Goal: Task Accomplishment & Management: Manage account settings

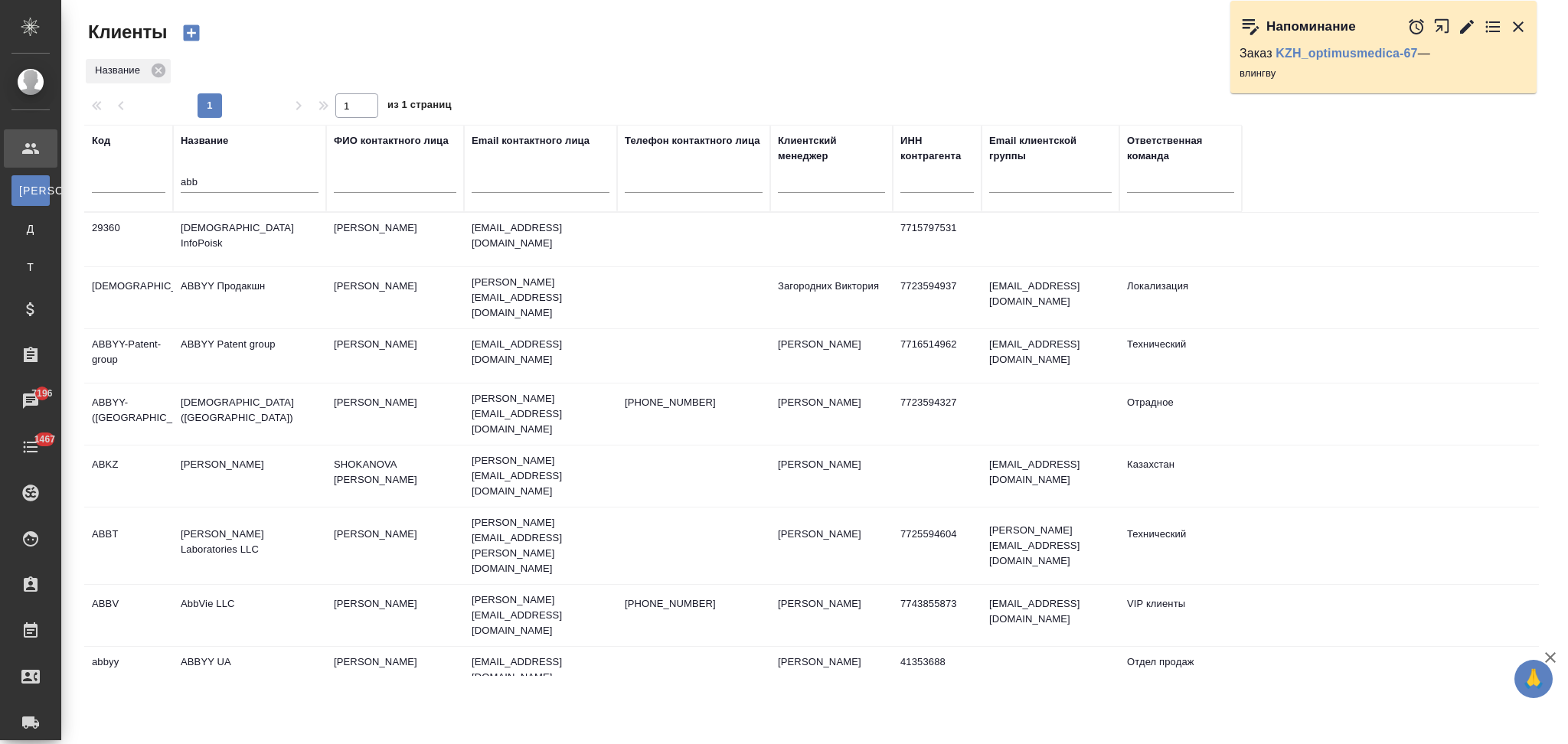
select select "RU"
drag, startPoint x: 234, startPoint y: 182, endPoint x: 188, endPoint y: 195, distance: 47.8
click at [188, 195] on div "abb" at bounding box center [249, 185] width 138 height 38
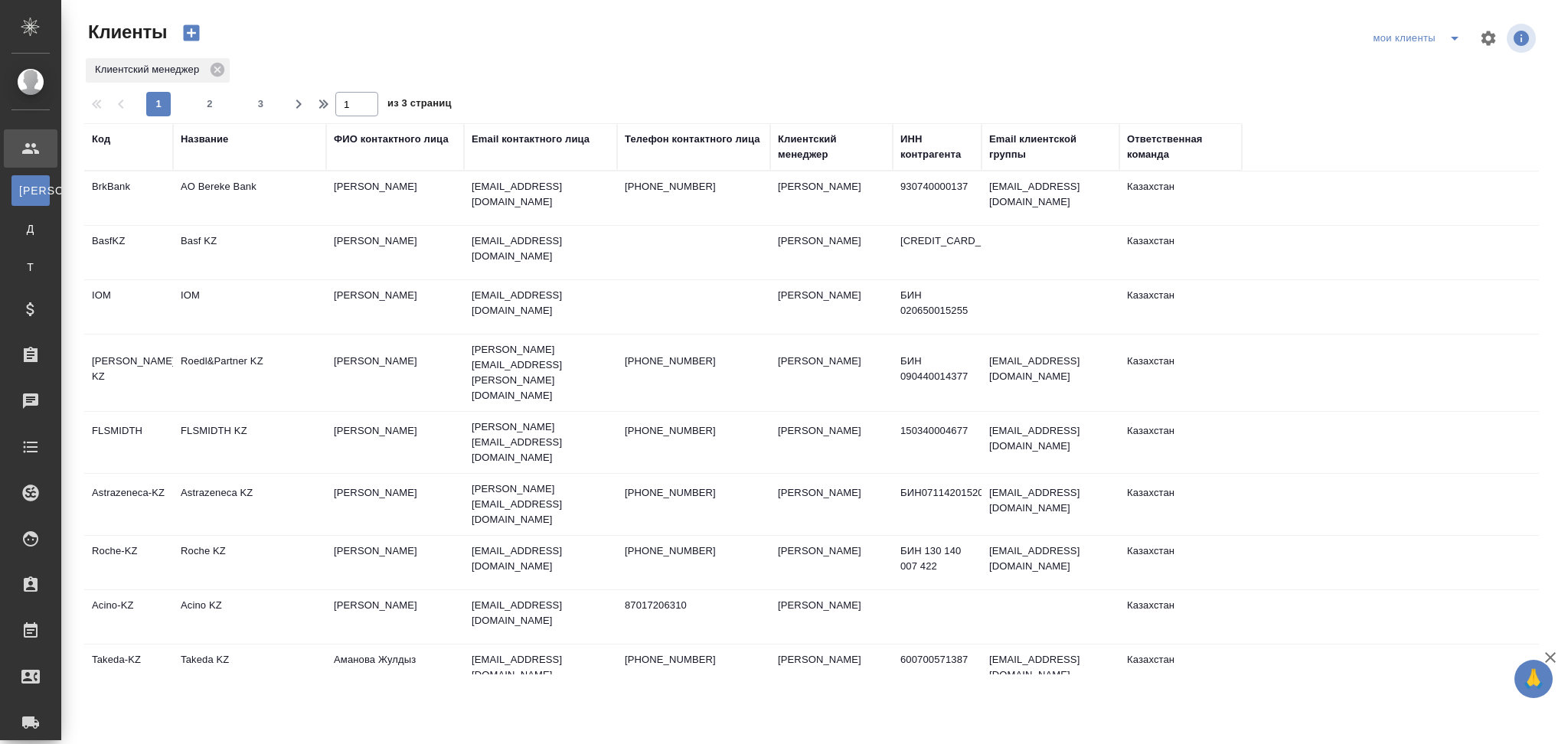
select select "RU"
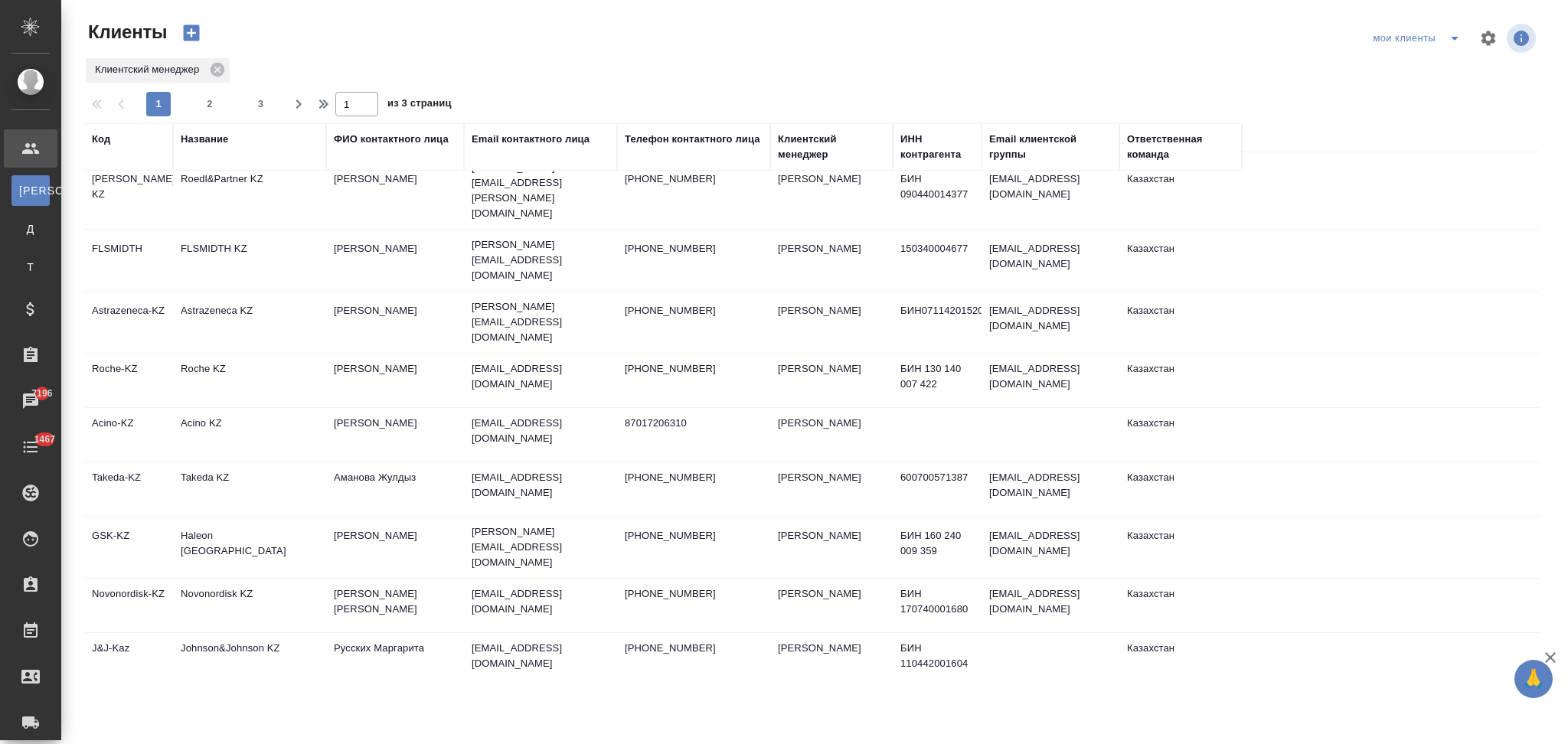
scroll to position [204, 0]
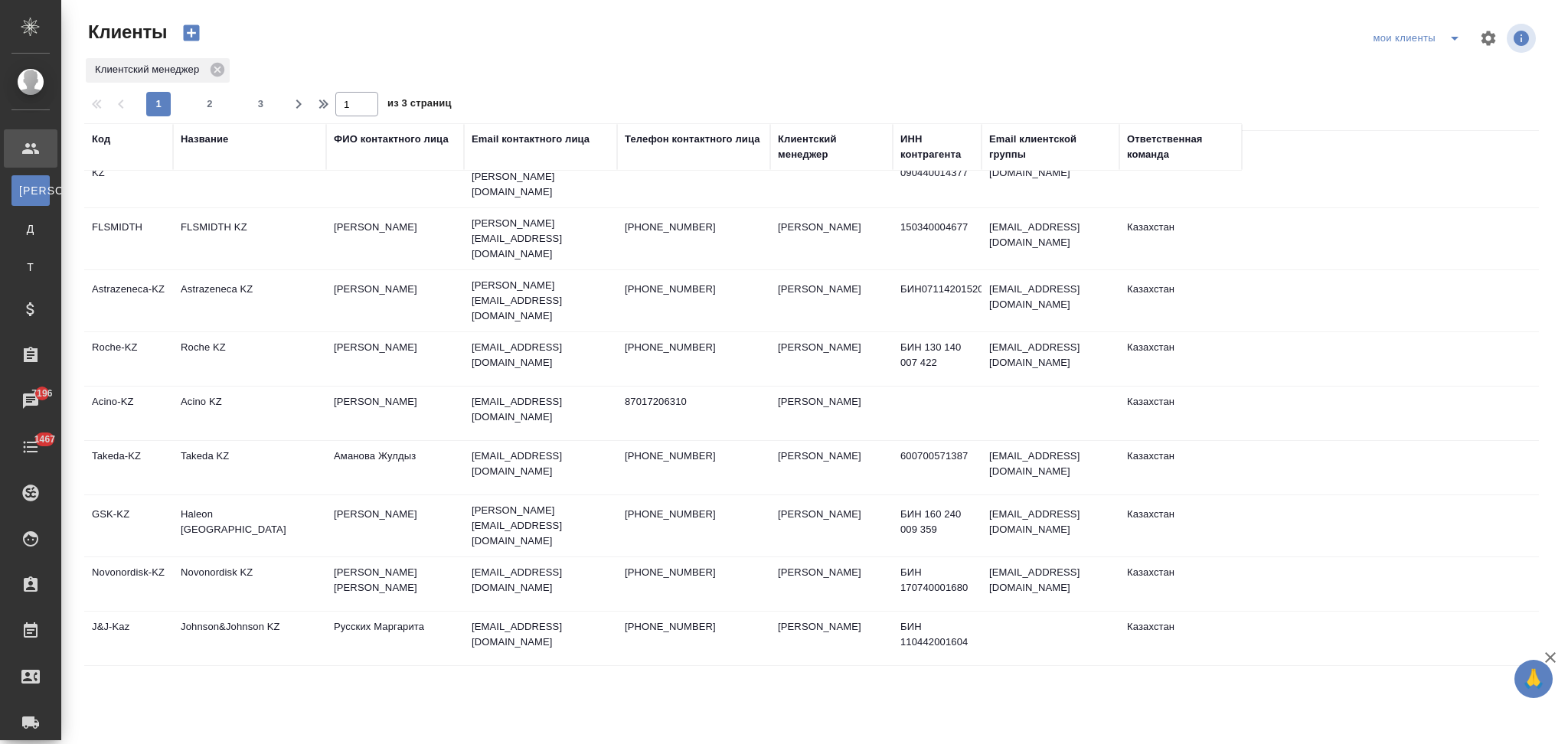
click at [289, 500] on td "Haleon [GEOGRAPHIC_DATA]" at bounding box center [250, 526] width 153 height 53
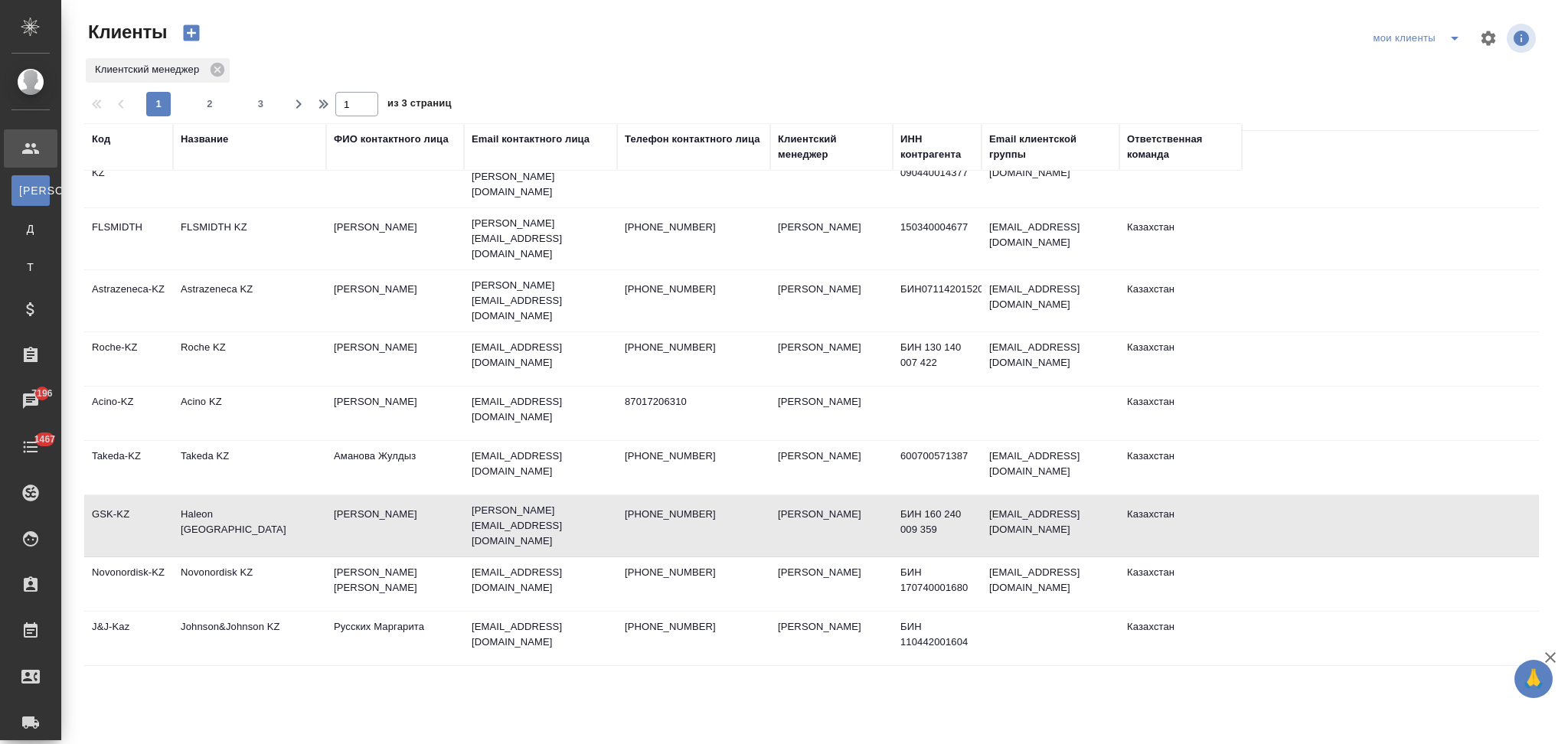
click at [289, 500] on td "Haleon [GEOGRAPHIC_DATA]" at bounding box center [250, 526] width 153 height 53
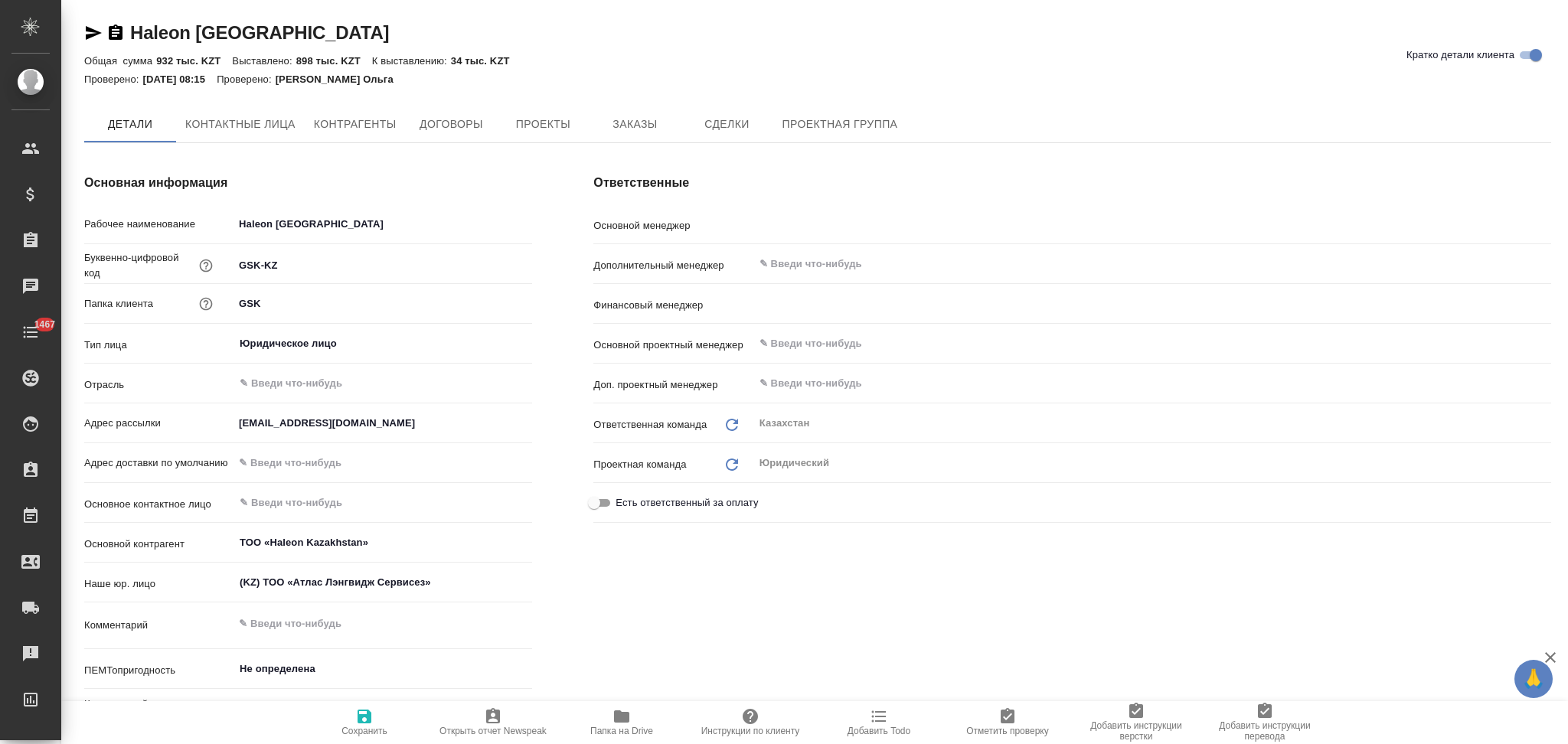
type textarea "x"
type input "[PERSON_NAME]"
type input "Нючева Светлана"
type textarea "x"
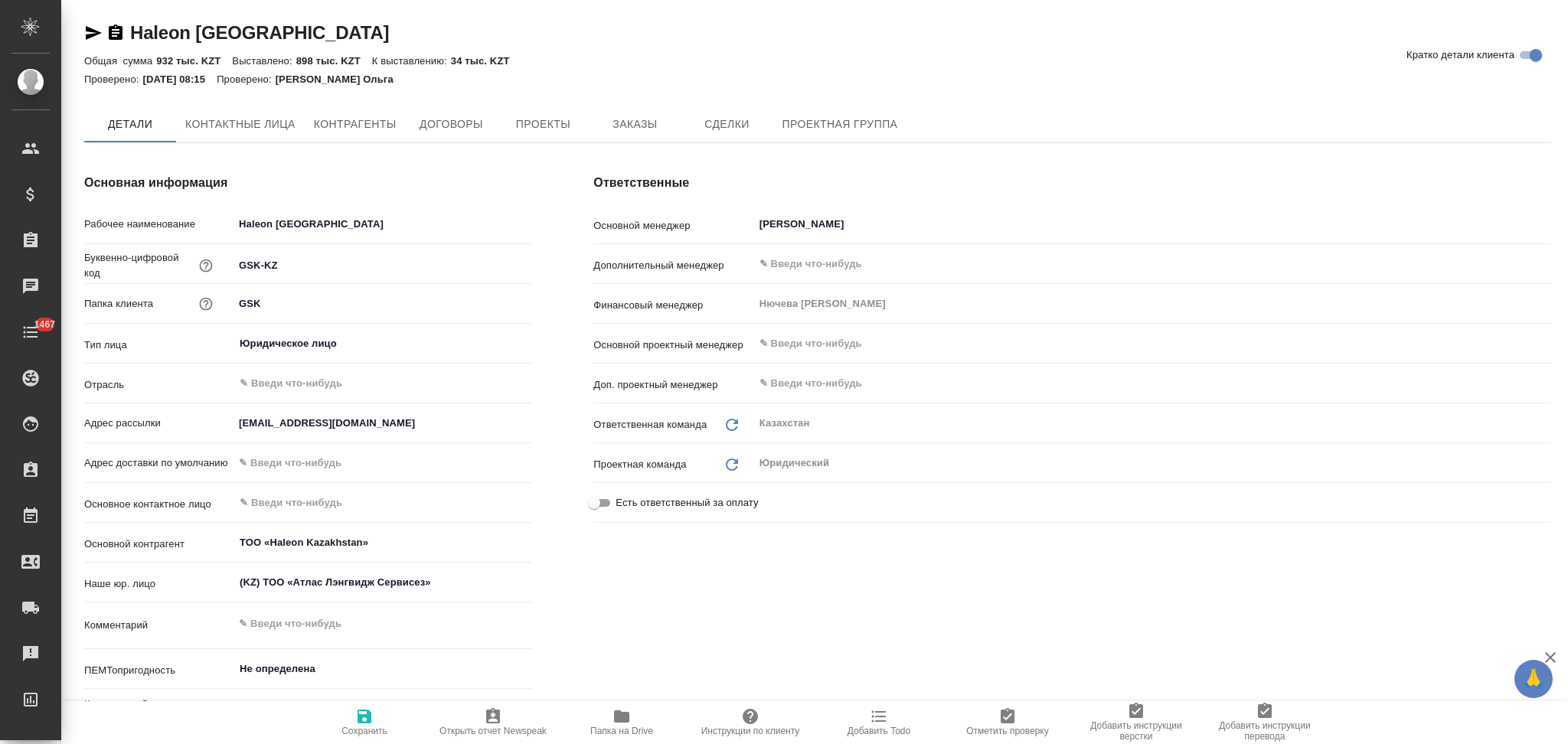
type textarea "x"
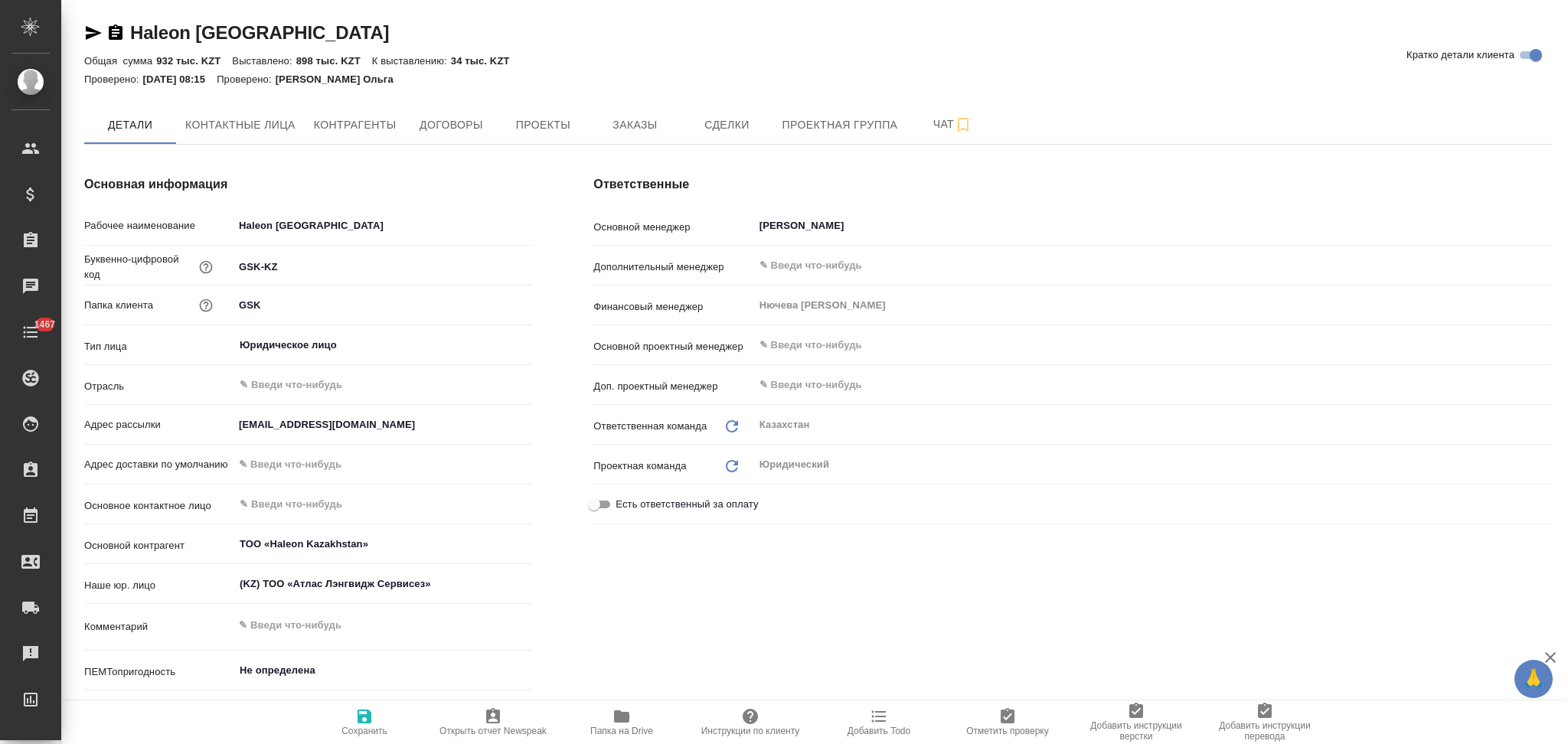
type textarea "x"
click at [634, 124] on span "Заказы" at bounding box center [635, 124] width 74 height 19
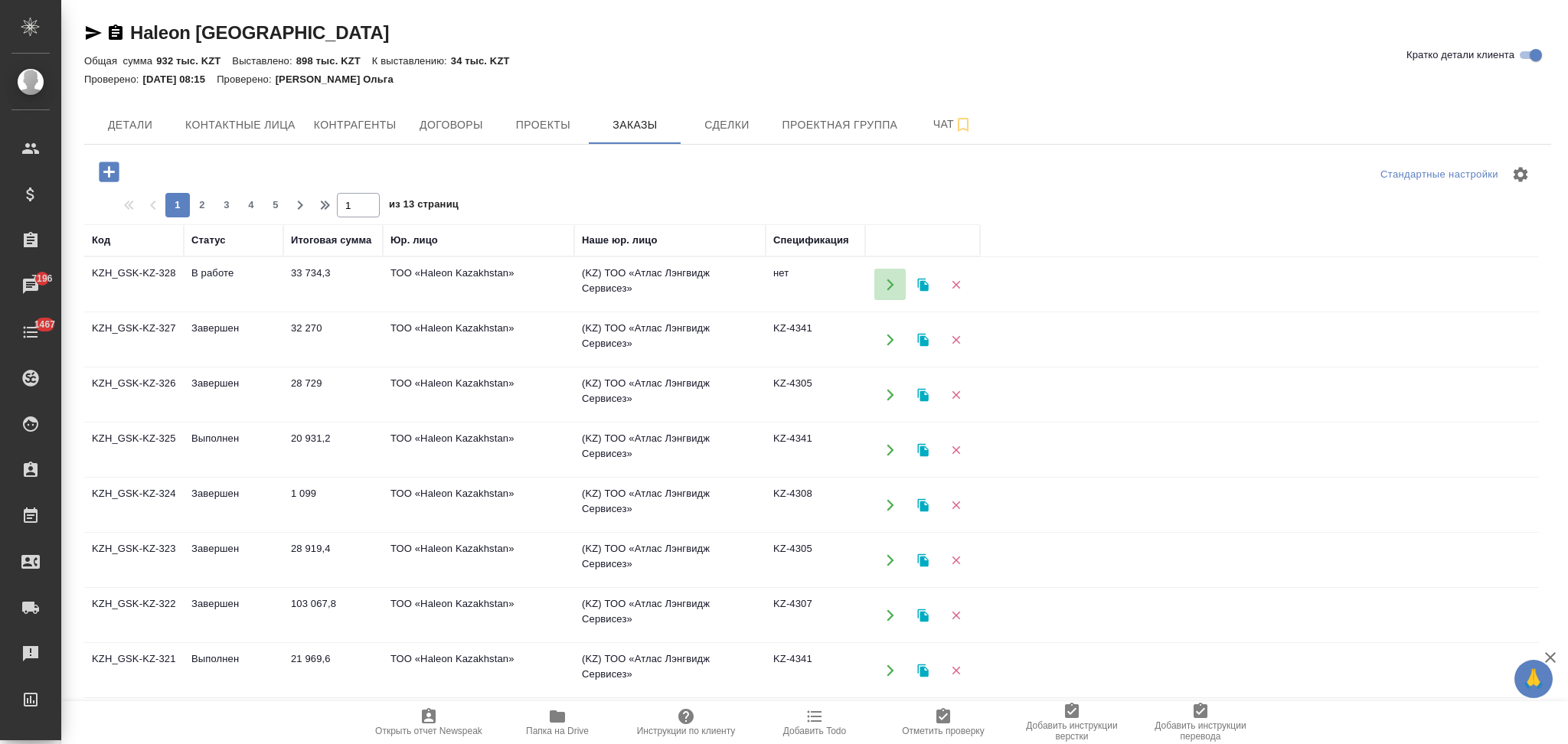
click at [888, 284] on icon "button" at bounding box center [890, 284] width 14 height 14
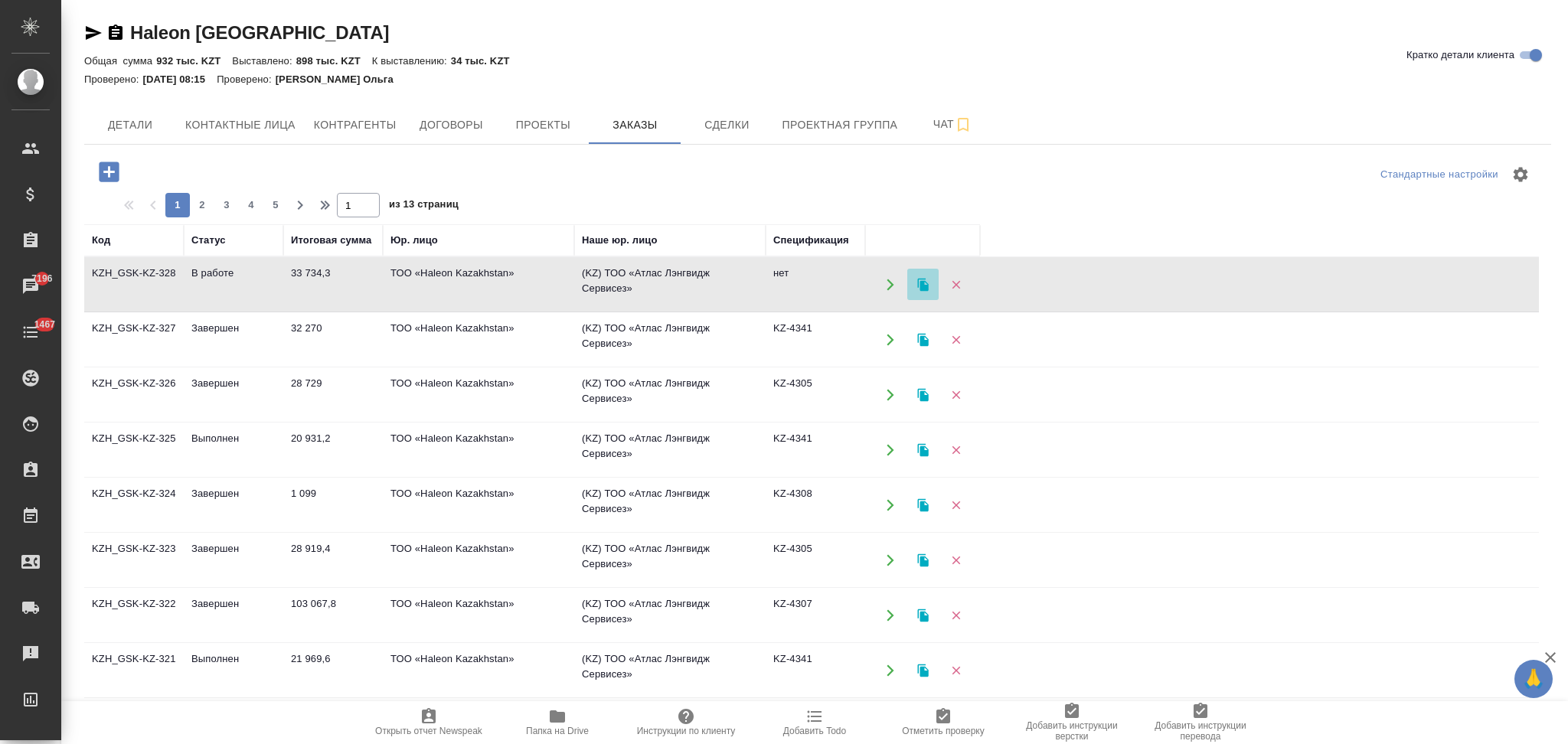
click at [922, 280] on icon "button" at bounding box center [922, 284] width 14 height 14
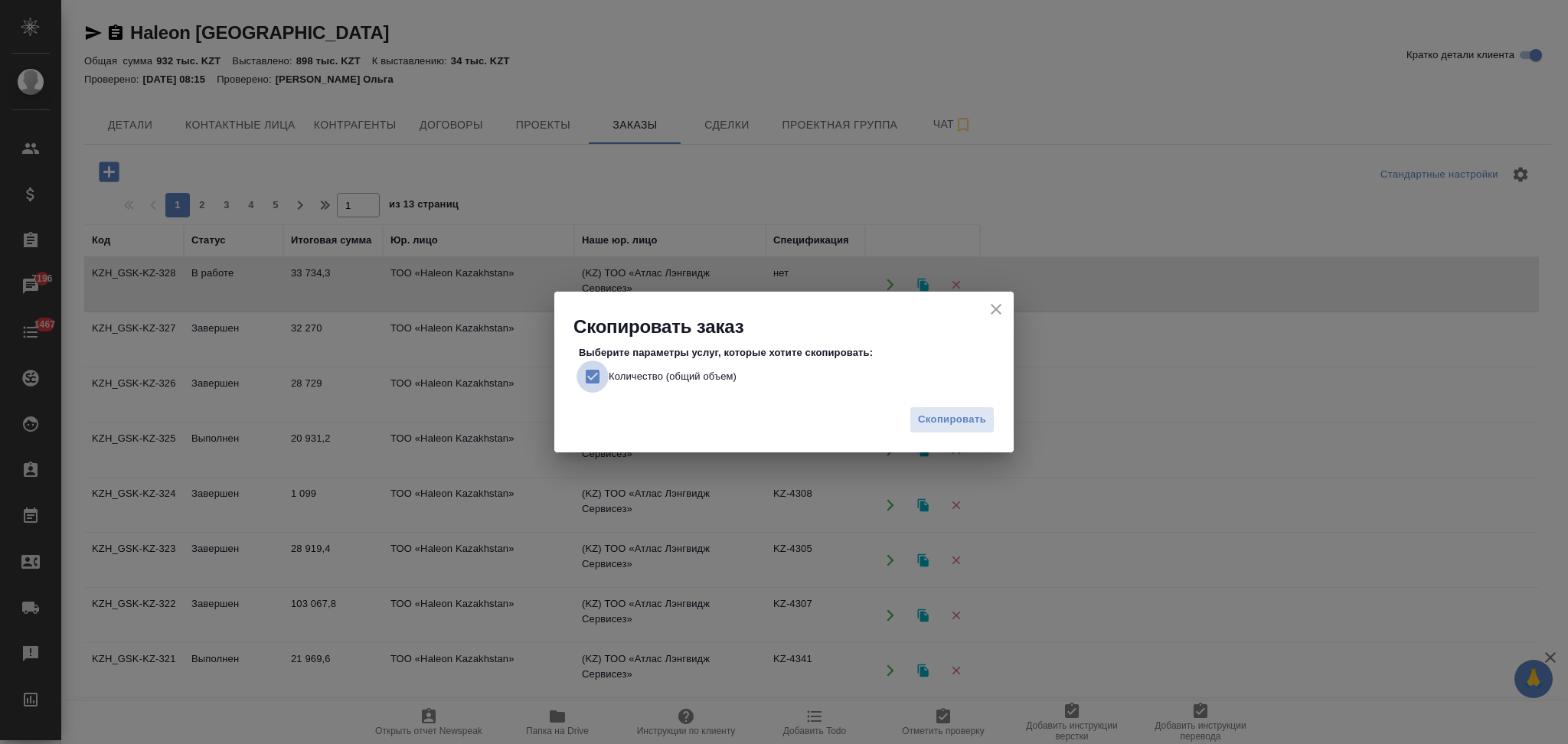
click at [586, 370] on input "Количество (общий объем)" at bounding box center [592, 377] width 32 height 32
checkbox input "false"
click at [960, 417] on span "Скопировать" at bounding box center [952, 420] width 69 height 18
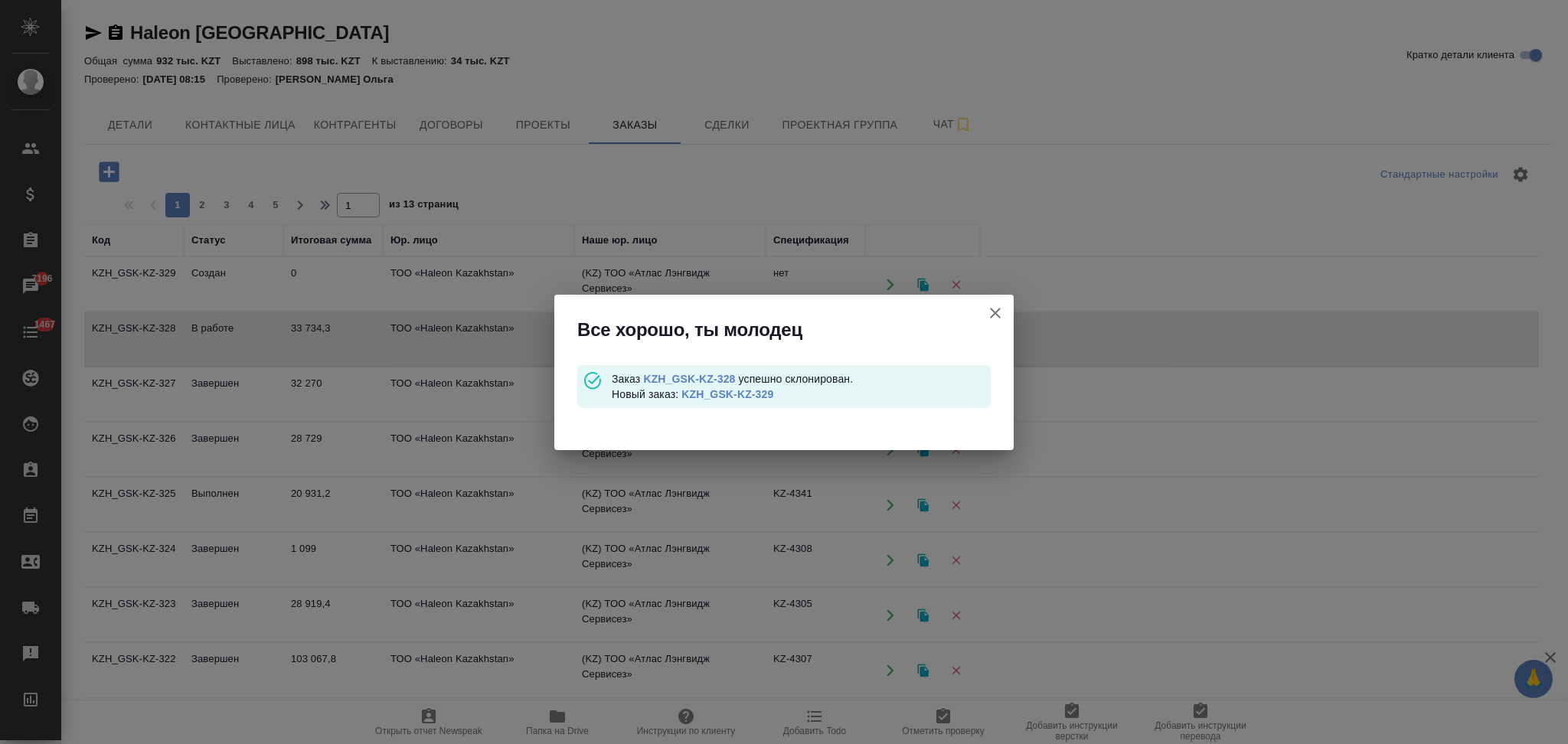
click at [743, 394] on link "KZH_GSK-KZ-329" at bounding box center [728, 394] width 92 height 13
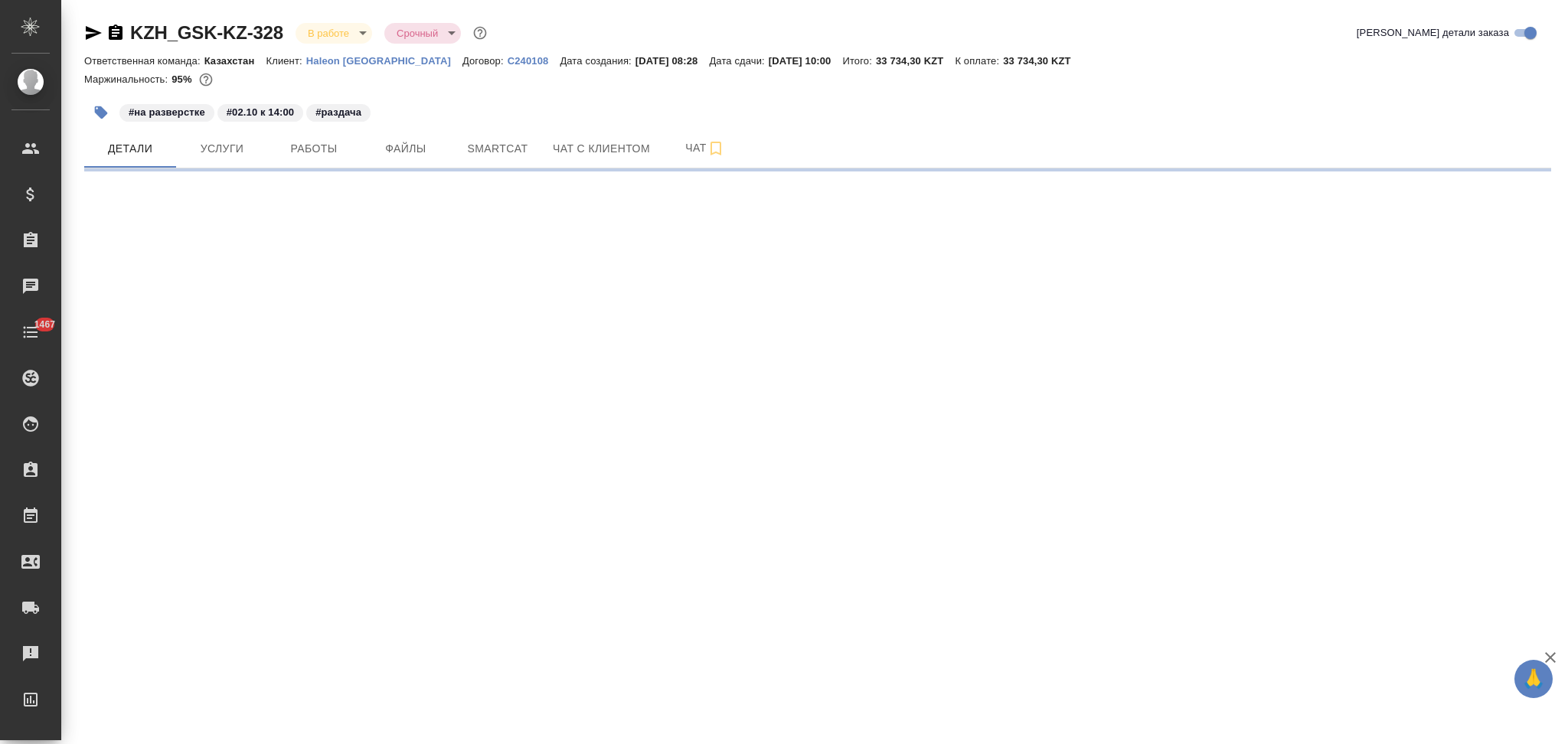
select select "RU"
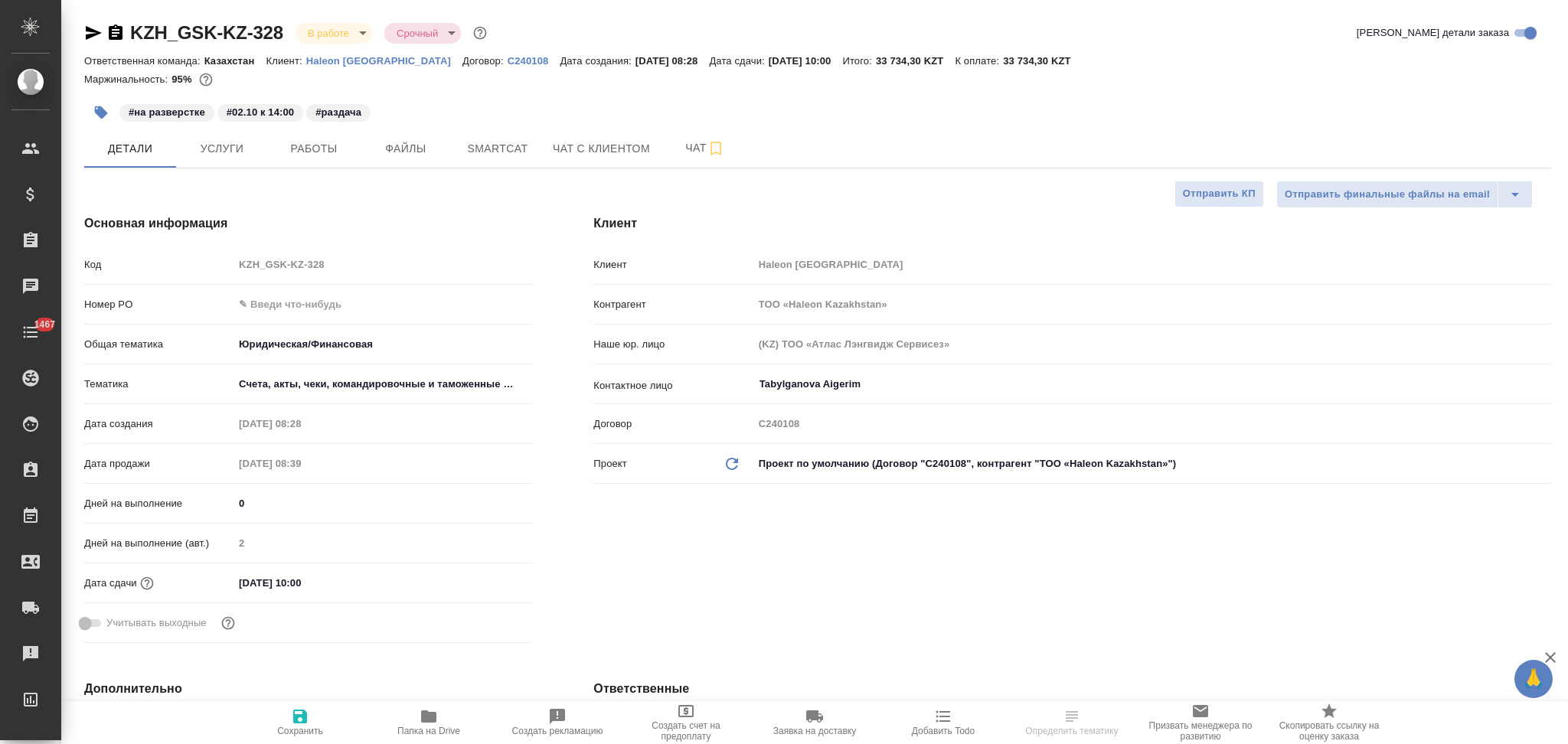
type textarea "x"
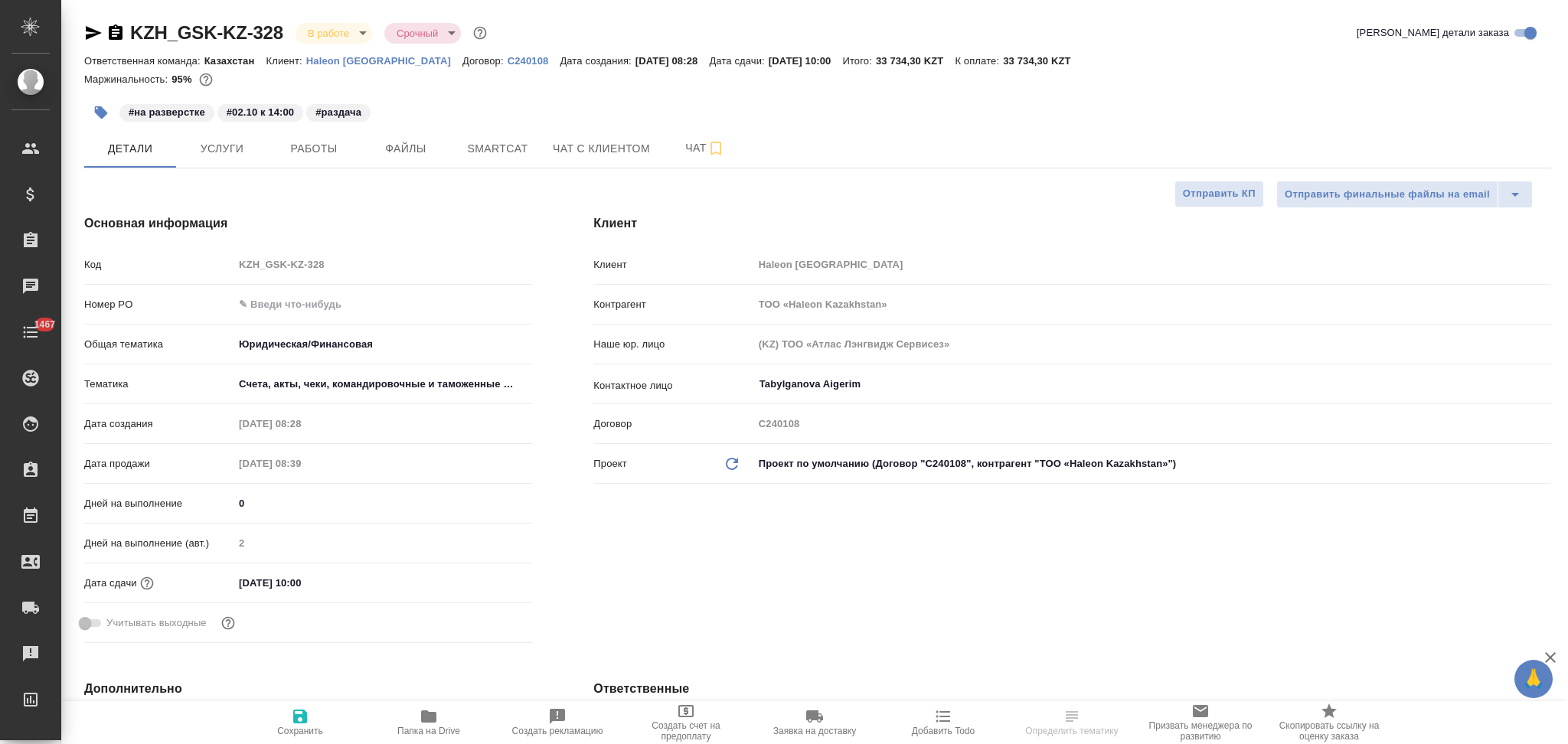
type textarea "x"
click at [233, 164] on button "Услуги" at bounding box center [222, 148] width 92 height 38
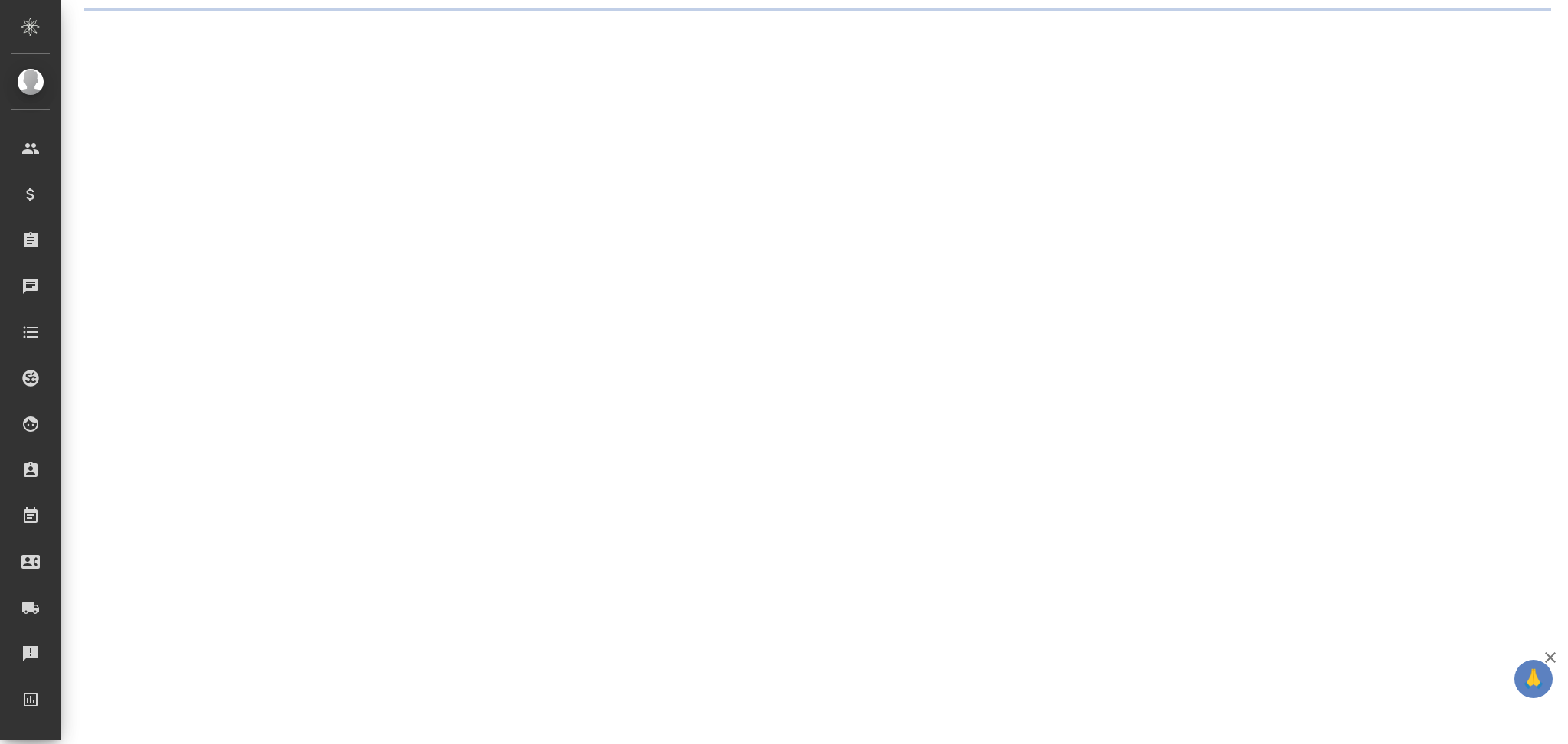
select select "RU"
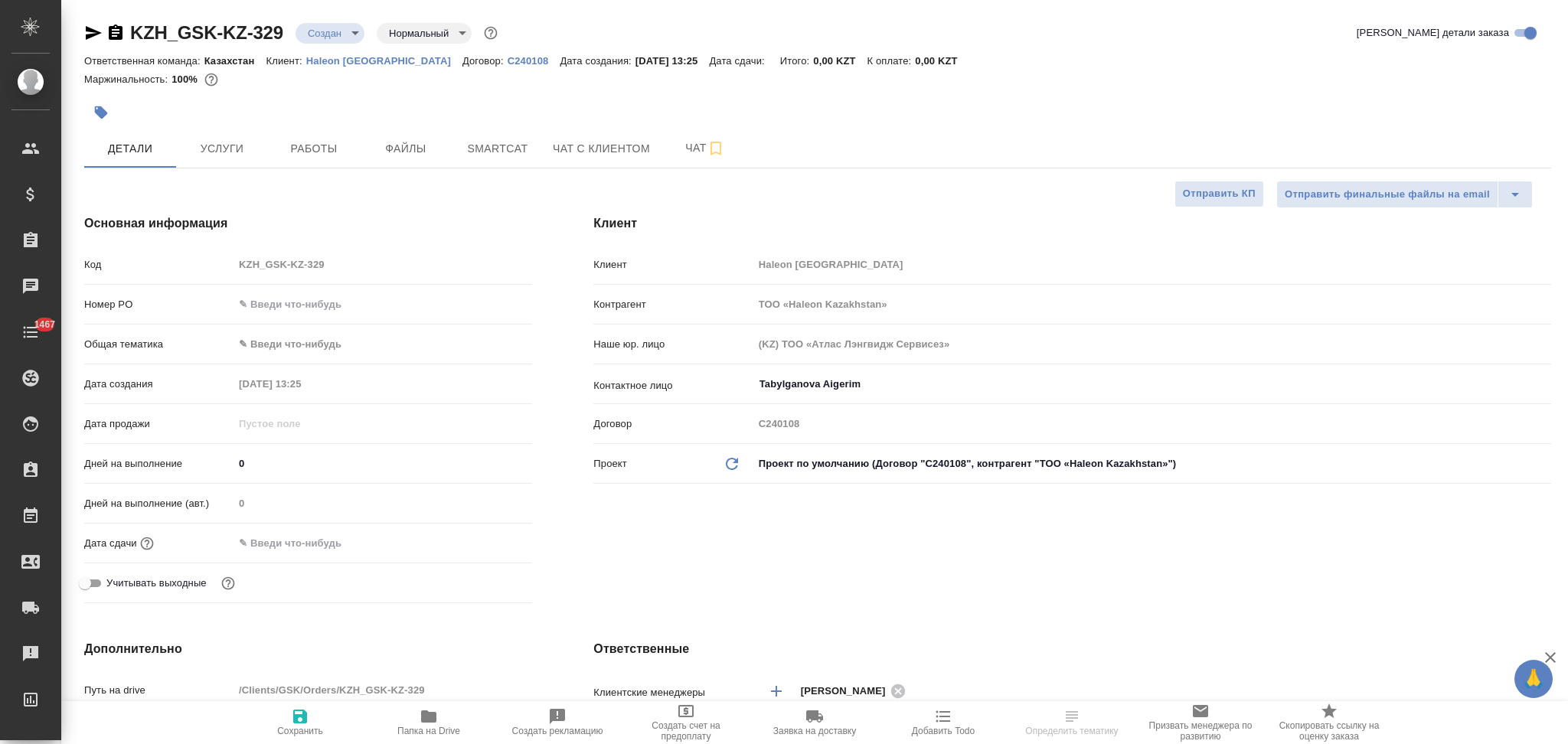
type textarea "x"
click at [398, 154] on span "Файлы" at bounding box center [406, 149] width 74 height 19
type textarea "x"
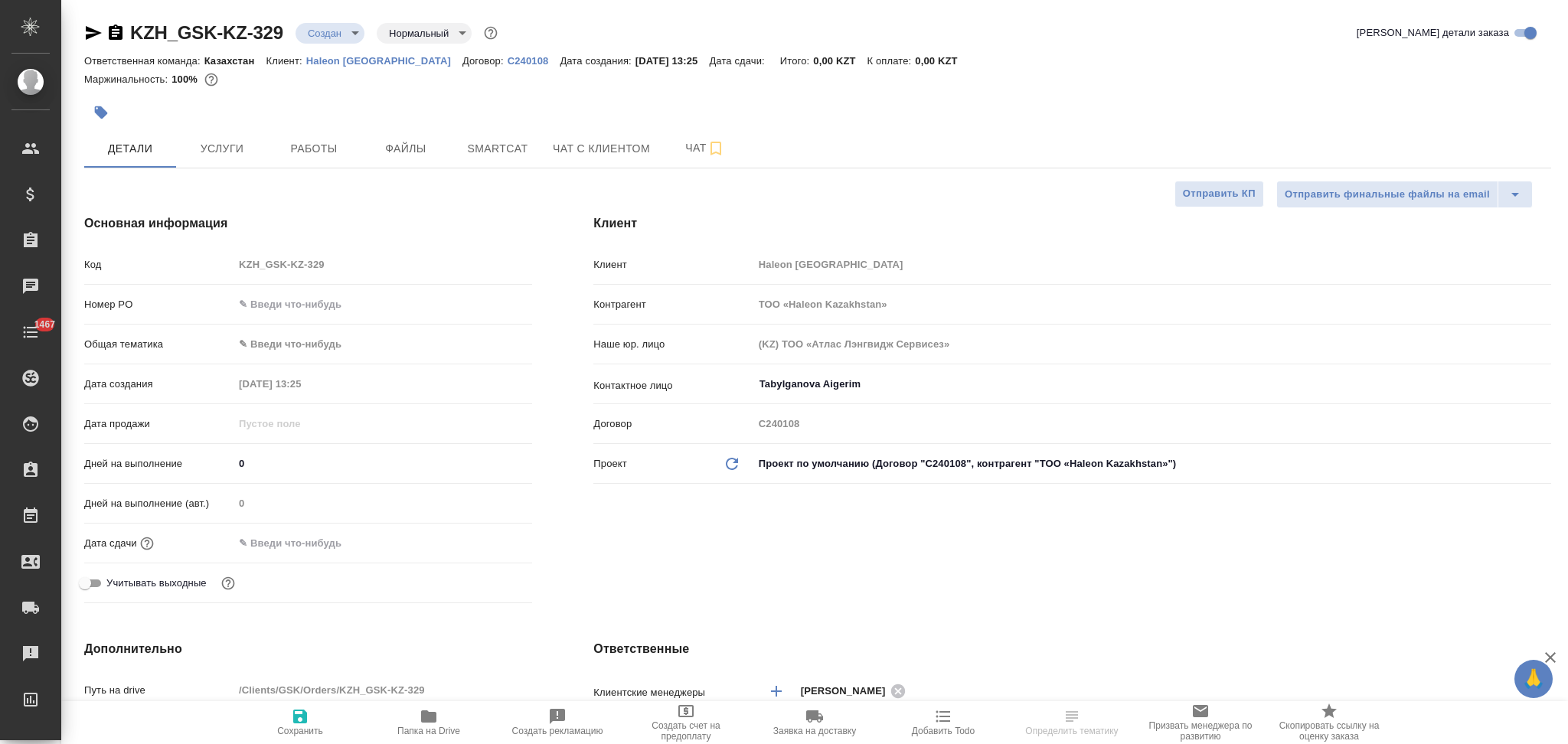
type textarea "x"
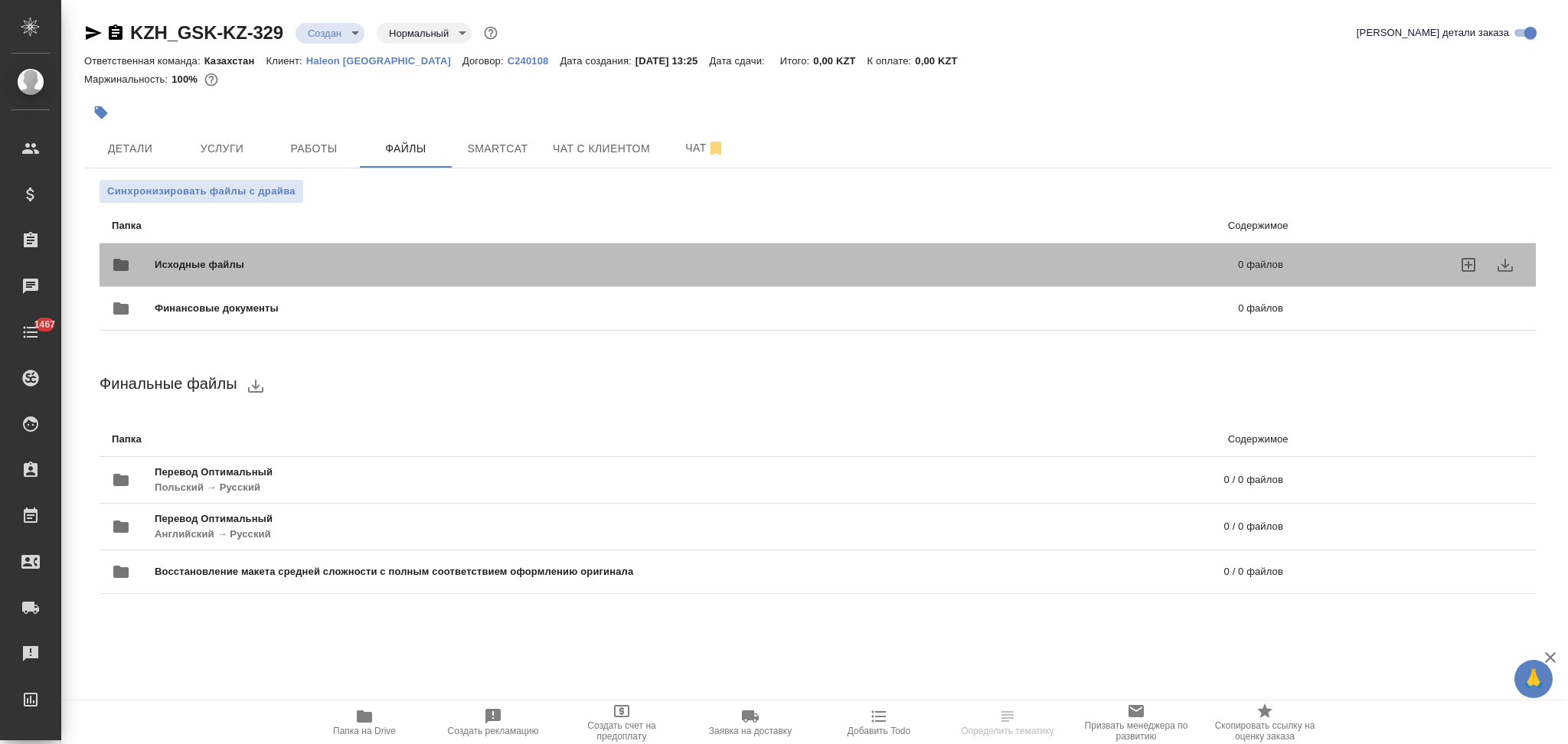
click at [191, 266] on span "Исходные файлы" at bounding box center [447, 264] width 586 height 15
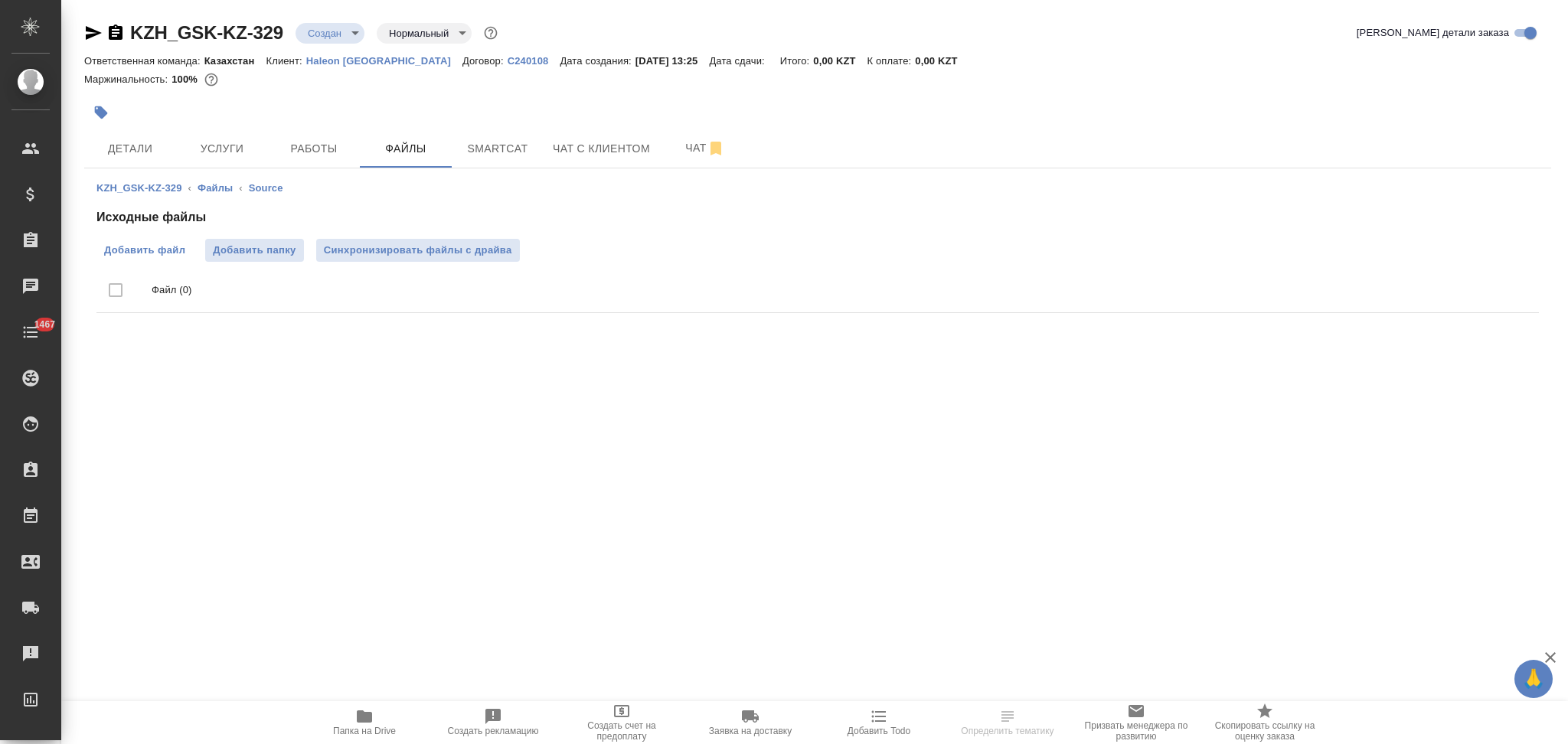
click at [160, 240] on label "Добавить файл" at bounding box center [144, 250] width 96 height 23
click at [0, 0] on input "Добавить файл" at bounding box center [0, 0] width 0 height 0
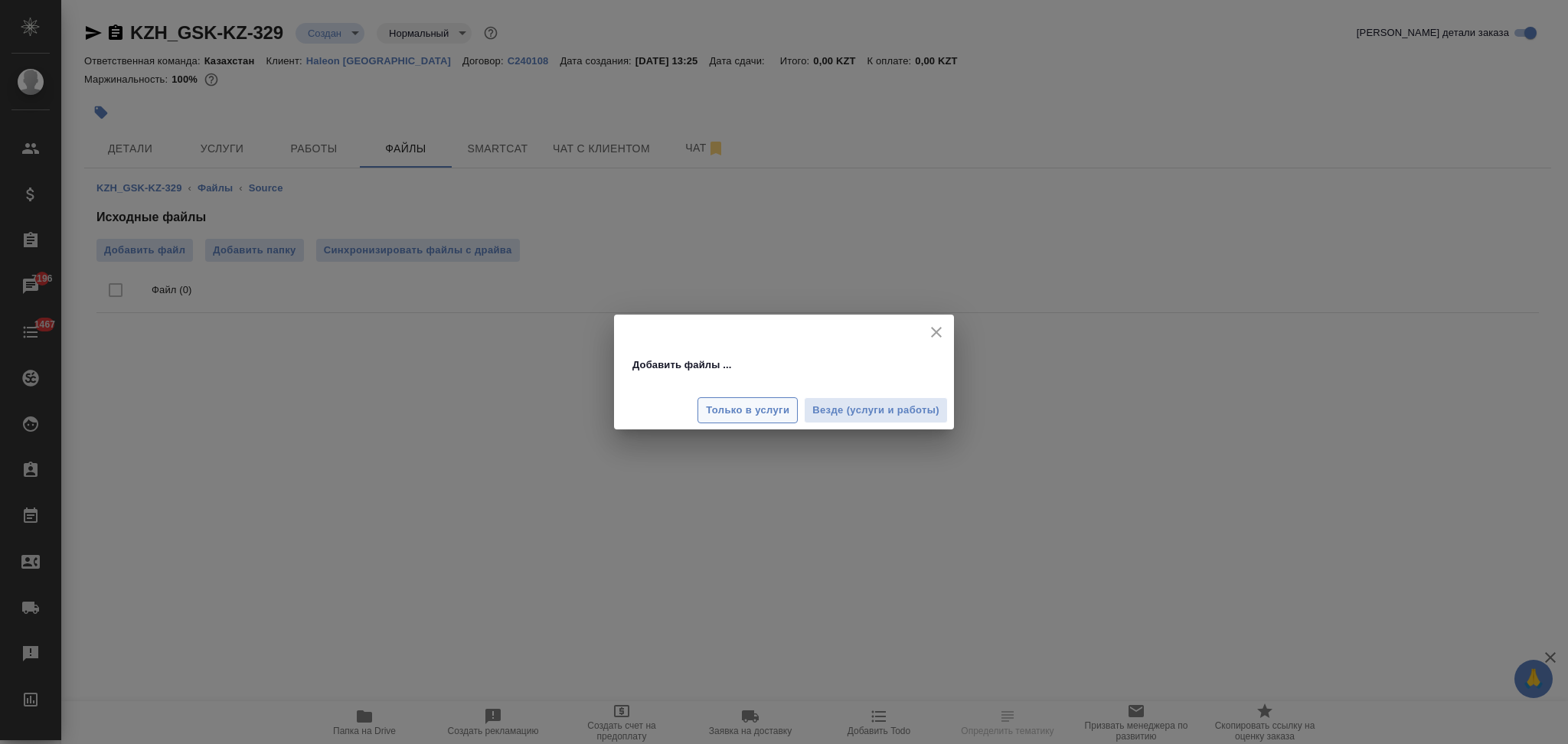
click at [738, 409] on span "Только в услуги" at bounding box center [747, 411] width 84 height 18
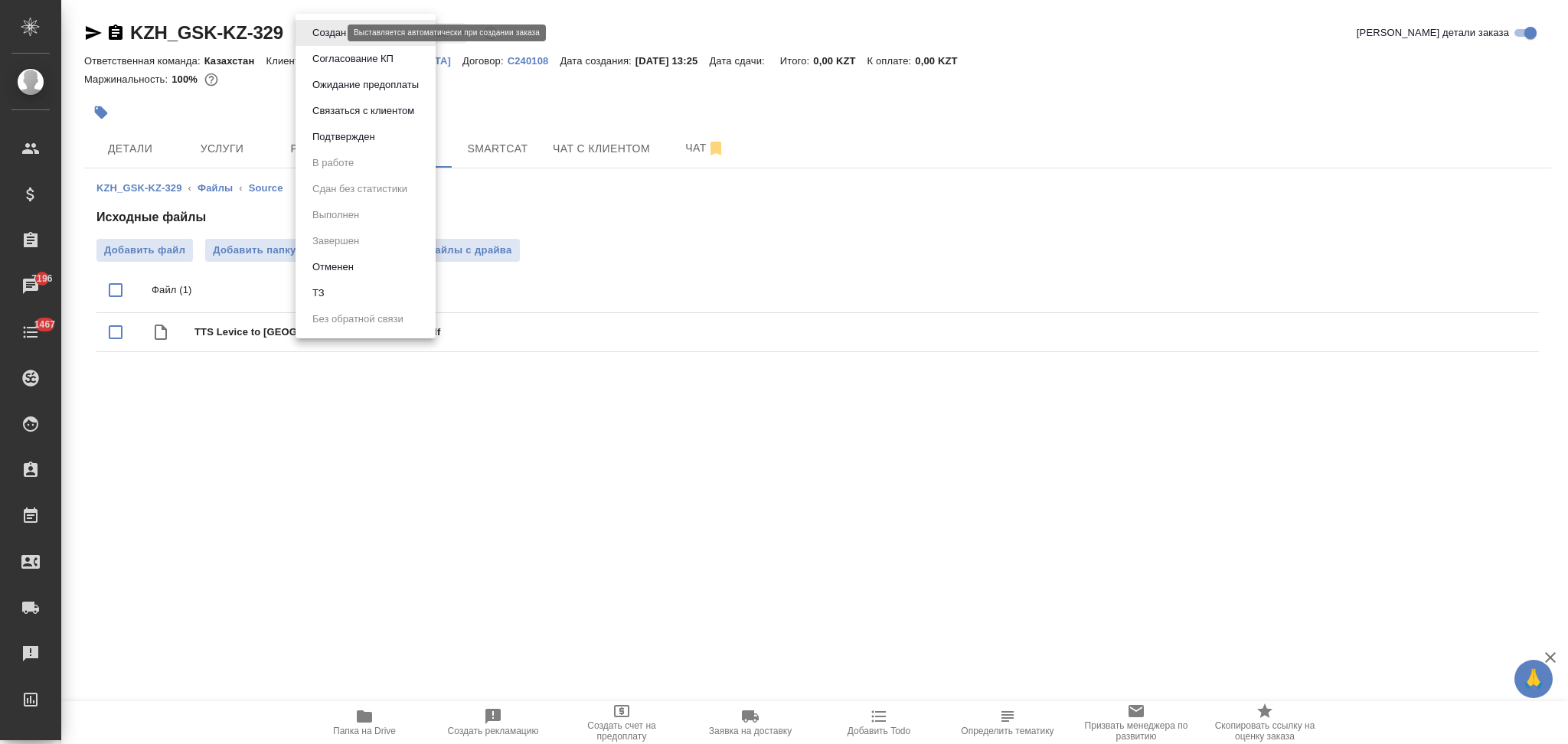
click at [314, 33] on body "🙏 .cls-1 fill:#fff; AWATERA Aslanukova Sati Клиенты Спецификации Заказы 7196 Ча…" at bounding box center [784, 372] width 1568 height 744
click at [343, 287] on li "ТЗ" at bounding box center [365, 293] width 140 height 26
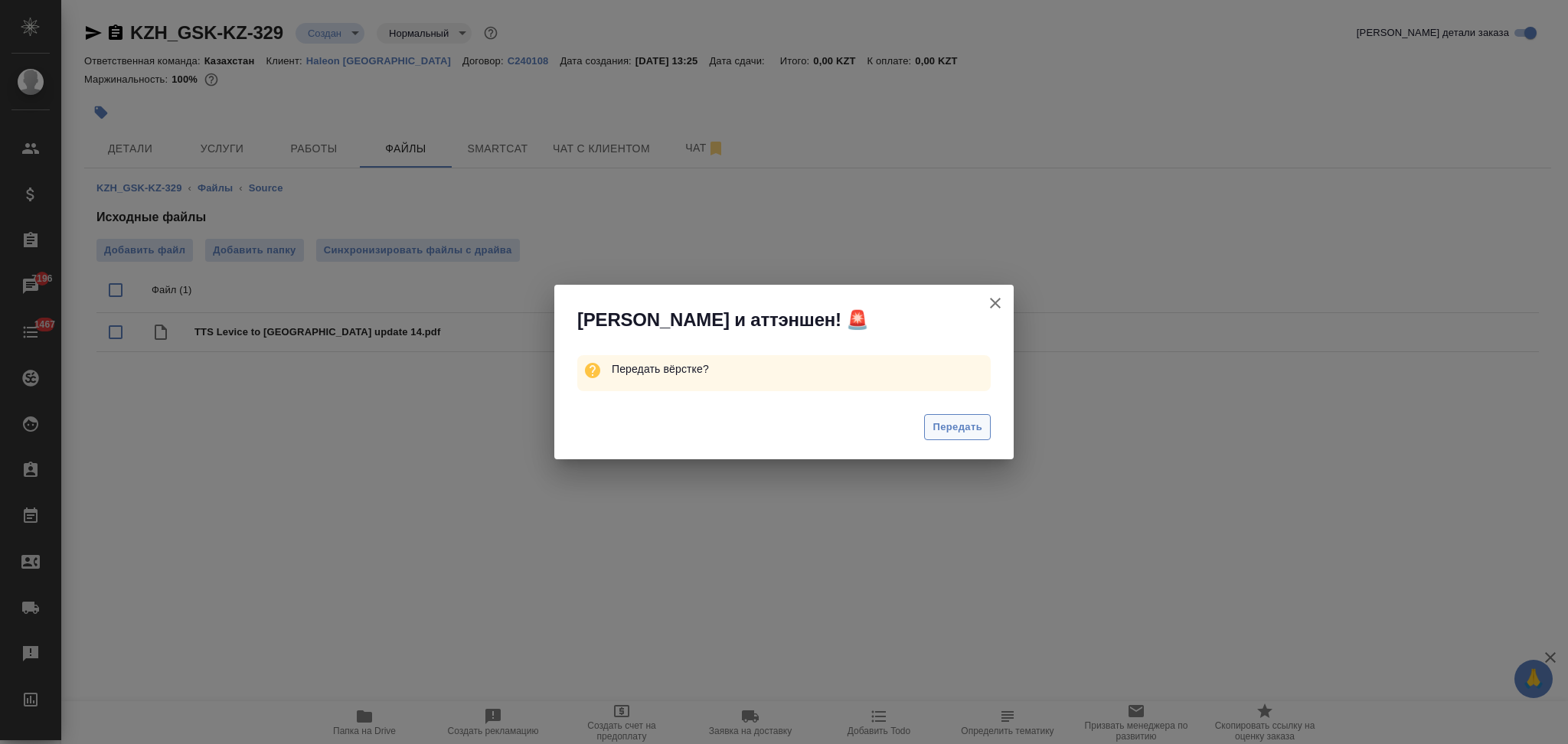
click at [949, 427] on span "Передать" at bounding box center [957, 427] width 50 height 18
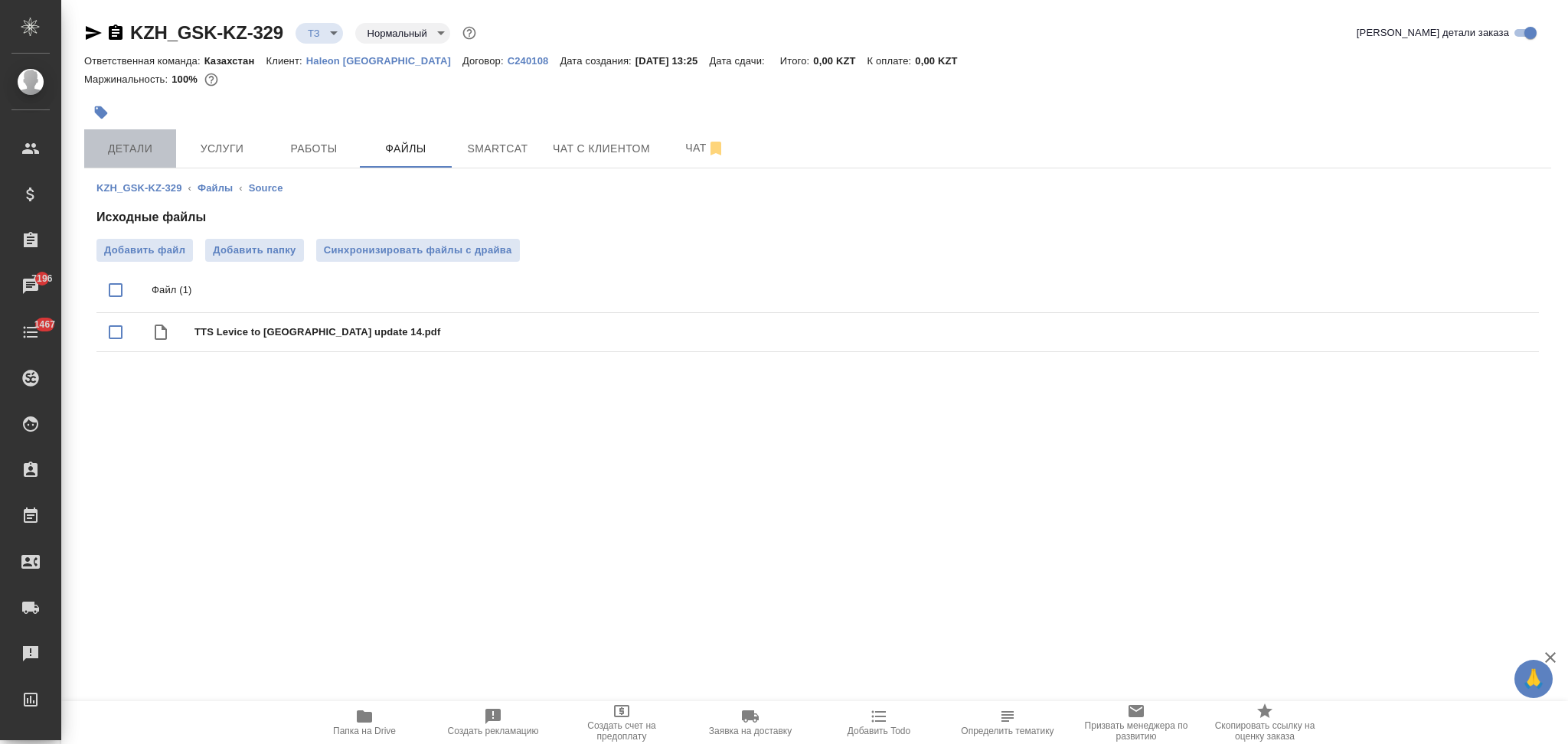
click at [145, 140] on span "Детали" at bounding box center [131, 149] width 74 height 19
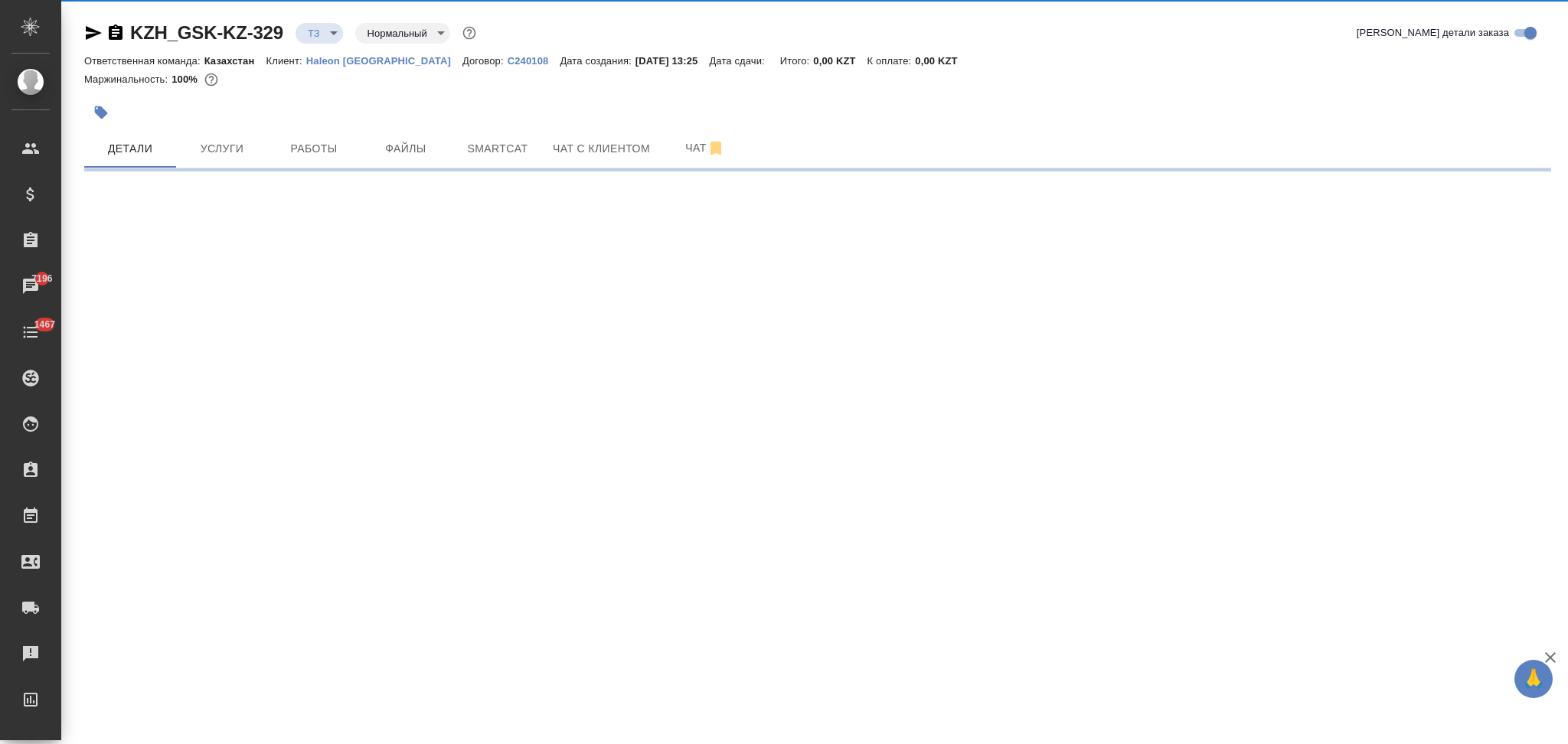
select select "RU"
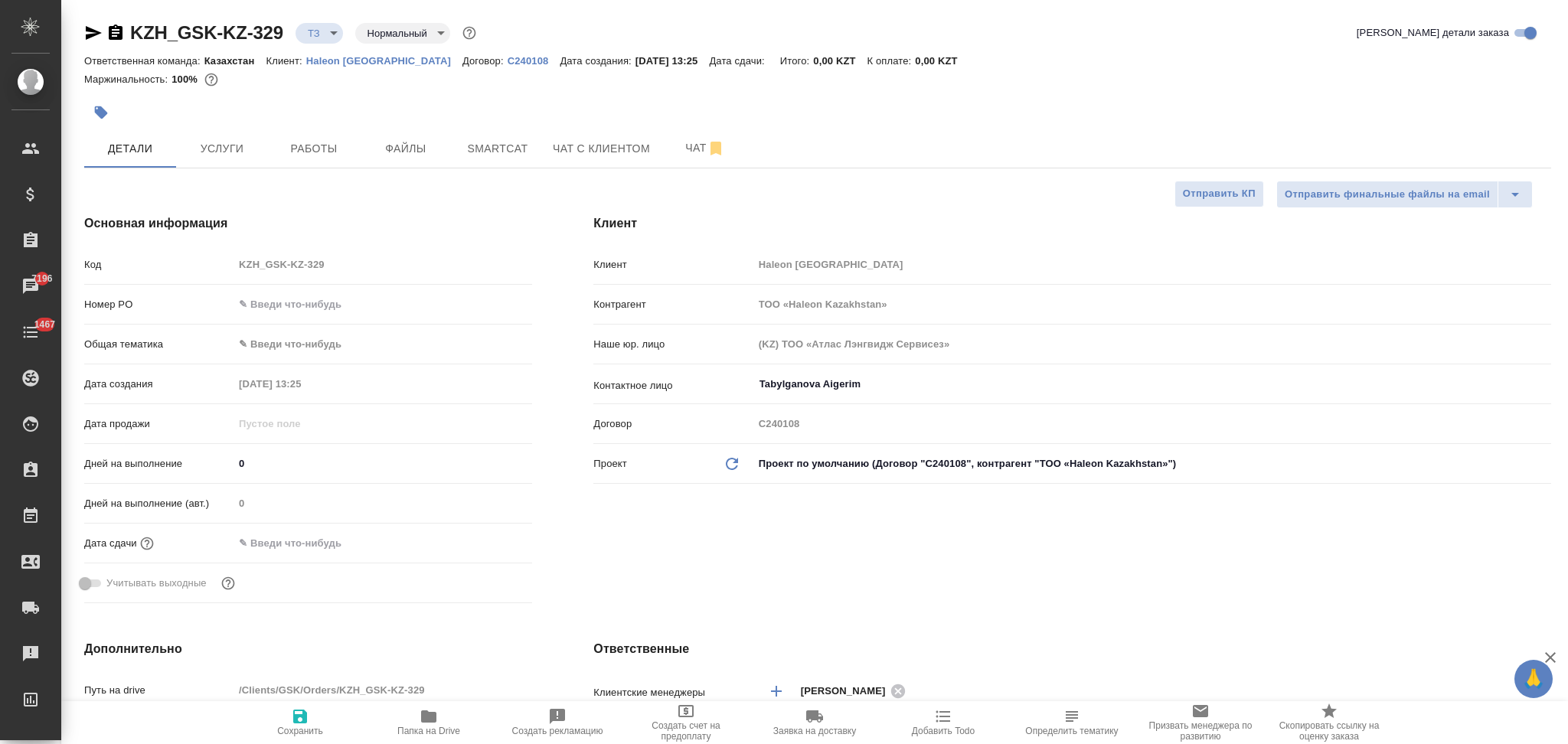
type textarea "x"
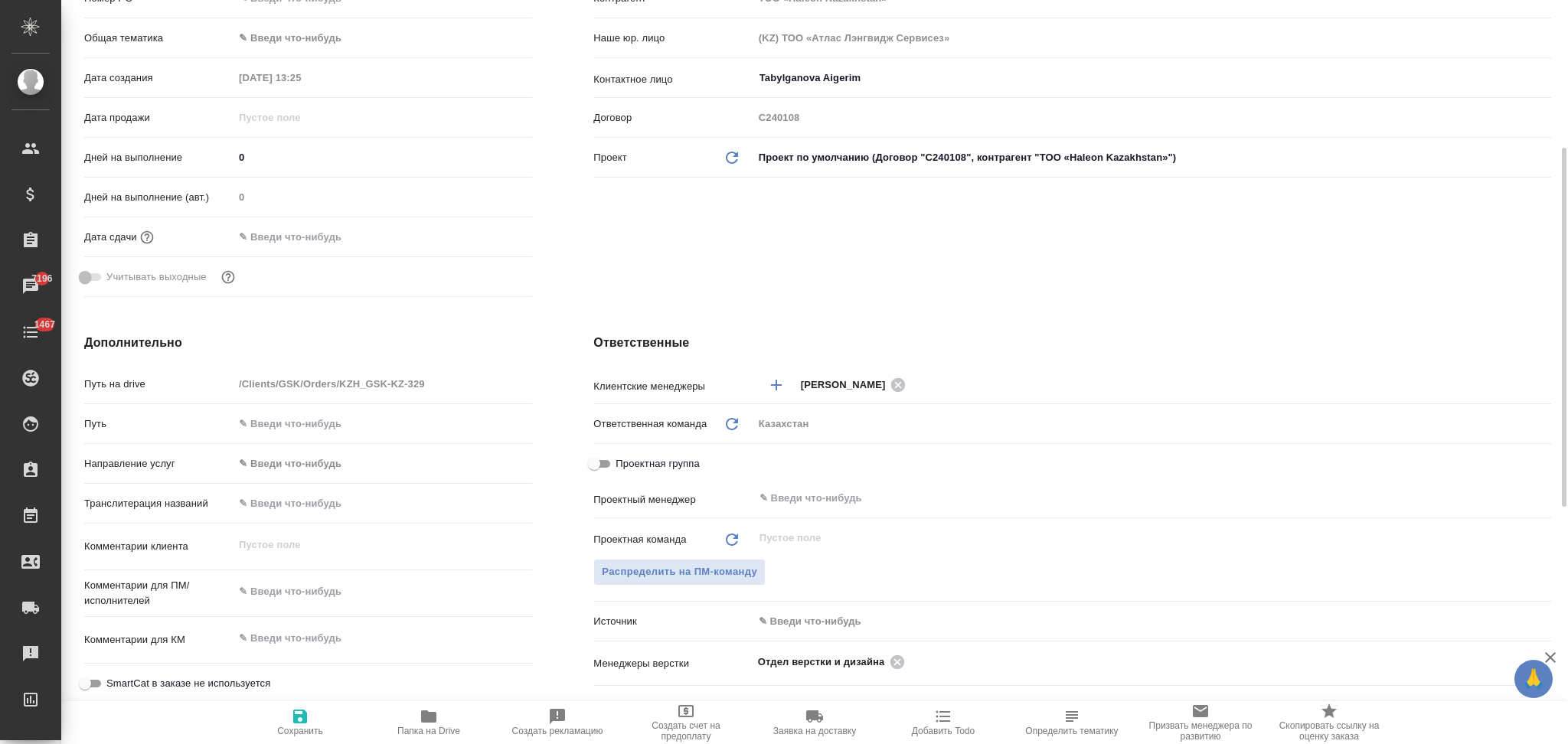
type textarea "x"
click at [325, 591] on textarea at bounding box center [382, 592] width 297 height 26
paste textarea "перевод с анг на рус"
type textarea "x"
type textarea "перевод с анг на рус"
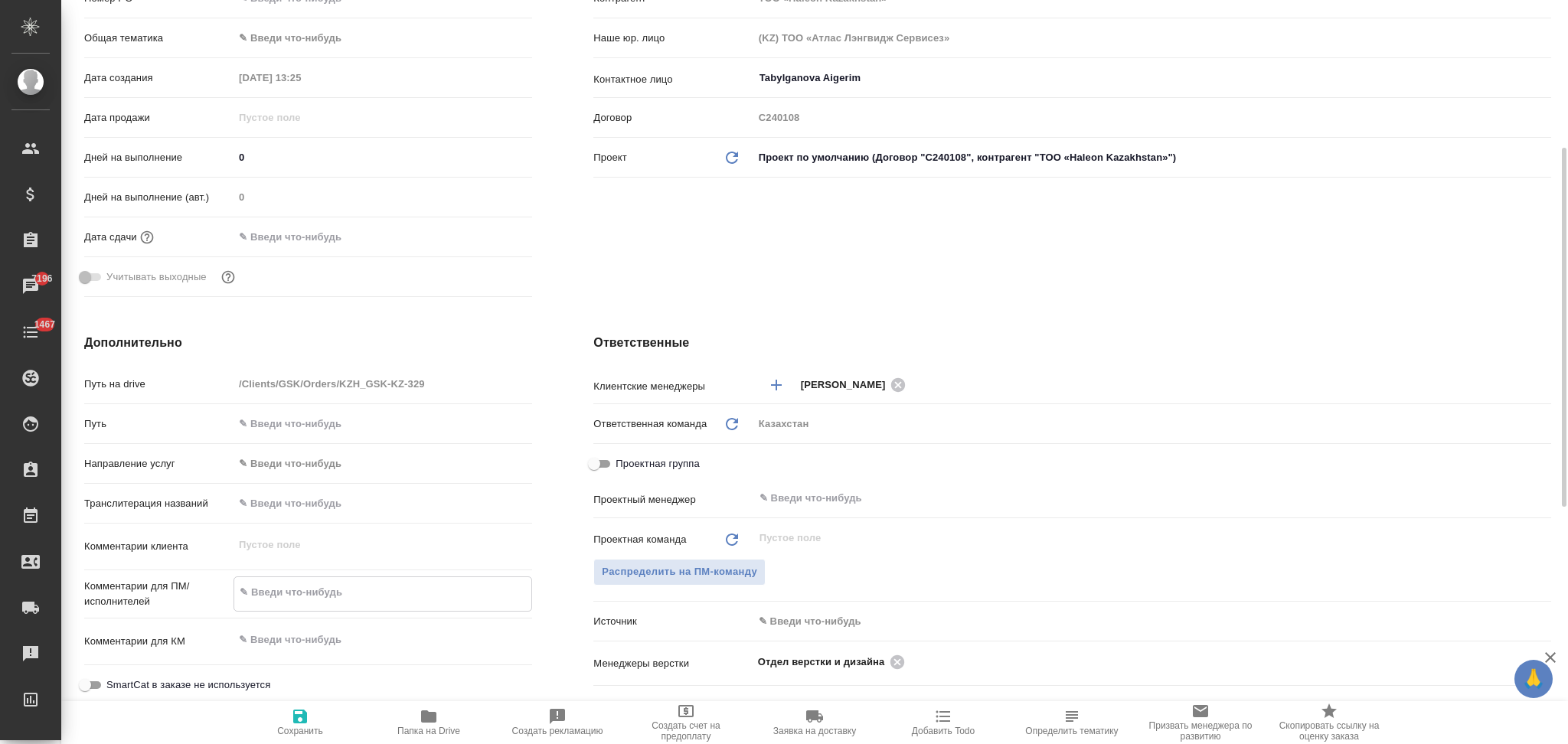
type textarea "x"
type textarea "перевод с анг на рус"
type textarea "x"
click at [297, 720] on icon "button" at bounding box center [299, 716] width 14 height 14
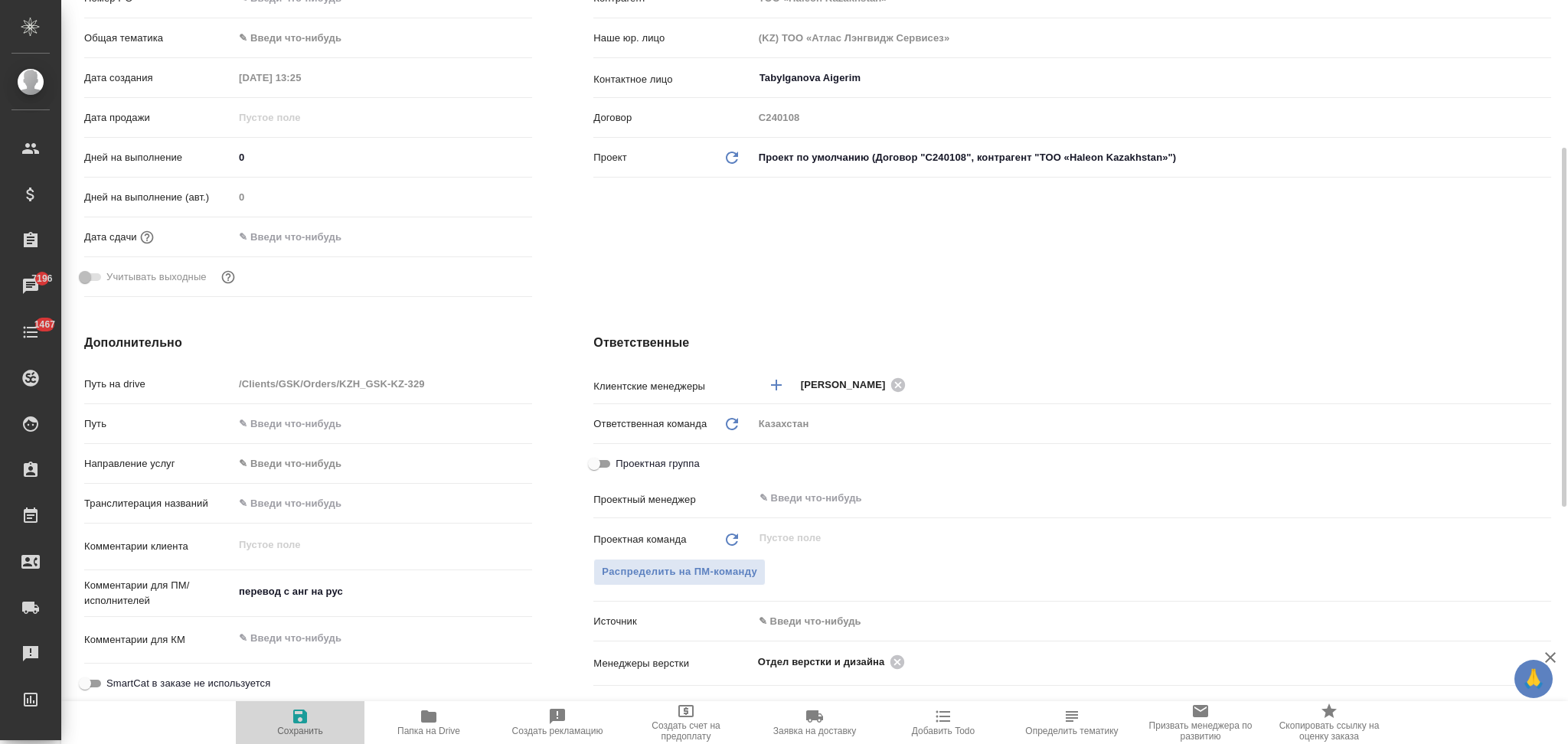
type textarea "x"
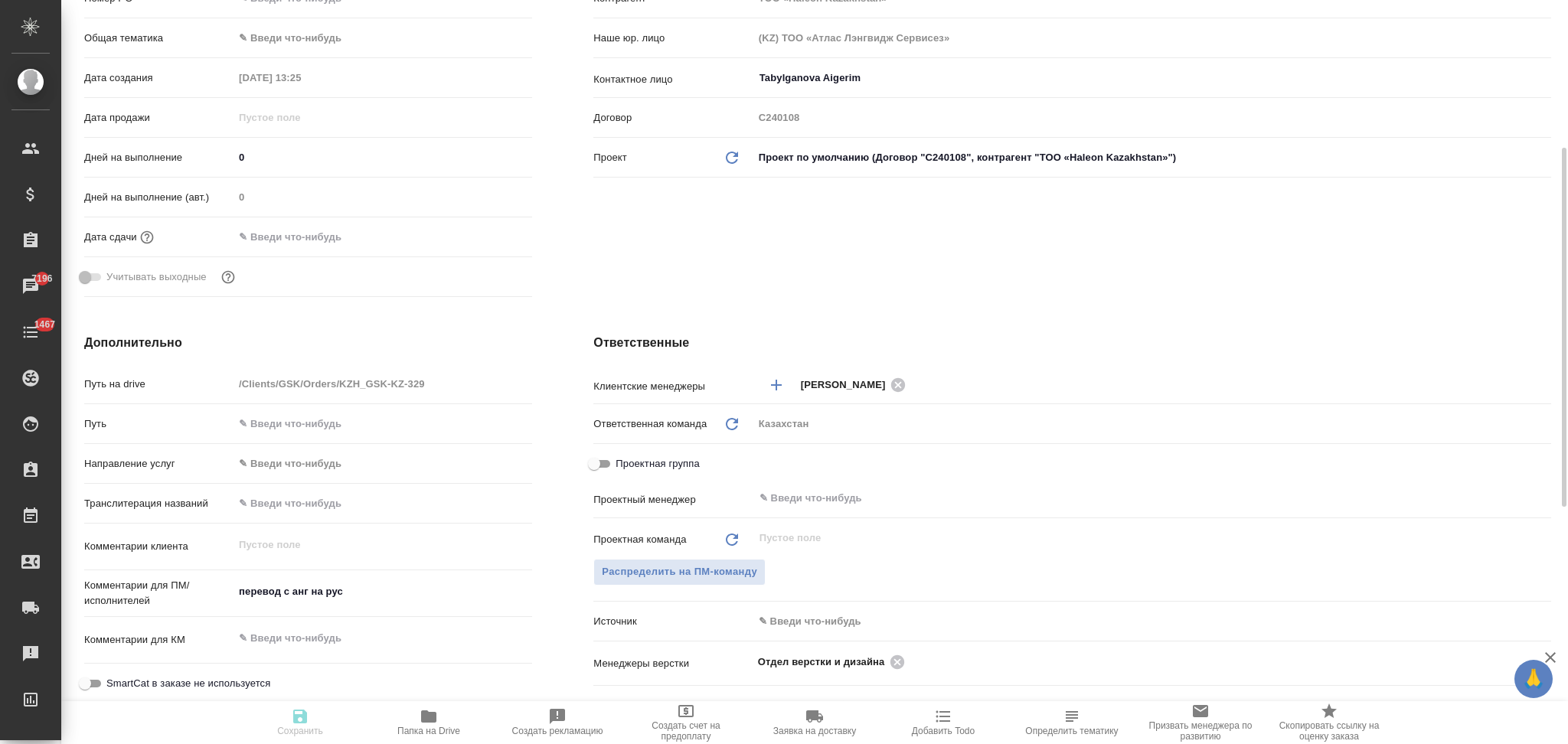
type textarea "x"
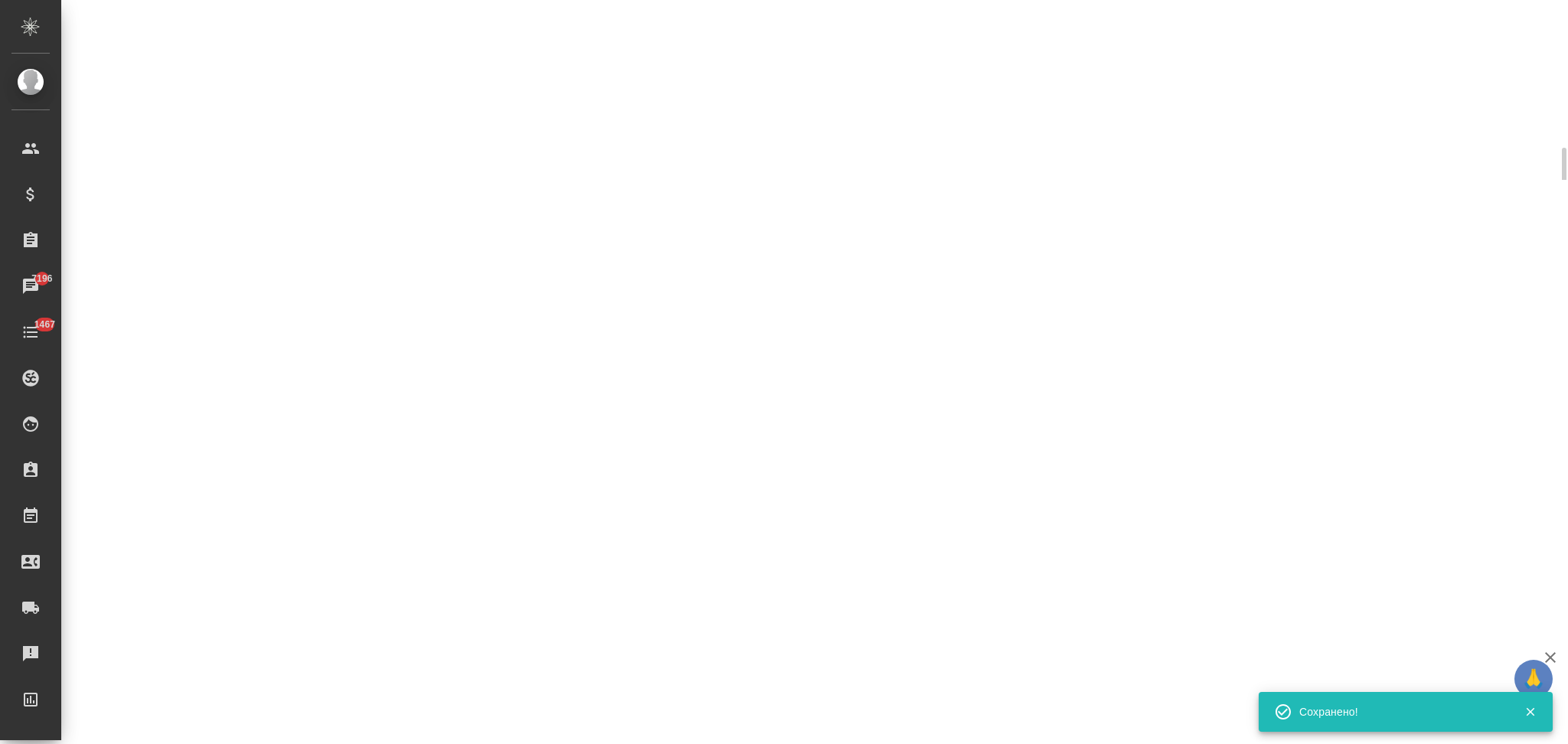
select select "RU"
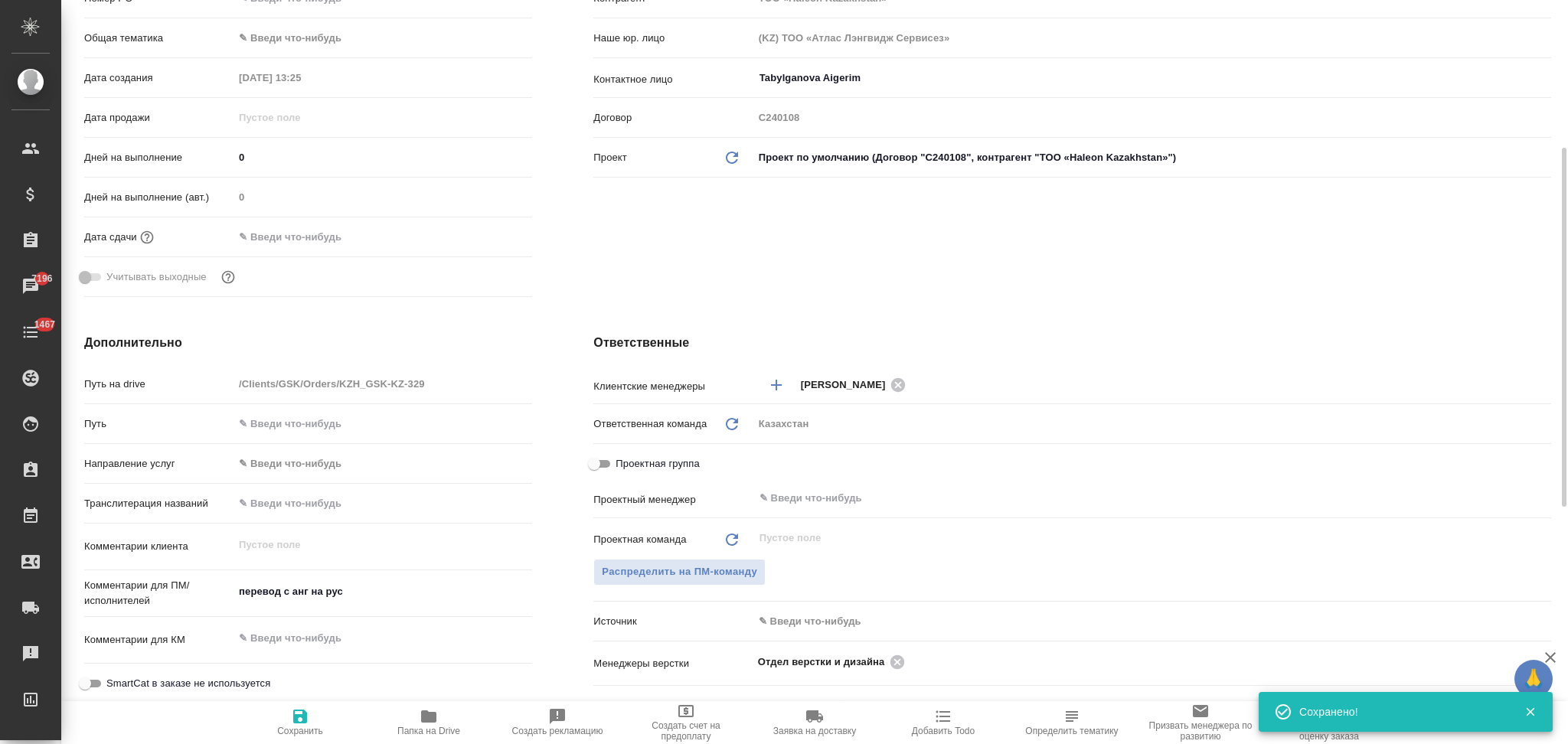
type textarea "x"
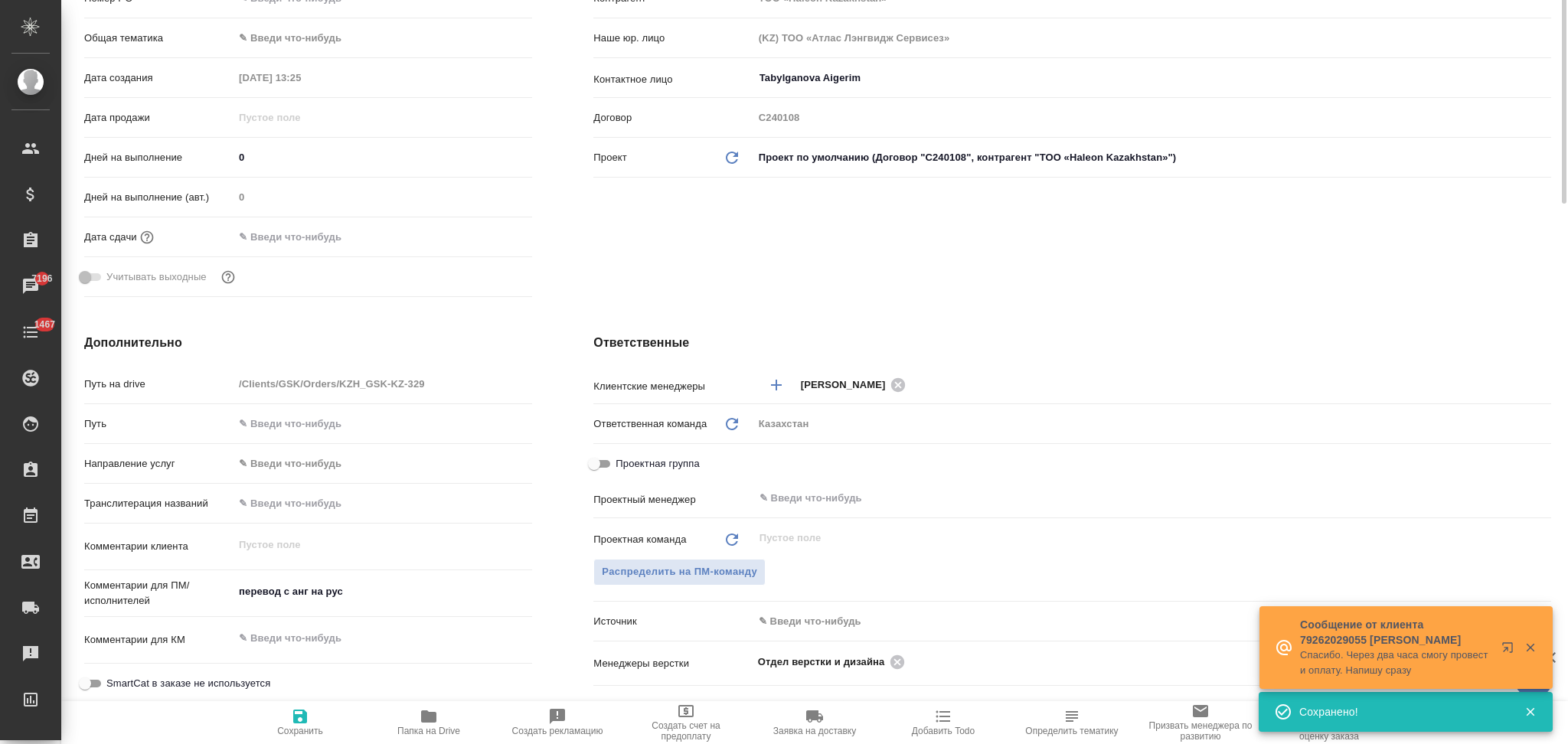
scroll to position [0, 0]
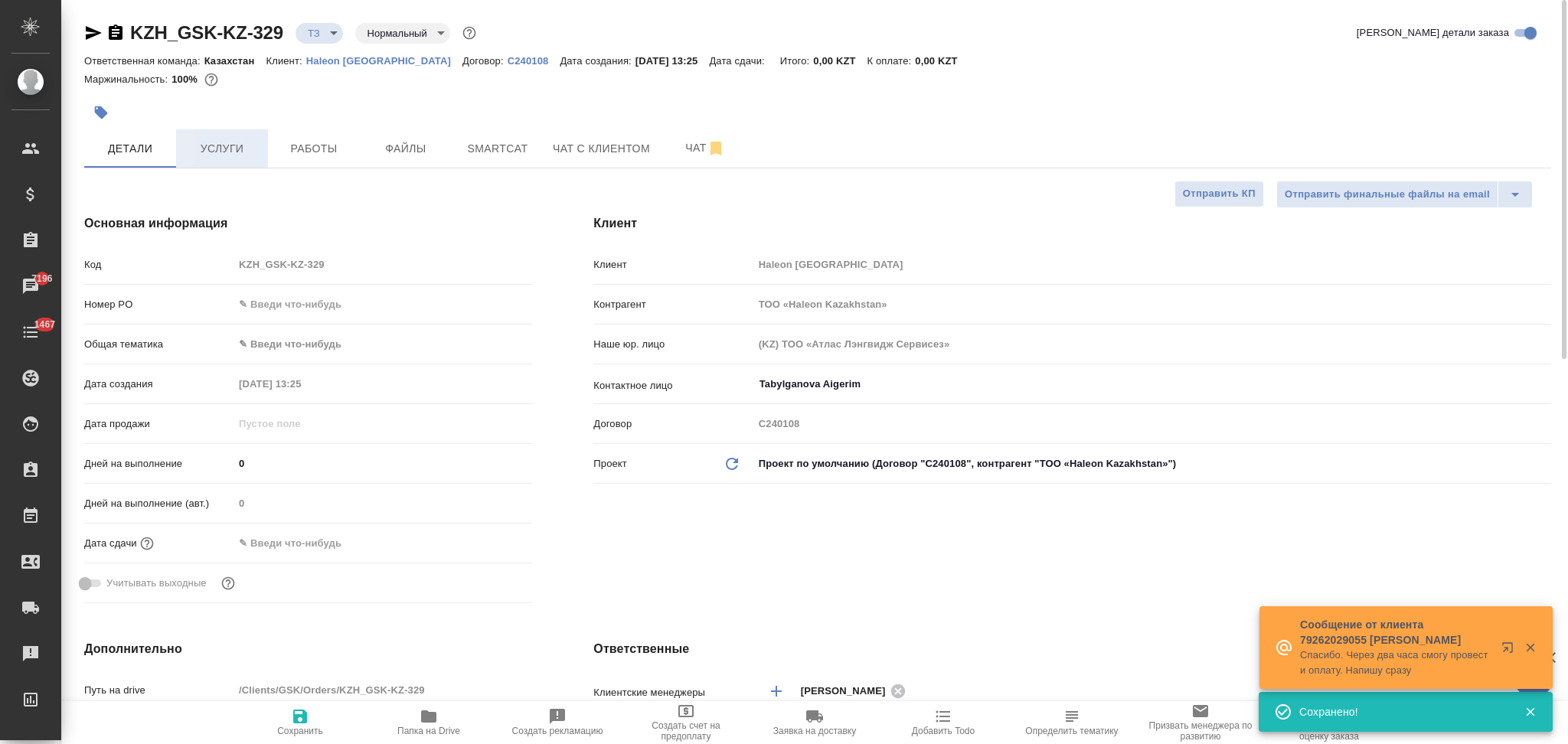
click at [201, 152] on span "Услуги" at bounding box center [222, 149] width 74 height 19
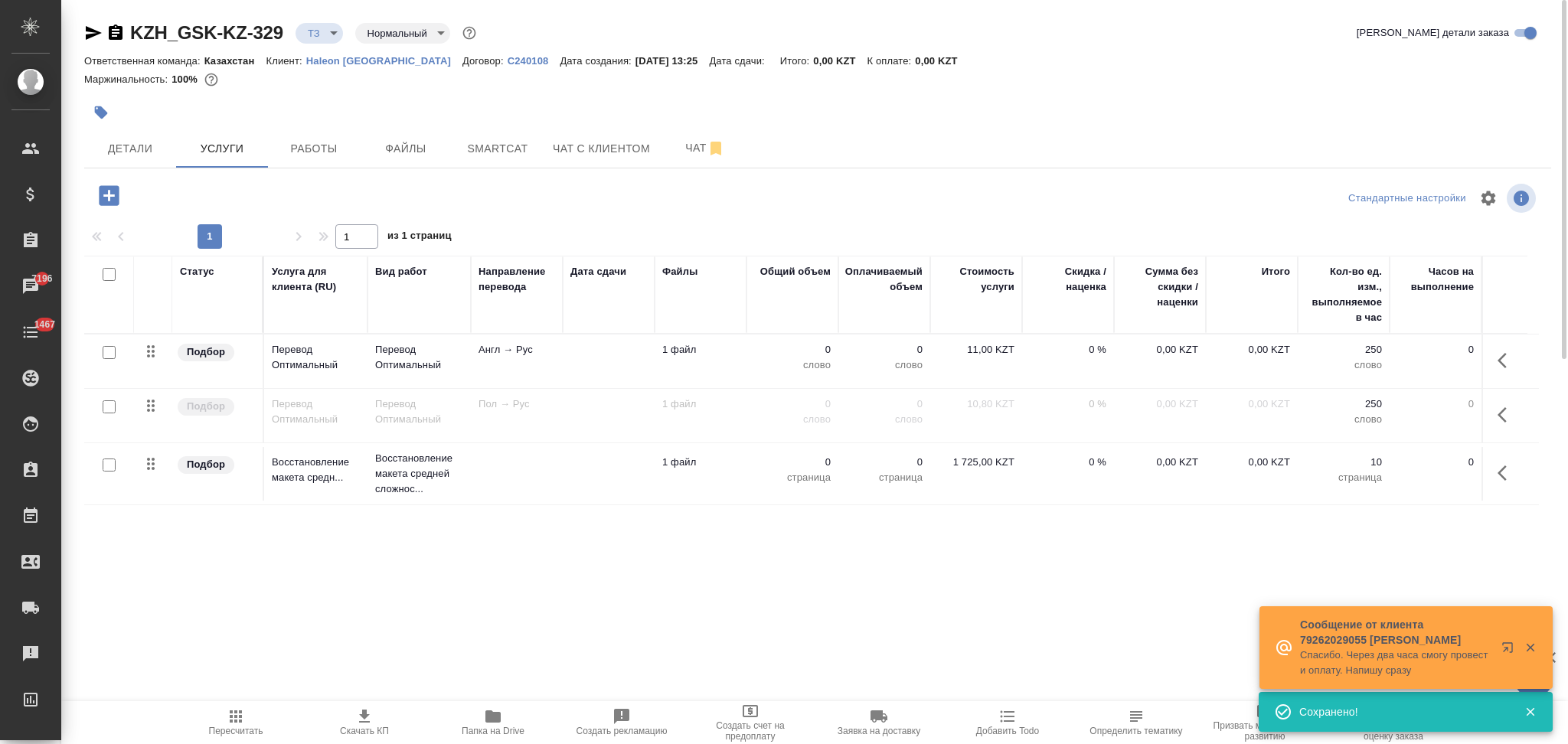
click at [104, 354] on input "checkbox" at bounding box center [109, 353] width 13 height 13
checkbox input "true"
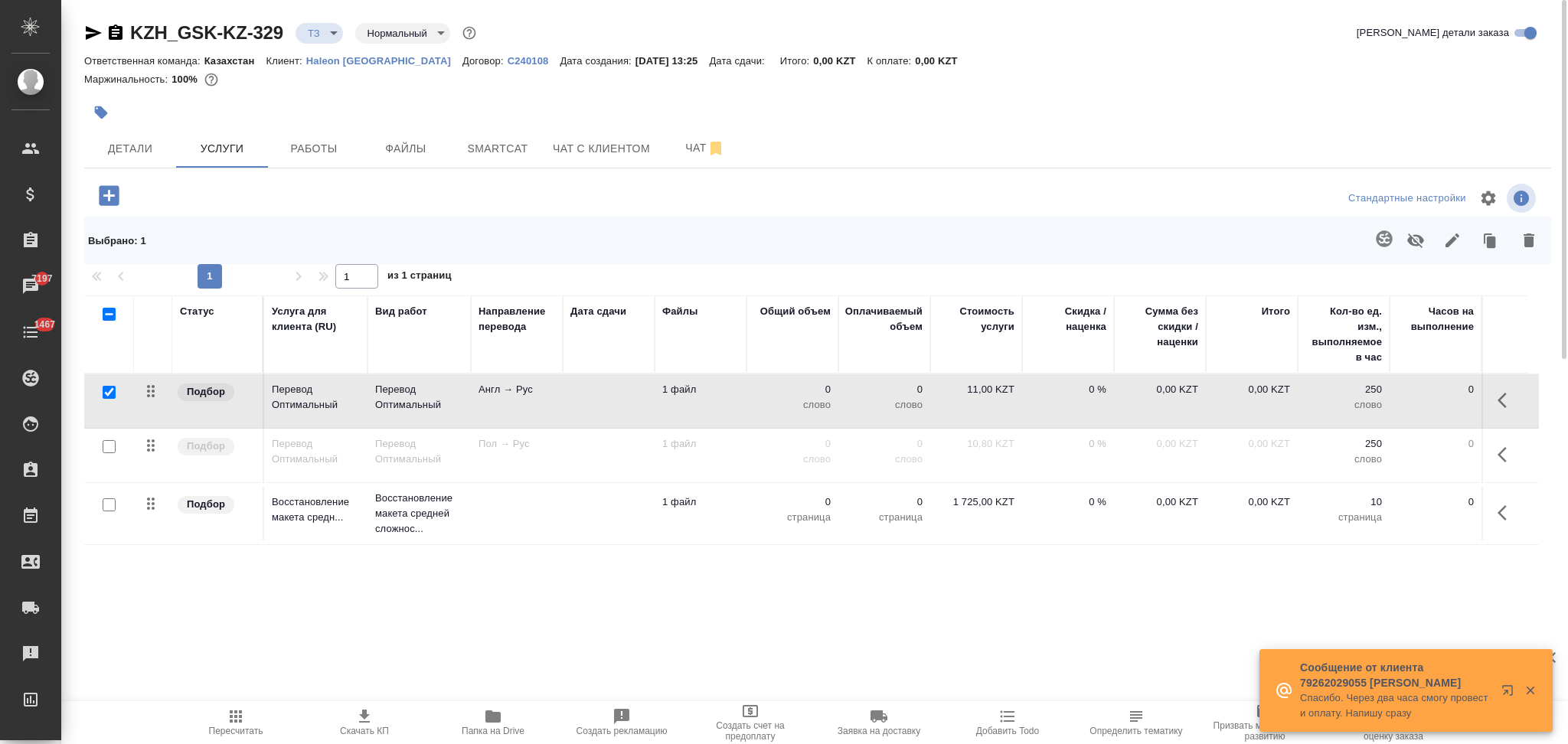
click at [1380, 244] on icon "button" at bounding box center [1384, 239] width 16 height 16
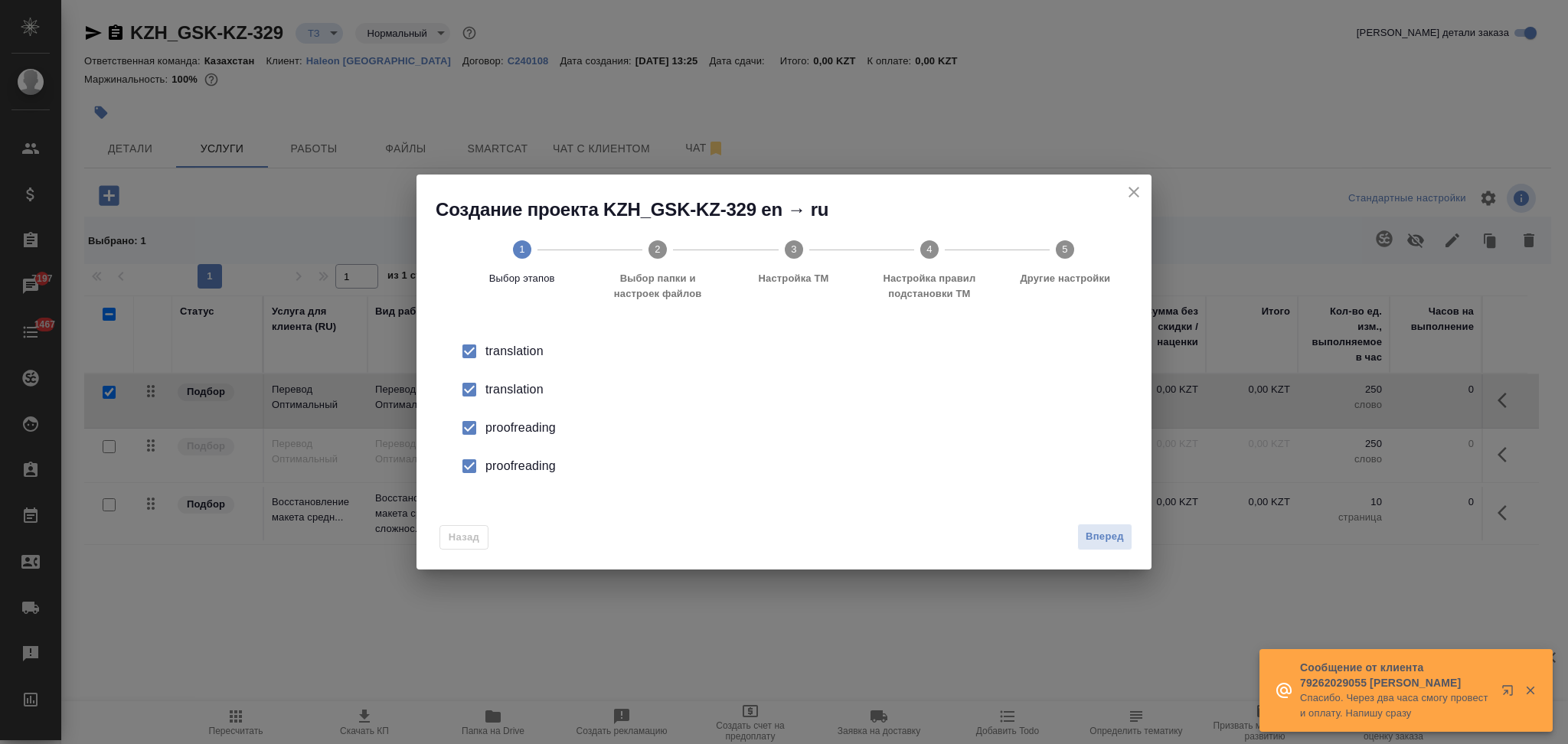
click at [509, 389] on div "translation" at bounding box center [800, 390] width 629 height 18
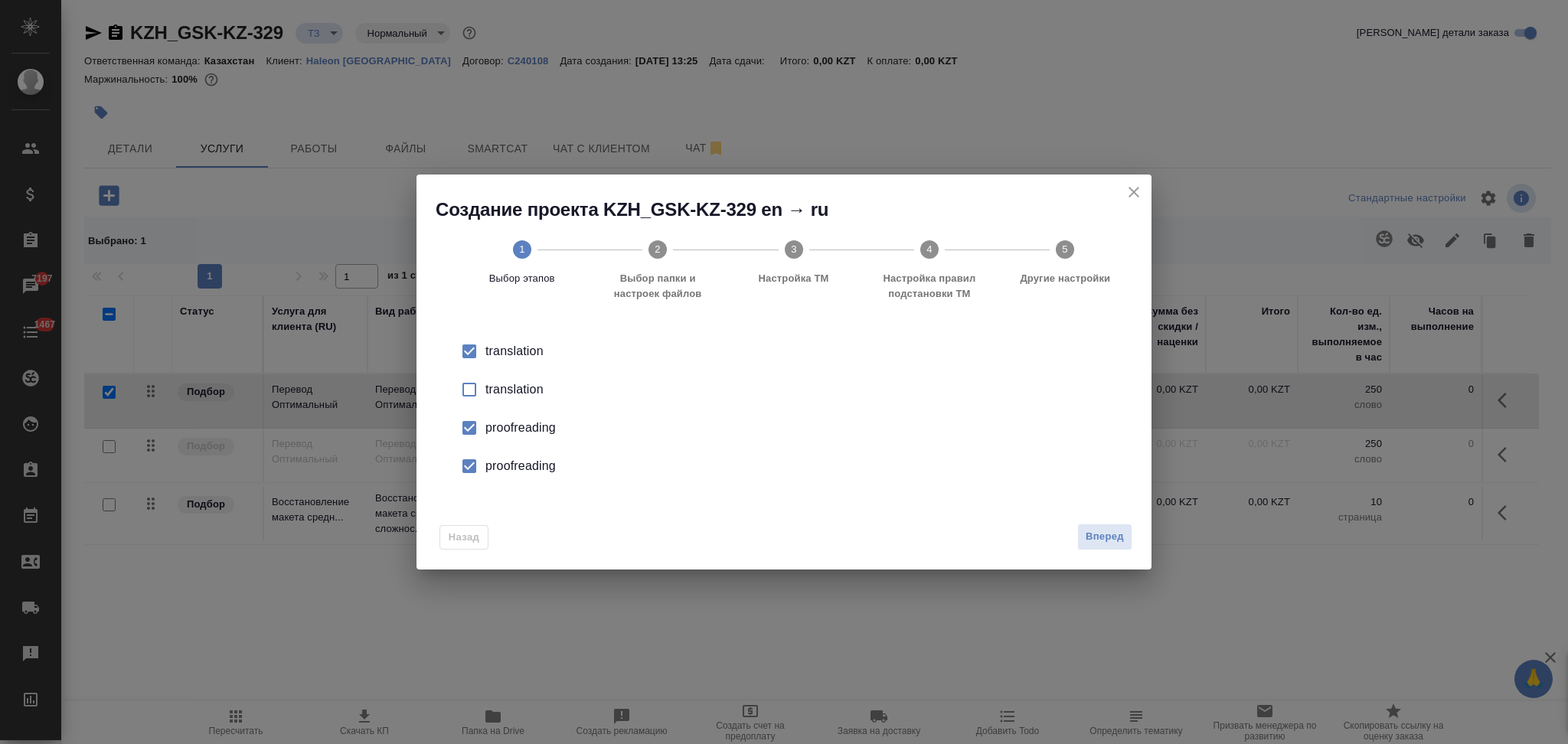
click at [509, 428] on div "proofreading" at bounding box center [800, 427] width 629 height 18
click at [518, 465] on div "proofreading" at bounding box center [800, 466] width 629 height 18
click at [1113, 544] on span "Вперед" at bounding box center [1105, 537] width 38 height 18
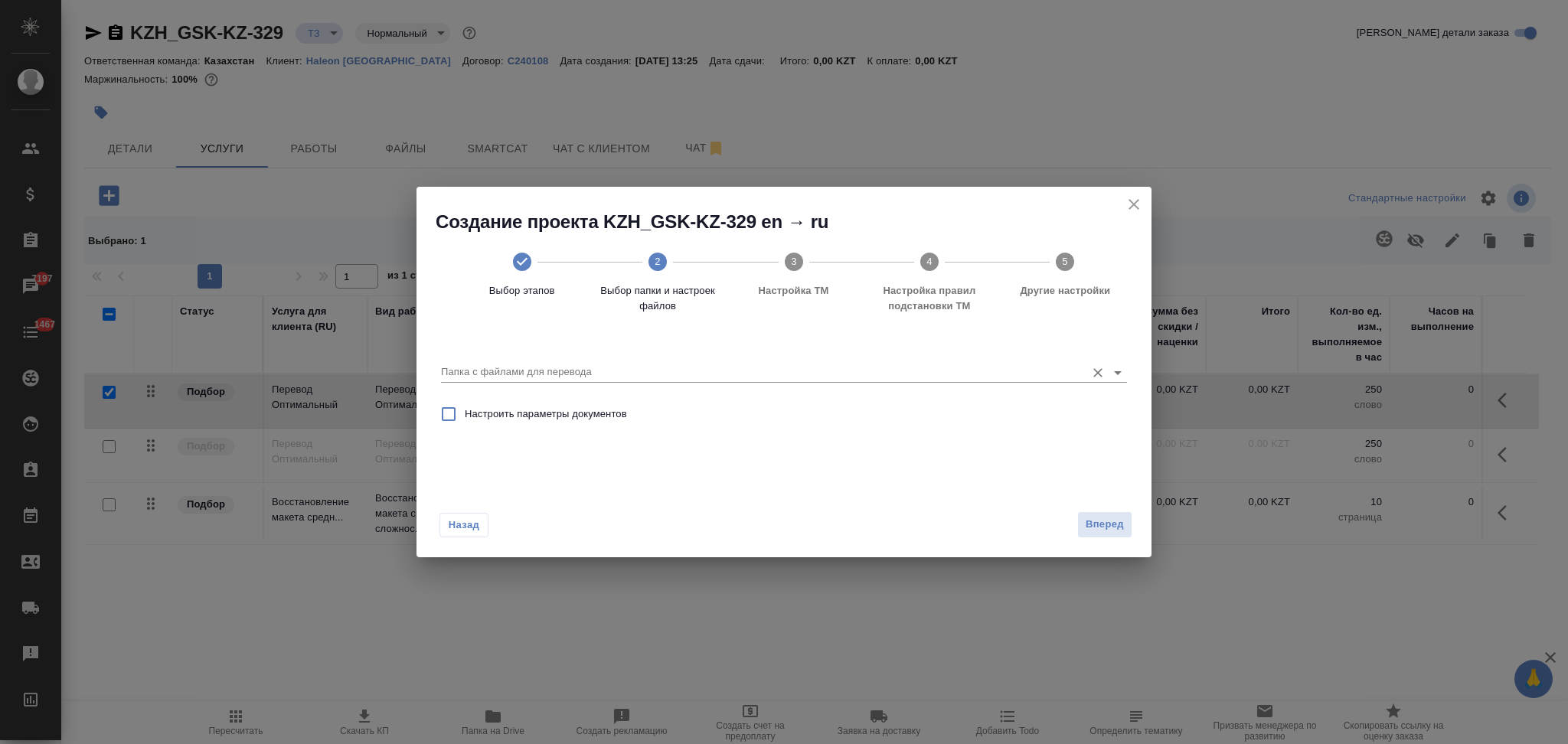
click at [533, 362] on div "Папка с файлами для перевода" at bounding box center [784, 366] width 686 height 32
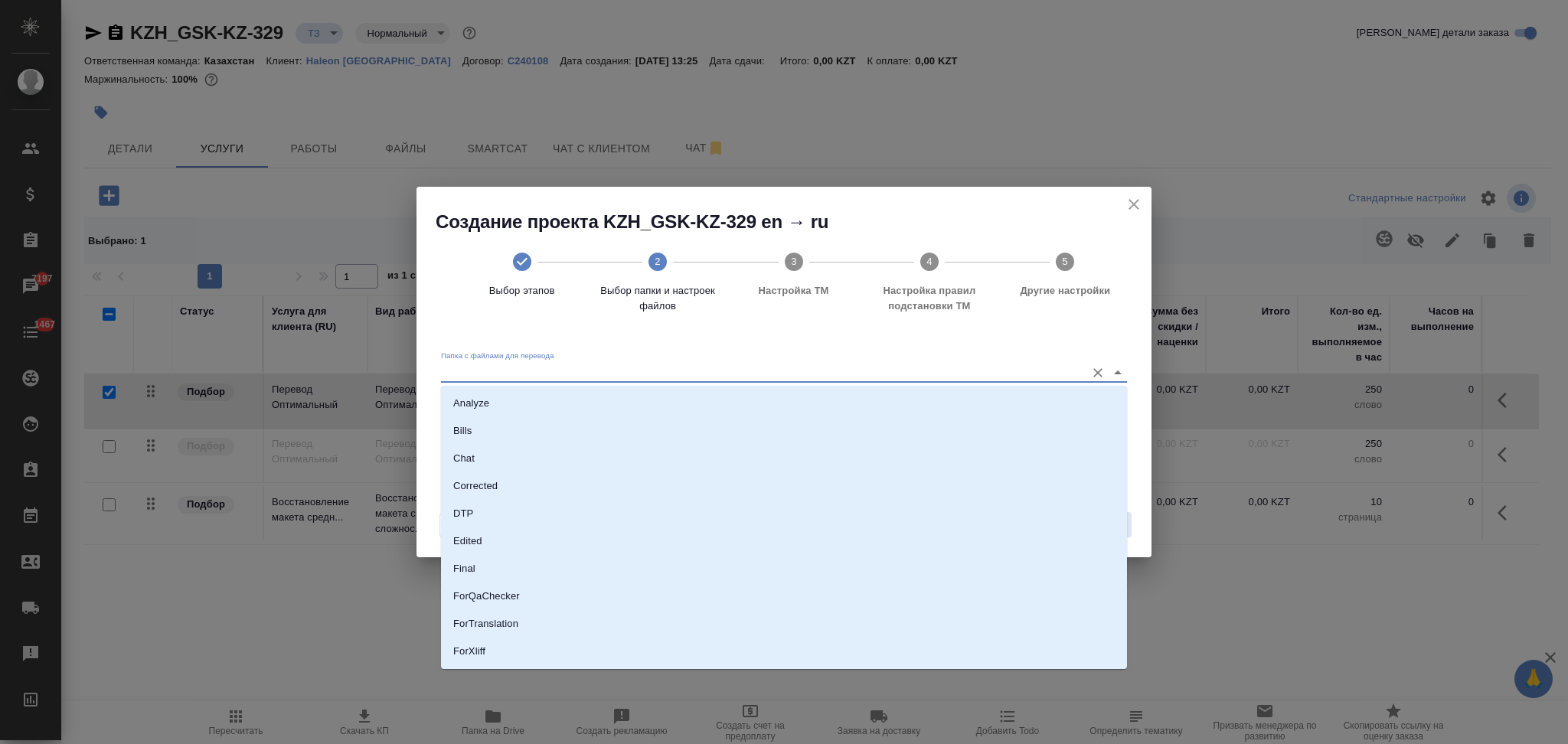
drag, startPoint x: 533, startPoint y: 372, endPoint x: 529, endPoint y: 401, distance: 29.3
click at [533, 373] on input "Папка с файлами для перевода" at bounding box center [759, 372] width 637 height 18
click at [504, 598] on li "Source" at bounding box center [784, 600] width 686 height 28
type input "Source"
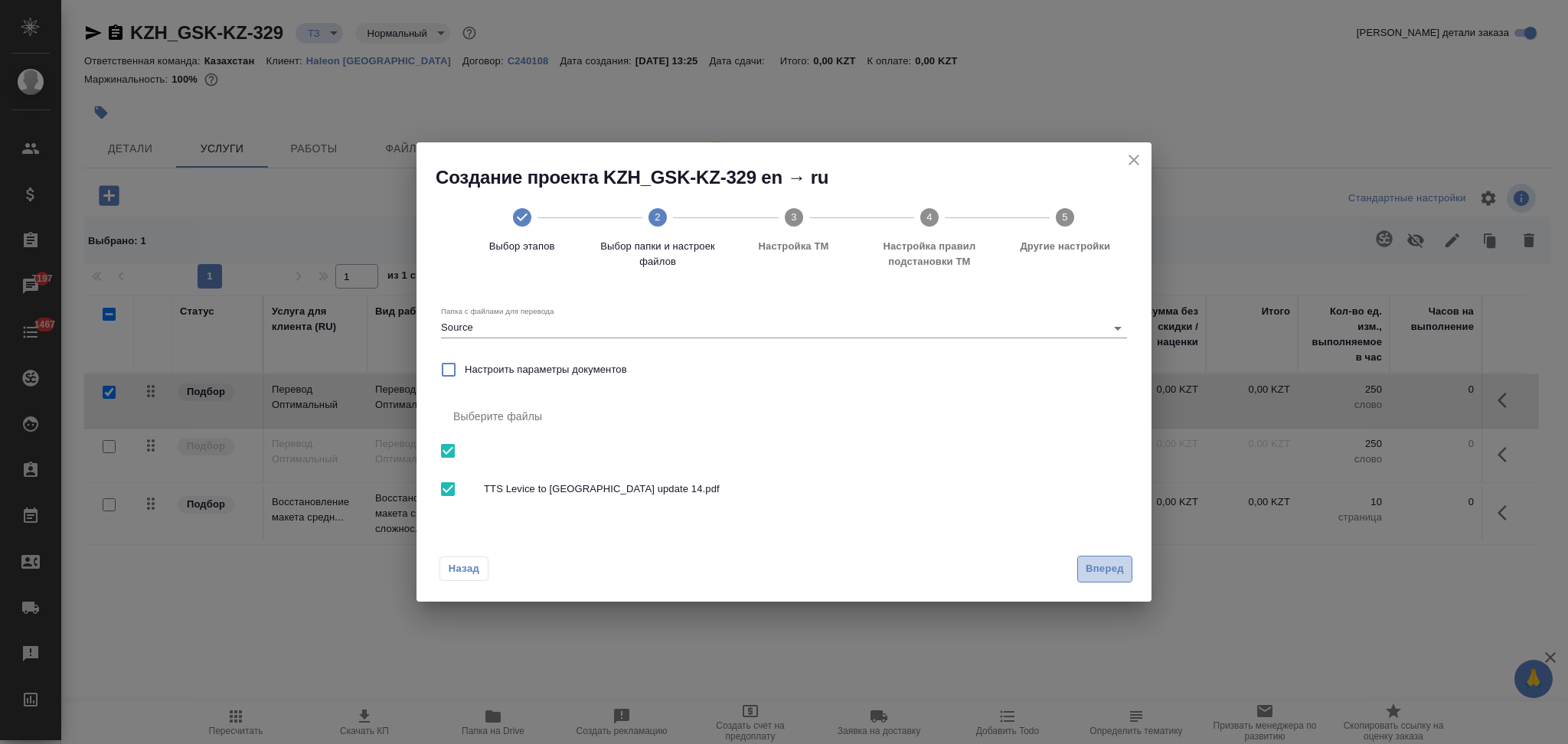
click at [1096, 567] on span "Вперед" at bounding box center [1105, 569] width 38 height 18
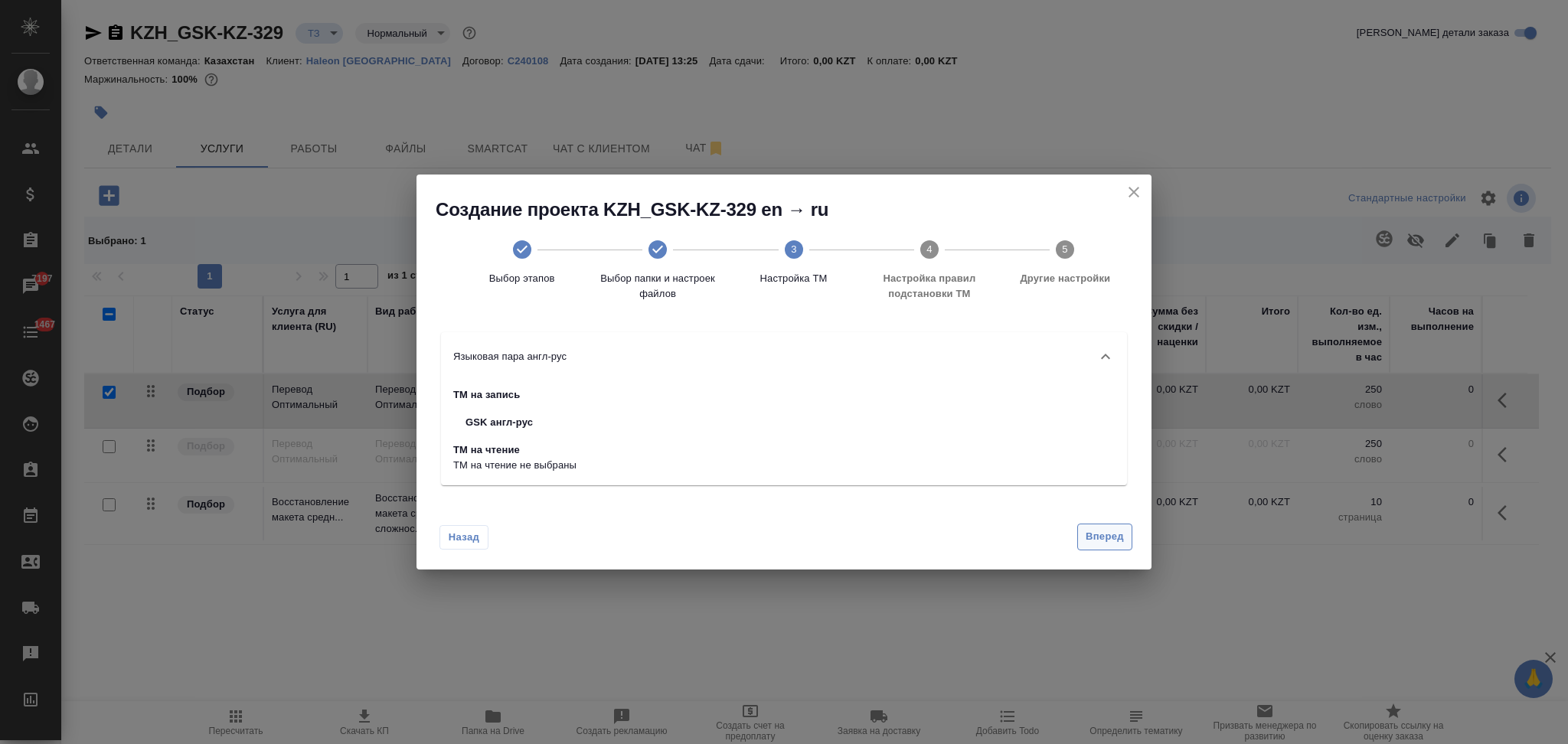
click at [1096, 537] on span "Вперед" at bounding box center [1105, 537] width 38 height 18
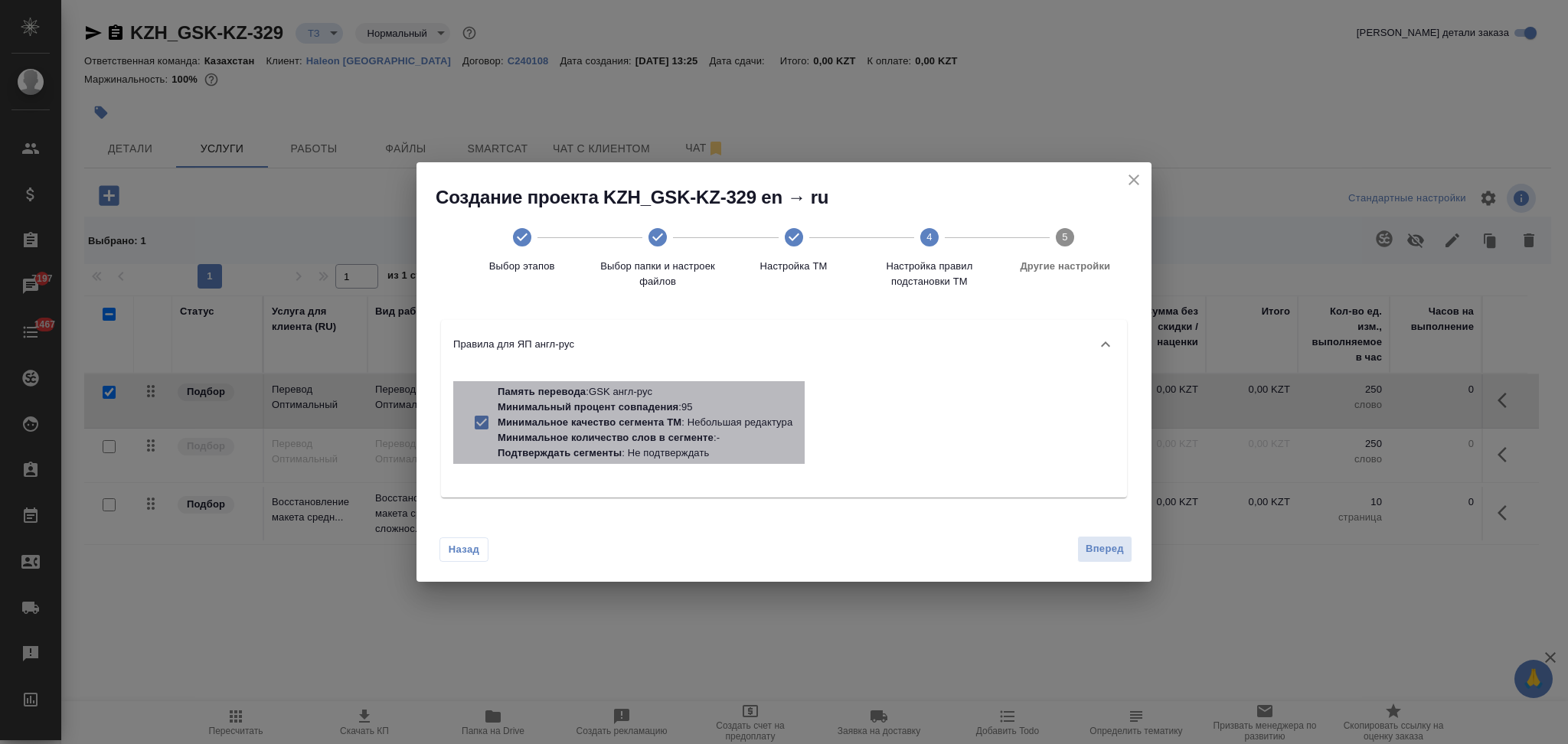
click at [655, 413] on p "Минимальный процент совпадения : 95" at bounding box center [645, 407] width 295 height 15
checkbox input "false"
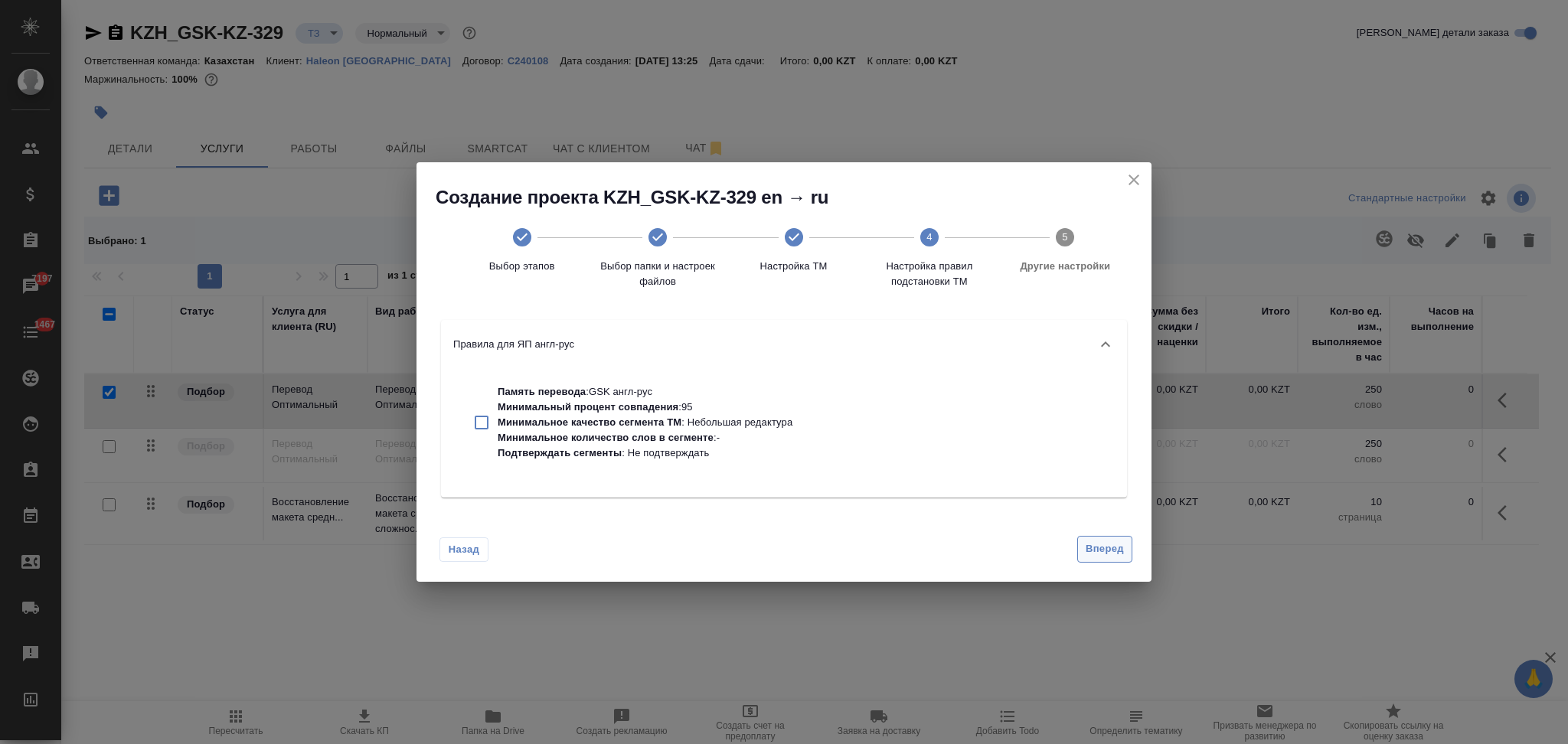
click at [1087, 543] on span "Вперед" at bounding box center [1105, 549] width 38 height 18
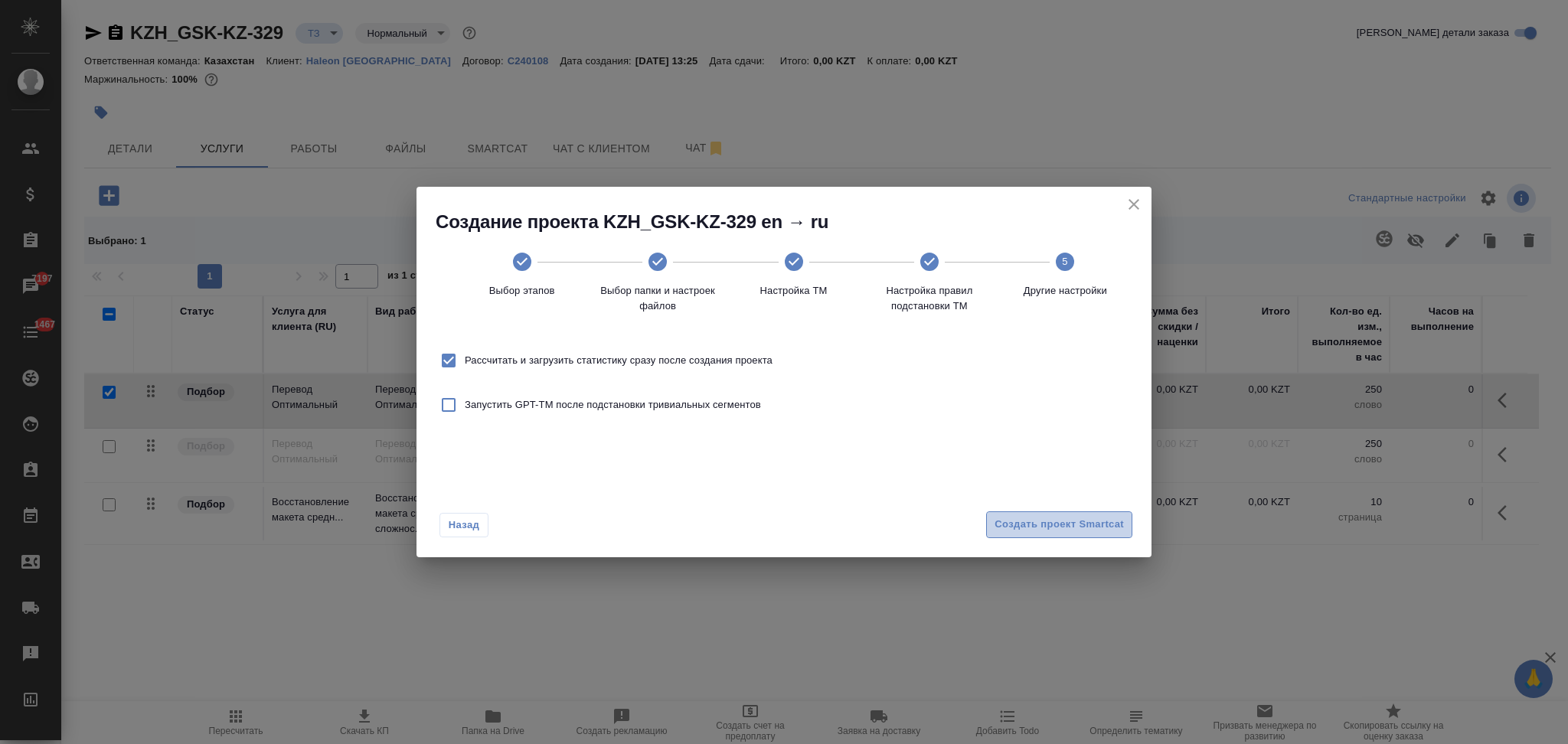
click at [1017, 529] on span "Создать проект Smartcat" at bounding box center [1059, 525] width 129 height 18
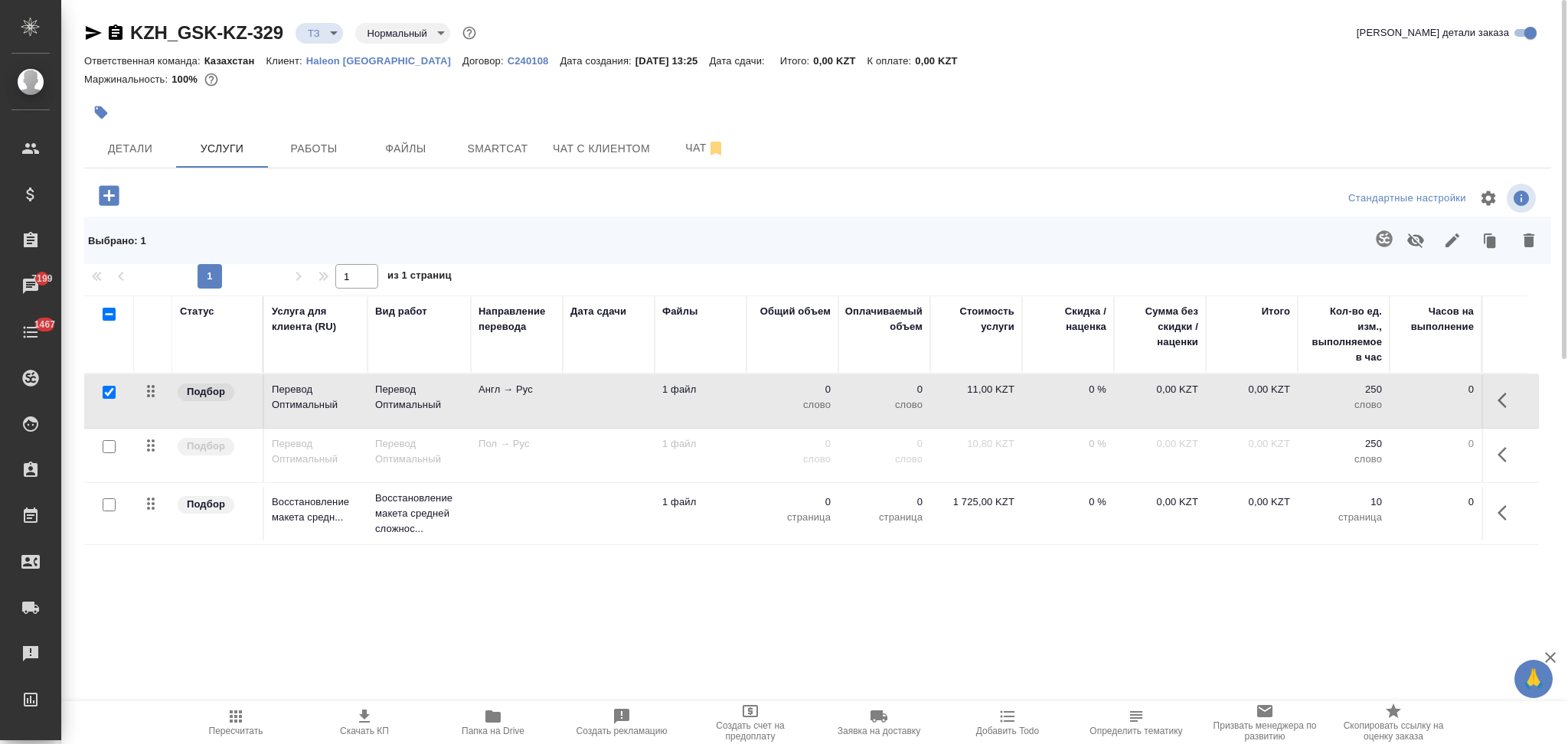
click at [566, 391] on td at bounding box center [609, 400] width 92 height 53
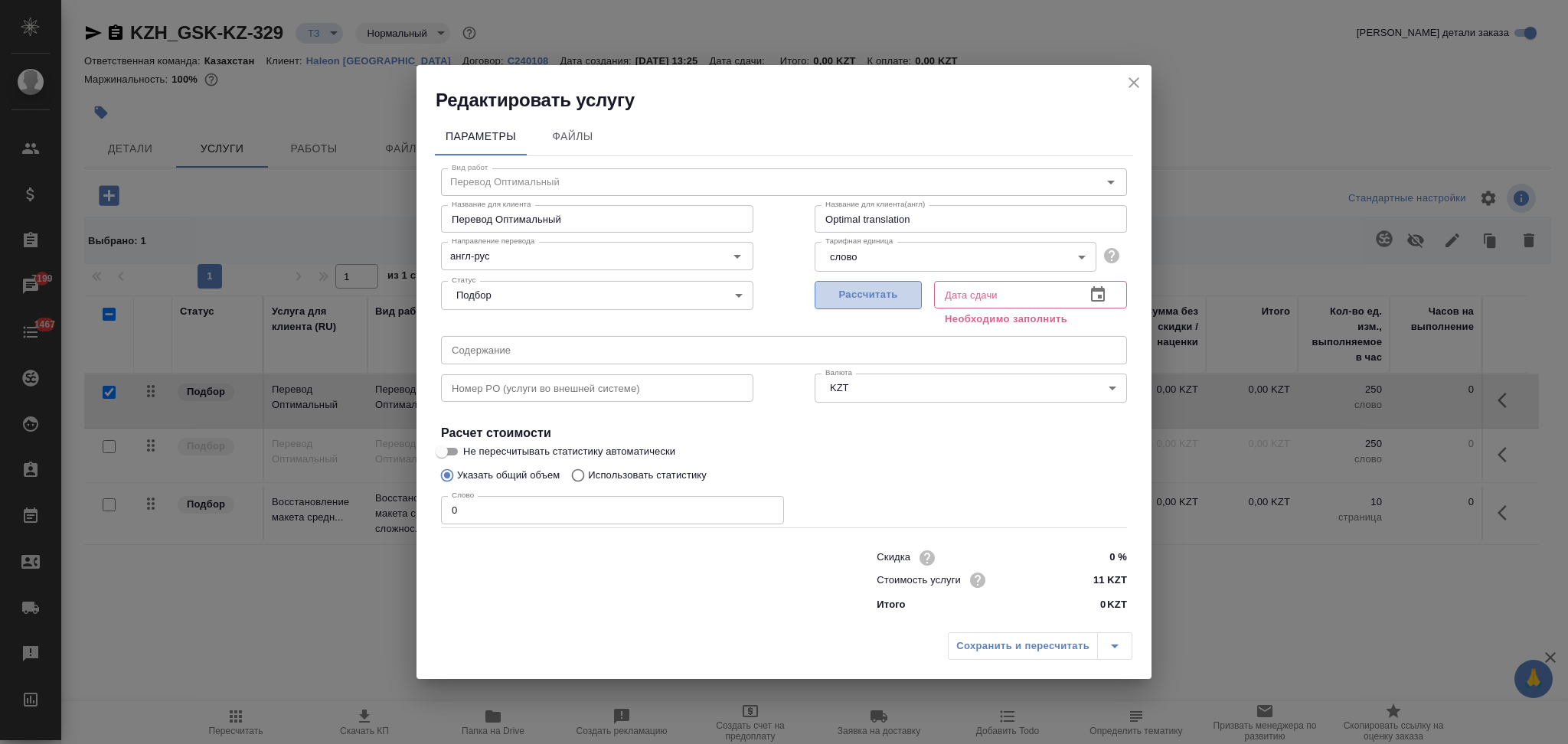
click at [865, 285] on button "Рассчитать" at bounding box center [867, 295] width 107 height 28
type input "02.10.2025 13:32"
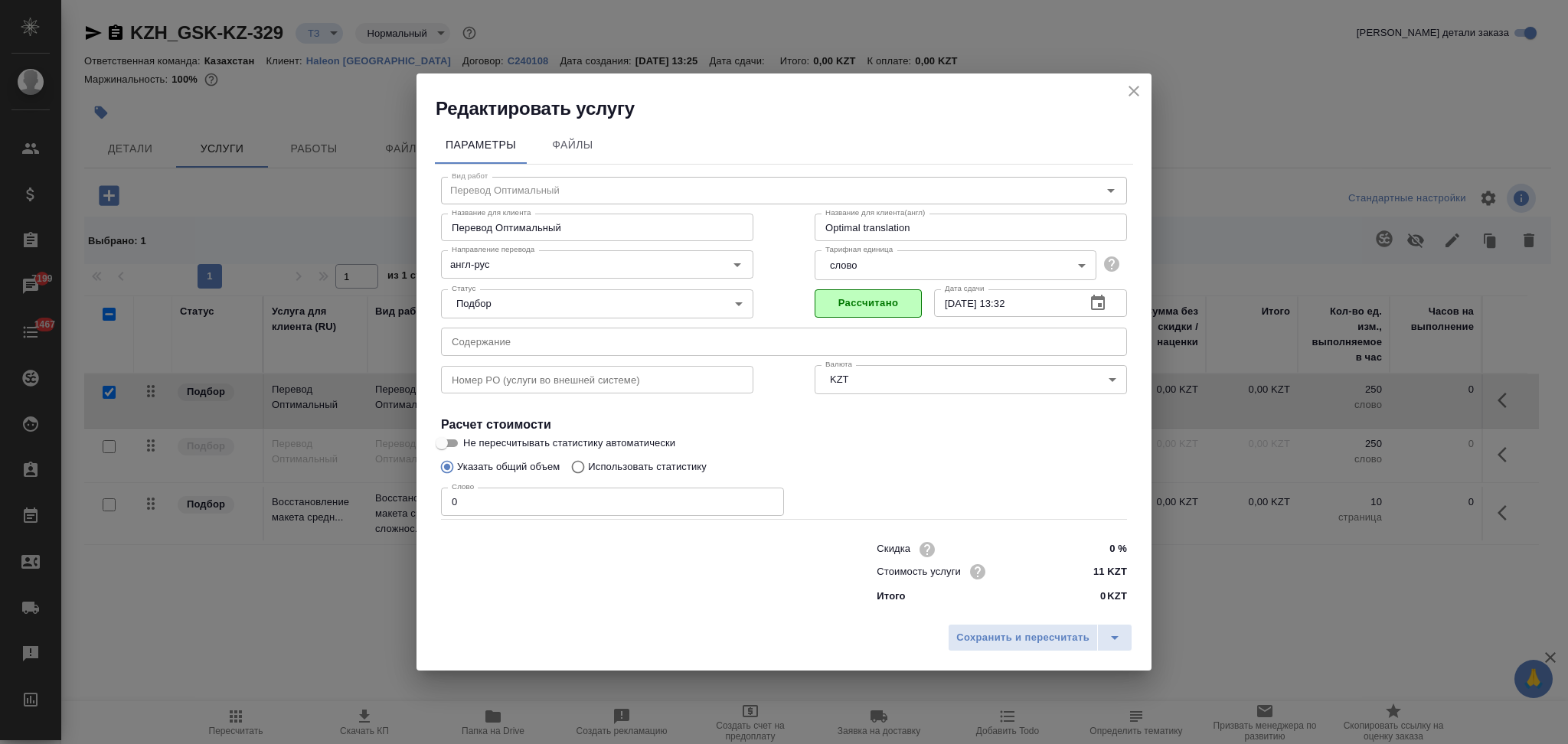
click at [571, 463] on input "Использовать статистику" at bounding box center [575, 467] width 24 height 29
radio input "true"
radio input "false"
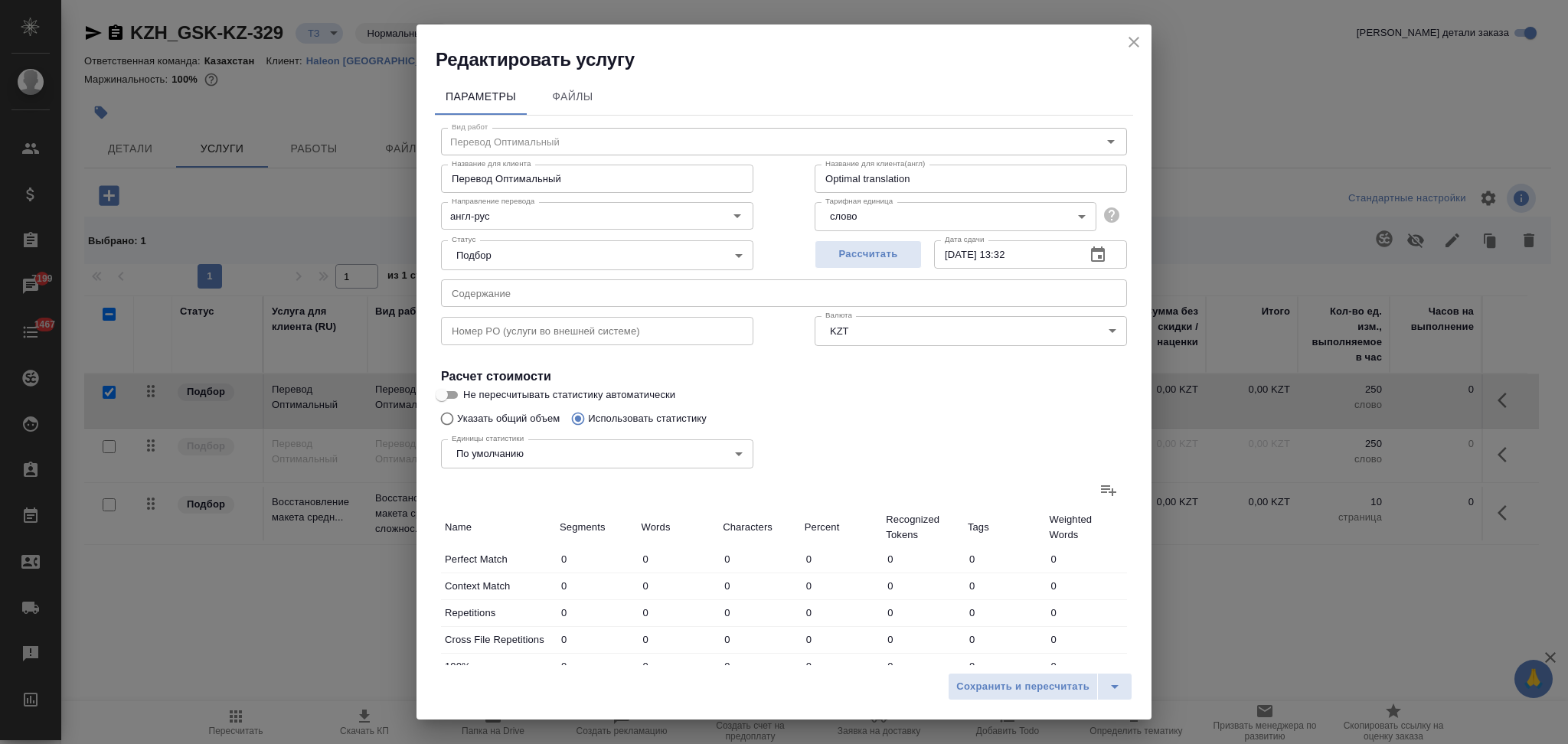
click at [1101, 485] on icon at bounding box center [1108, 491] width 15 height 11
click at [0, 0] on input "file" at bounding box center [0, 0] width 0 height 0
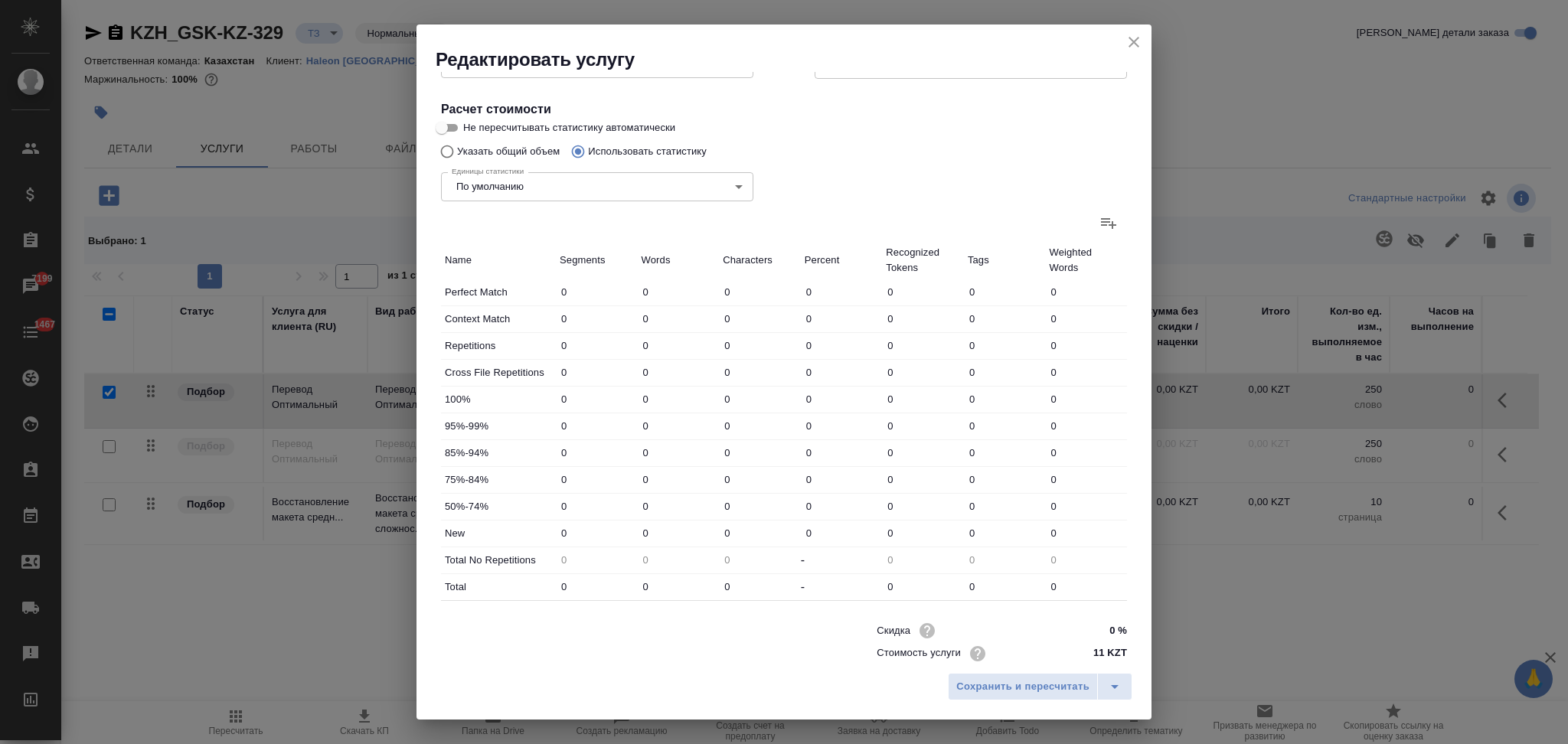
scroll to position [300, 0]
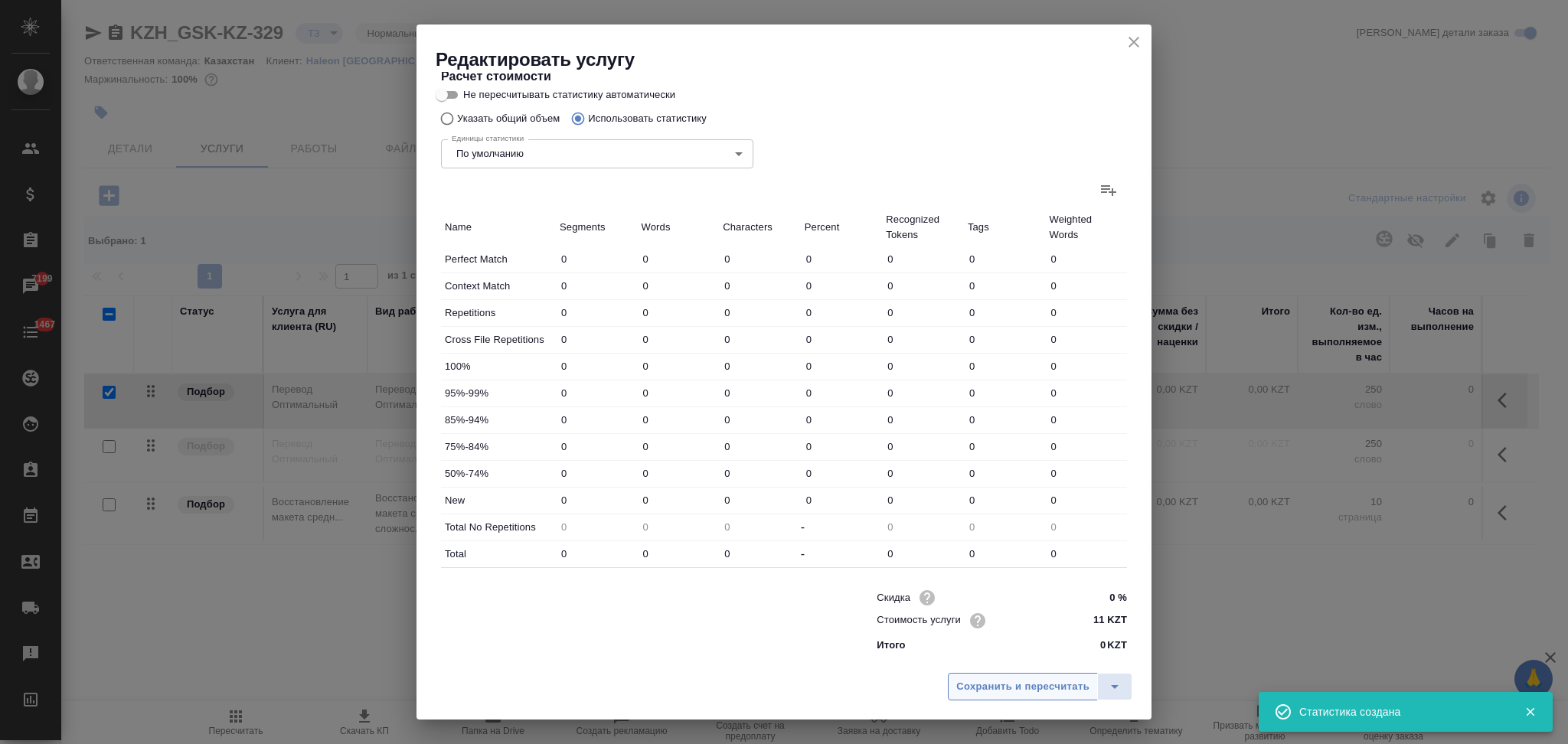
type input "8"
type input "26"
type input "161"
type input "464"
type input "1353"
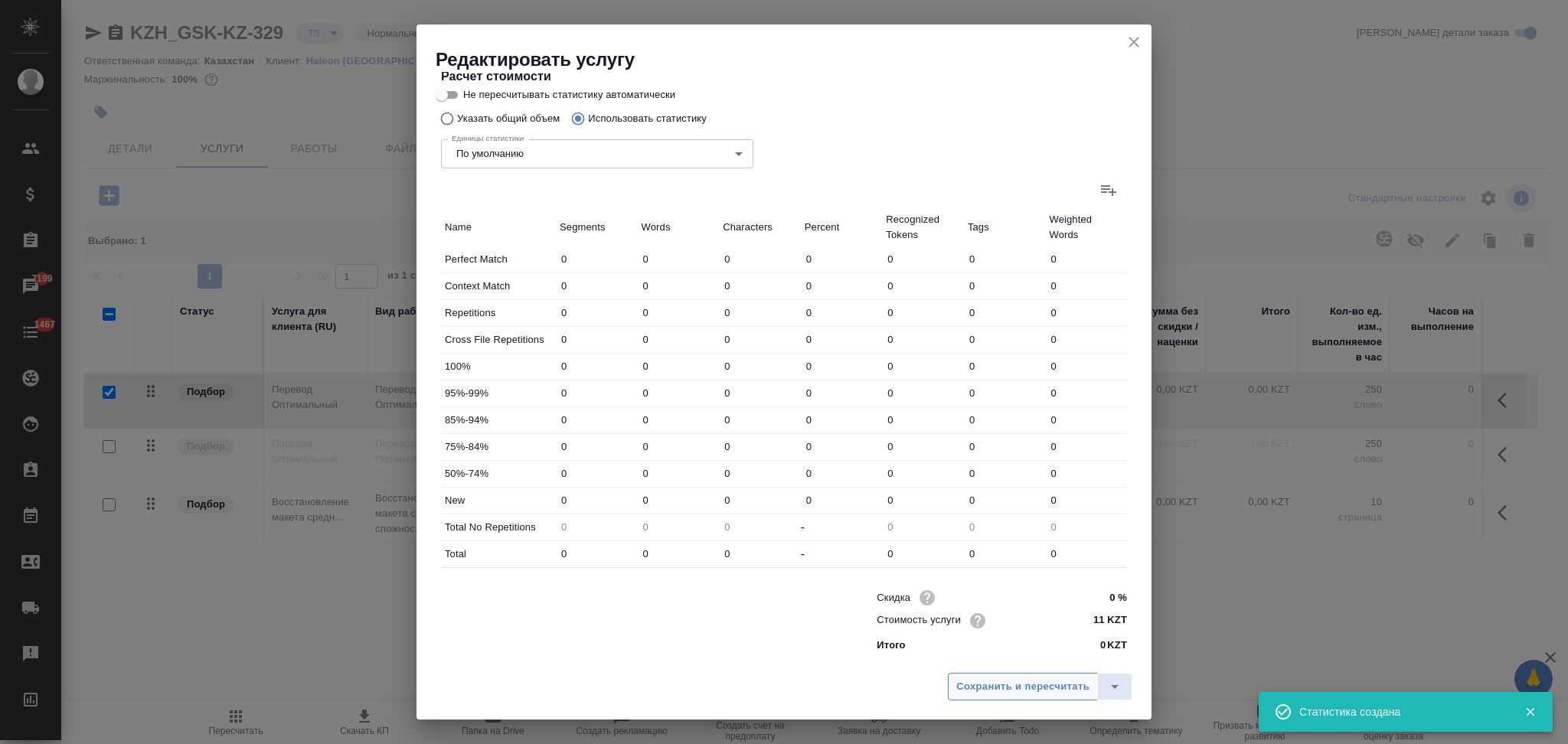
type input "8783"
type input "115"
type input "271"
type input "1222"
type input "6"
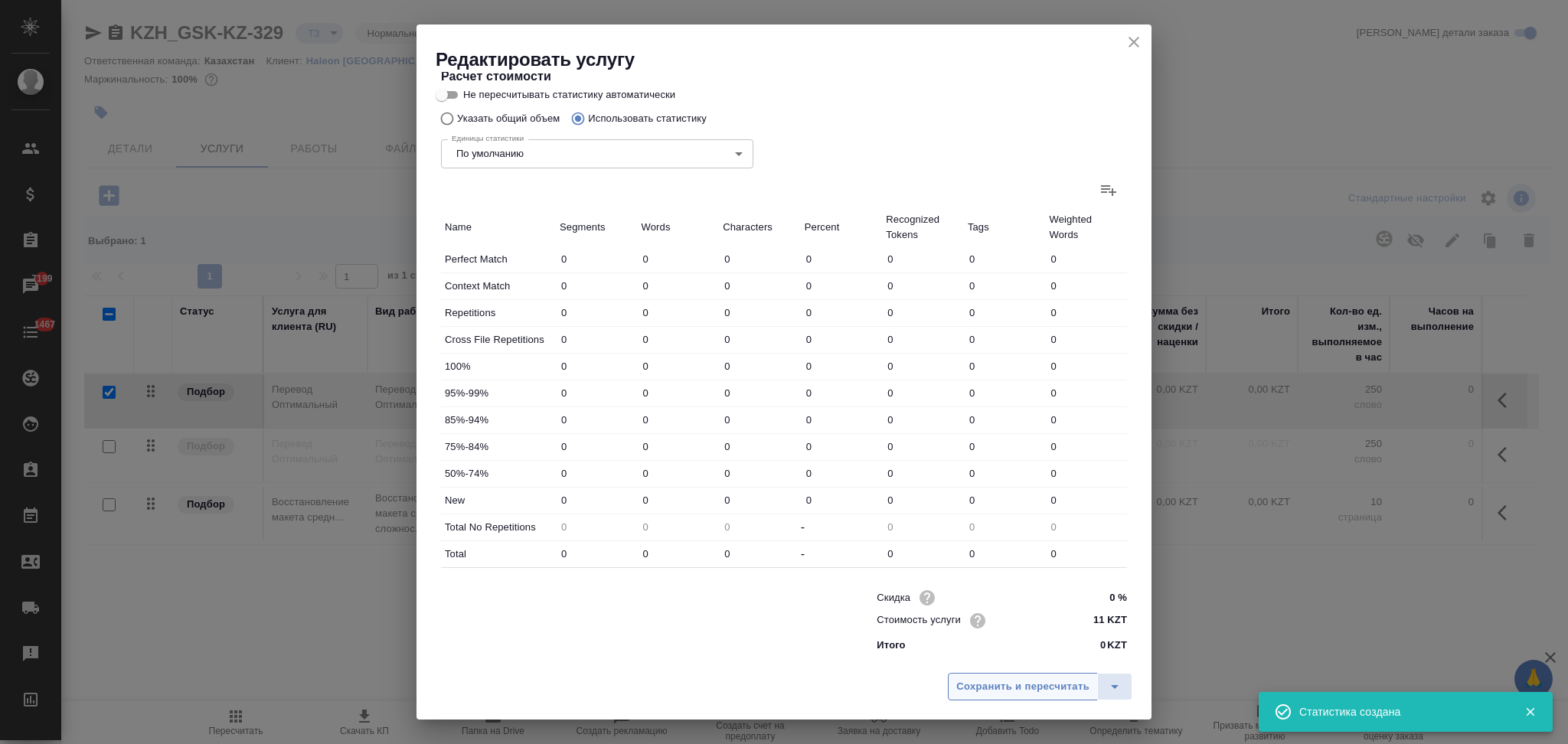
type input "7"
type input "51"
type input "4"
type input "16"
type input "107"
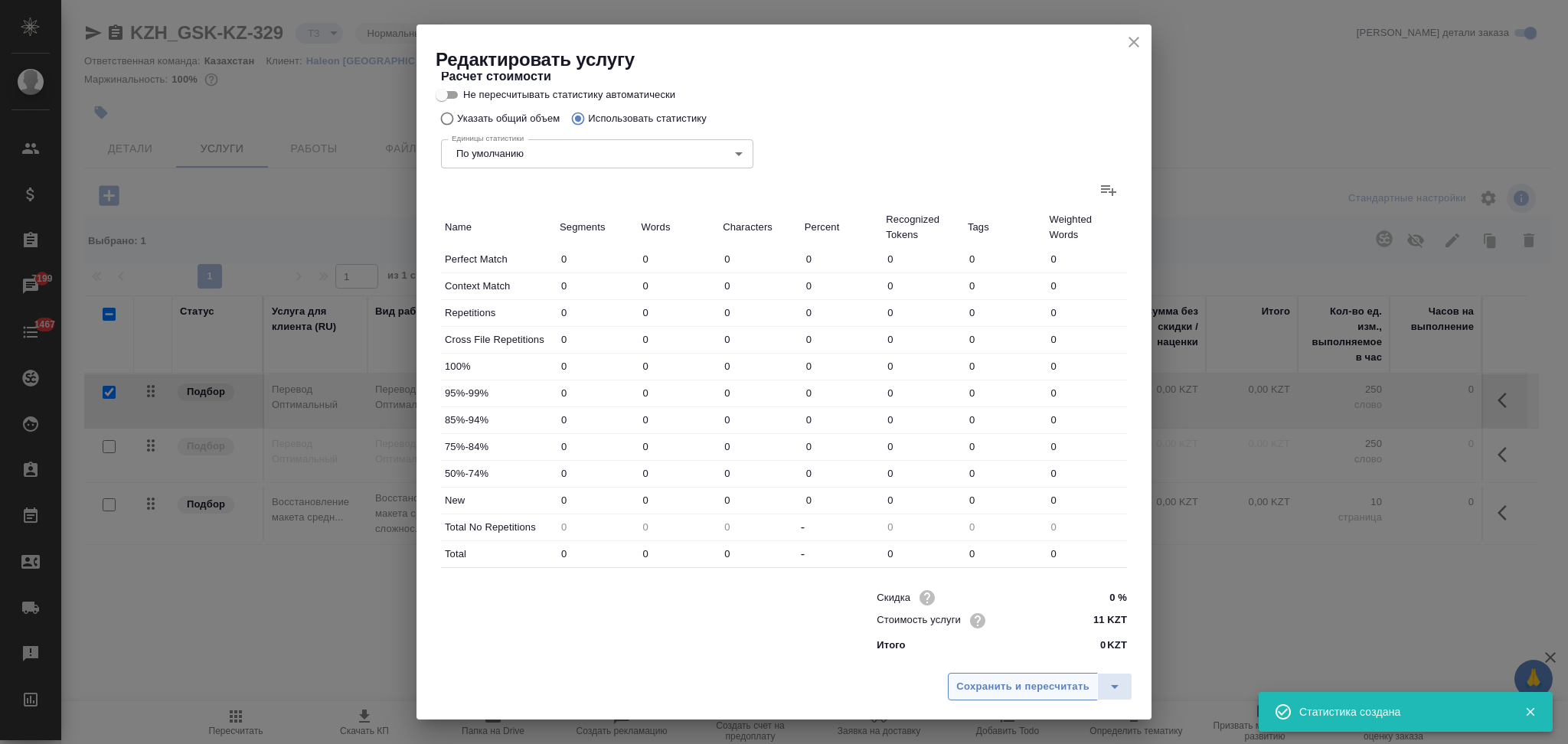
type input "14"
type input "35"
type input "243"
type input "548"
type input "3848"
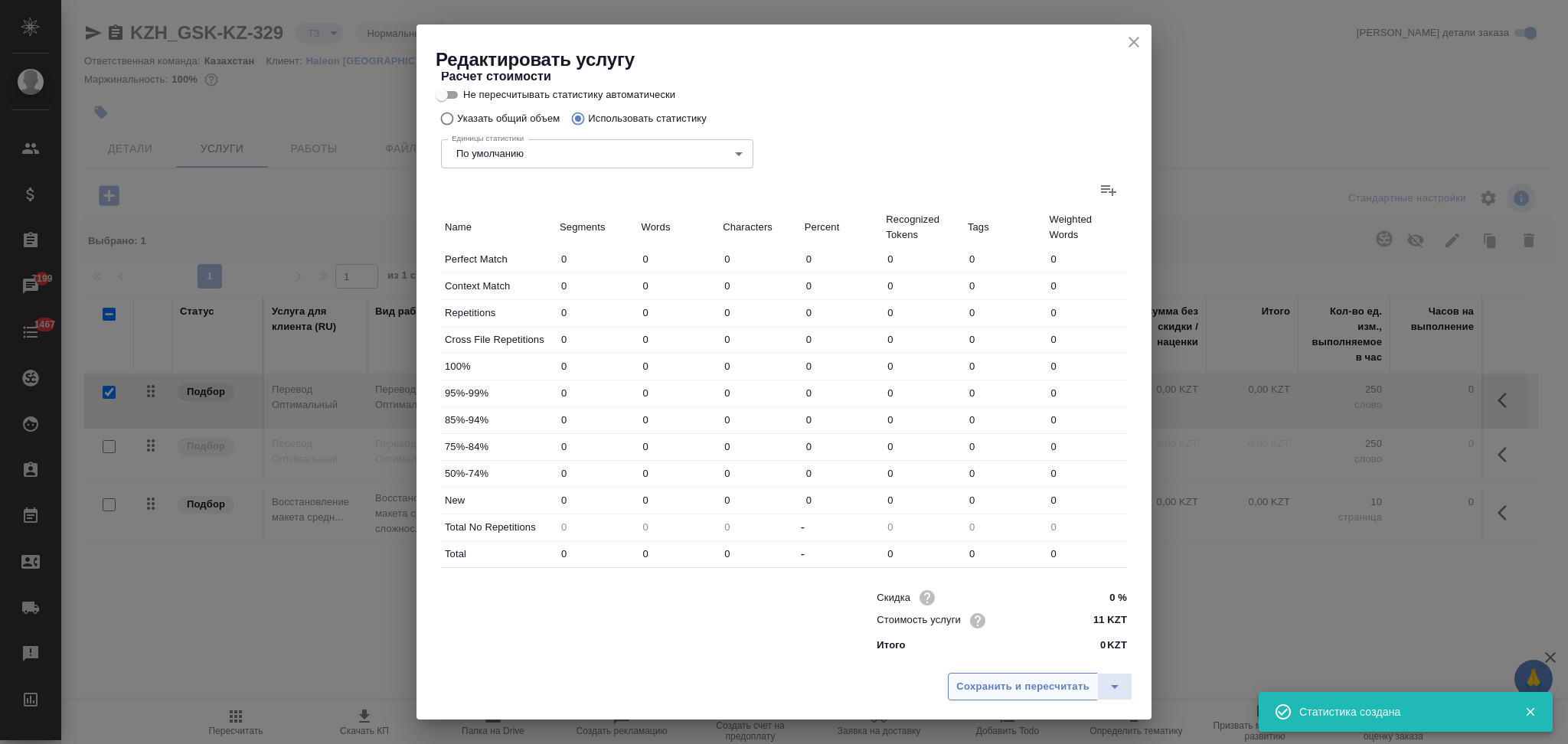
type input "26257"
type input "695"
type input "4203"
type input "28041"
type input "1159"
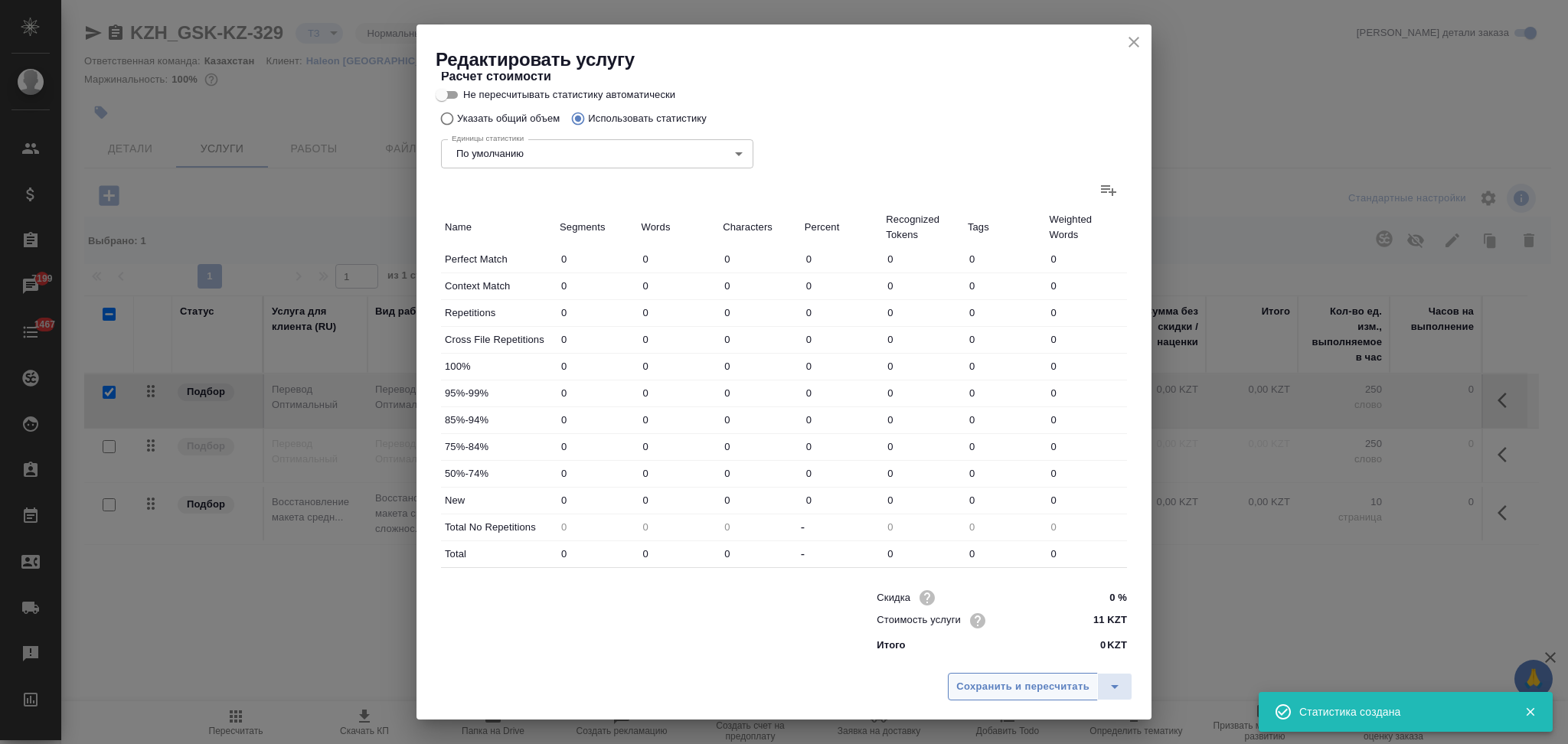
type input "5556"
type input "36824"
click at [1001, 687] on span "Сохранить и пересчитать" at bounding box center [1022, 687] width 133 height 18
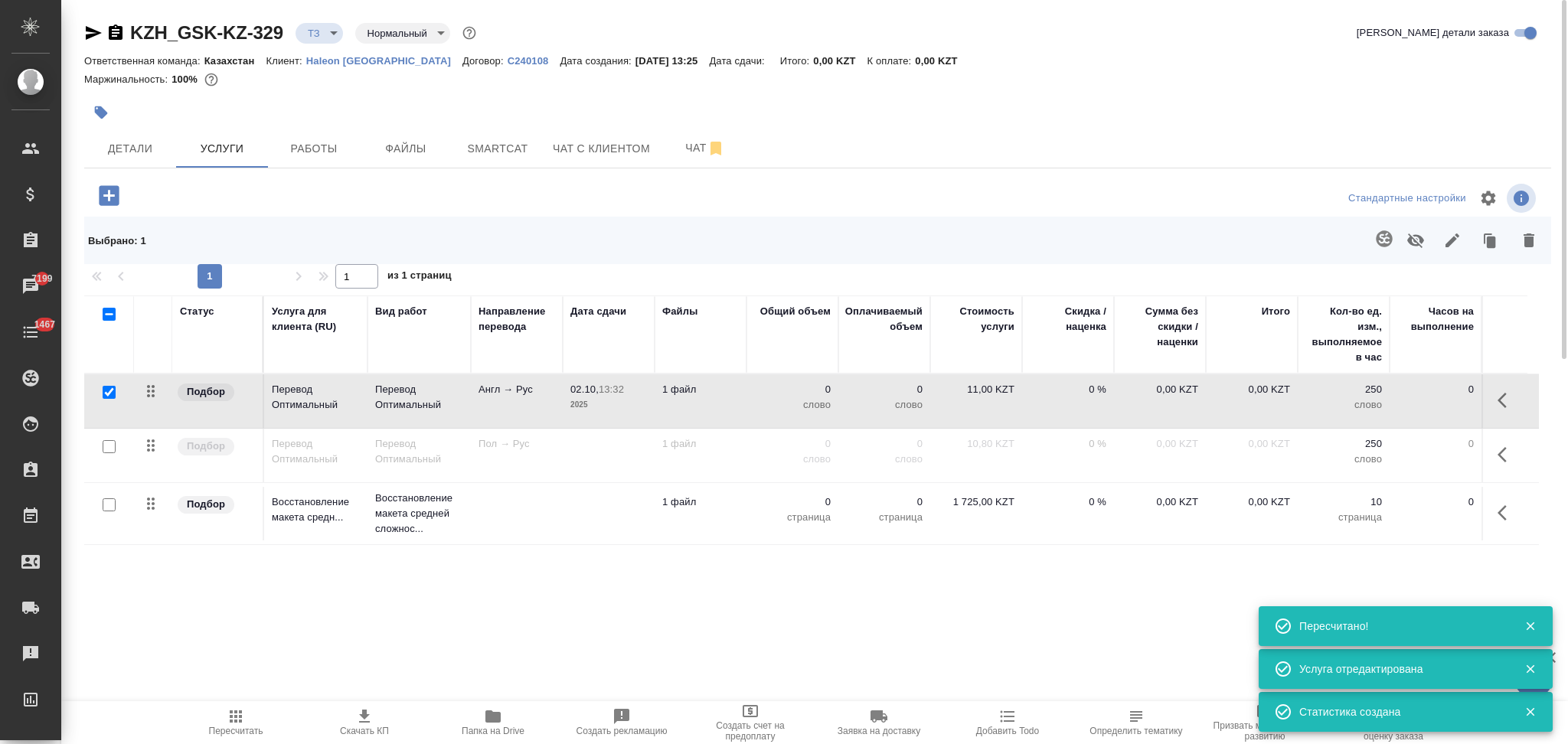
type input "new"
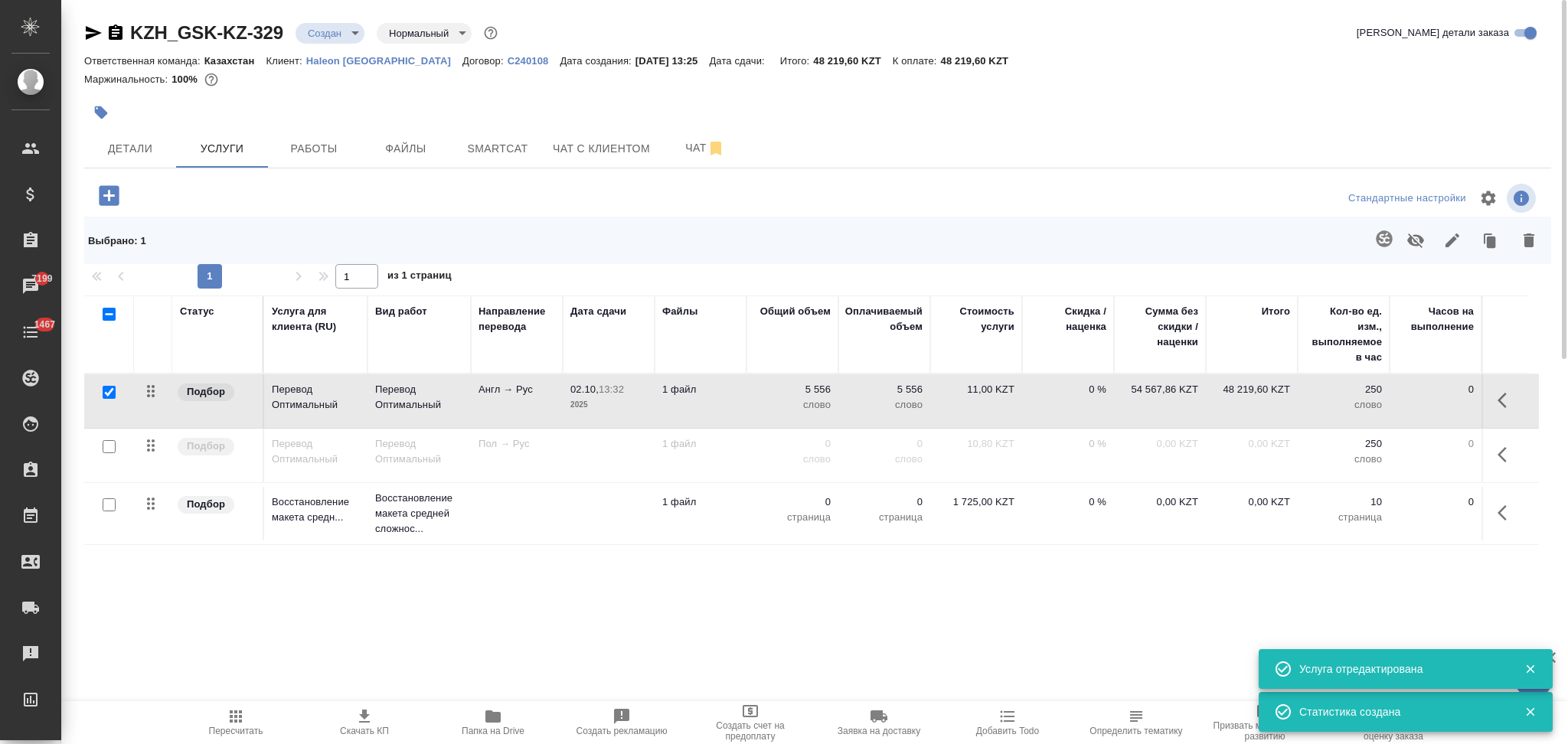
click at [728, 400] on td "1 файл" at bounding box center [701, 400] width 92 height 53
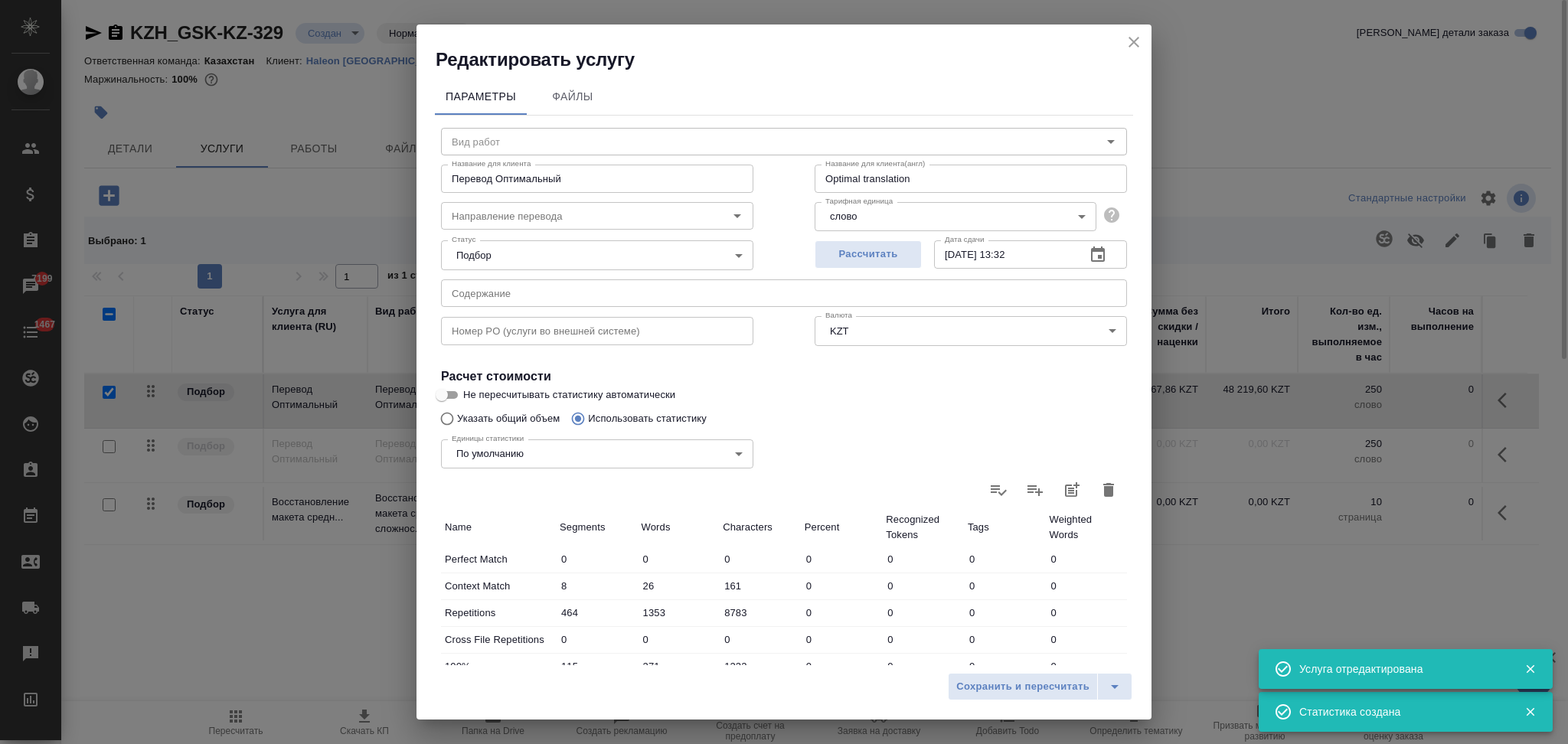
type input "Перевод Оптимальный"
type input "англ-рус"
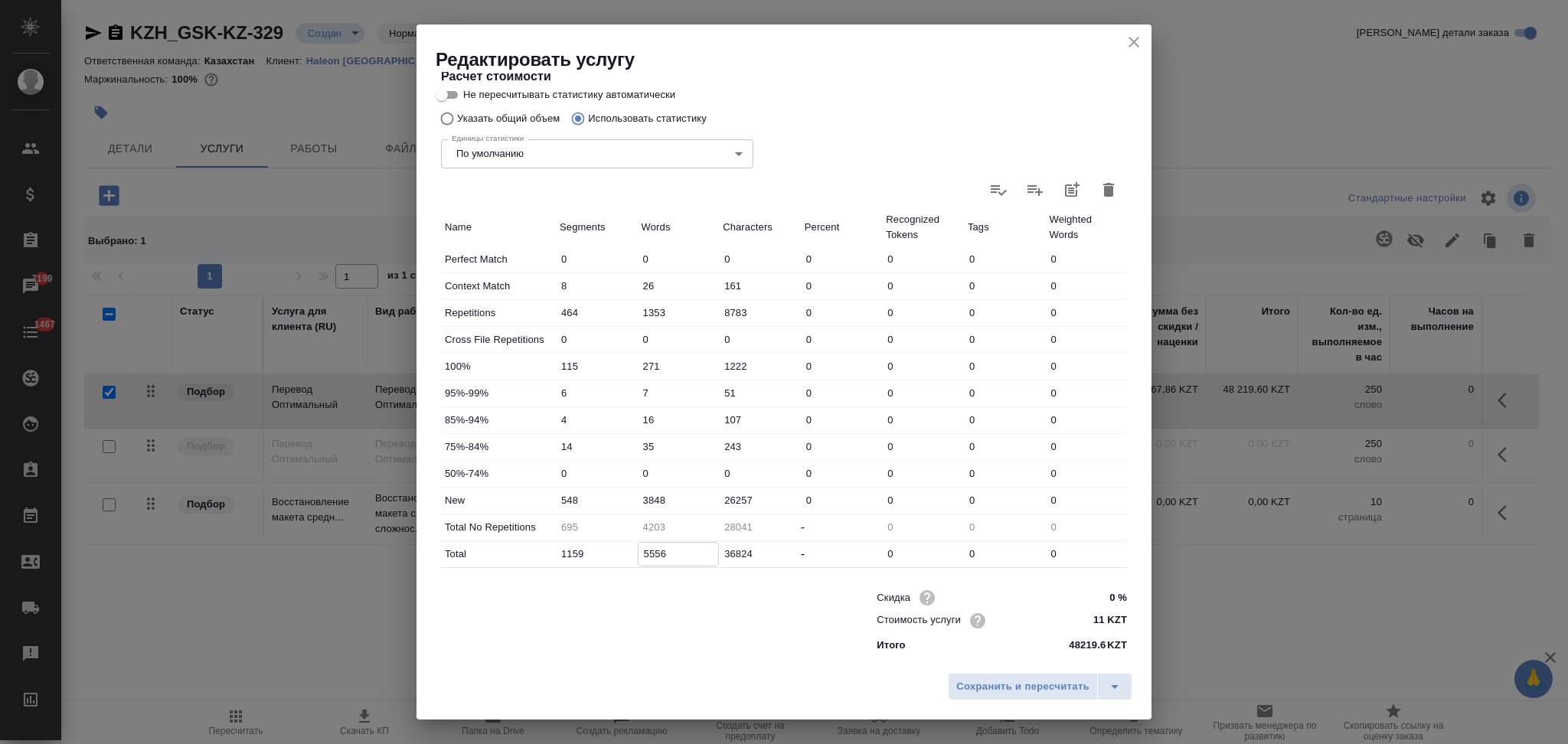
drag, startPoint x: 646, startPoint y: 553, endPoint x: 634, endPoint y: 551, distance: 12.2
click at [637, 551] on div "5556" at bounding box center [678, 554] width 82 height 23
type input "5203"
type input "6556"
click at [638, 502] on input "3848" at bounding box center [678, 500] width 80 height 23
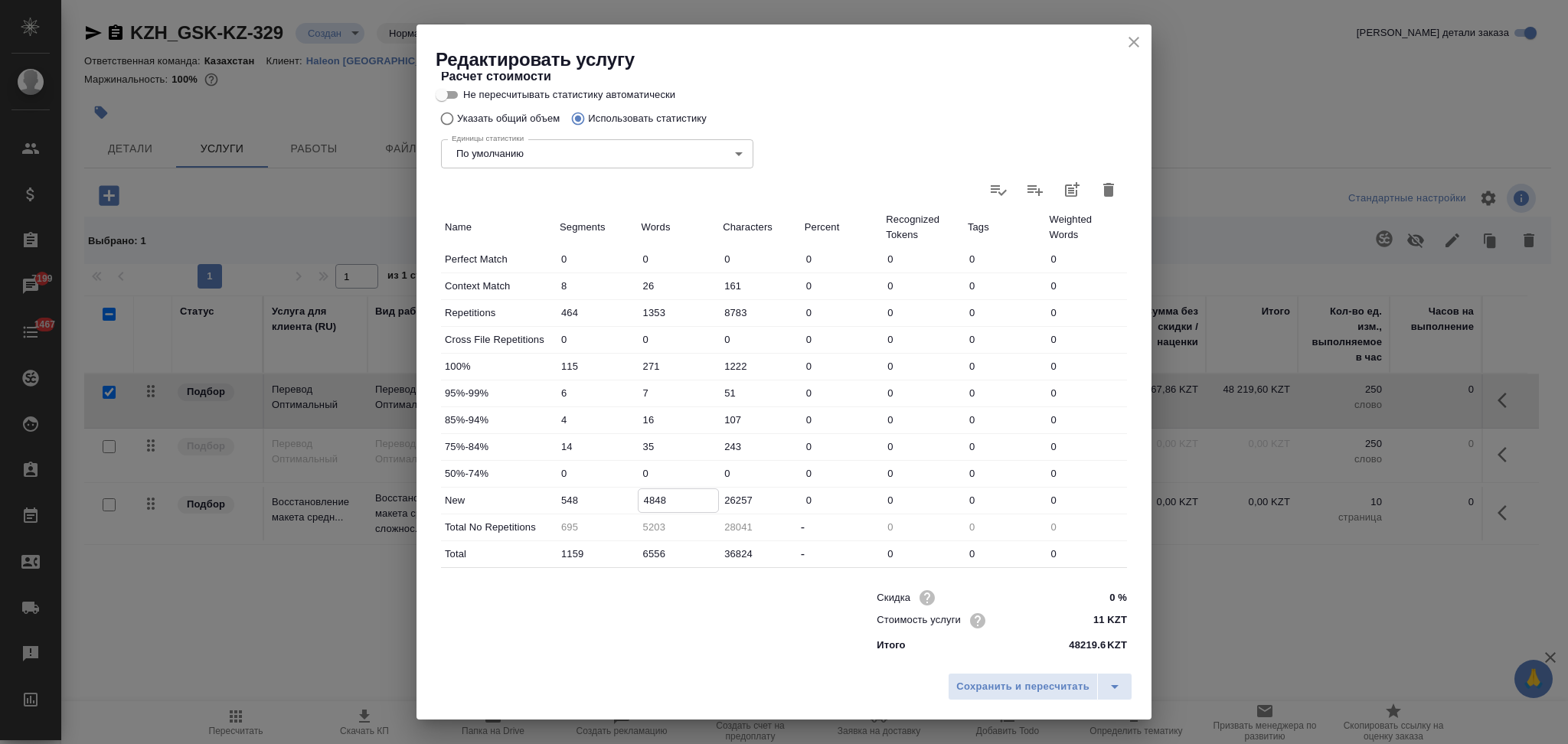
type input "4848"
click at [454, 94] on input "Не пересчитывать статистику автоматически" at bounding box center [441, 95] width 55 height 18
checkbox input "true"
click at [989, 680] on span "Сохранить и пересчитать" at bounding box center [1022, 687] width 133 height 18
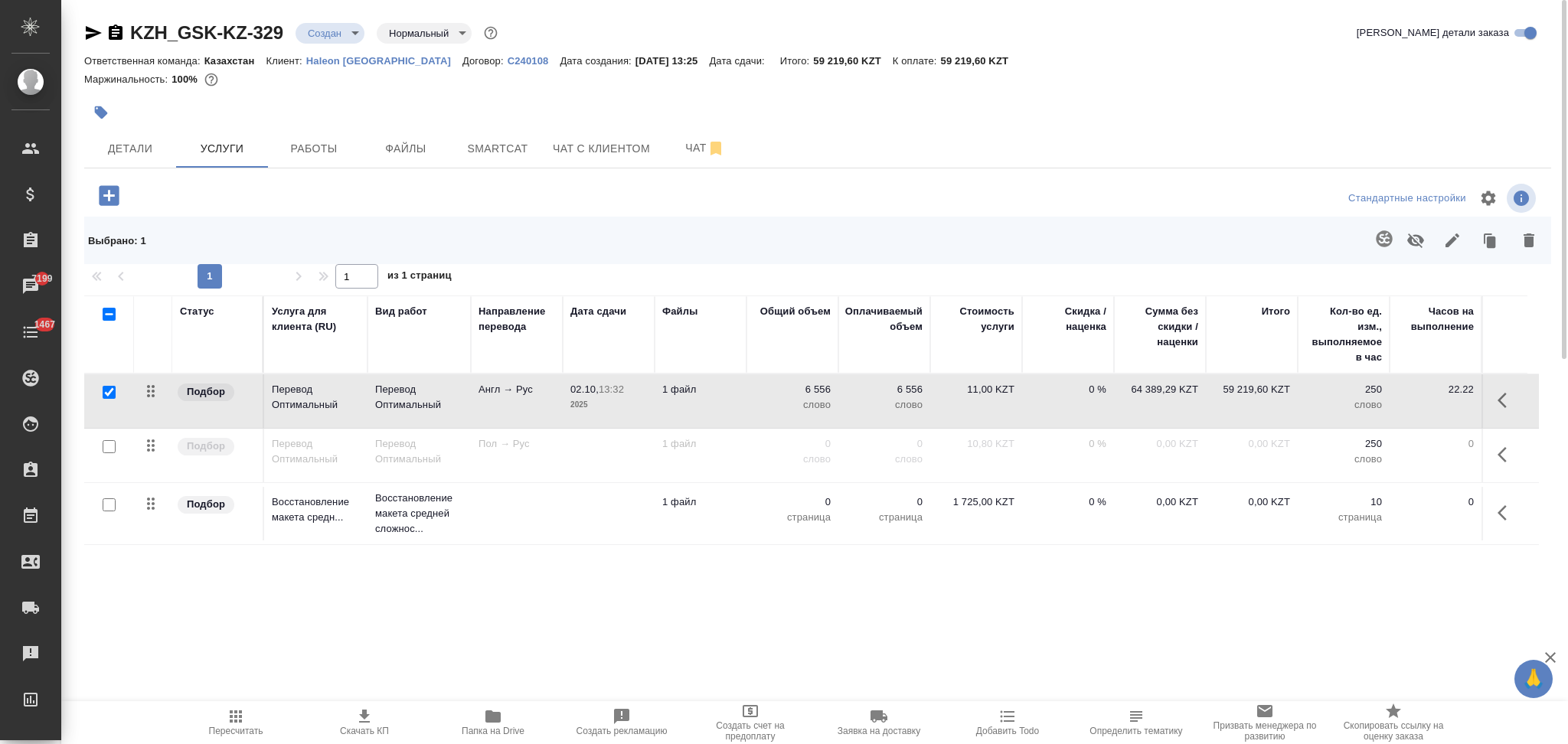
click at [474, 518] on td at bounding box center [517, 513] width 92 height 53
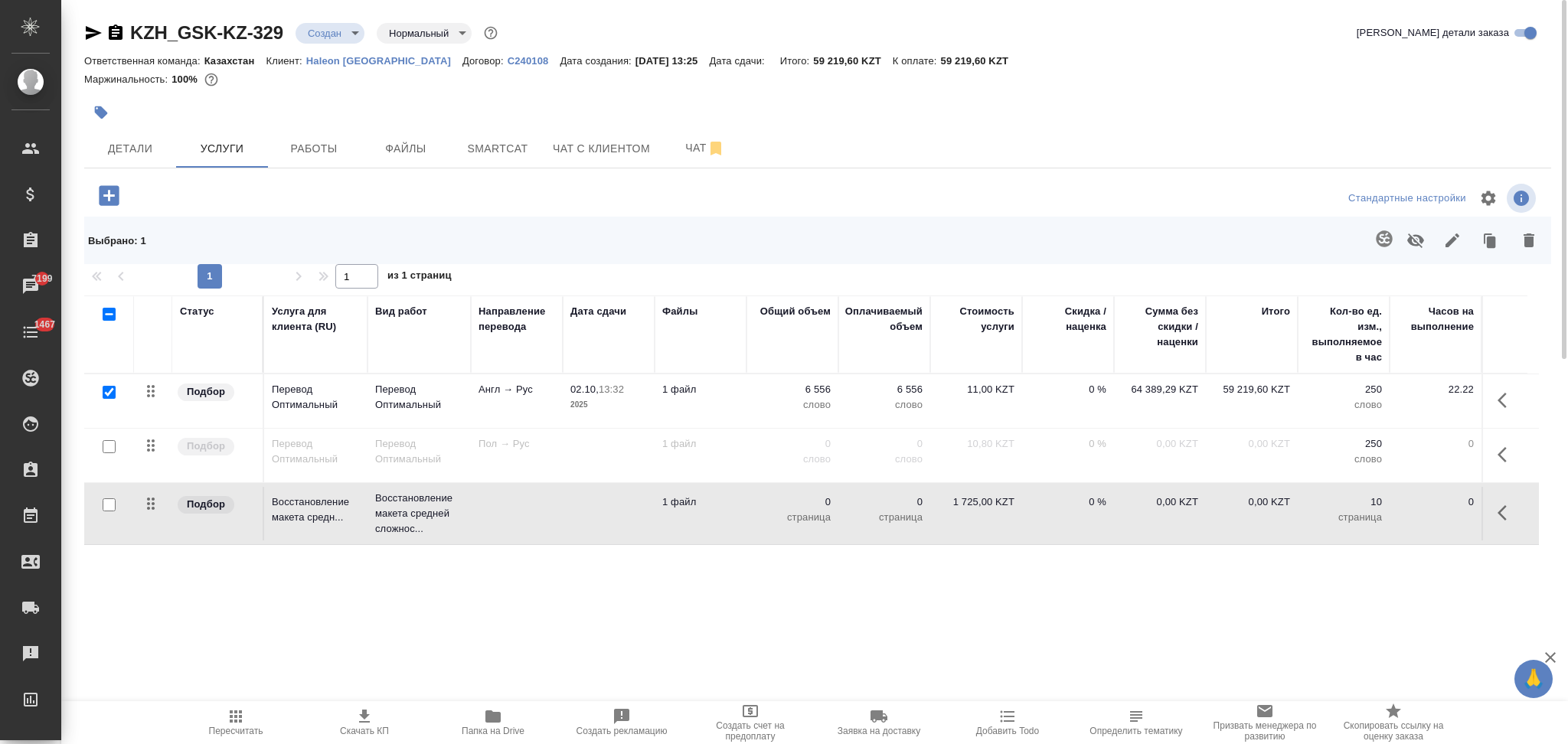
click at [474, 518] on td at bounding box center [517, 513] width 92 height 53
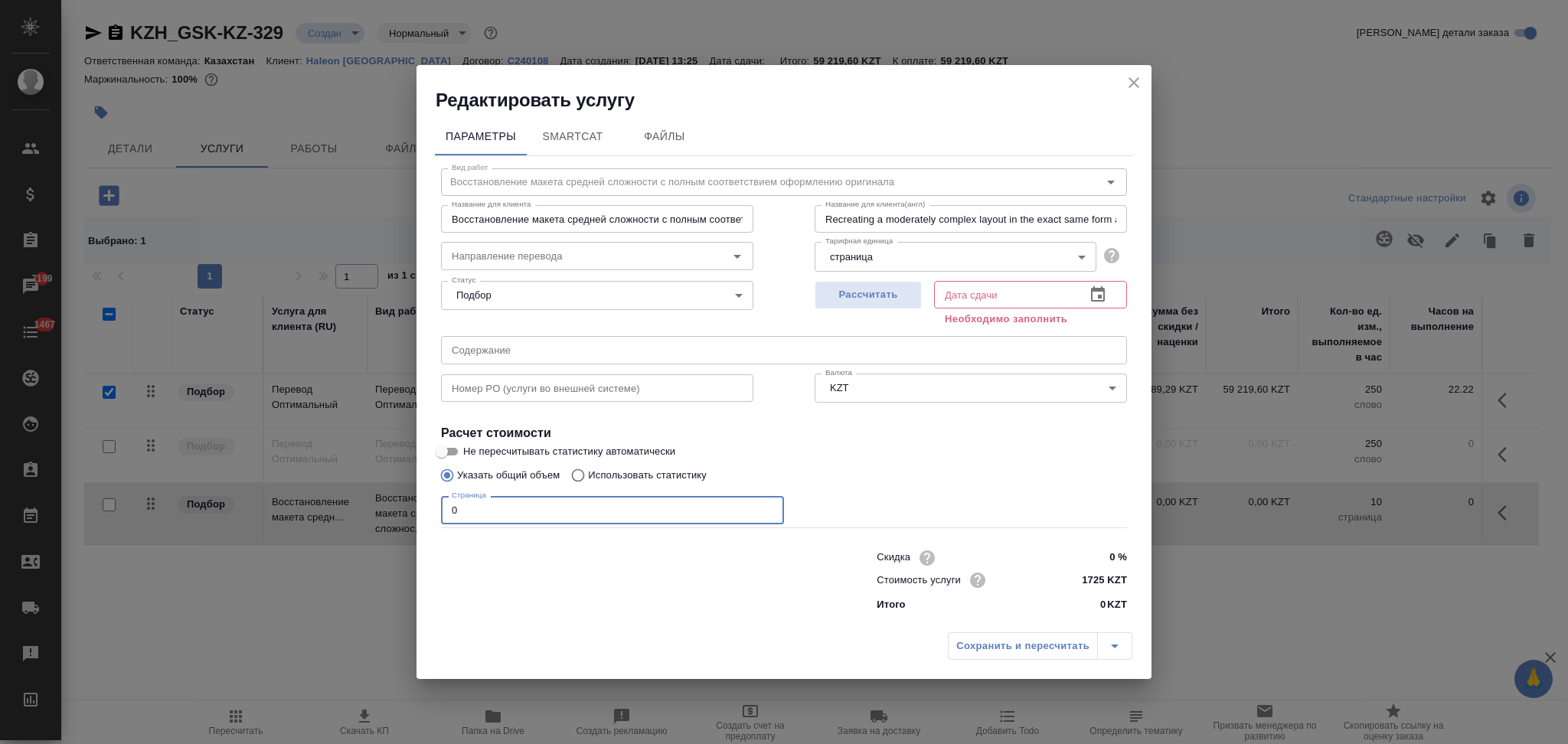
drag, startPoint x: 463, startPoint y: 519, endPoint x: 434, endPoint y: 508, distance: 31.0
click at [435, 508] on div "Вид работ Восстановление макета средней сложности с полным соответствием оформл…" at bounding box center [784, 388] width 698 height 464
type input "22"
click at [846, 300] on span "Рассчитать" at bounding box center [868, 296] width 90 height 18
type input "02.10.2025 15:45"
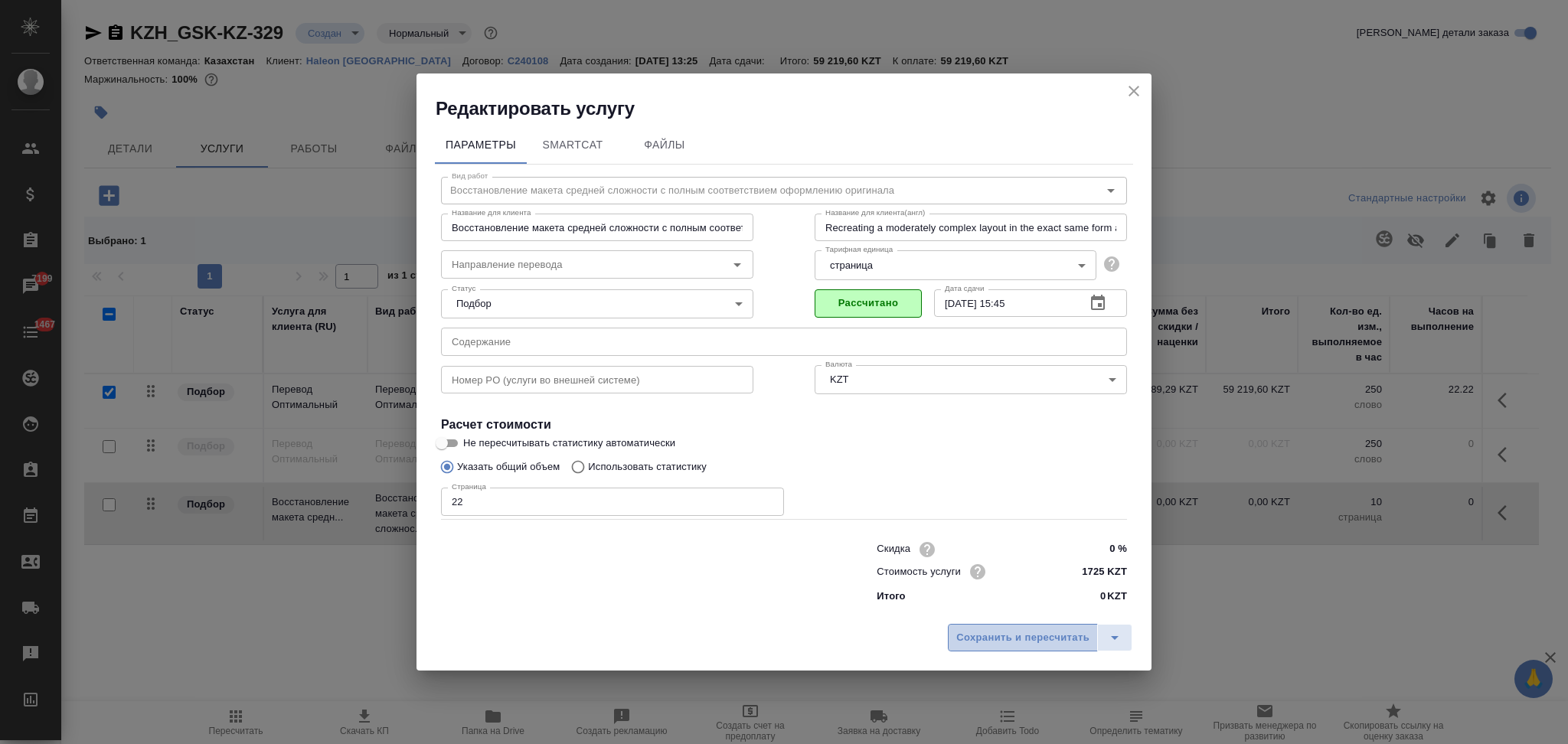
click at [1017, 627] on button "Сохранить и пересчитать" at bounding box center [1022, 638] width 150 height 28
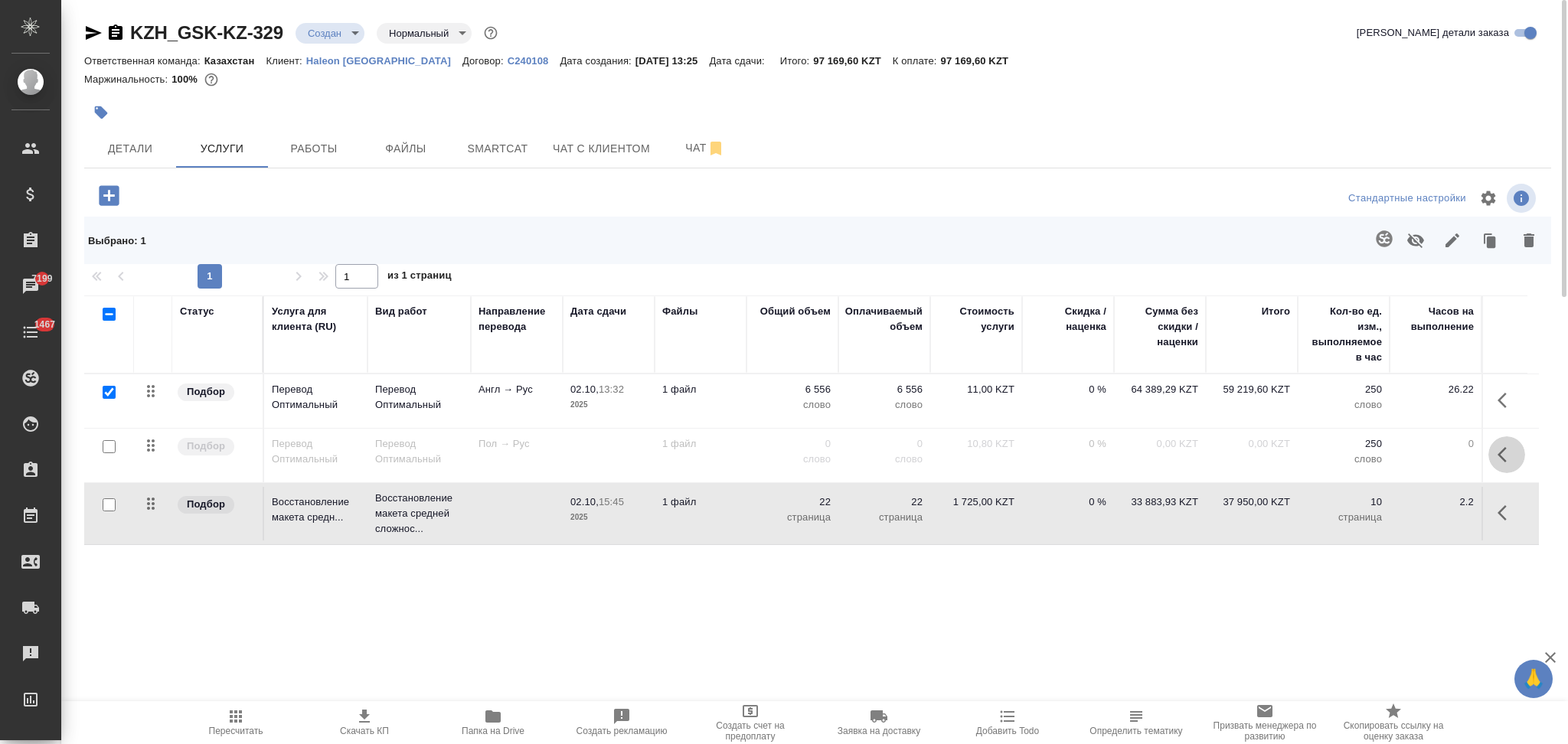
click at [1499, 455] on icon "button" at bounding box center [1502, 455] width 9 height 15
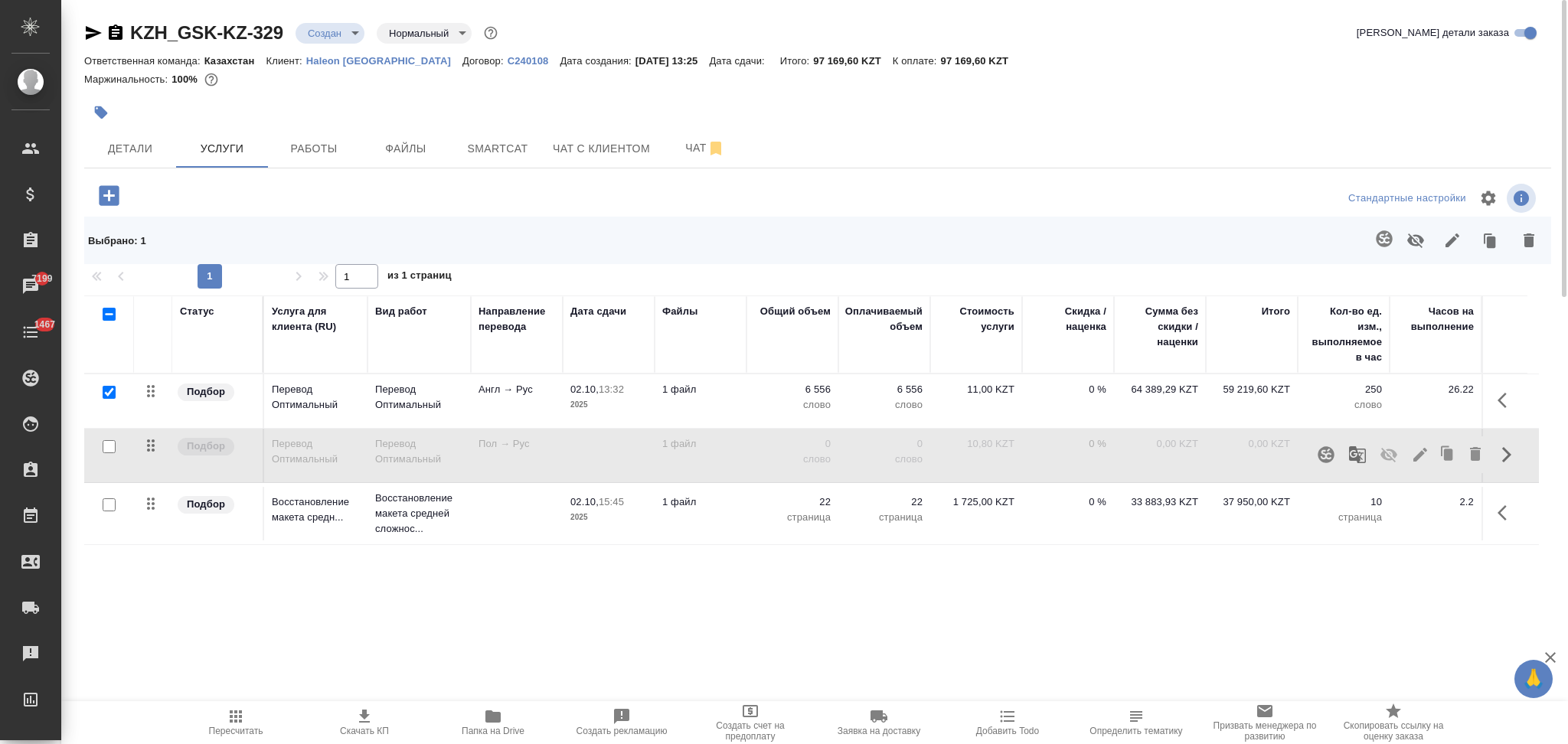
click at [1478, 454] on icon "button" at bounding box center [1475, 454] width 11 height 14
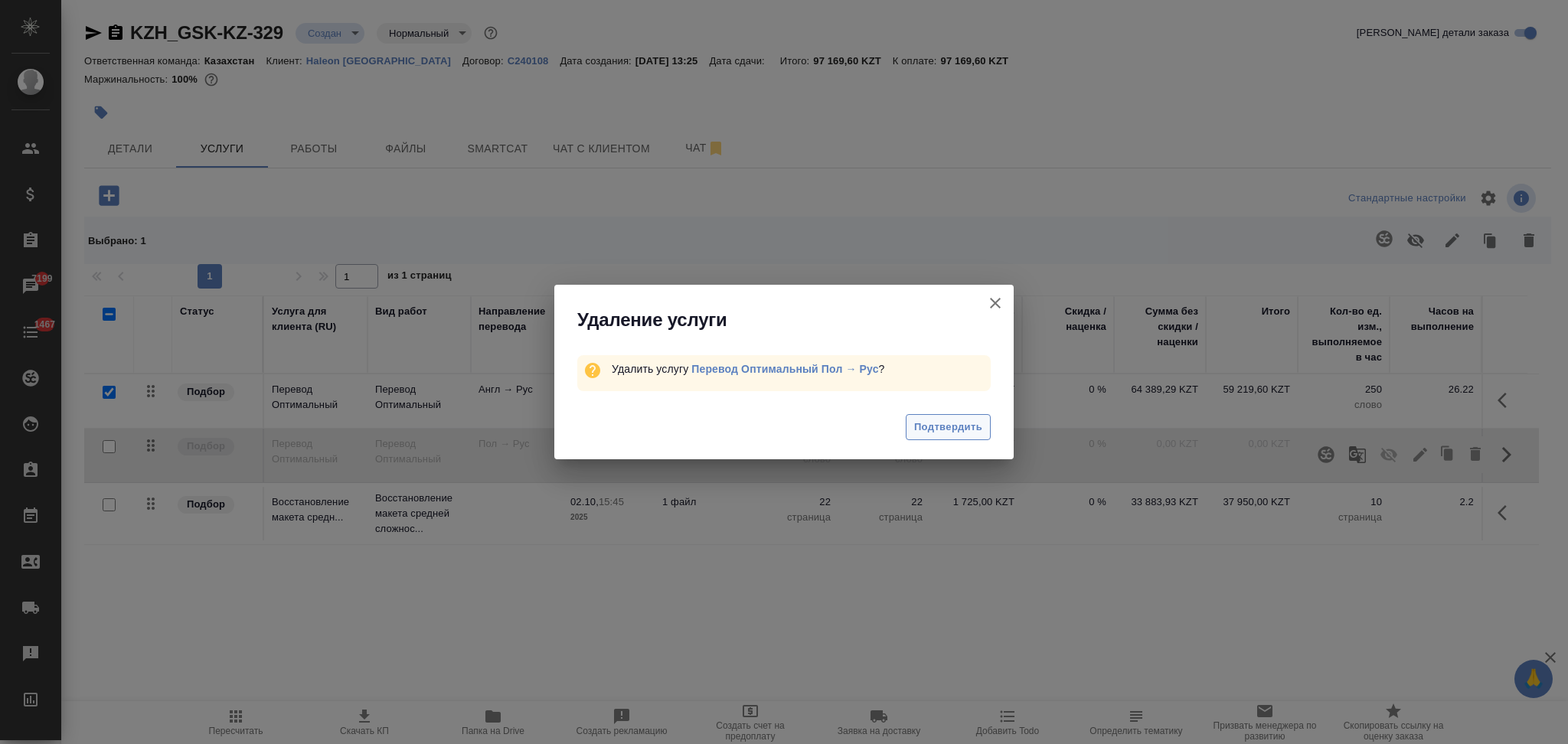
click at [964, 427] on span "Подтвердить" at bounding box center [949, 427] width 69 height 18
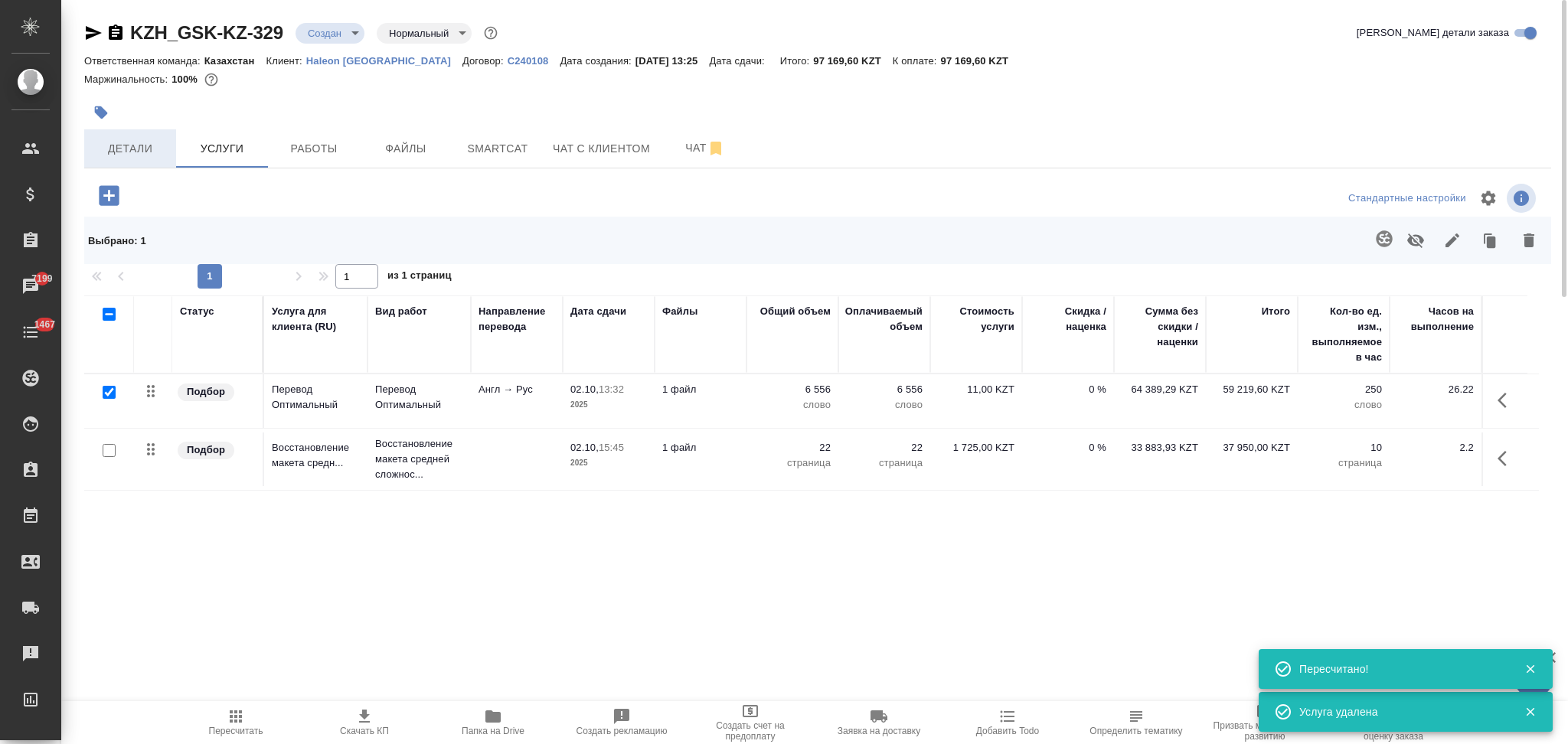
click at [153, 154] on span "Детали" at bounding box center [131, 149] width 74 height 19
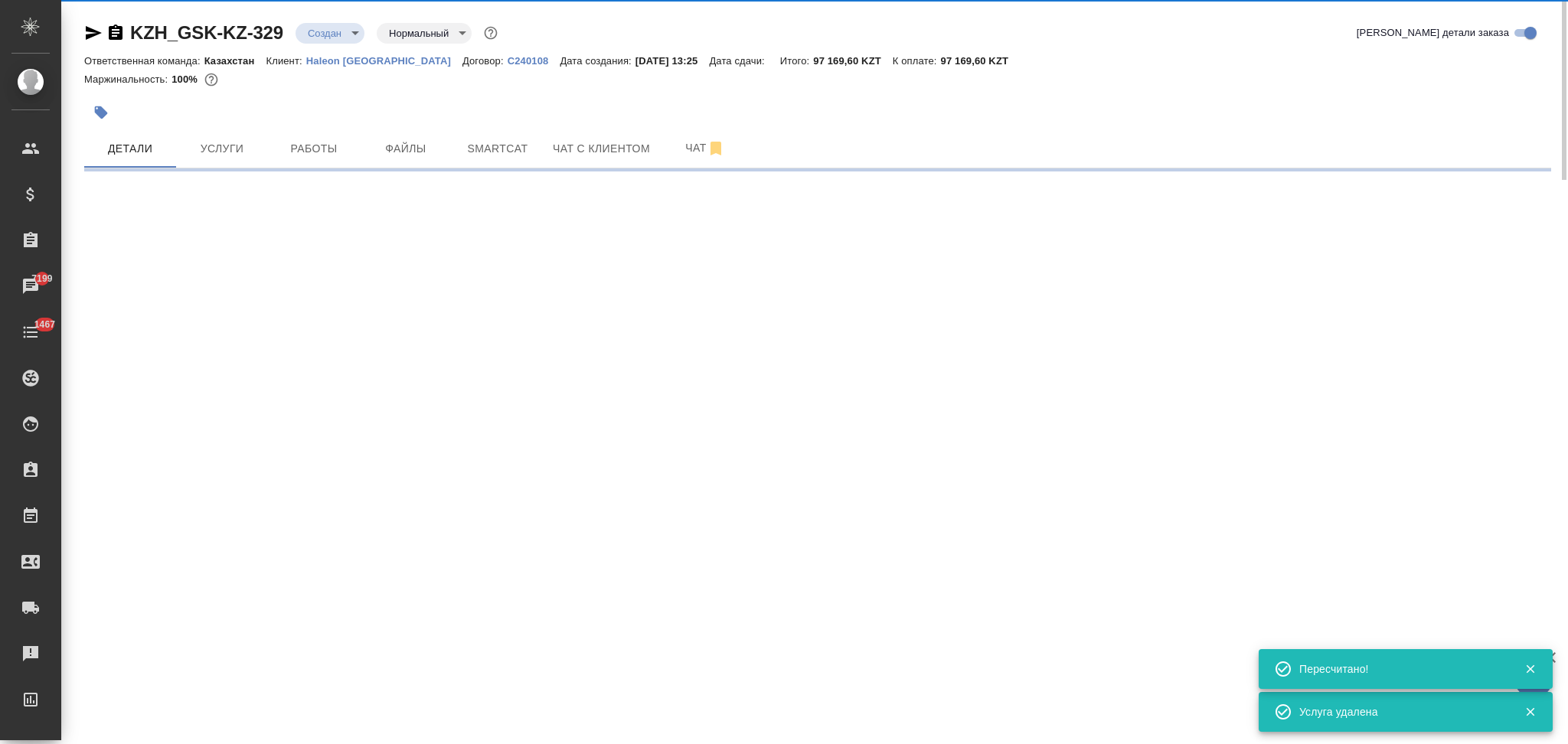
select select "RU"
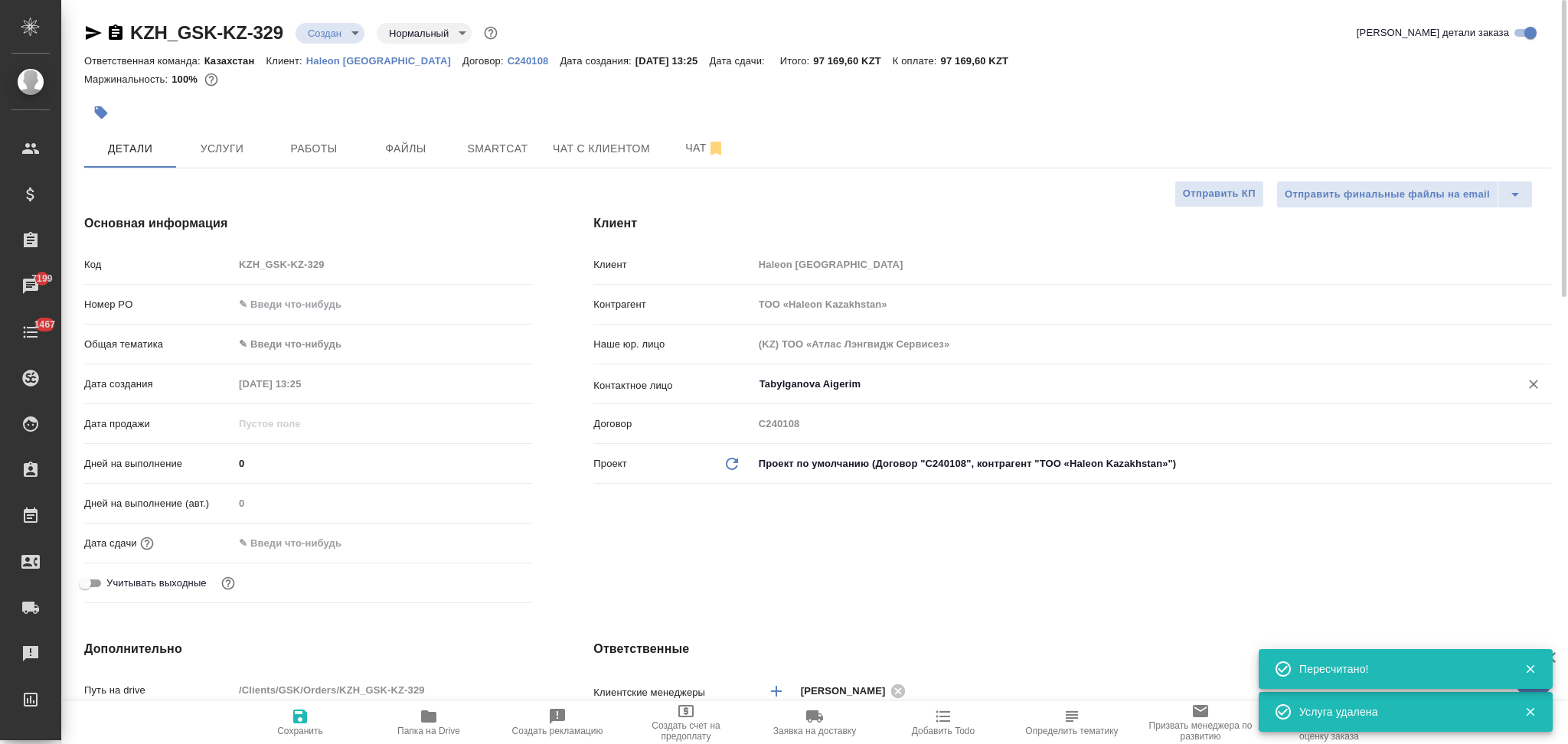
type textarea "x"
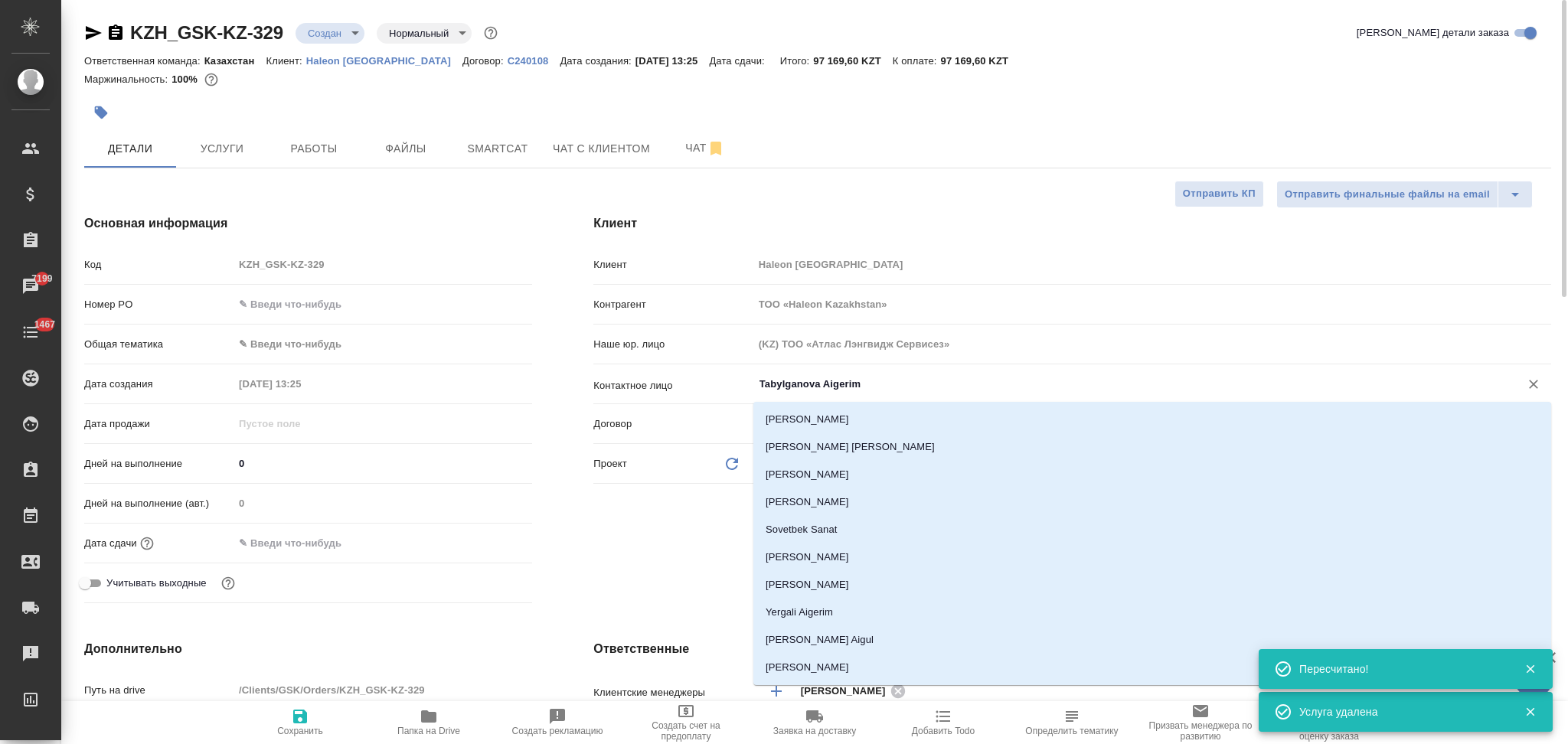
click at [870, 385] on input "Tabylganova Aigerim" at bounding box center [1126, 384] width 738 height 18
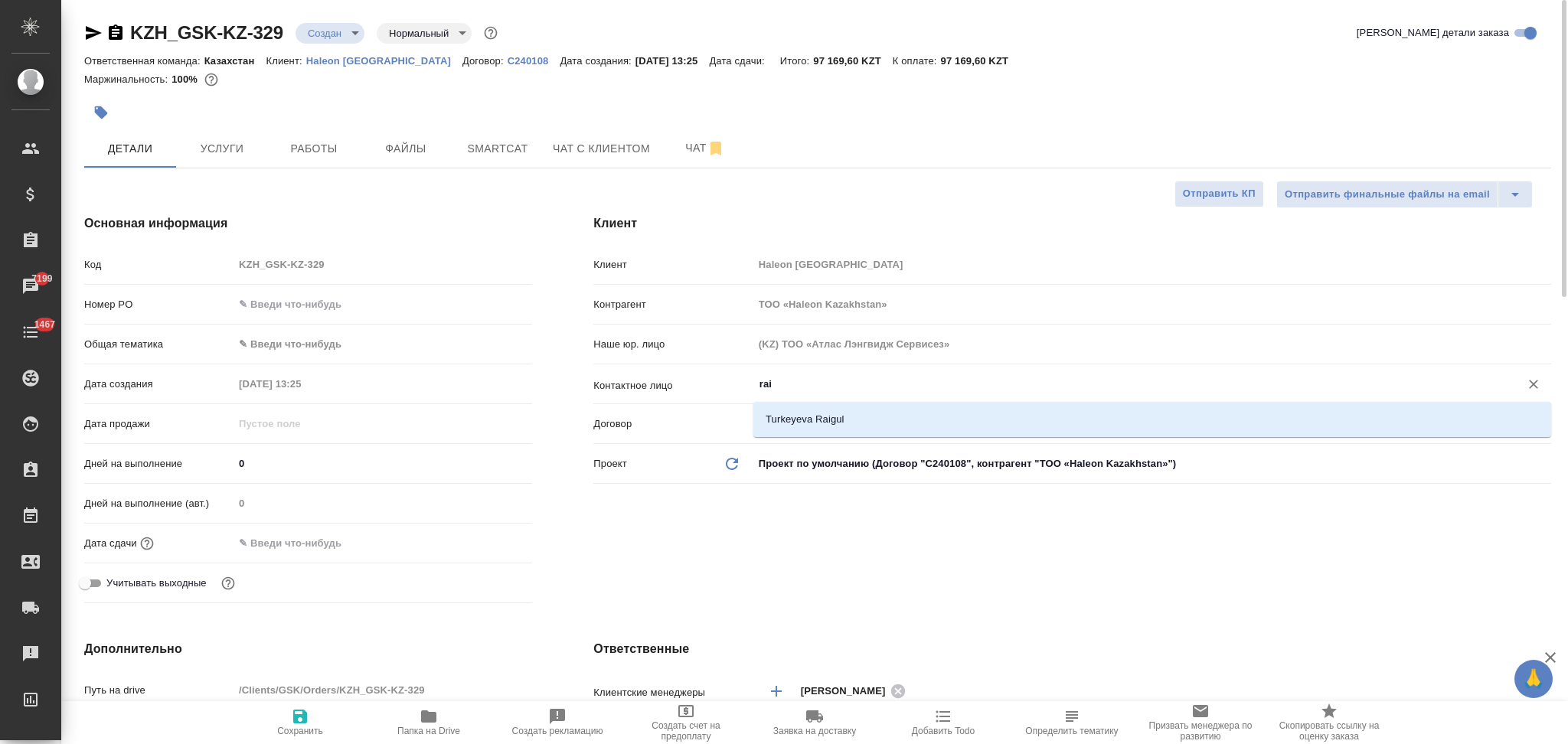
scroll to position [102, 0]
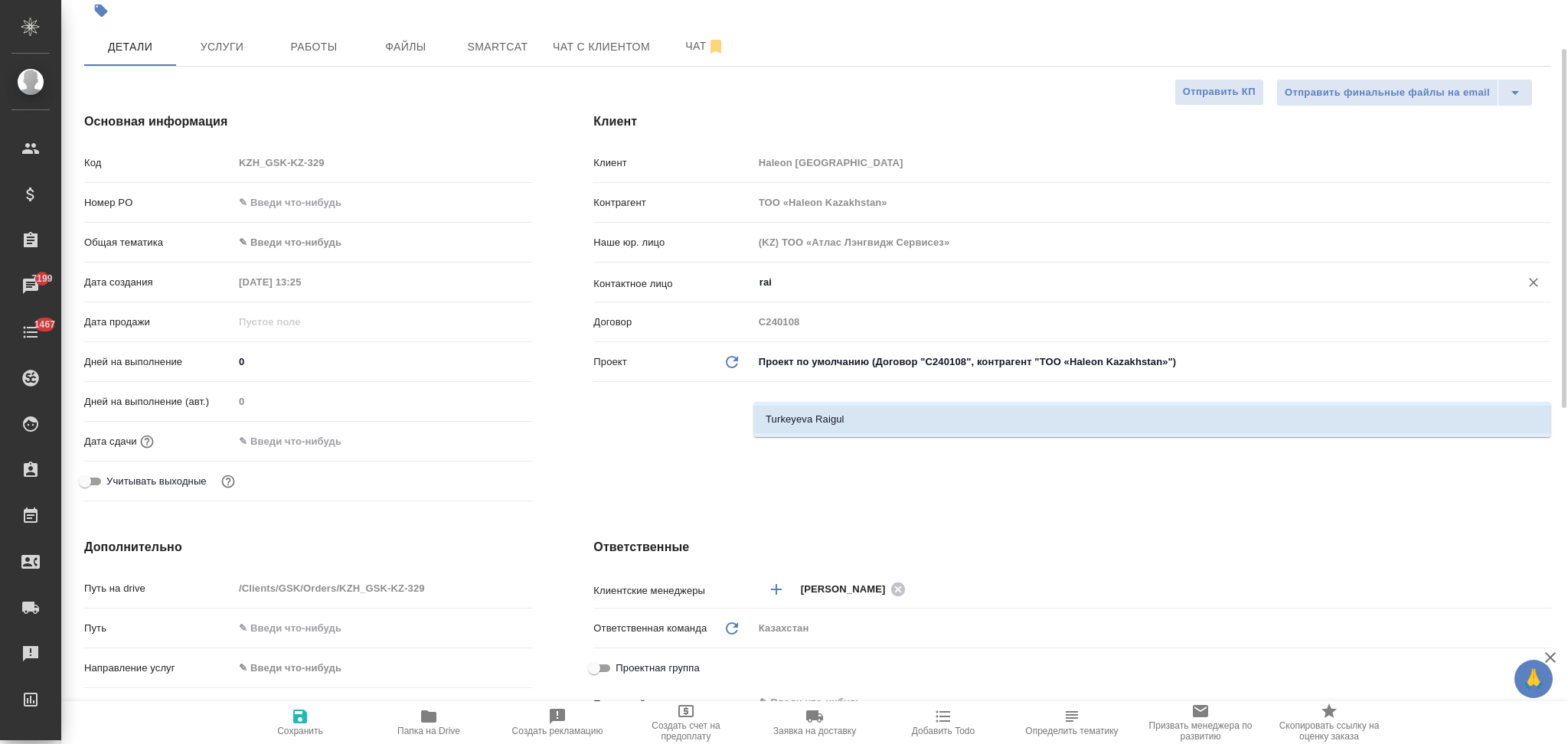
click at [840, 415] on li "Turkeyeva Raigul" at bounding box center [1151, 419] width 798 height 28
type input "Turkeyeva Raigul"
type textarea "x"
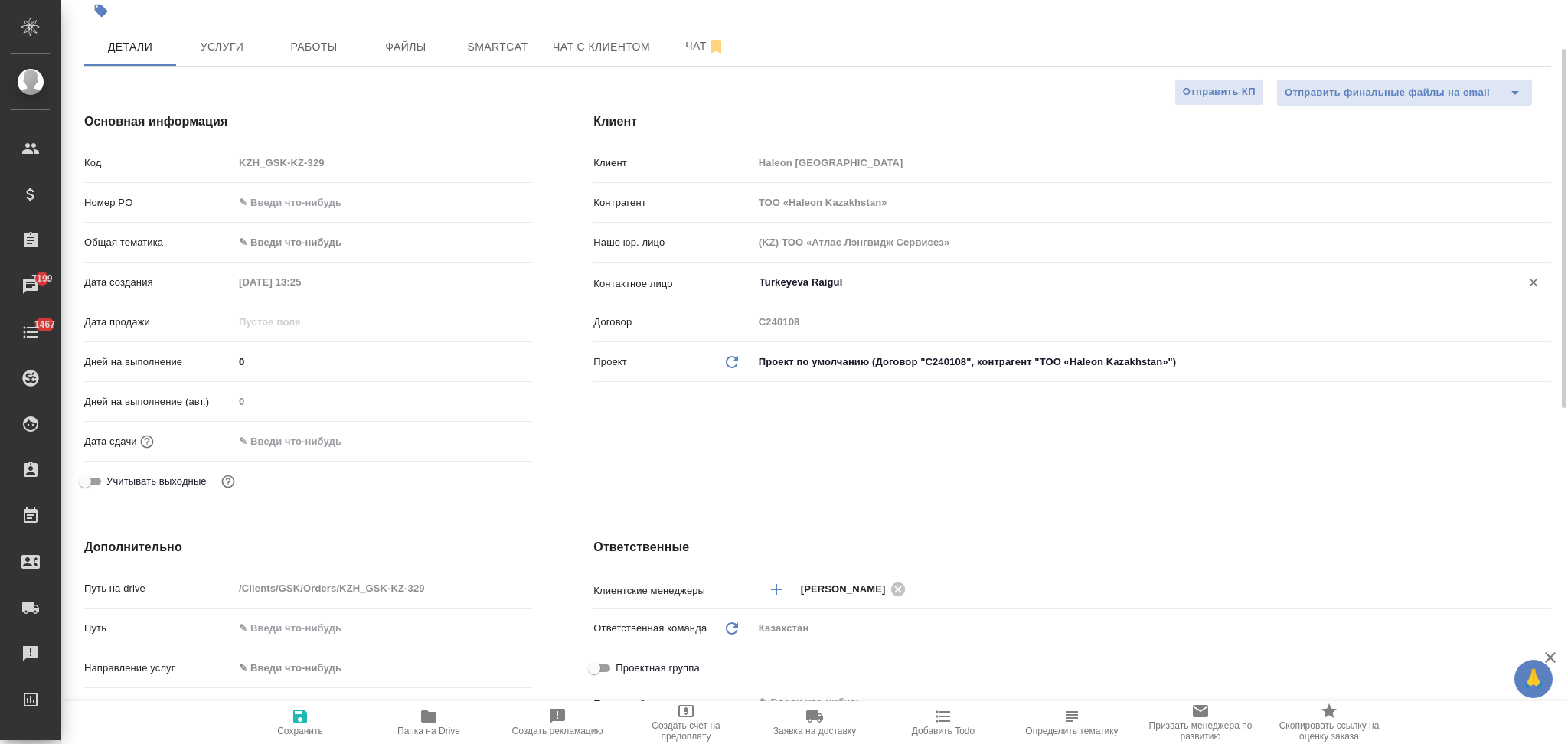
type input "Turkeyeva Raigul"
click at [296, 726] on span "Сохранить" at bounding box center [299, 731] width 46 height 11
type textarea "x"
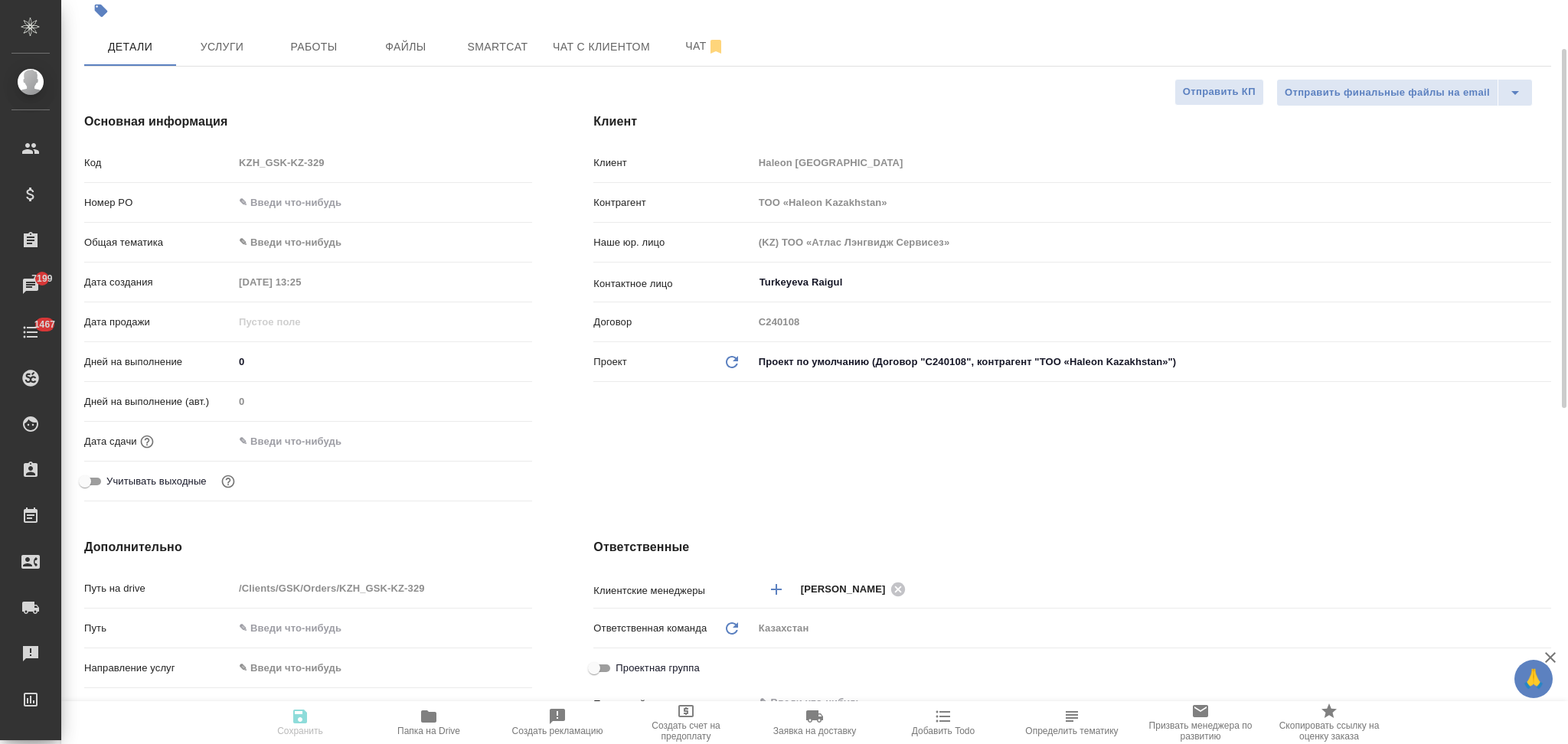
type textarea "x"
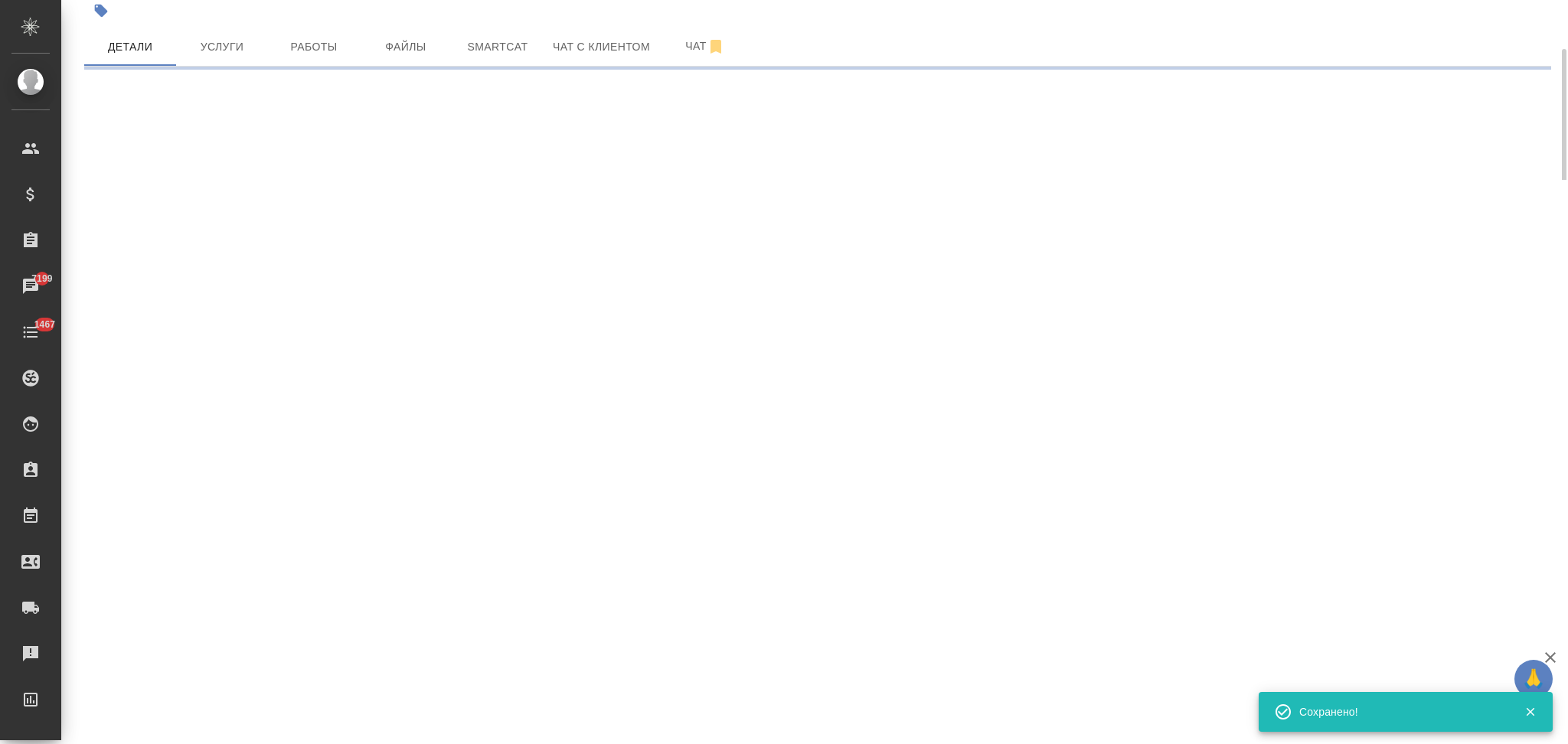
select select "RU"
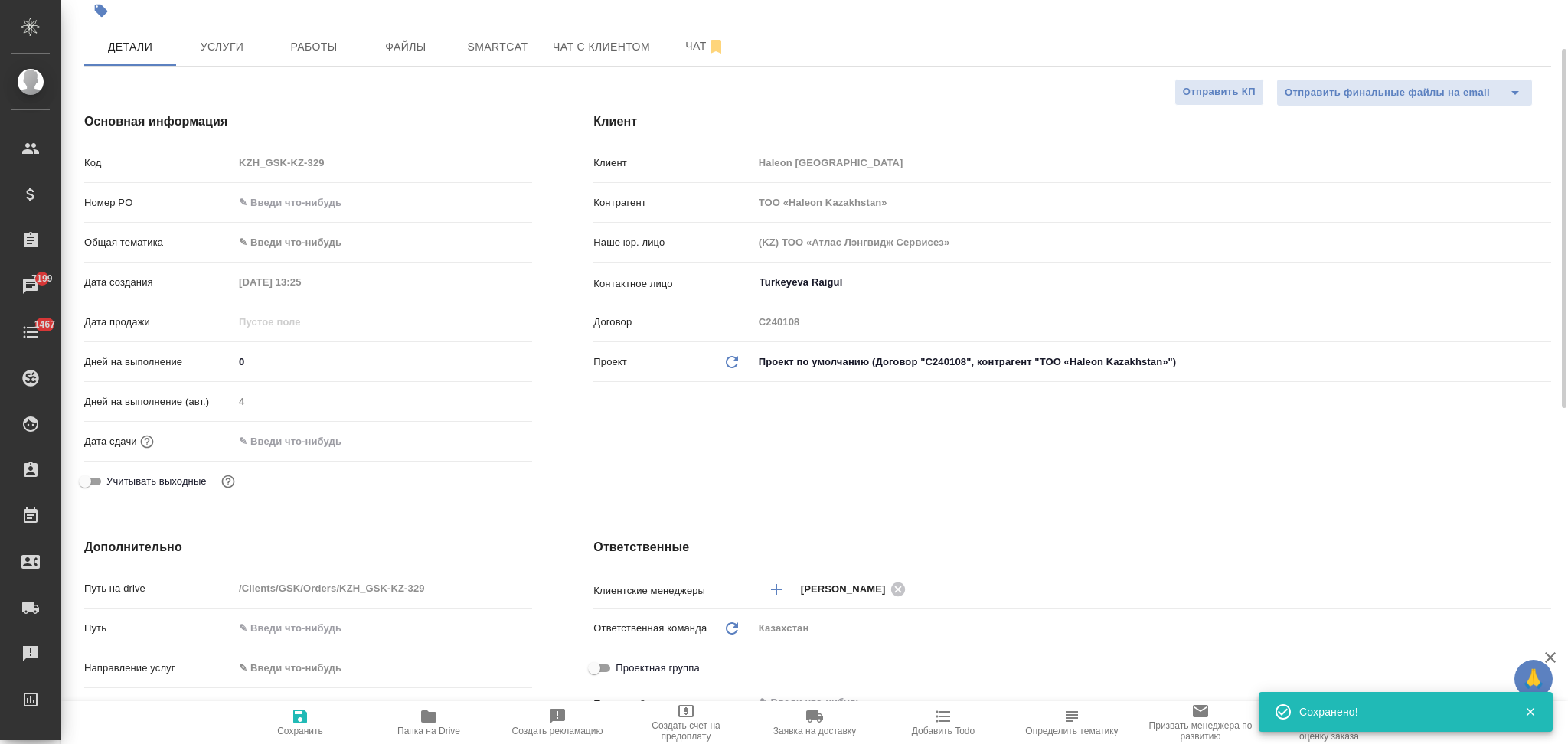
type textarea "x"
click at [322, 434] on input "text" at bounding box center [301, 441] width 134 height 23
click at [484, 442] on icon "button" at bounding box center [488, 440] width 18 height 18
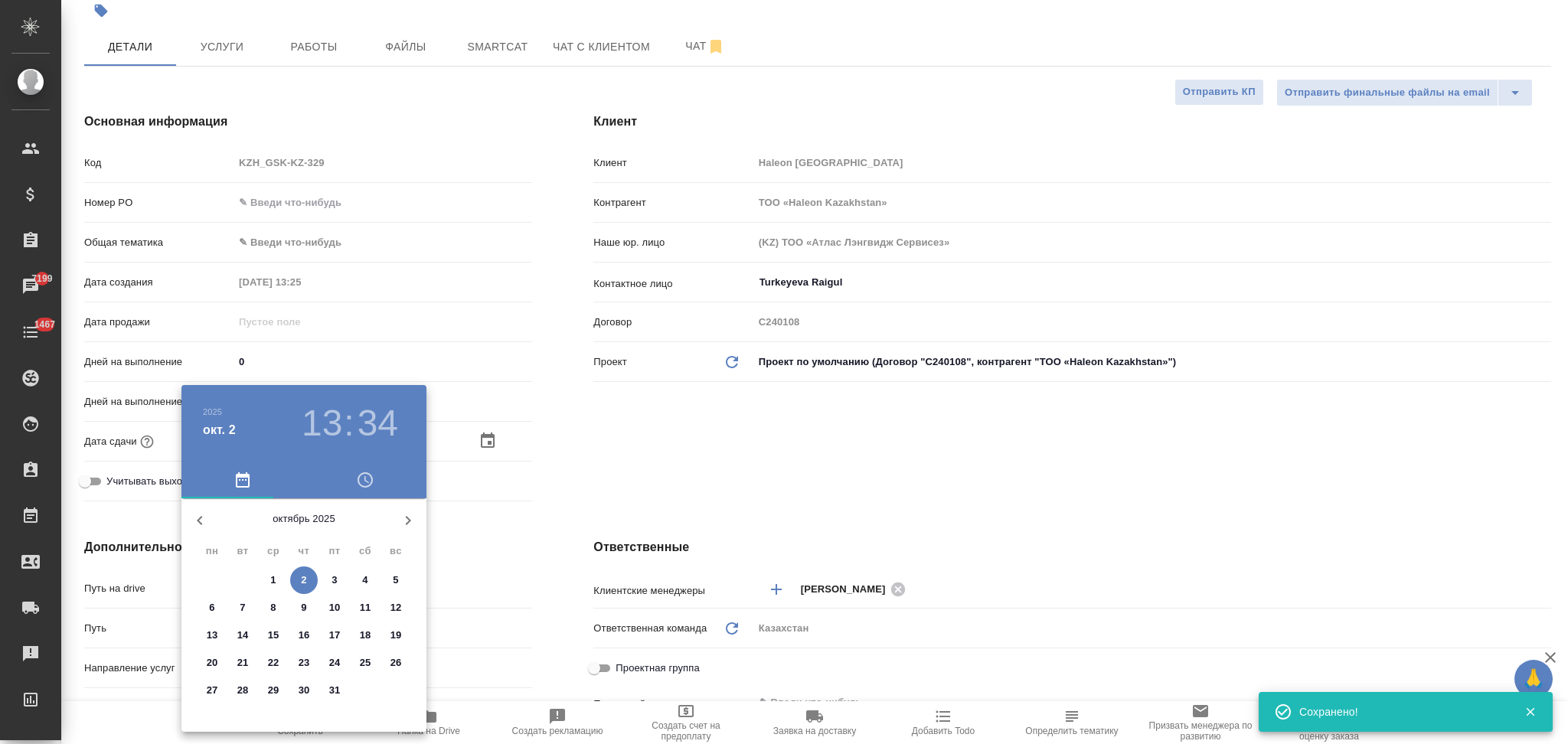
click at [214, 601] on p "6" at bounding box center [212, 608] width 5 height 15
type input "06.10.2025 13:34"
type textarea "x"
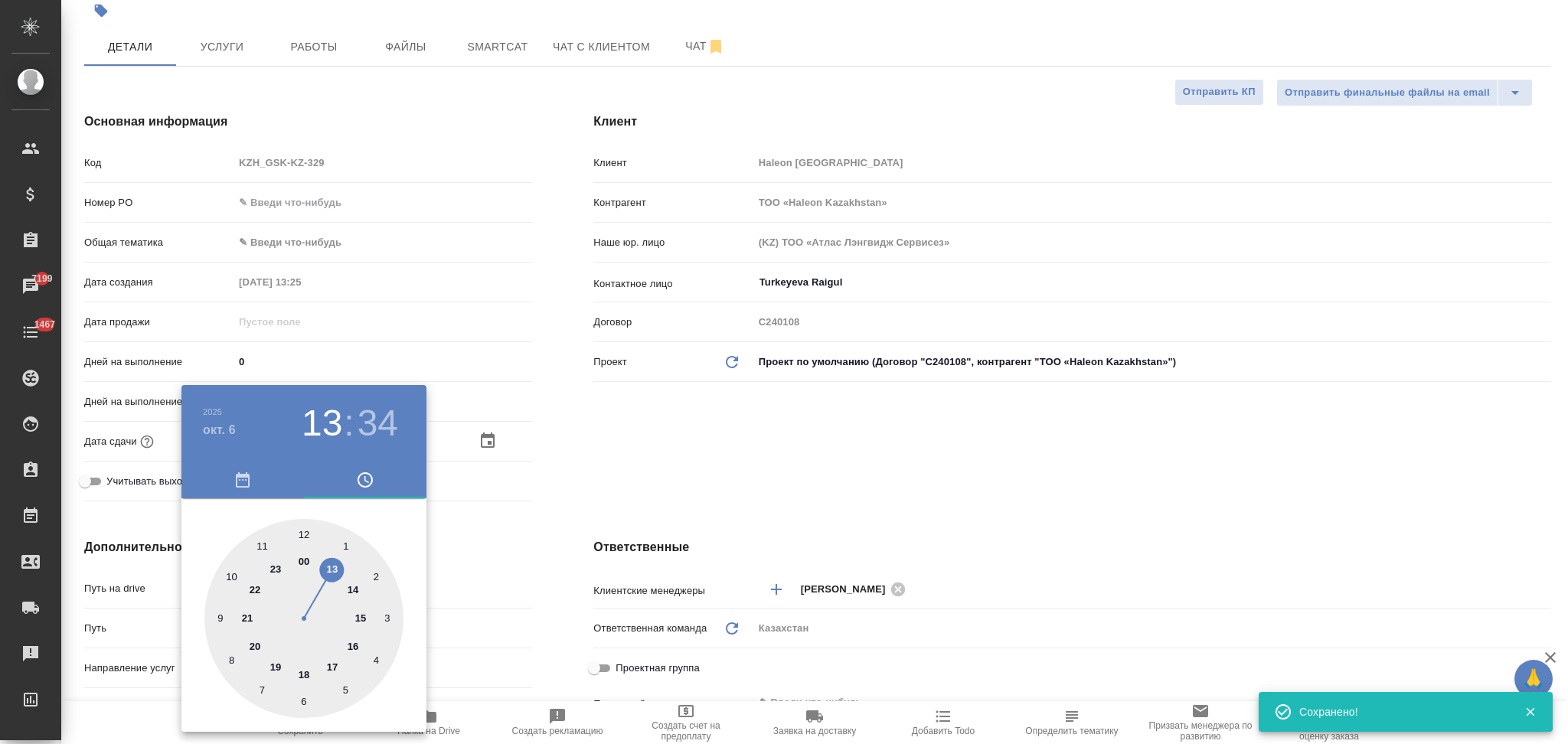
drag, startPoint x: 544, startPoint y: 543, endPoint x: 390, endPoint y: 668, distance: 198.3
click at [544, 546] on div at bounding box center [784, 372] width 1568 height 744
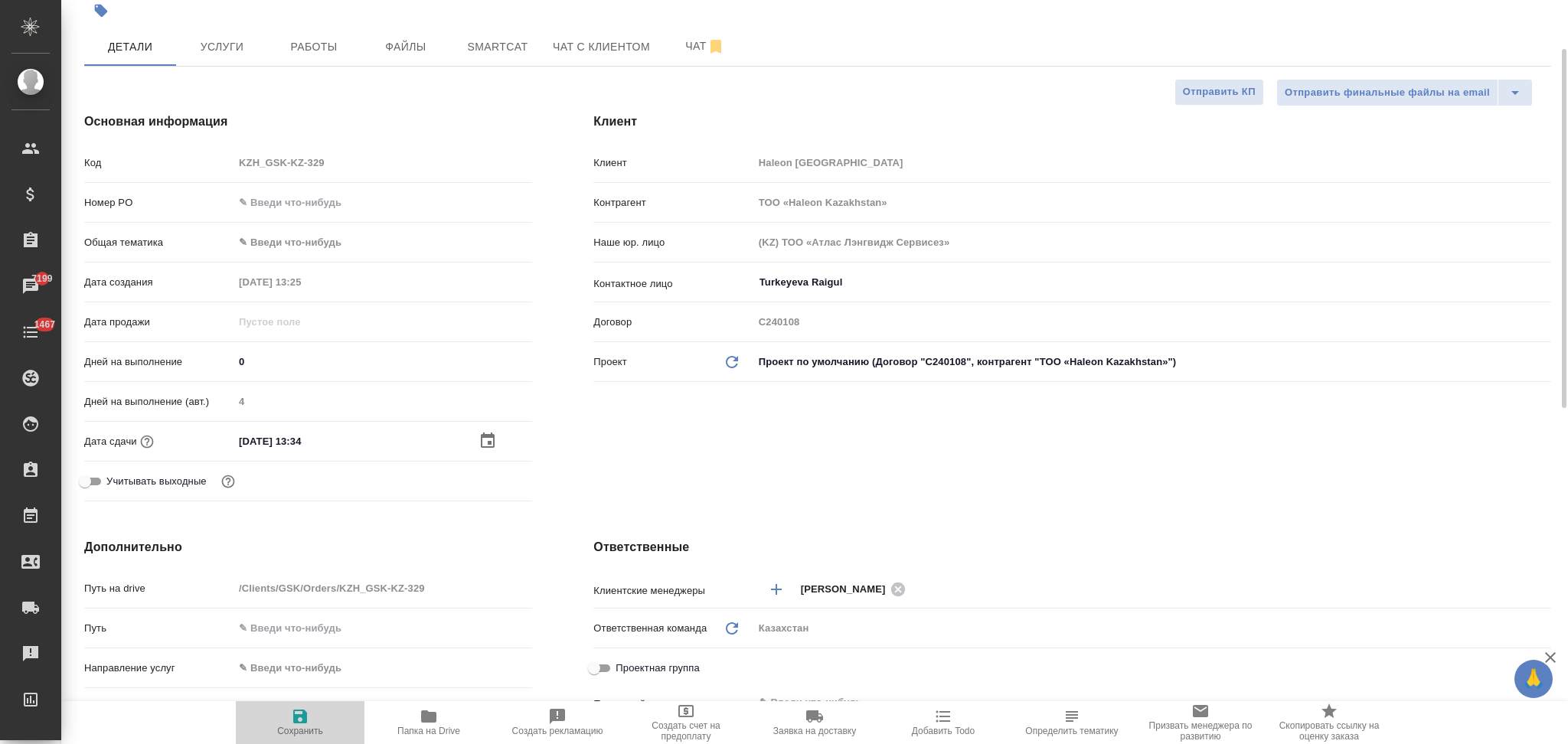
click at [301, 711] on icon "button" at bounding box center [300, 716] width 18 height 18
type textarea "x"
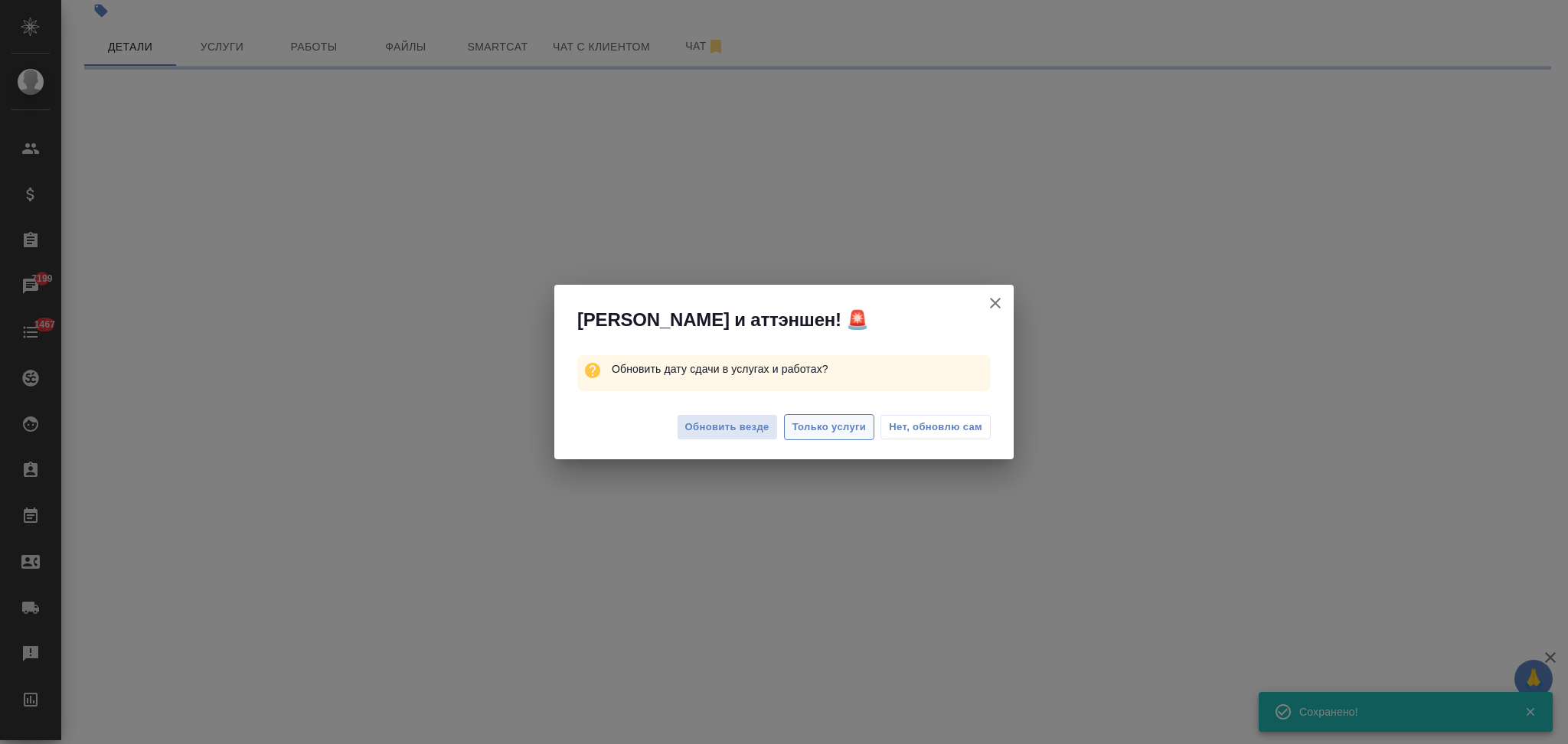
select select "RU"
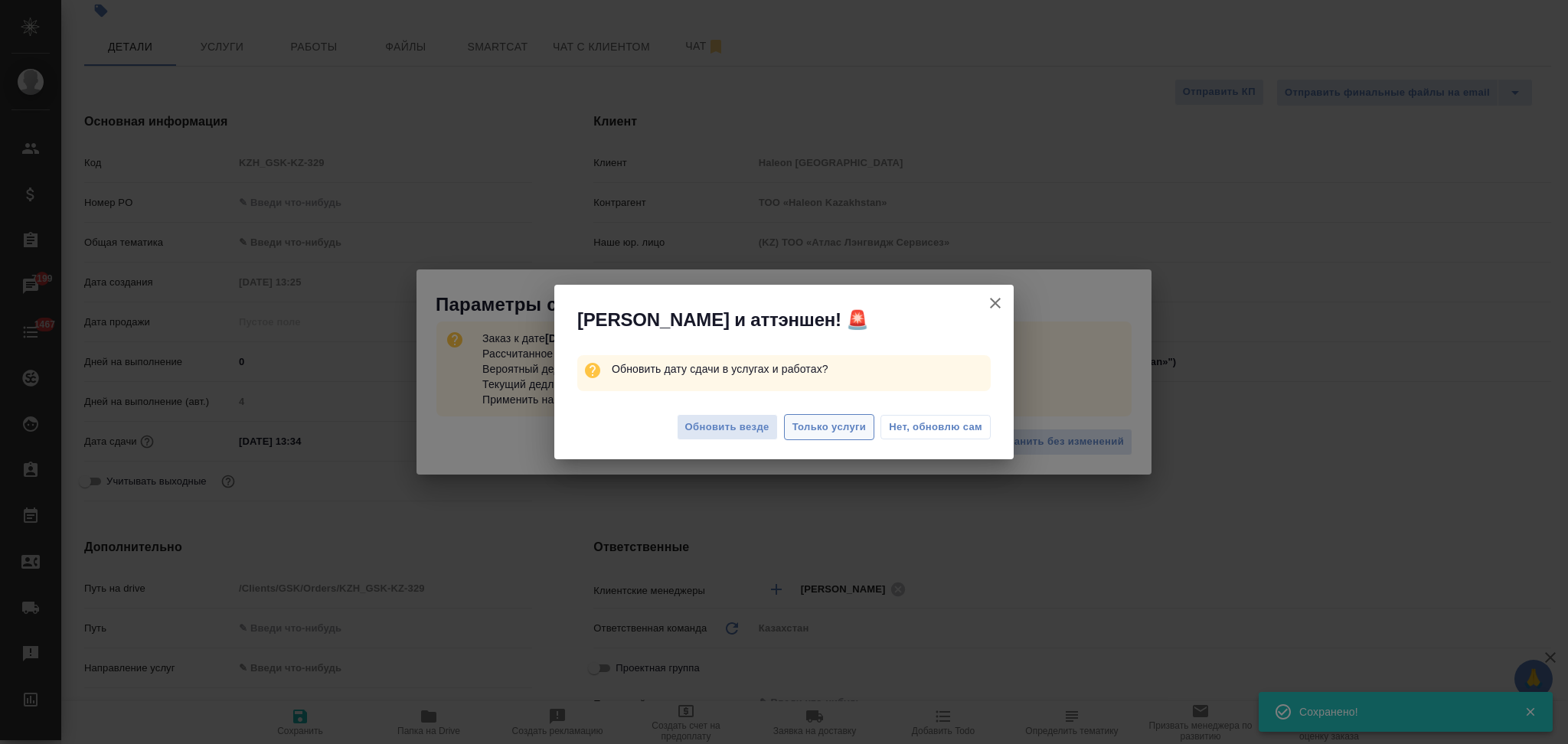
type textarea "x"
click at [812, 423] on span "Только услуги" at bounding box center [830, 427] width 74 height 18
type textarea "x"
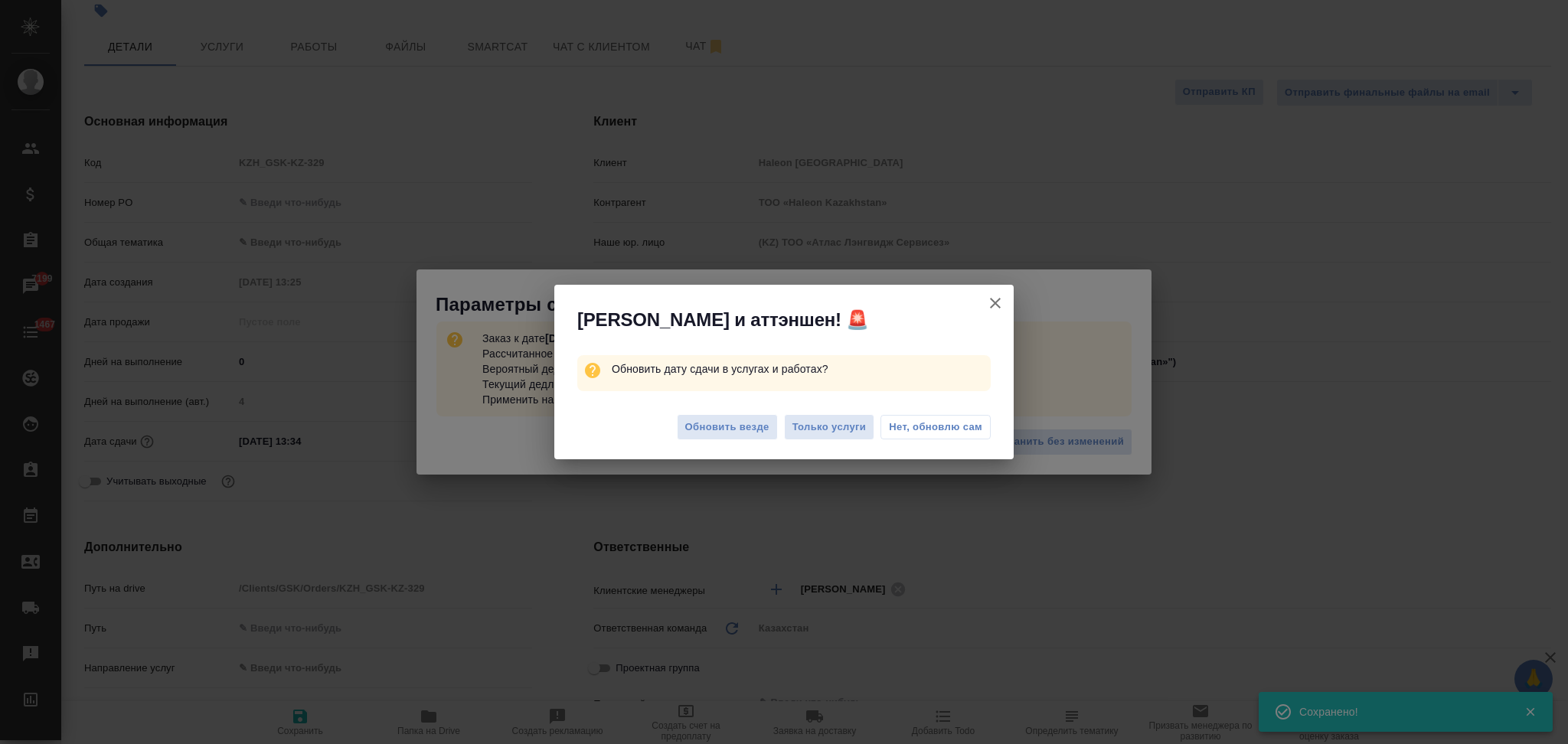
type textarea "x"
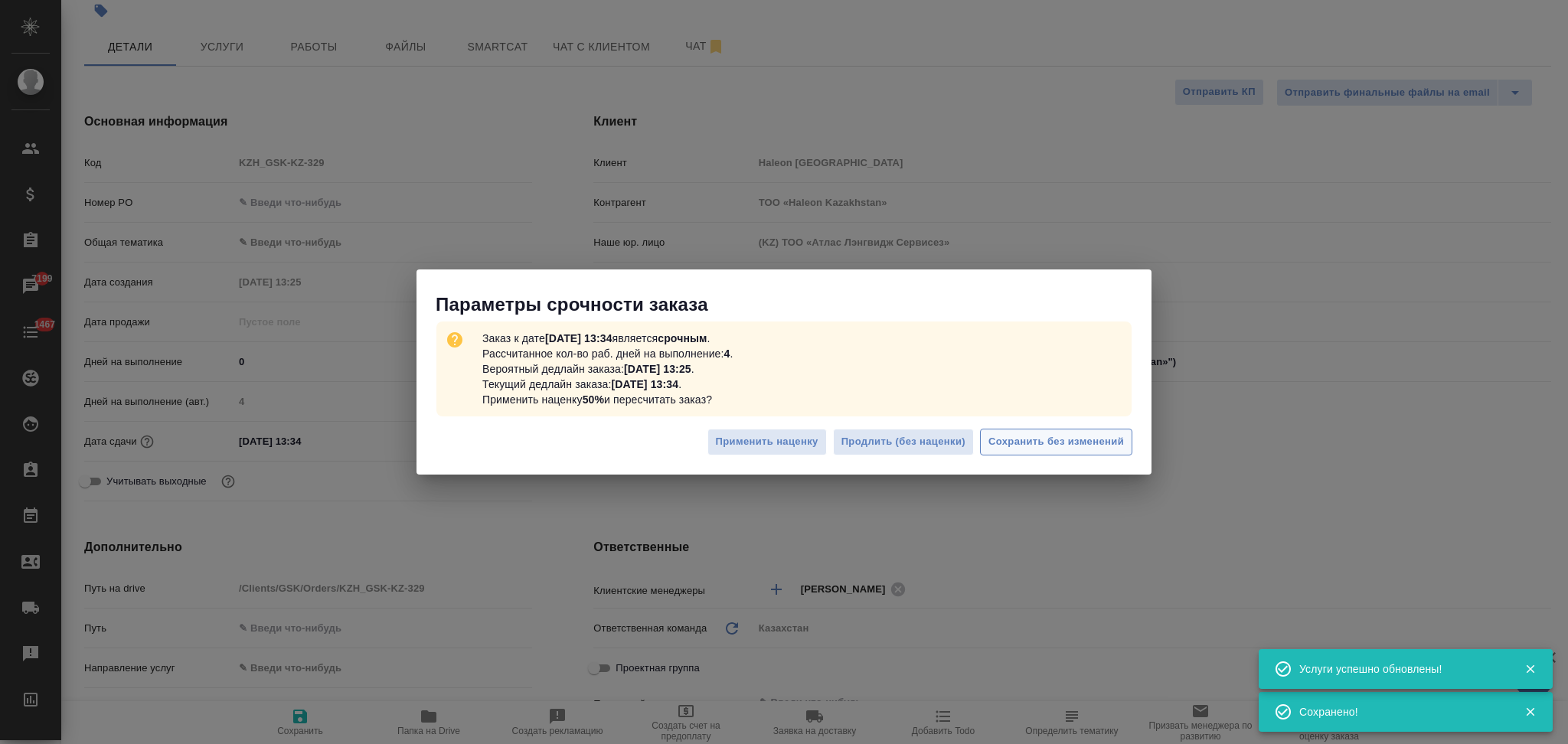
click at [1006, 445] on span "Сохранить без изменений" at bounding box center [1056, 443] width 135 height 18
type textarea "x"
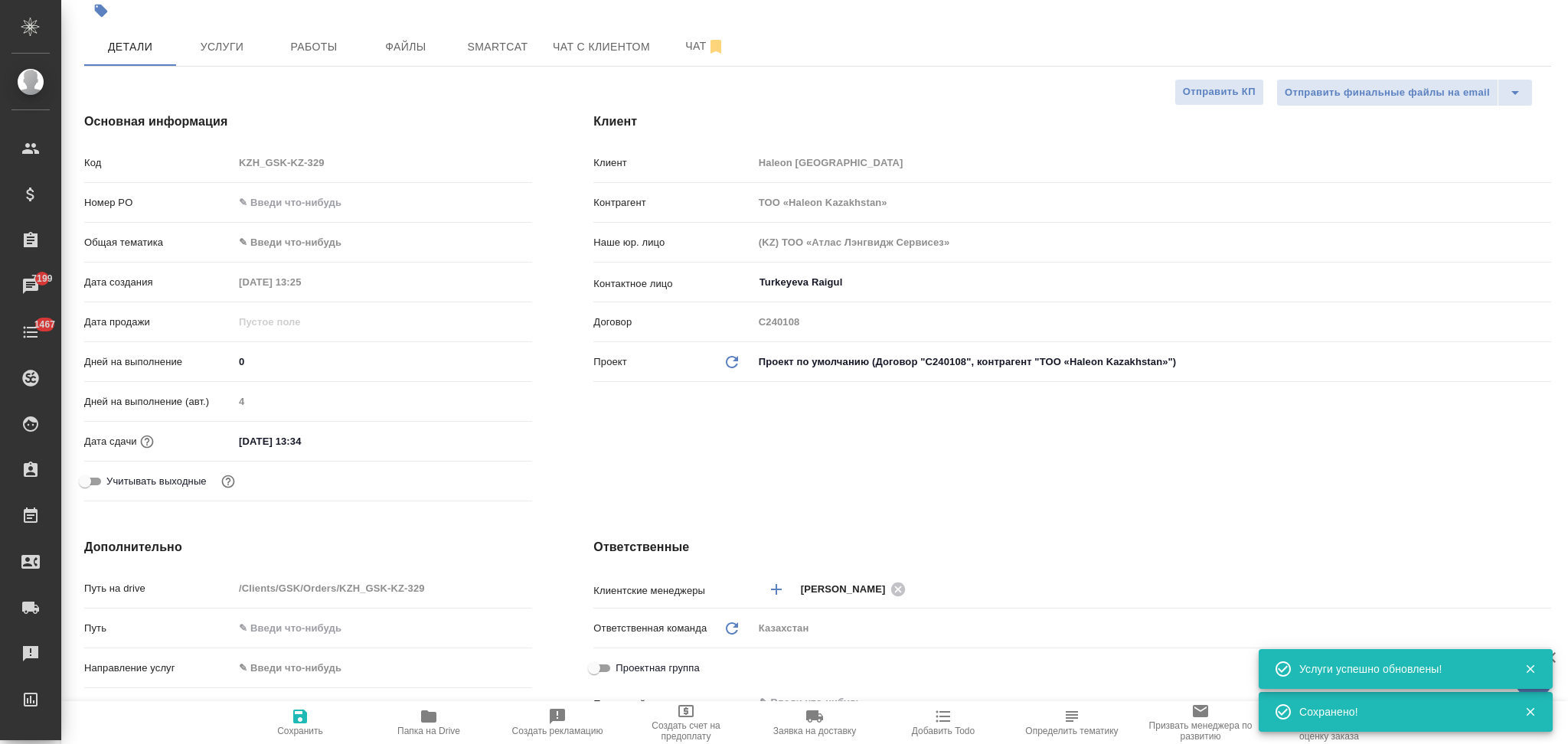
type textarea "x"
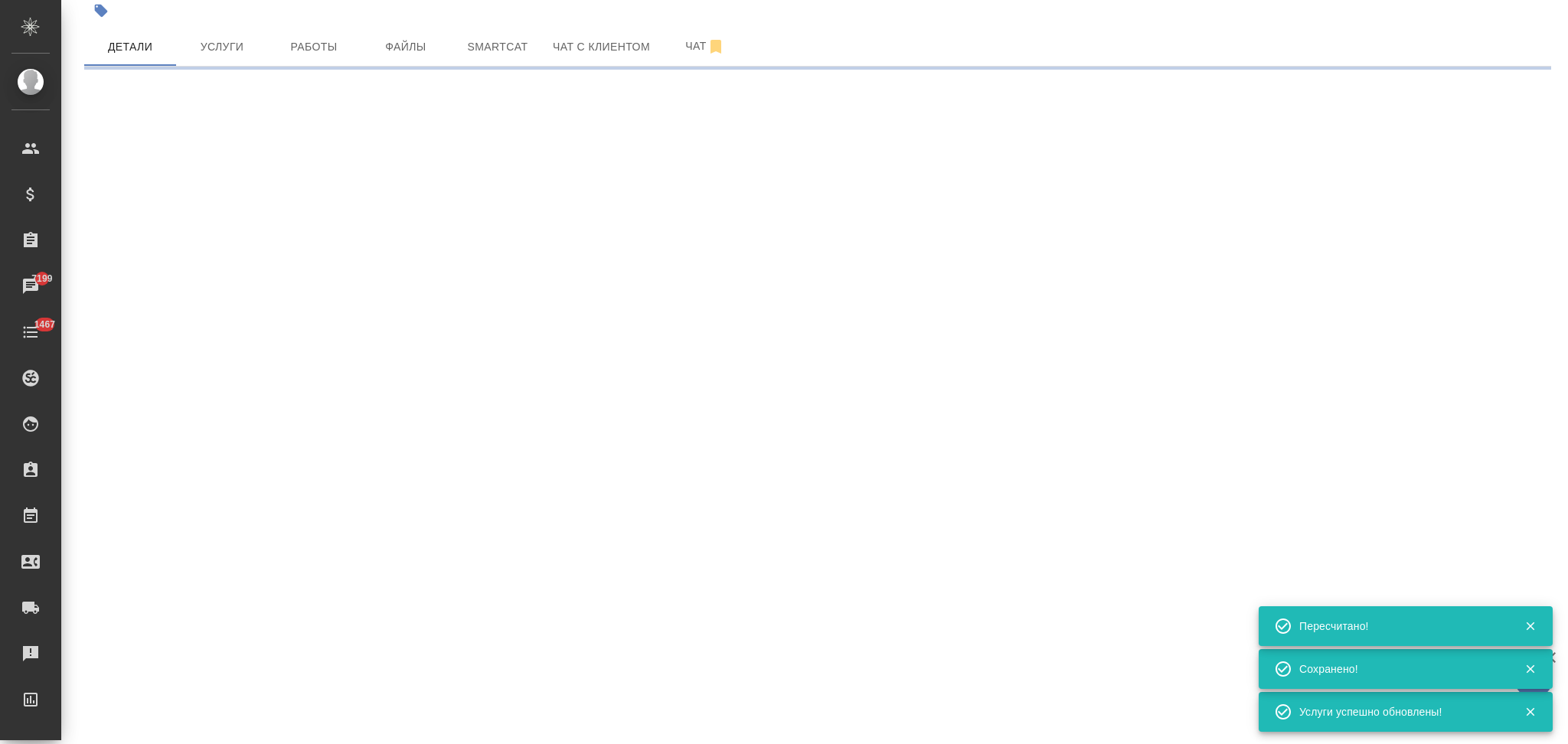
type input "urgent"
select select "RU"
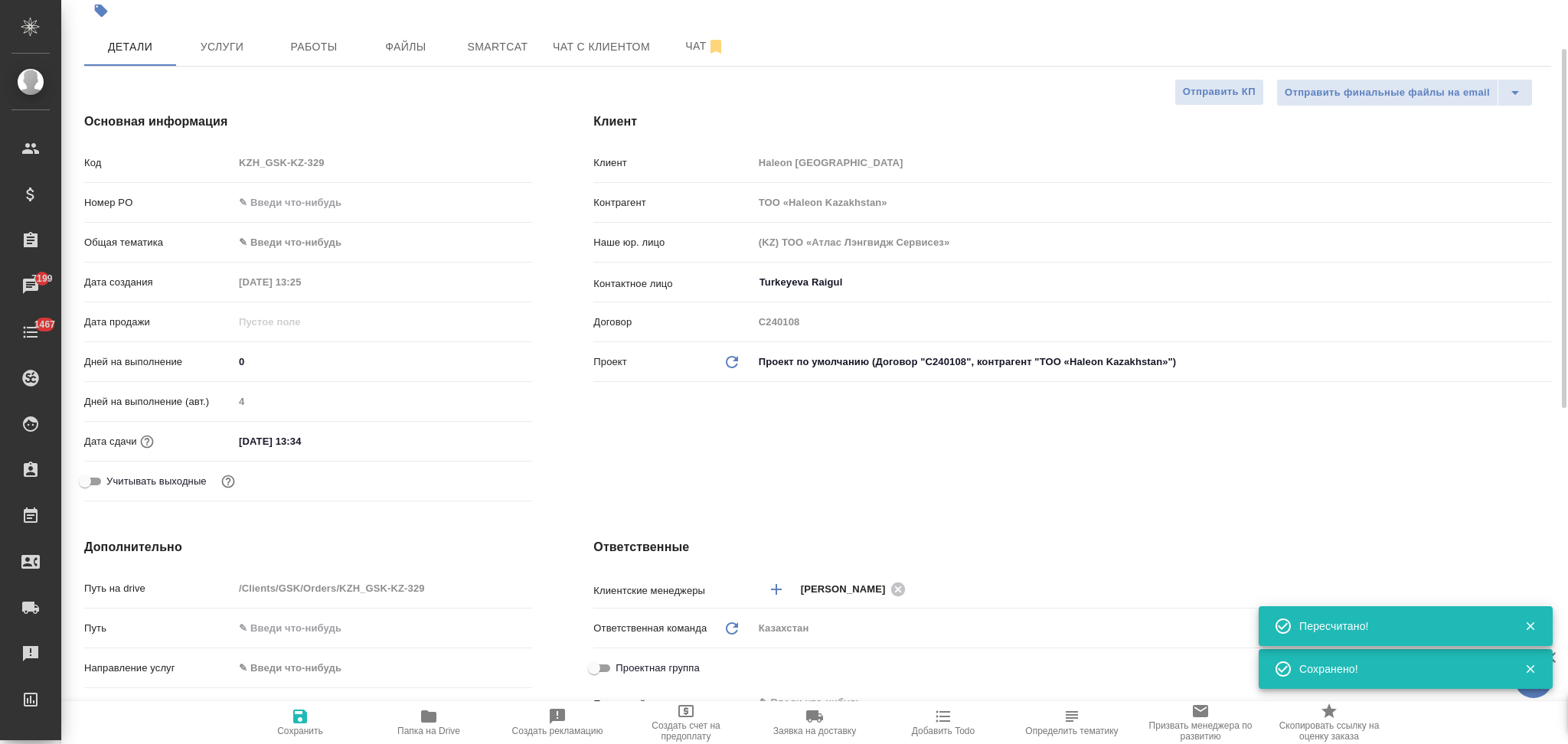
type textarea "x"
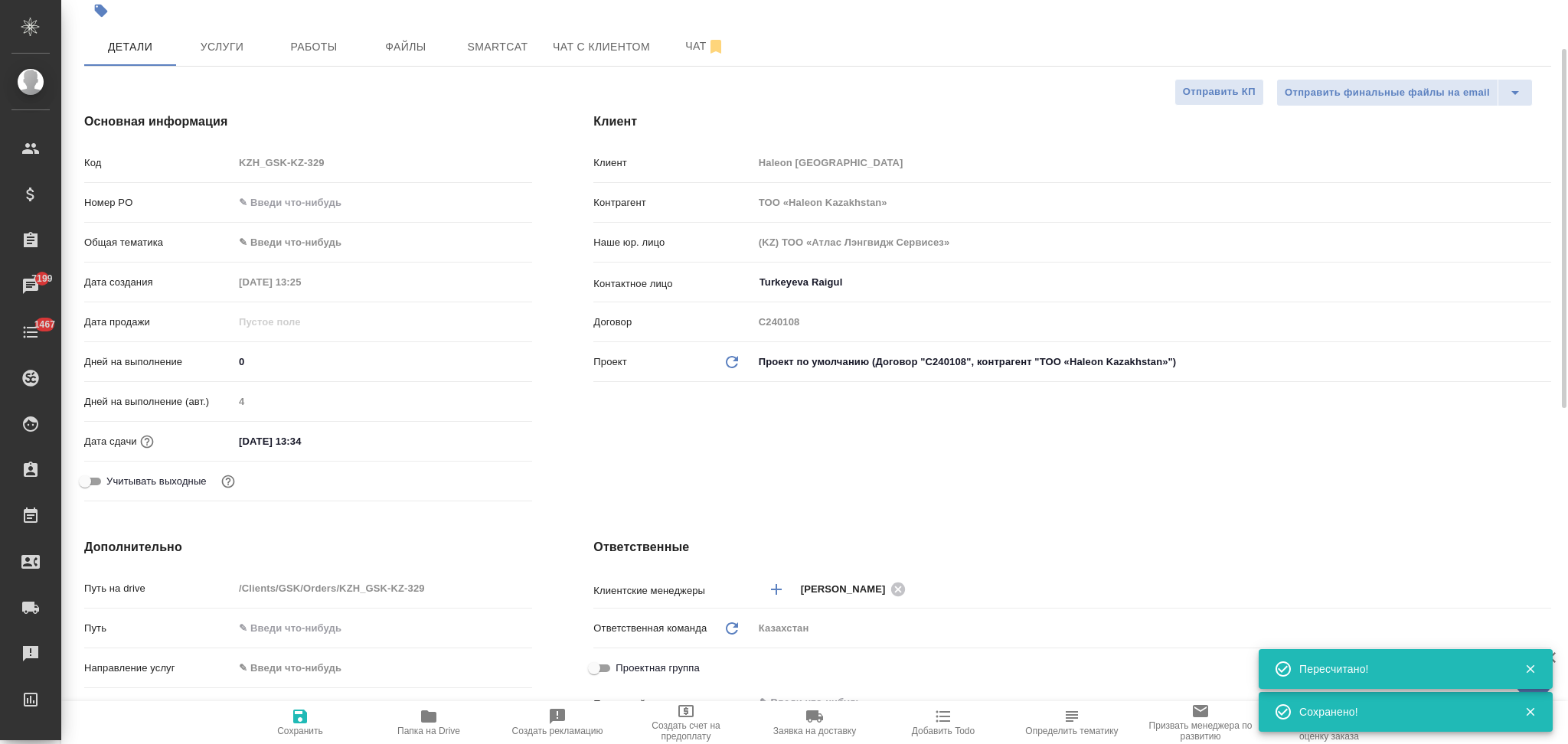
scroll to position [0, 0]
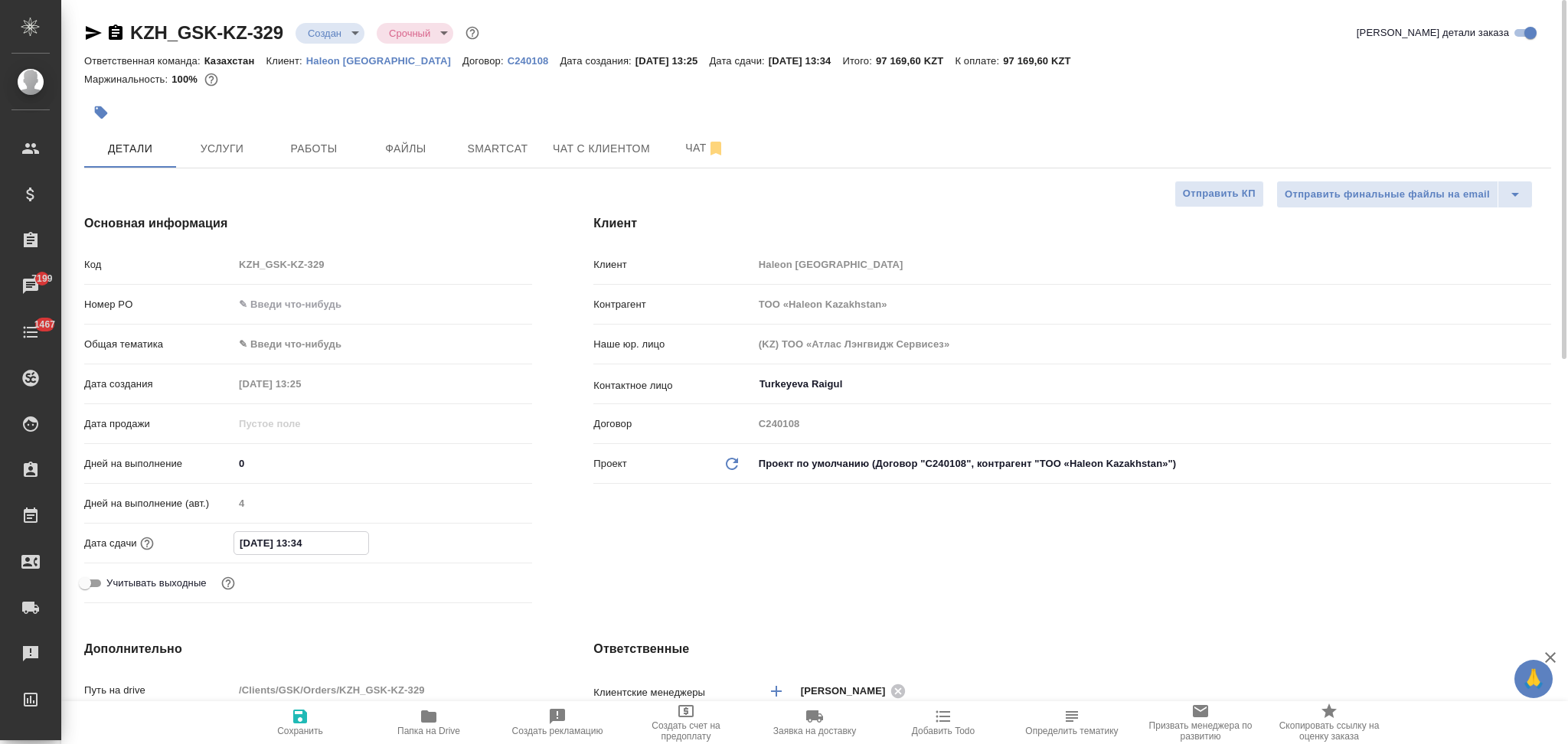
click at [335, 545] on input "06.10.2025 13:34" at bounding box center [301, 543] width 134 height 23
click at [488, 539] on icon "button" at bounding box center [488, 542] width 18 height 18
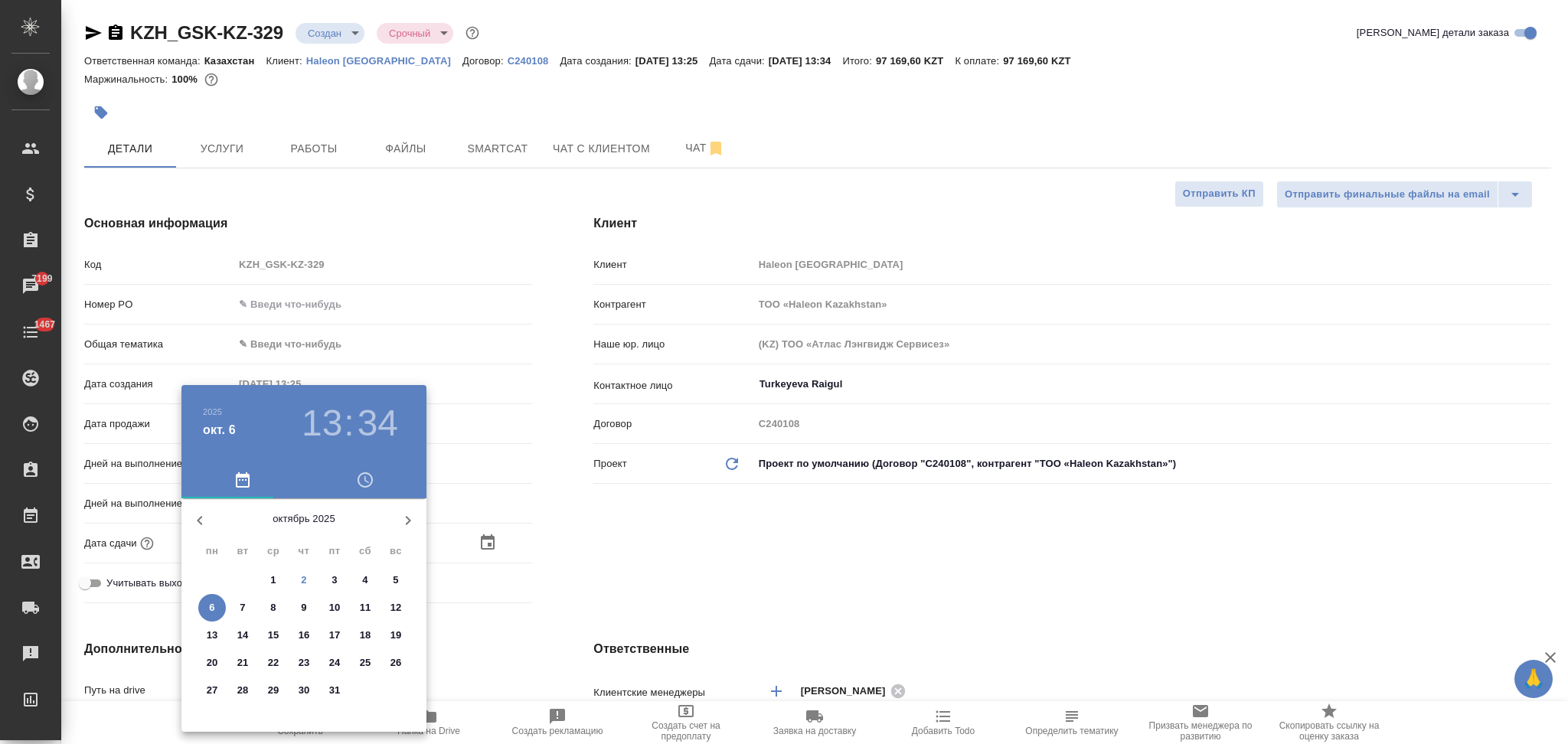
click at [245, 605] on p "7" at bounding box center [243, 608] width 5 height 15
type input "07.10.2025 13:34"
type textarea "x"
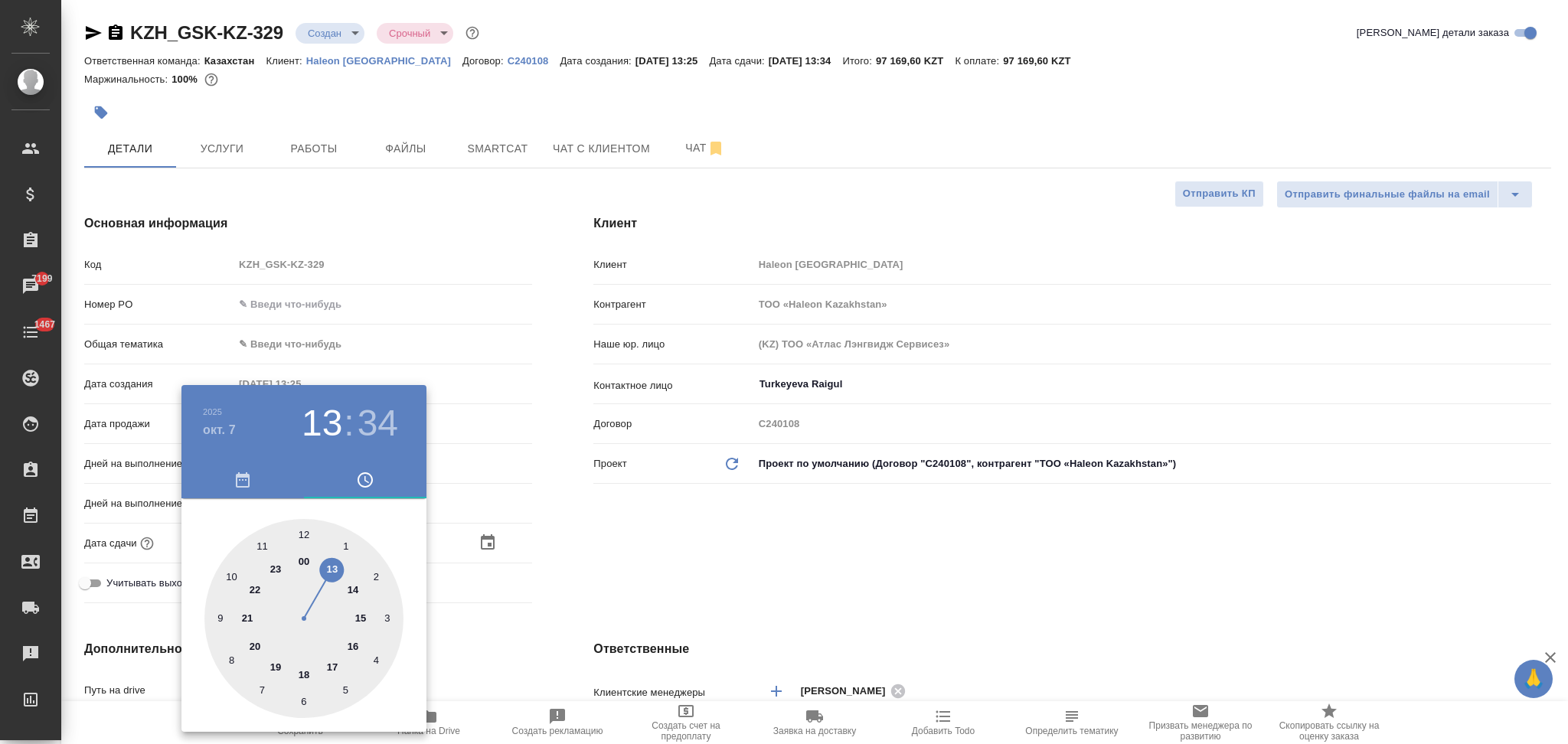
drag, startPoint x: 506, startPoint y: 611, endPoint x: 479, endPoint y: 631, distance: 33.6
click at [508, 611] on div at bounding box center [784, 372] width 1568 height 744
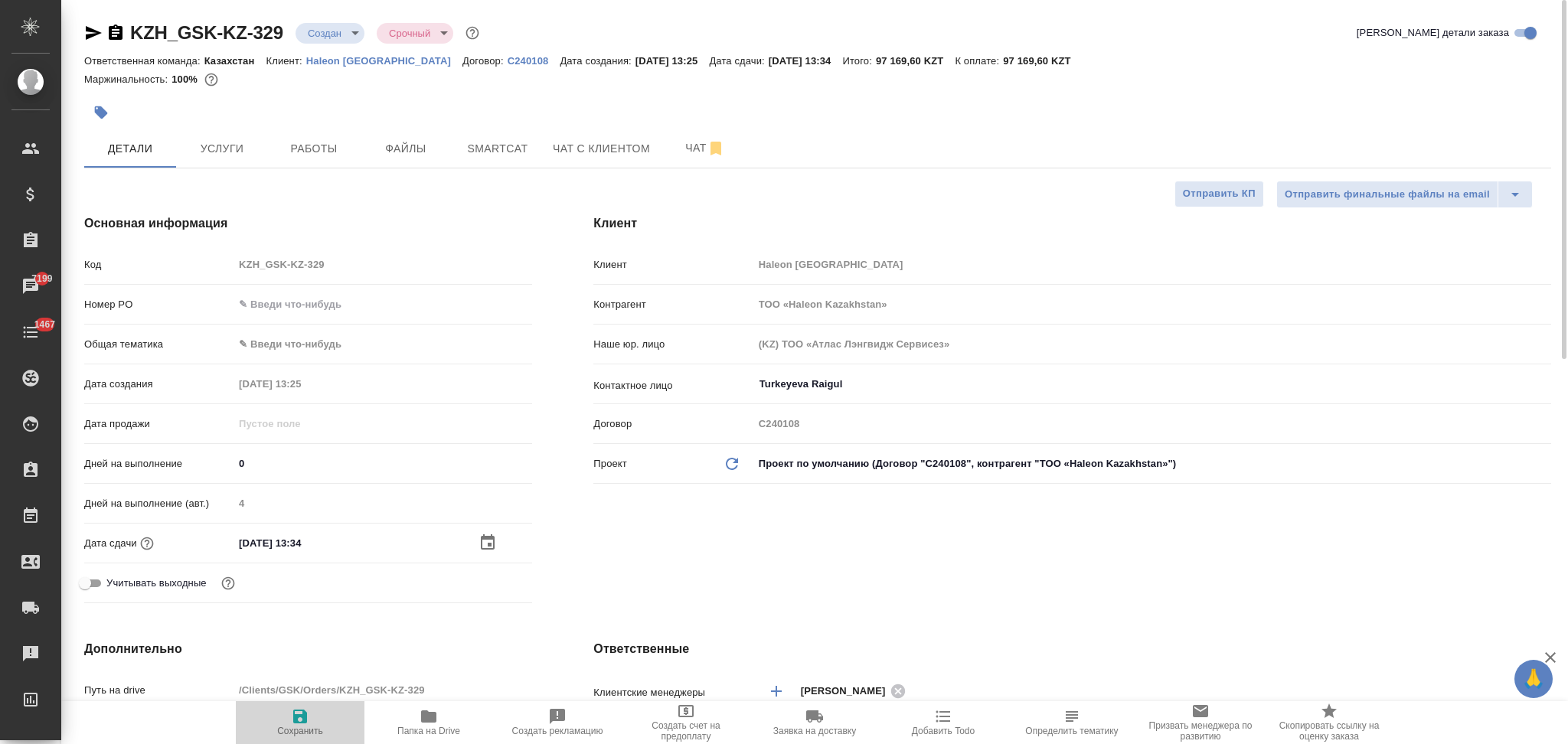
click at [301, 723] on icon "button" at bounding box center [299, 716] width 14 height 14
type textarea "x"
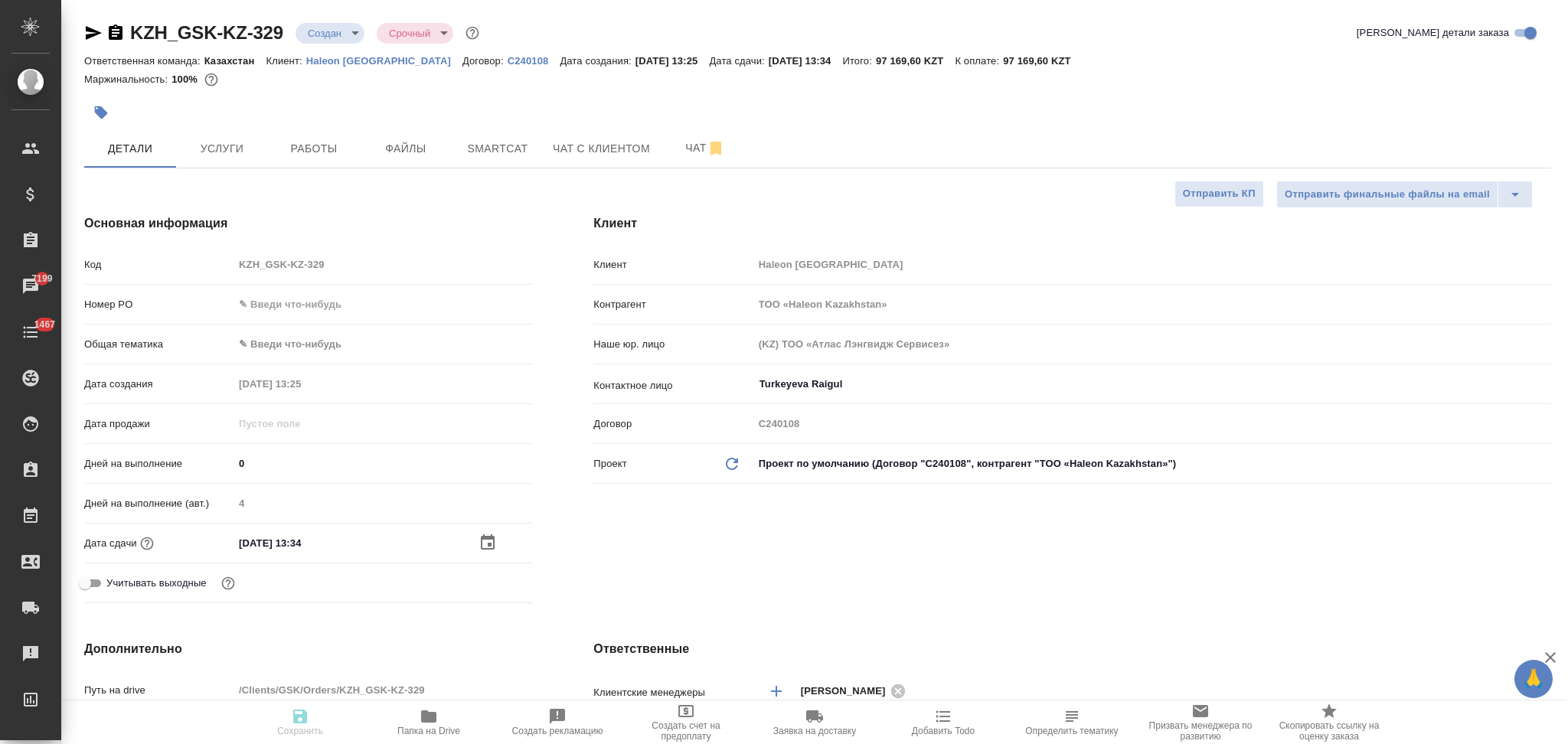
type textarea "x"
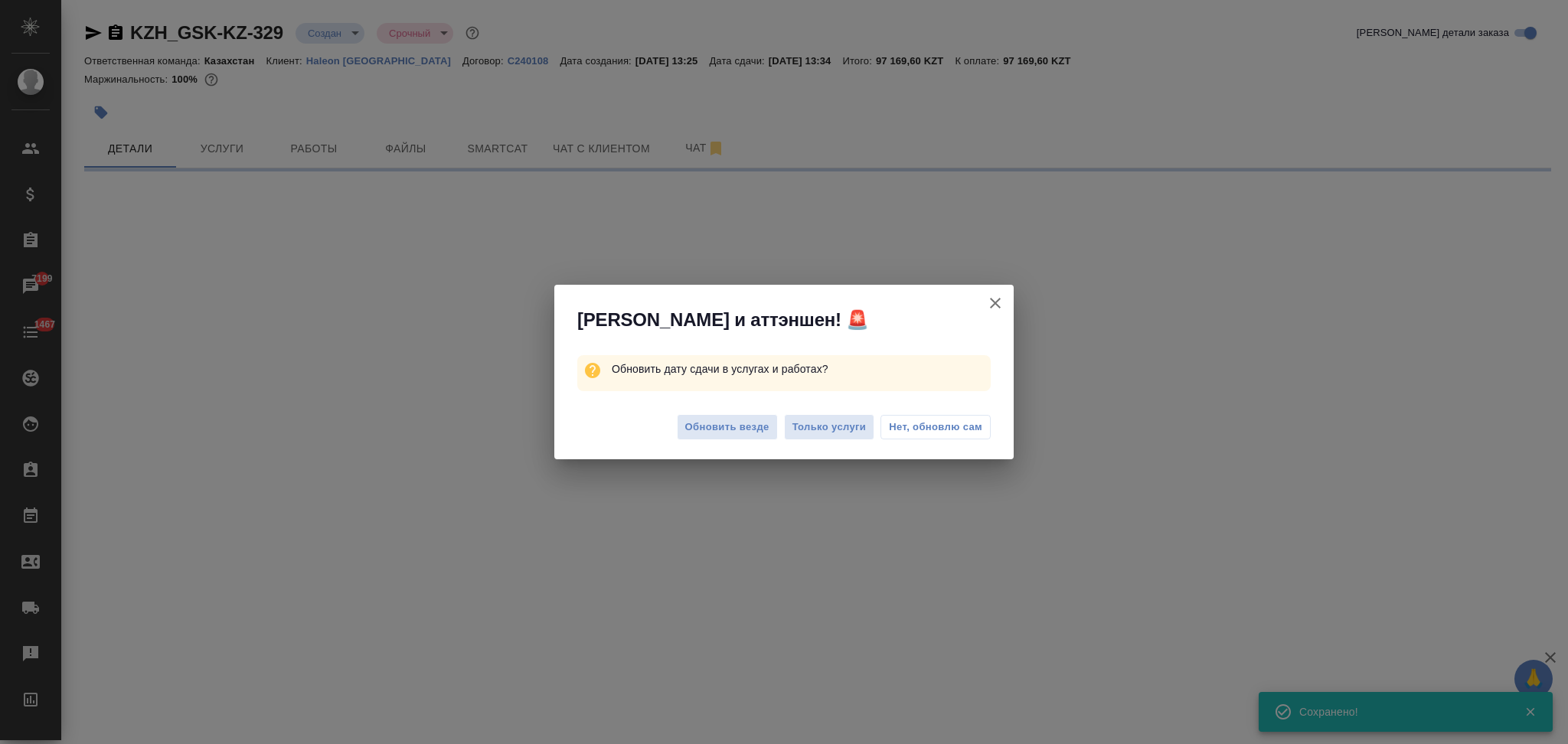
select select "RU"
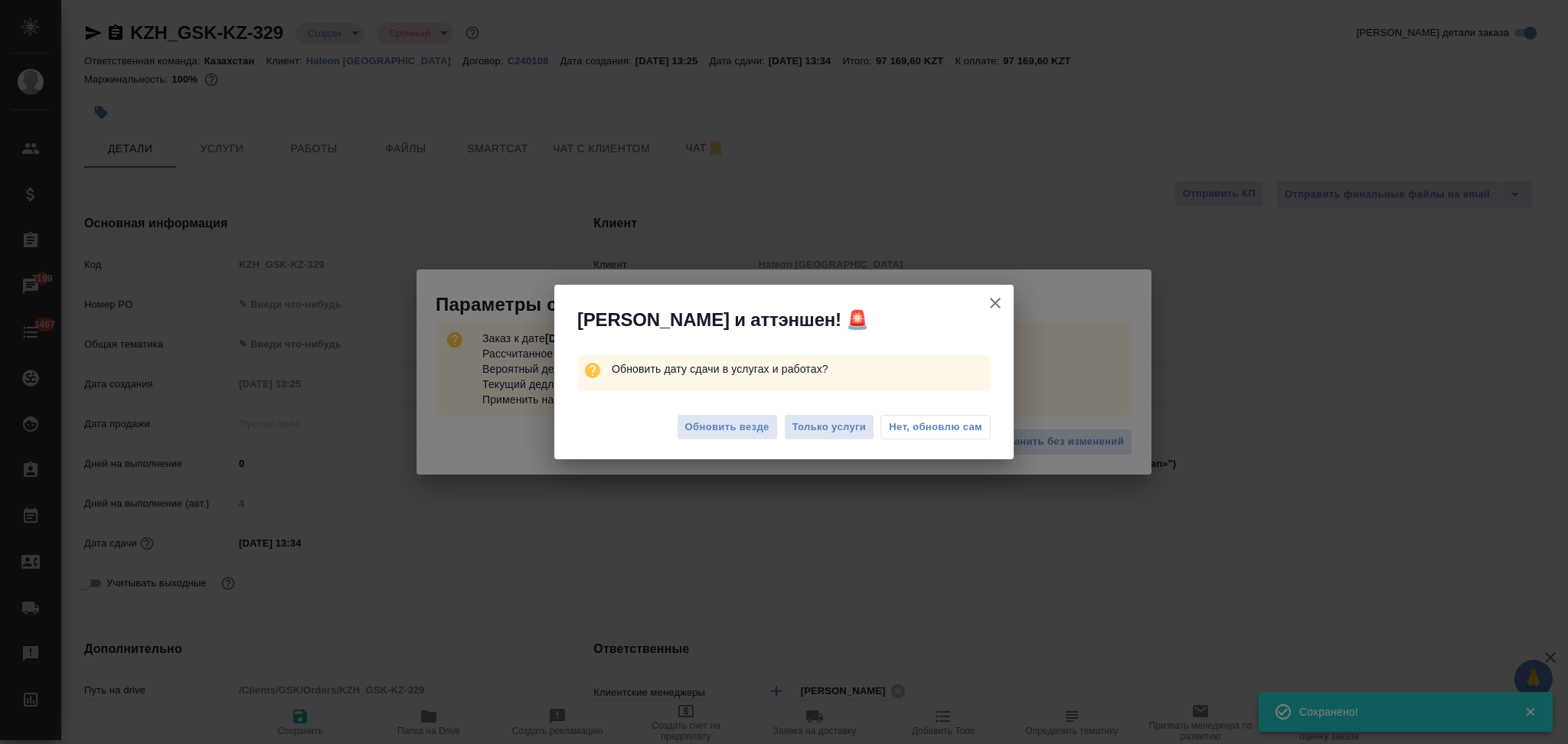
type textarea "x"
click at [823, 429] on span "Только услуги" at bounding box center [830, 427] width 74 height 18
type textarea "x"
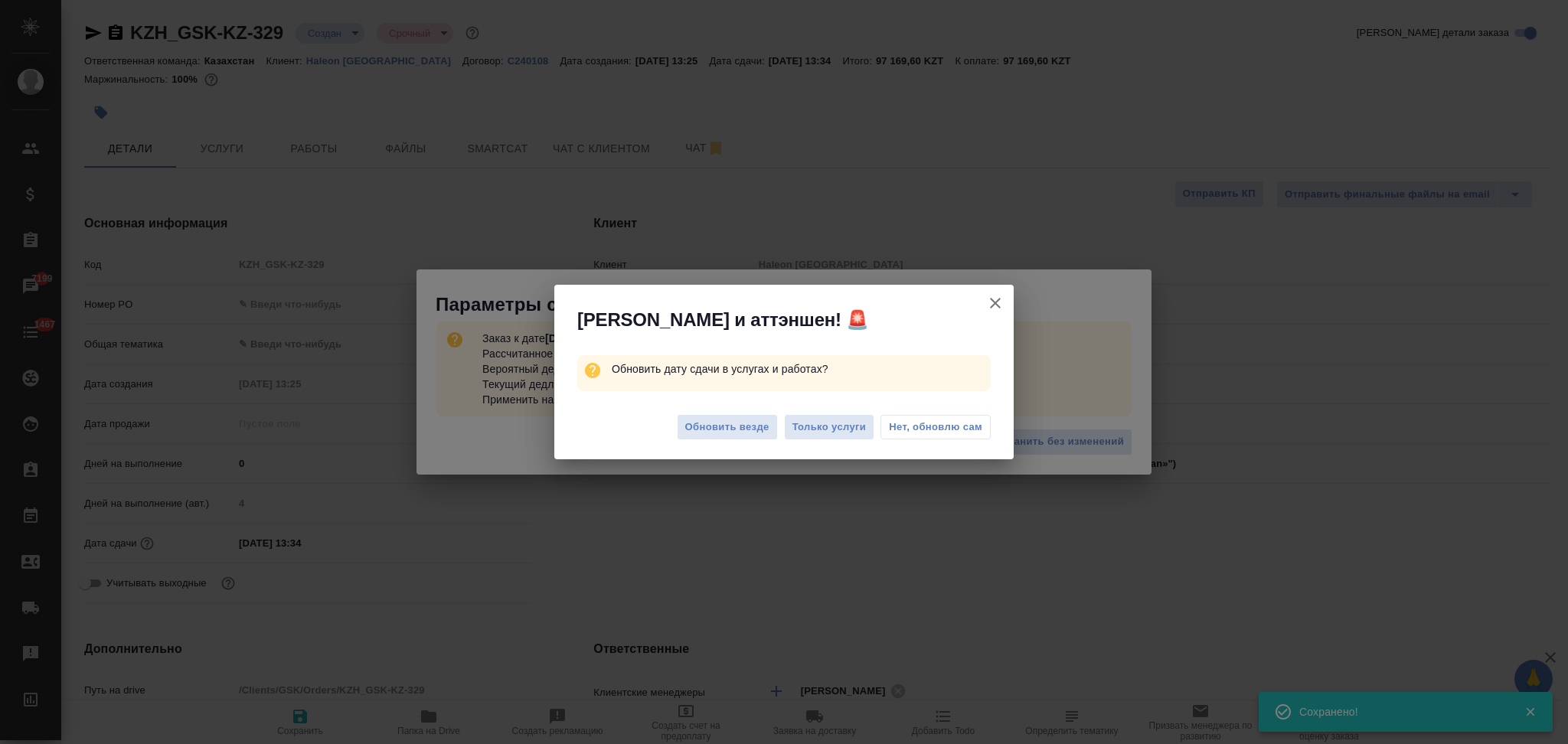
type textarea "x"
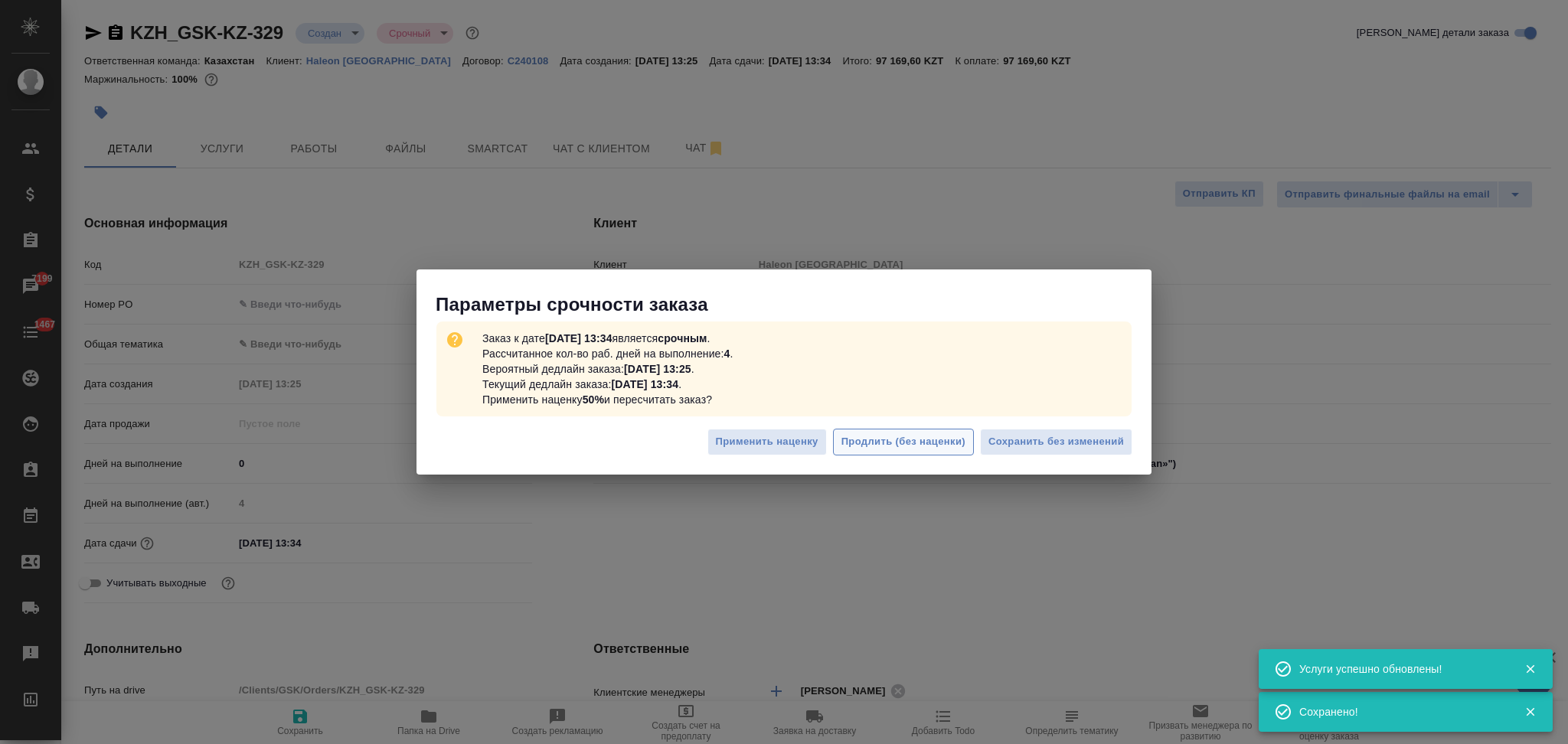
click at [879, 443] on span "Продлить (без наценки)" at bounding box center [903, 443] width 124 height 18
type textarea "x"
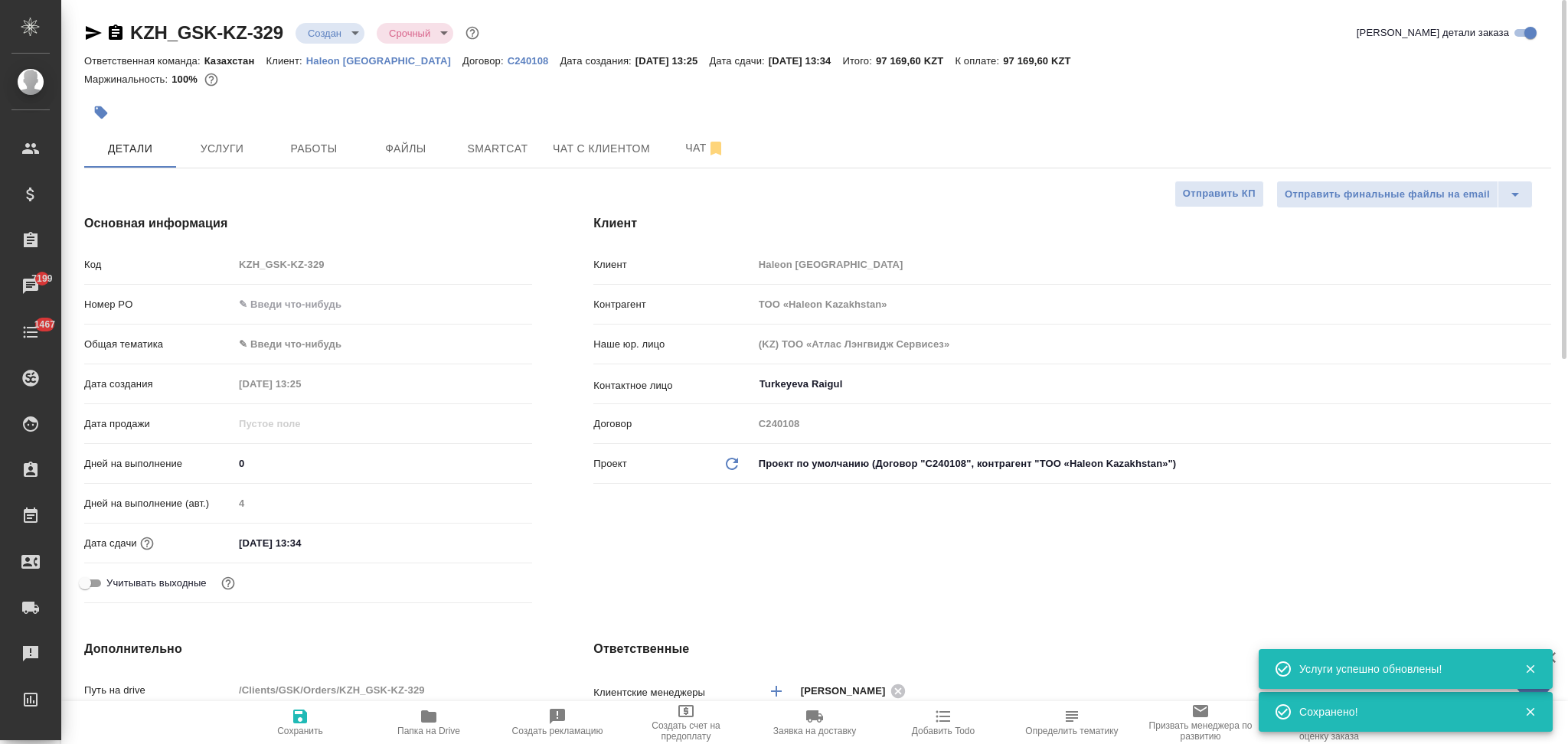
type textarea "x"
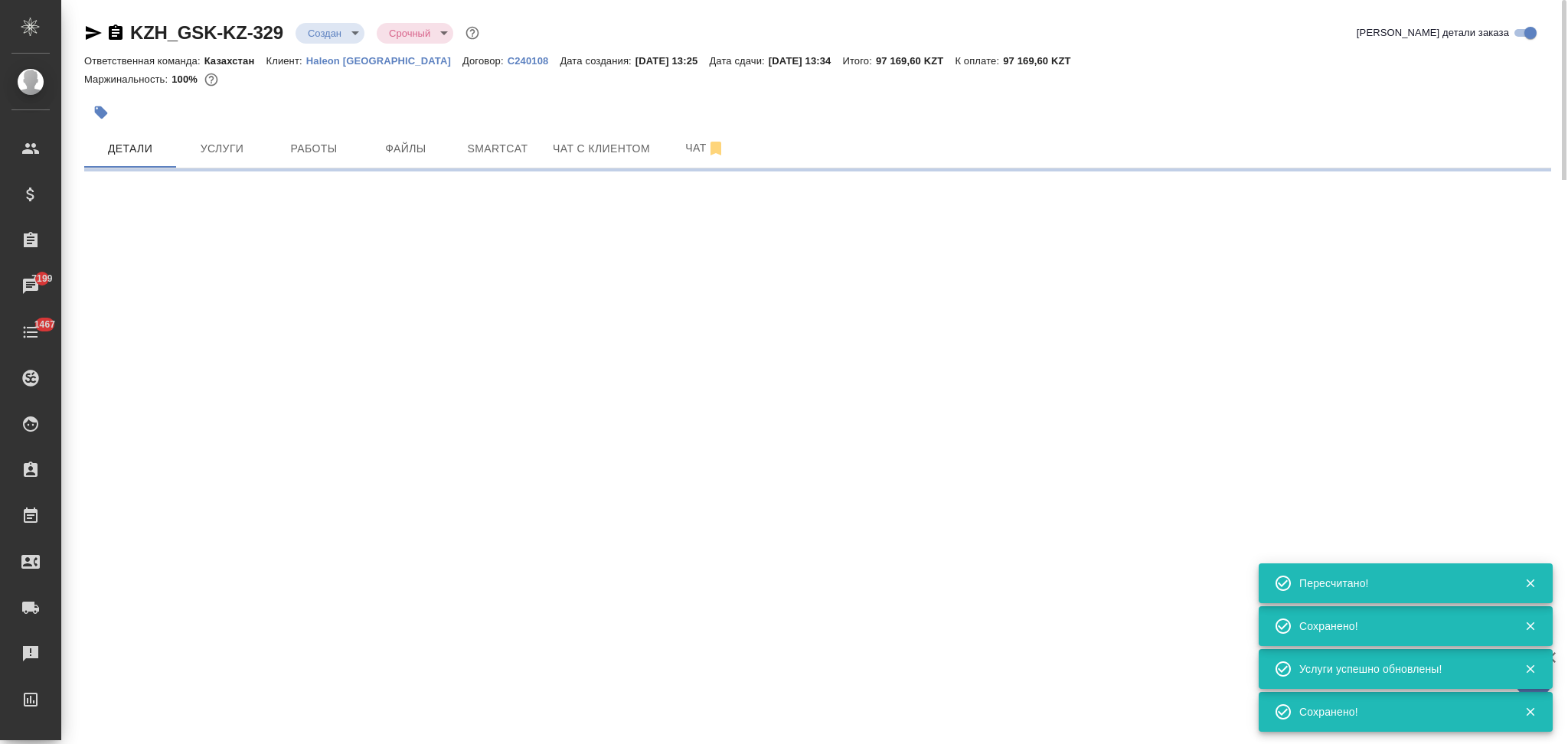
select select "RU"
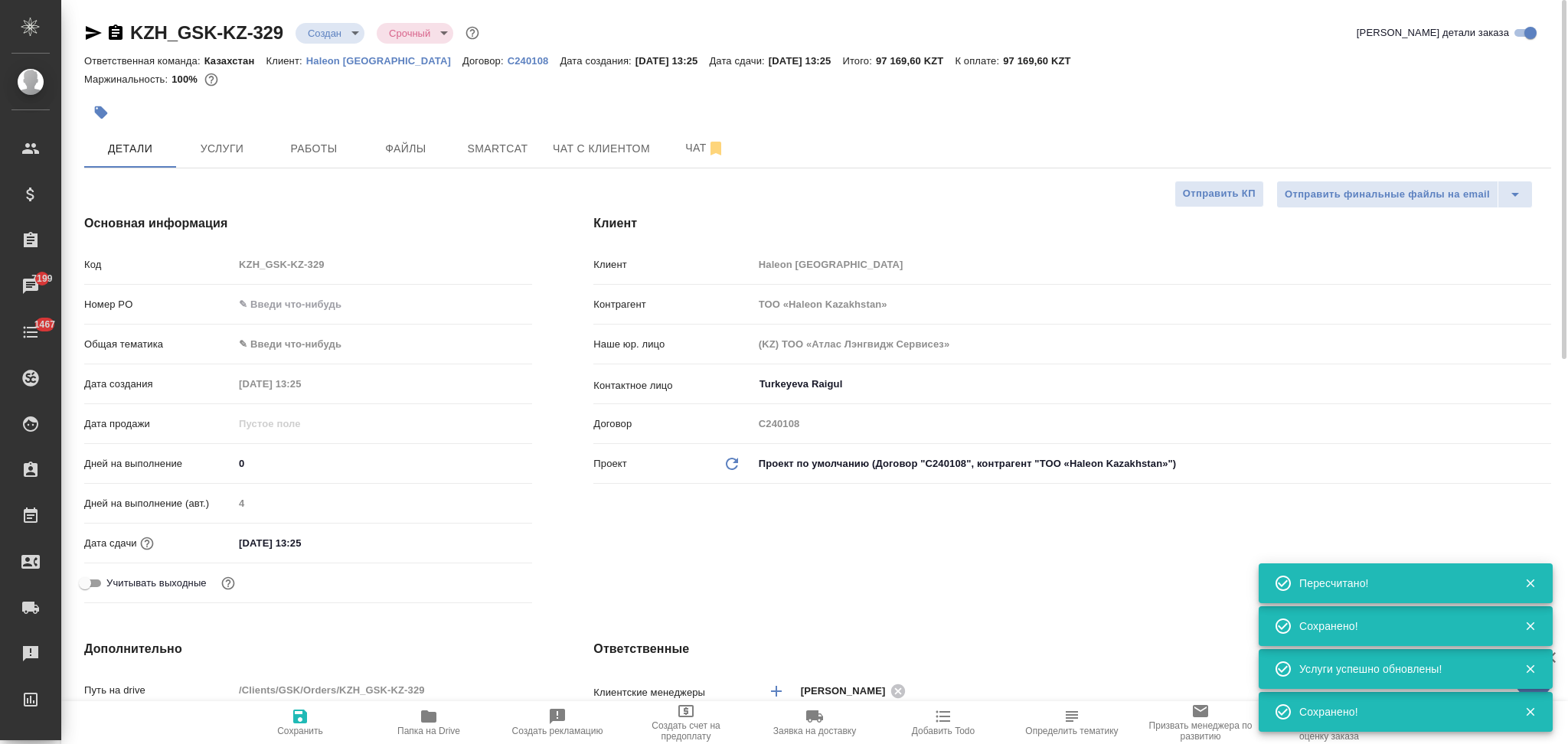
type textarea "x"
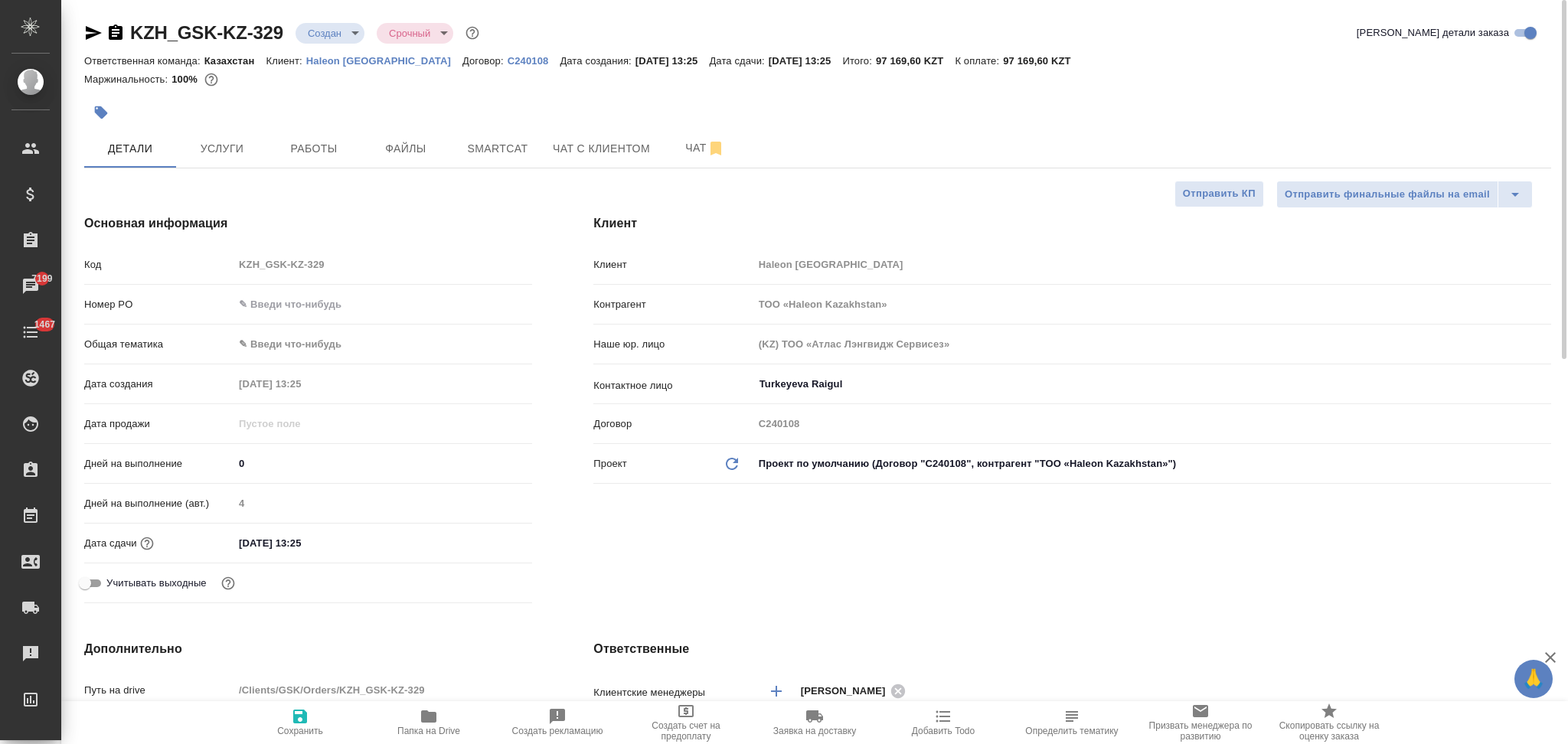
type textarea "x"
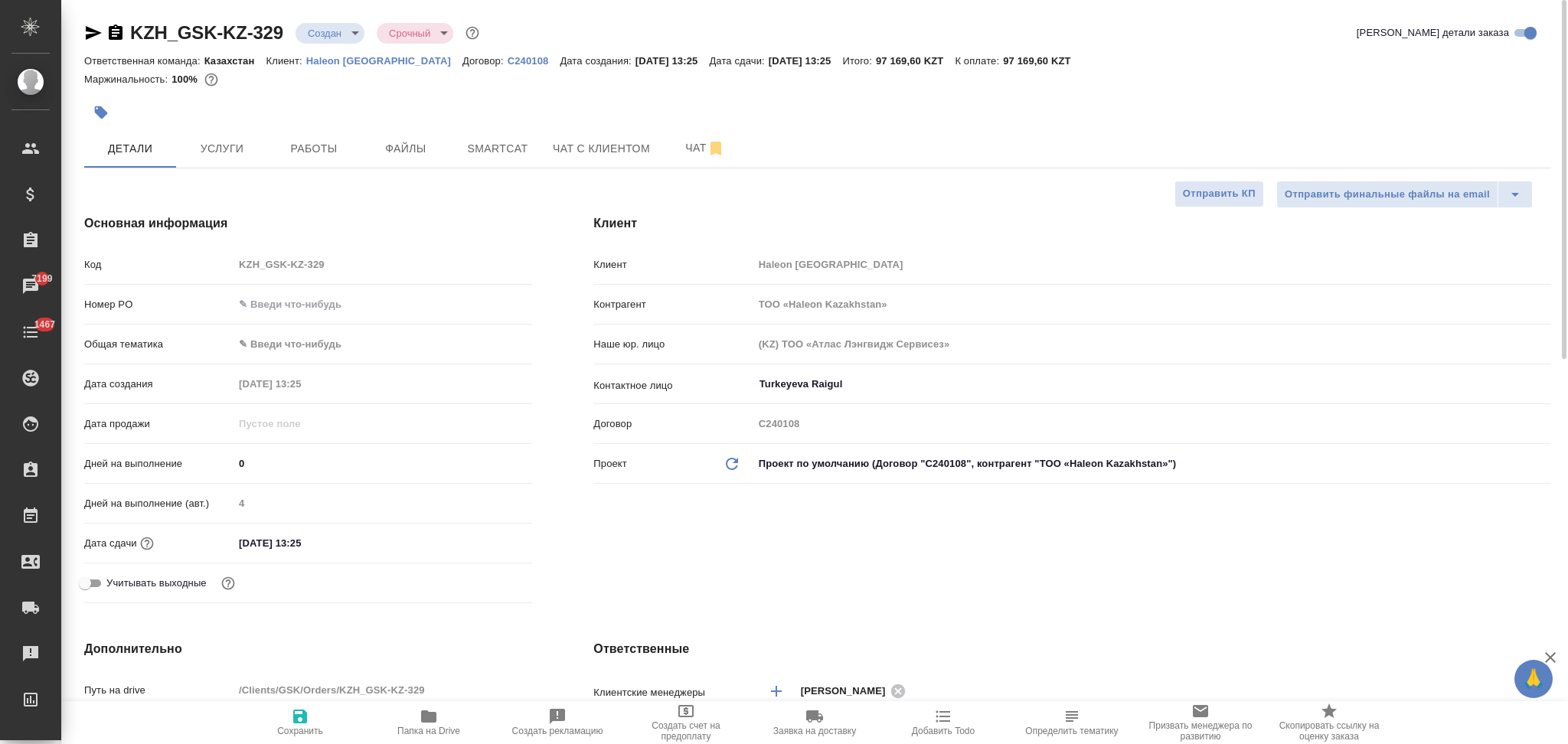
type textarea "x"
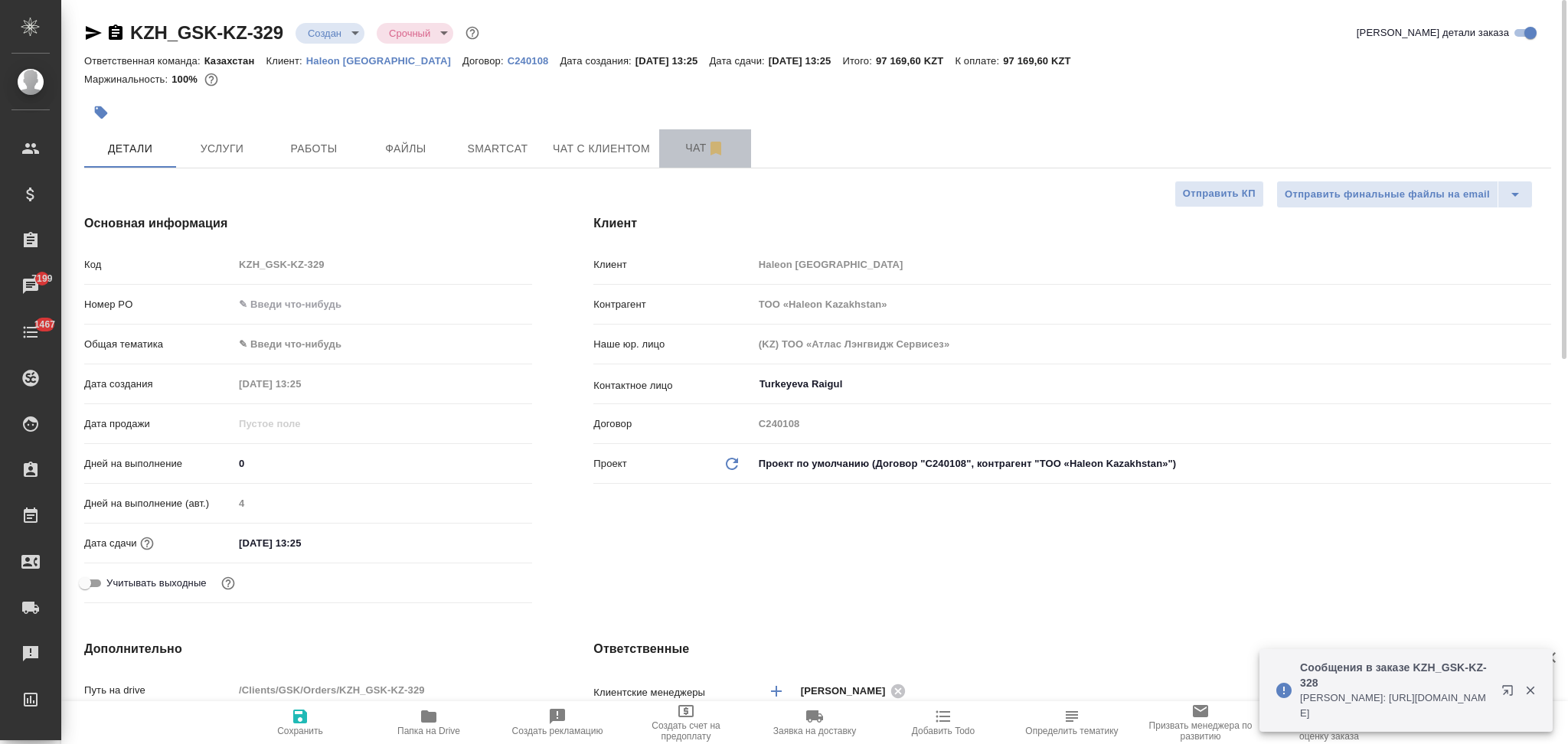
click at [682, 147] on span "Чат" at bounding box center [705, 148] width 74 height 19
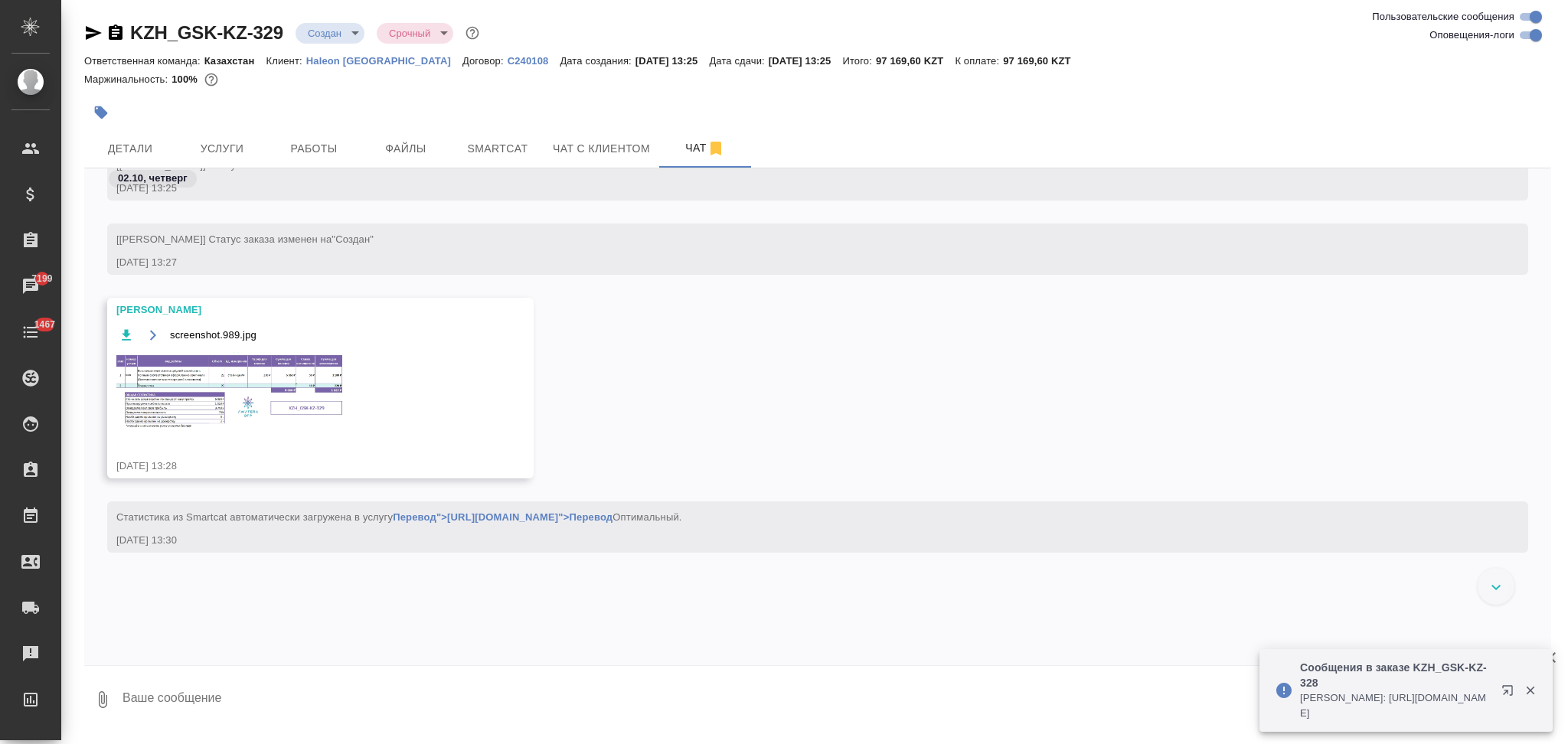
scroll to position [426, 0]
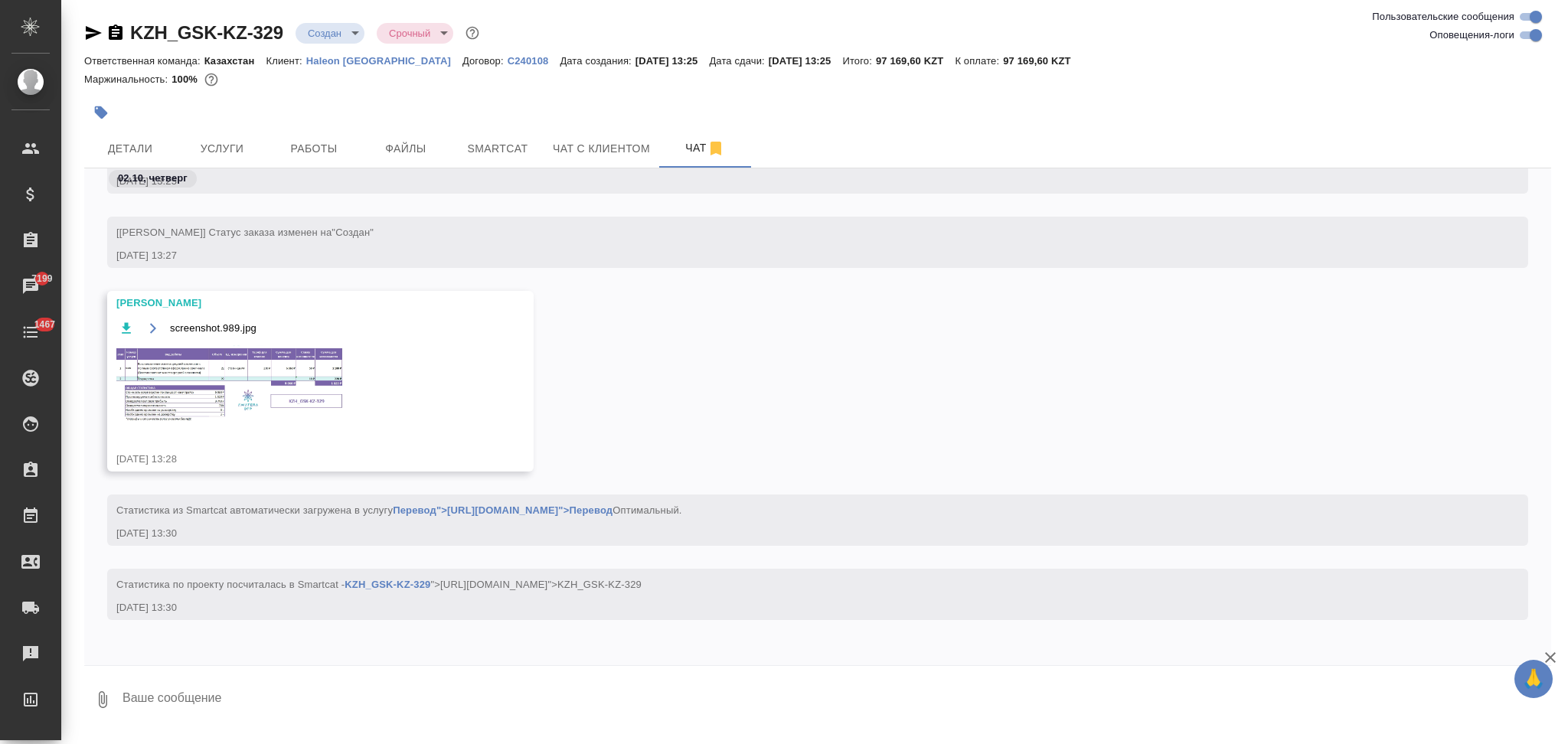
click at [194, 387] on img at bounding box center [231, 385] width 230 height 79
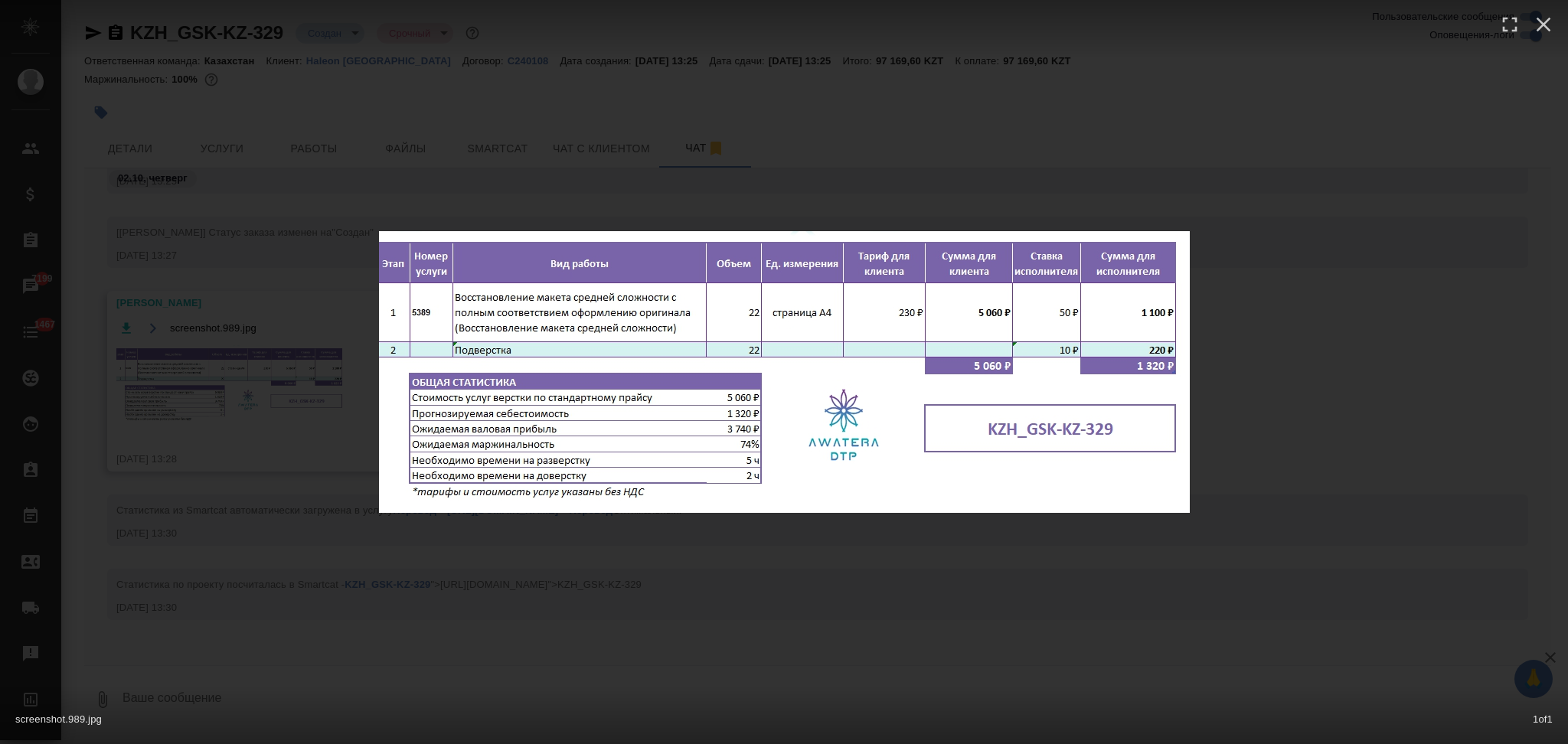
click at [281, 308] on div "screenshot.989.jpg 1 of 1" at bounding box center [784, 372] width 1568 height 744
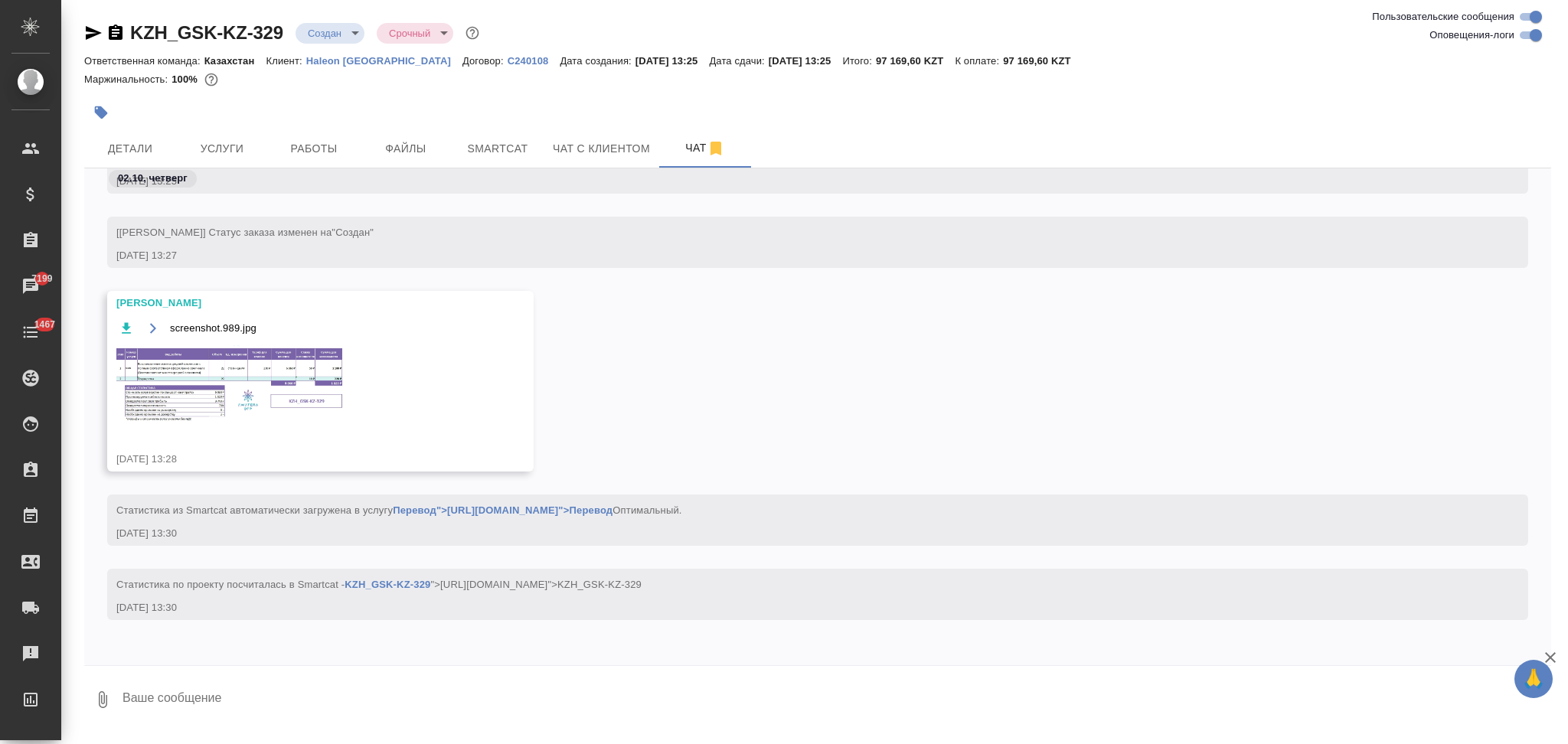
click at [239, 146] on span "Услуги" at bounding box center [222, 149] width 74 height 19
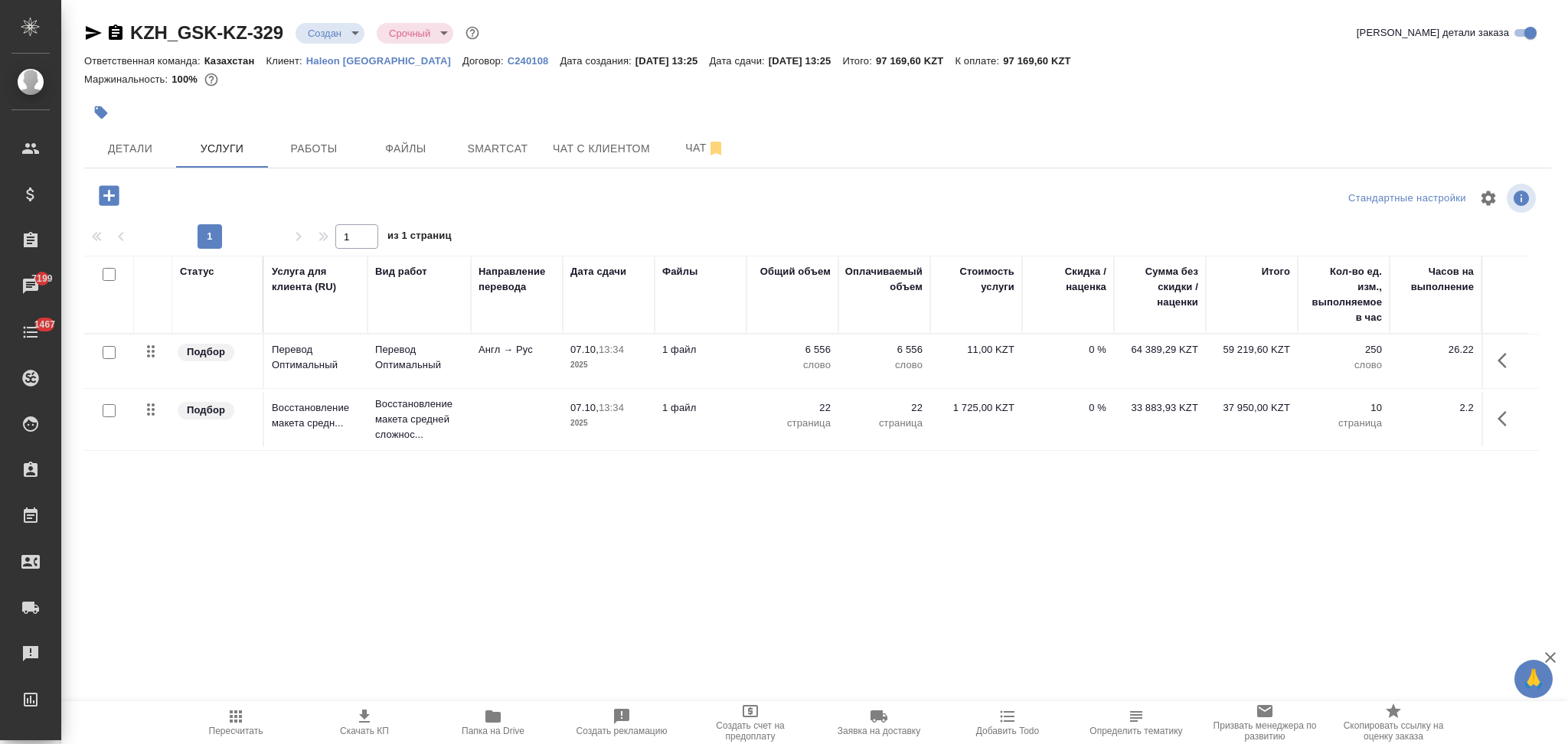
click at [366, 721] on icon "button" at bounding box center [364, 716] width 18 height 18
click at [162, 154] on span "Детали" at bounding box center [131, 149] width 74 height 19
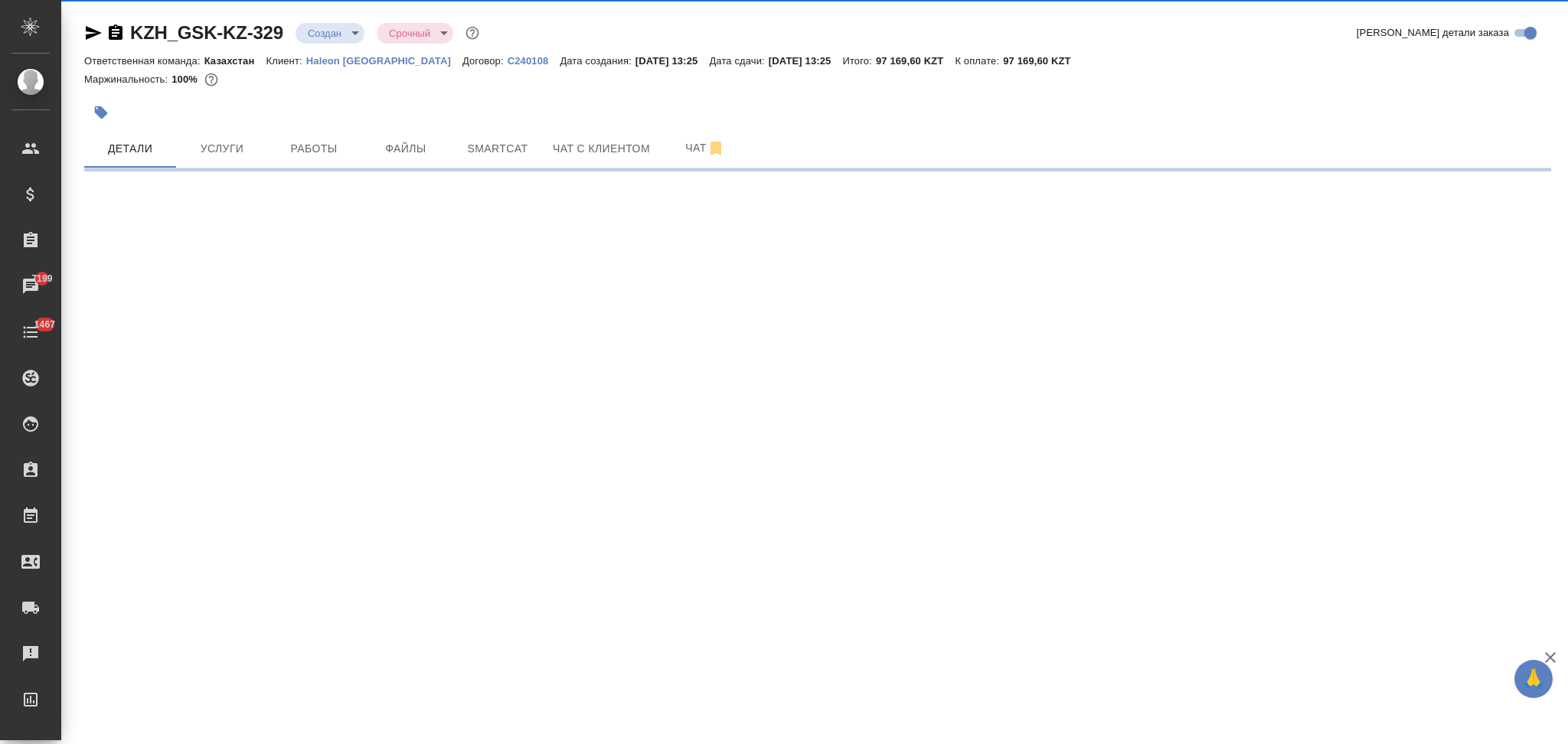
select select "RU"
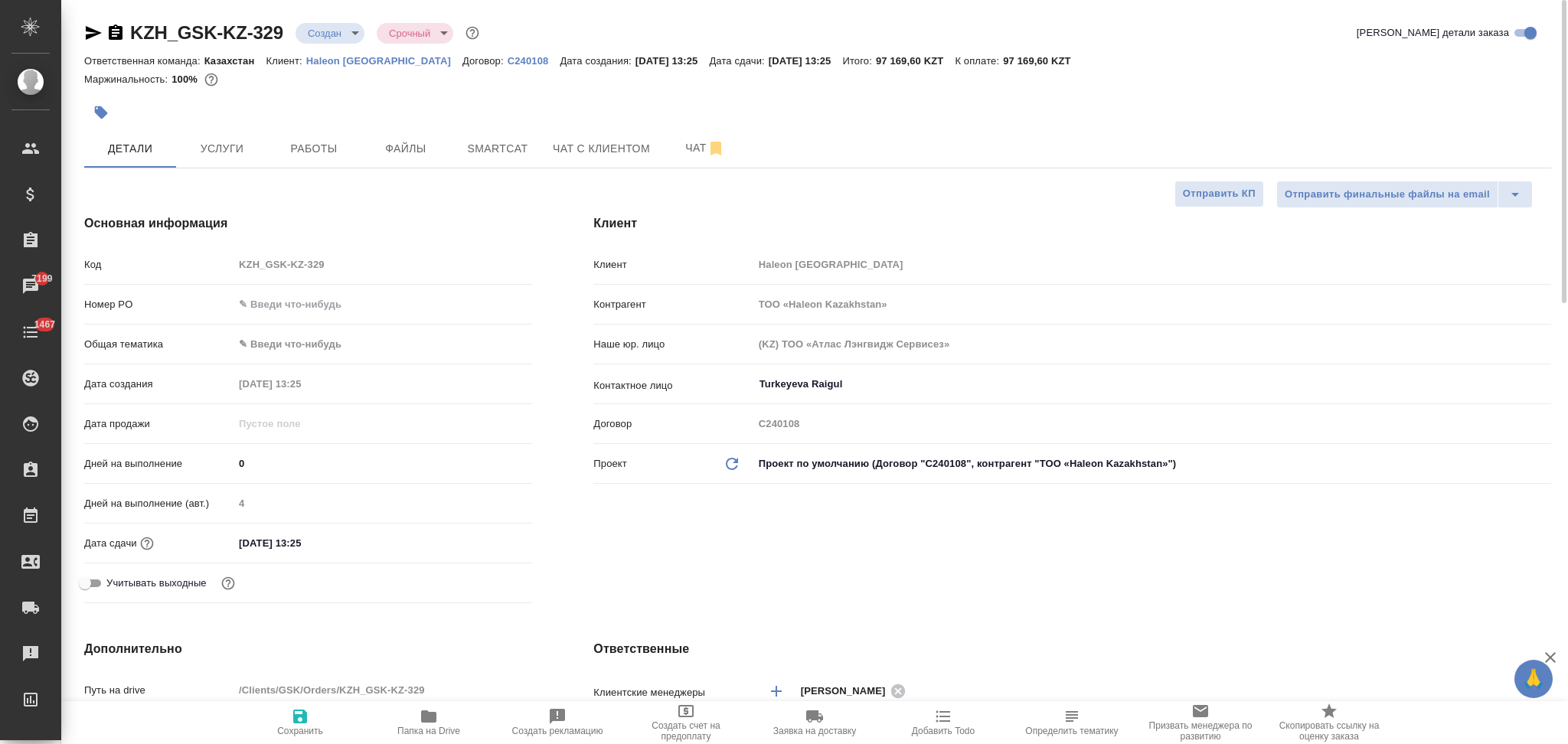
type textarea "x"
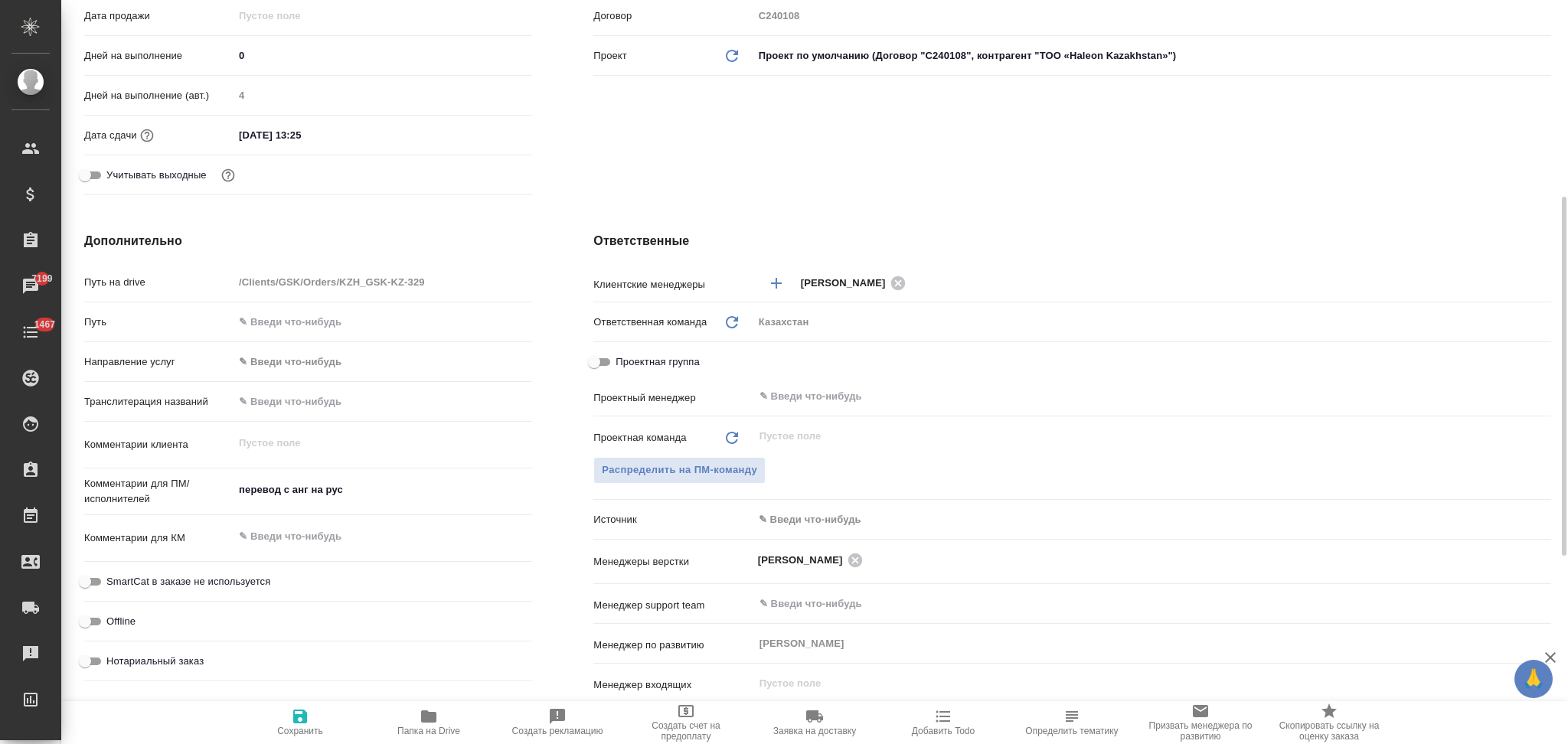
click at [426, 713] on icon "button" at bounding box center [428, 717] width 15 height 13
type textarea "x"
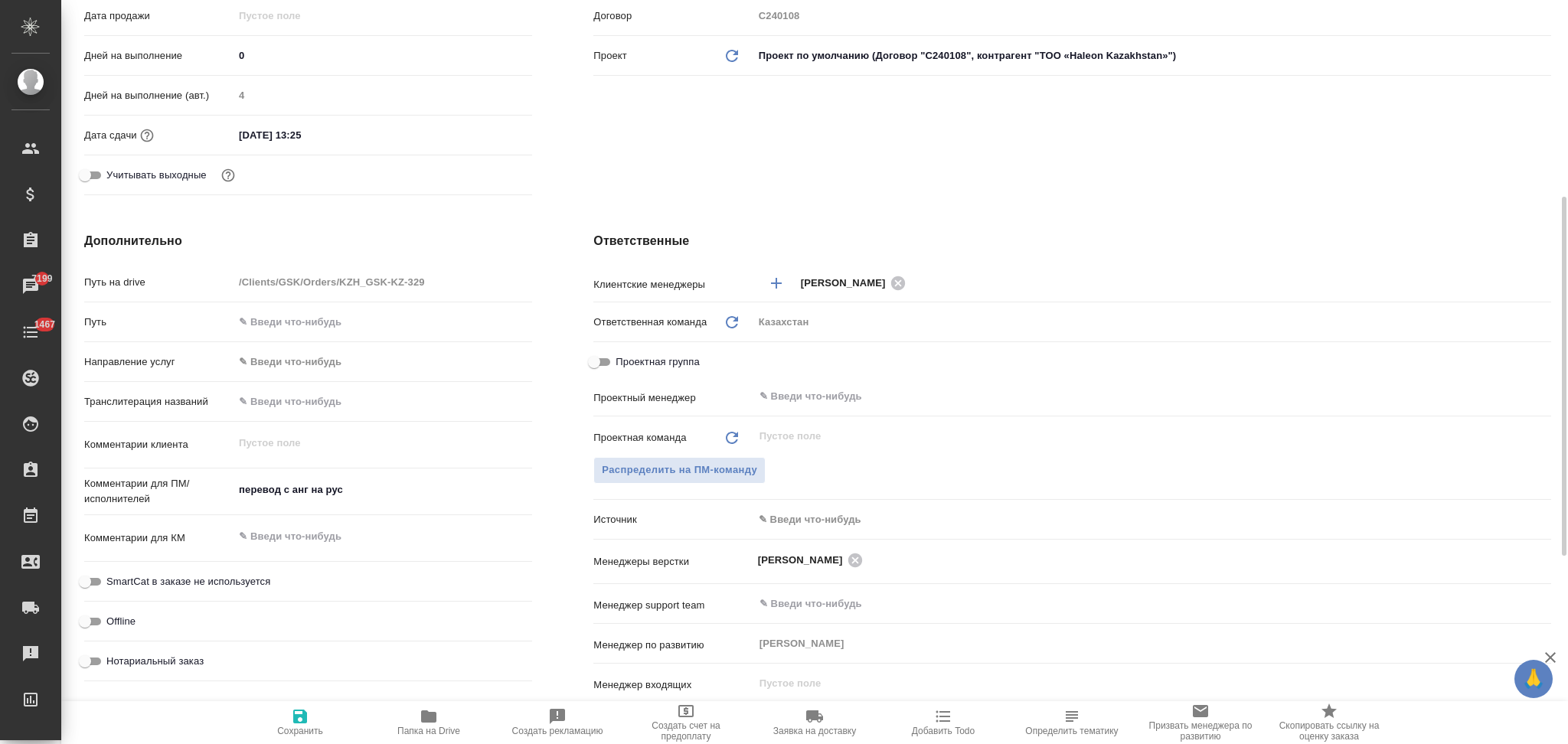
type textarea "x"
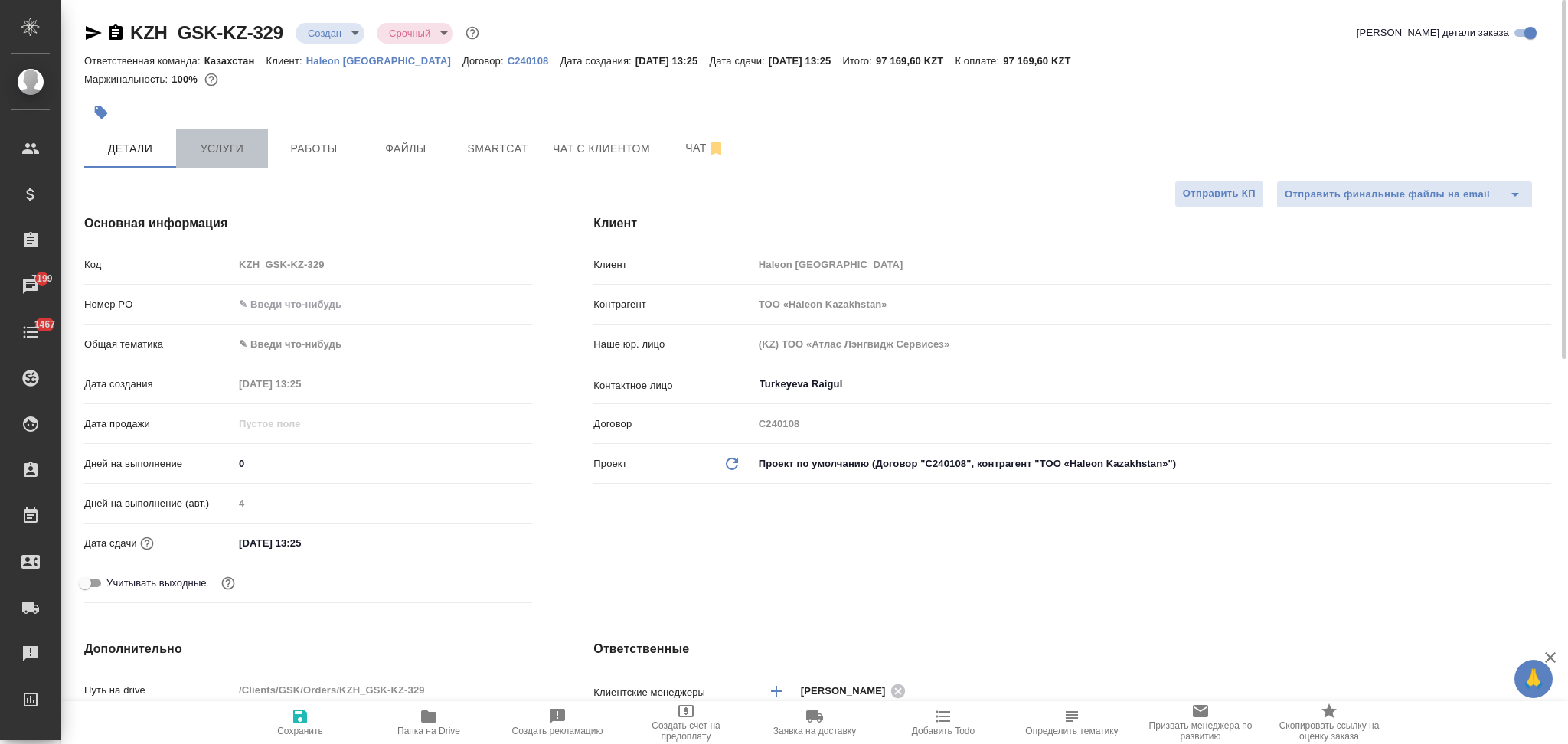
click at [212, 153] on span "Услуги" at bounding box center [222, 149] width 74 height 19
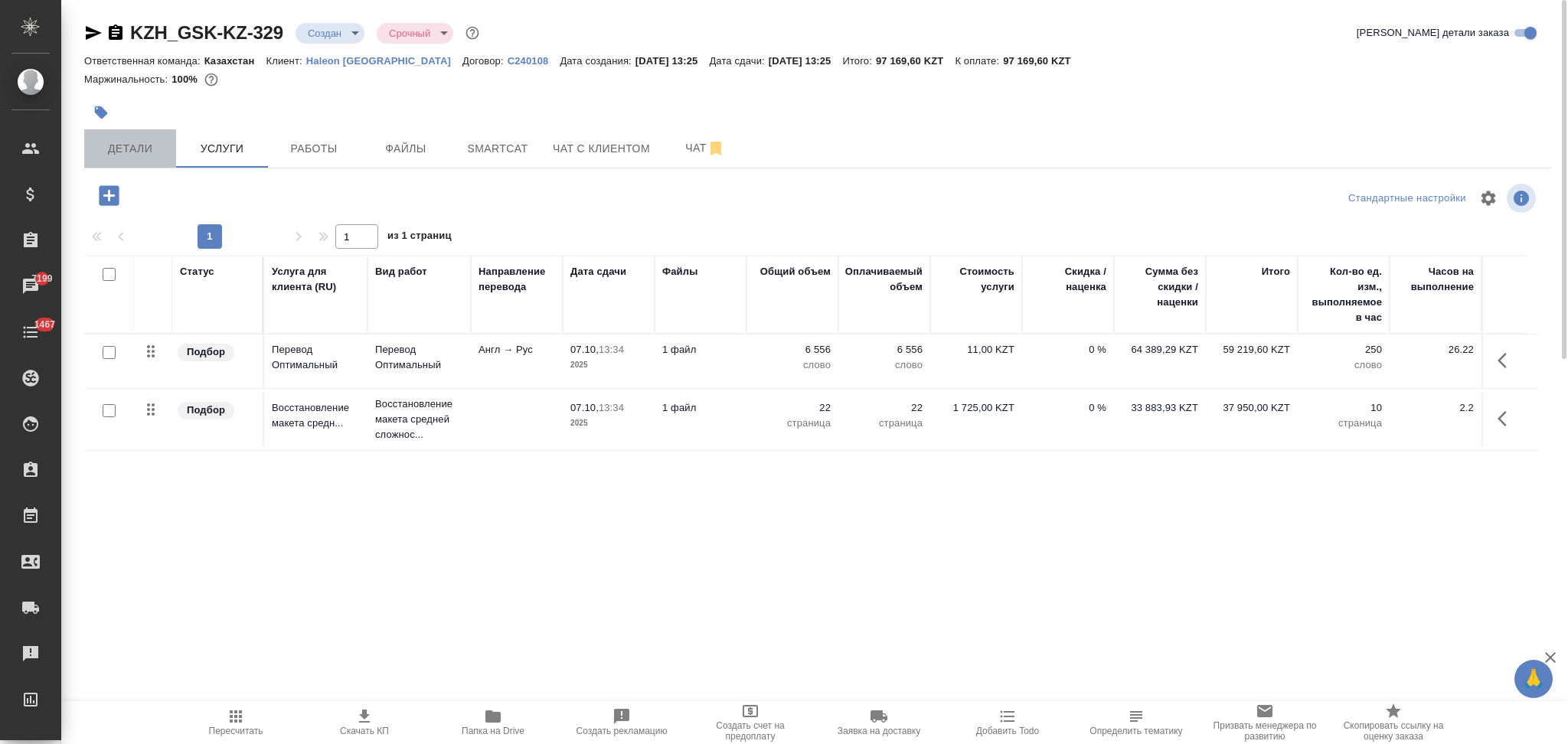
click at [132, 147] on span "Детали" at bounding box center [131, 149] width 74 height 19
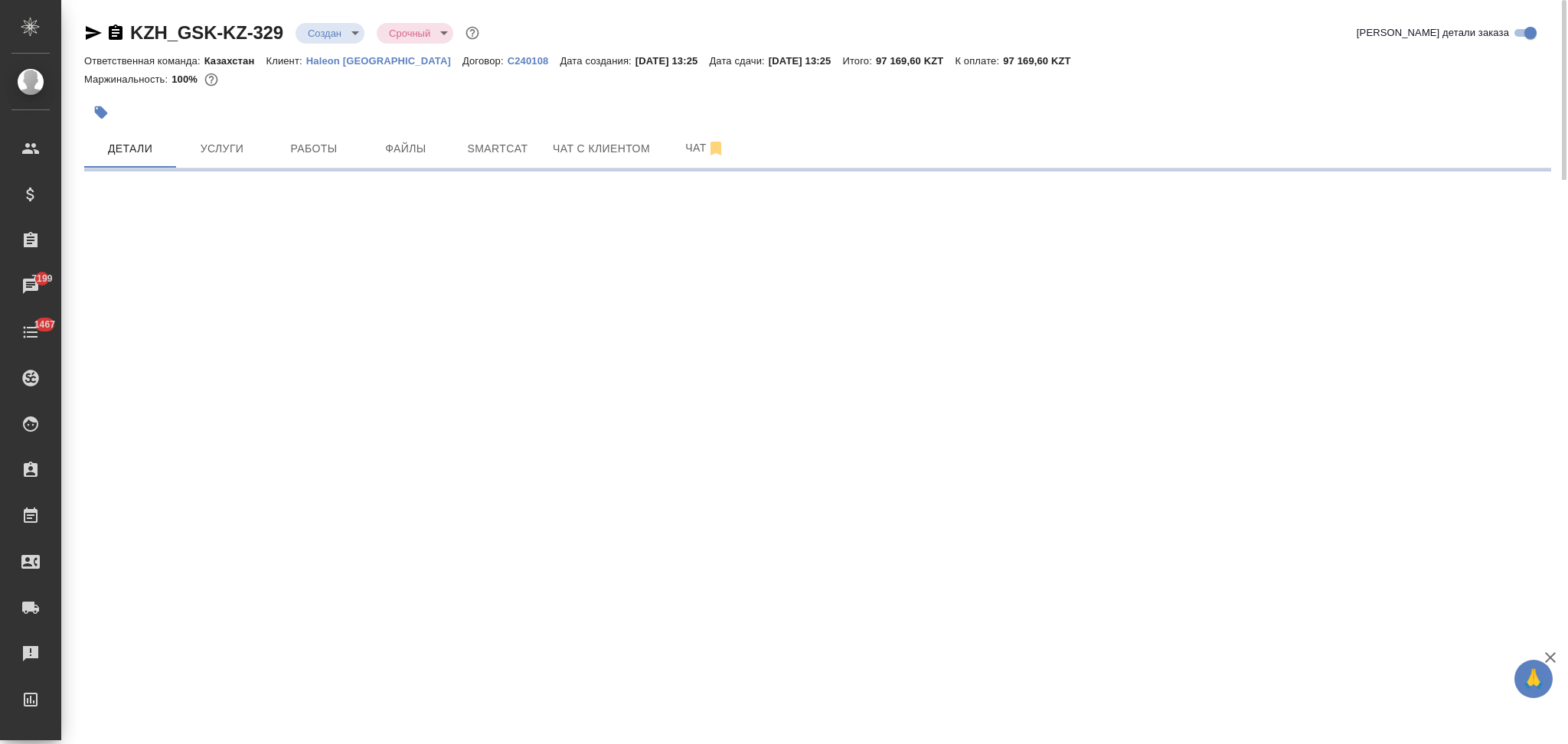
select select "RU"
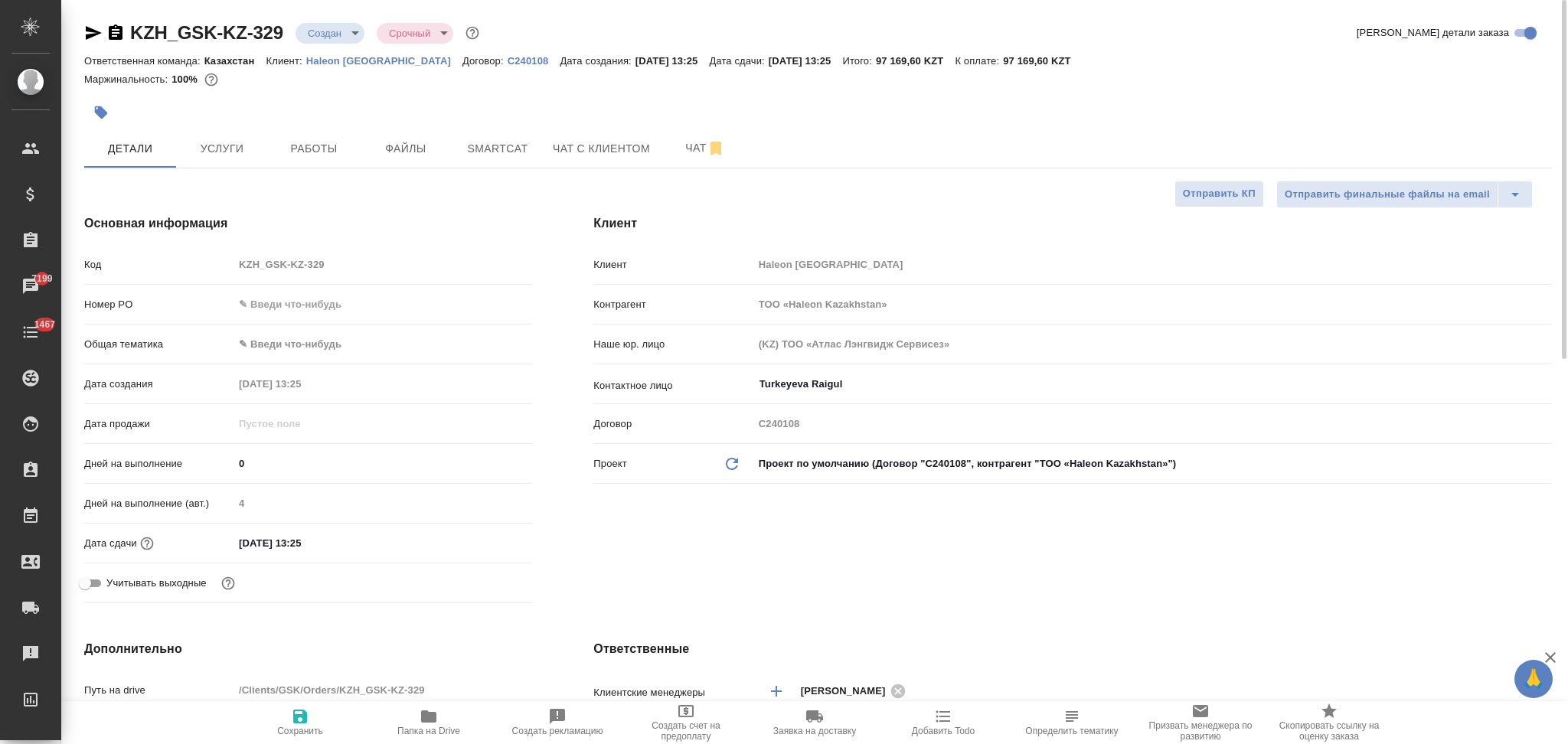
type textarea "x"
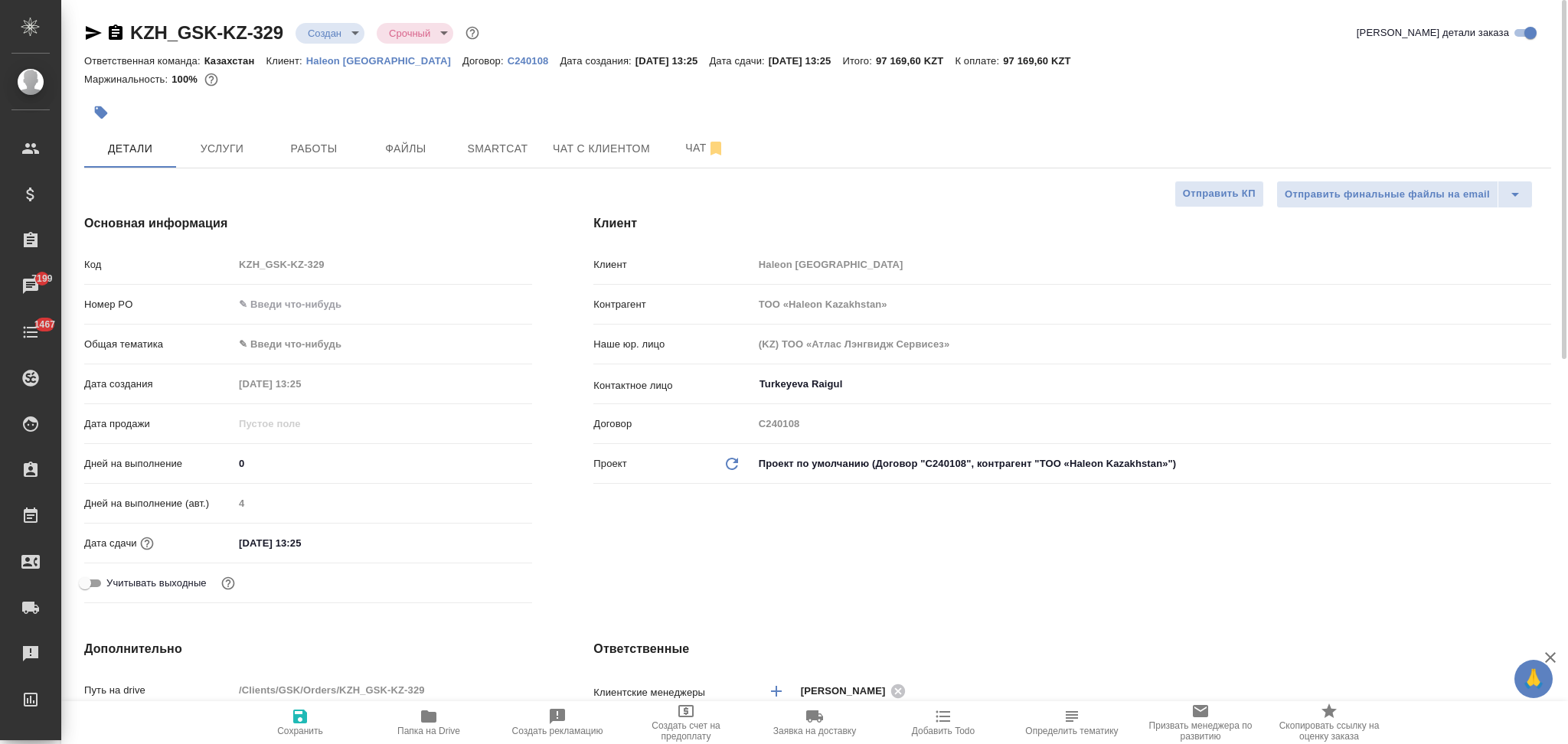
type textarea "x"
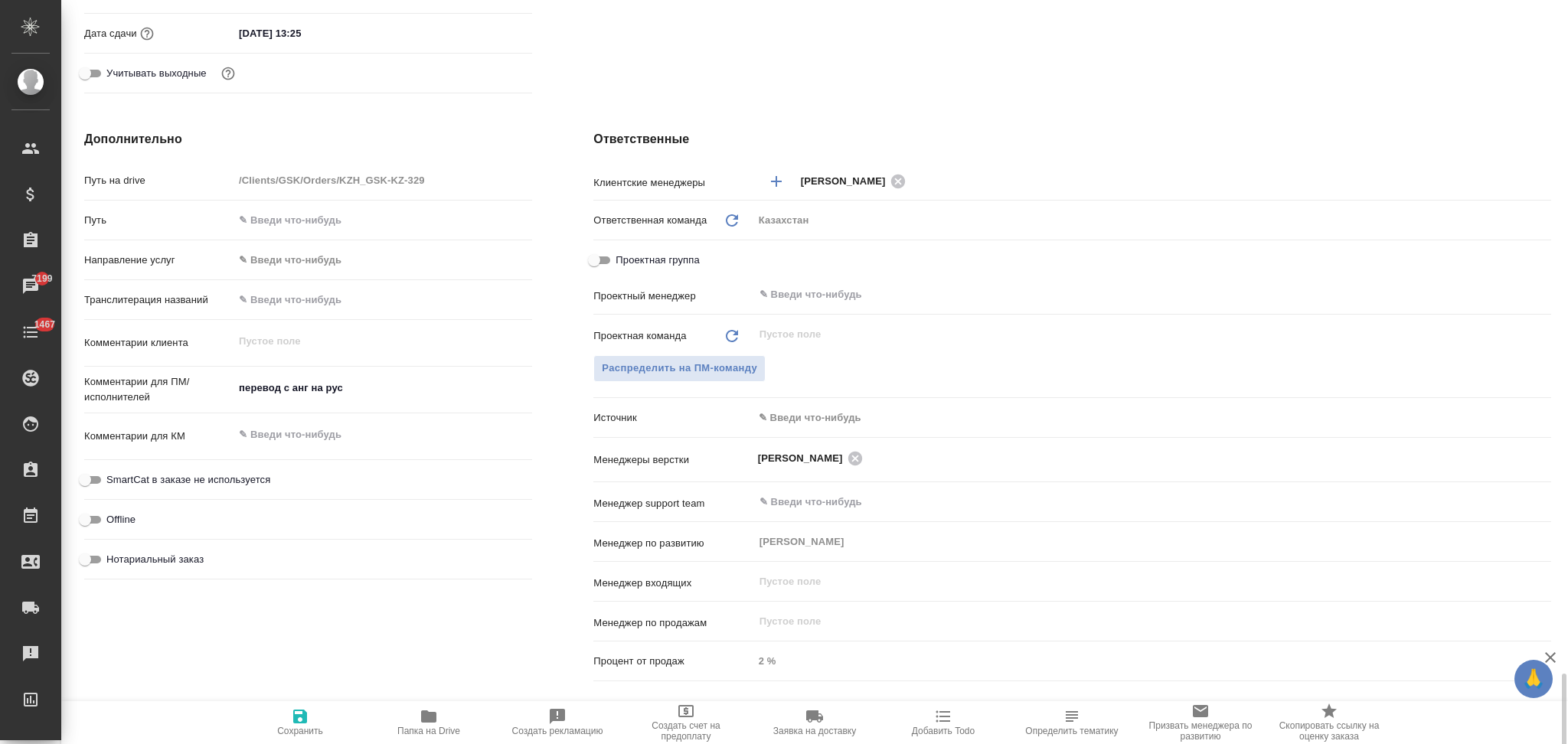
scroll to position [798, 0]
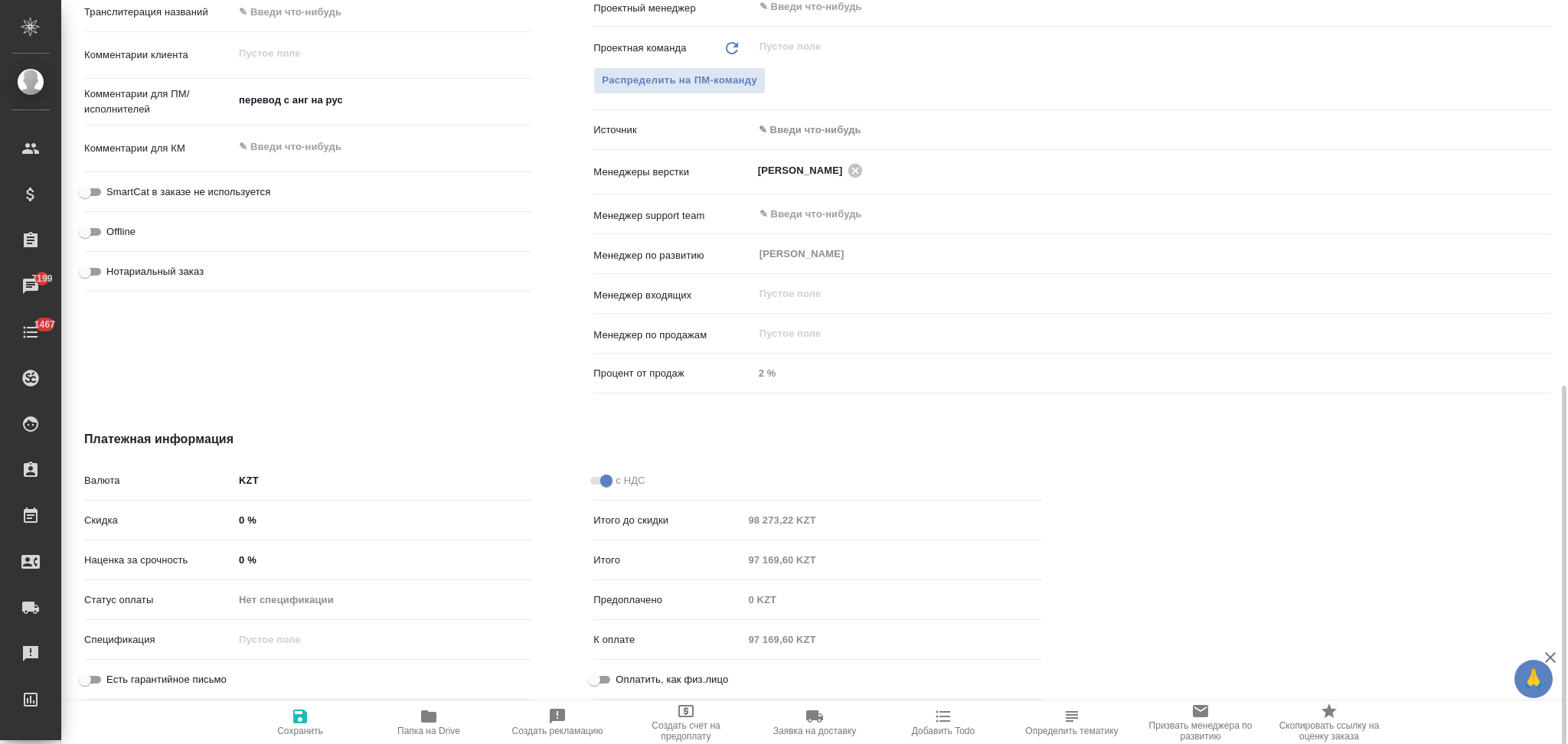
click at [237, 519] on input "0 %" at bounding box center [382, 520] width 298 height 23
type textarea "x"
type input "-0 %"
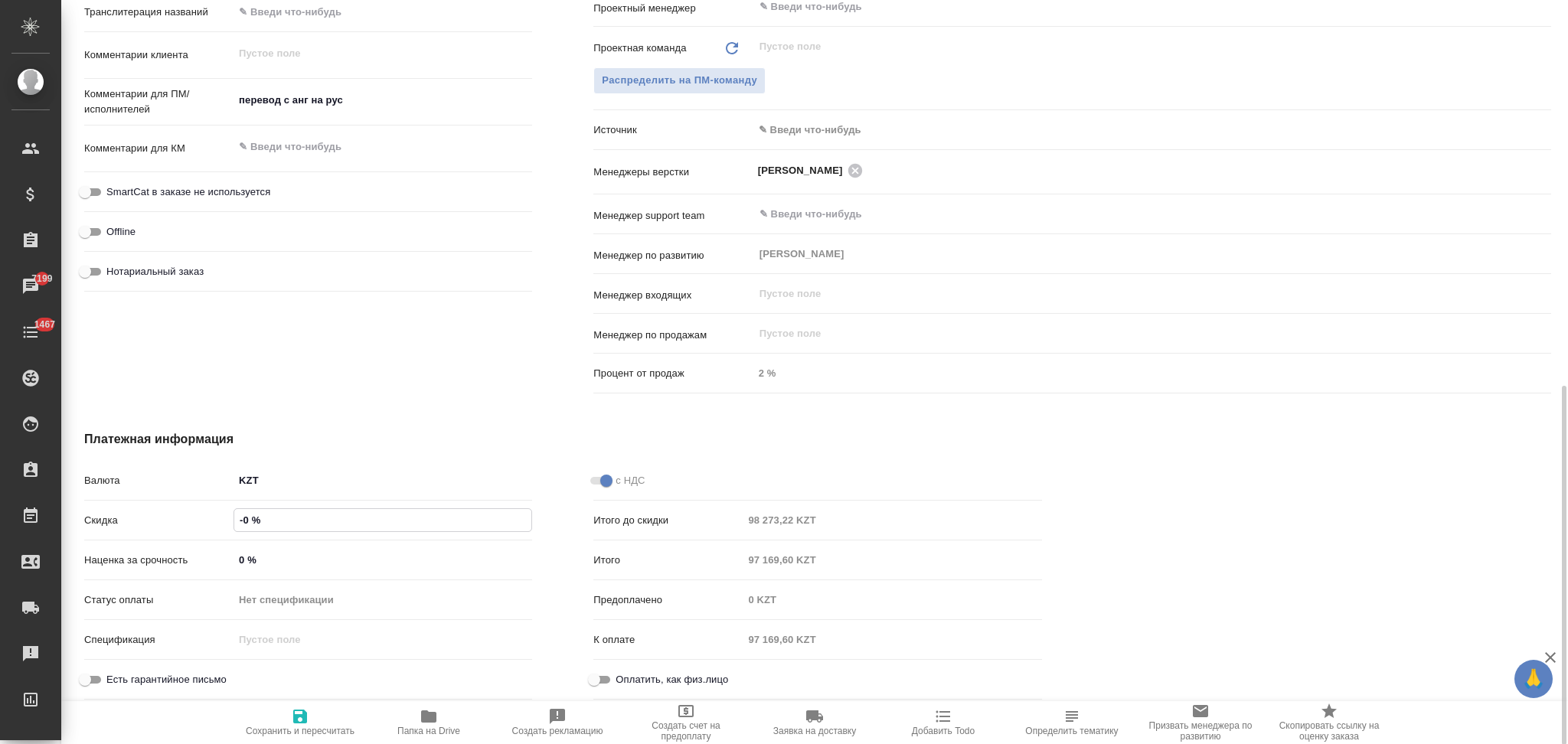
type textarea "x"
type input "-30 %"
click at [298, 721] on icon "button" at bounding box center [300, 716] width 18 height 18
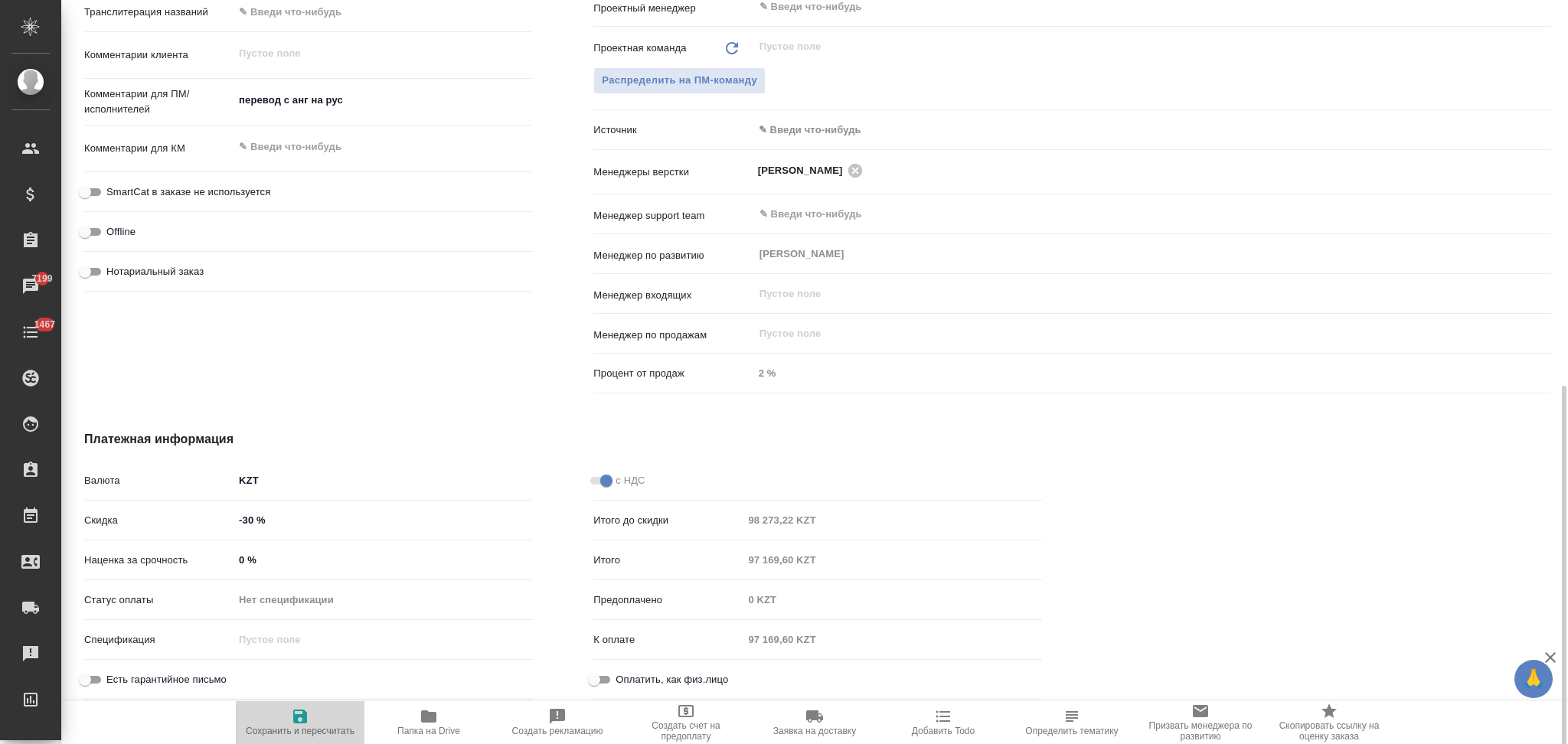
type textarea "x"
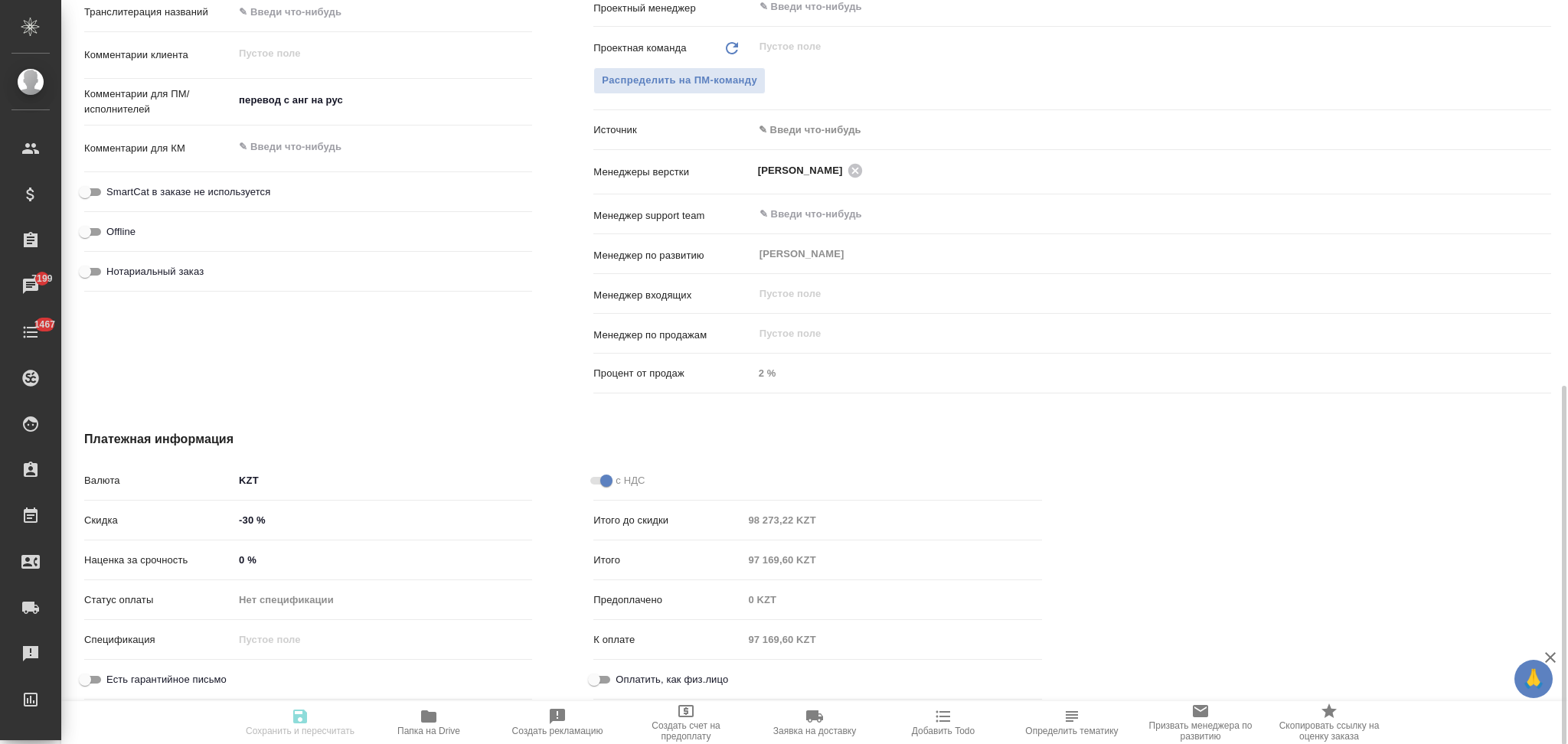
type textarea "x"
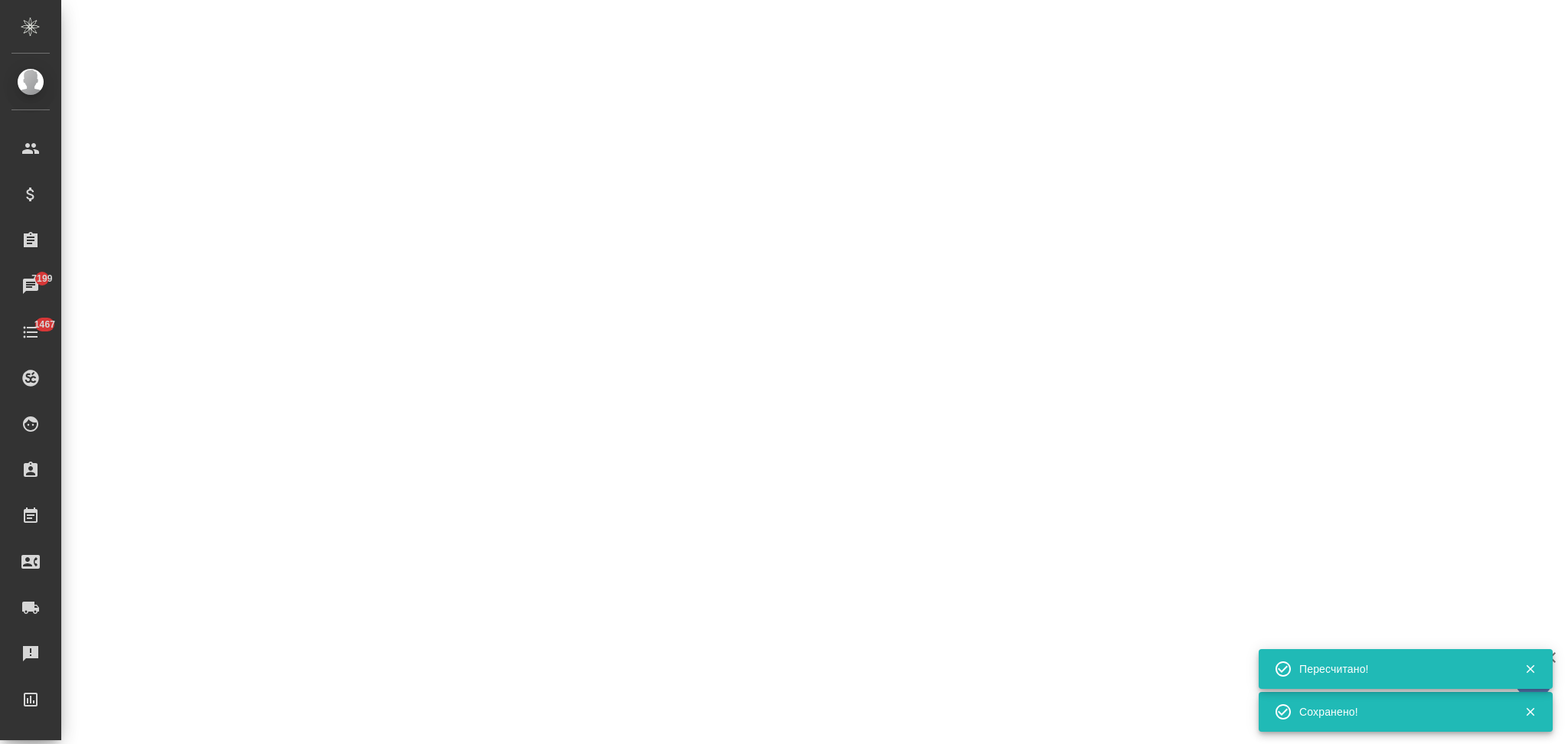
select select "RU"
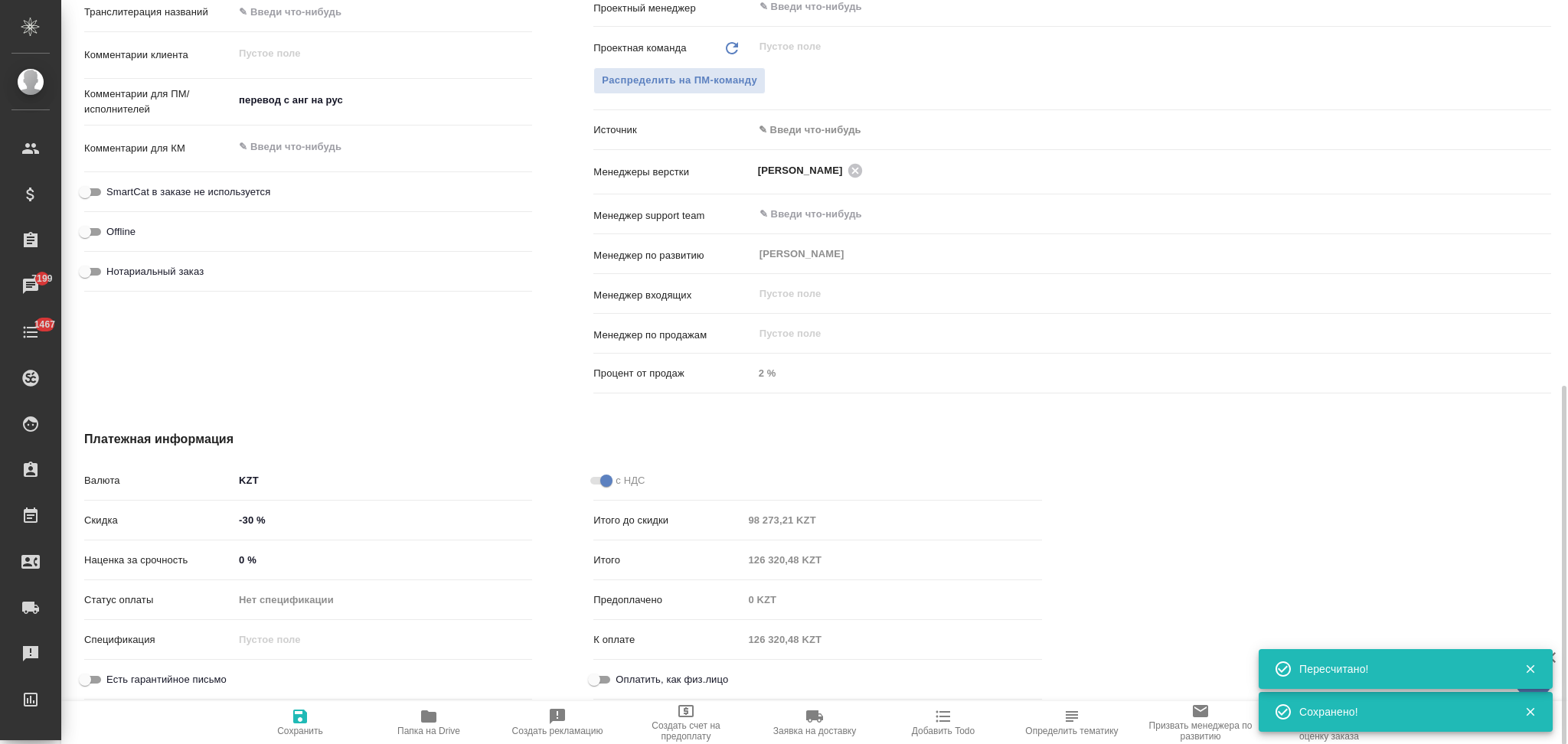
type textarea "x"
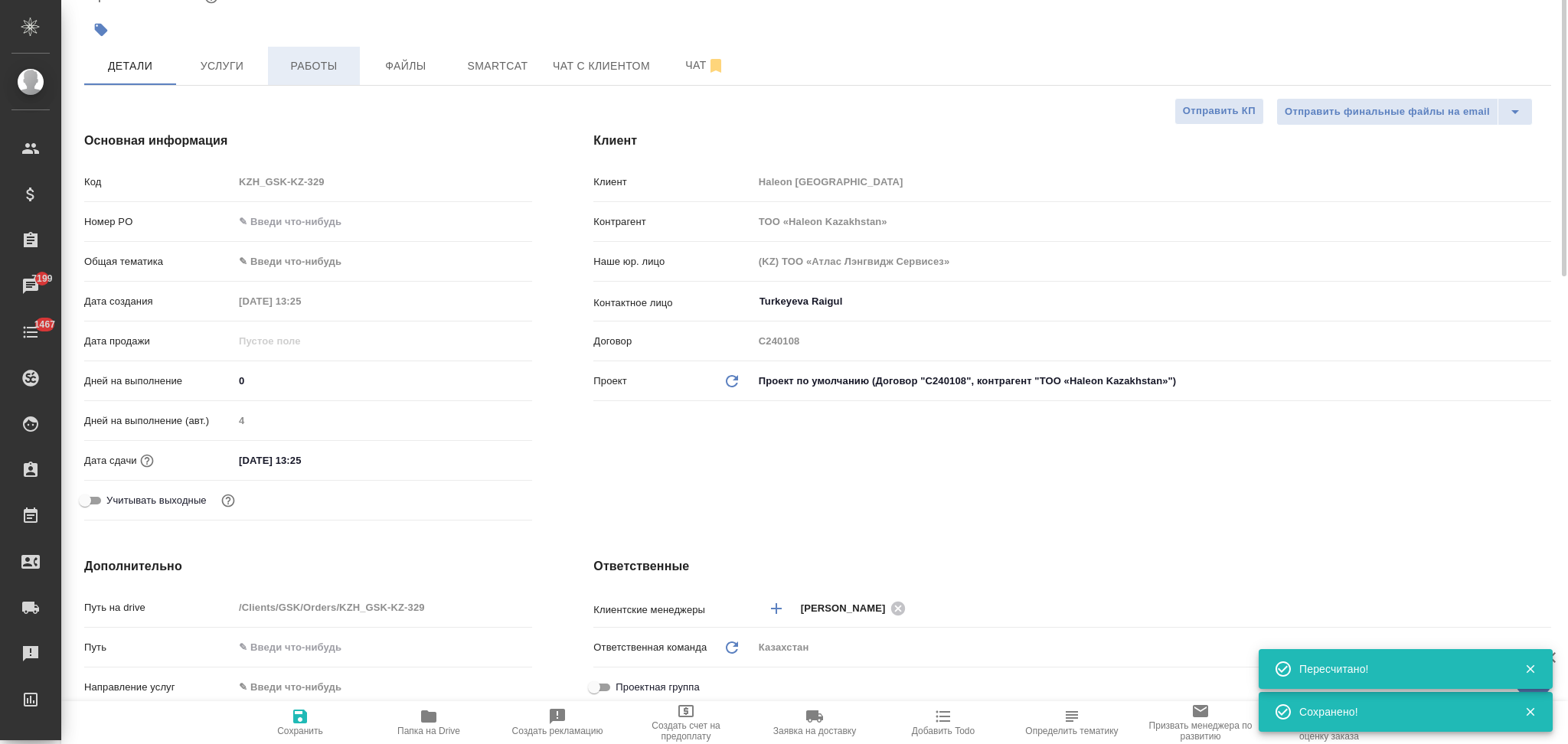
scroll to position [0, 0]
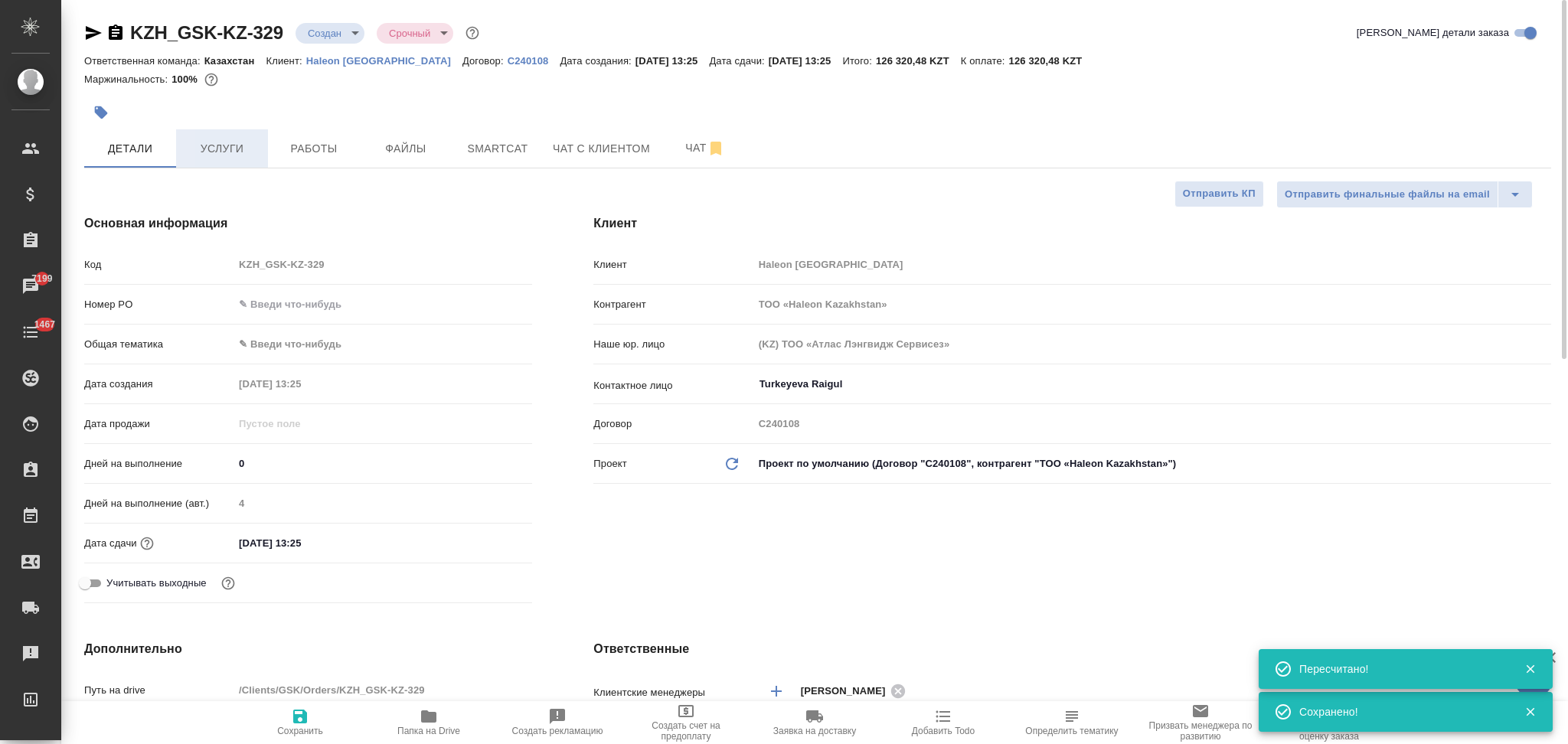
click at [226, 145] on span "Услуги" at bounding box center [222, 149] width 74 height 19
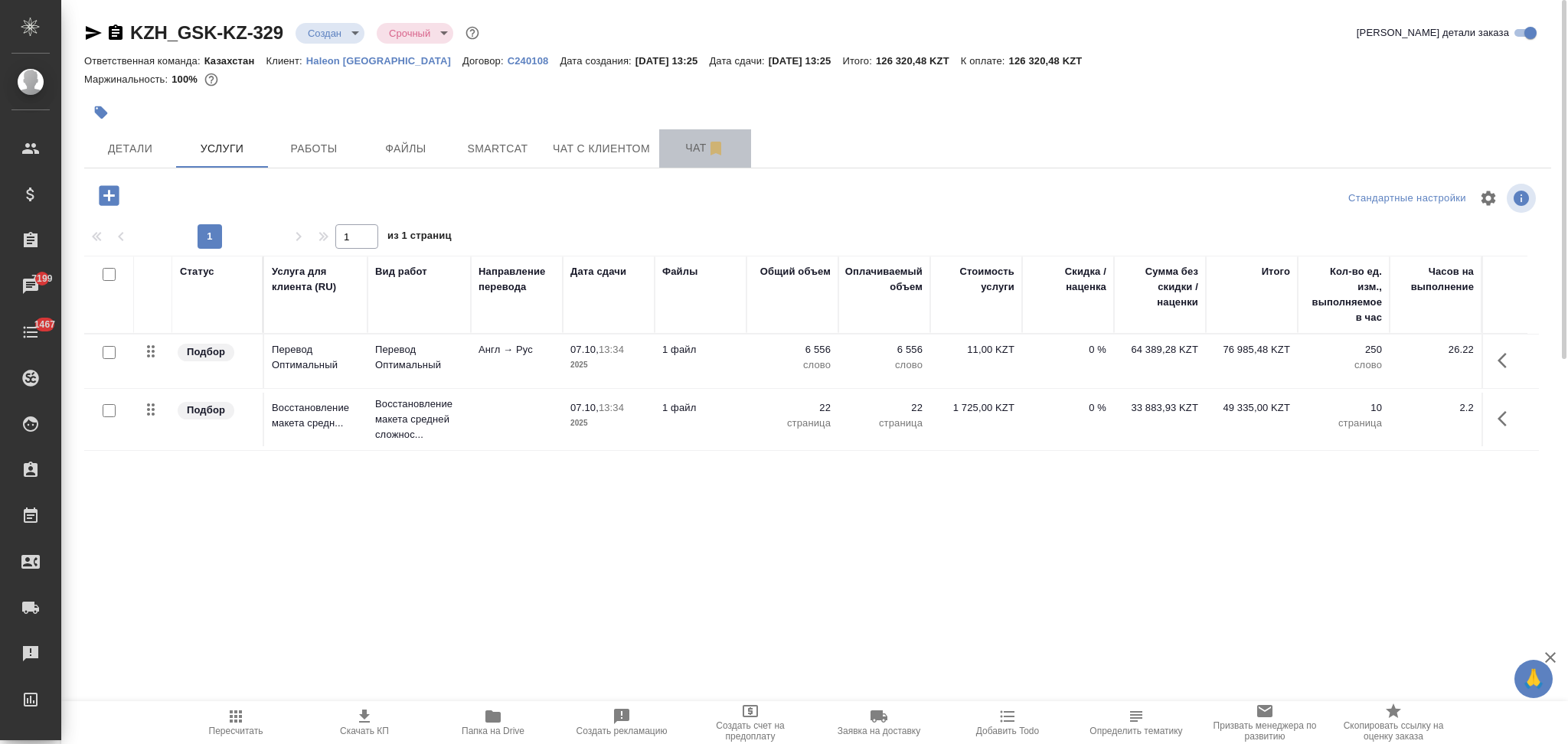
click at [692, 141] on span "Чат" at bounding box center [705, 148] width 74 height 19
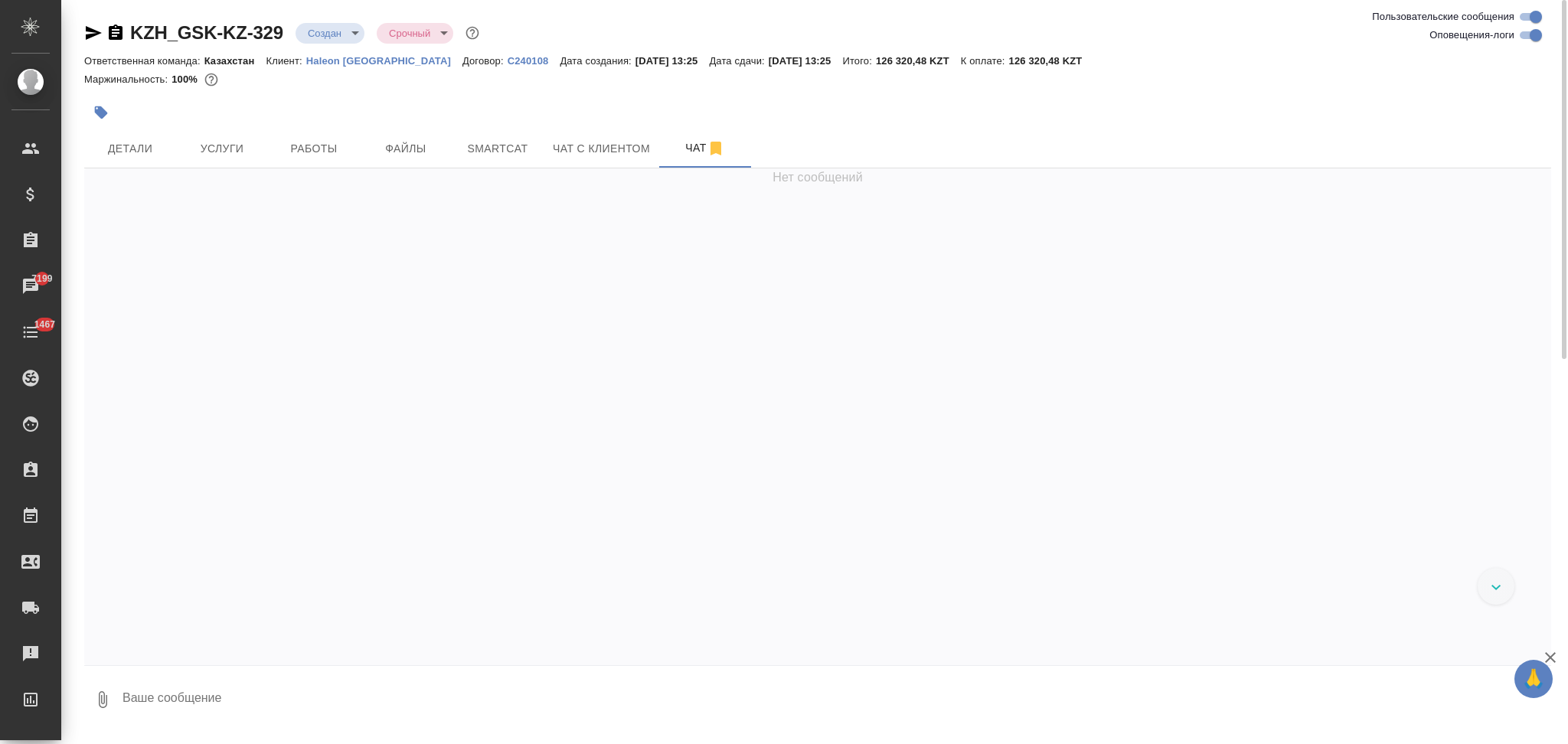
scroll to position [425, 0]
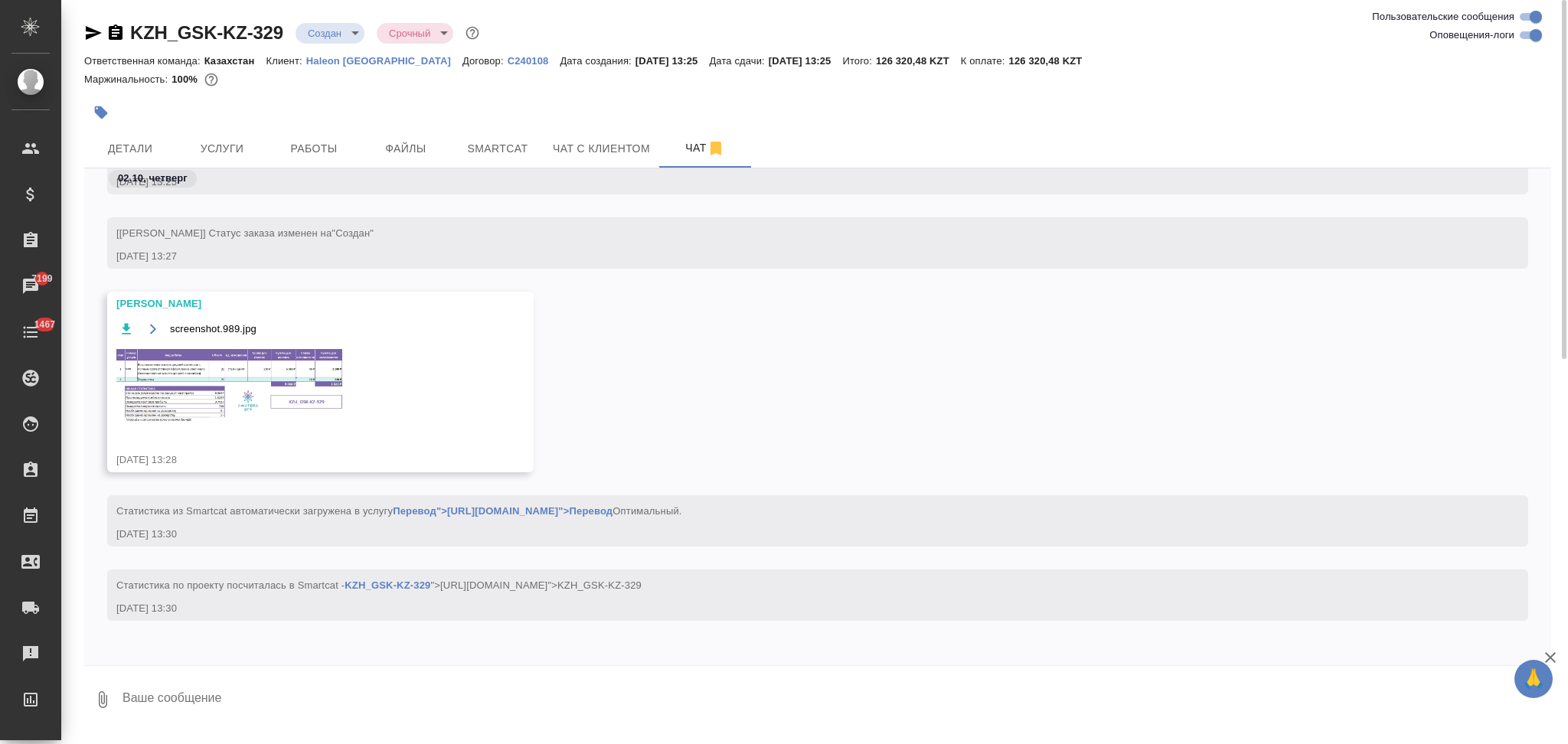
click at [212, 395] on img at bounding box center [231, 386] width 230 height 79
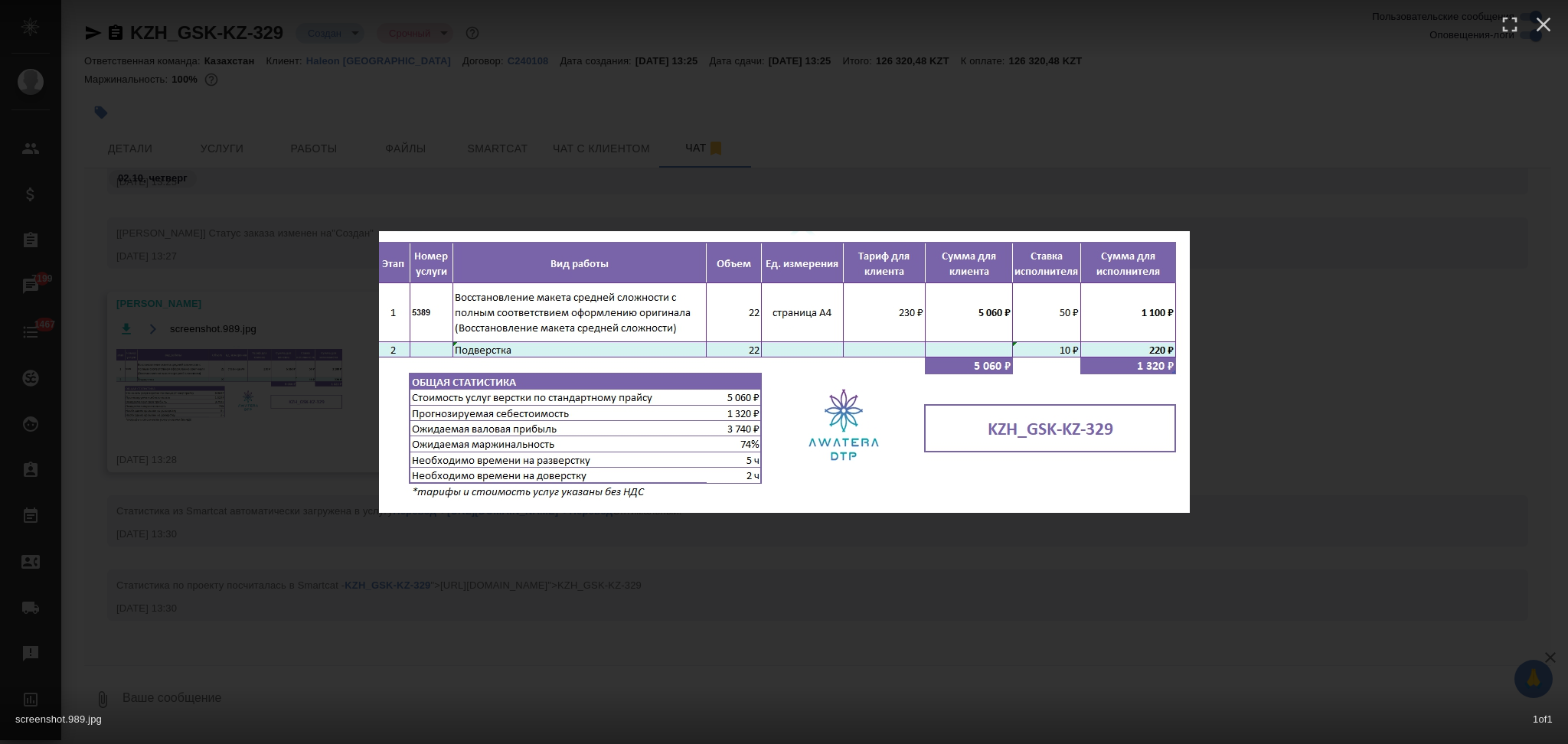
click at [307, 504] on div "screenshot.989.jpg 1 of 1" at bounding box center [784, 372] width 1568 height 744
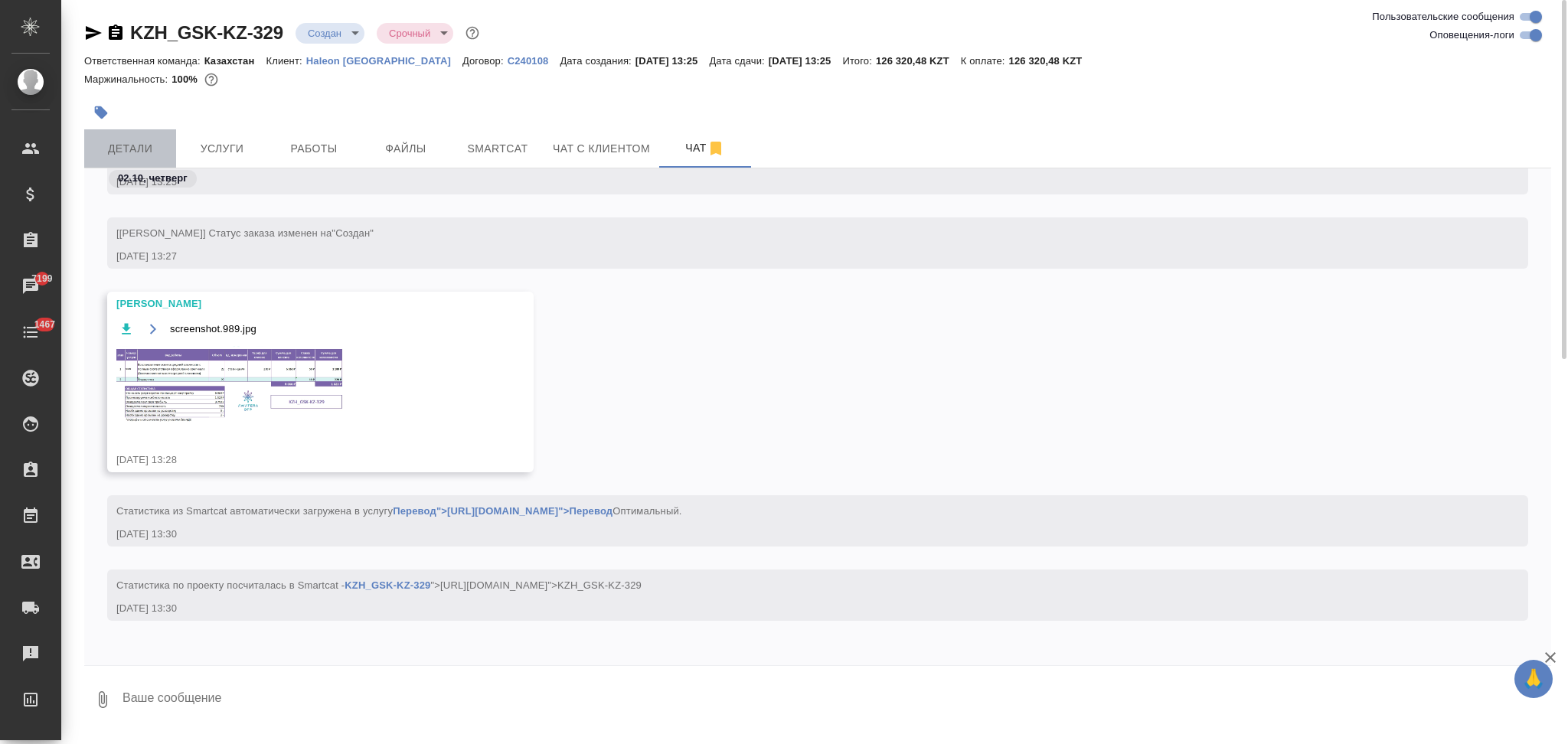
click at [142, 133] on button "Детали" at bounding box center [130, 148] width 92 height 38
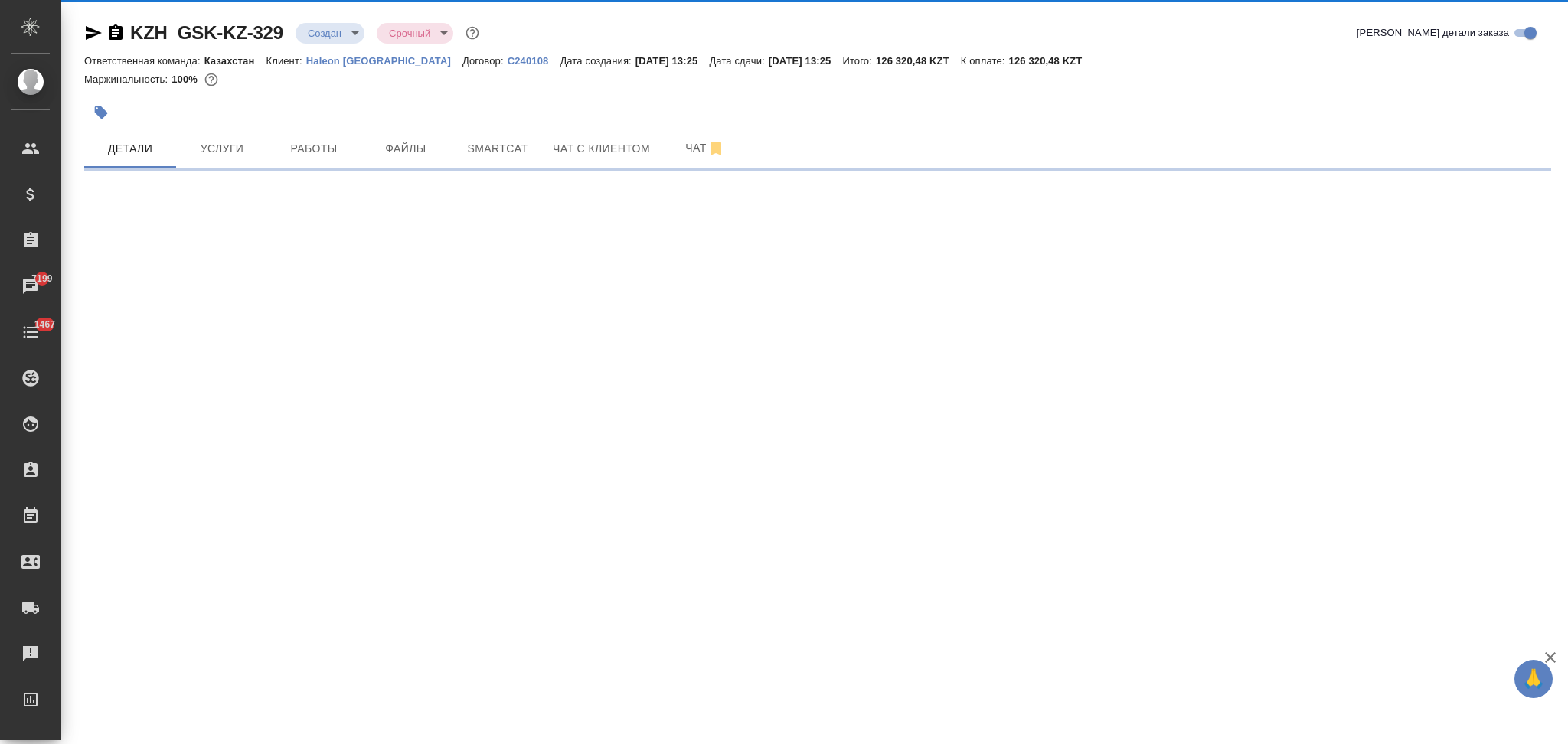
select select "RU"
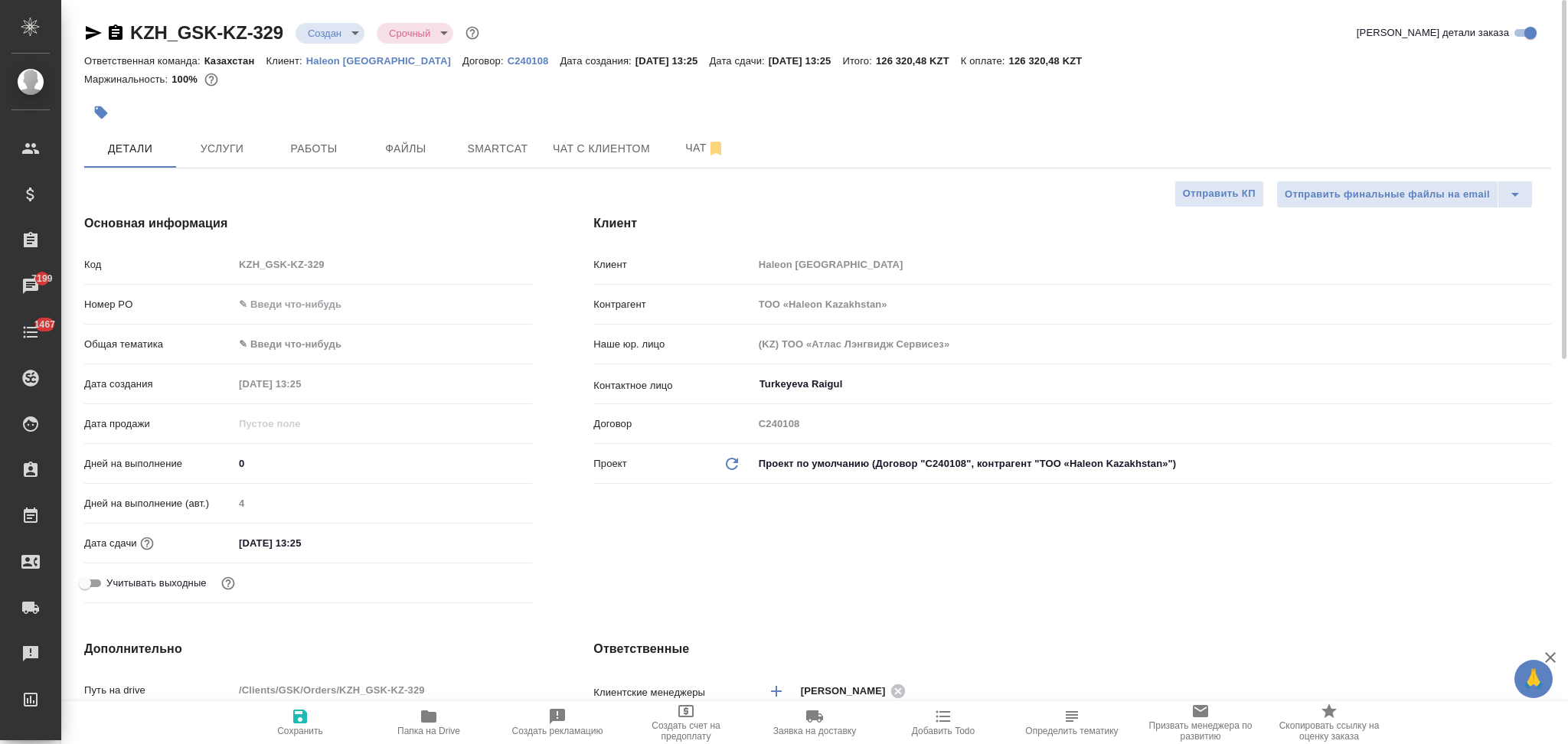
type textarea "x"
click at [230, 140] on span "Услуги" at bounding box center [222, 149] width 74 height 19
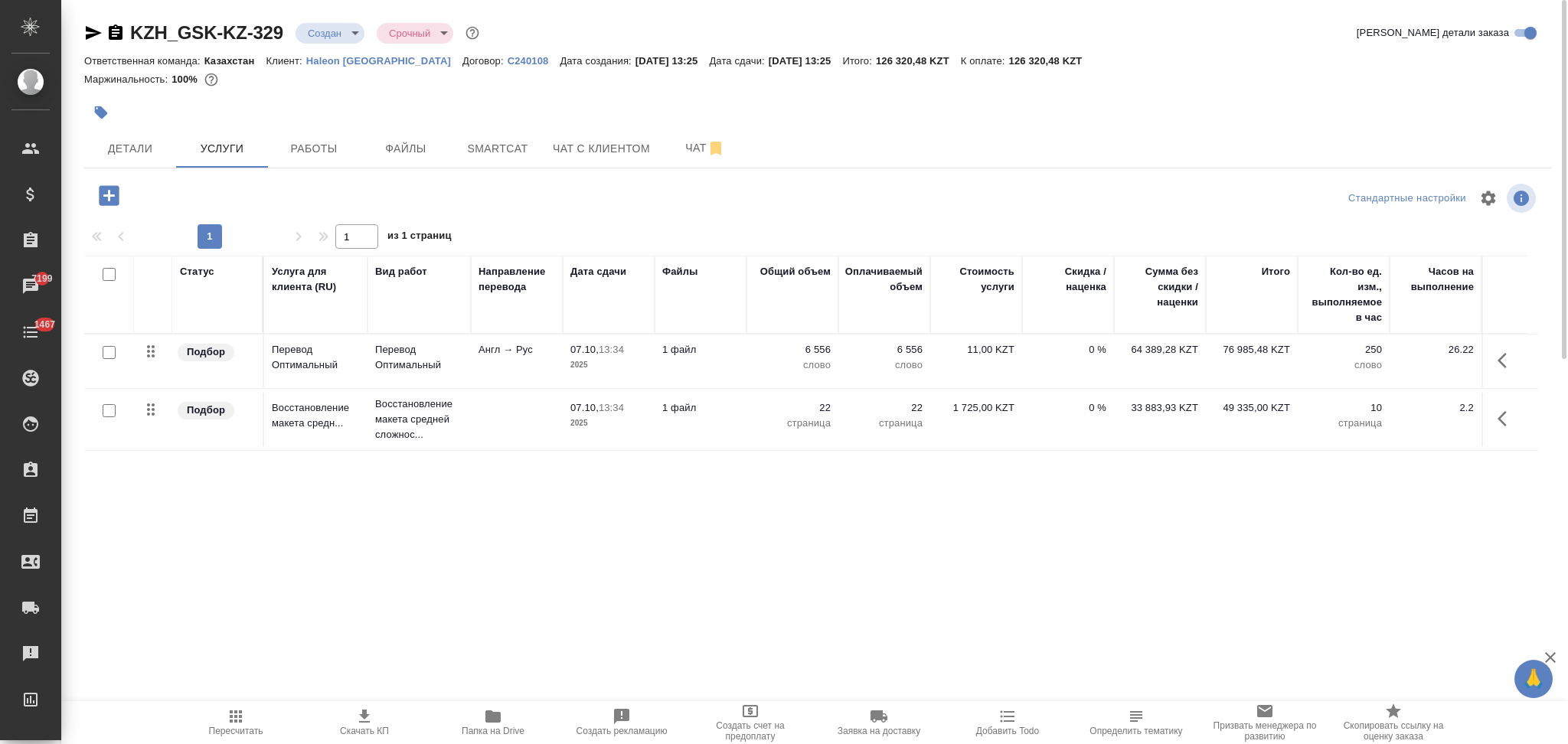
click at [362, 721] on icon "button" at bounding box center [364, 716] width 18 height 18
click at [90, 32] on icon "button" at bounding box center [93, 32] width 18 height 18
click at [136, 152] on span "Детали" at bounding box center [131, 149] width 74 height 19
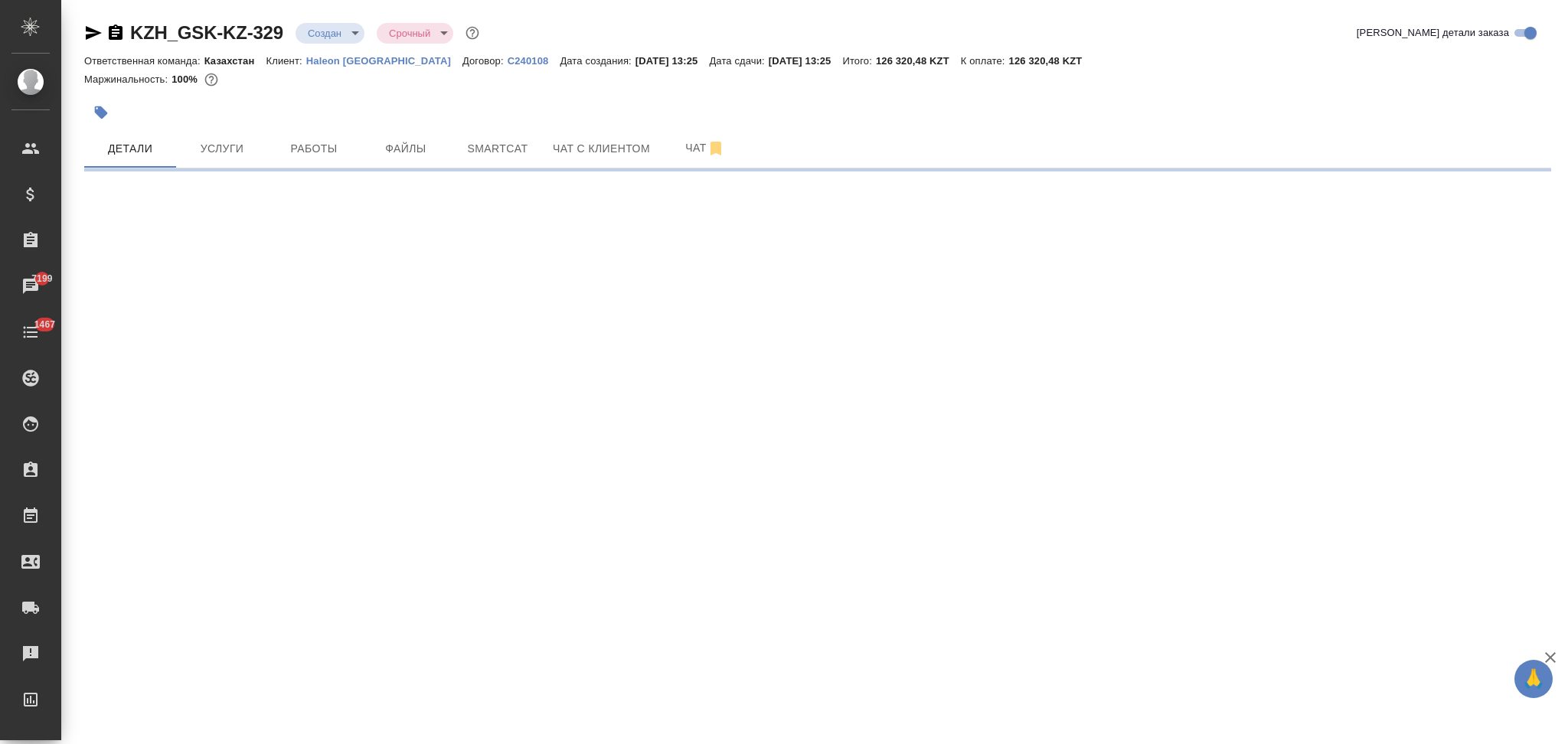
select select "RU"
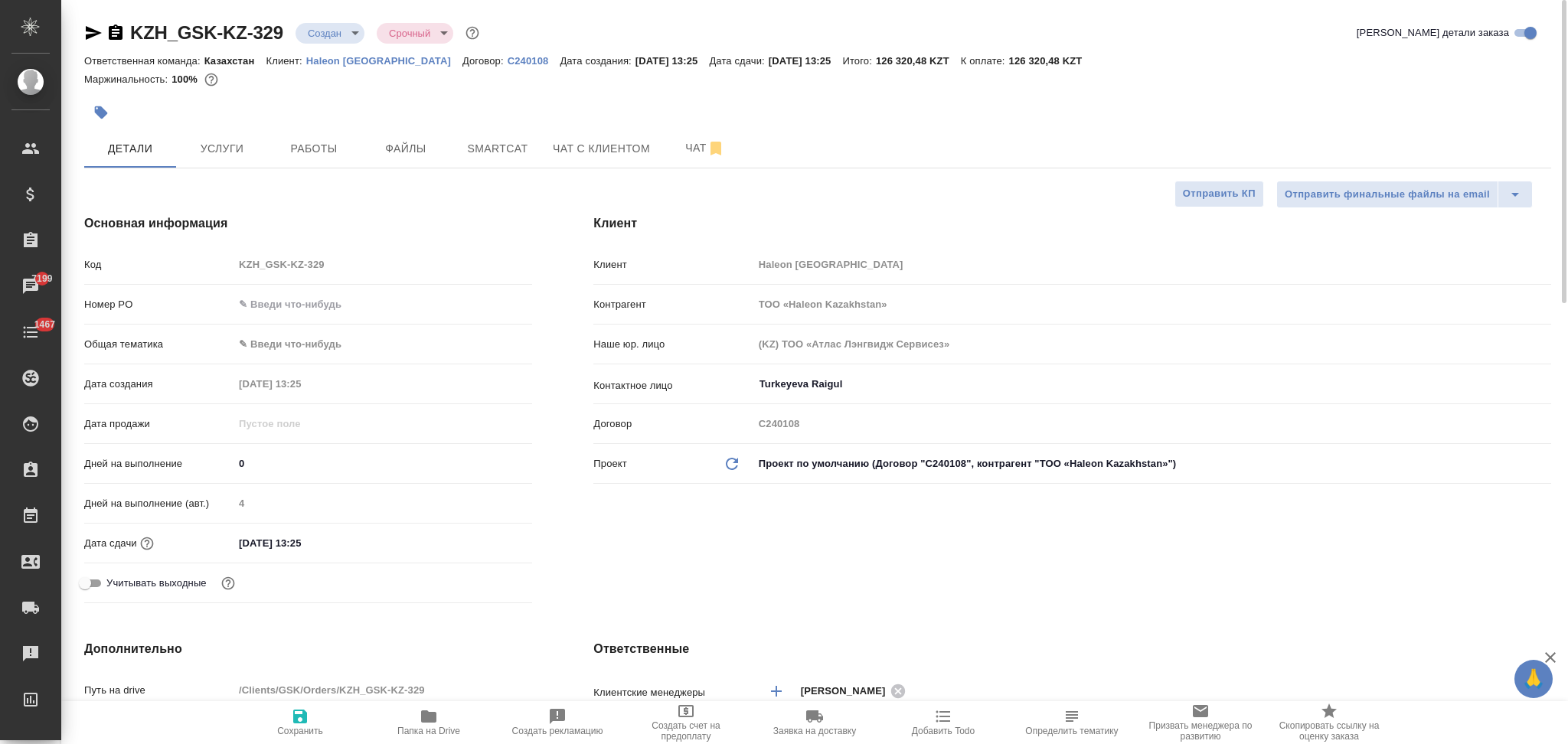
type textarea "x"
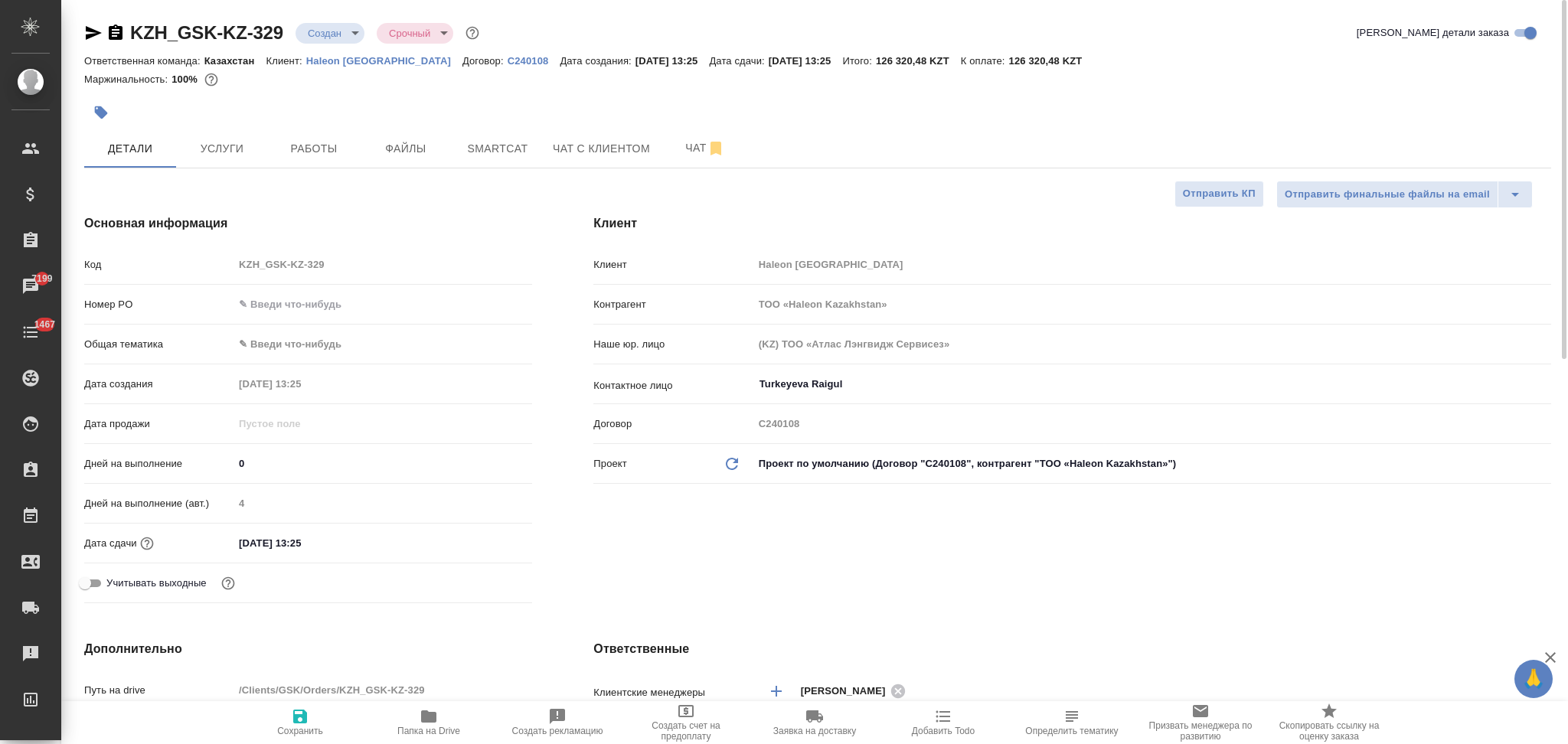
type textarea "x"
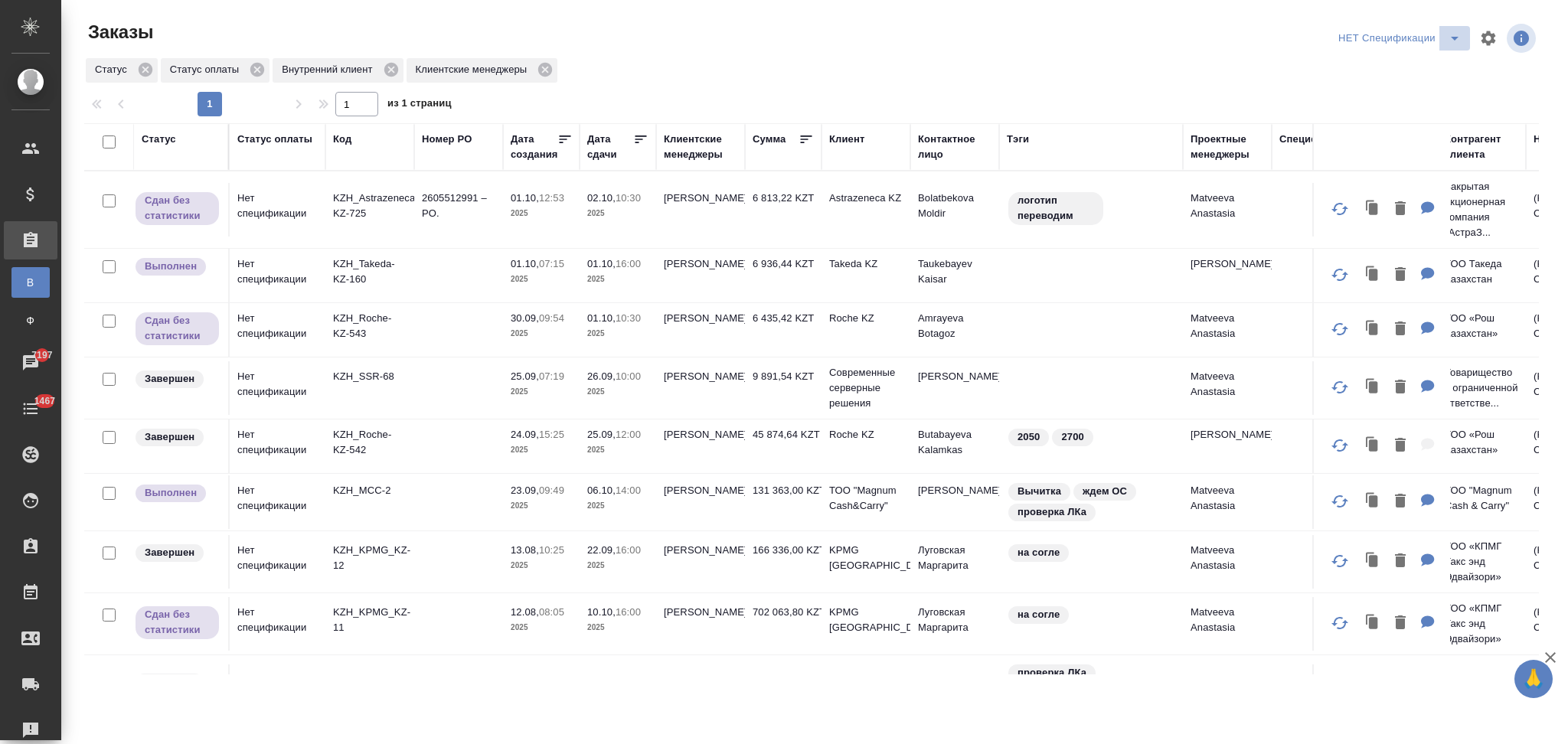
click at [1453, 40] on icon "split button" at bounding box center [1454, 38] width 18 height 18
click at [1364, 142] on li "НЕПОДТВЕРЖДЕНКА" at bounding box center [1401, 142] width 135 height 24
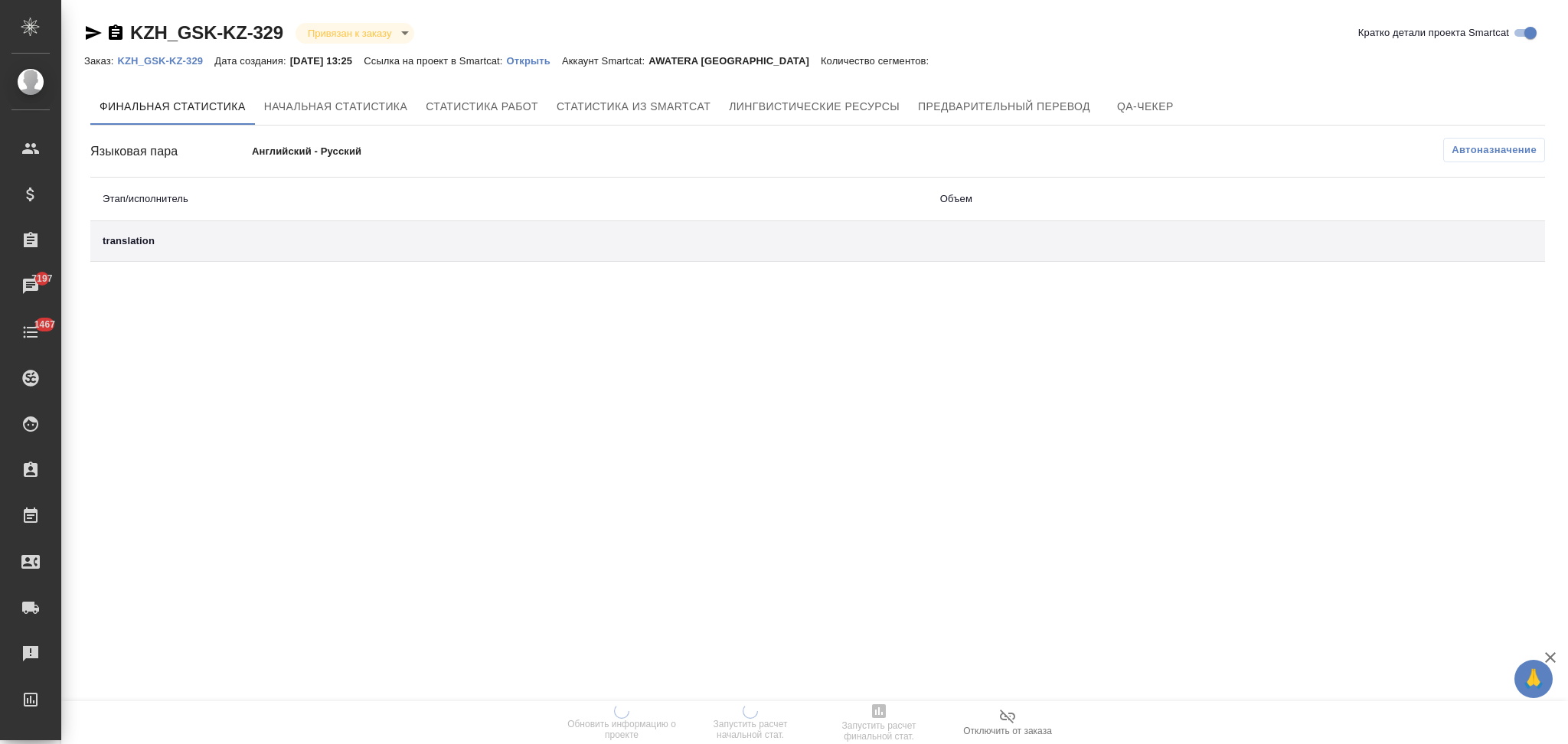
click at [530, 60] on p "Открыть" at bounding box center [534, 60] width 55 height 12
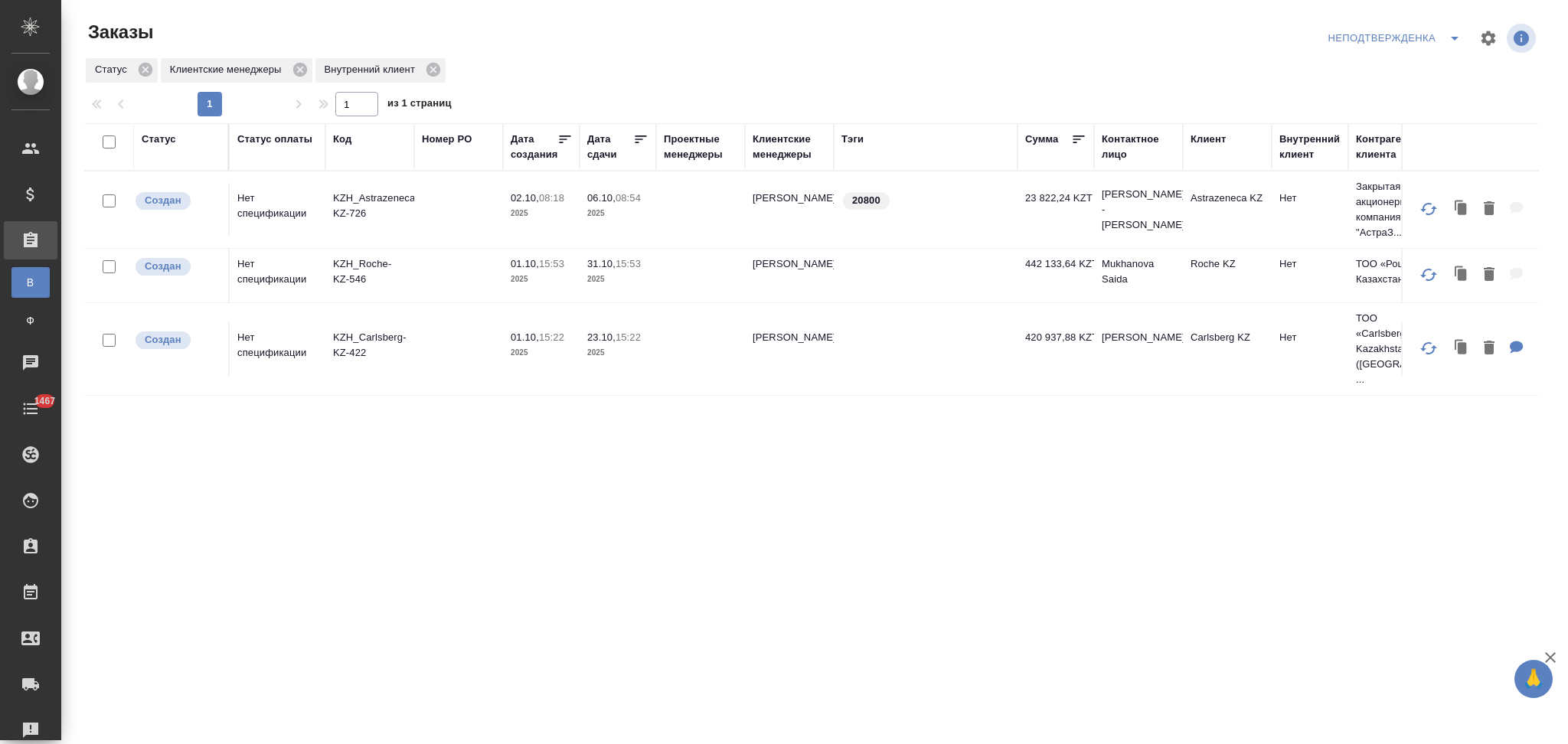
click at [362, 256] on p "KZH_Roche-KZ-546" at bounding box center [370, 271] width 74 height 31
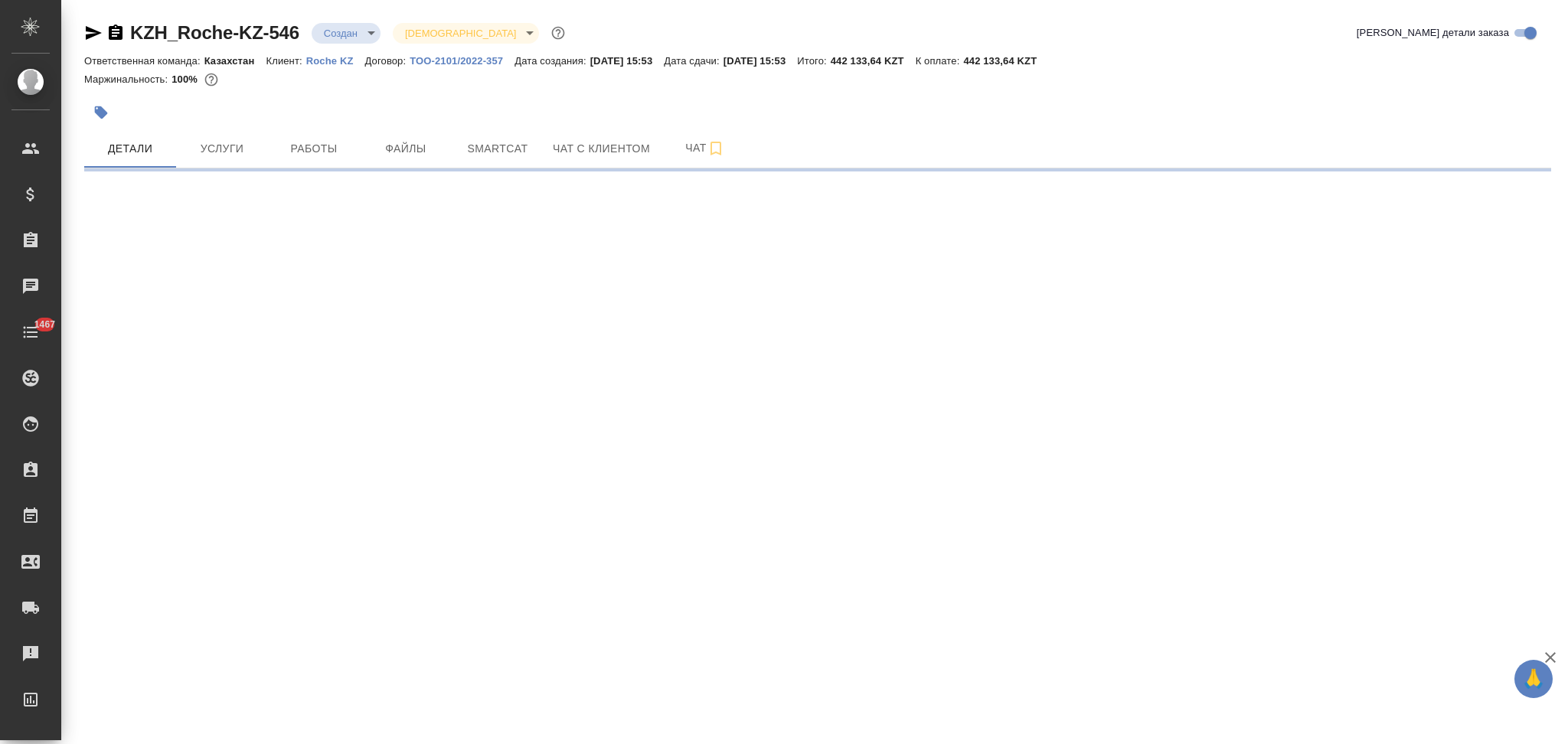
select select "RU"
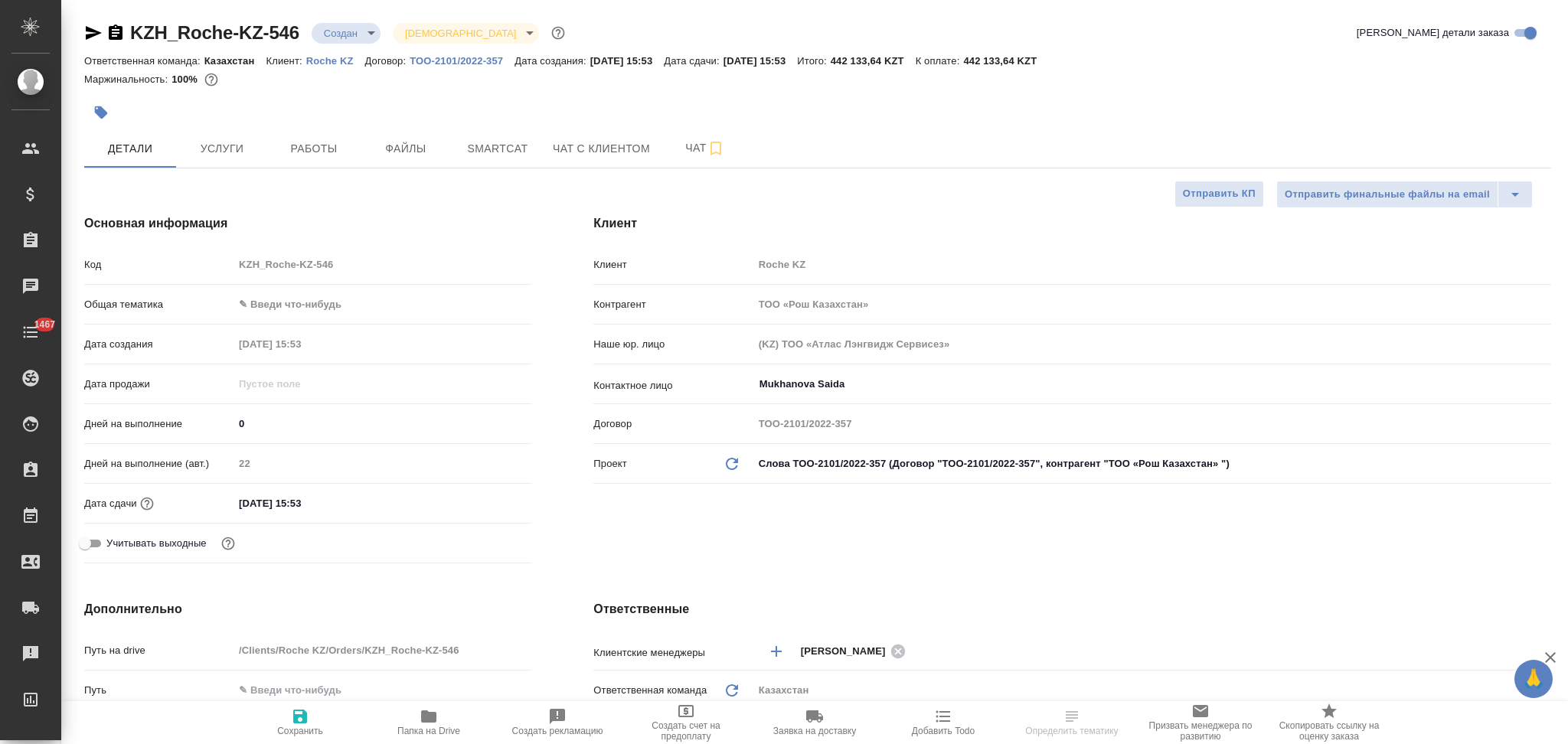
type textarea "x"
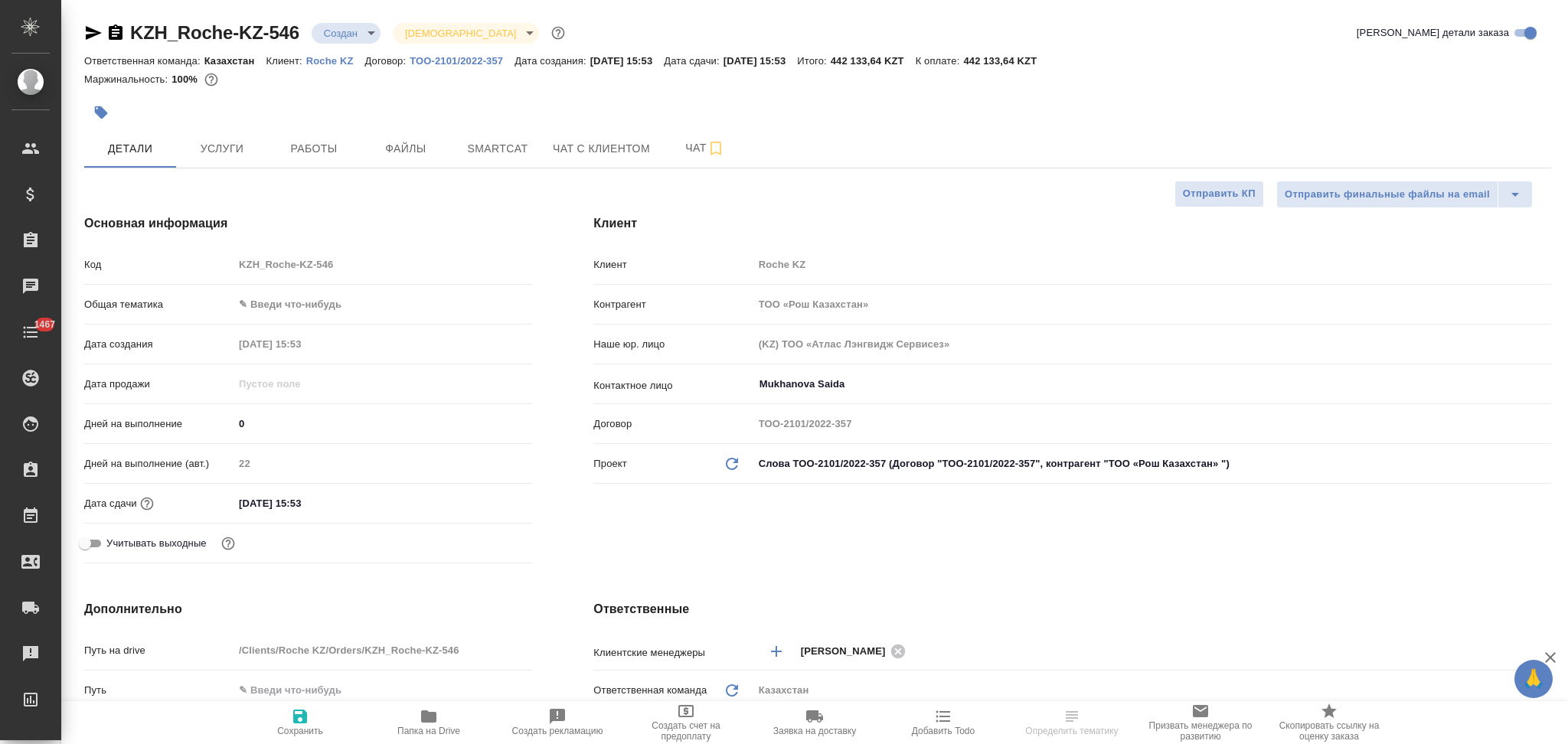
type textarea "x"
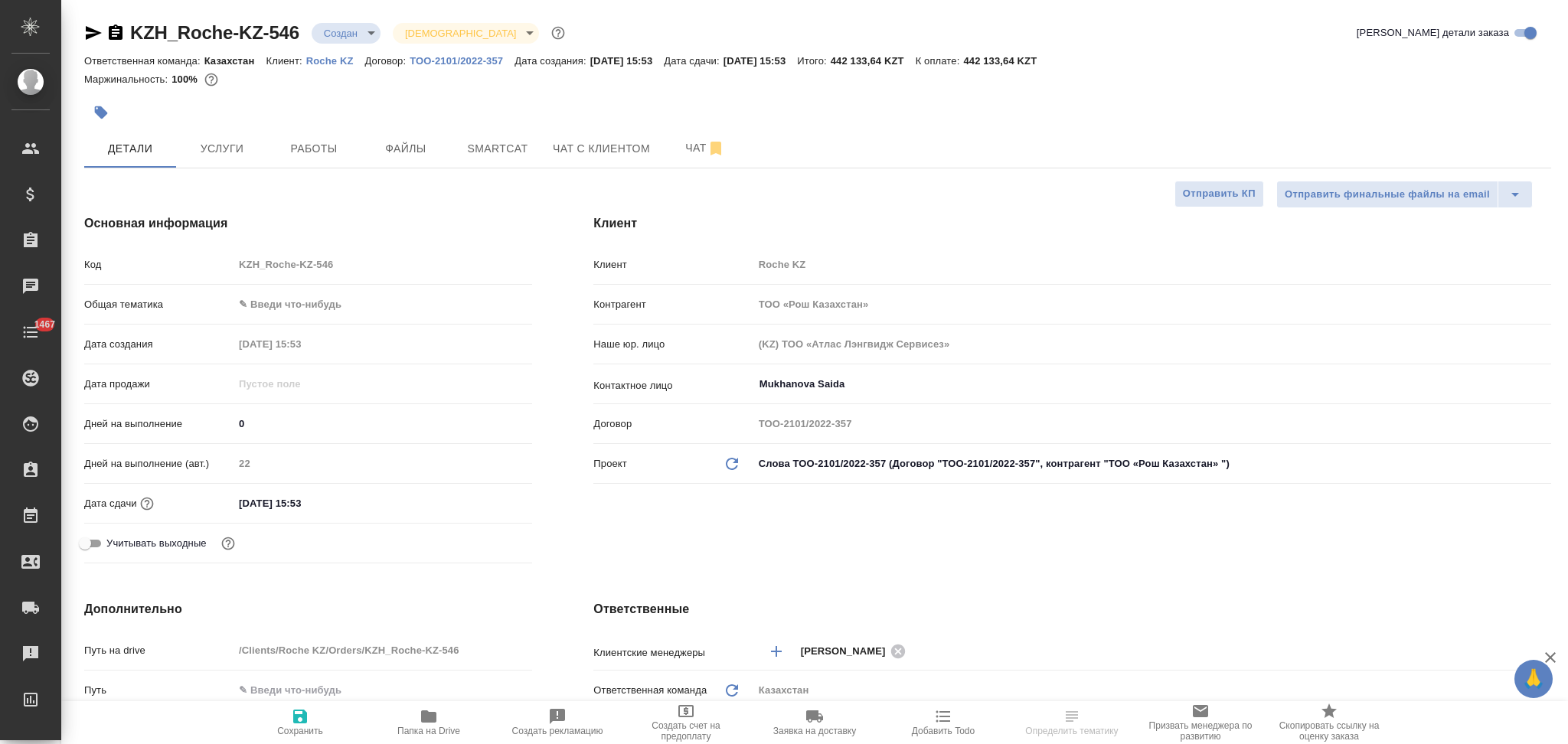
type textarea "x"
select select "RU"
type textarea "x"
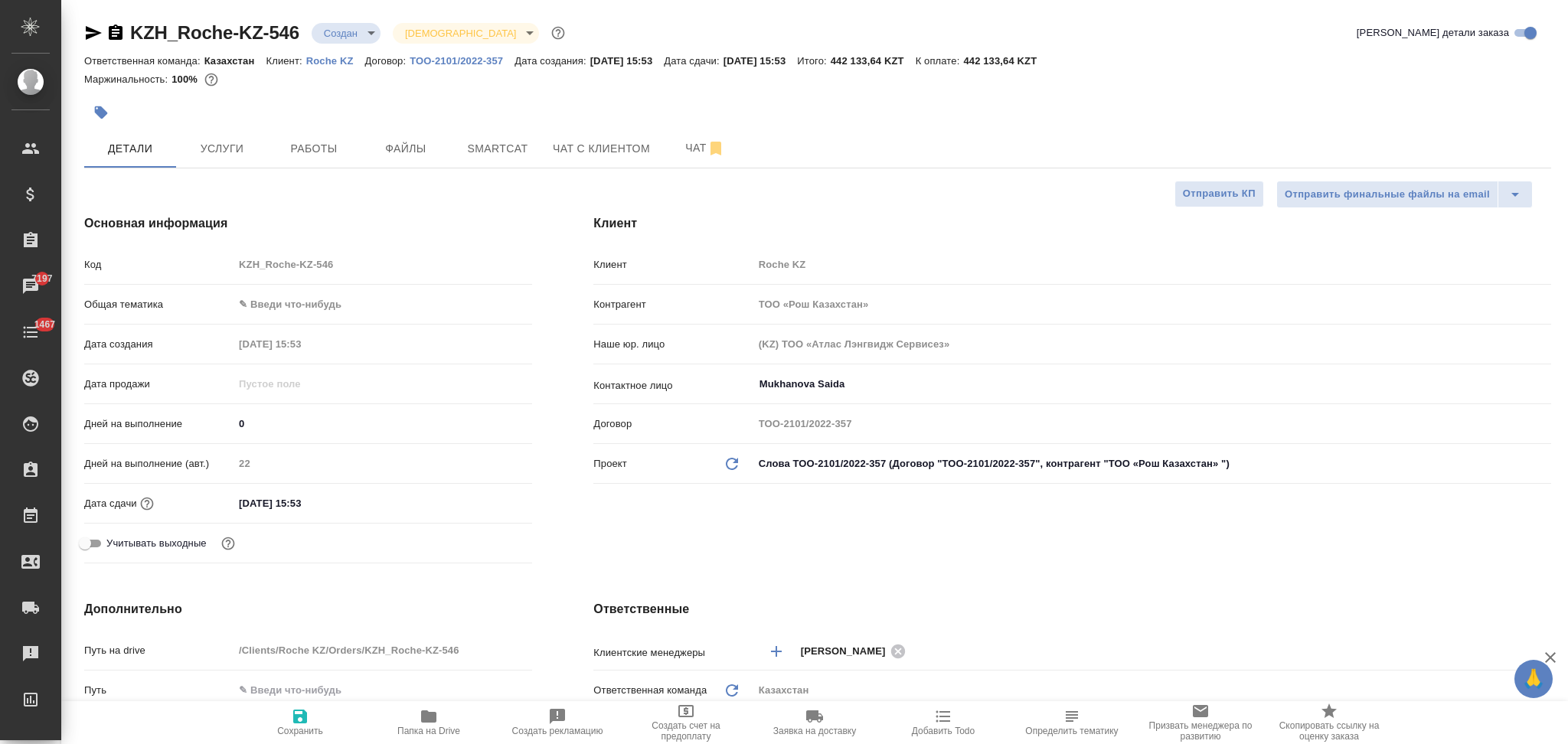
type textarea "x"
click at [343, 504] on input "31.10.2025 15:53" at bounding box center [300, 503] width 134 height 23
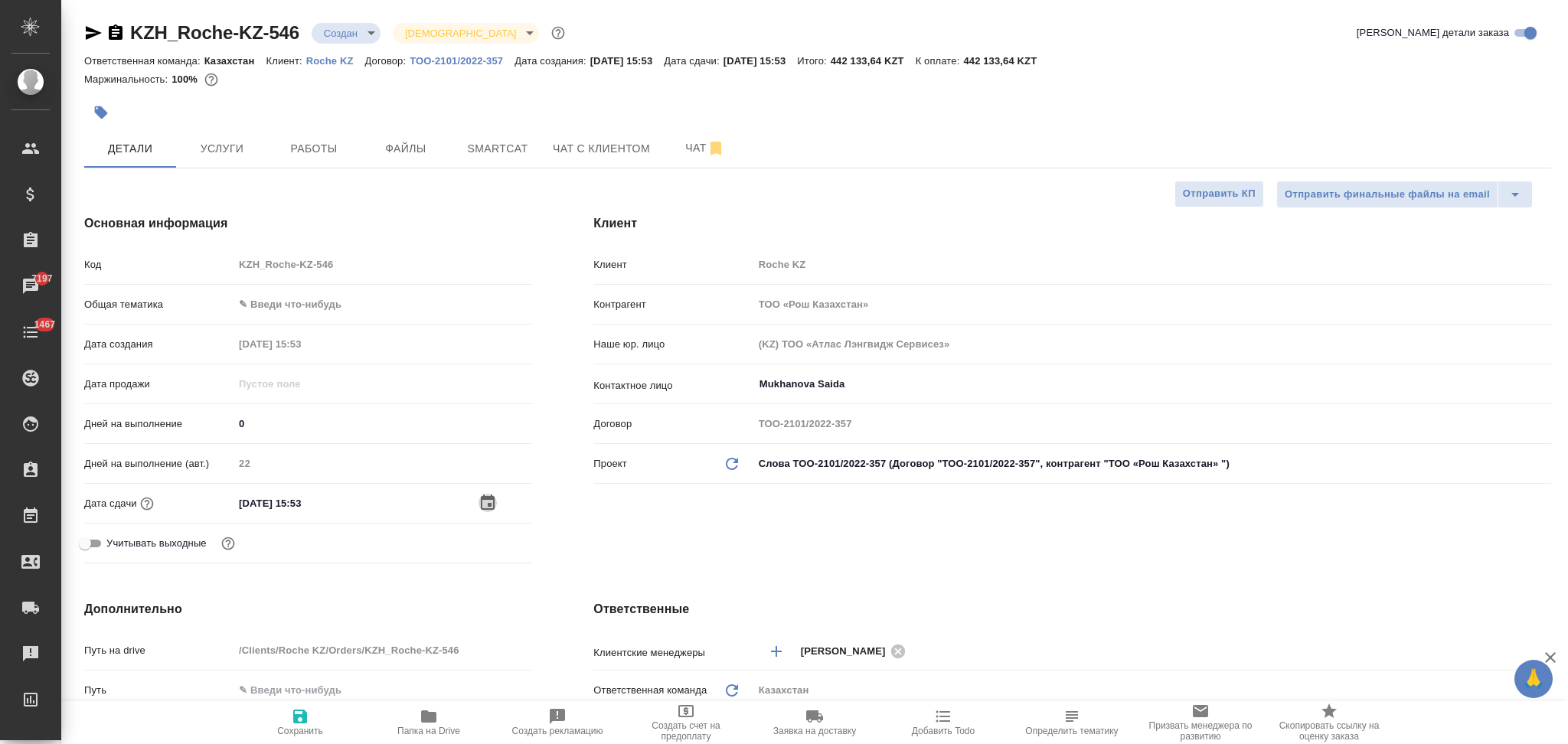
click at [491, 495] on icon "button" at bounding box center [488, 503] width 18 height 18
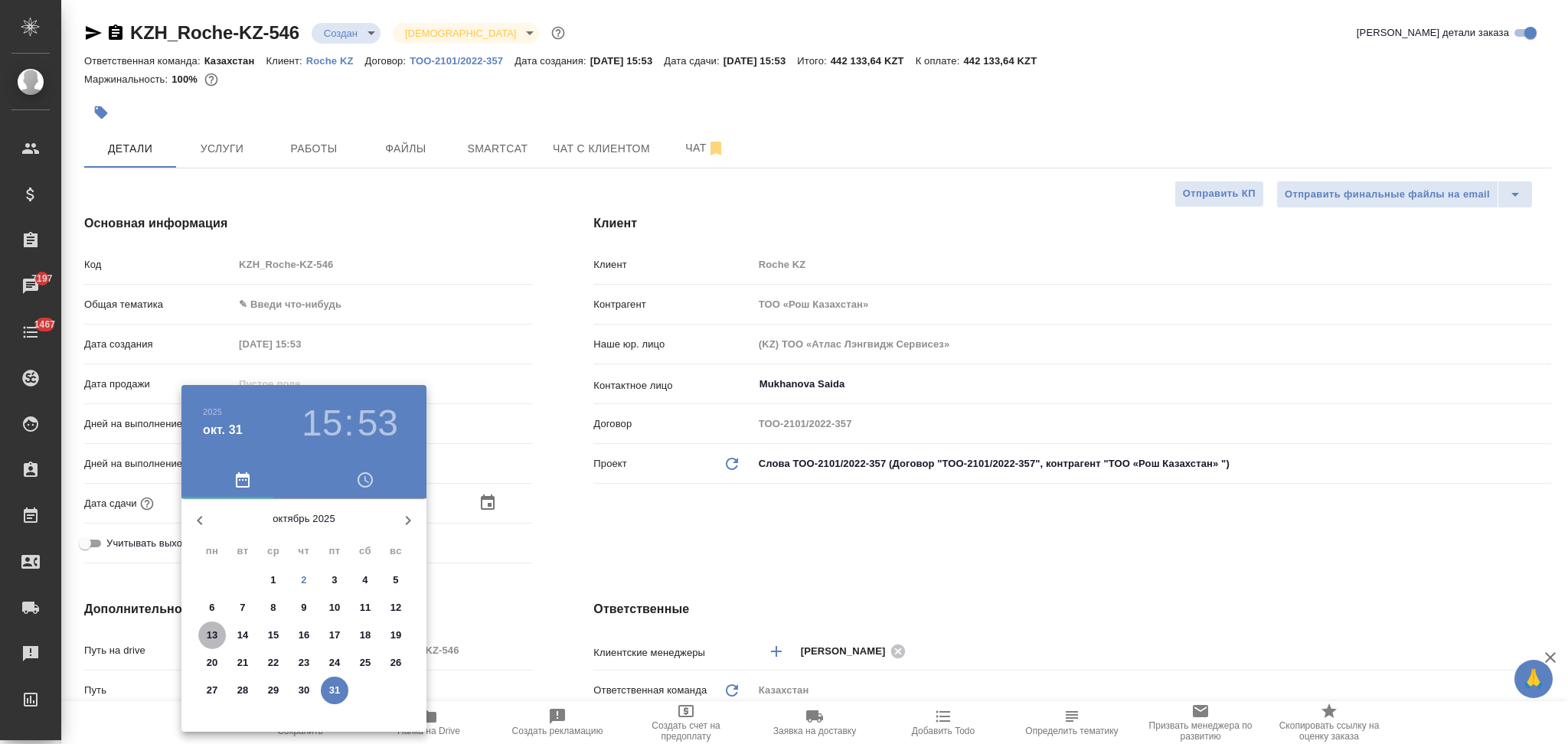
click at [215, 629] on p "13" at bounding box center [212, 635] width 12 height 15
type input "13.10.2025 15:53"
type textarea "x"
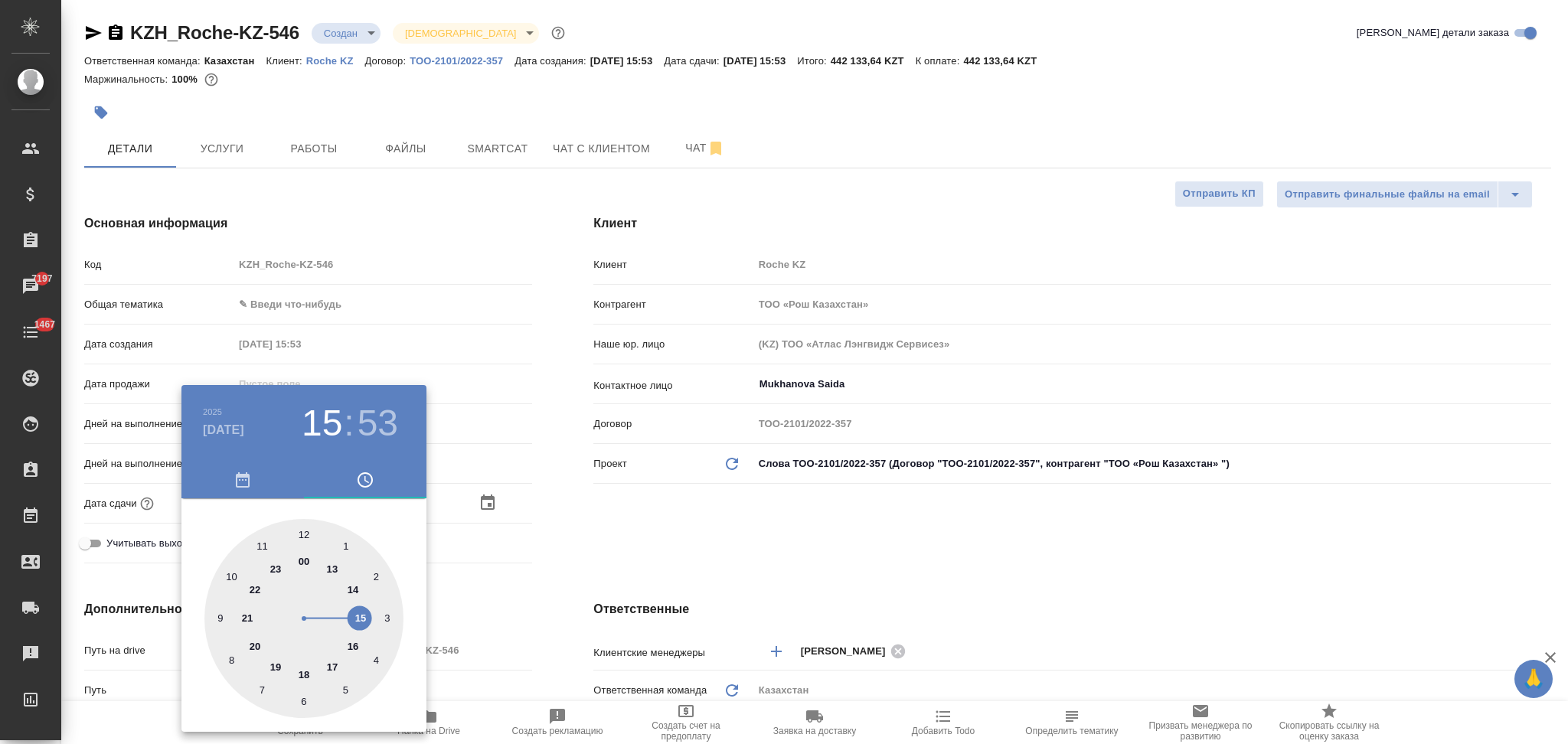
click at [262, 547] on div at bounding box center [304, 619] width 199 height 199
type input "13.10.2025 11:53"
type textarea "x"
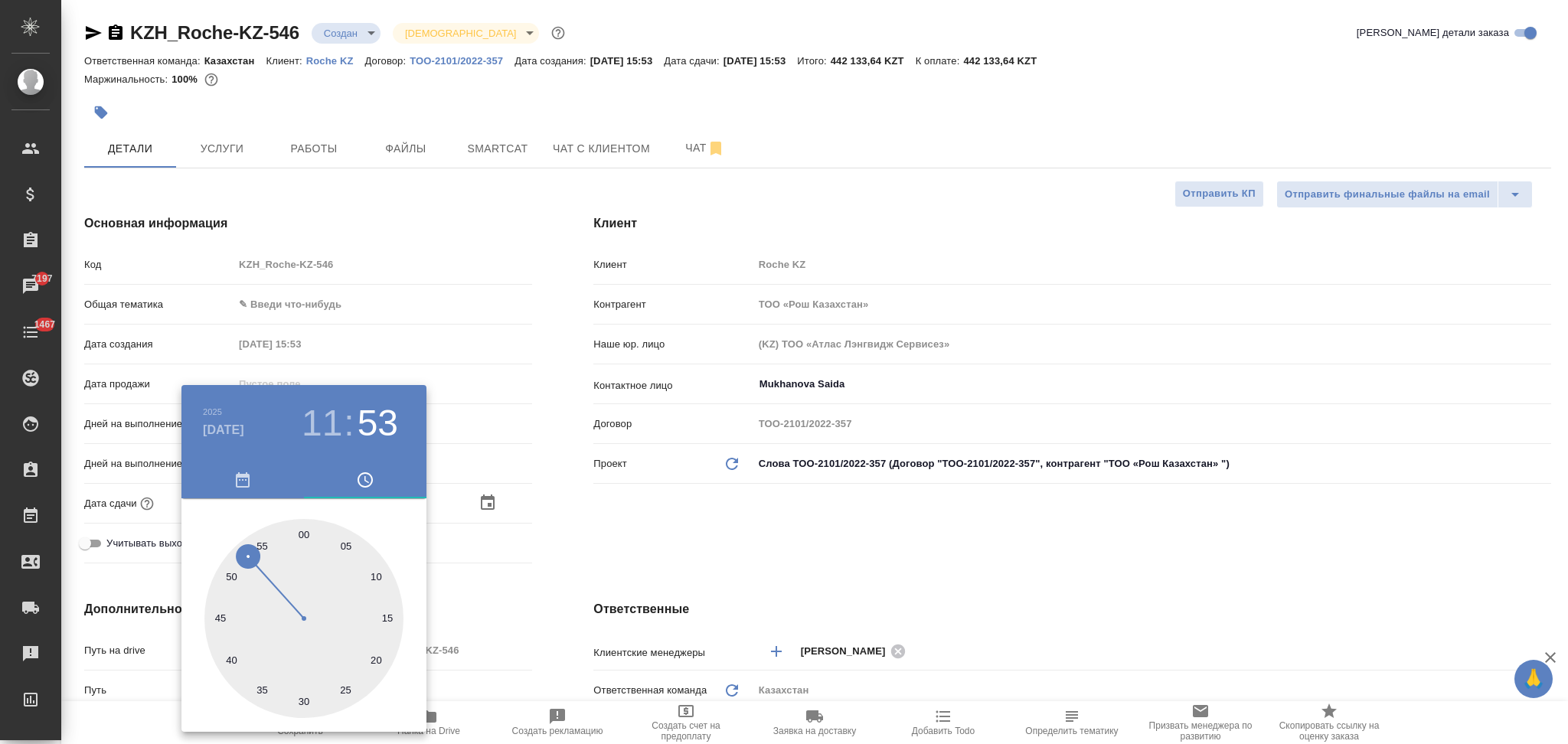
click at [303, 536] on div at bounding box center [304, 619] width 199 height 199
type input "13.10.2025 11:00"
type textarea "x"
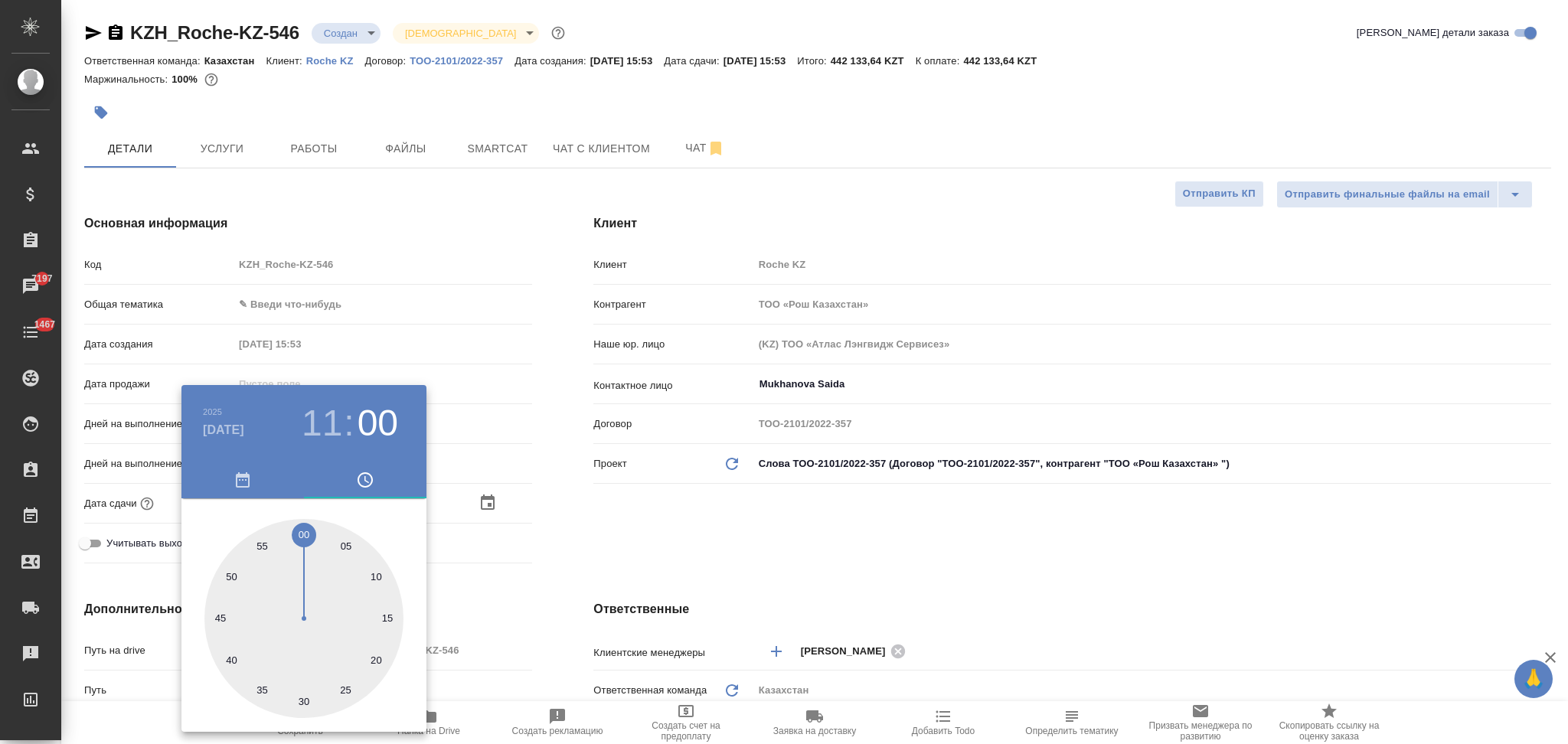
click at [536, 600] on div at bounding box center [784, 372] width 1568 height 744
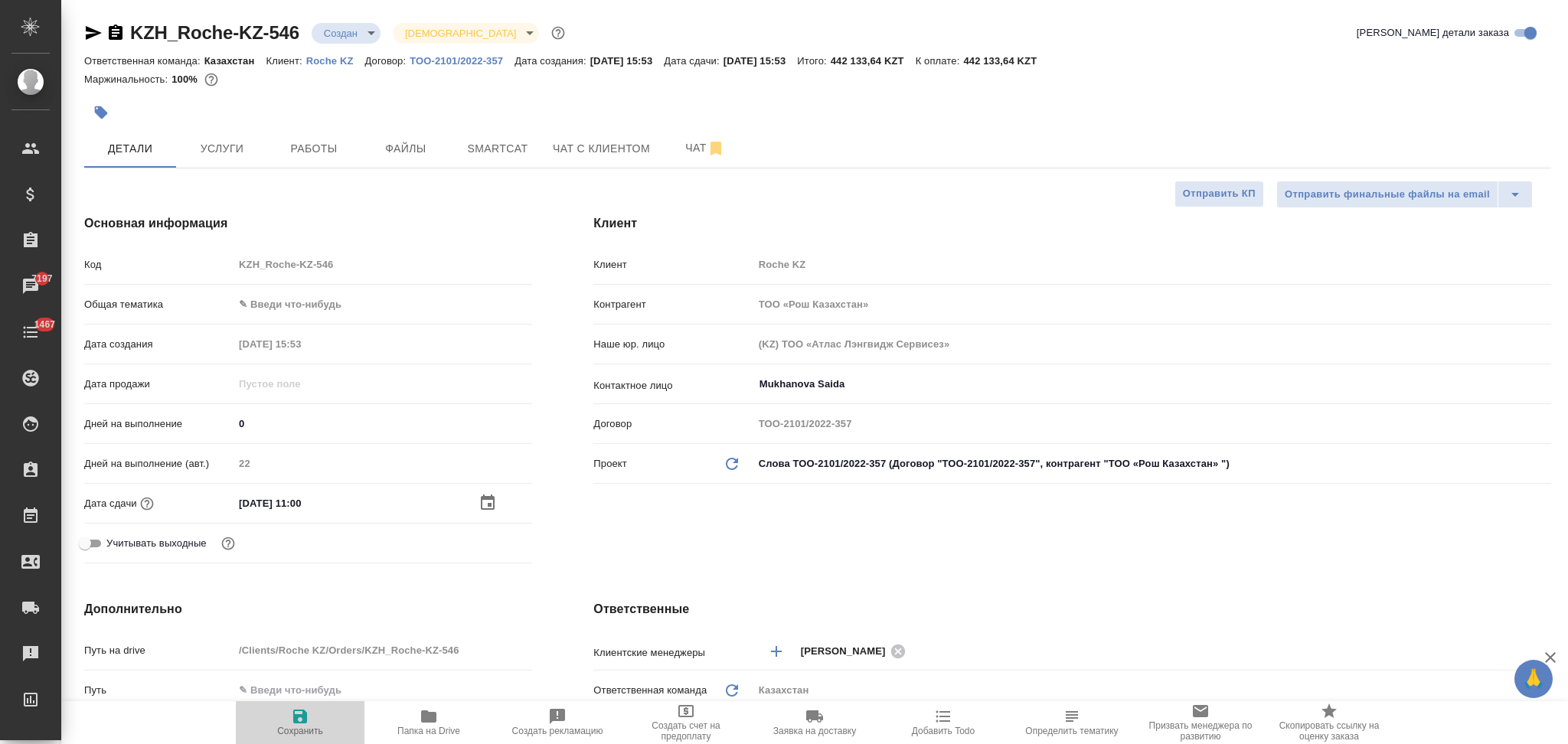
click at [301, 717] on icon "button" at bounding box center [299, 716] width 14 height 14
type textarea "x"
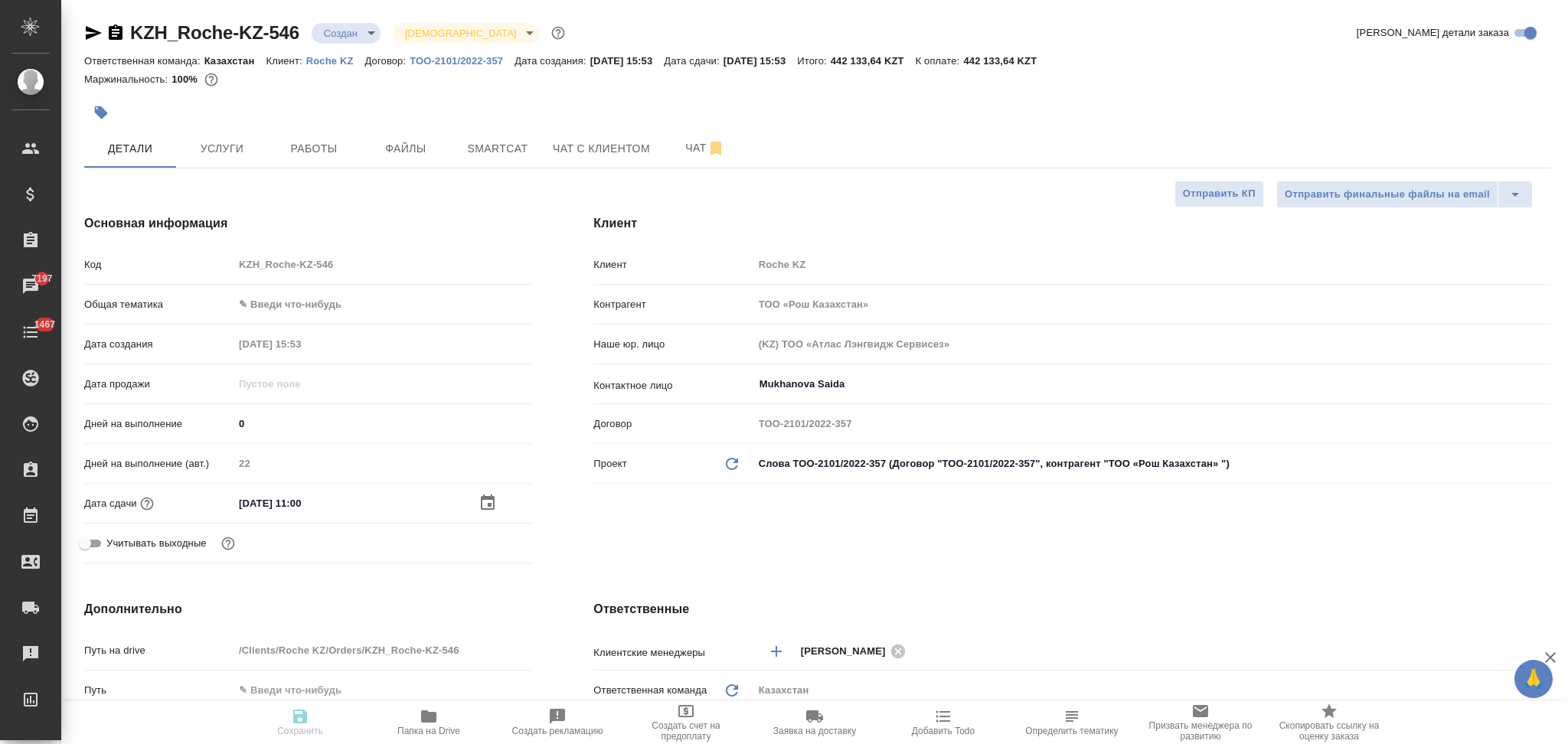
type textarea "x"
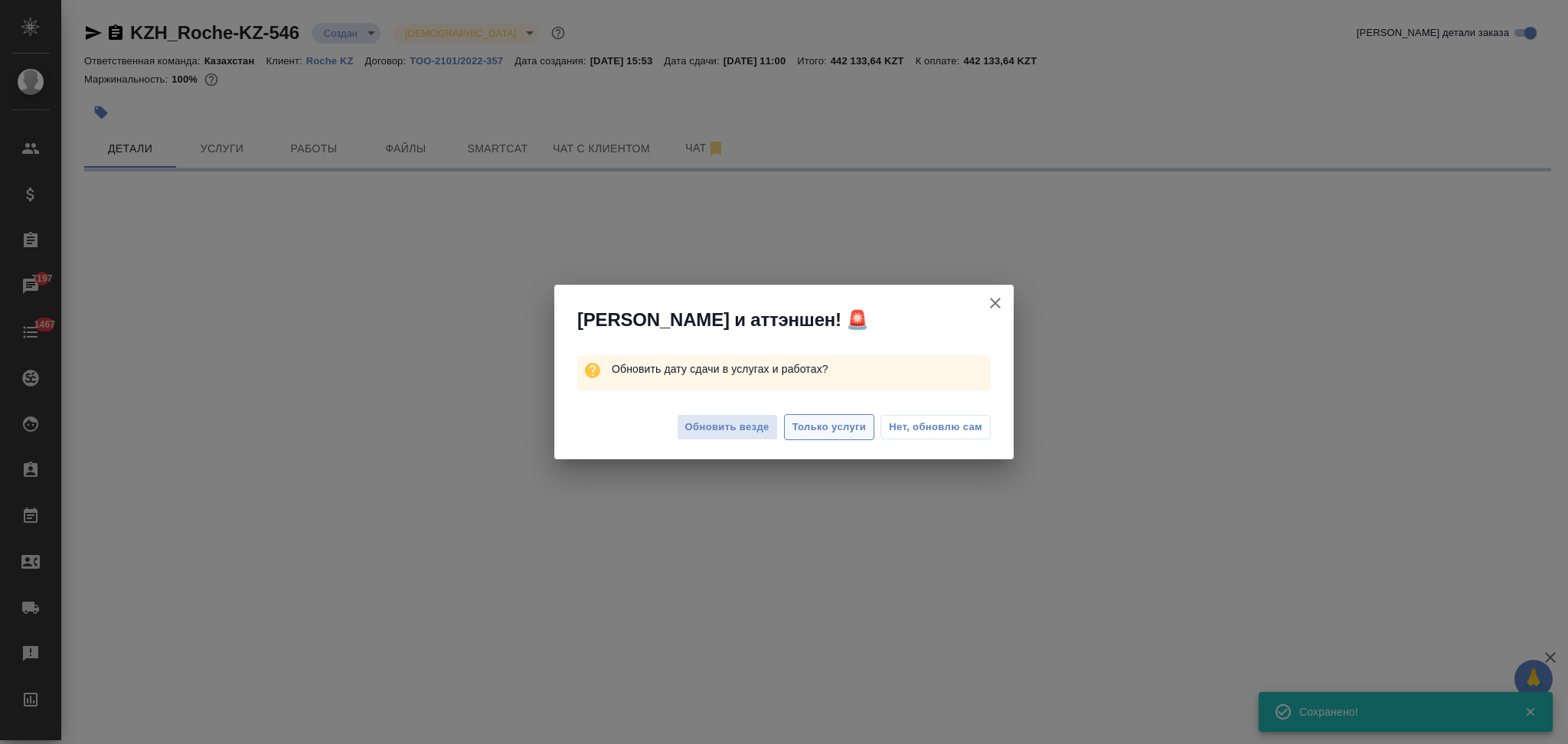
select select "RU"
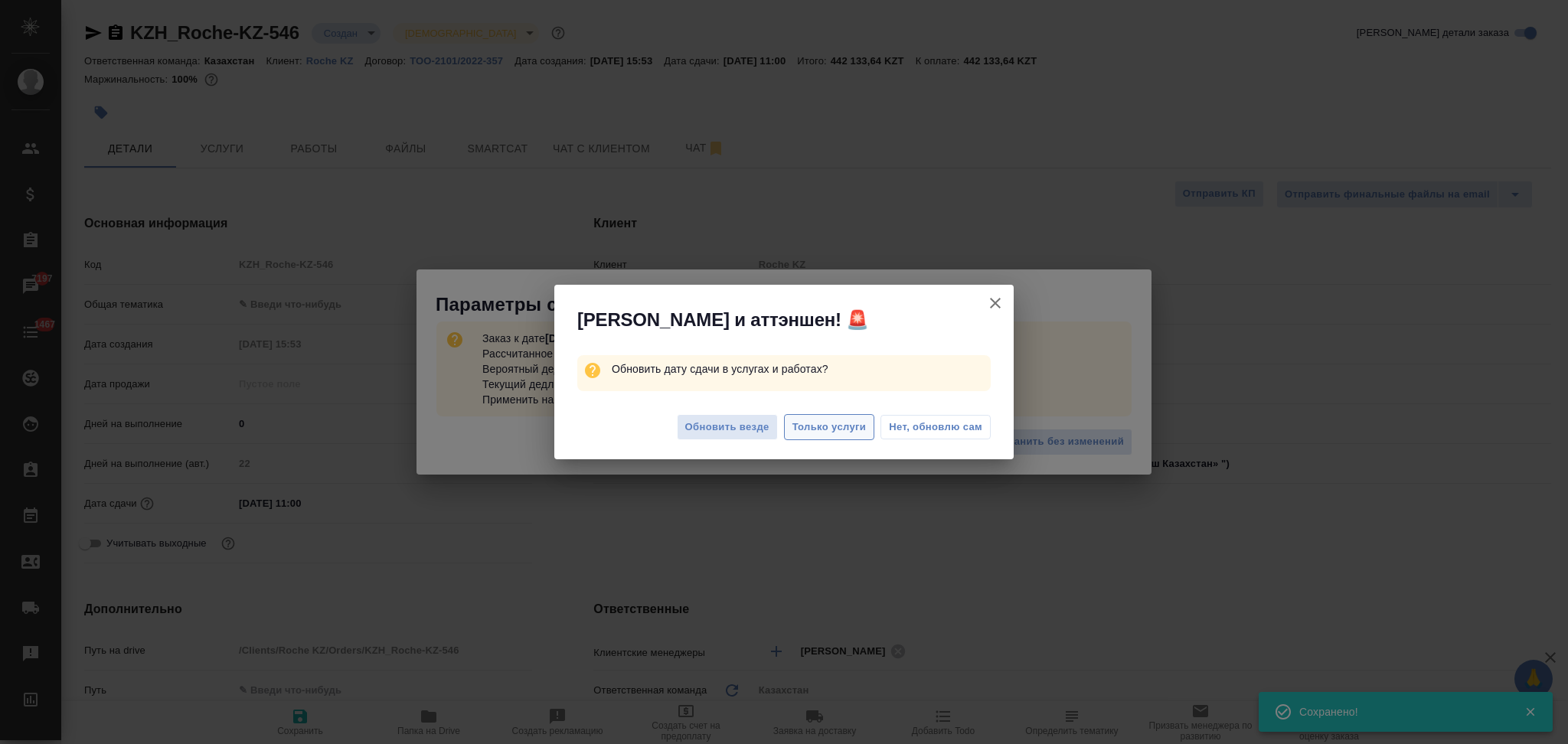
type textarea "x"
click at [829, 428] on span "Только услуги" at bounding box center [830, 427] width 74 height 18
type textarea "x"
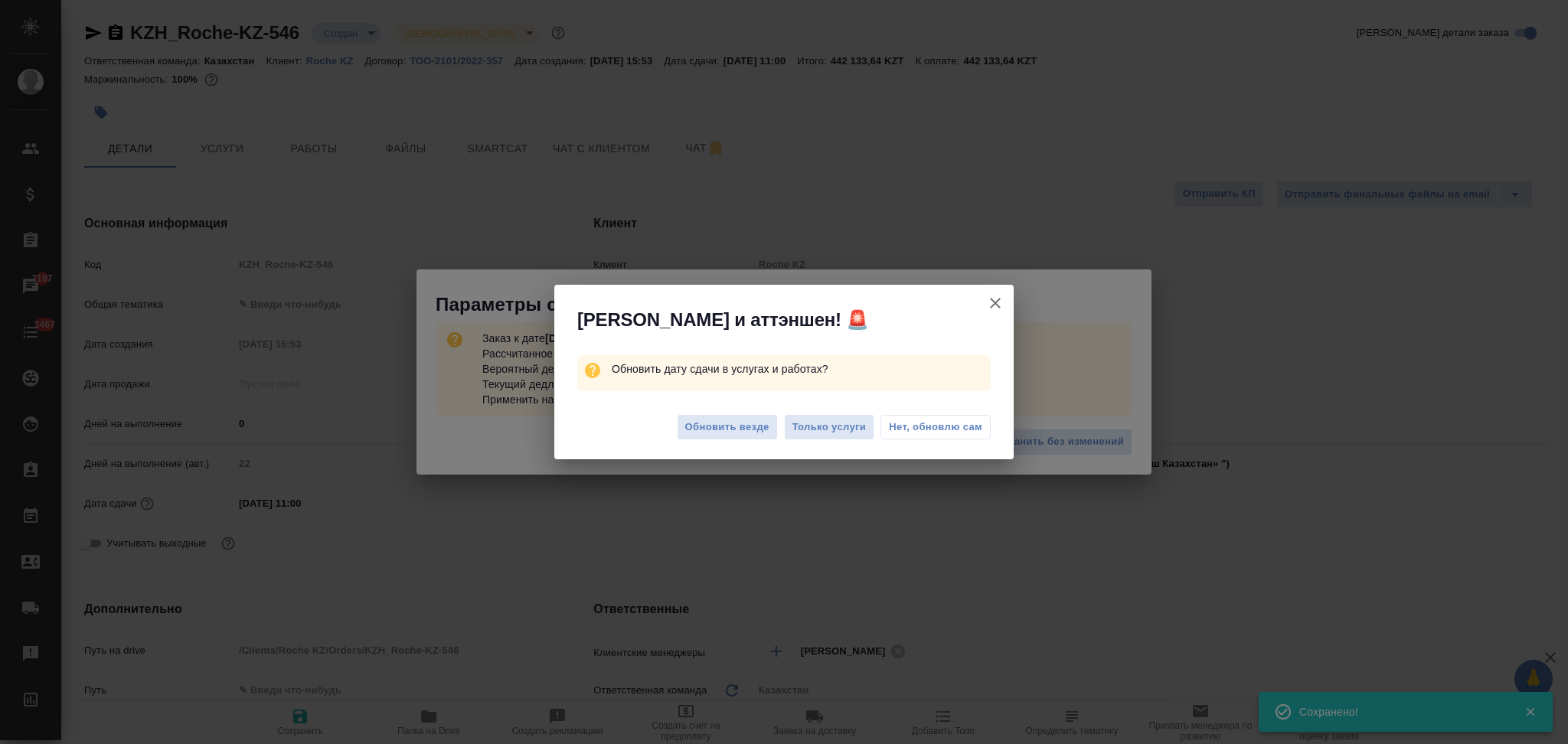
type textarea "x"
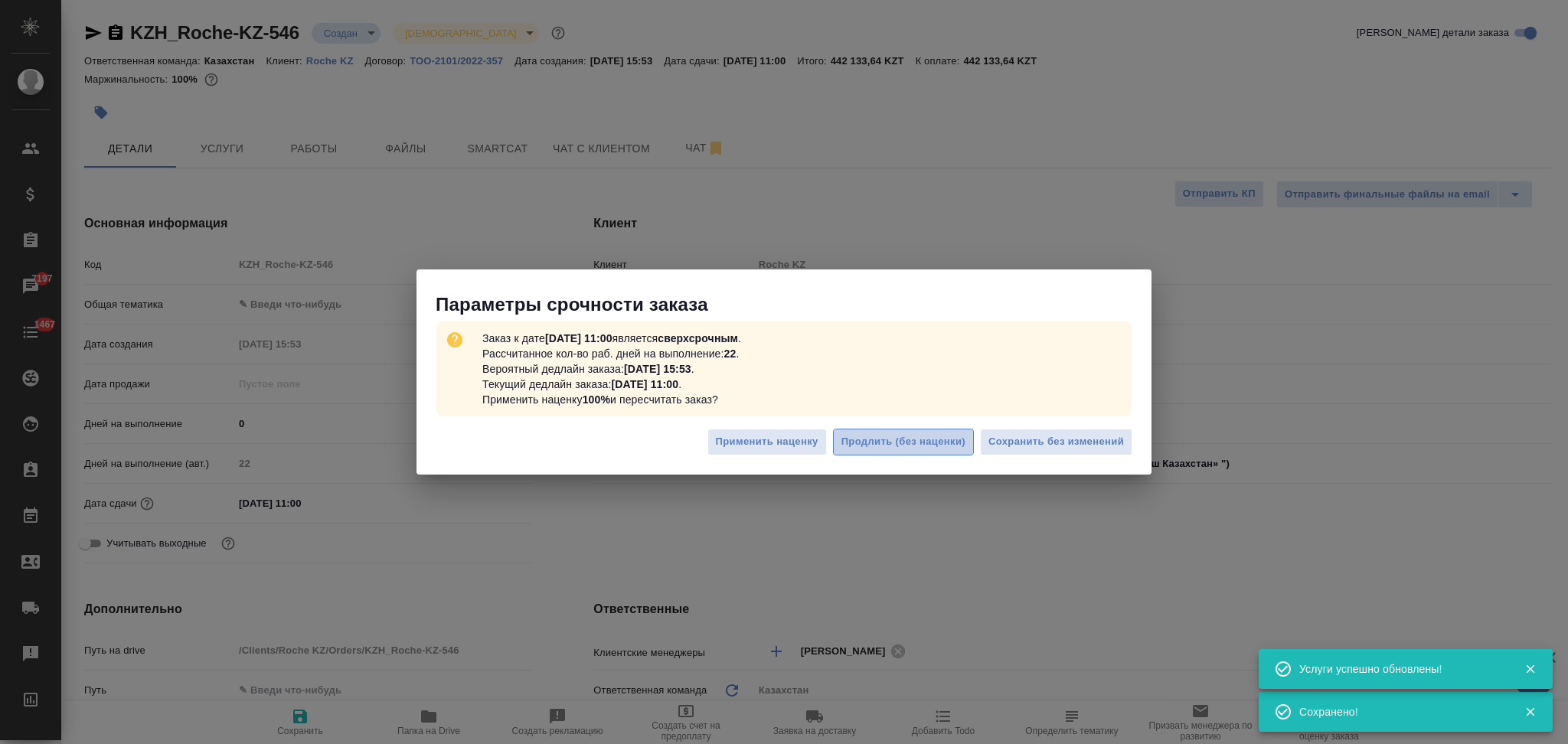
click at [882, 448] on span "Продлить (без наценки)" at bounding box center [903, 443] width 124 height 18
type textarea "x"
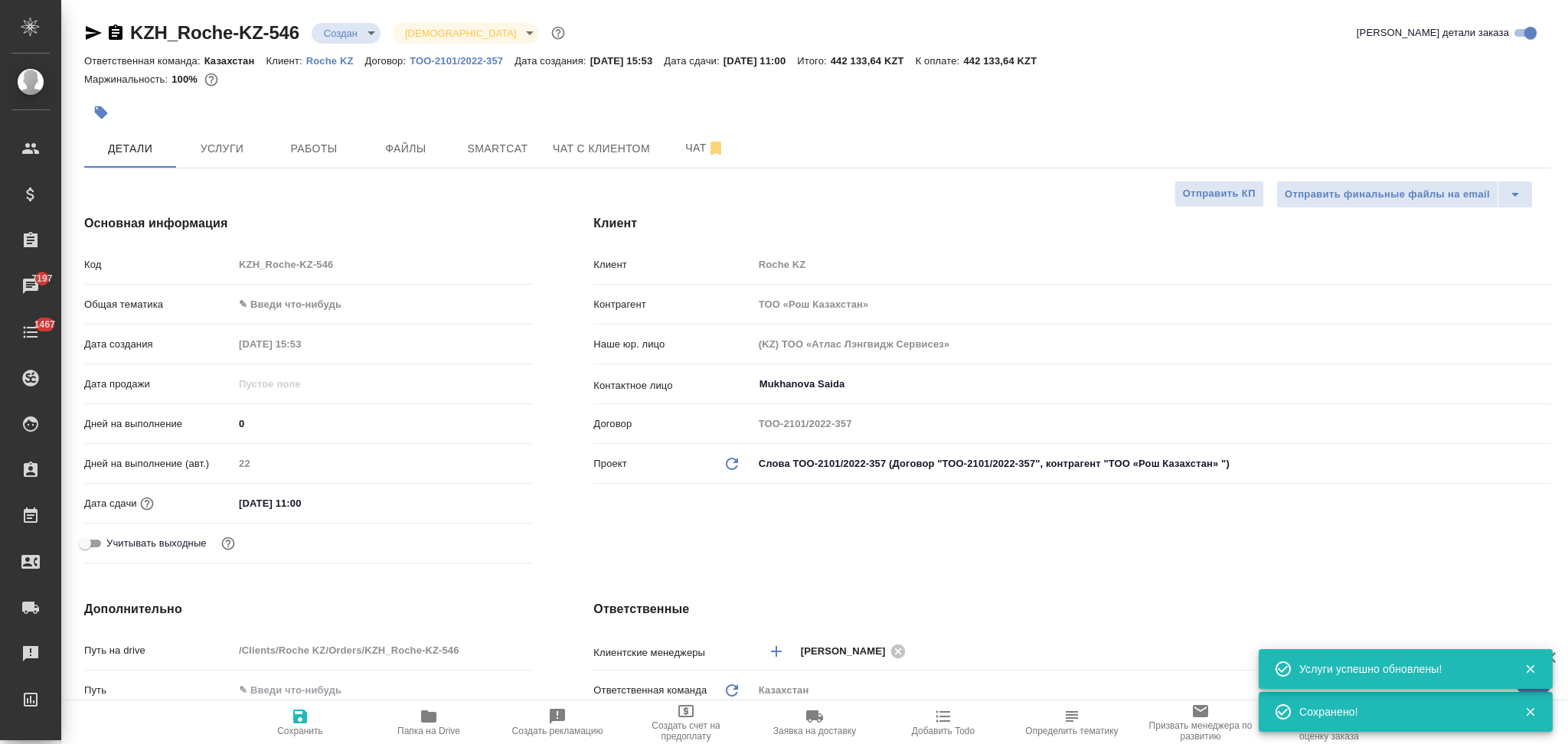
type textarea "x"
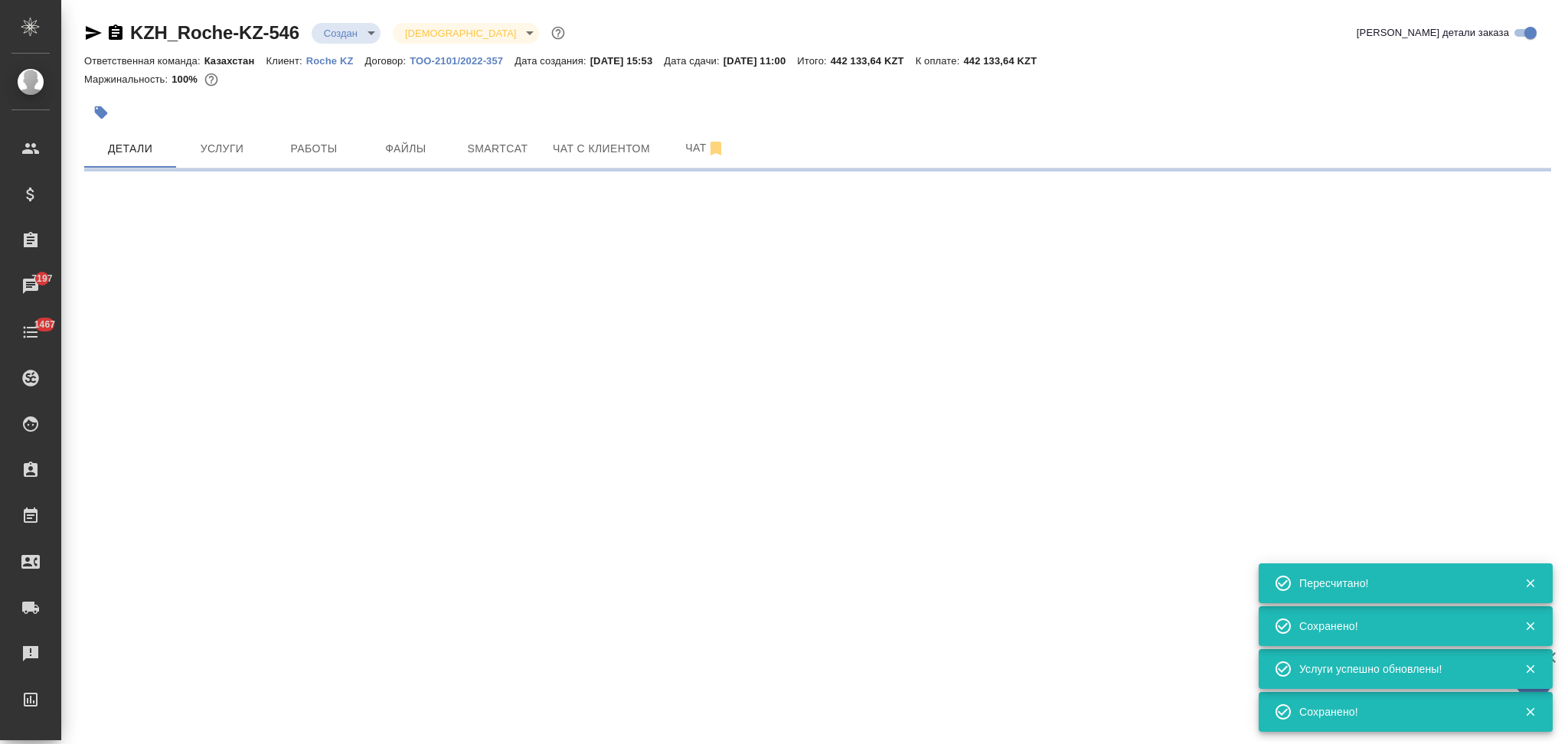
select select "RU"
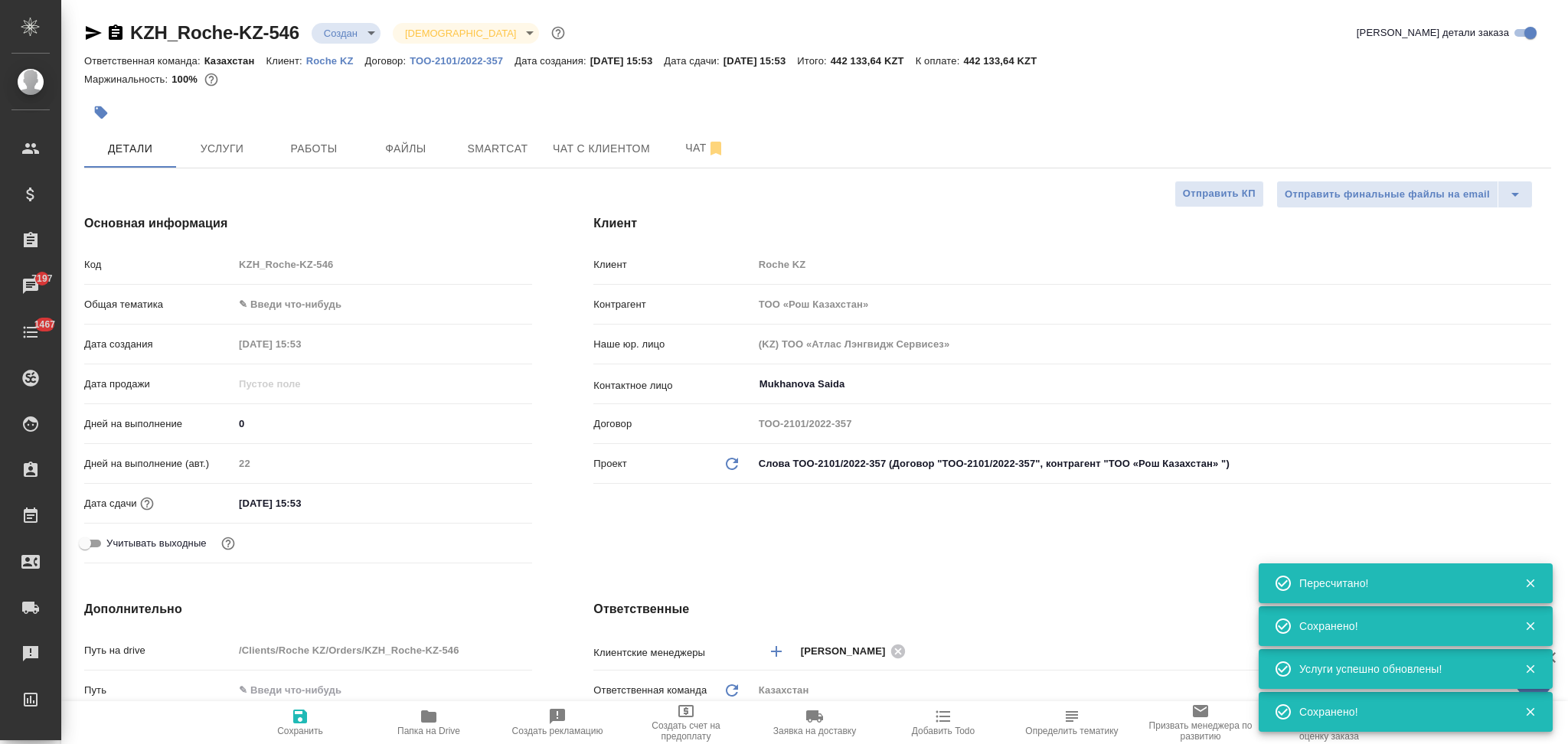
type textarea "x"
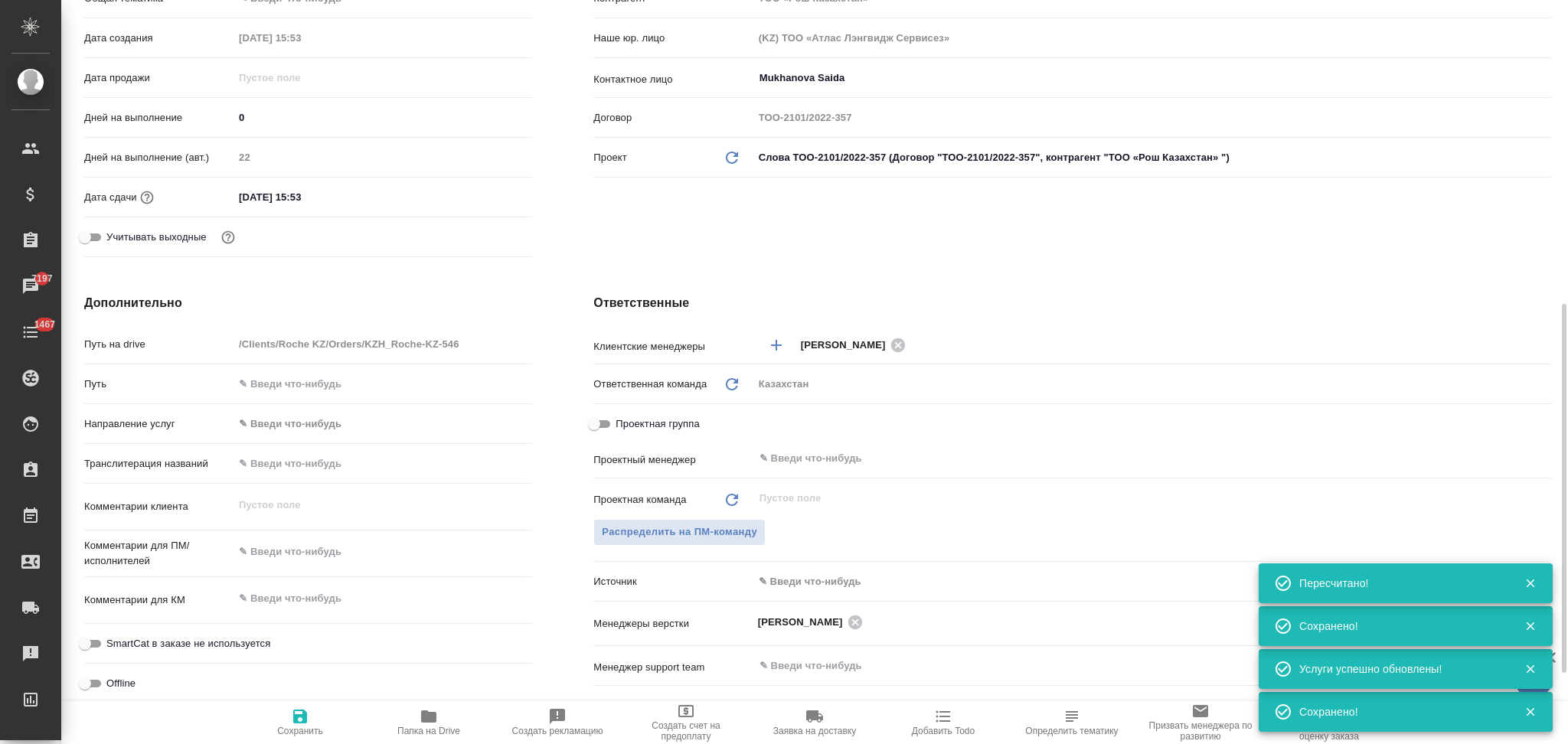
scroll to position [409, 0]
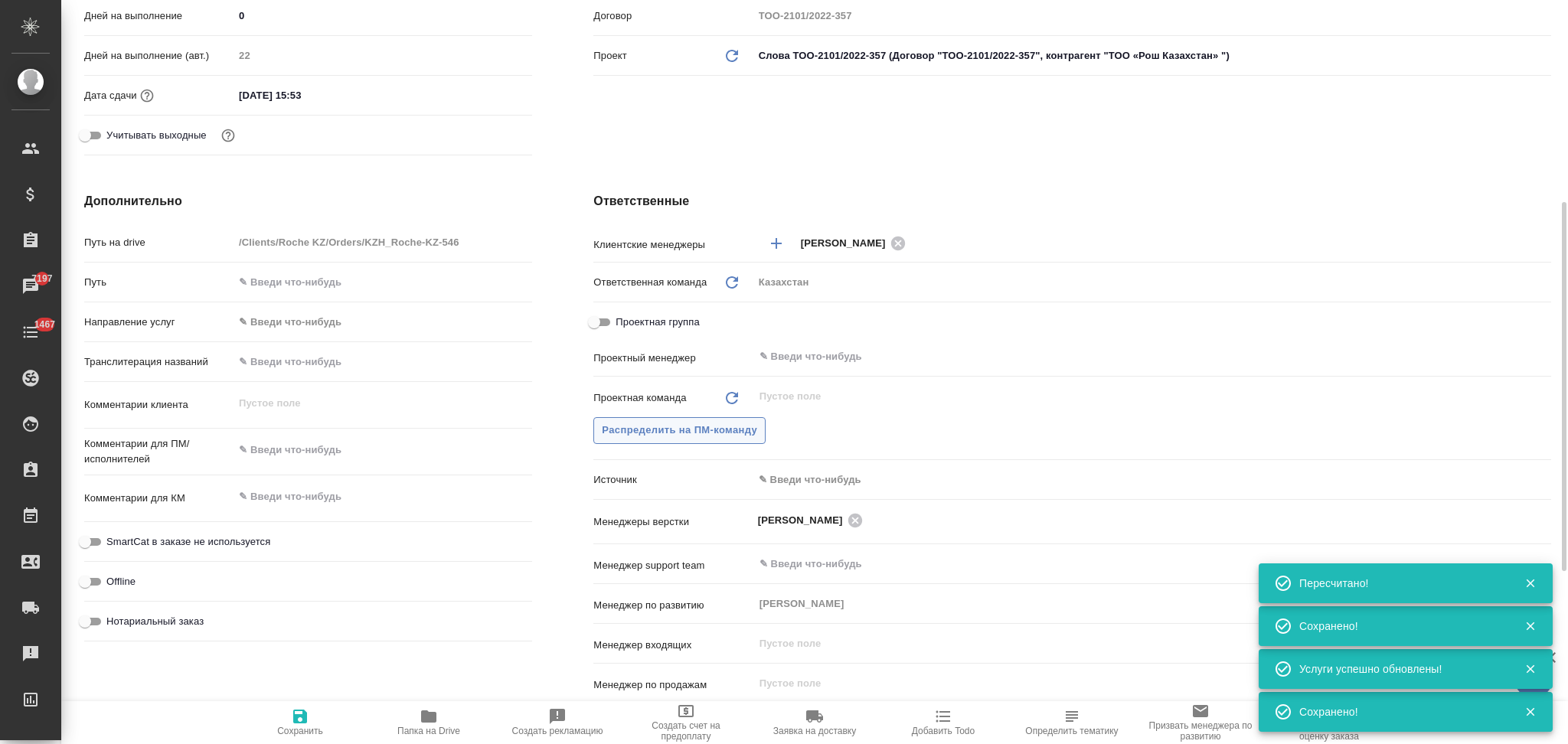
click at [702, 428] on span "Распределить на ПМ-команду" at bounding box center [679, 431] width 155 height 18
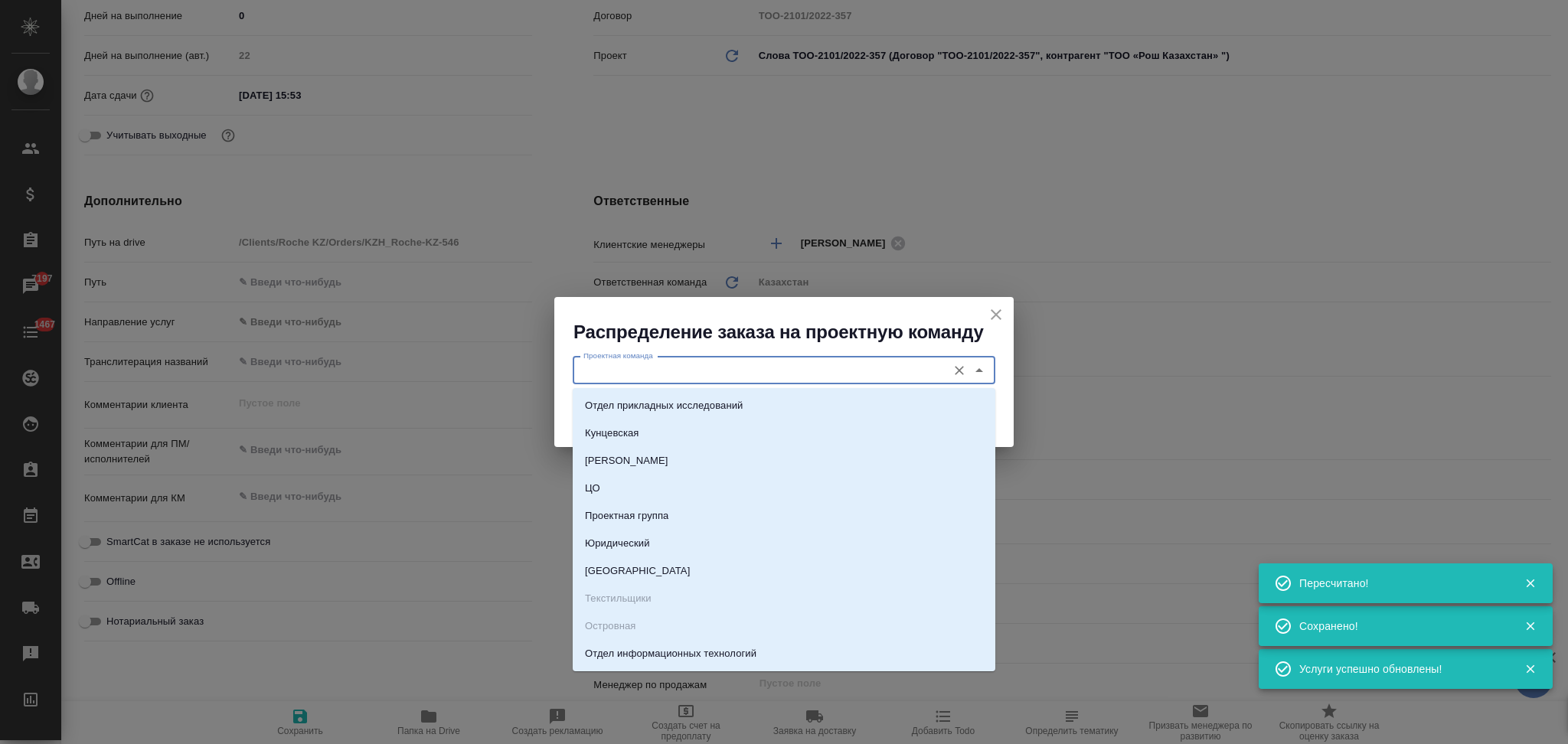
drag, startPoint x: 687, startPoint y: 371, endPoint x: 676, endPoint y: 404, distance: 34.8
click at [687, 370] on input "Проектная команда" at bounding box center [758, 371] width 362 height 18
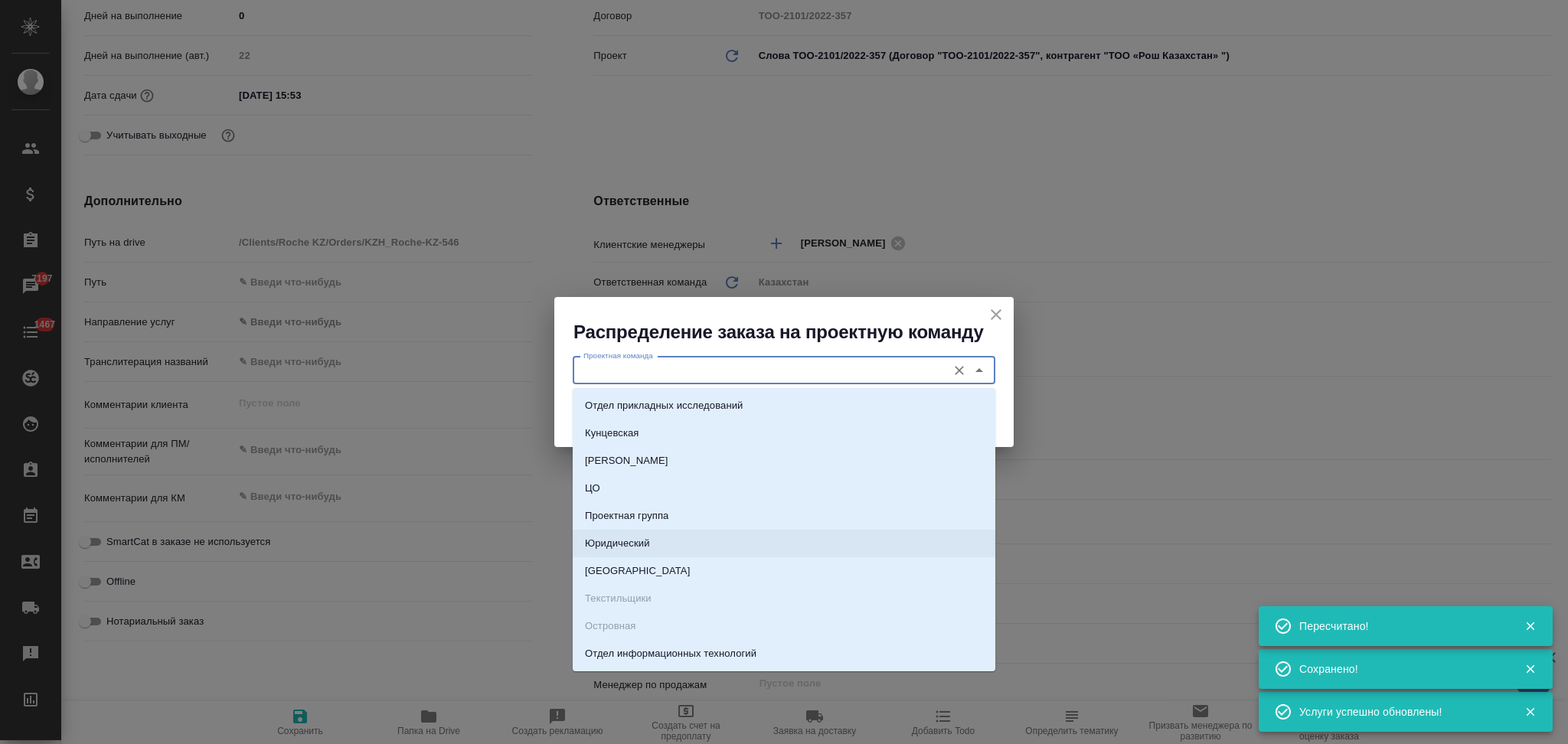
click at [637, 544] on p "Юридический" at bounding box center [618, 543] width 65 height 15
type input "Юридический"
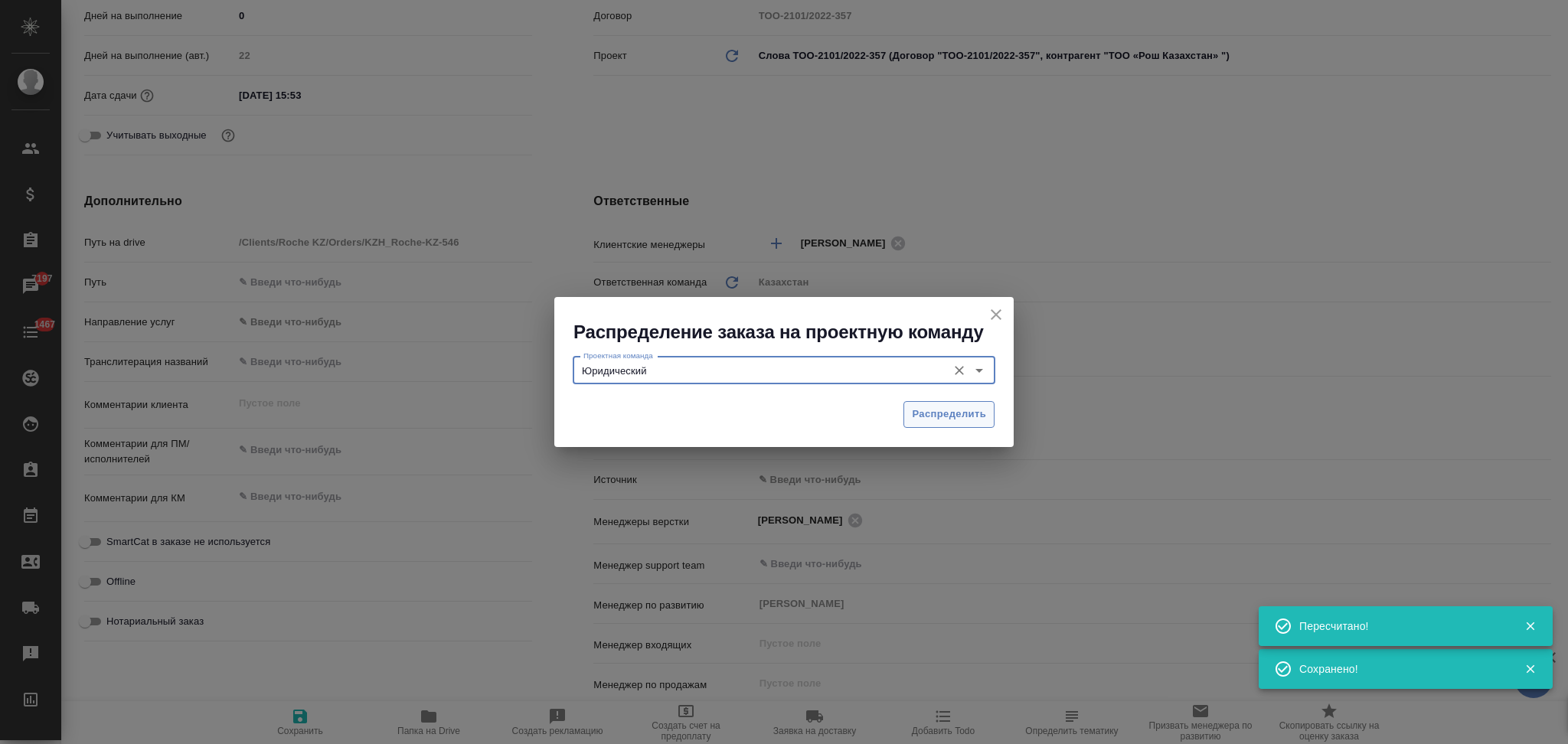
click at [930, 415] on span "Распределить" at bounding box center [949, 415] width 74 height 18
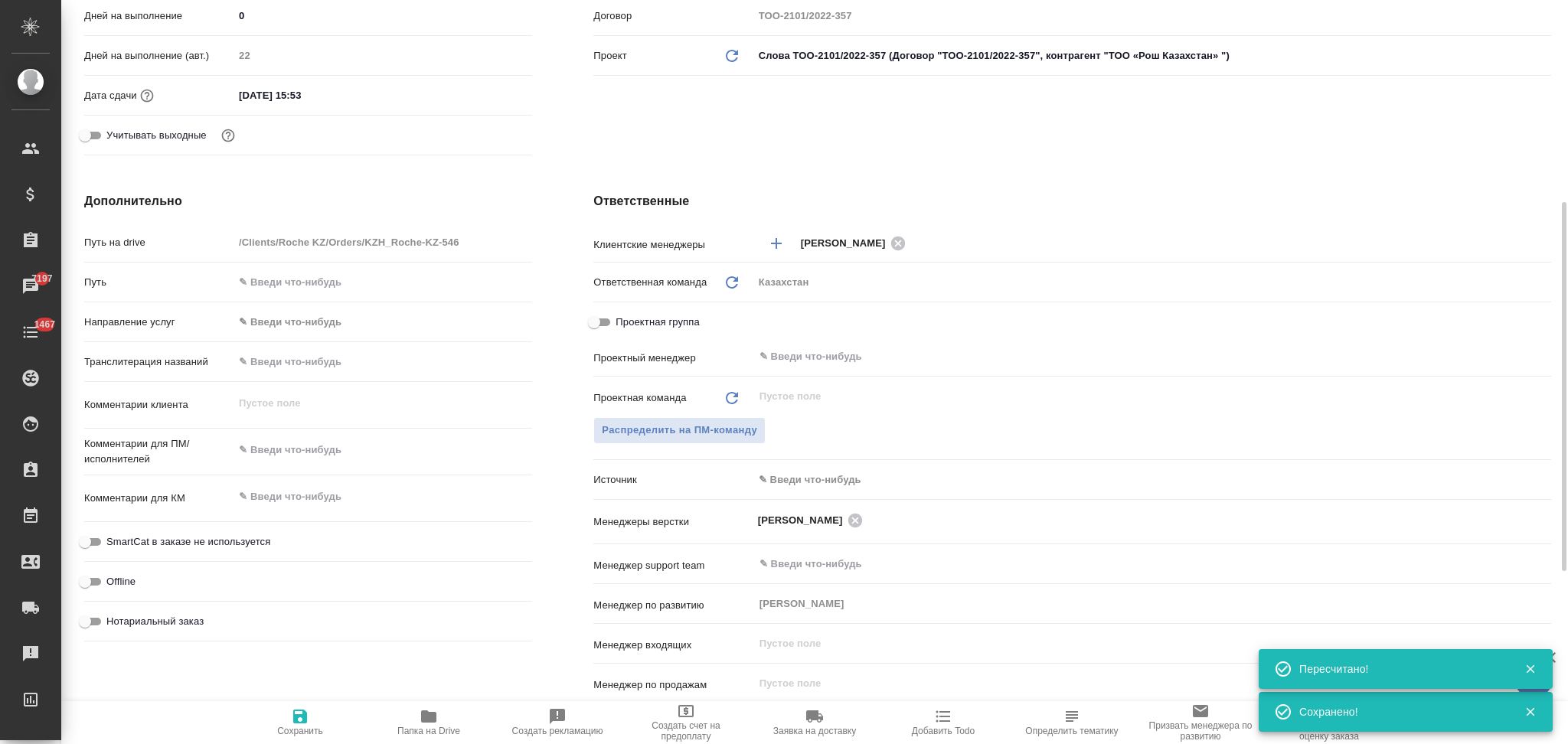
type textarea "x"
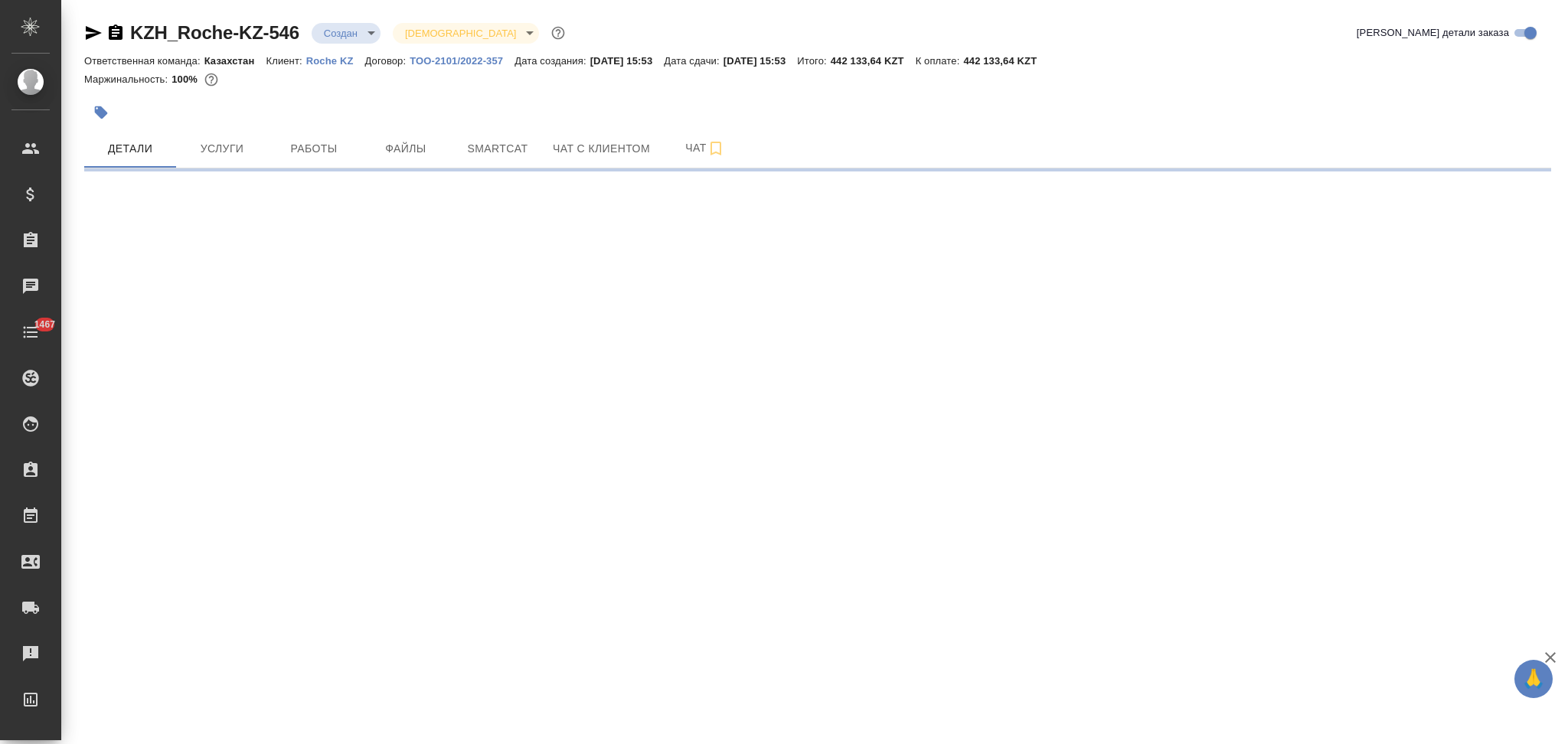
select select "RU"
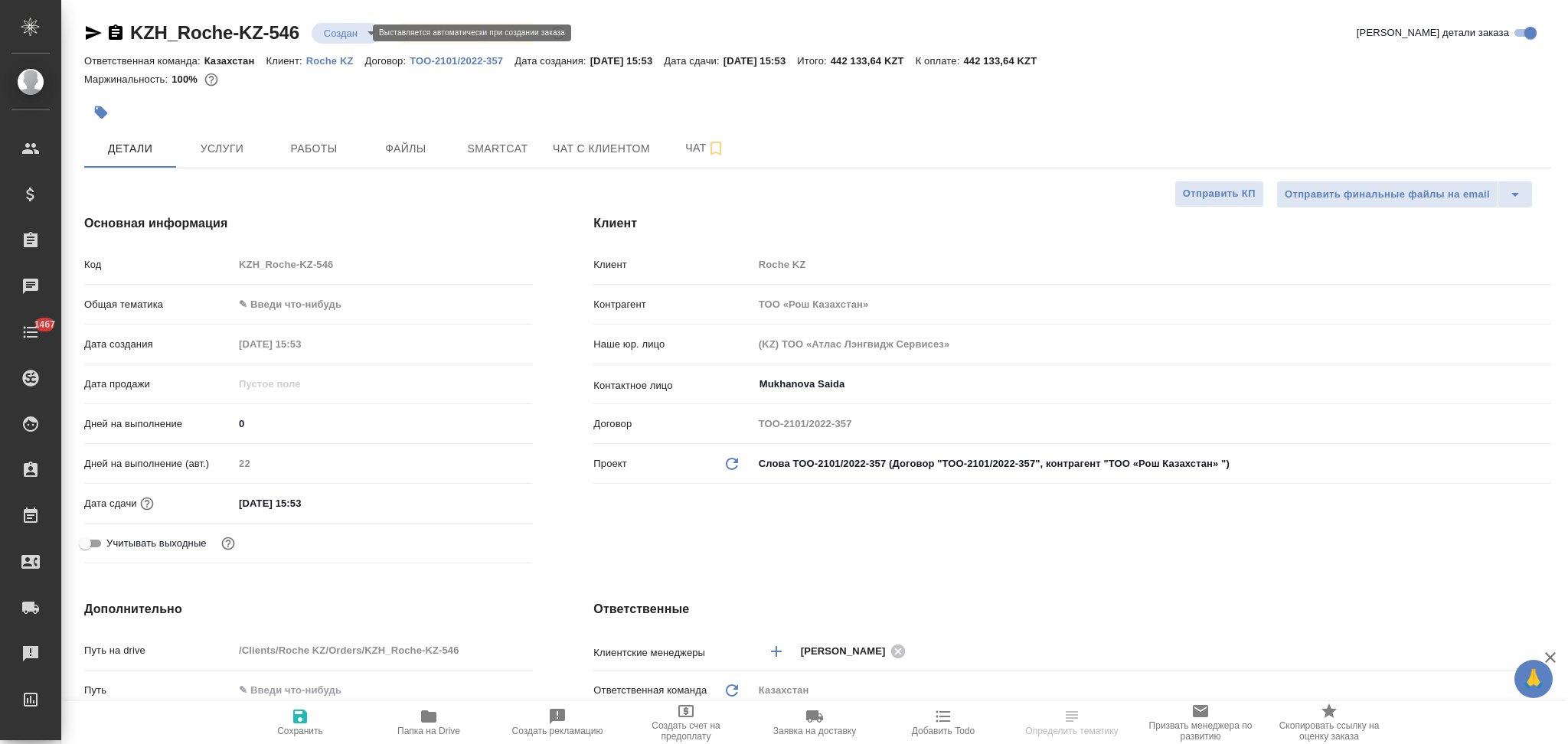
type textarea "x"
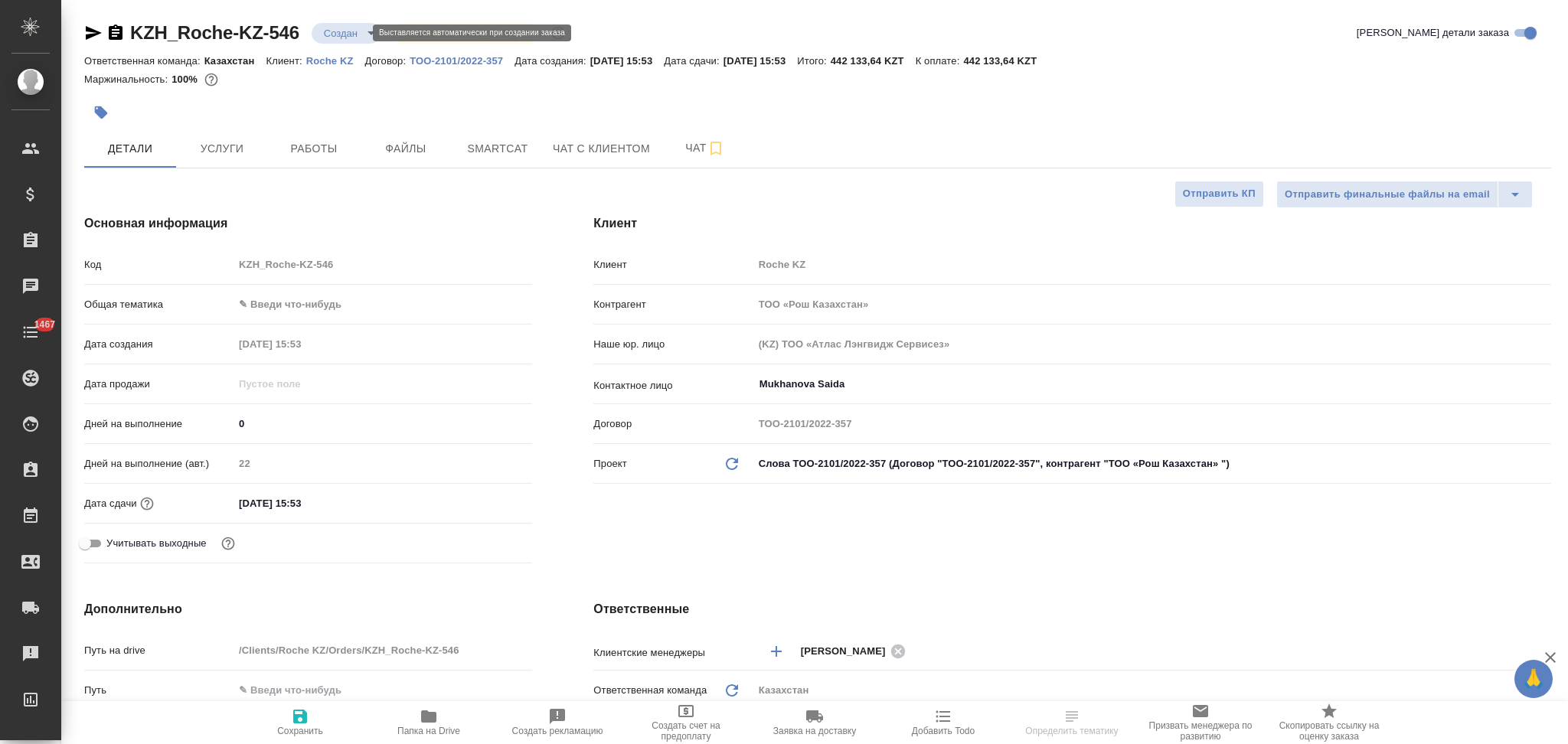
type textarea "x"
click at [335, 31] on body "🙏 .cls-1 fill:#fff; AWATERA Aslanukova Sati Клиенты Спецификации Заказы Чаты 14…" at bounding box center [784, 372] width 1568 height 744
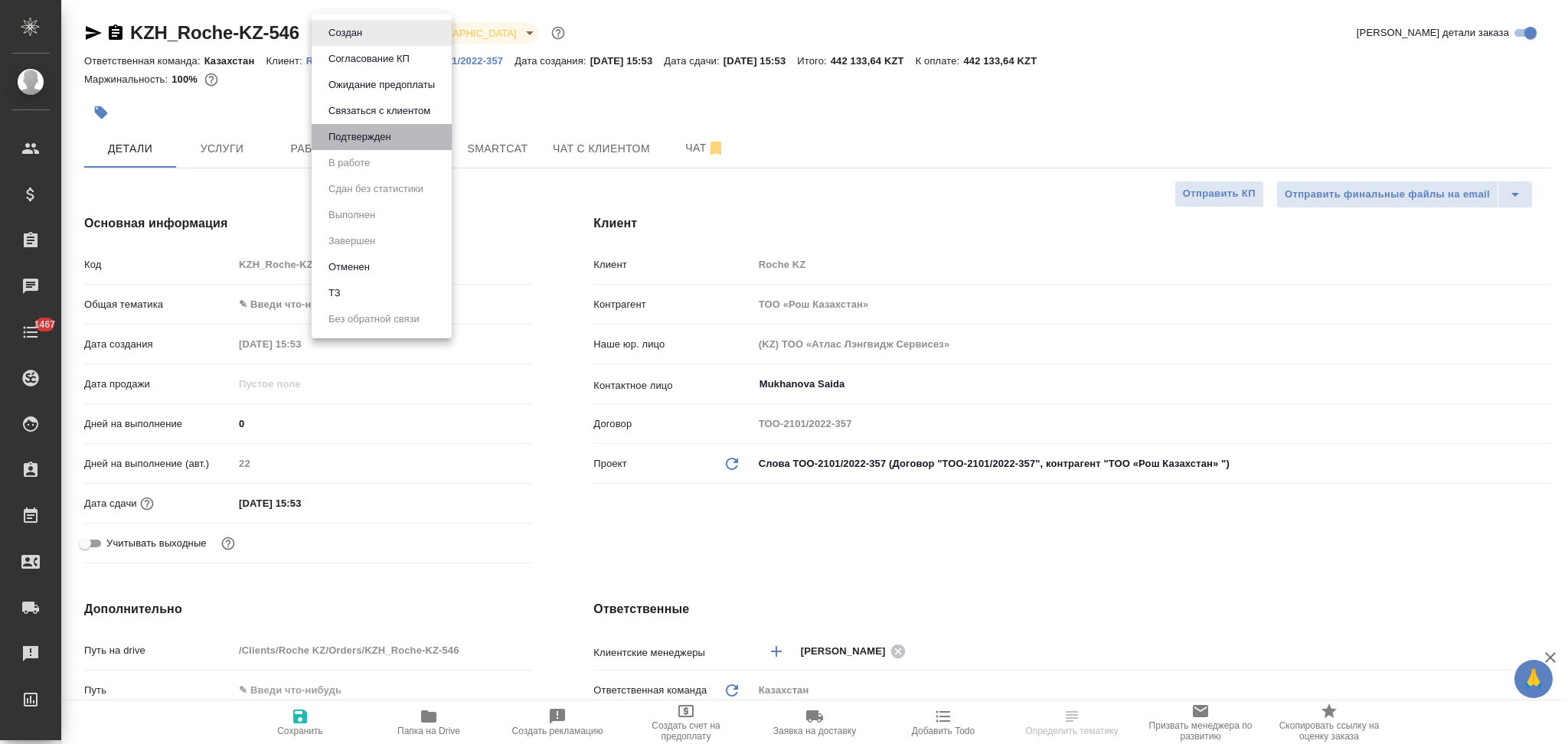
click at [340, 127] on li "Подтвержден" at bounding box center [381, 137] width 140 height 26
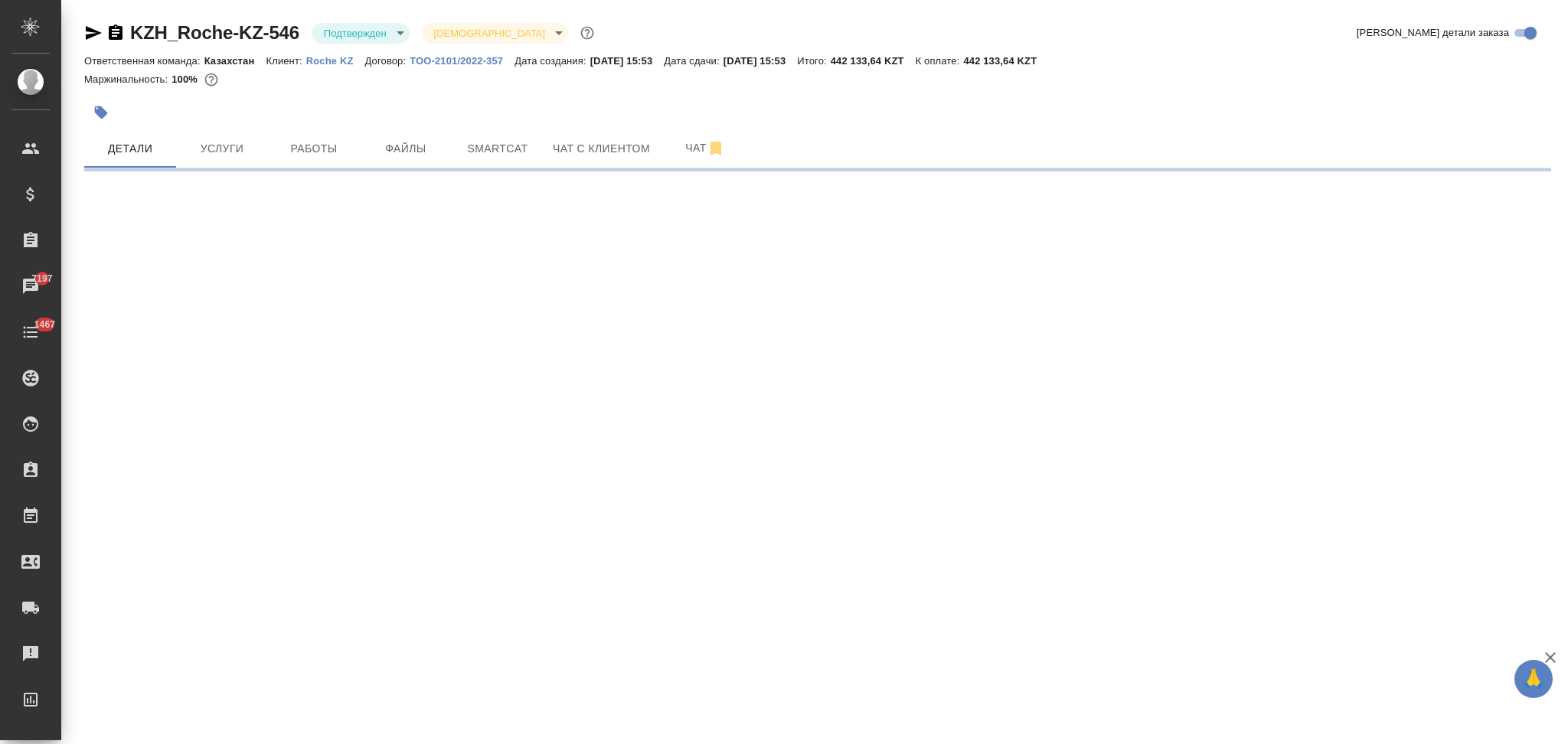
select select "RU"
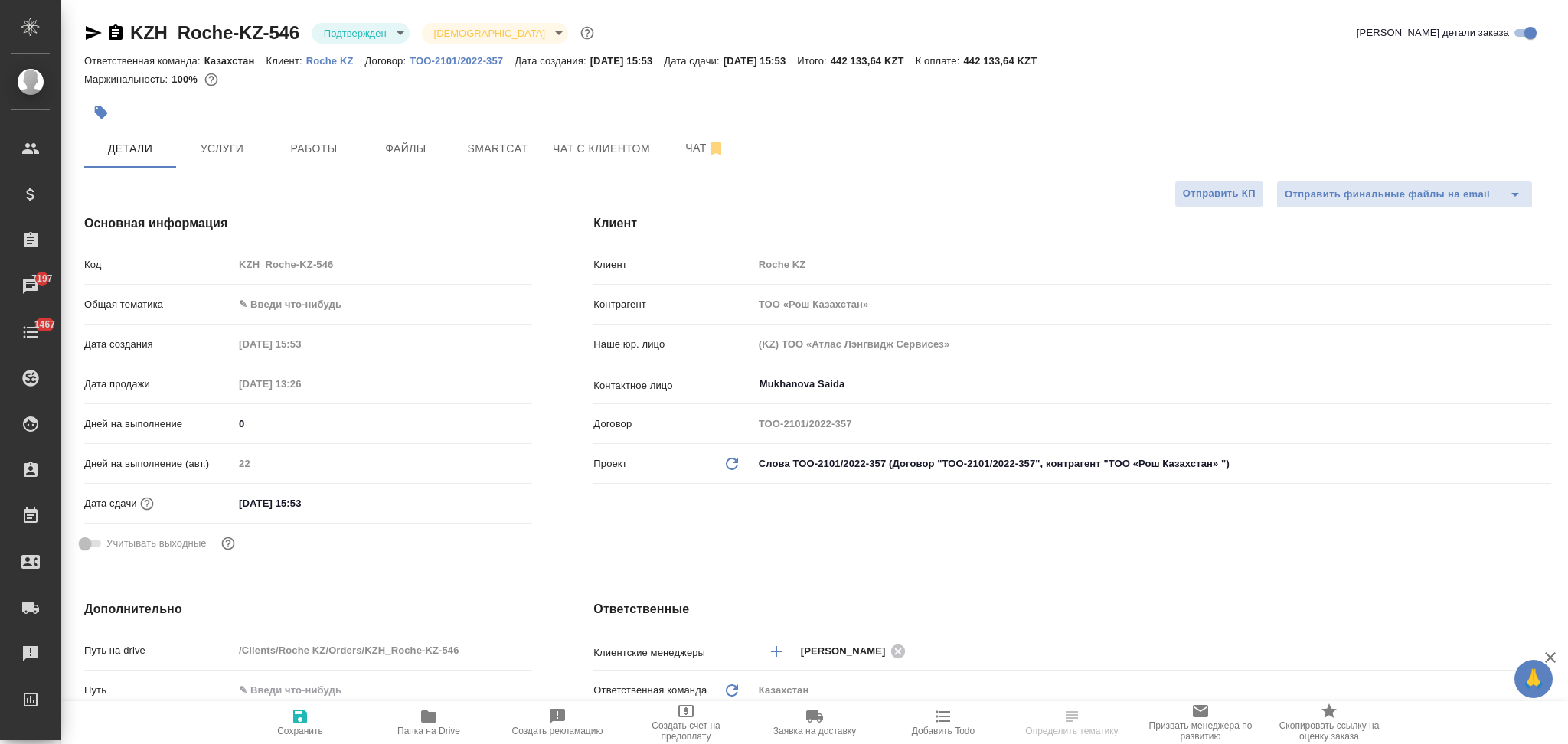
type textarea "x"
click at [341, 500] on input "[DATE] 15:53" at bounding box center [301, 503] width 134 height 23
click at [484, 505] on icon "button" at bounding box center [488, 502] width 18 height 18
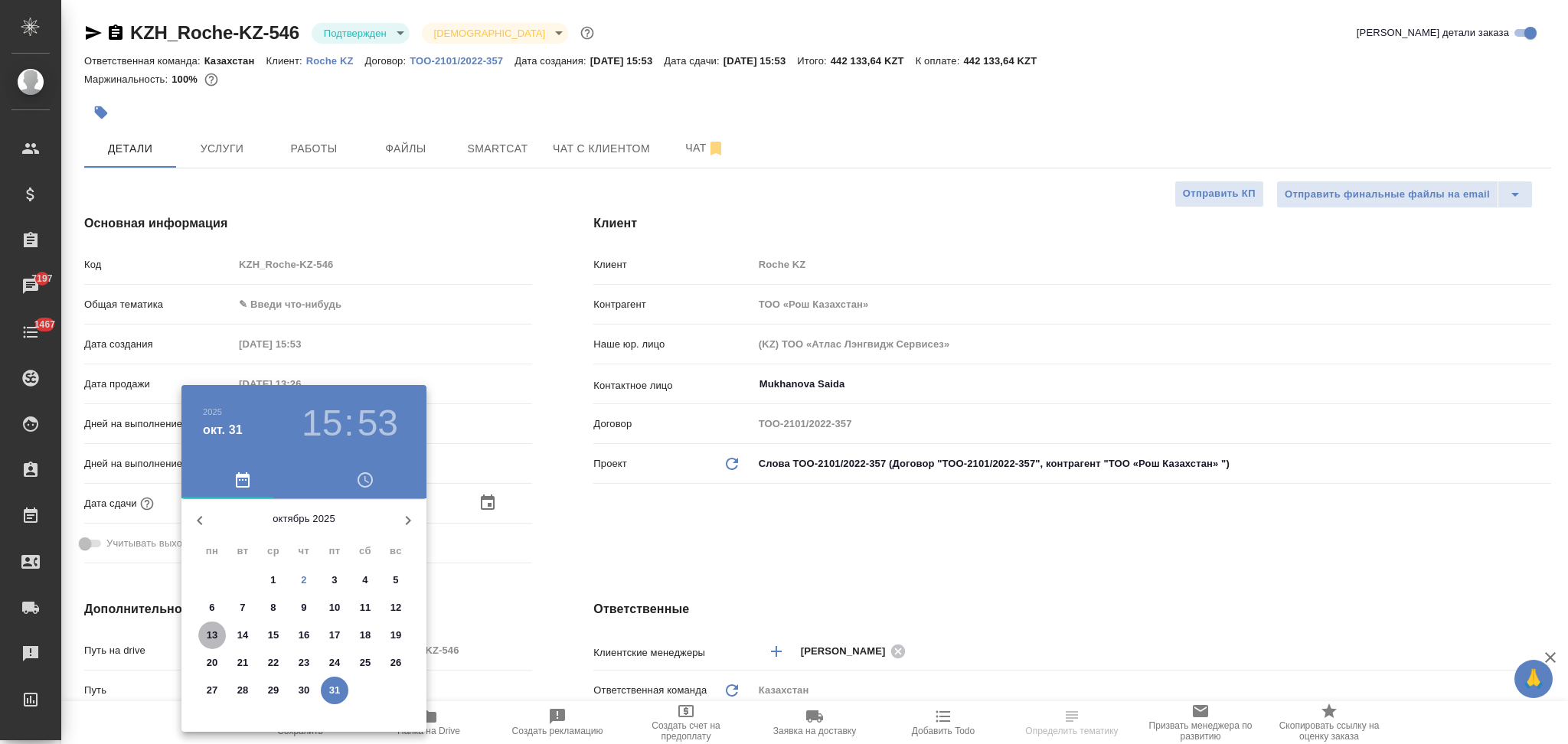
click at [213, 632] on p "13" at bounding box center [212, 635] width 12 height 15
type input "[DATE] 15:53"
type textarea "x"
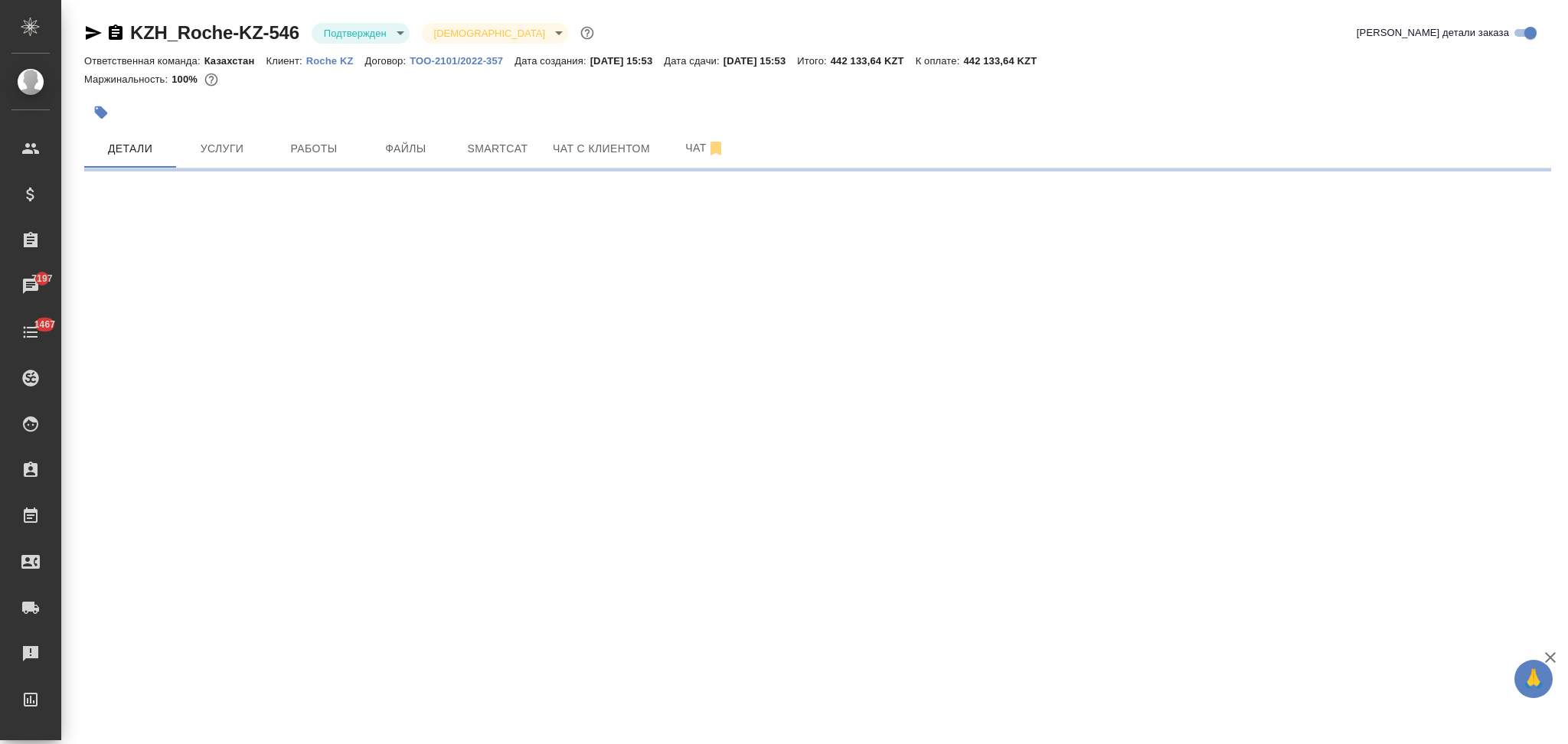
select select "RU"
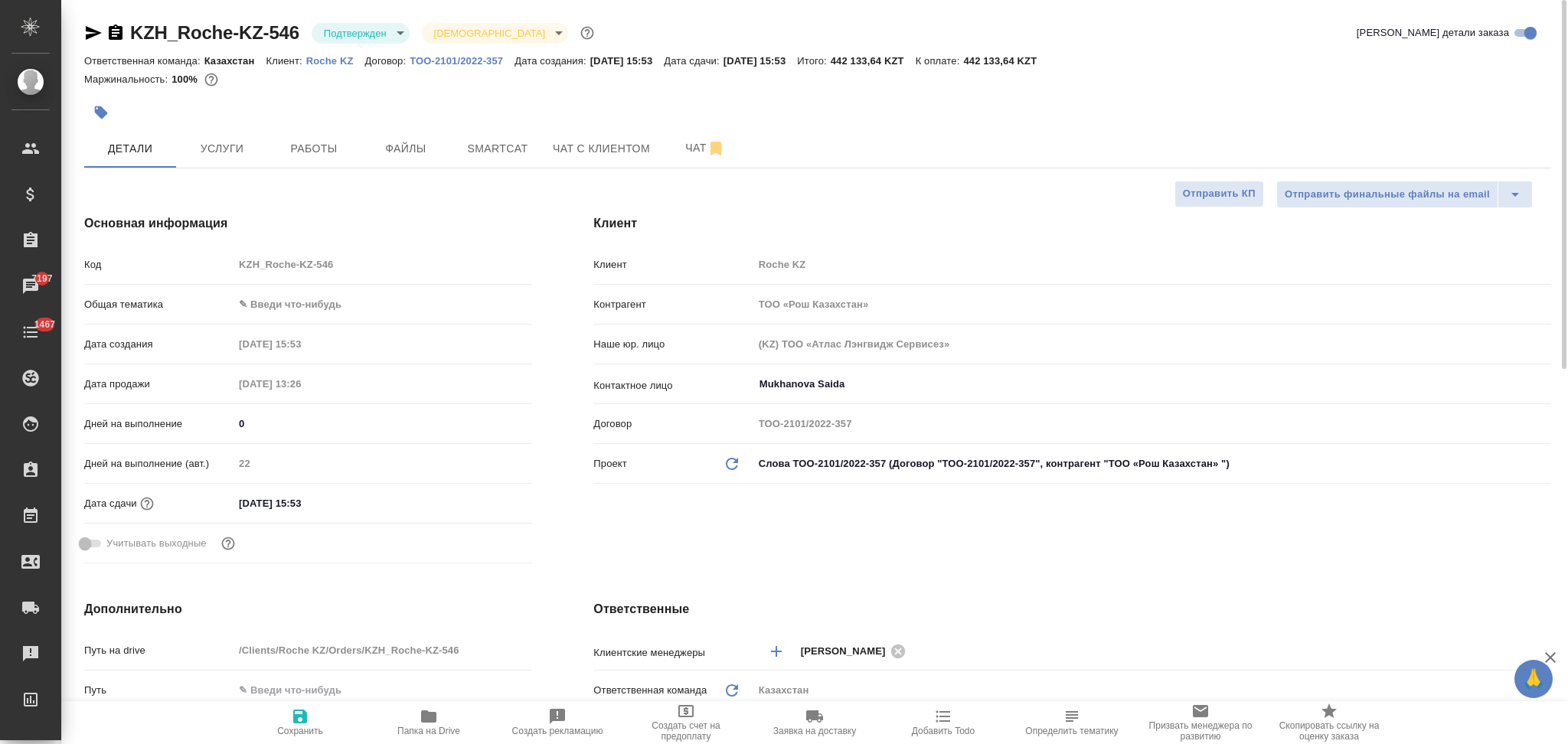
type textarea "x"
click at [332, 498] on input "[DATE] 15:53" at bounding box center [300, 503] width 134 height 23
click at [483, 504] on icon "button" at bounding box center [488, 502] width 18 height 18
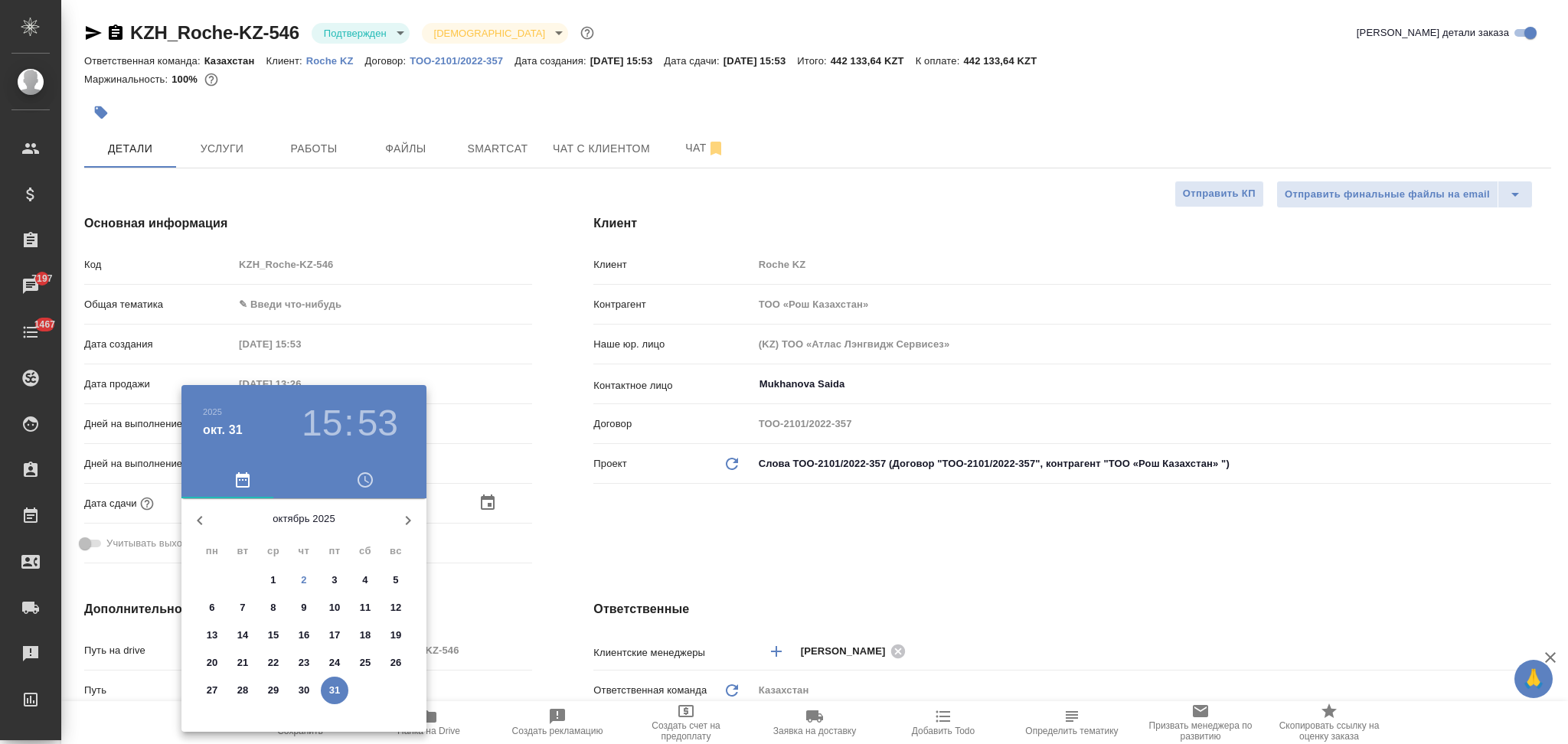
click at [210, 631] on p "13" at bounding box center [212, 635] width 12 height 15
type input "[DATE] 15:53"
type textarea "x"
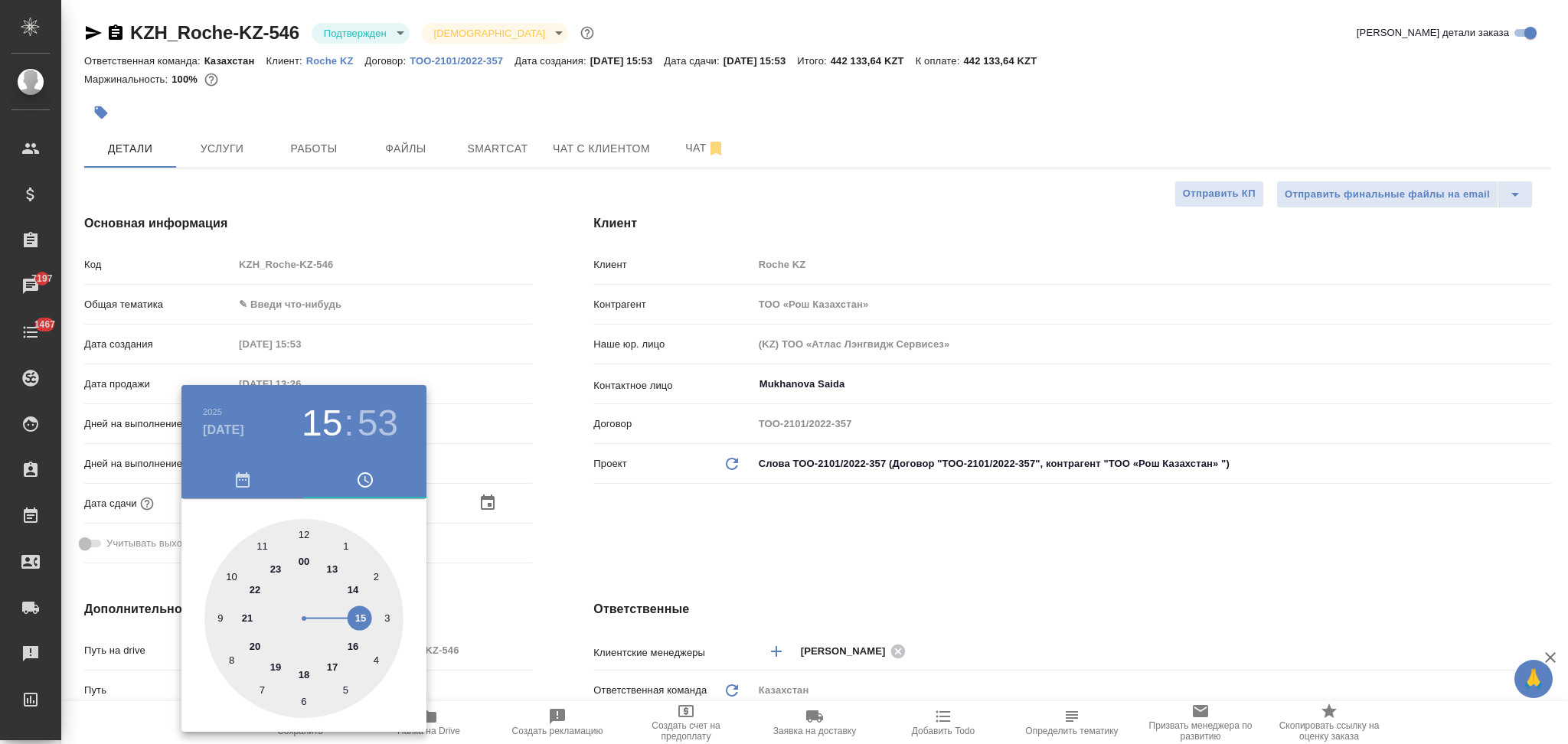
type input "[DATE] 11:53"
type textarea "x"
click at [264, 543] on div at bounding box center [304, 619] width 199 height 199
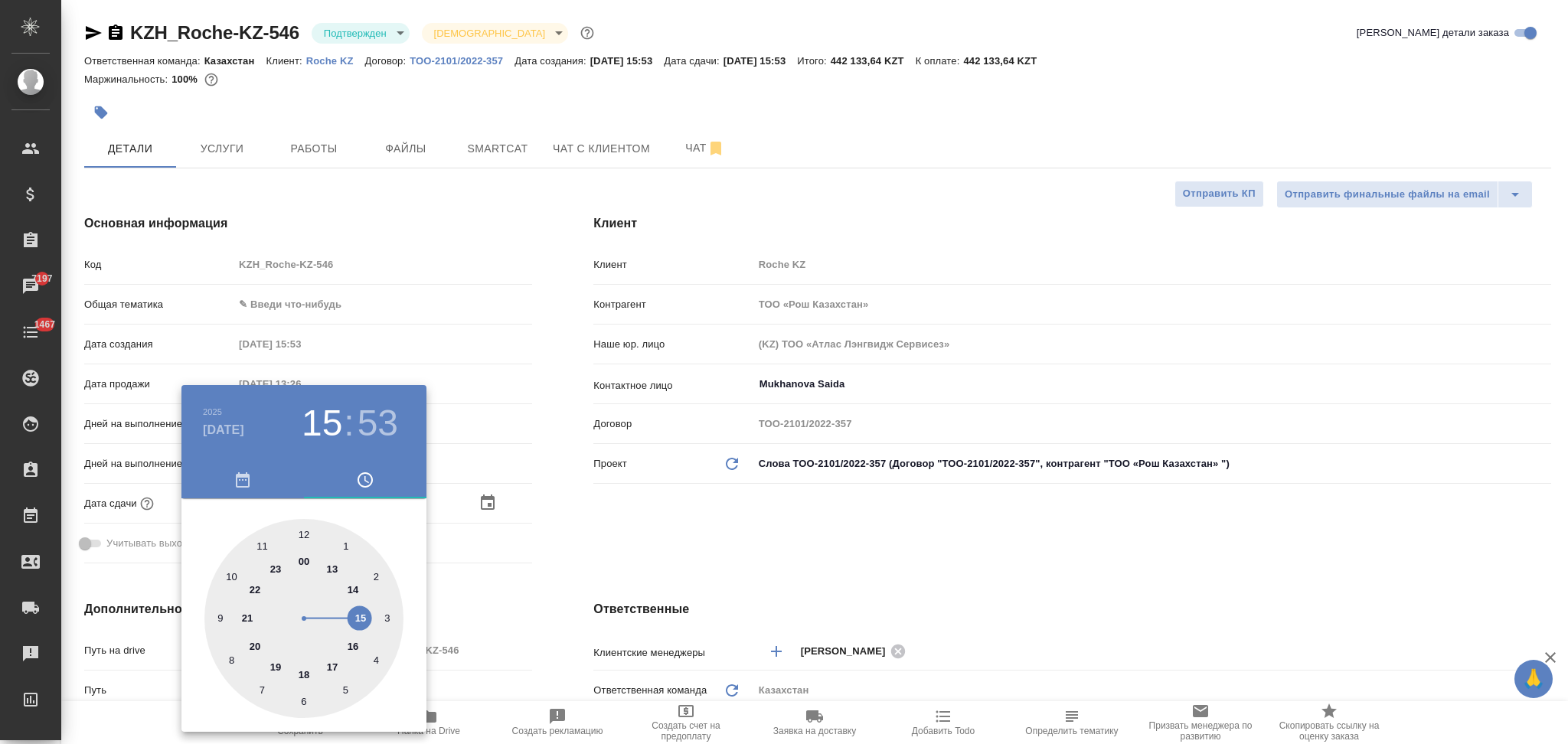
type textarea "x"
click at [305, 532] on div at bounding box center [304, 619] width 199 height 199
type input "[DATE] 11:00"
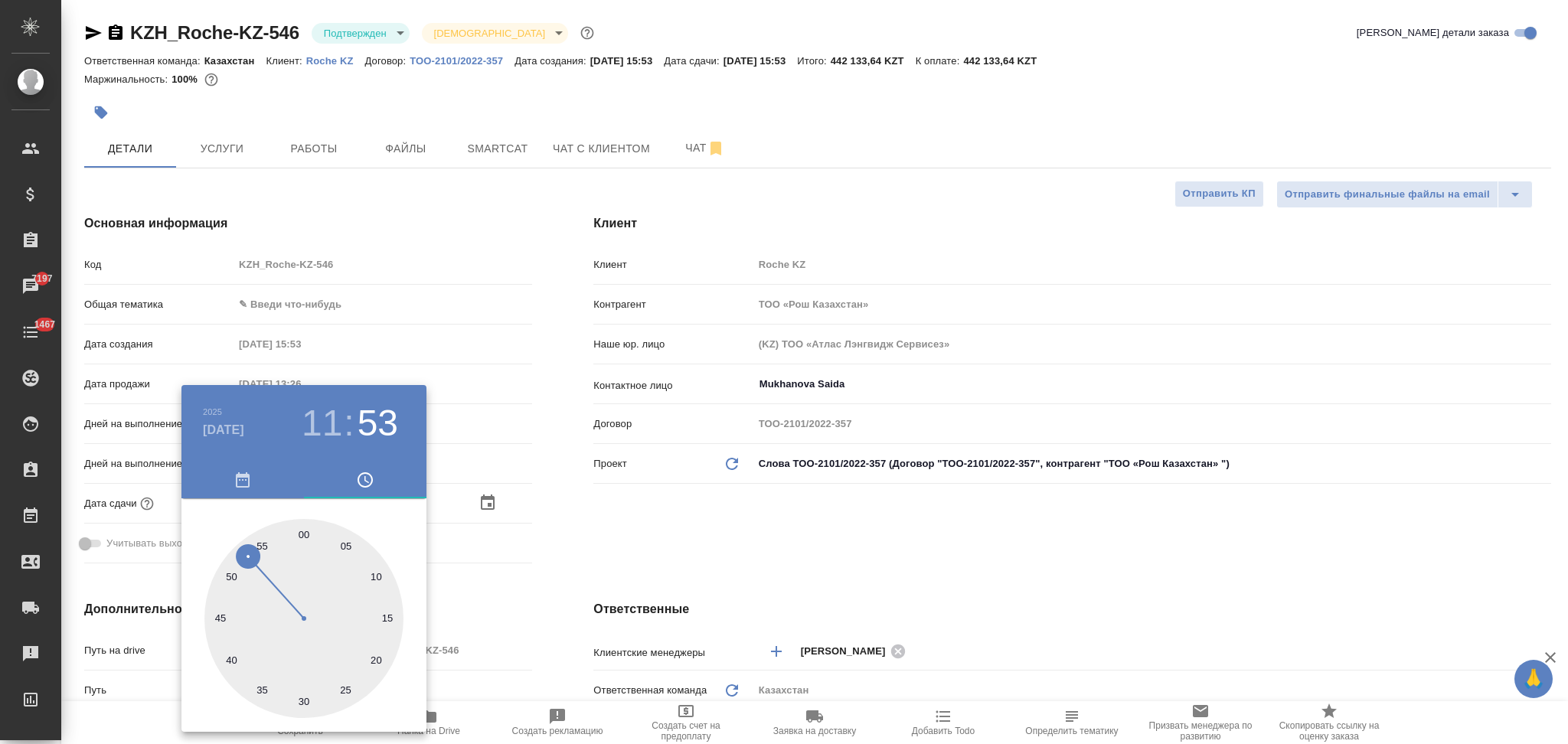
type textarea "x"
click at [524, 564] on div at bounding box center [784, 372] width 1568 height 744
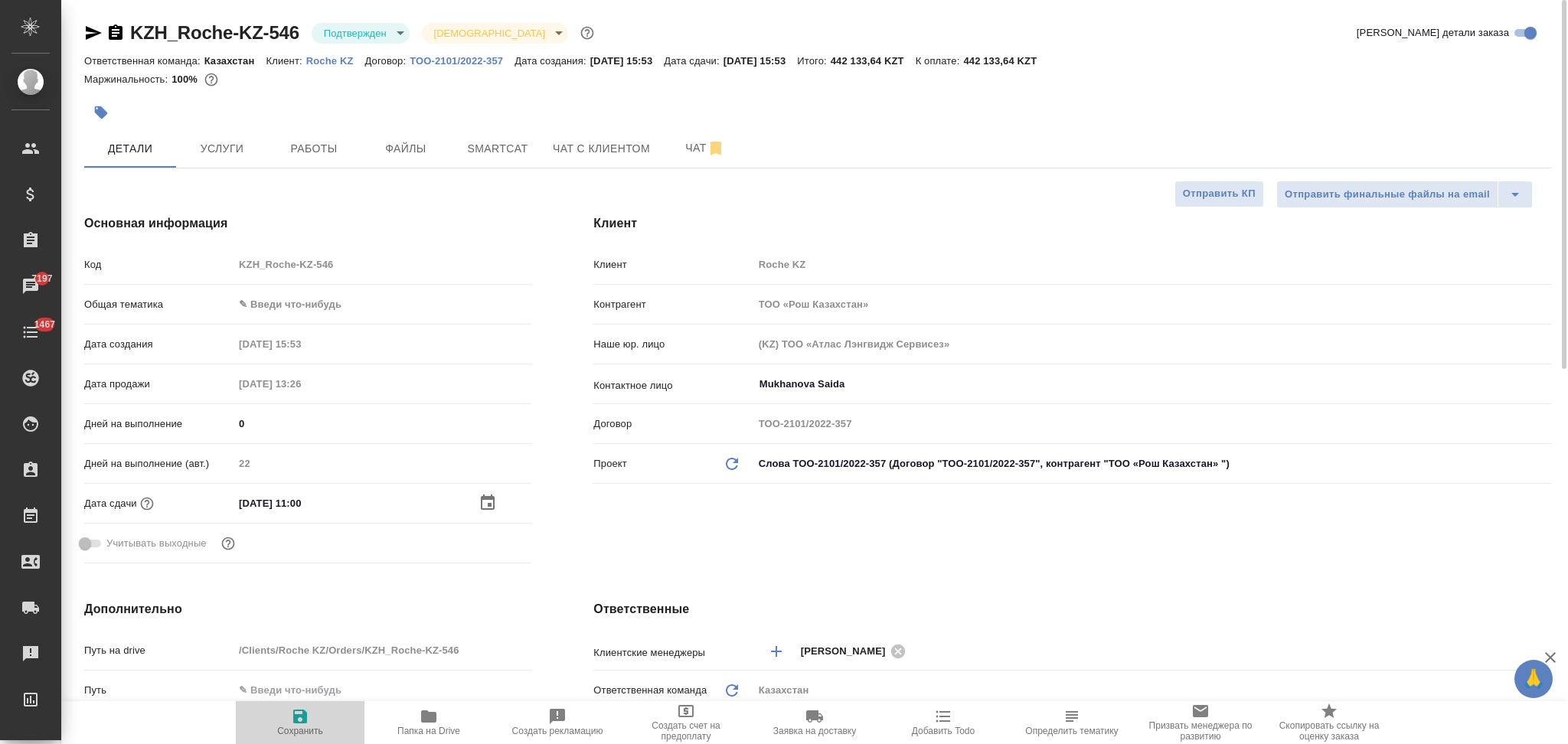
click at [299, 715] on icon "button" at bounding box center [299, 716] width 14 height 14
type textarea "x"
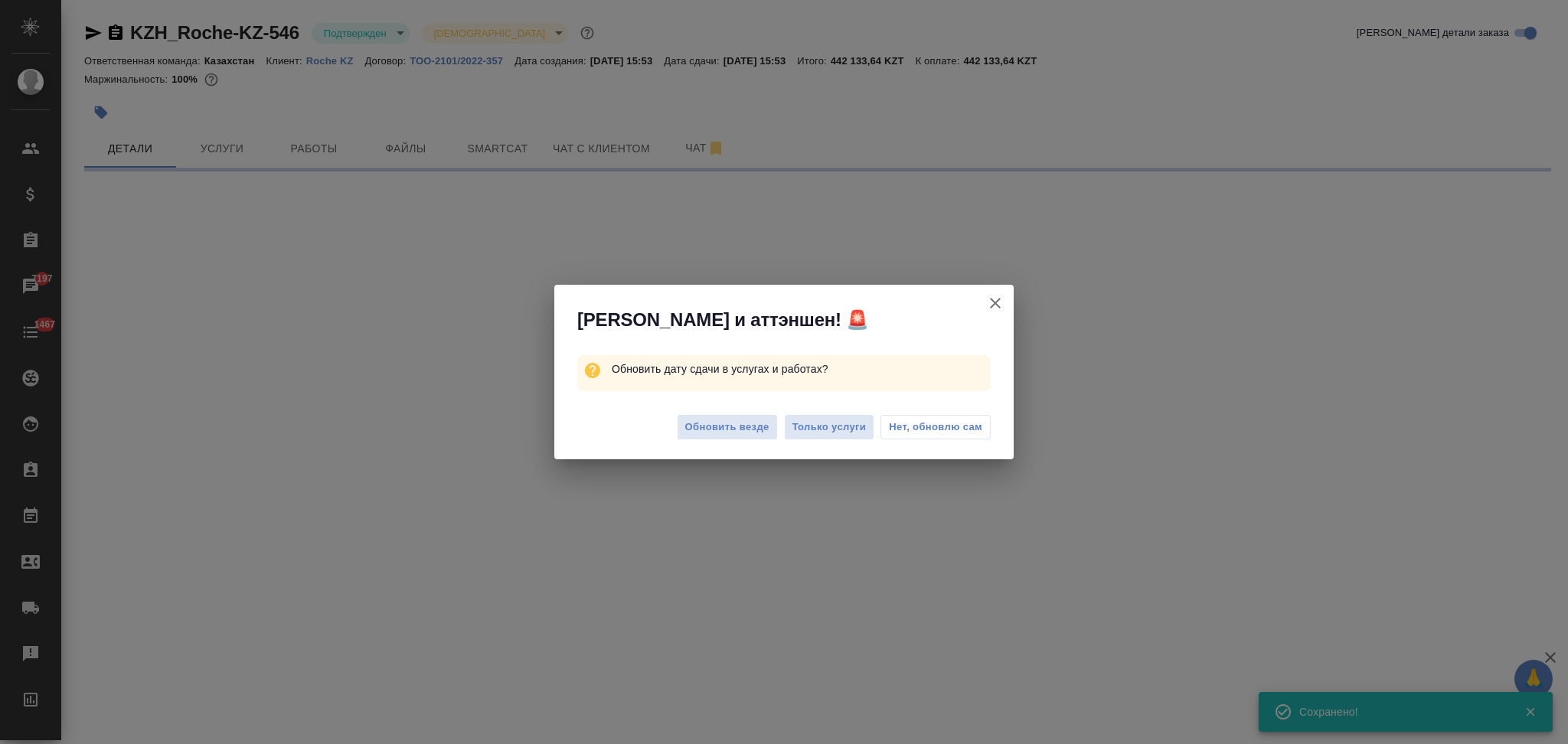
select select "RU"
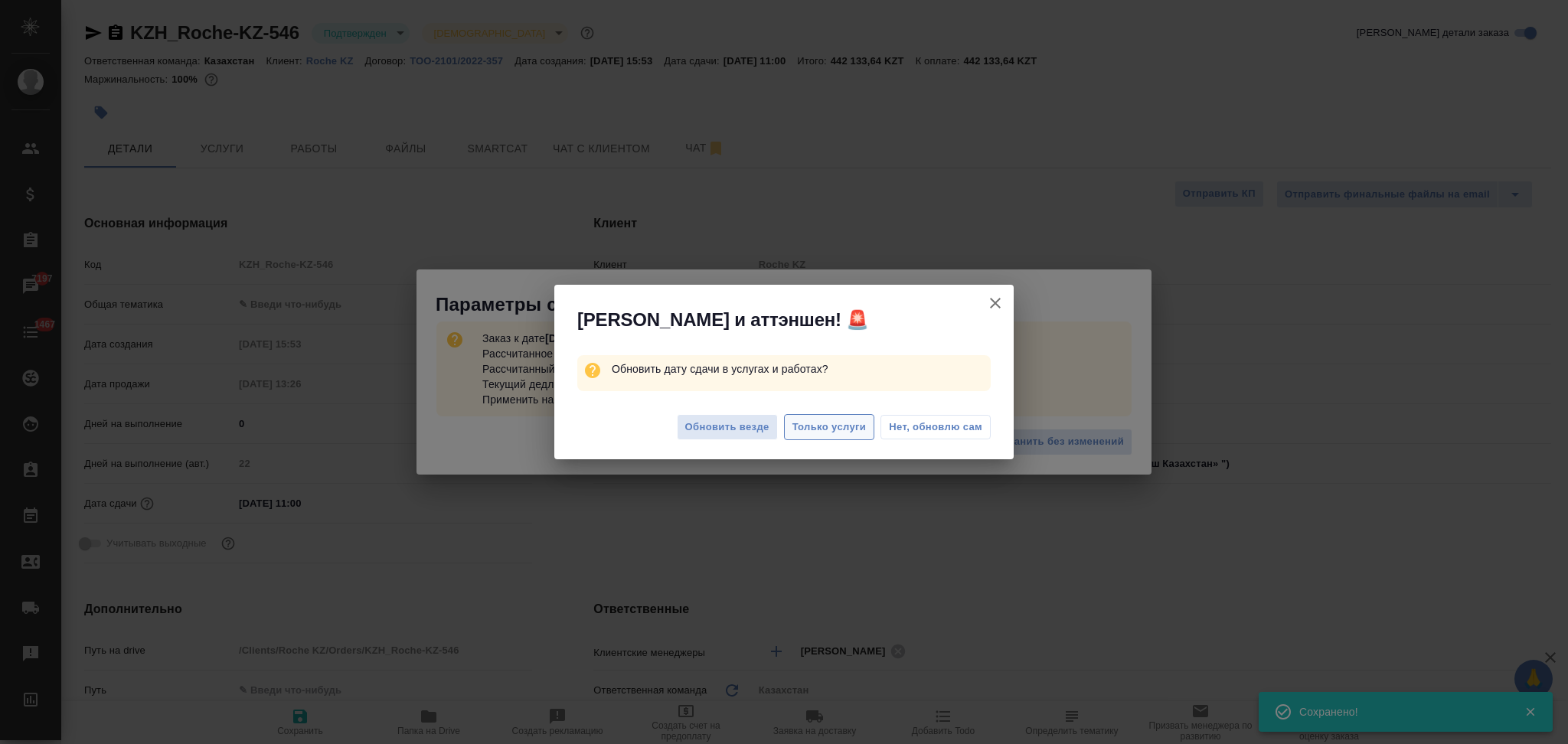
type textarea "x"
click at [800, 431] on span "Только услуги" at bounding box center [830, 427] width 74 height 18
type textarea "x"
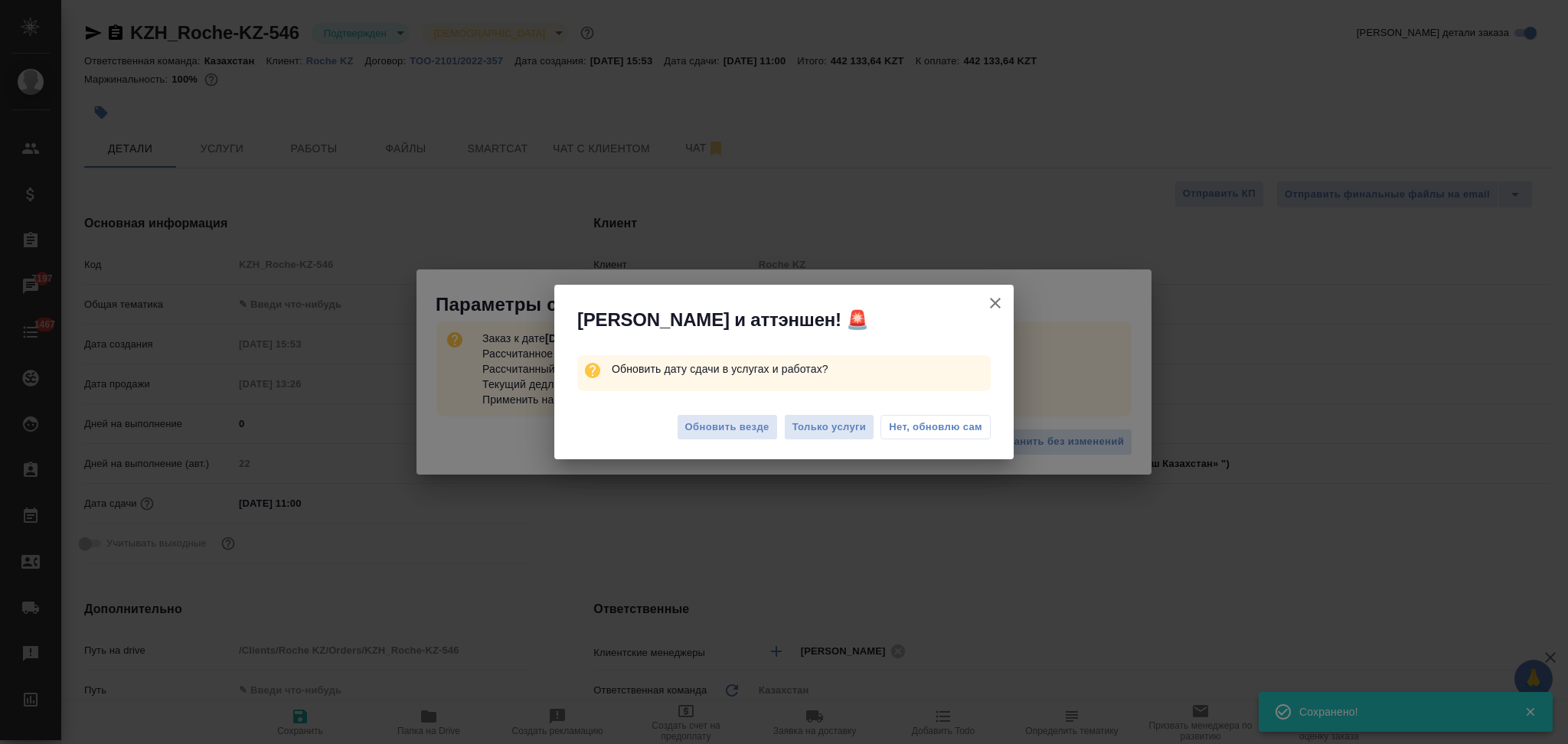
type textarea "x"
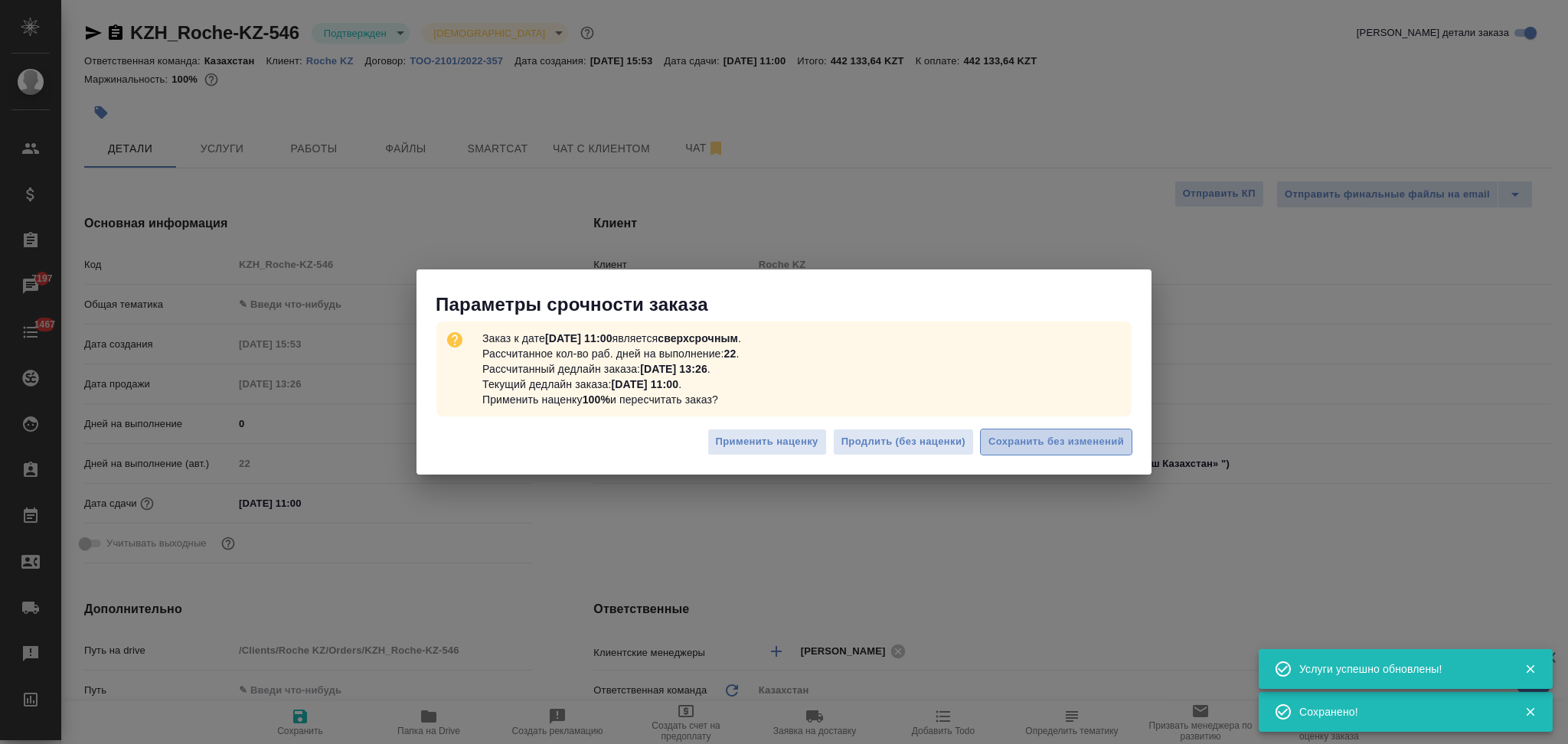
click at [1006, 447] on span "Сохранить без изменений" at bounding box center [1056, 443] width 135 height 18
type textarea "x"
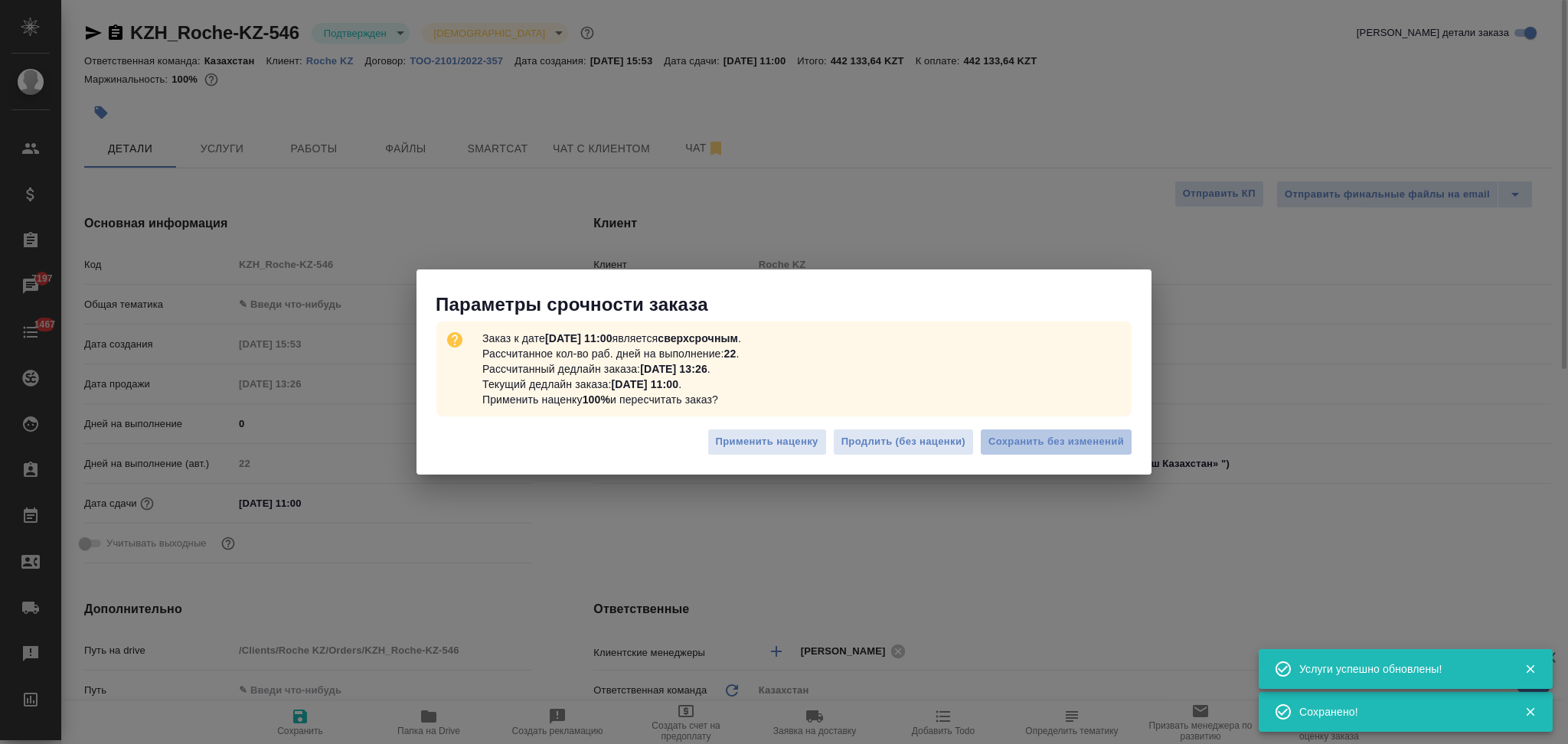
type textarea "x"
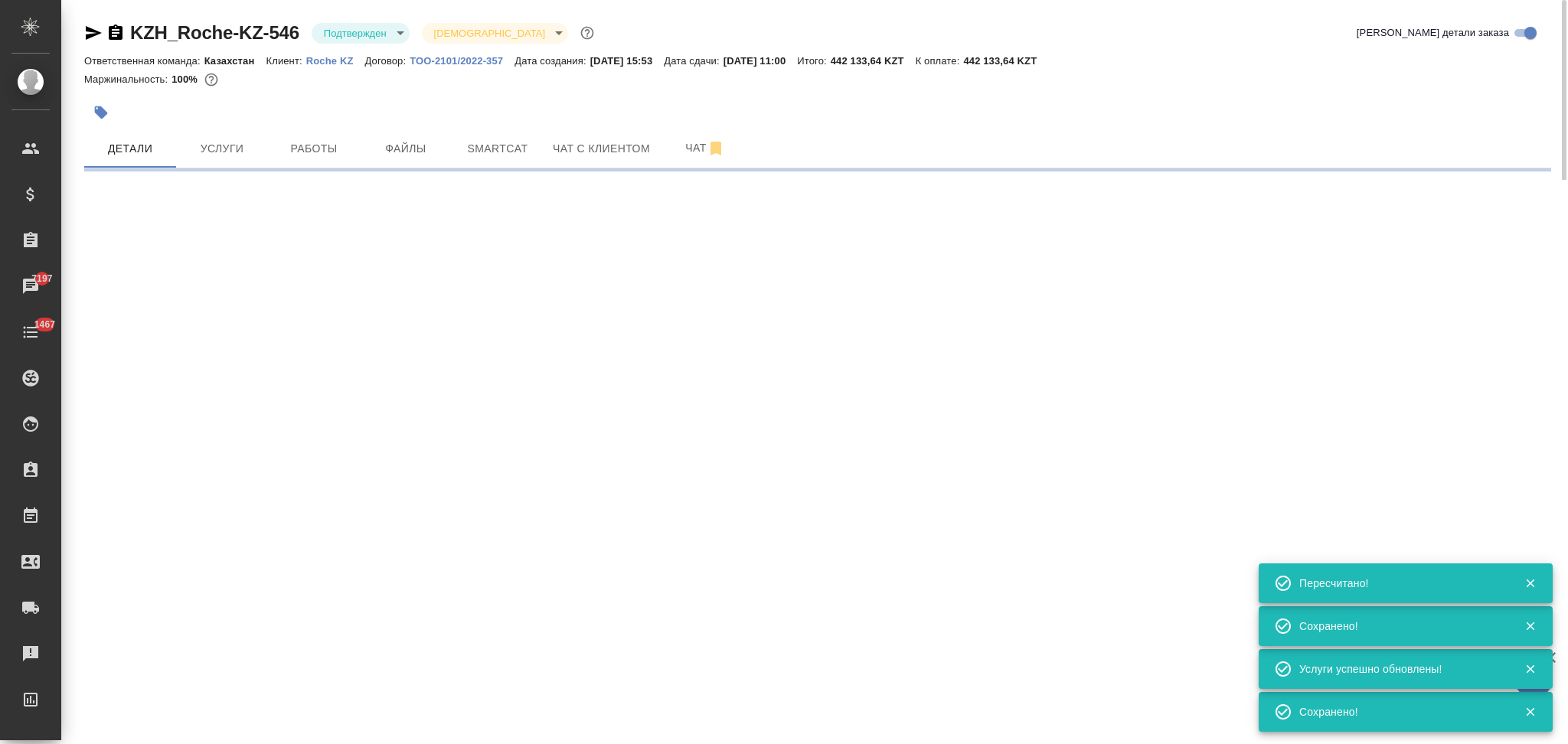
type input "urgent"
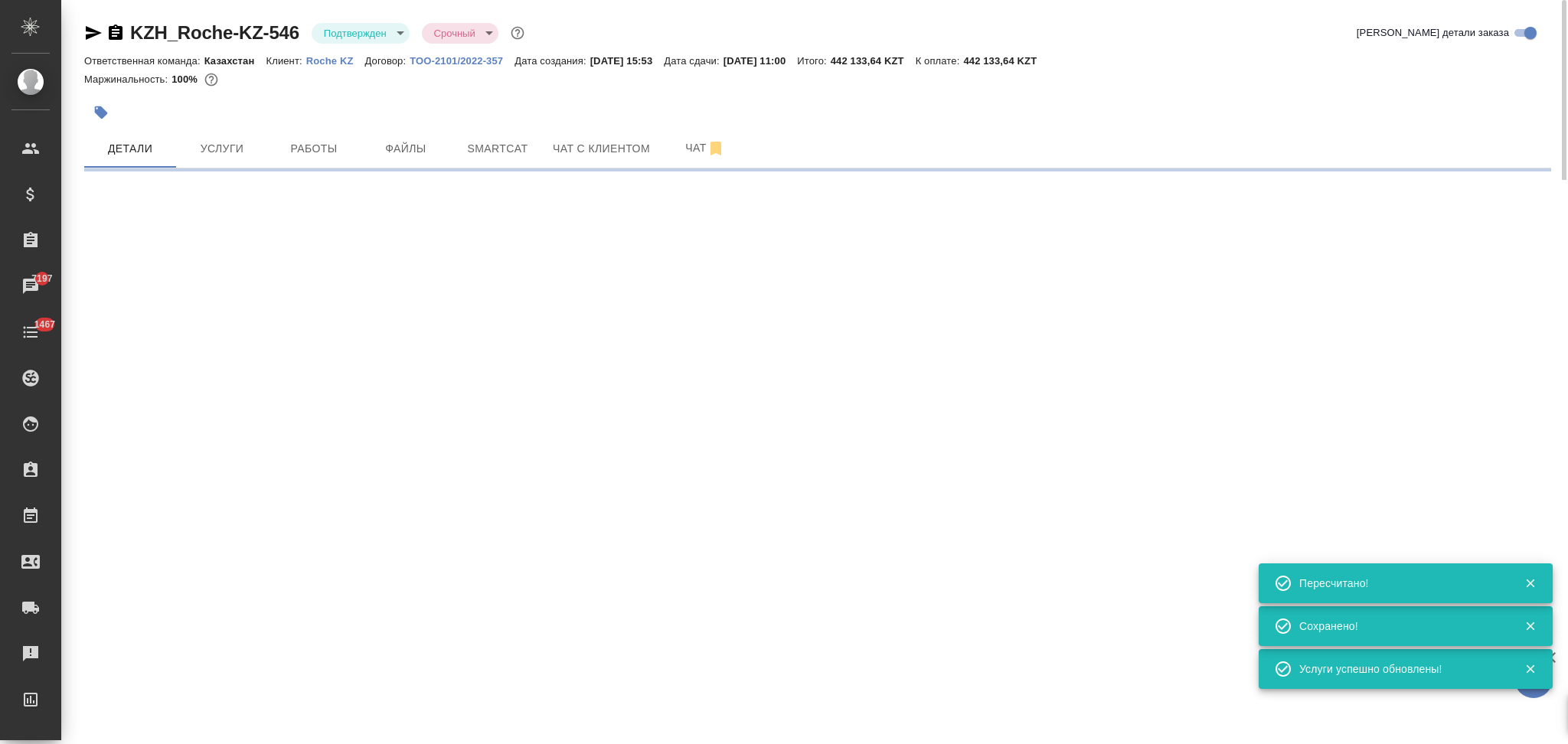
select select "RU"
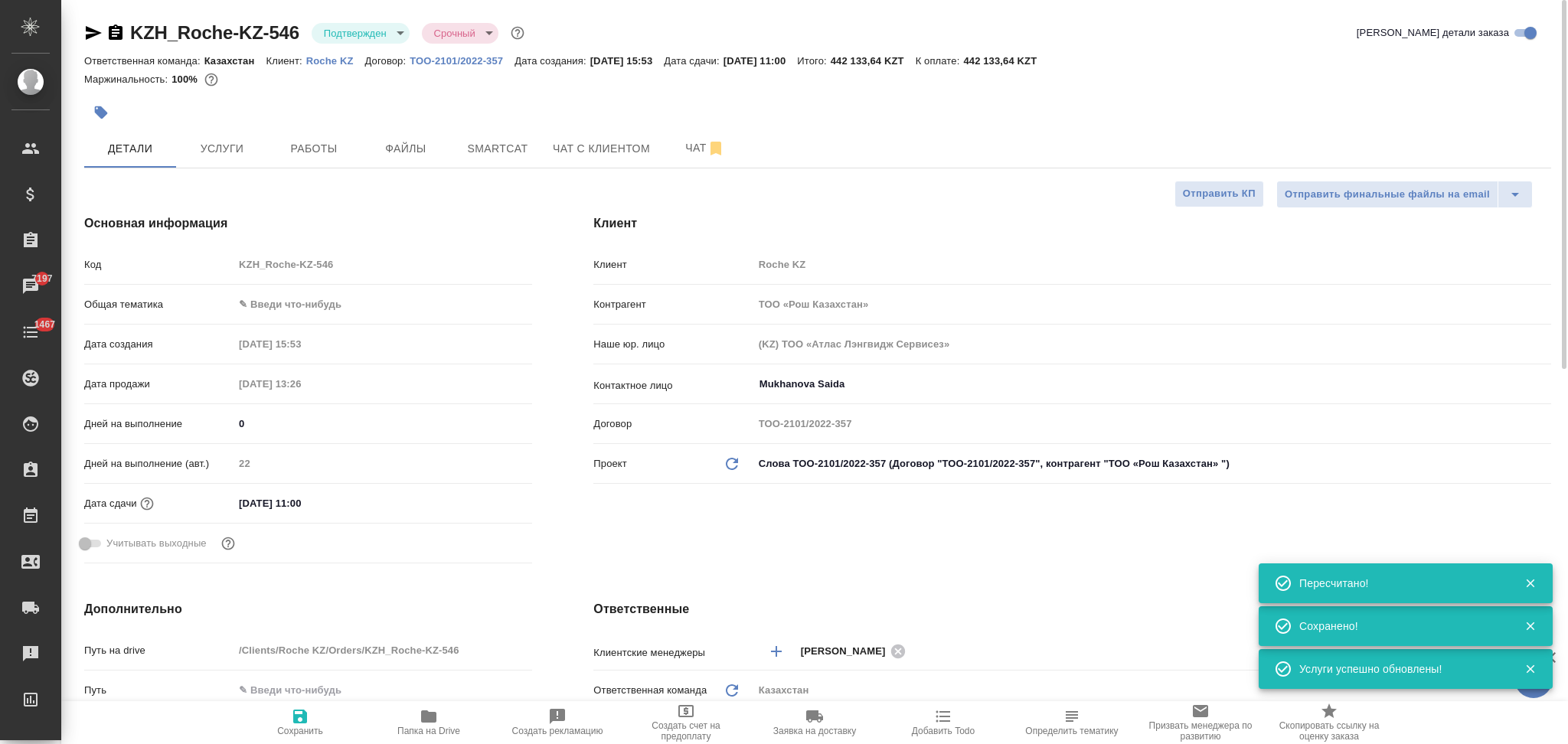
type textarea "x"
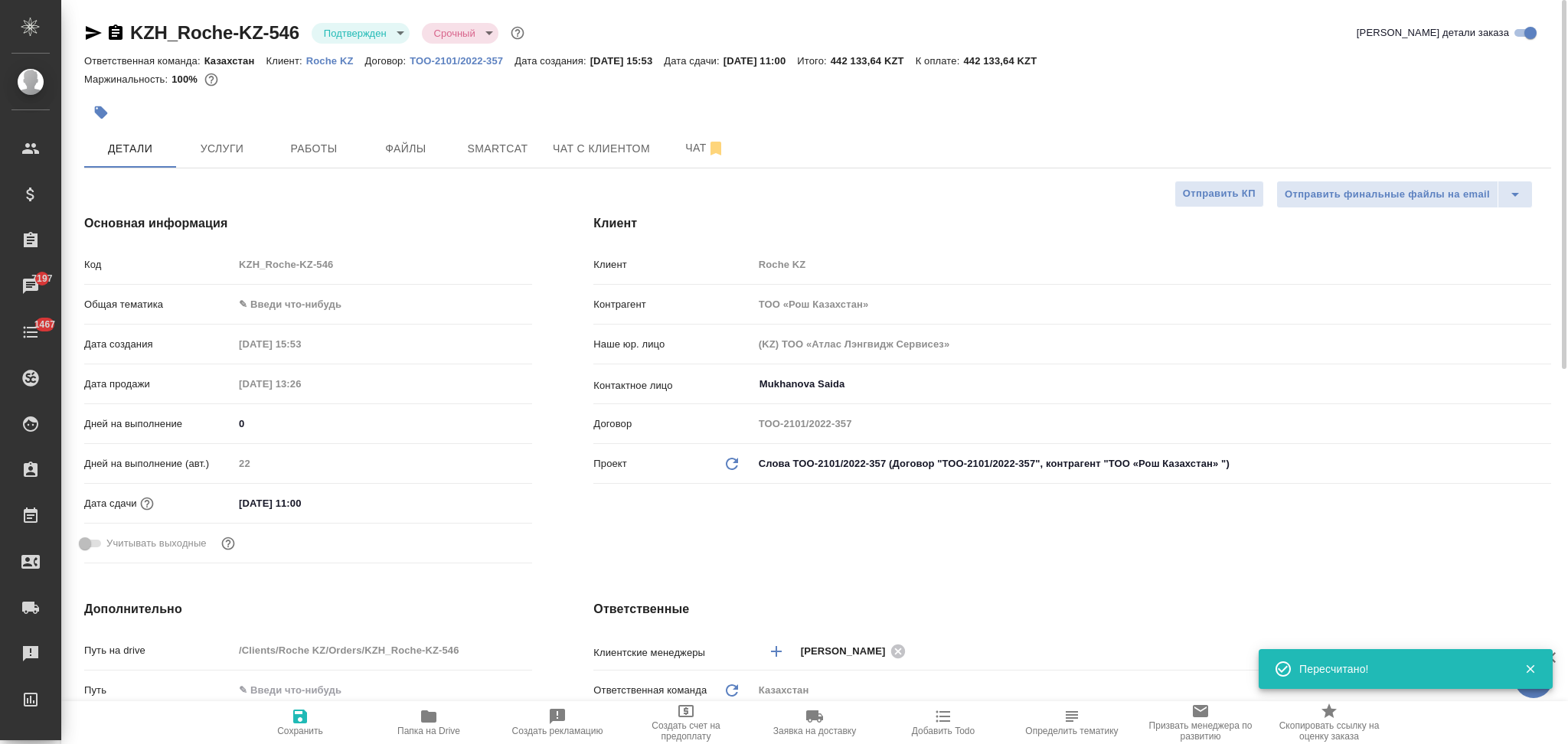
click at [91, 32] on icon "button" at bounding box center [93, 32] width 18 height 18
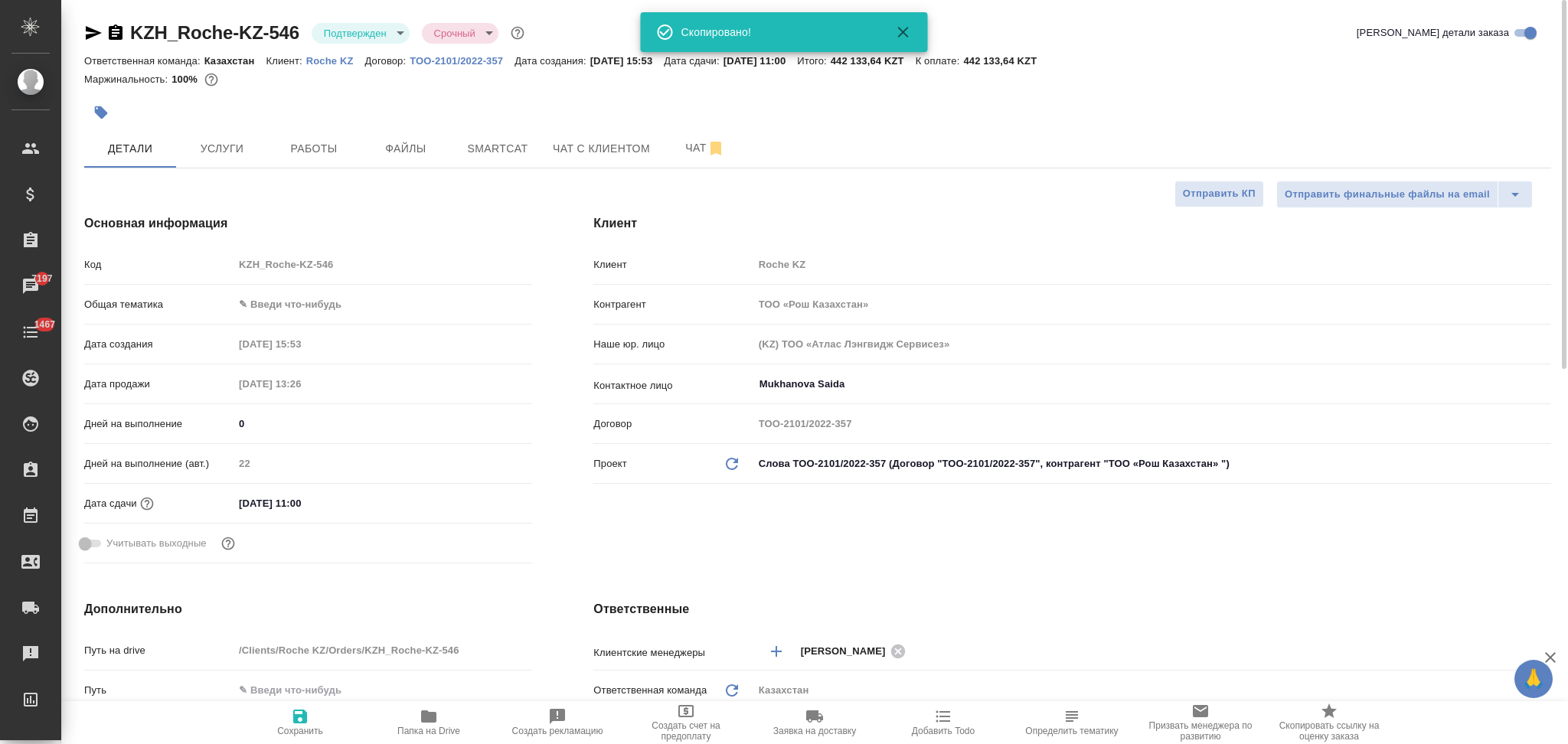
type textarea "x"
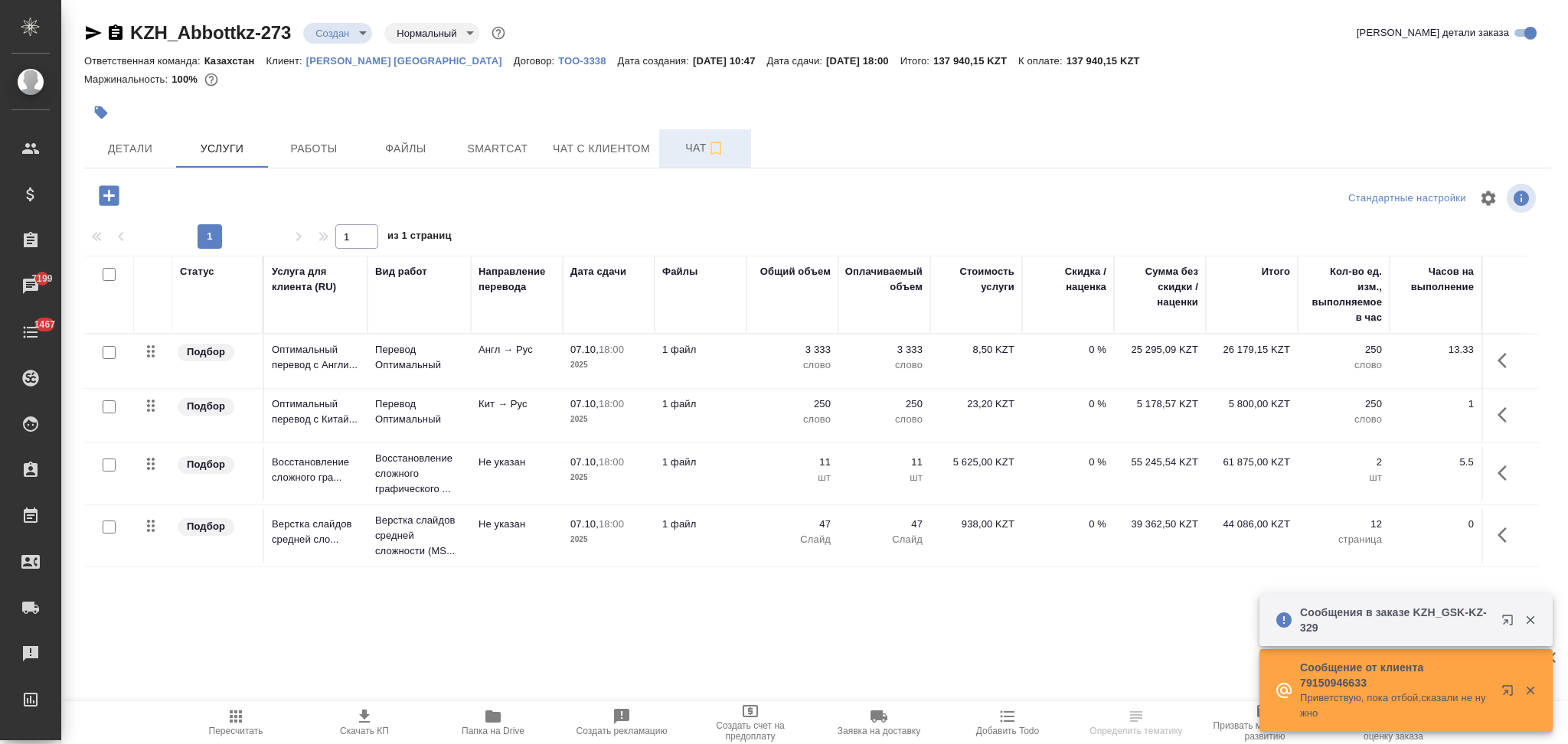
click at [674, 146] on span "Чат" at bounding box center [705, 148] width 74 height 19
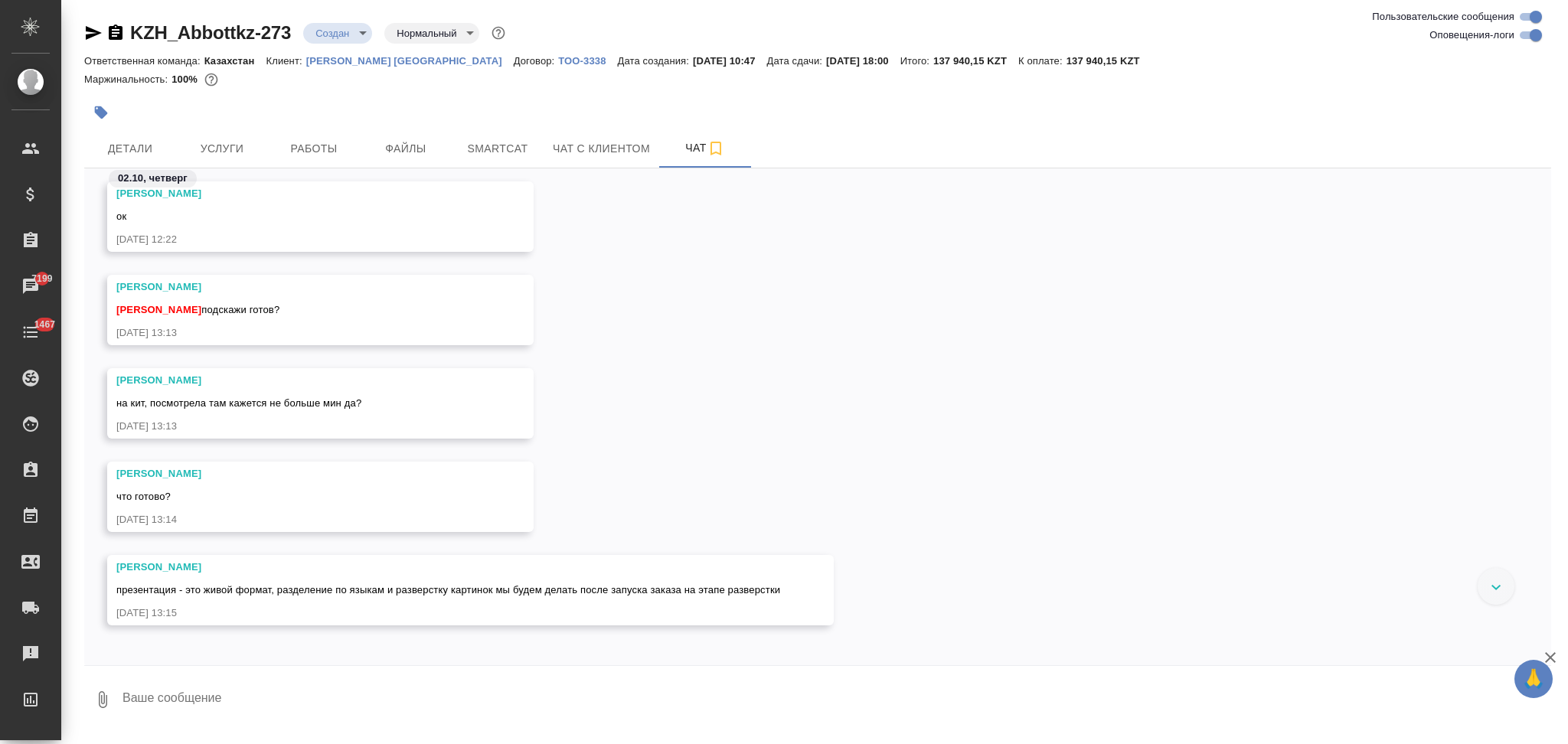
scroll to position [1968, 0]
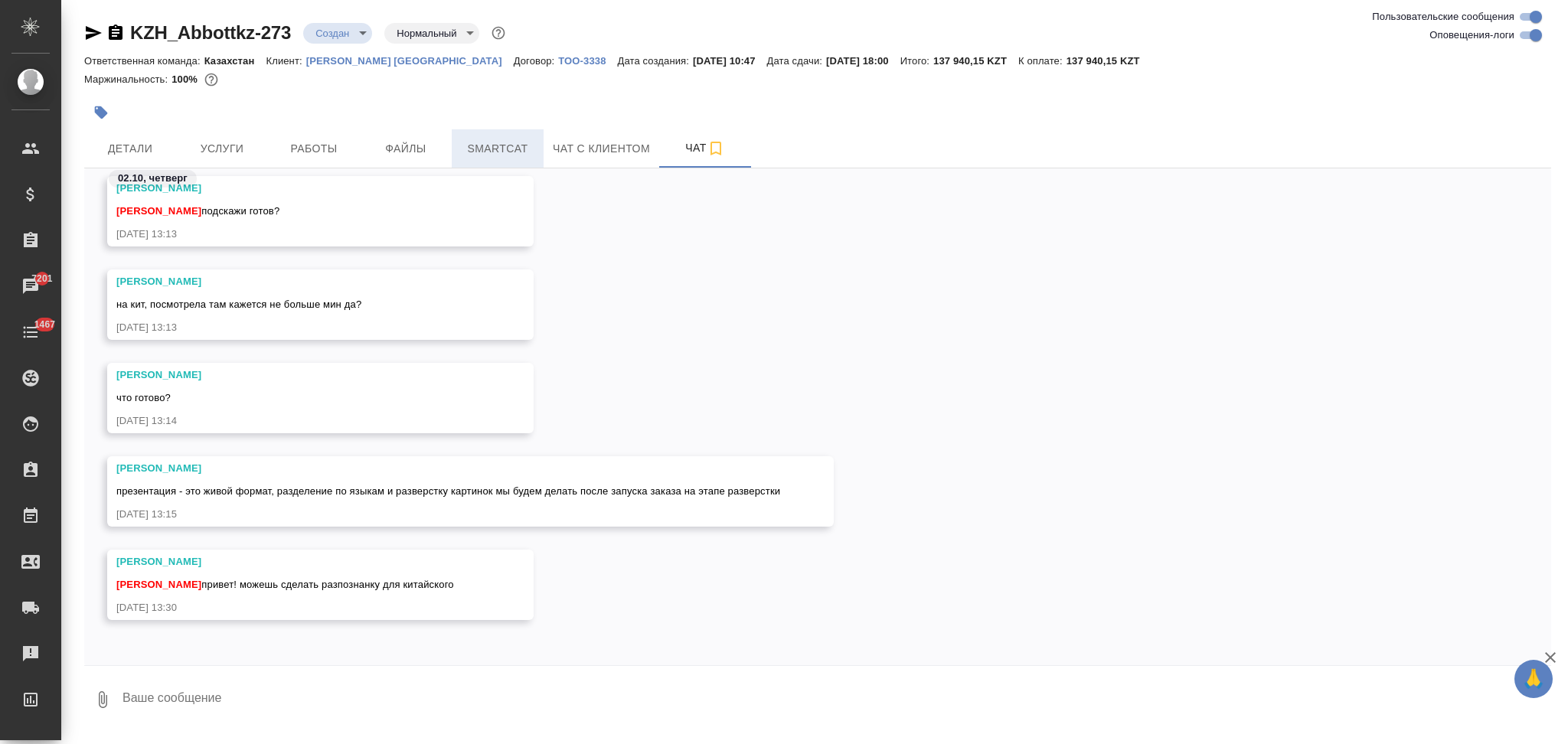
click at [484, 151] on span "Smartcat" at bounding box center [498, 149] width 74 height 19
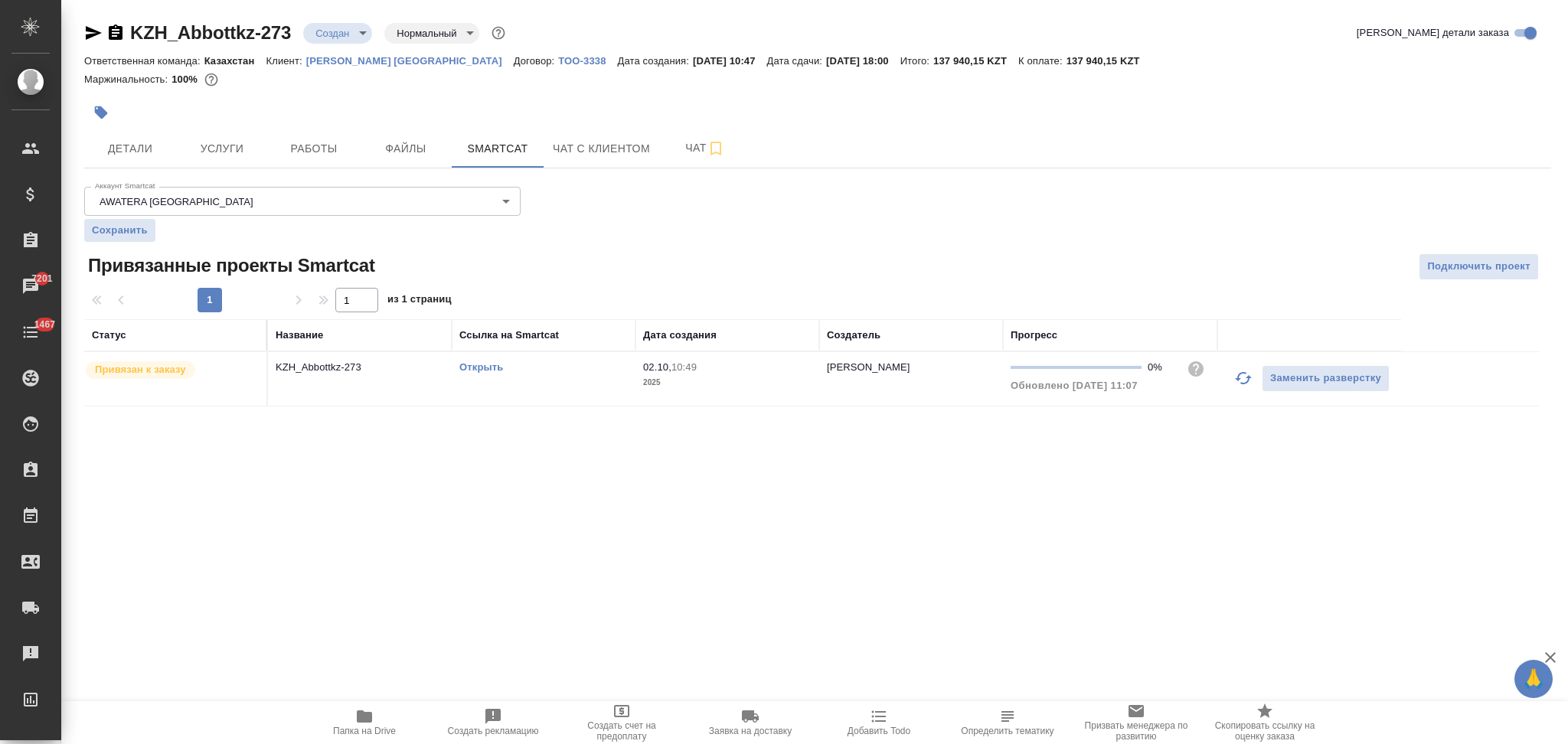
click at [494, 367] on link "Открыть" at bounding box center [481, 367] width 43 height 12
click at [210, 140] on span "Услуги" at bounding box center [222, 149] width 74 height 19
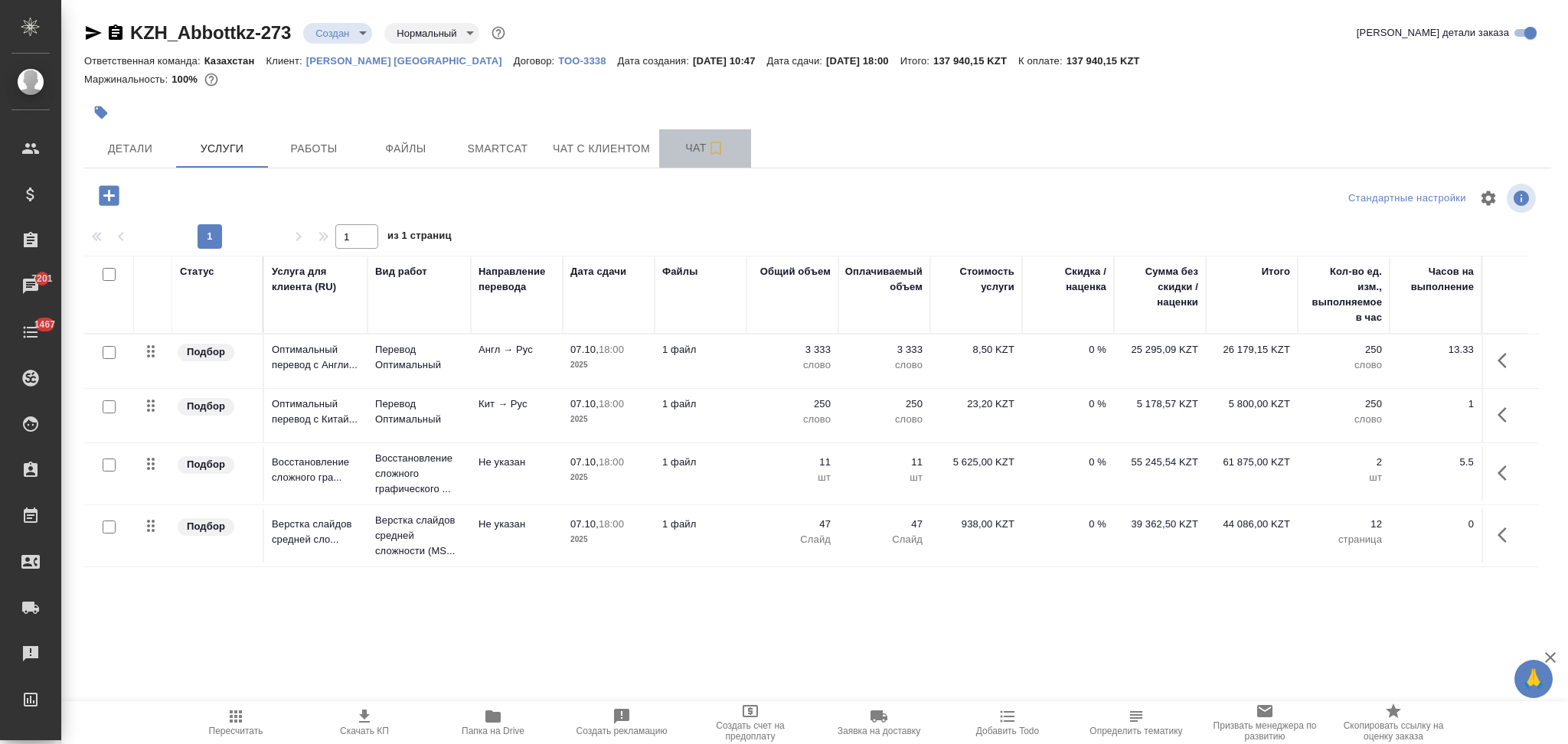
click at [674, 150] on span "Чат" at bounding box center [705, 148] width 74 height 19
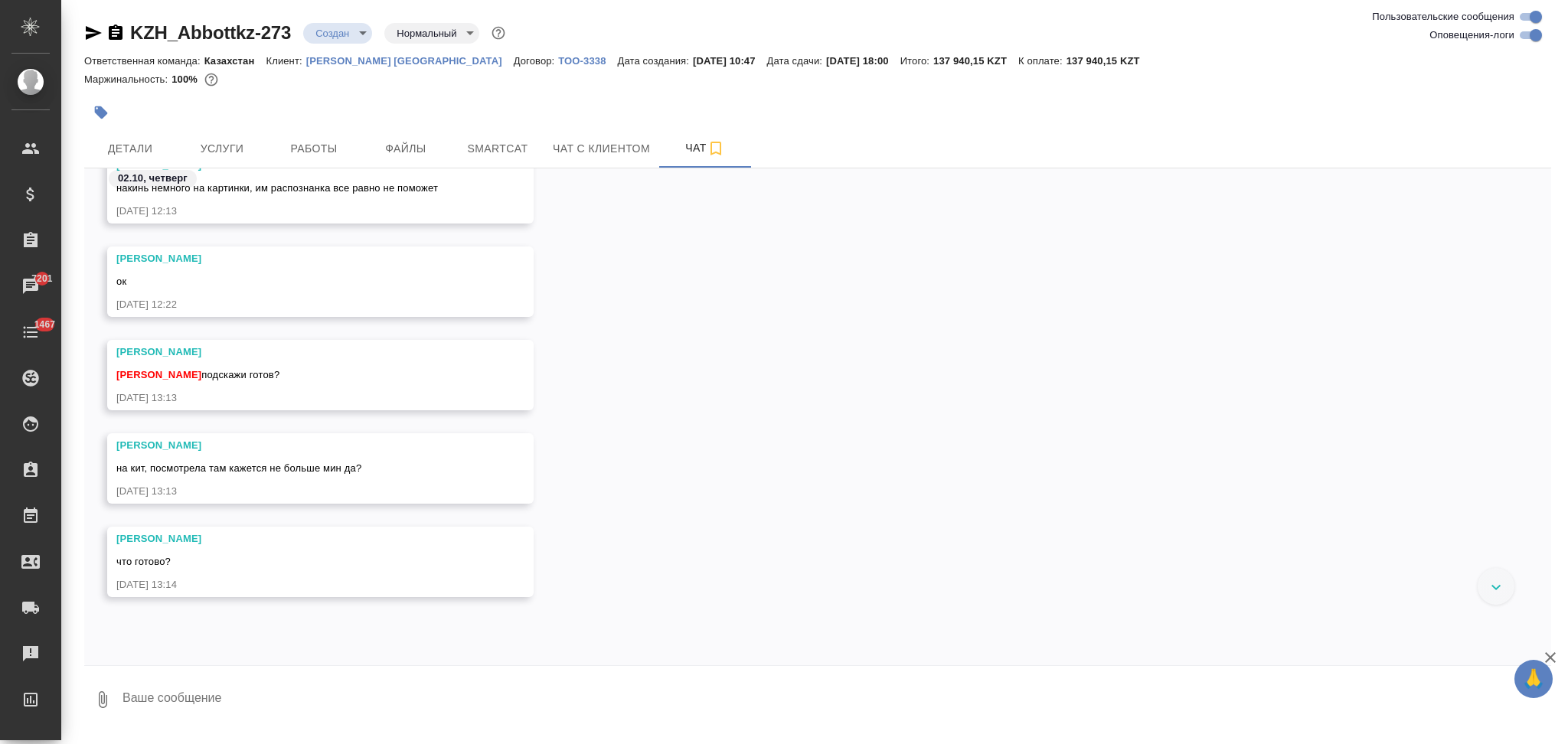
scroll to position [1874, 0]
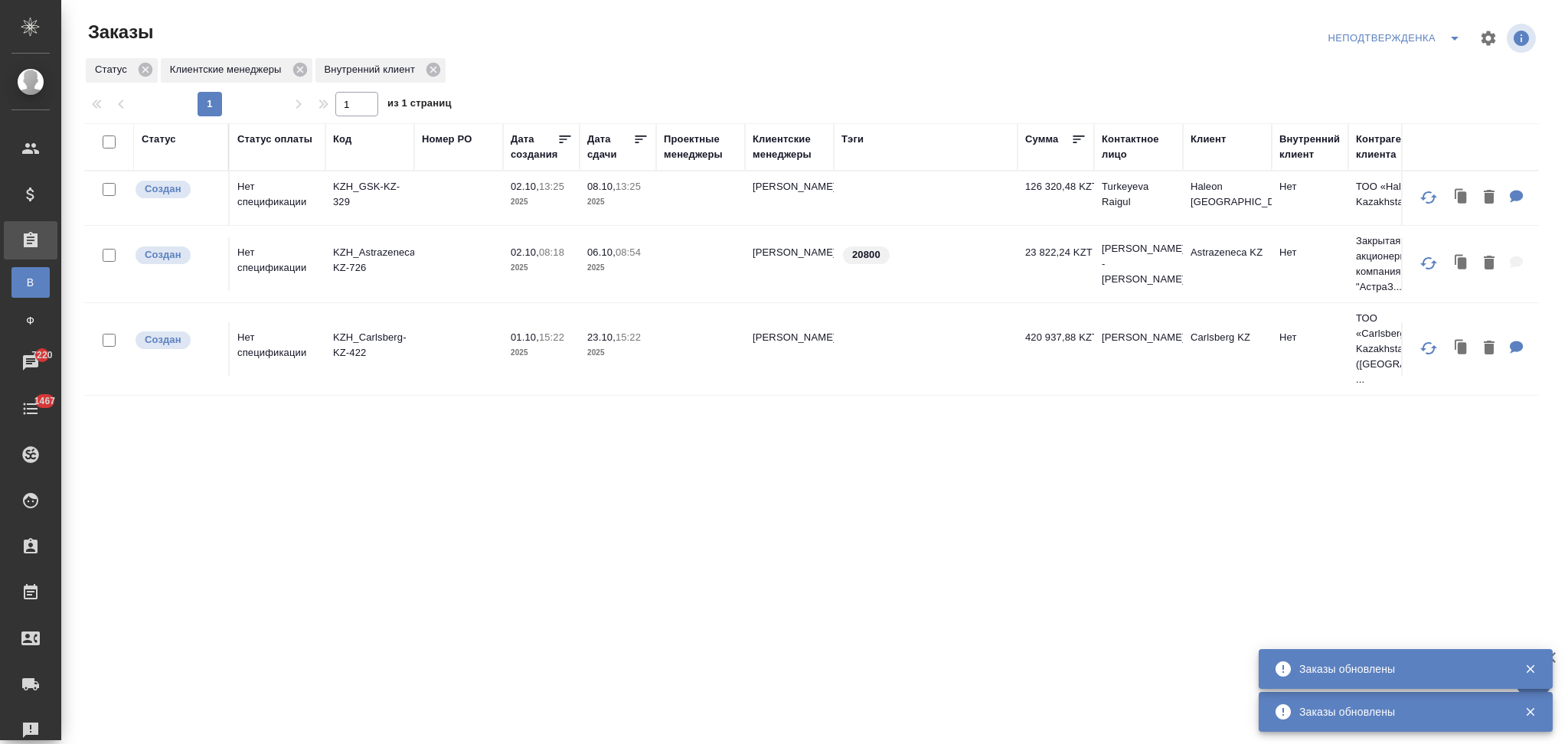
click at [344, 142] on div "Код" at bounding box center [342, 139] width 18 height 15
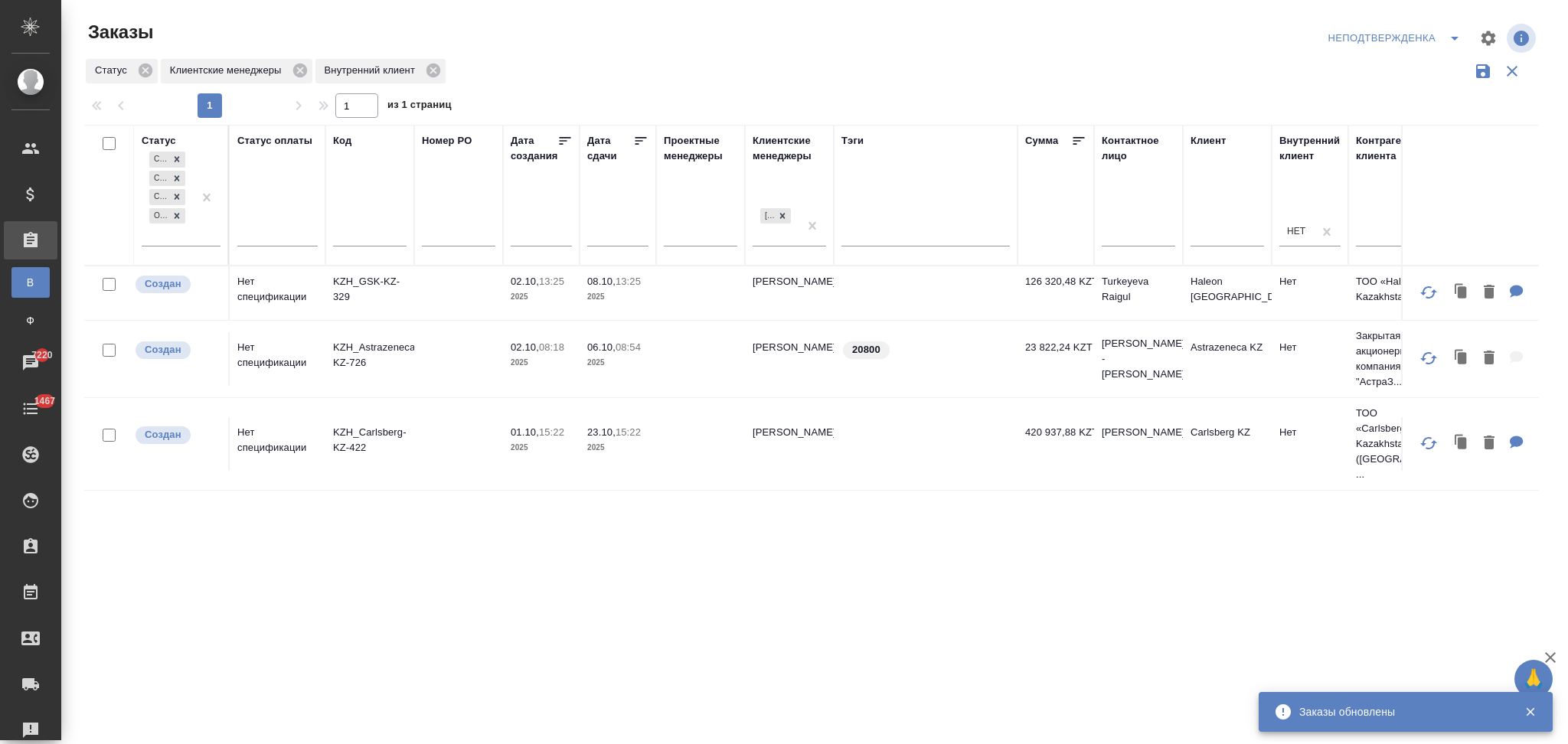
click at [362, 225] on div at bounding box center [370, 239] width 74 height 38
click at [363, 231] on input "text" at bounding box center [370, 236] width 74 height 19
paste input "KZH_GSK-KZ-320."
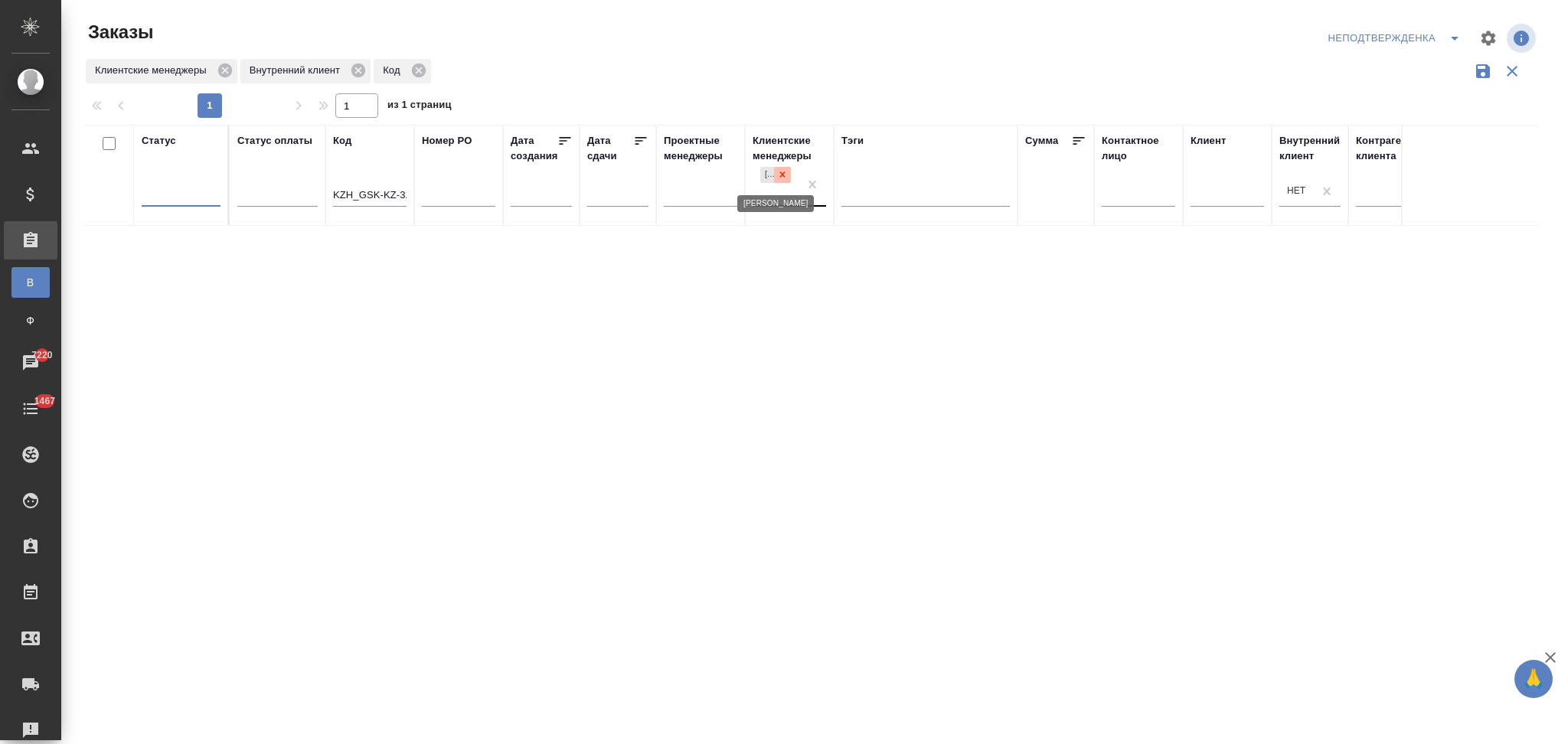
click at [781, 175] on icon at bounding box center [783, 175] width 5 height 5
drag, startPoint x: 359, startPoint y: 176, endPoint x: 295, endPoint y: 167, distance: 64.6
click at [295, 167] on tr "Статус Статус оплаты Код KZH_GSK-KZ-320. Номер PO Дата создания Дата сдачи Прое…" at bounding box center [1365, 168] width 2563 height 87
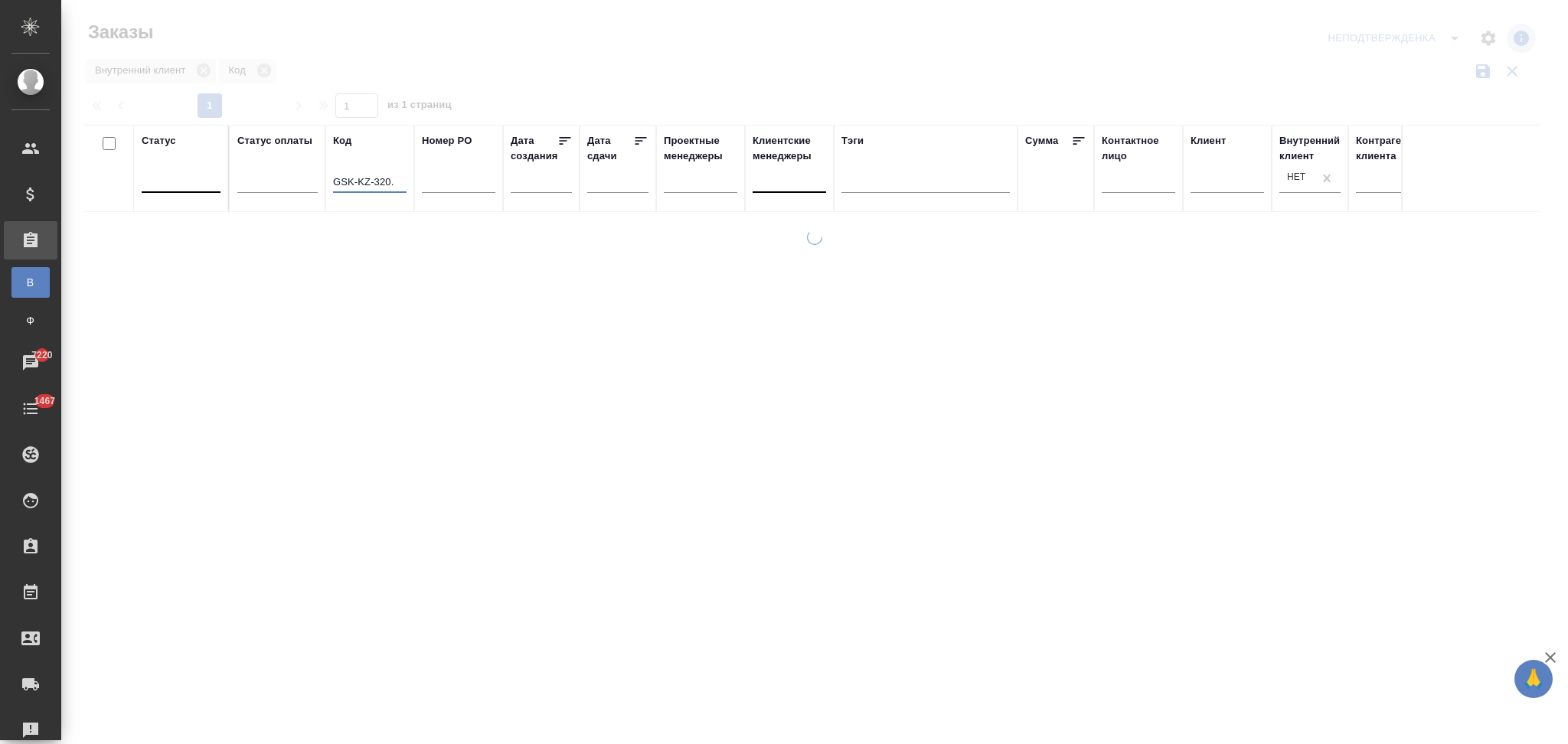
click at [397, 175] on input "GSK-KZ-320." at bounding box center [370, 183] width 74 height 19
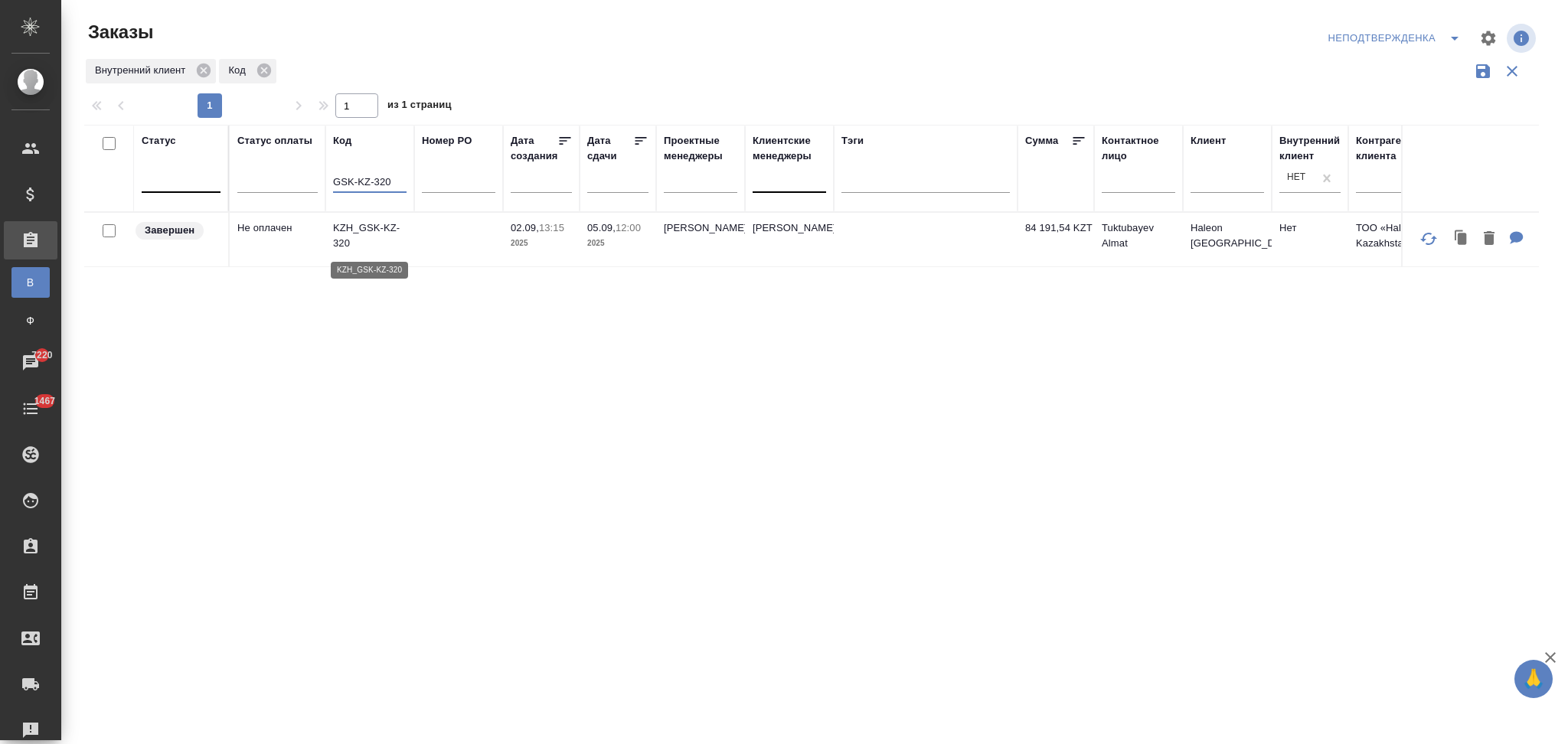
type input "GSK-KZ-320"
click at [368, 228] on p "KZH_GSK-KZ-320" at bounding box center [370, 236] width 74 height 31
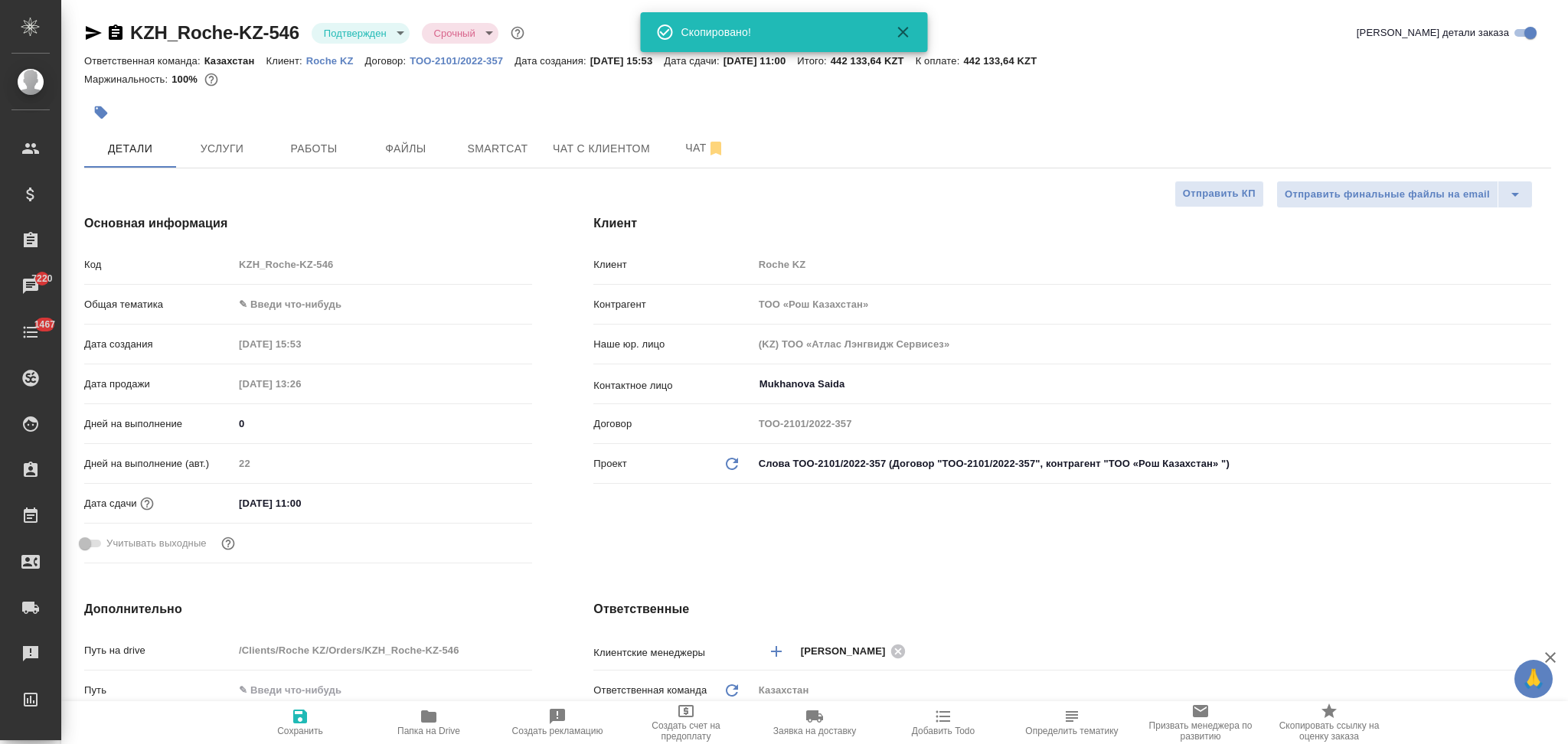
select select "RU"
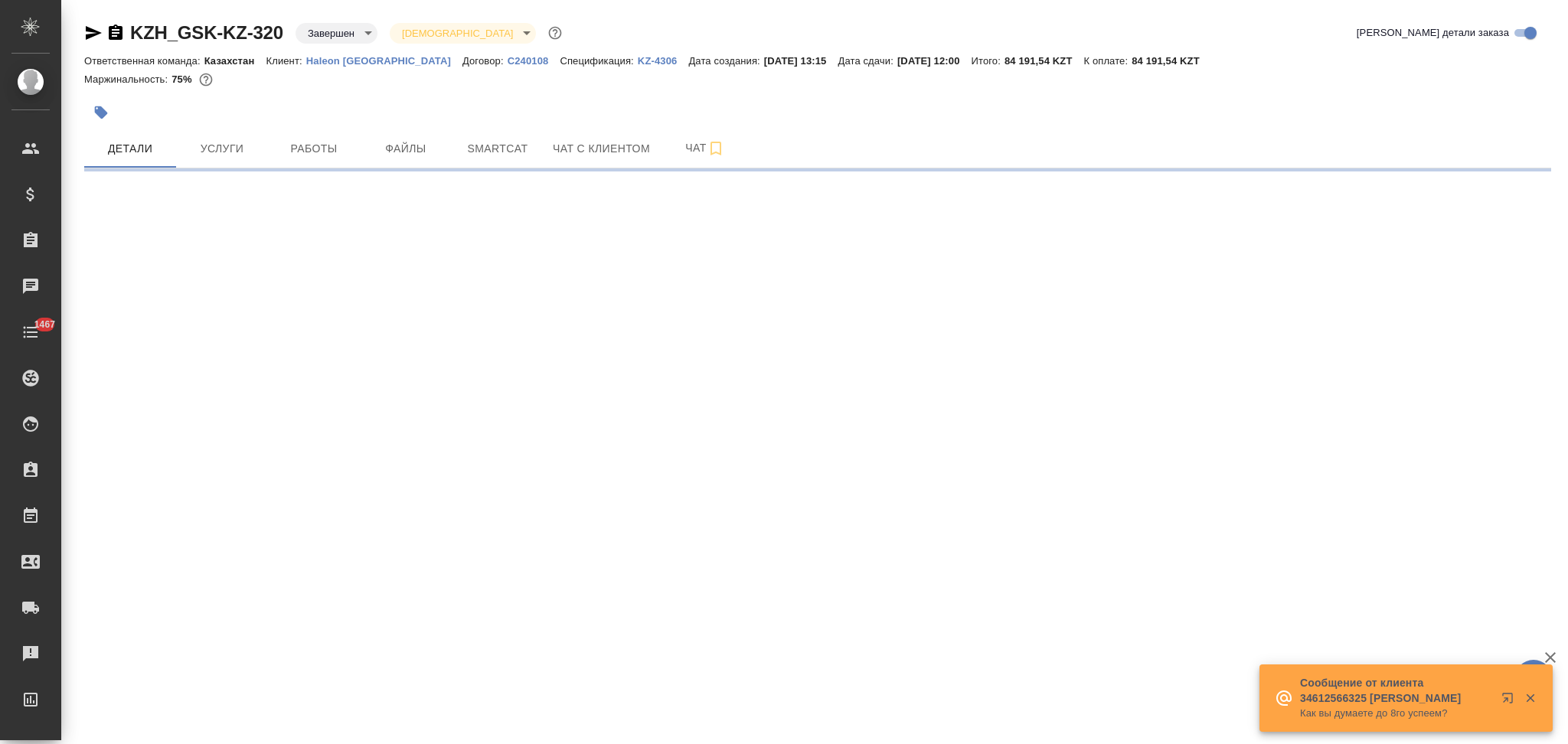
select select "RU"
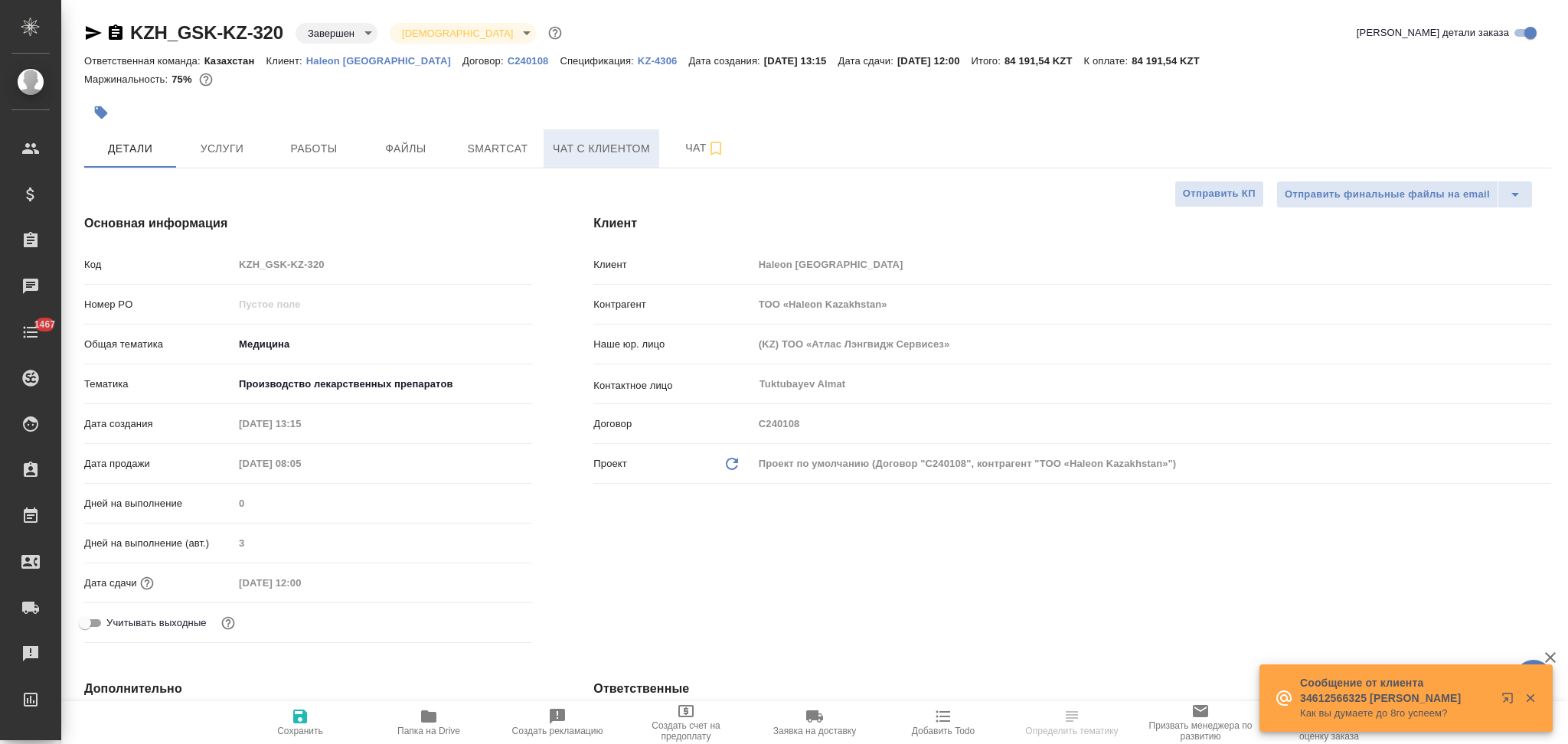
type textarea "x"
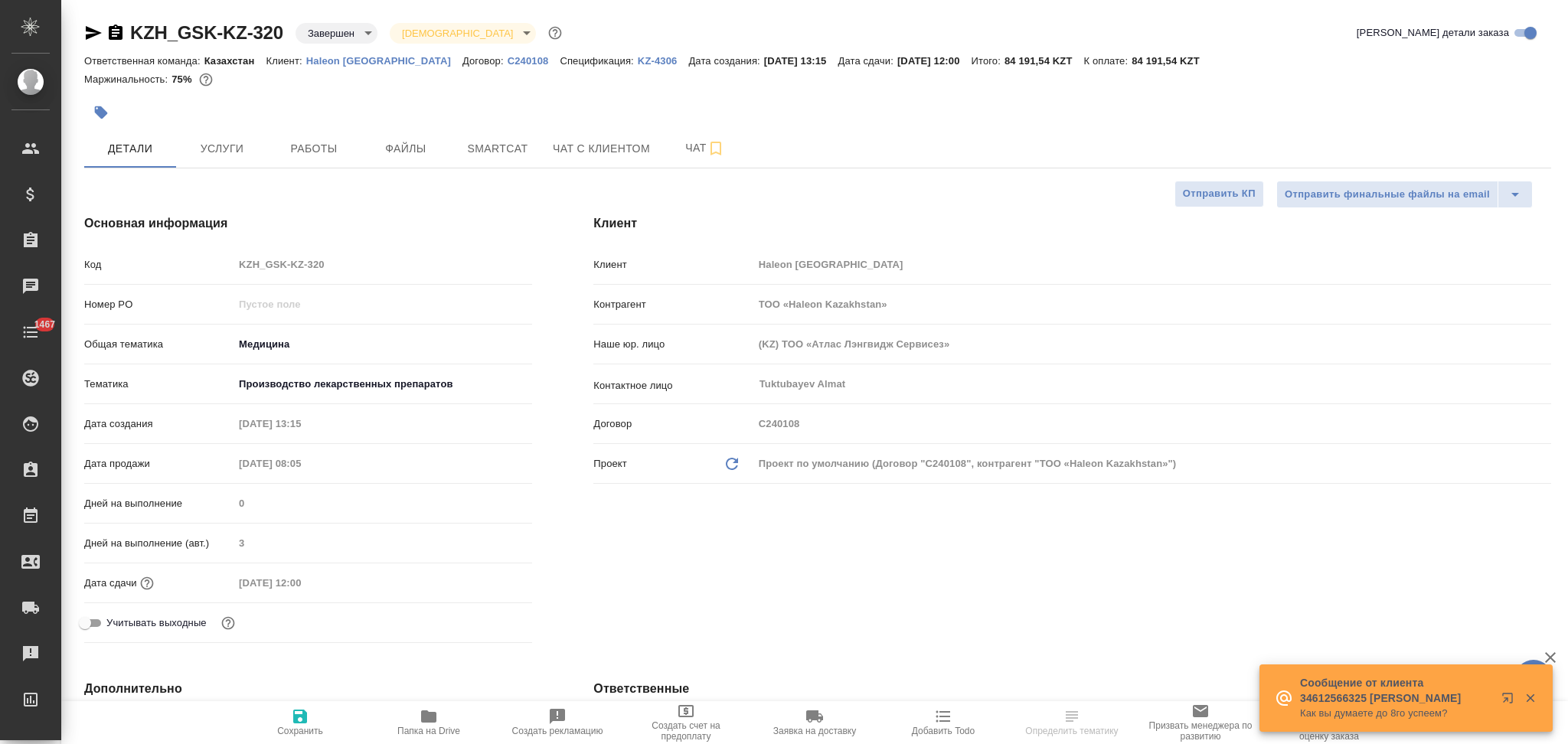
type textarea "x"
type input "[PERSON_NAME]"
click at [637, 60] on p "KZ-4306" at bounding box center [663, 60] width 51 height 12
type textarea "x"
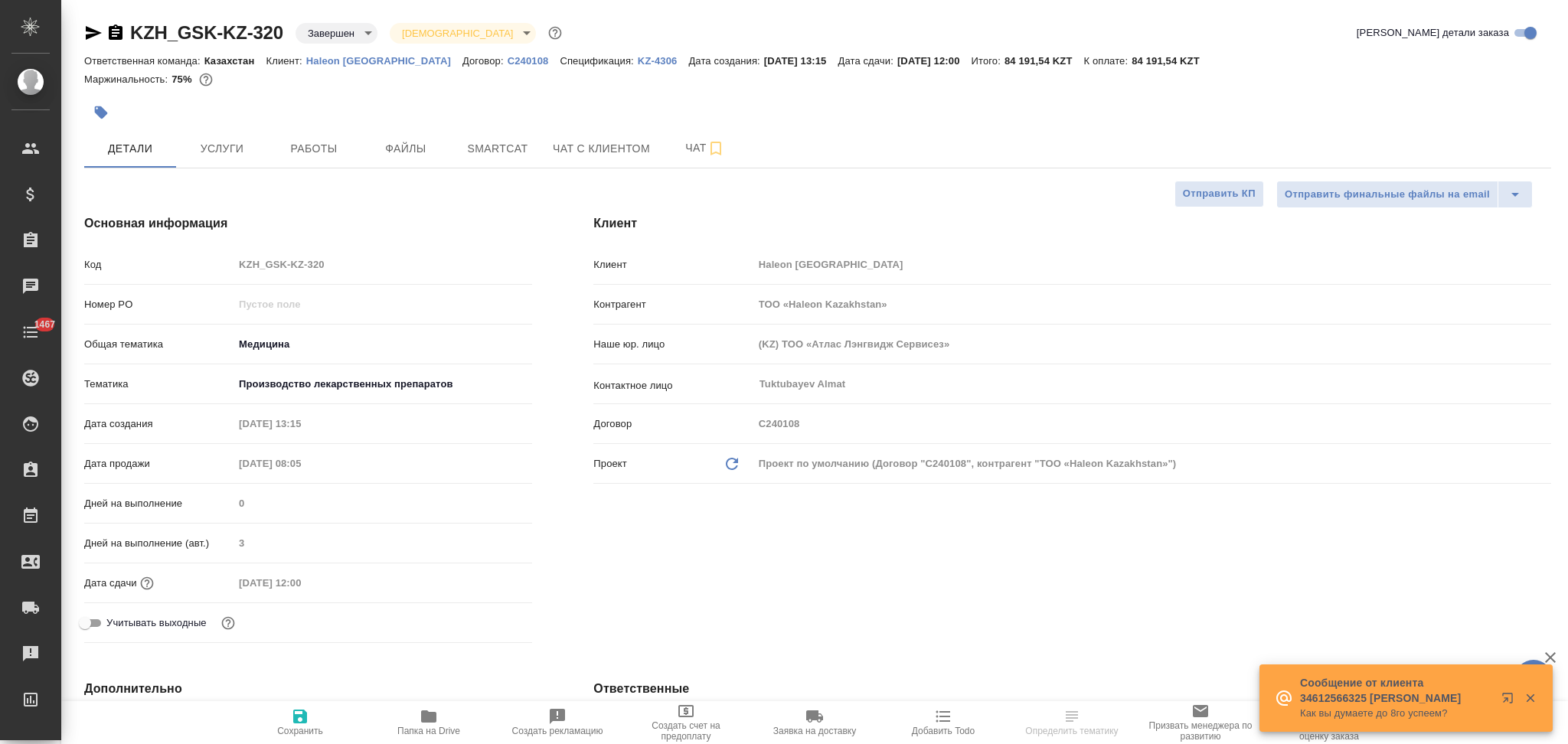
type textarea "x"
select select "RU"
type textarea "x"
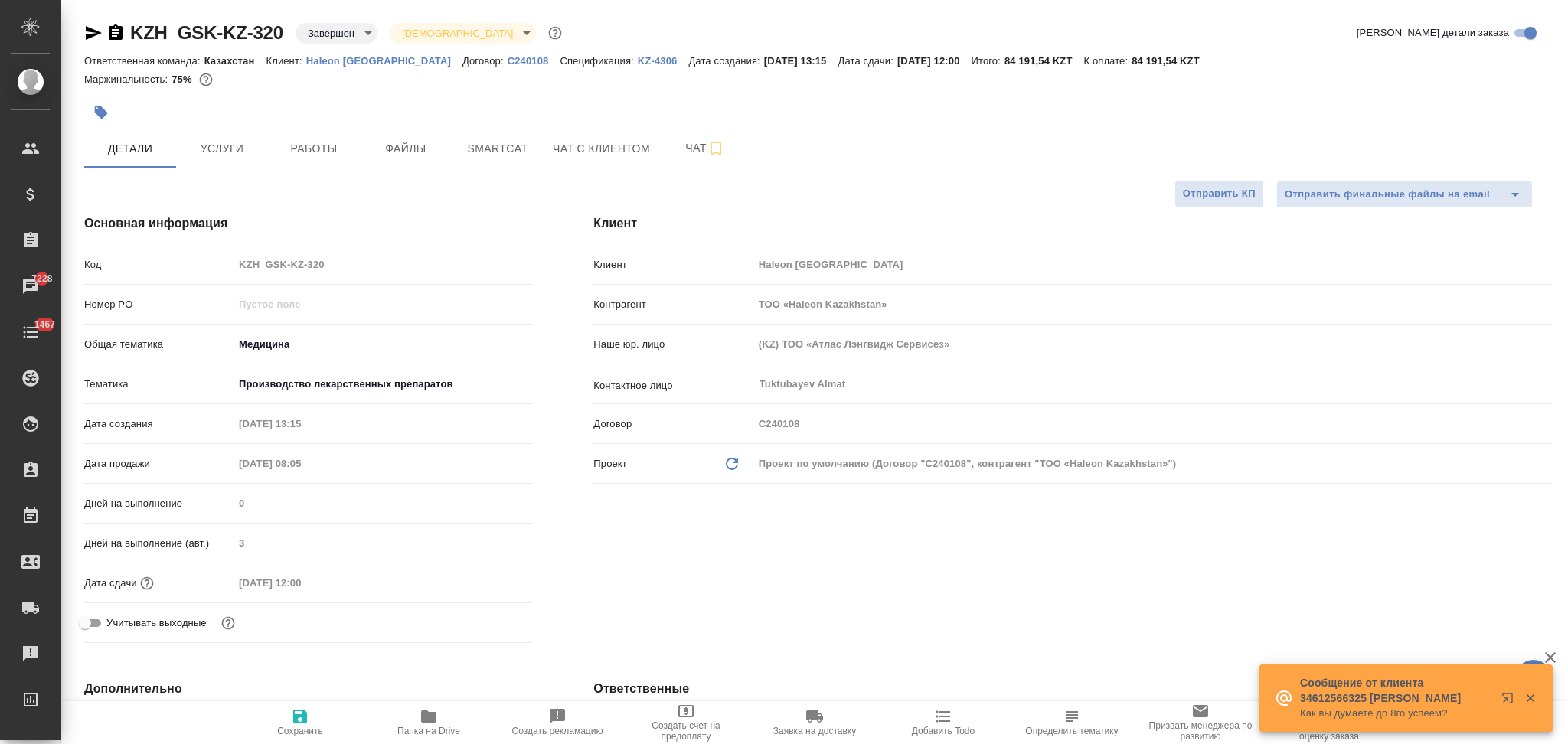
type textarea "x"
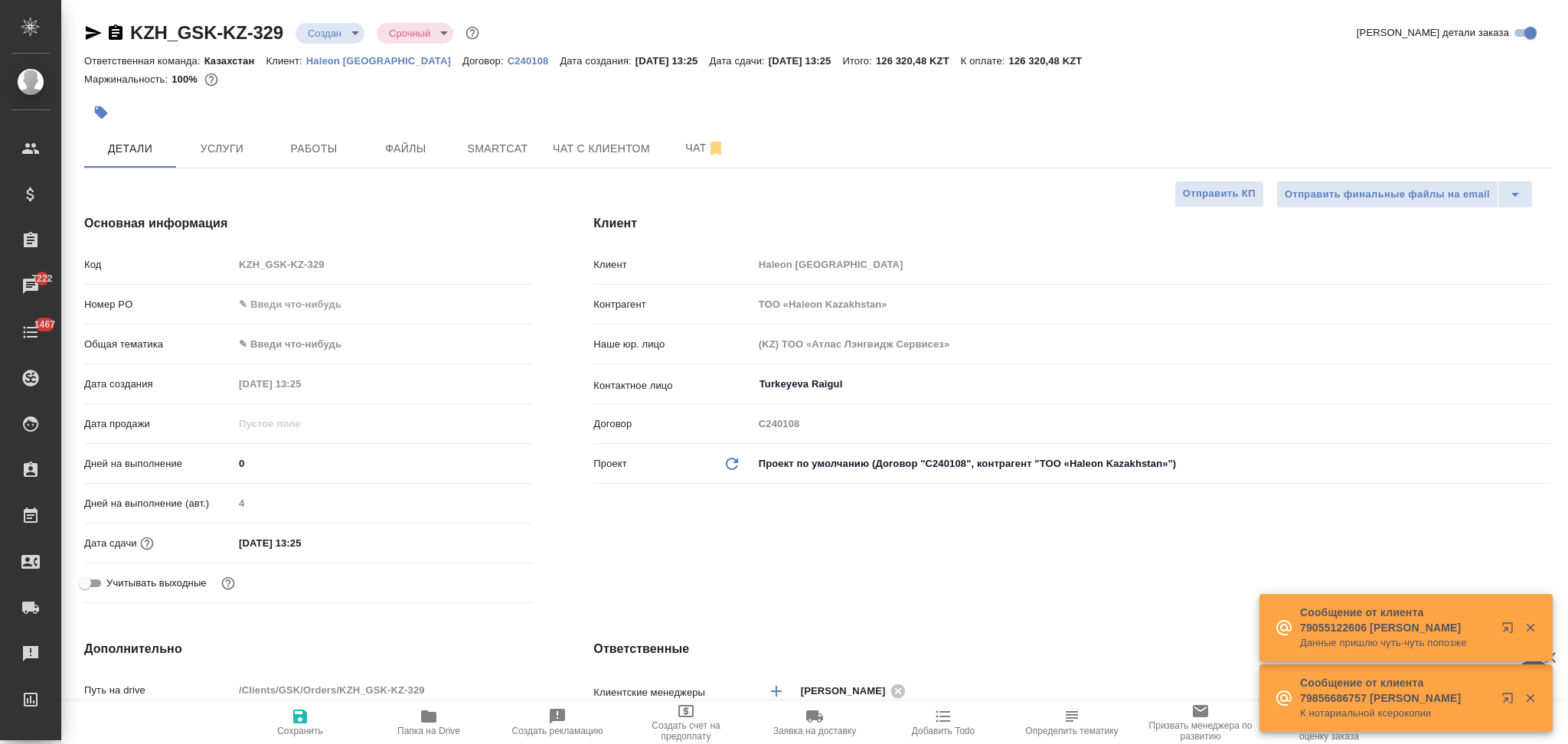
select select "RU"
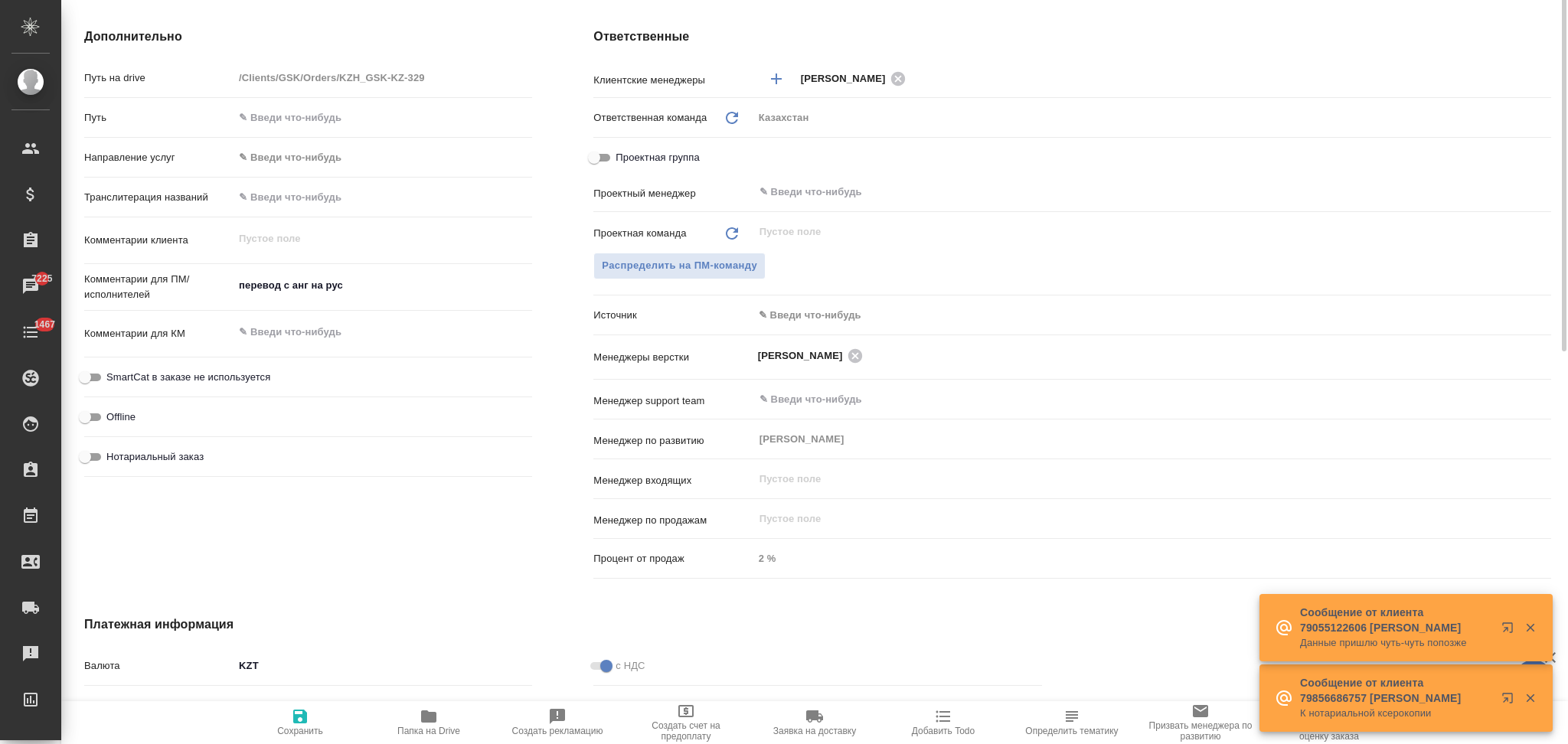
scroll to position [714, 0]
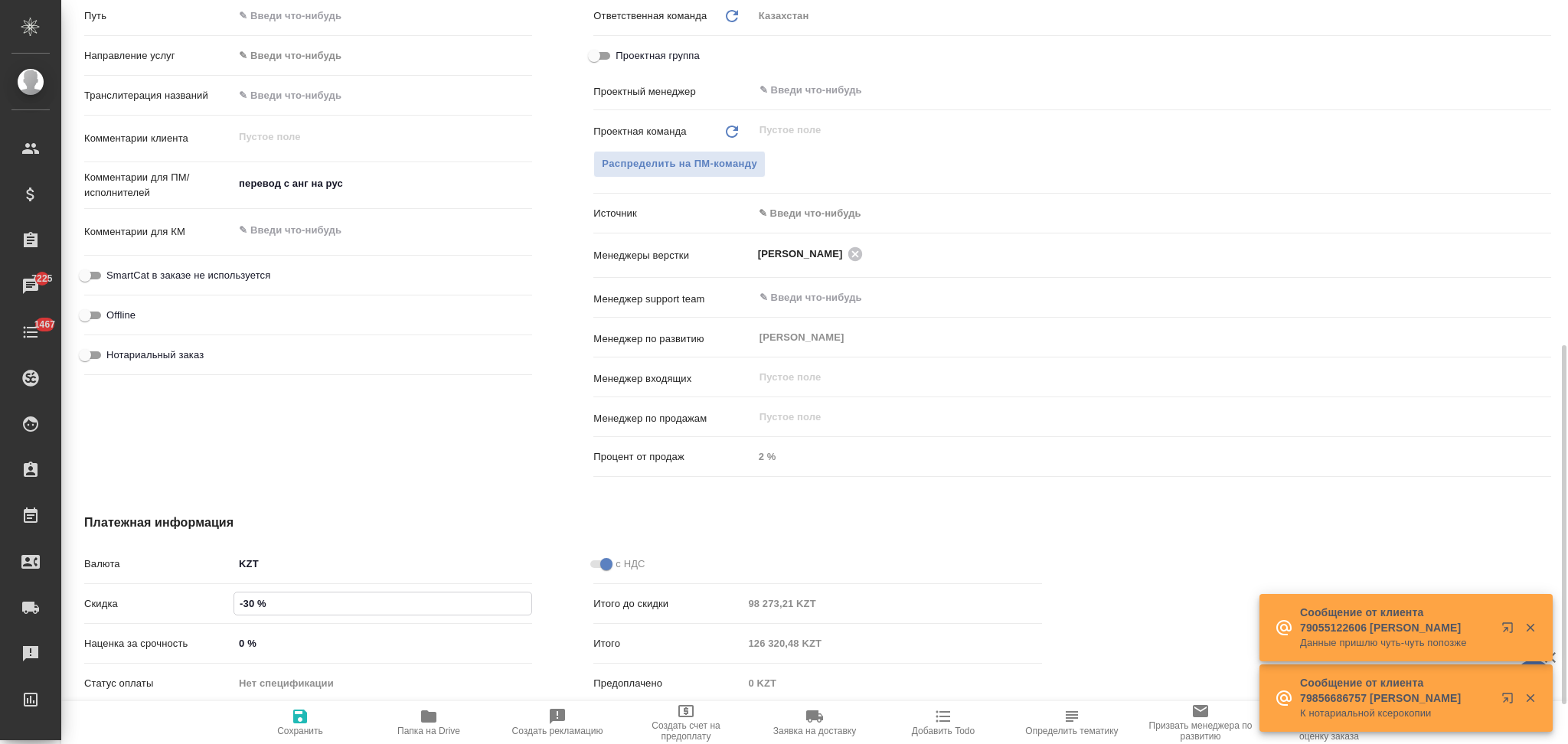
drag, startPoint x: 252, startPoint y: 601, endPoint x: 238, endPoint y: 604, distance: 14.3
click at [238, 604] on input "-30 %" at bounding box center [382, 603] width 297 height 23
type input "0 %"
click at [303, 718] on icon "button" at bounding box center [299, 716] width 14 height 14
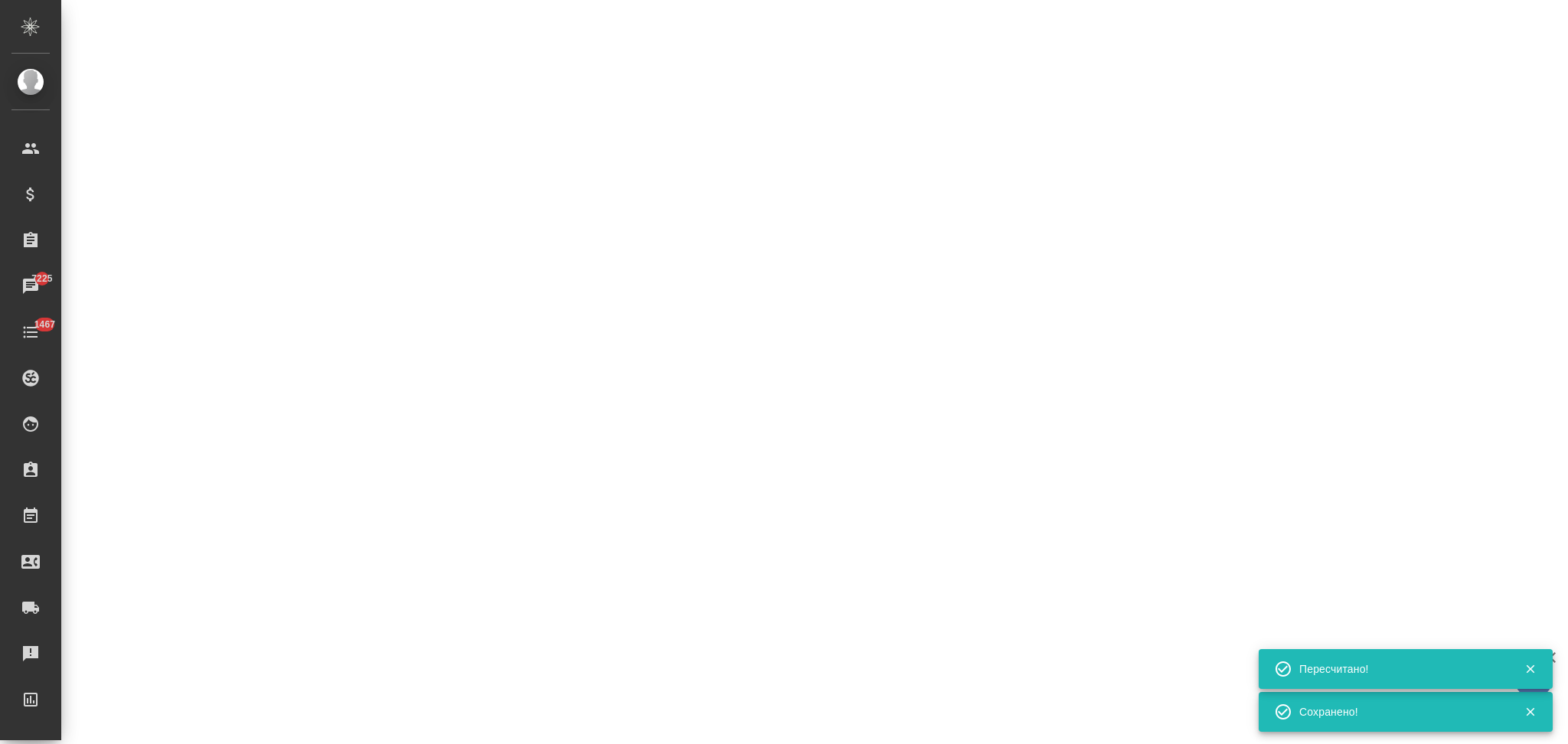
select select "RU"
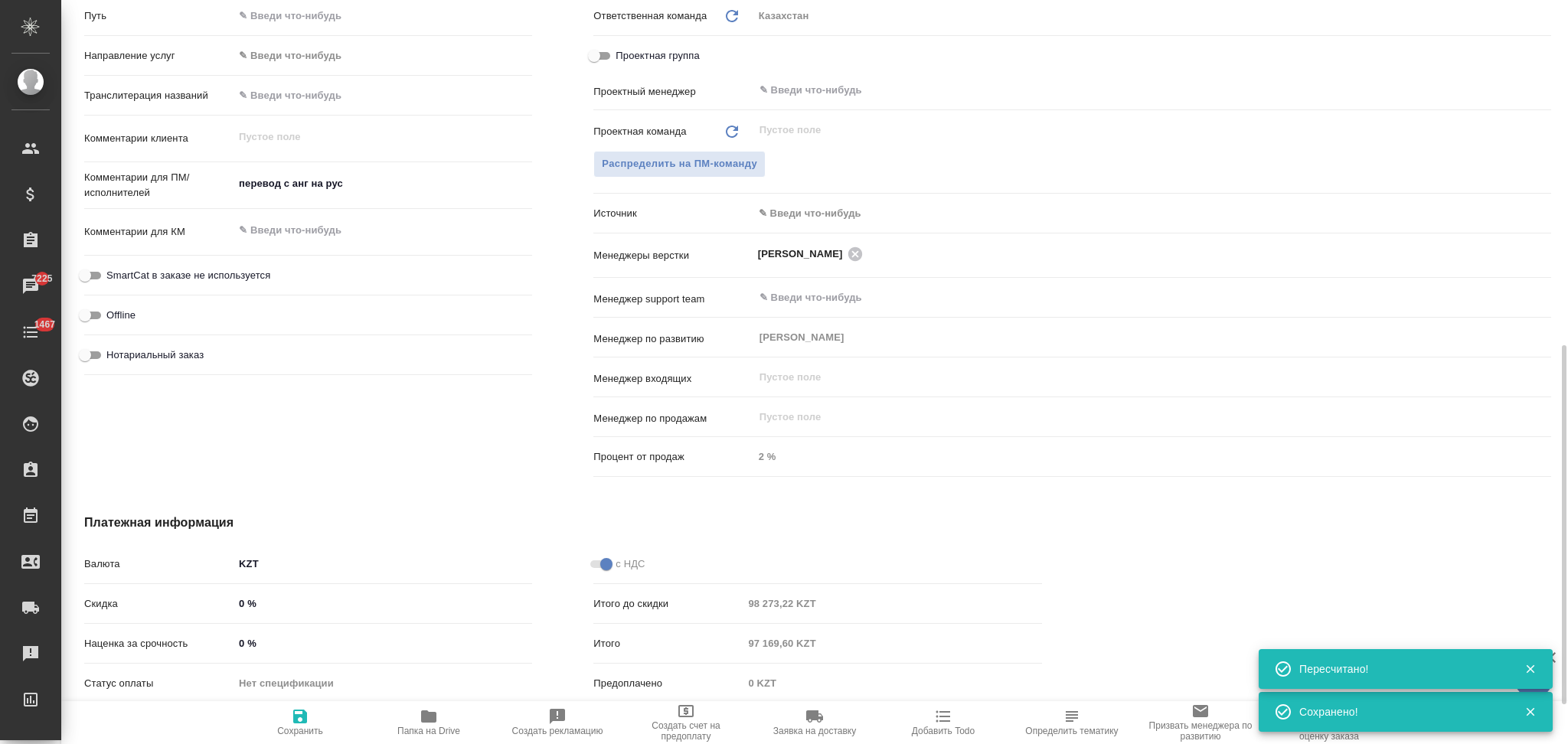
type textarea "x"
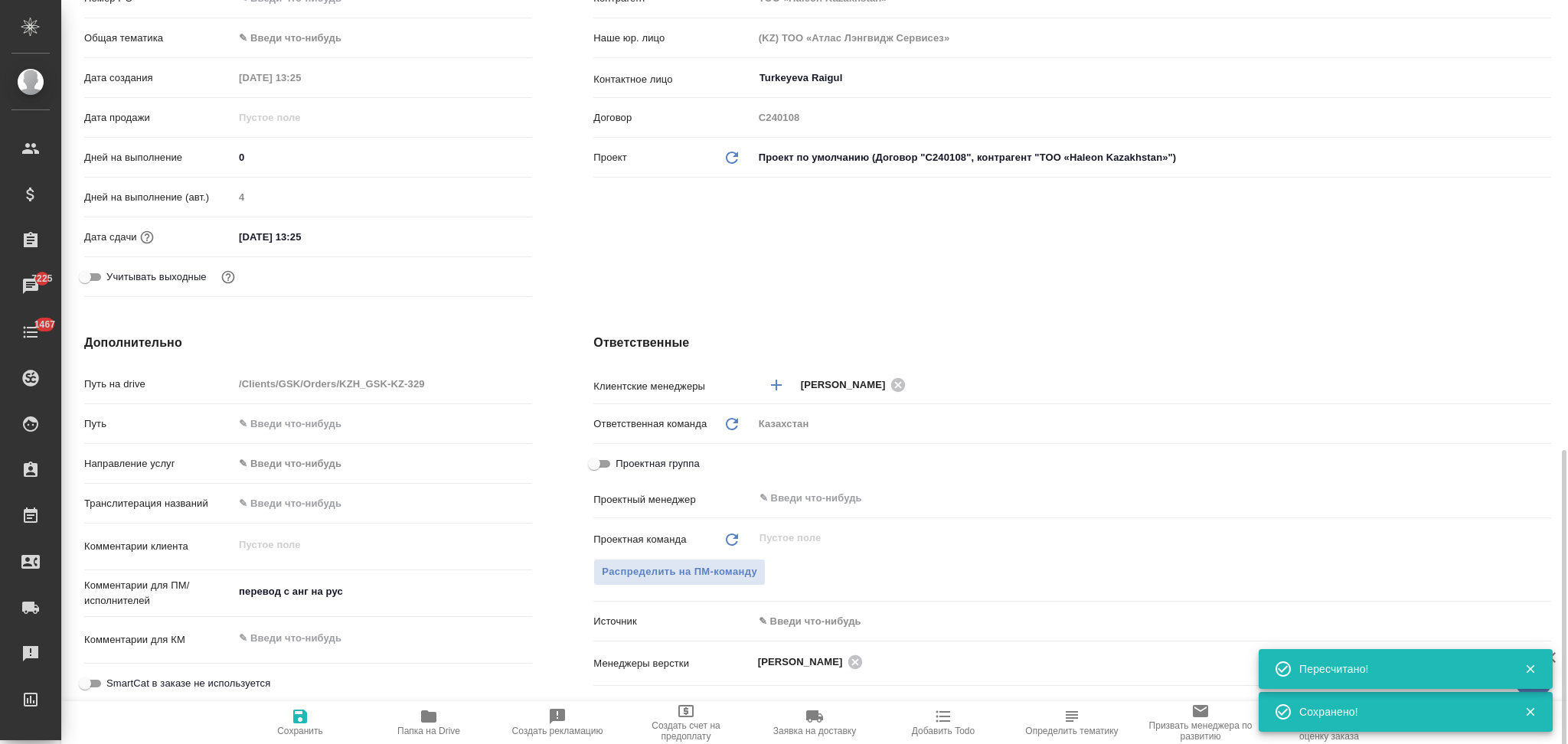
scroll to position [204, 0]
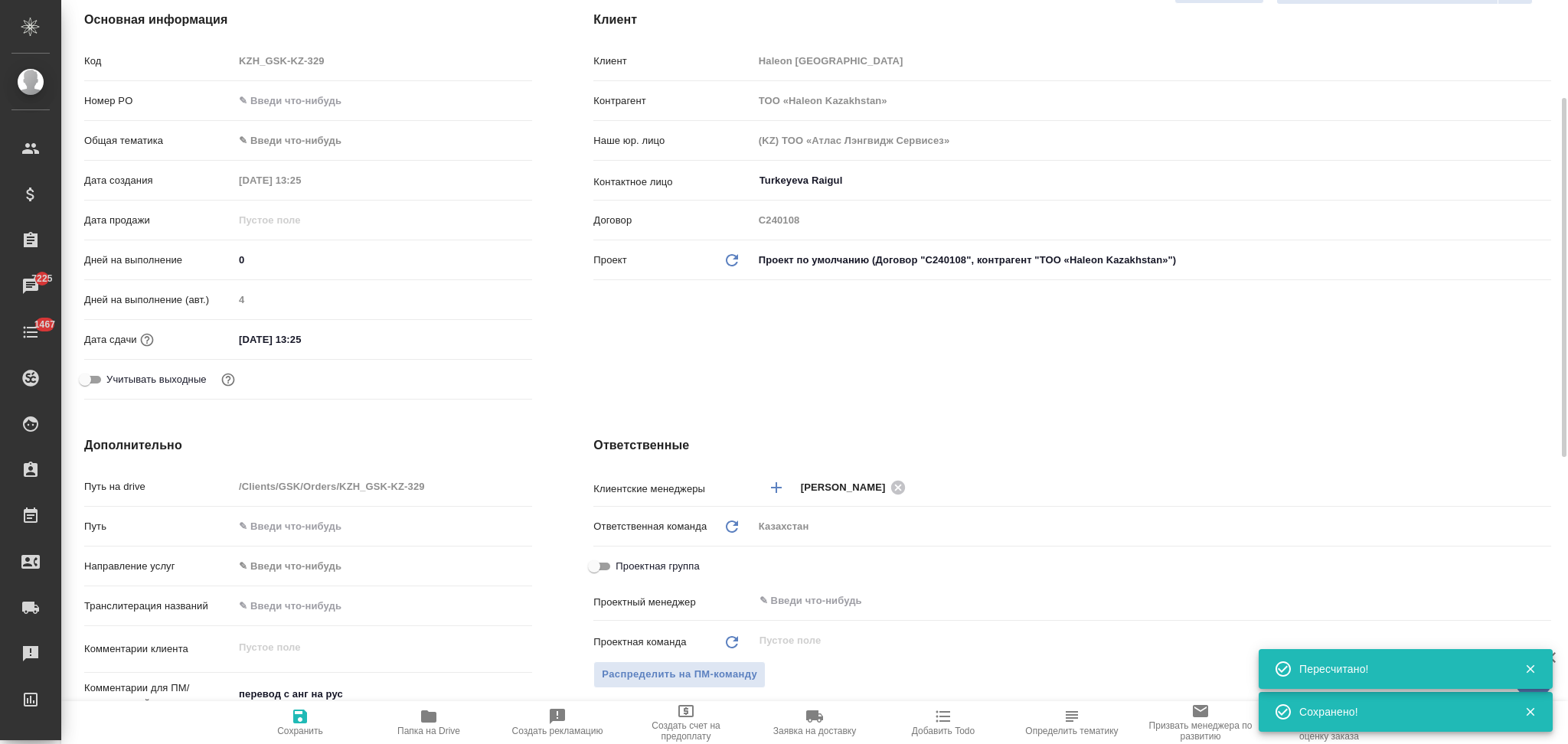
click at [327, 337] on input "[DATE] 13:25" at bounding box center [300, 339] width 134 height 23
click at [491, 335] on icon "button" at bounding box center [488, 338] width 18 height 18
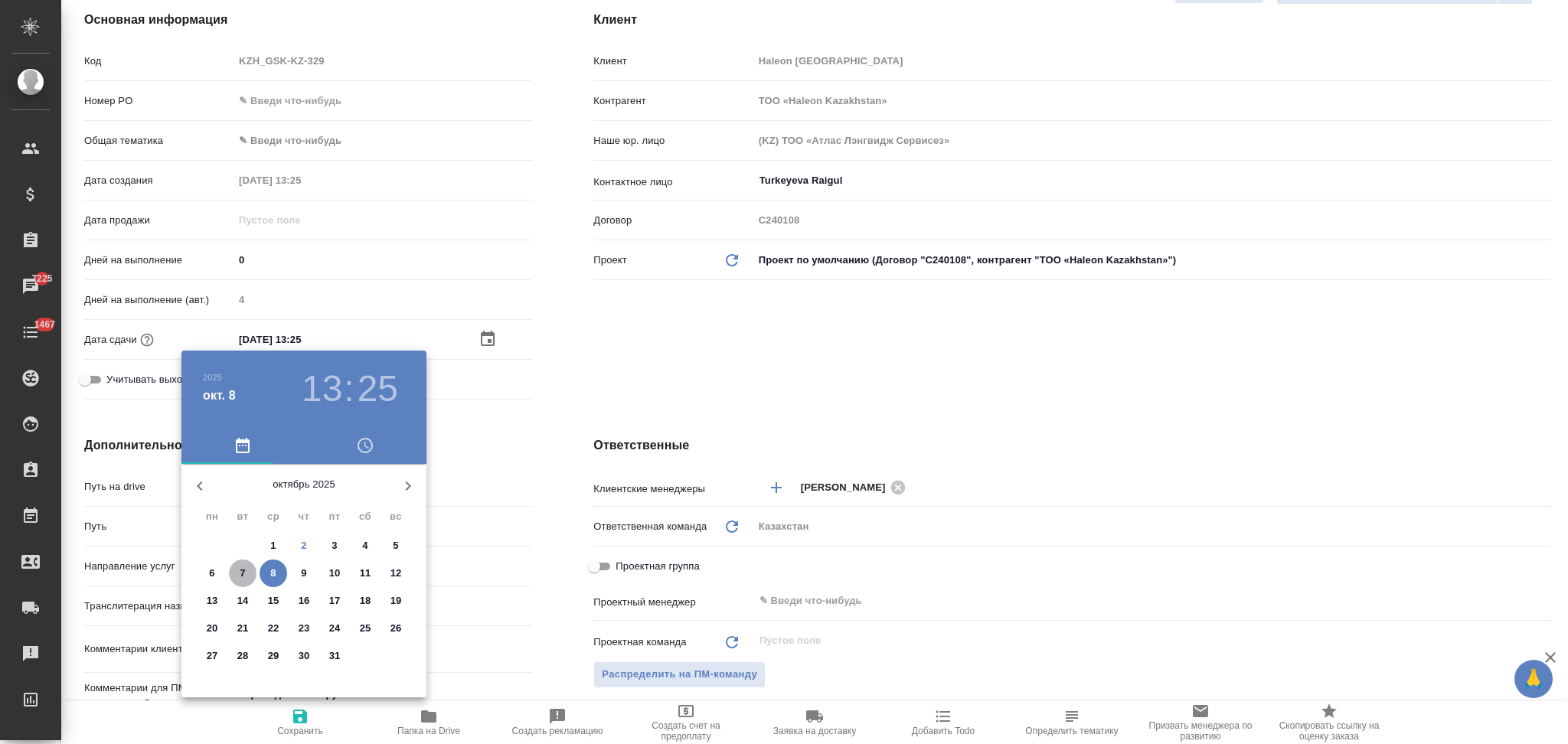
click at [236, 573] on span "7" at bounding box center [243, 573] width 28 height 15
type input "[DATE] 13:25"
type textarea "x"
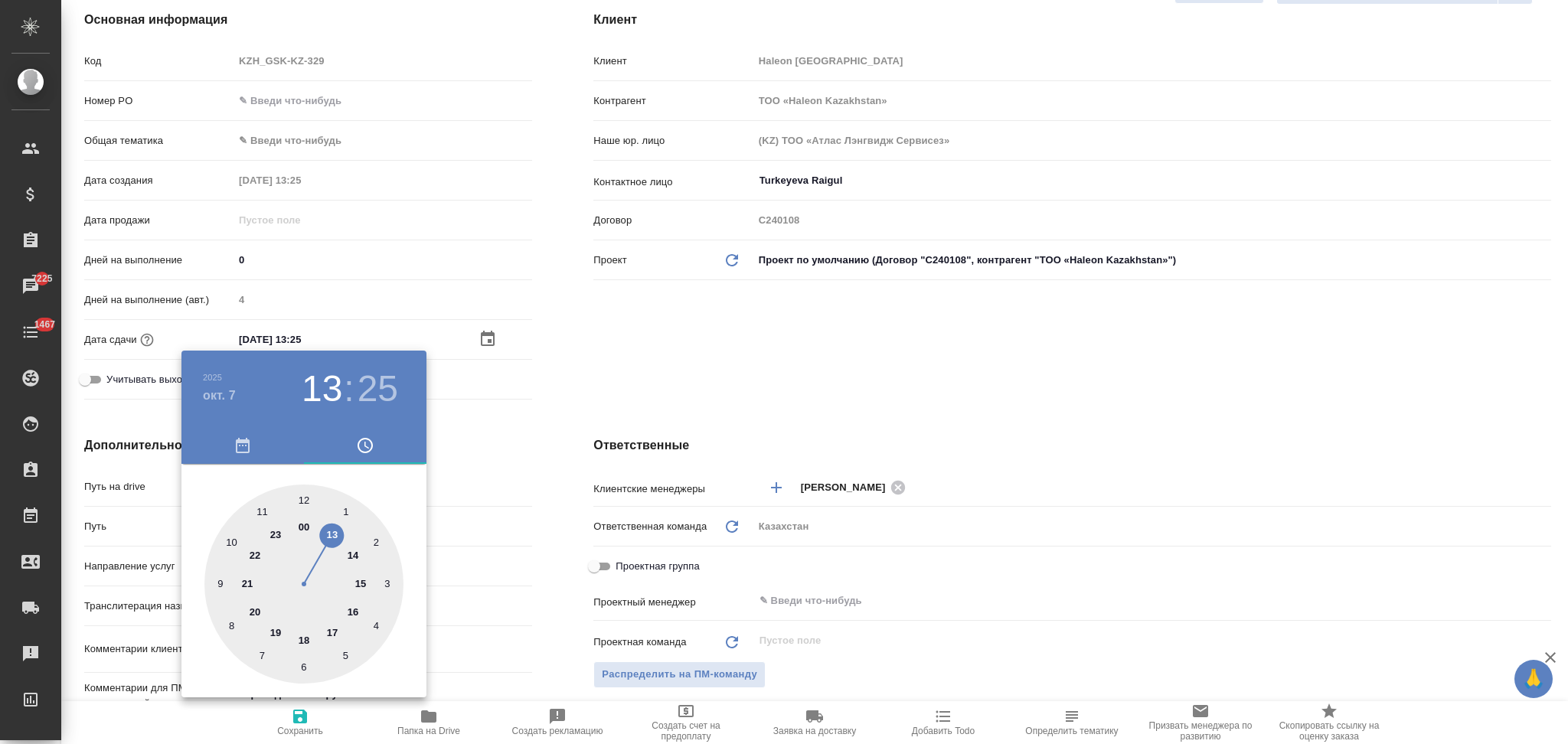
click at [219, 582] on div at bounding box center [304, 583] width 199 height 199
type input "[DATE] 09:25"
type textarea "x"
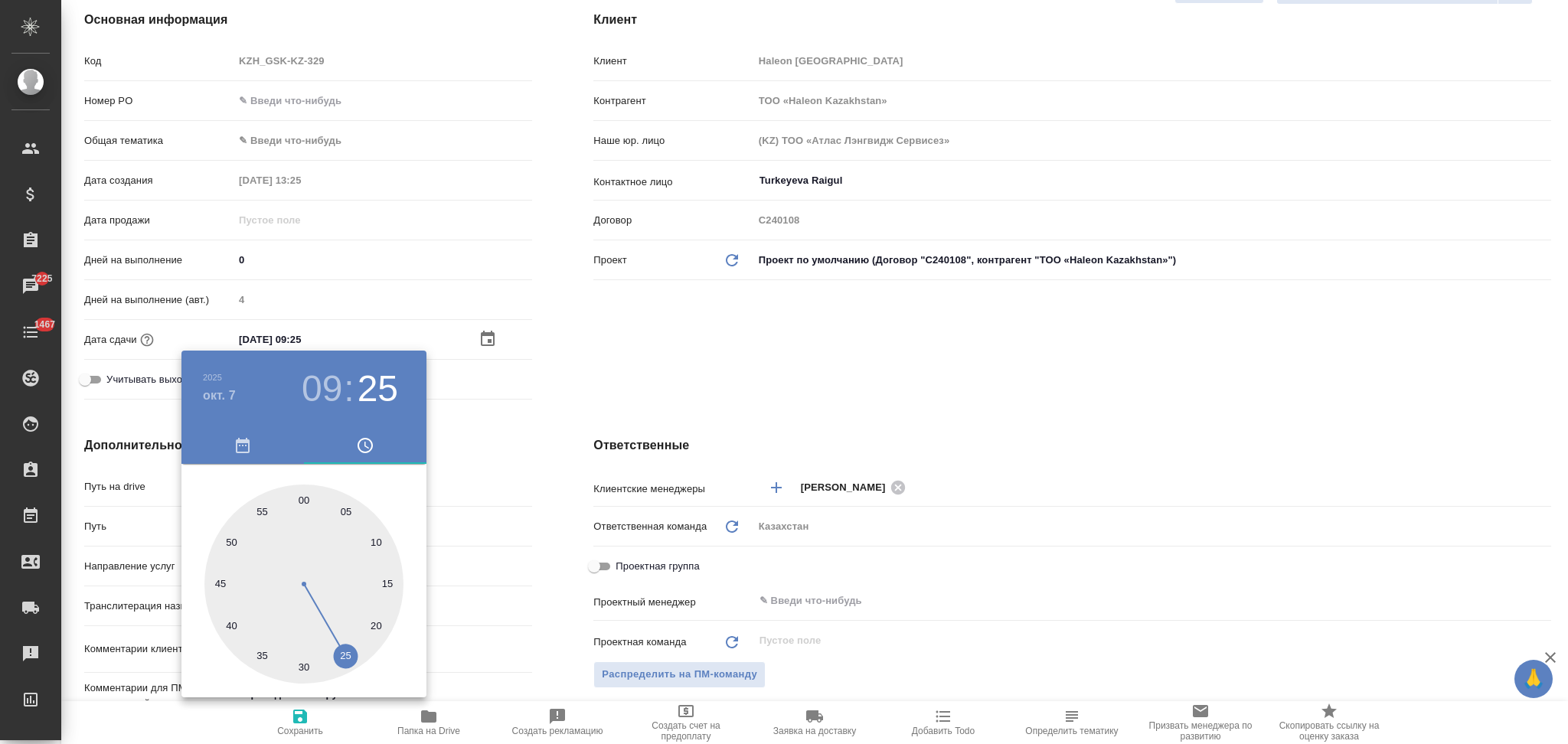
click at [302, 498] on div at bounding box center [304, 583] width 199 height 199
type input "[DATE] 09:00"
type textarea "x"
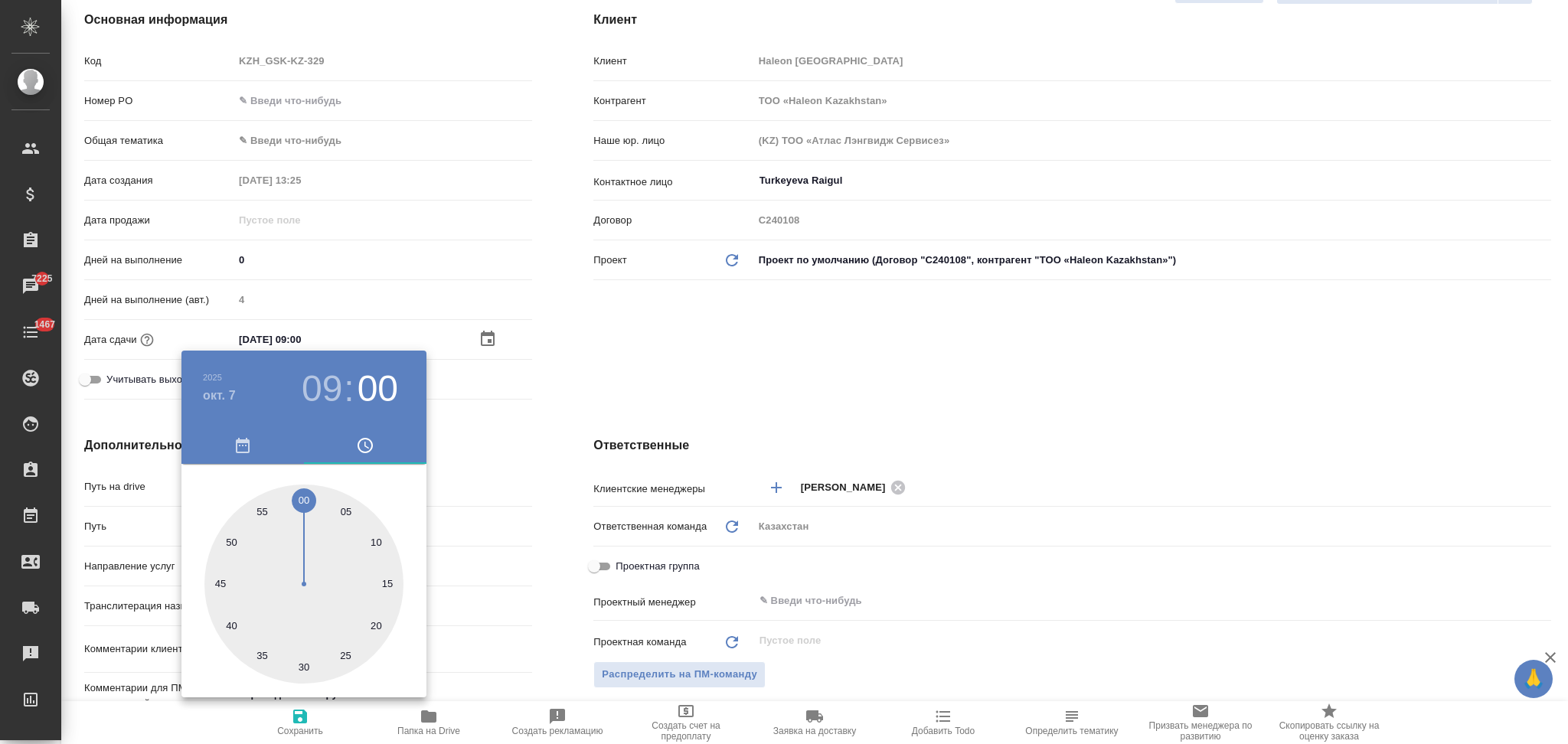
drag, startPoint x: 542, startPoint y: 536, endPoint x: 537, endPoint y: 556, distance: 20.6
click at [543, 536] on div at bounding box center [784, 372] width 1568 height 744
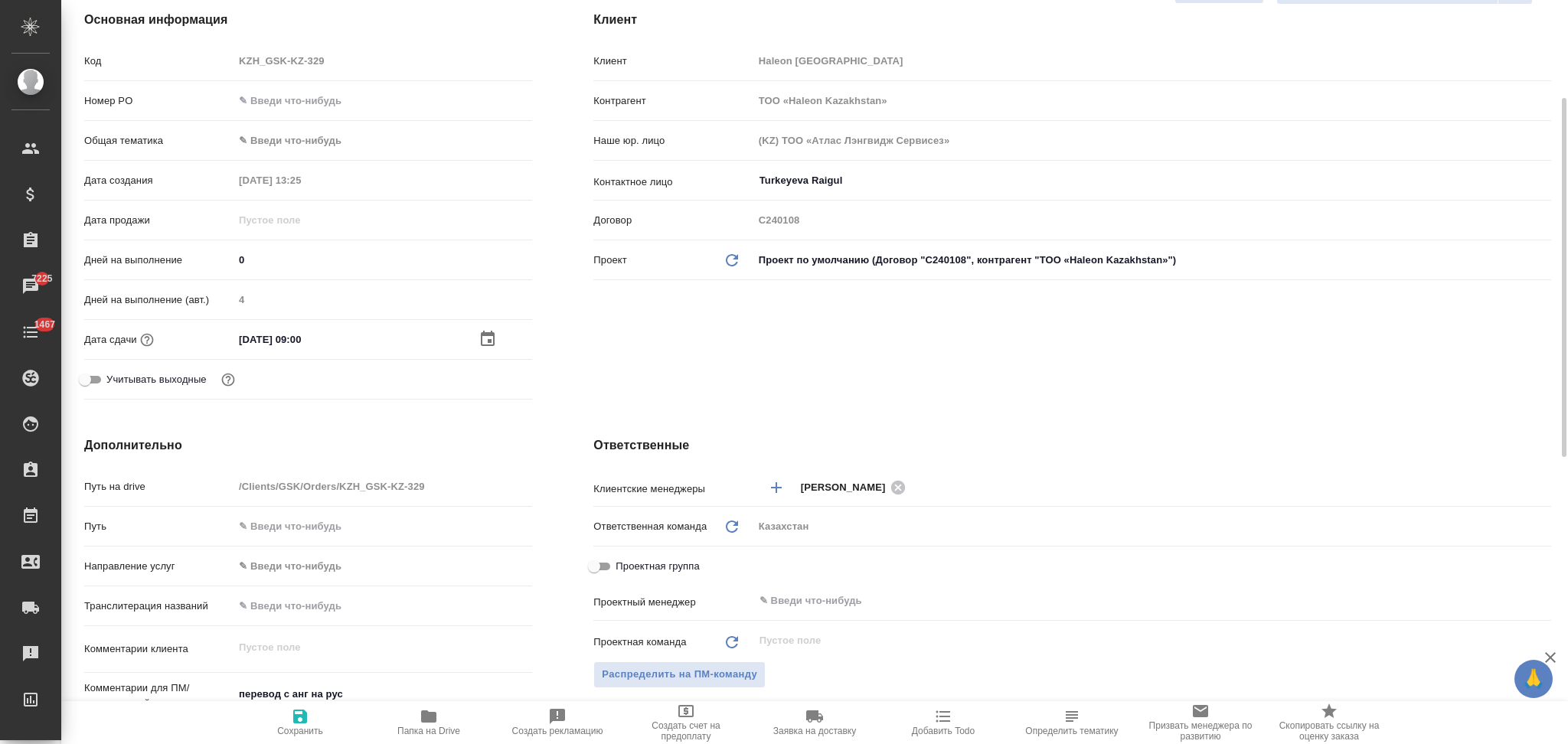
click at [289, 712] on span "Сохранить" at bounding box center [300, 721] width 110 height 29
type textarea "x"
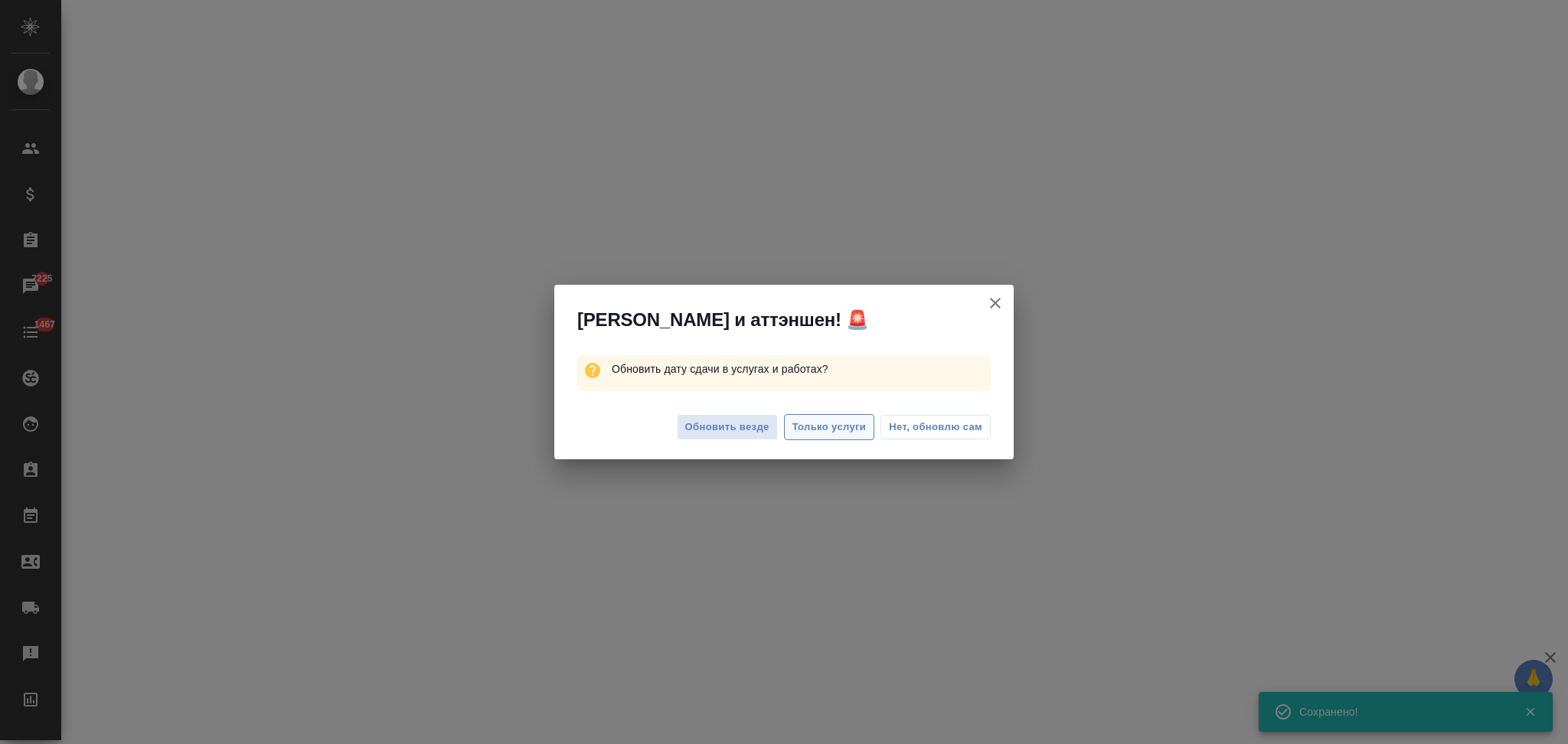
select select "RU"
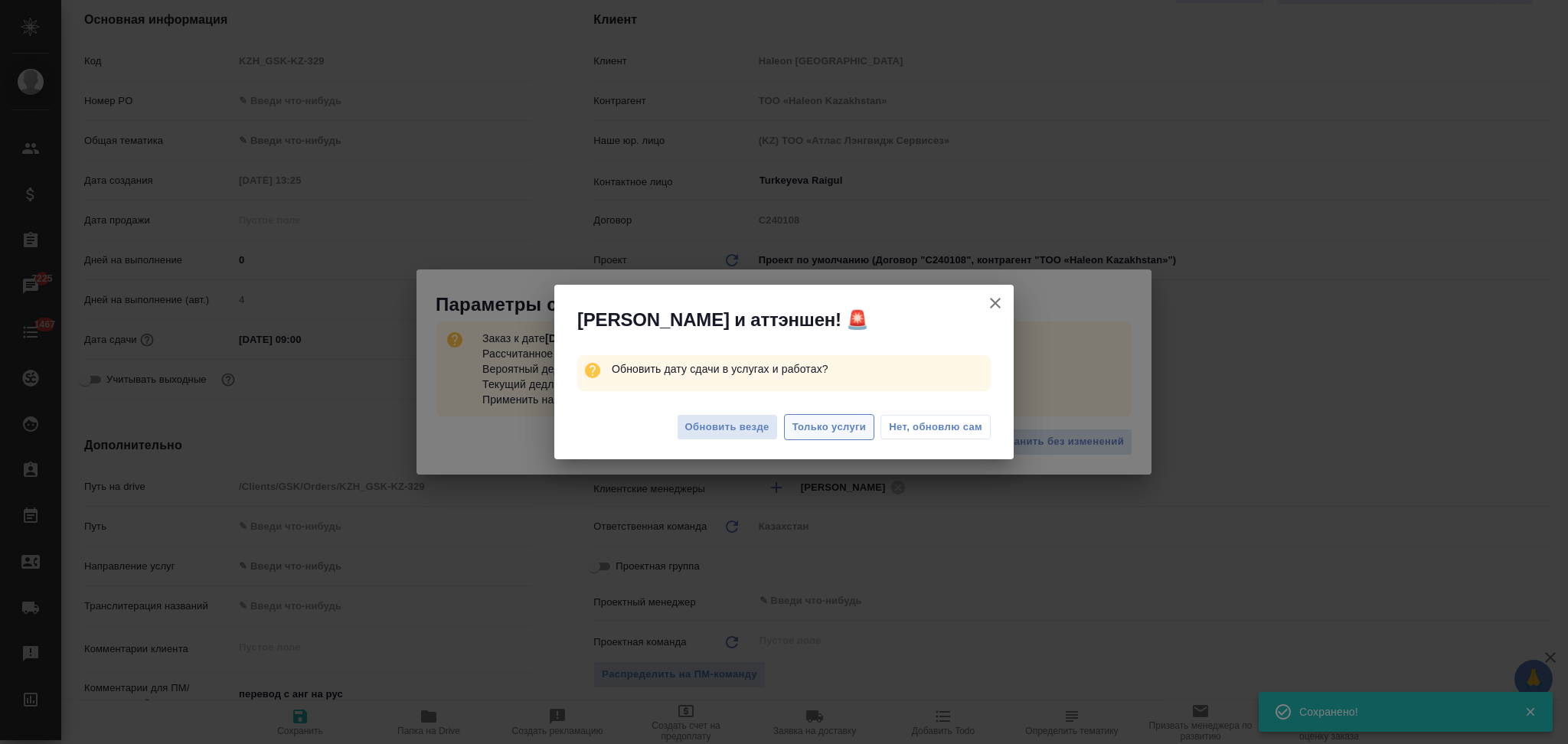
type textarea "x"
click at [844, 428] on span "Только услуги" at bounding box center [830, 427] width 74 height 18
type textarea "x"
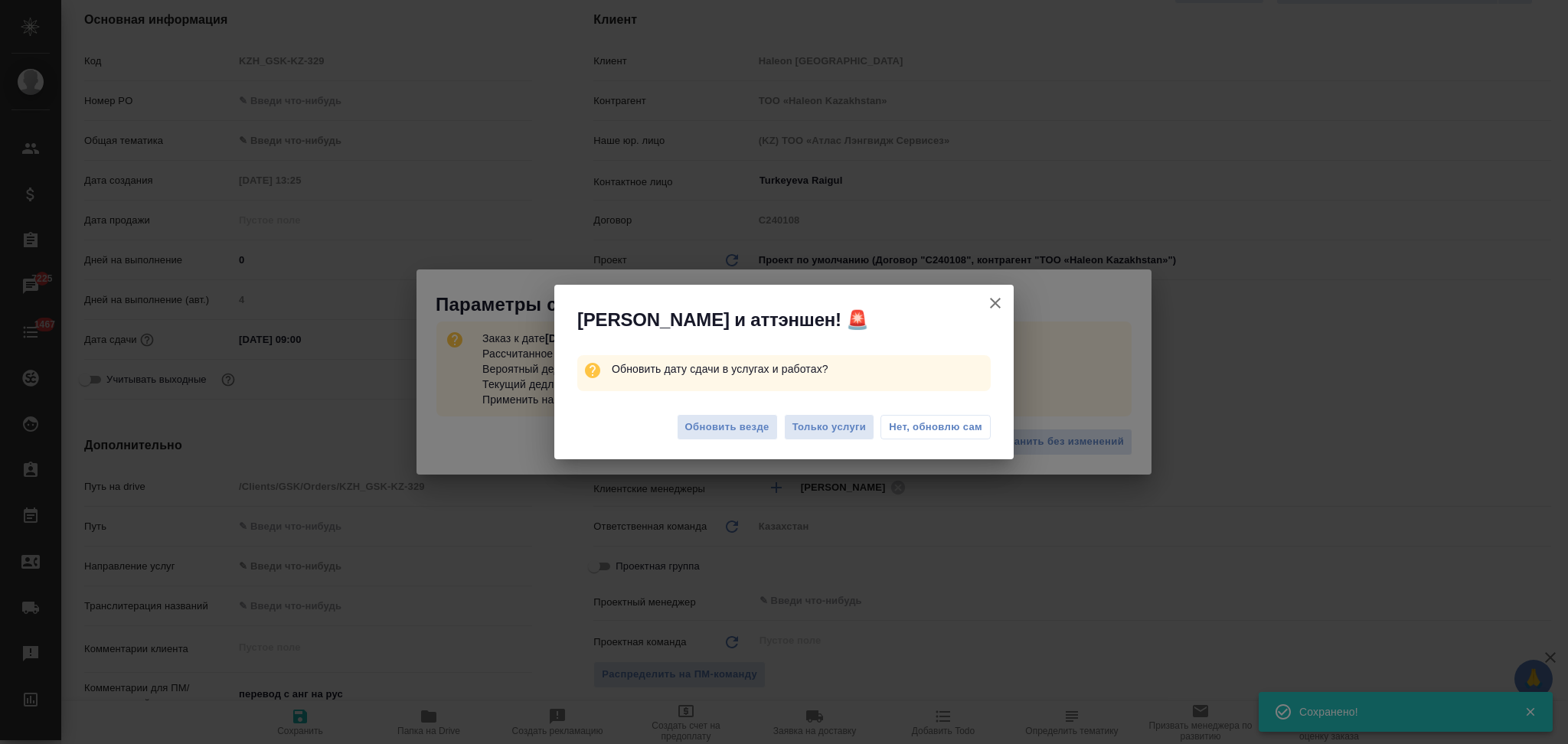
type textarea "x"
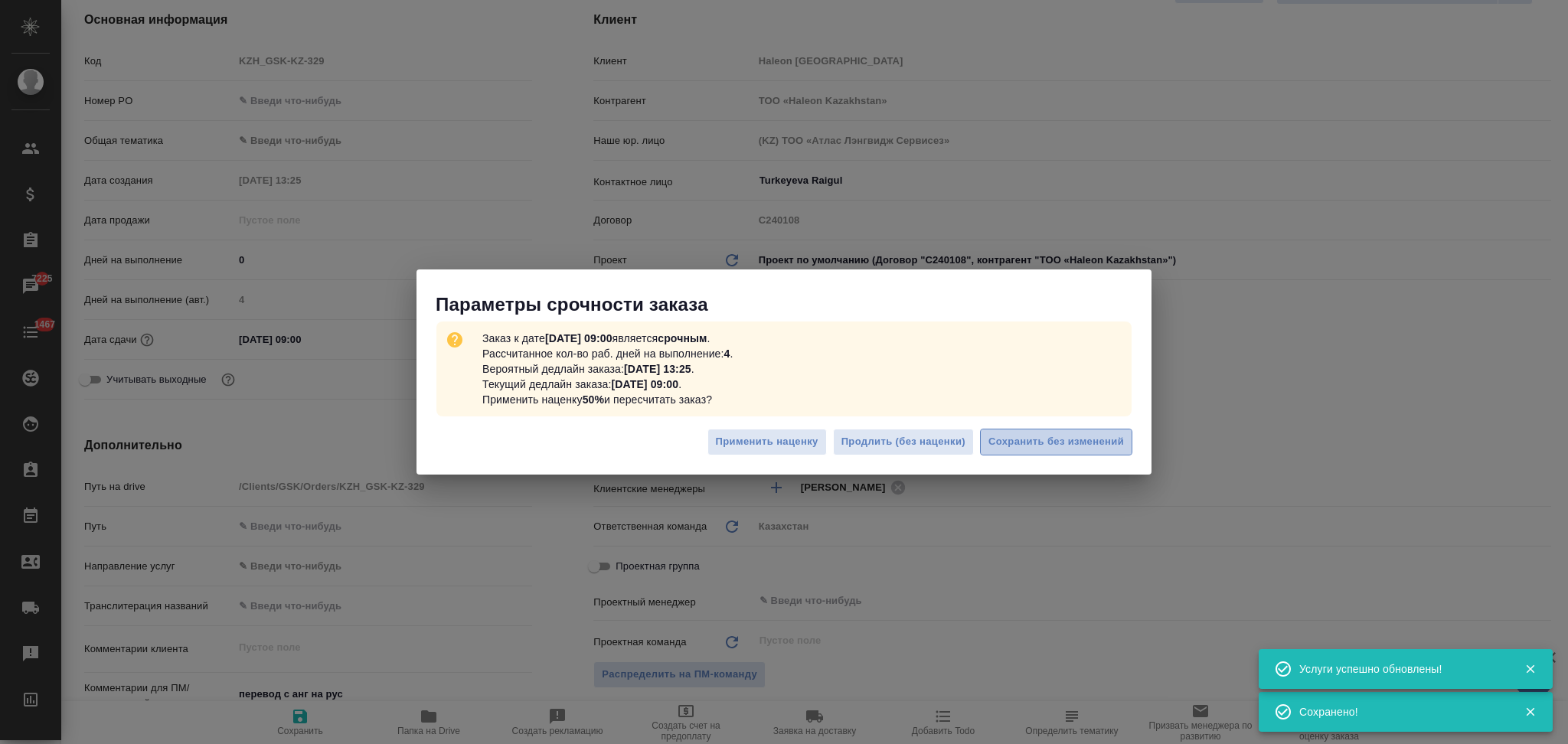
click at [1016, 442] on span "Сохранить без изменений" at bounding box center [1056, 443] width 135 height 18
type textarea "x"
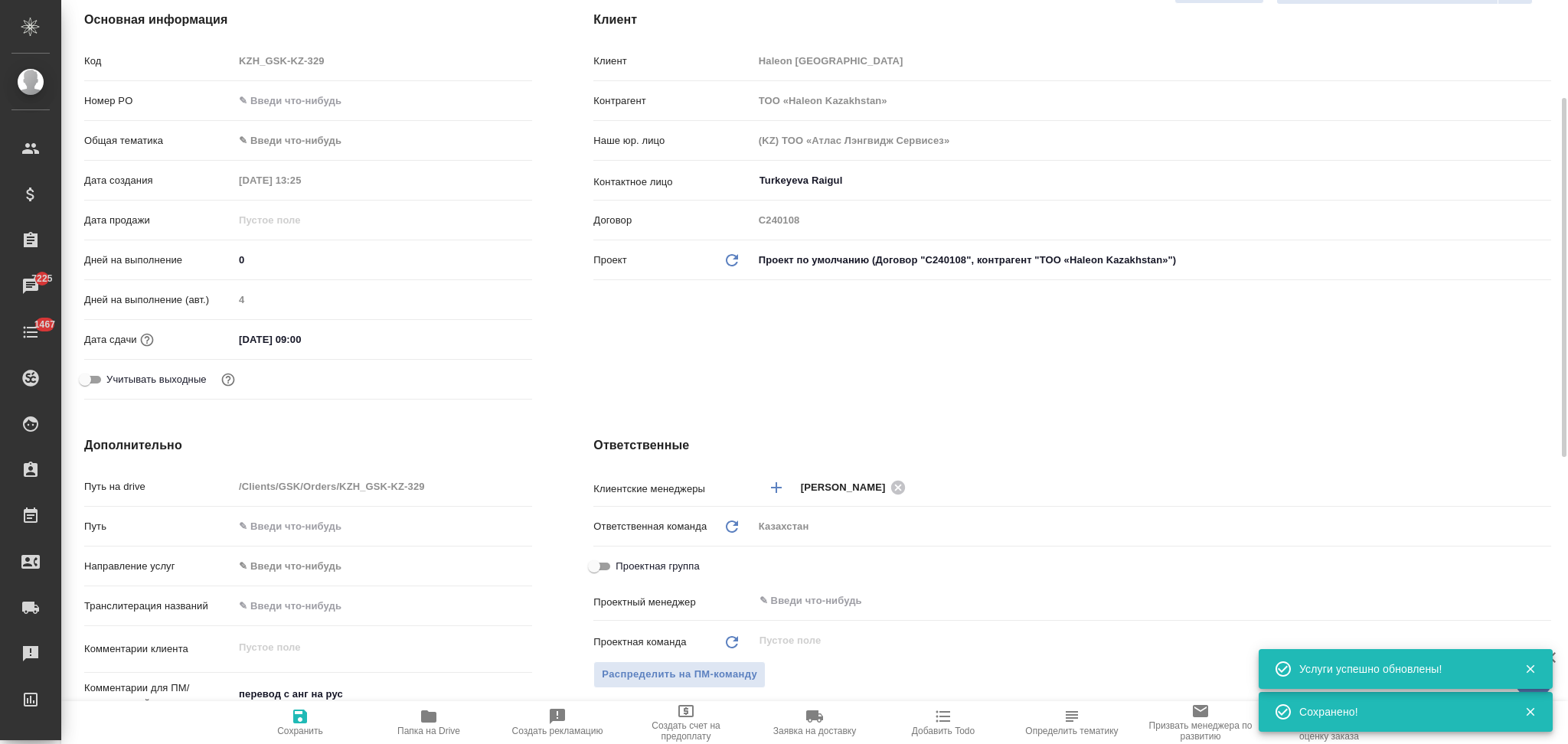
type textarea "x"
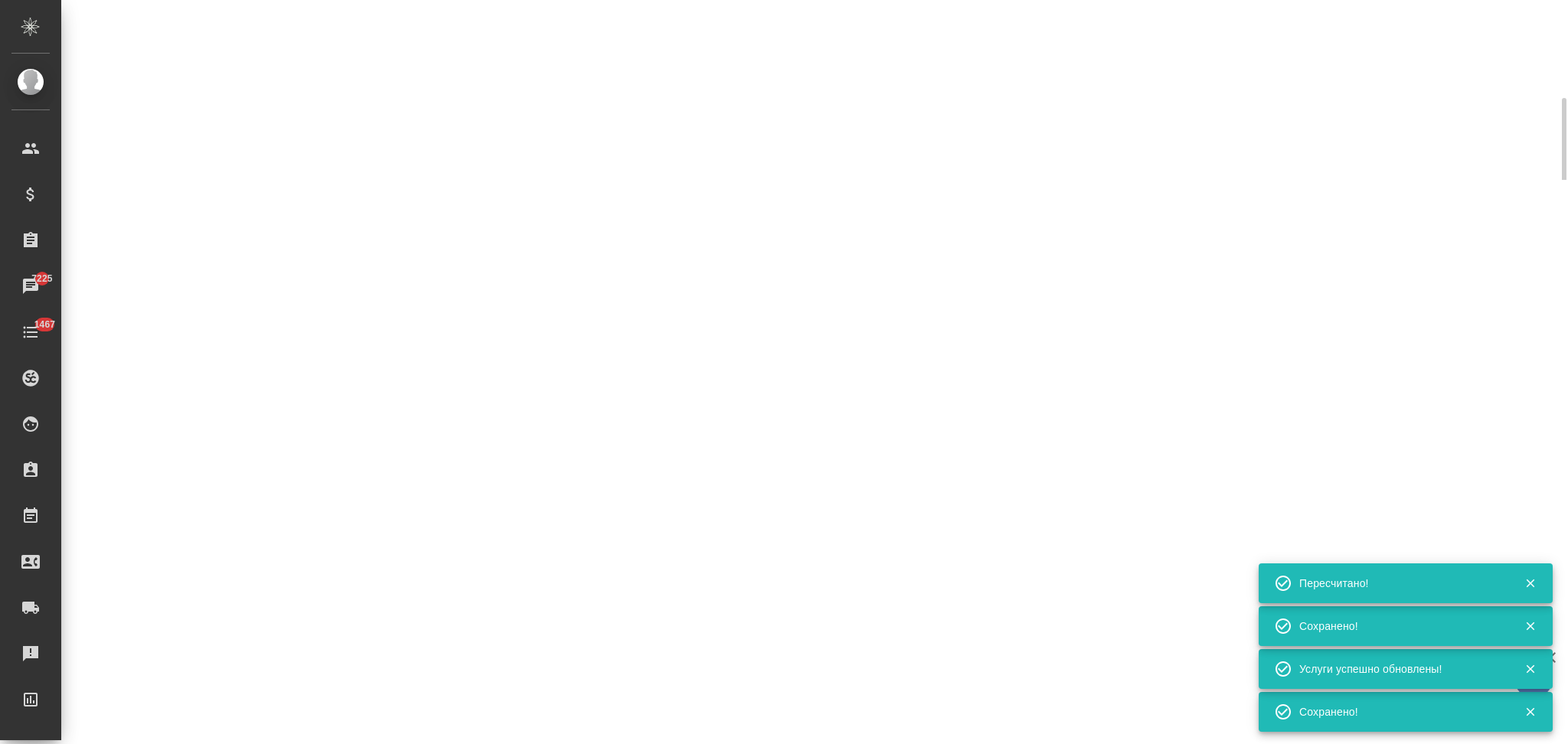
select select "RU"
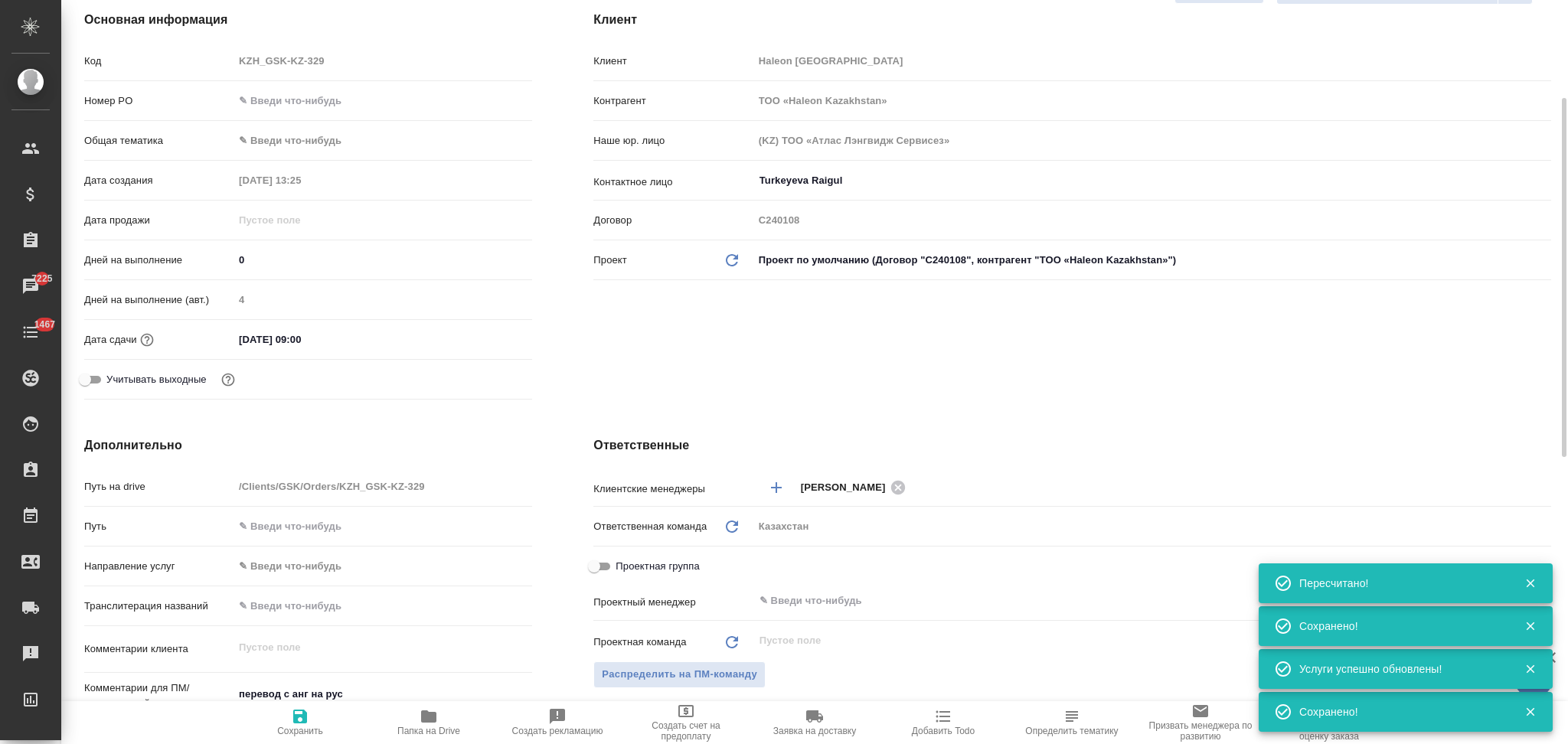
type textarea "x"
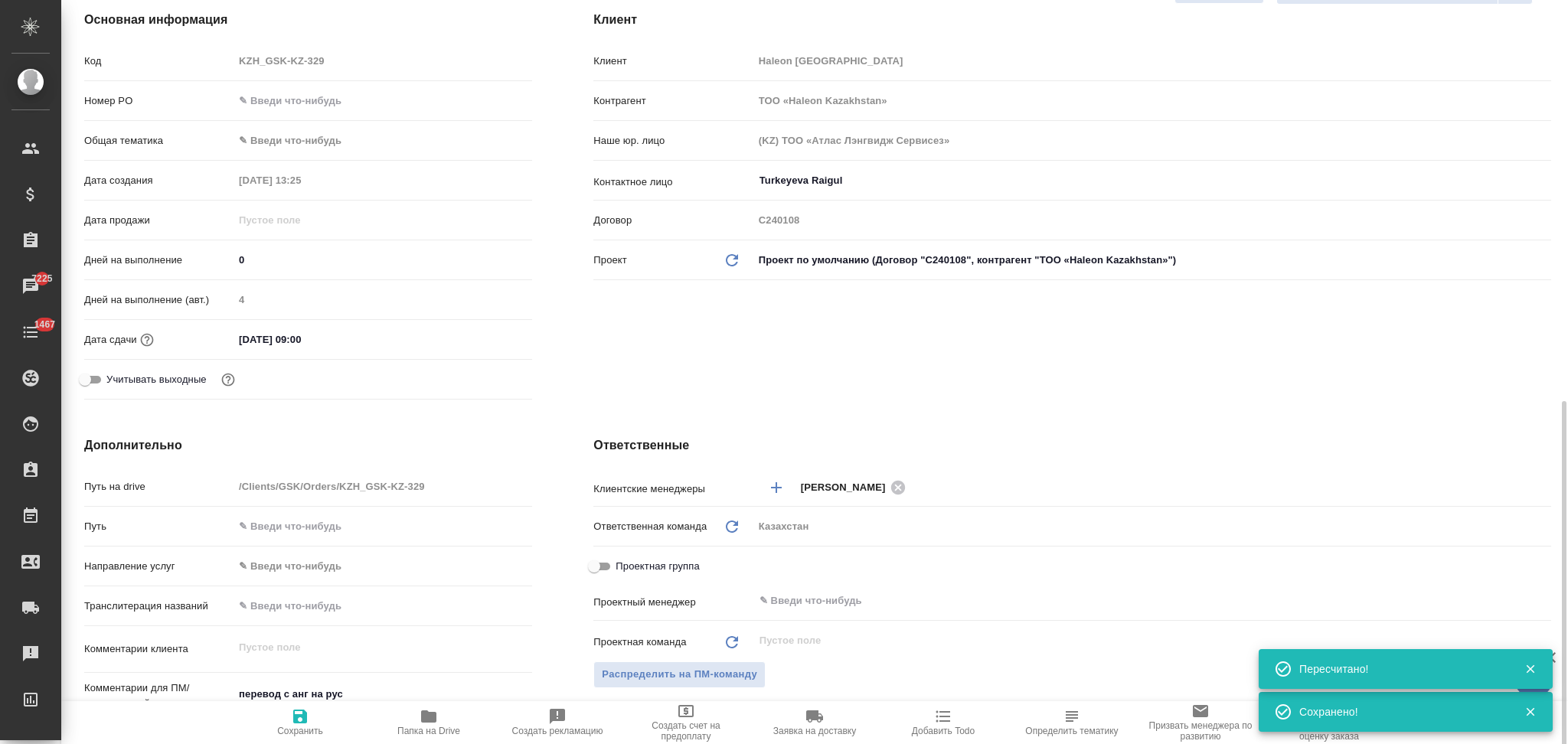
scroll to position [409, 0]
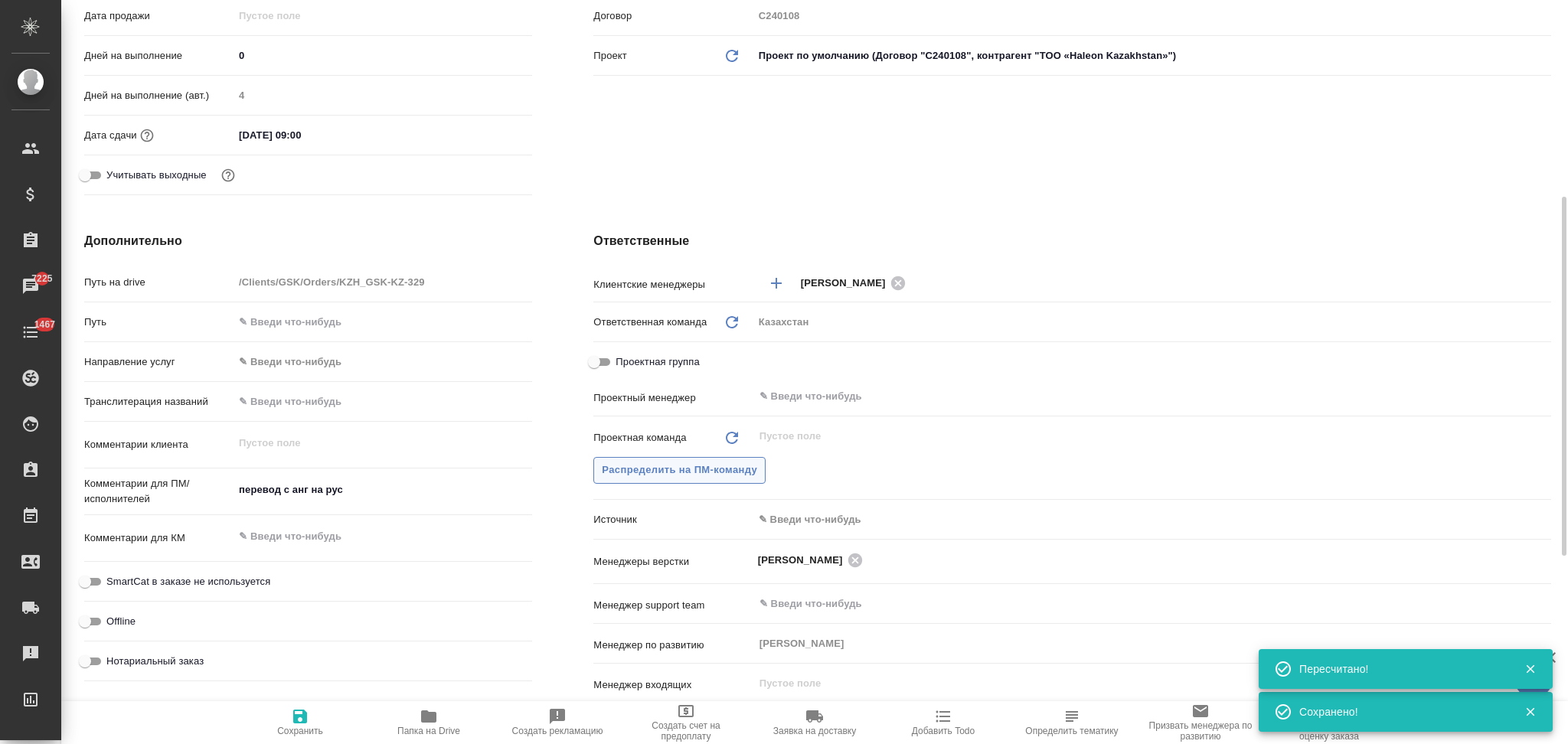
click at [662, 464] on span "Распределить на ПМ-команду" at bounding box center [679, 471] width 155 height 18
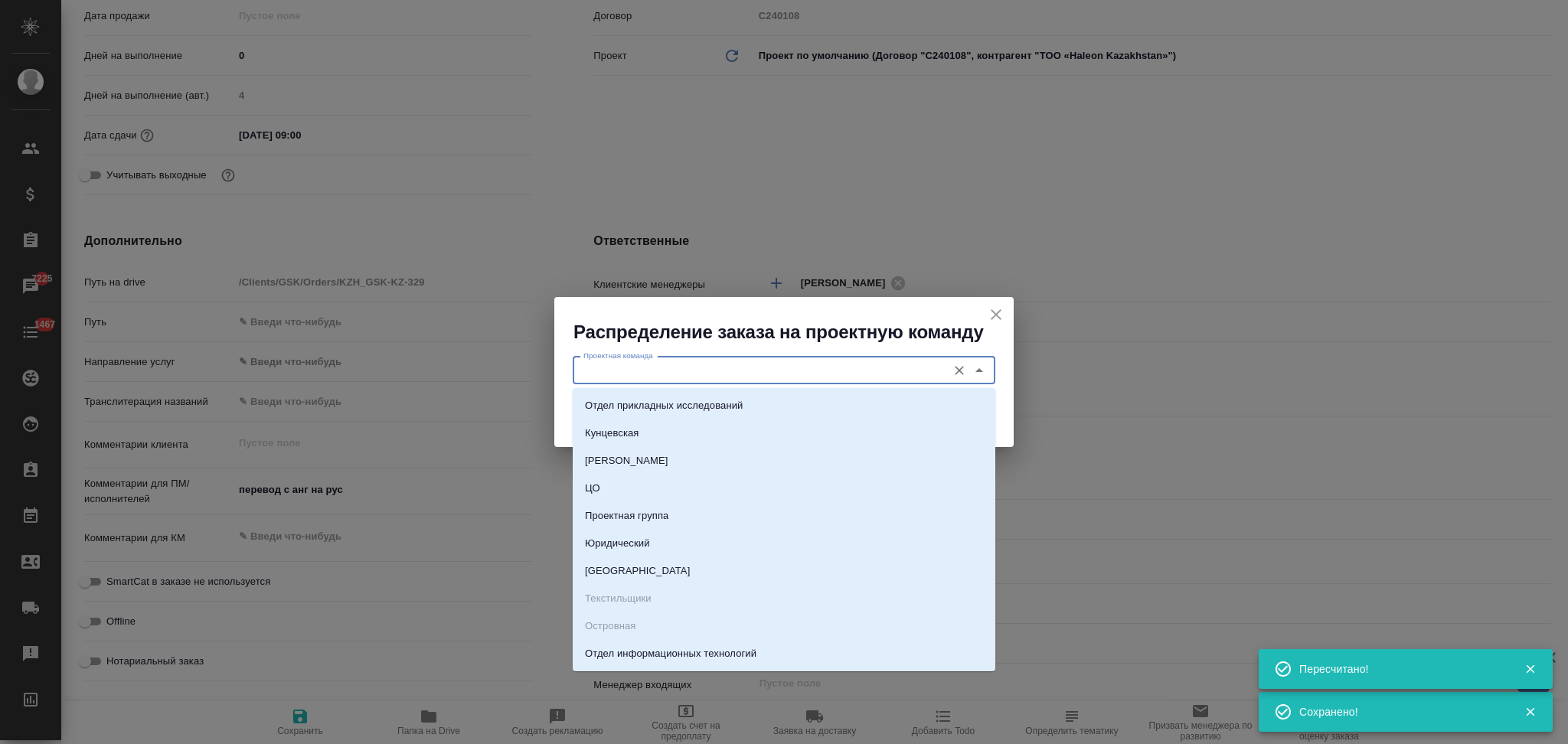
click at [662, 362] on input "Проектная команда" at bounding box center [758, 371] width 362 height 18
click at [619, 538] on p "Юридический" at bounding box center [618, 543] width 65 height 15
type input "Юридический"
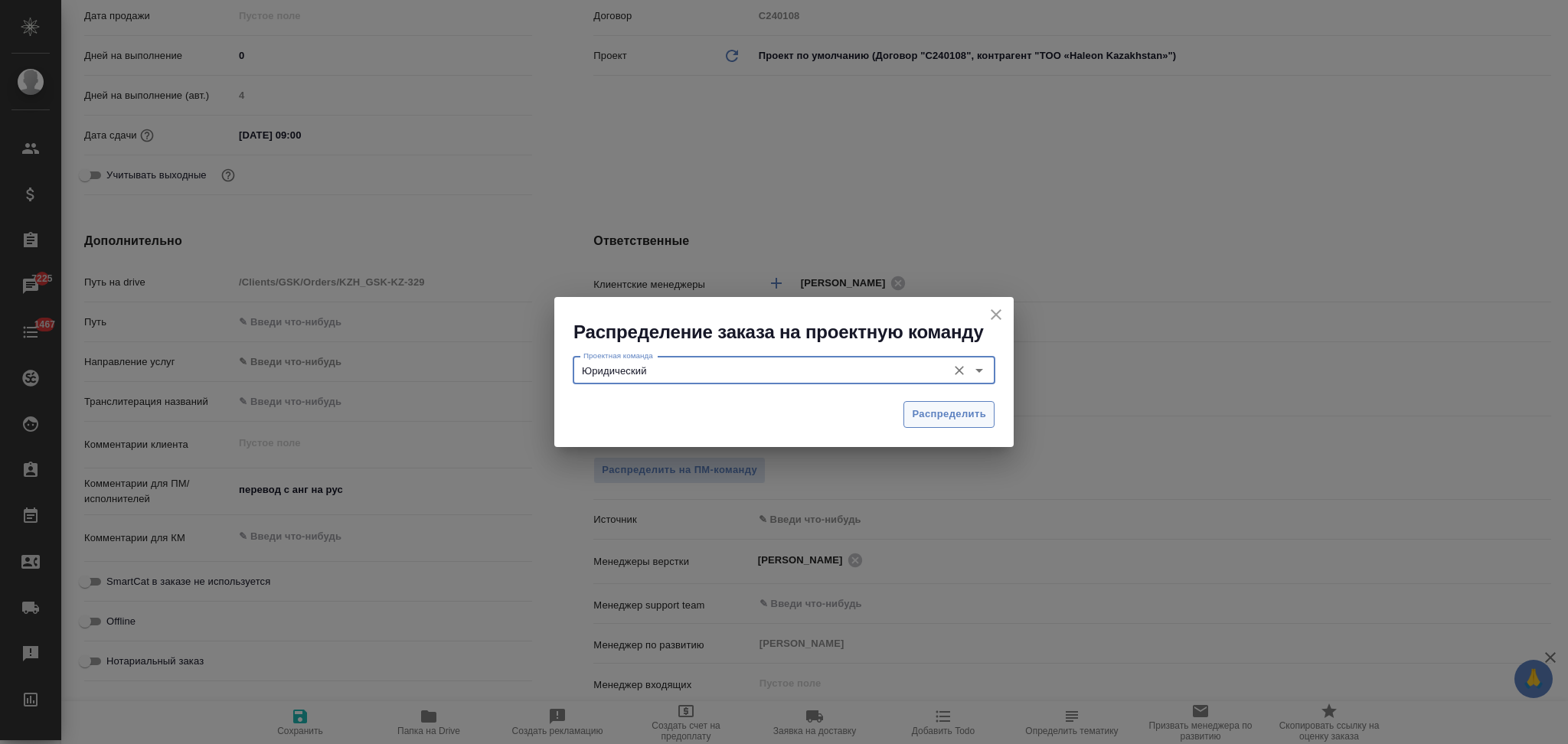
click at [913, 417] on span "Распределить" at bounding box center [949, 415] width 74 height 18
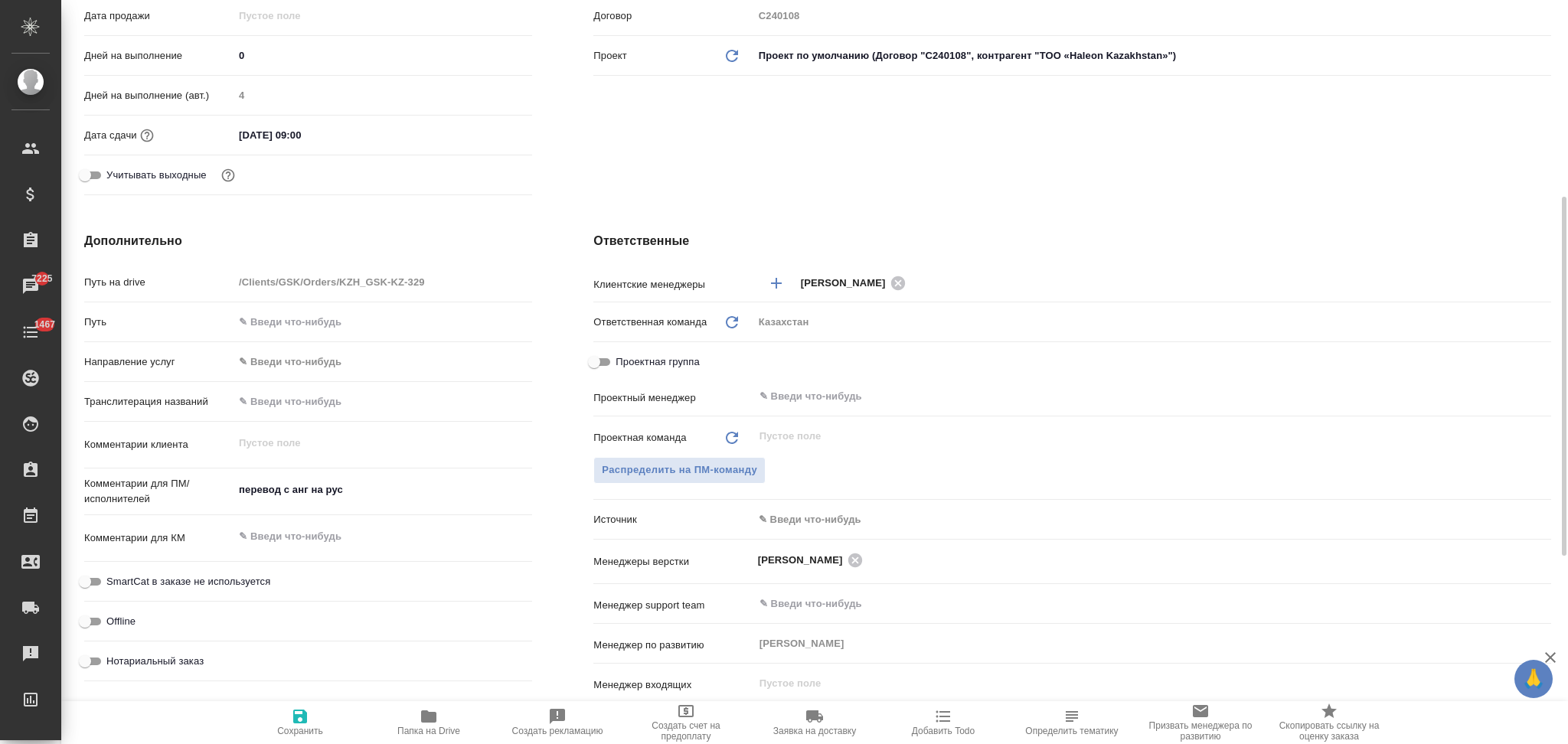
type textarea "x"
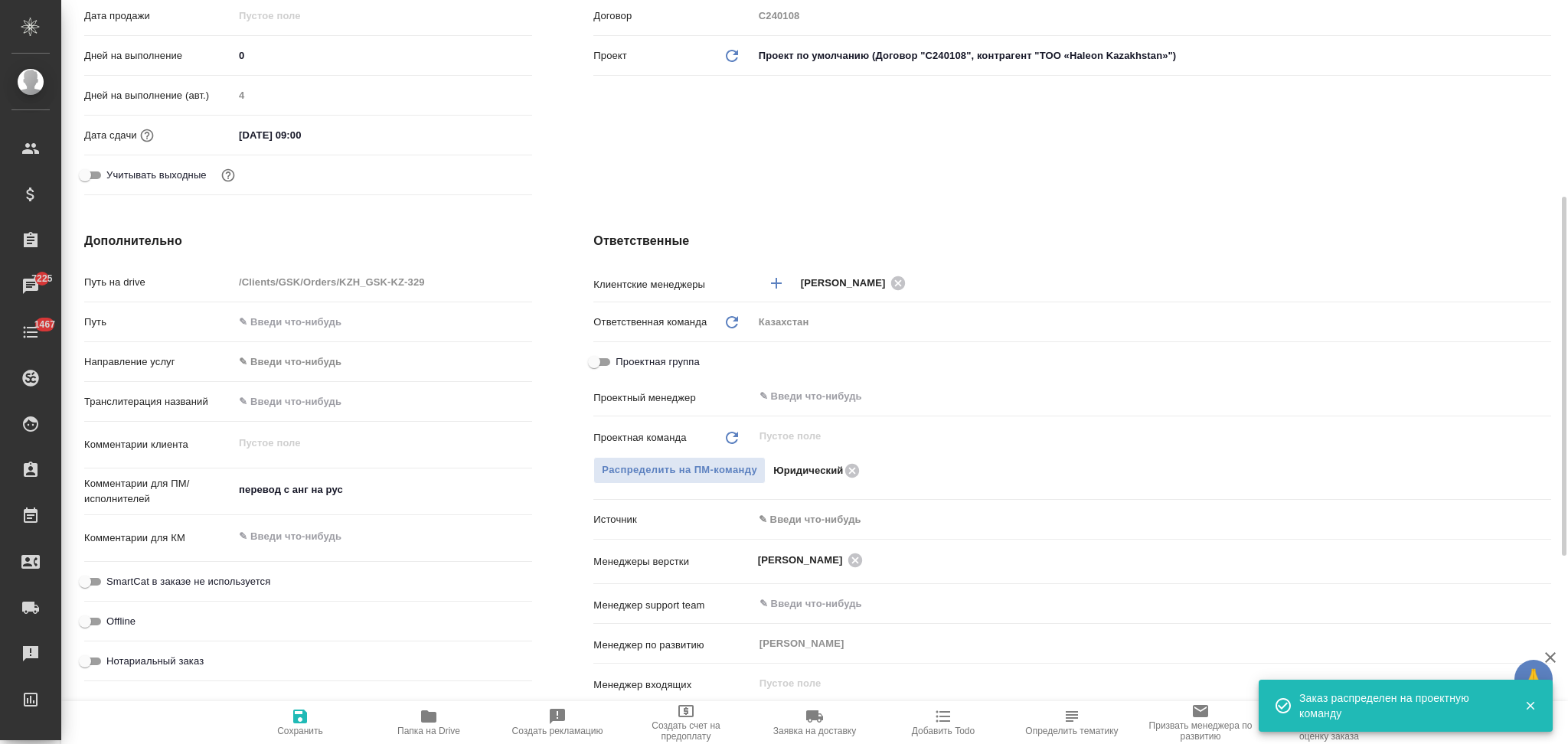
scroll to position [0, 0]
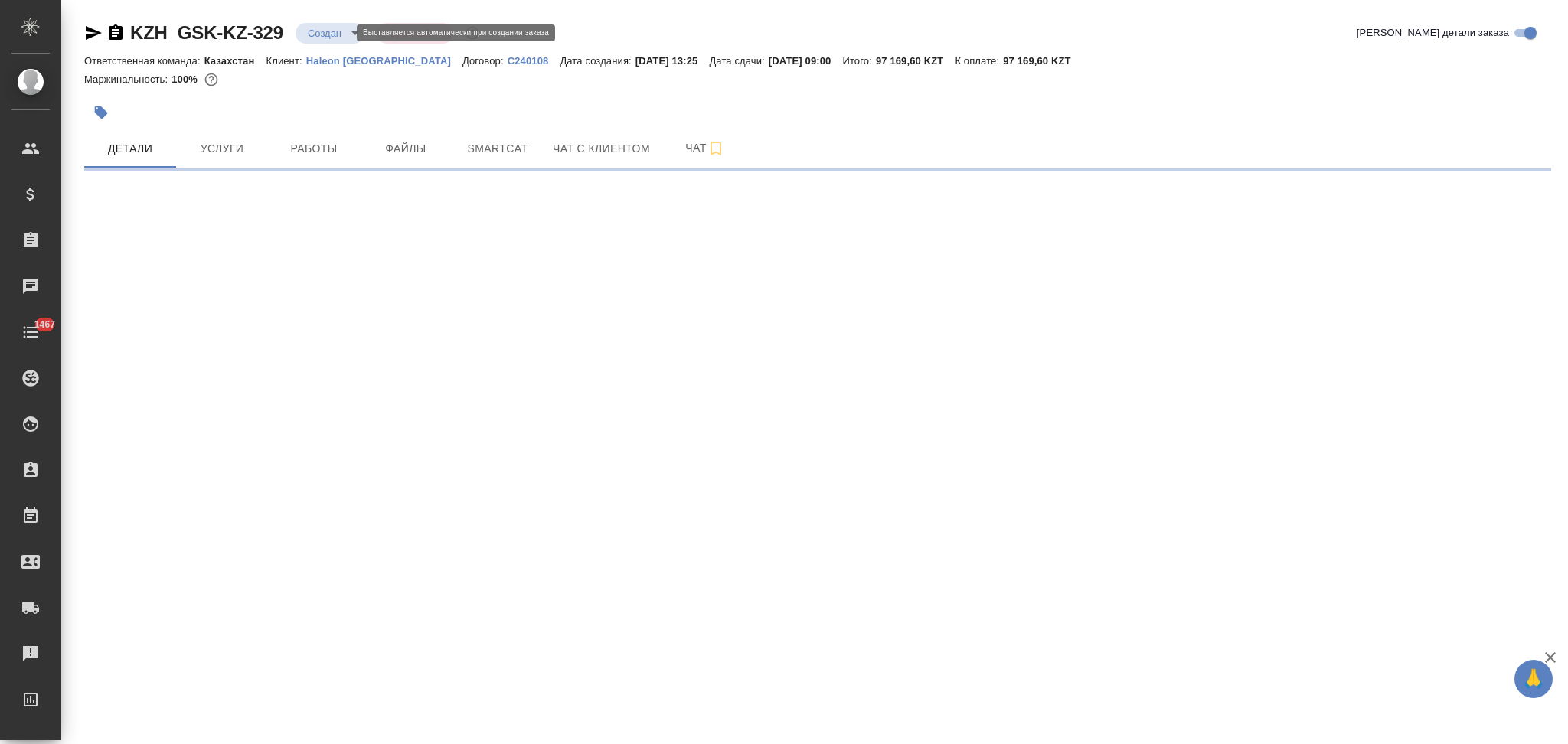
click at [318, 32] on body "🙏 .cls-1 fill:#fff; AWATERA Aslanukova Sati Клиенты Спецификации Заказы Чаты 14…" at bounding box center [784, 372] width 1568 height 744
select select "RU"
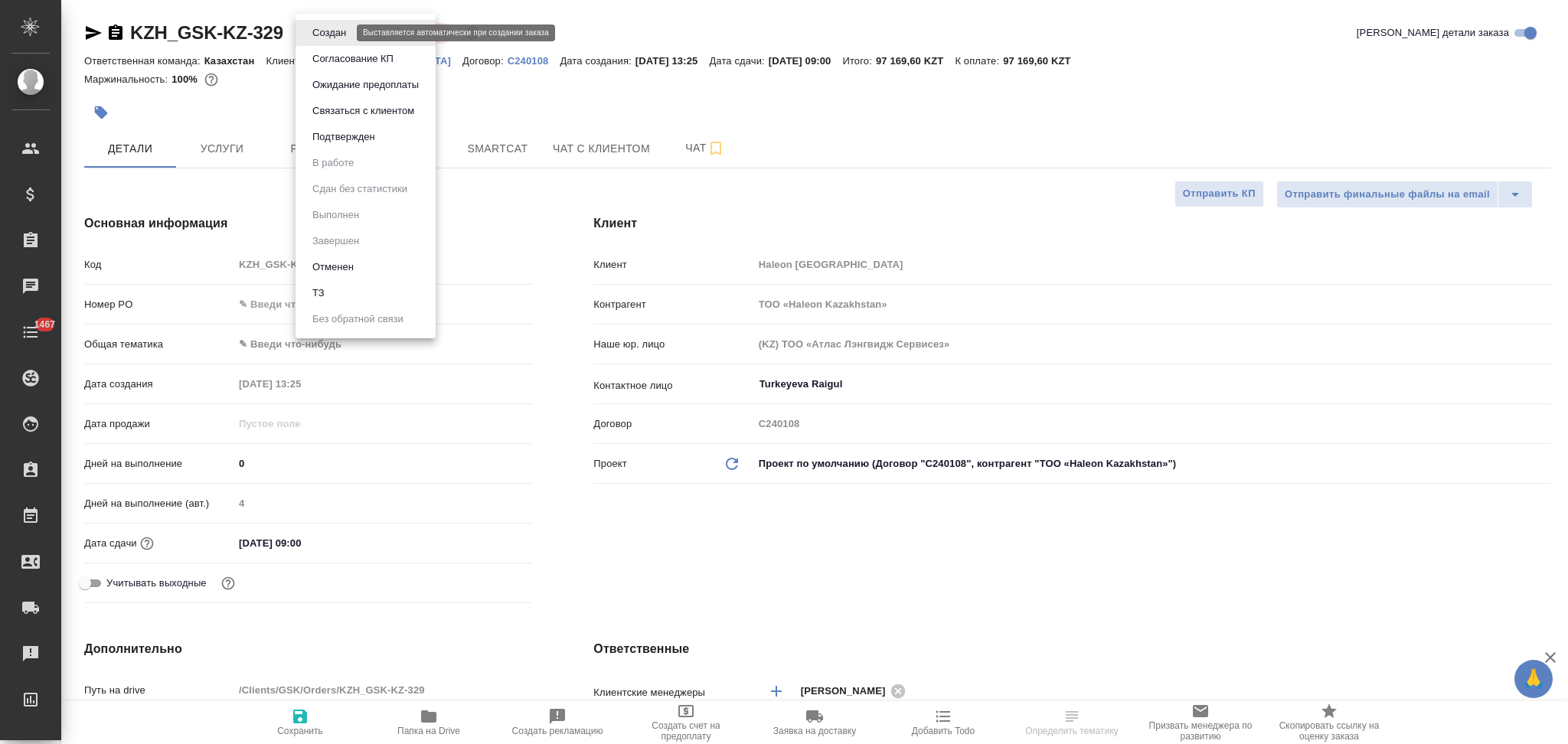
type textarea "x"
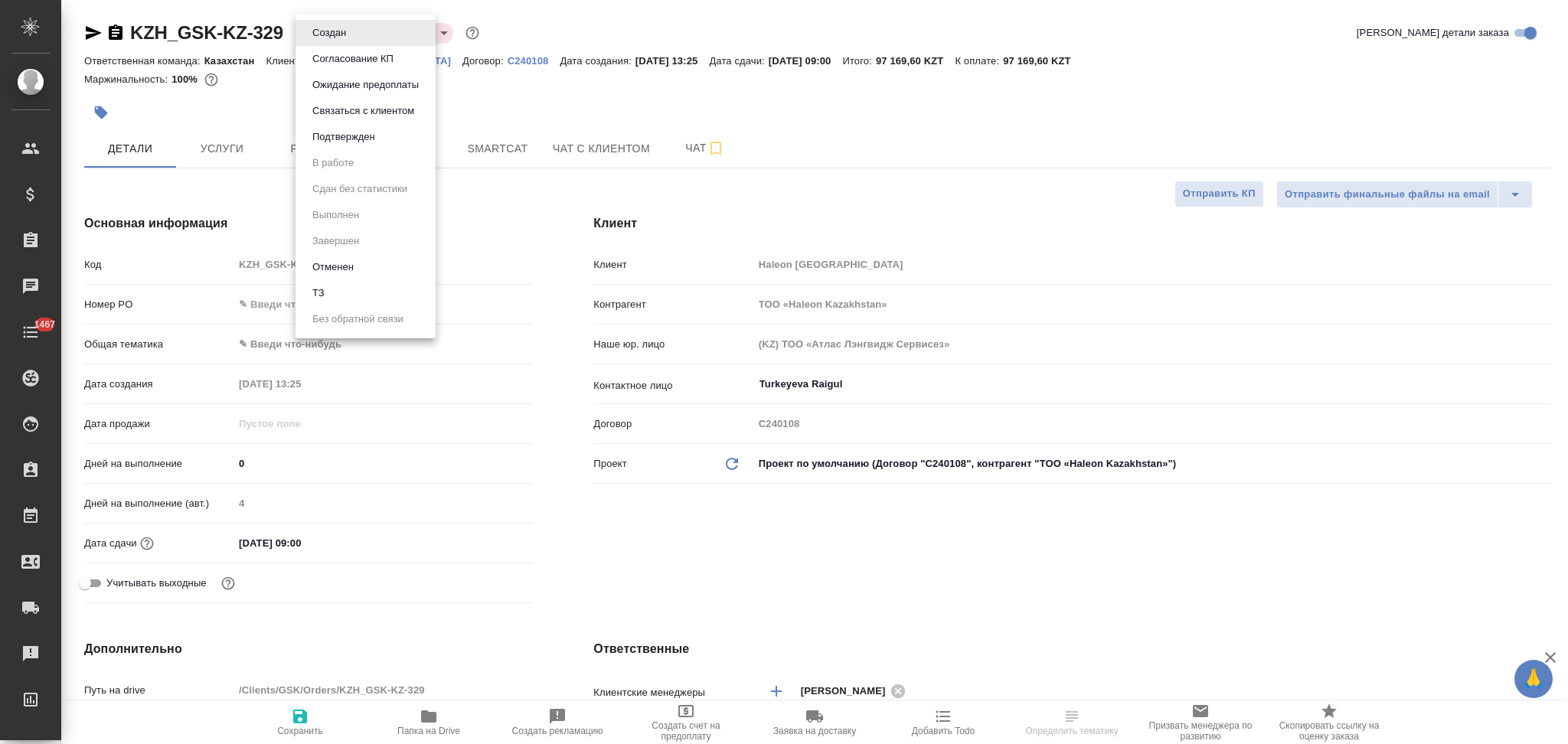
type textarea "x"
click at [320, 133] on button "Подтвержден" at bounding box center [344, 137] width 72 height 17
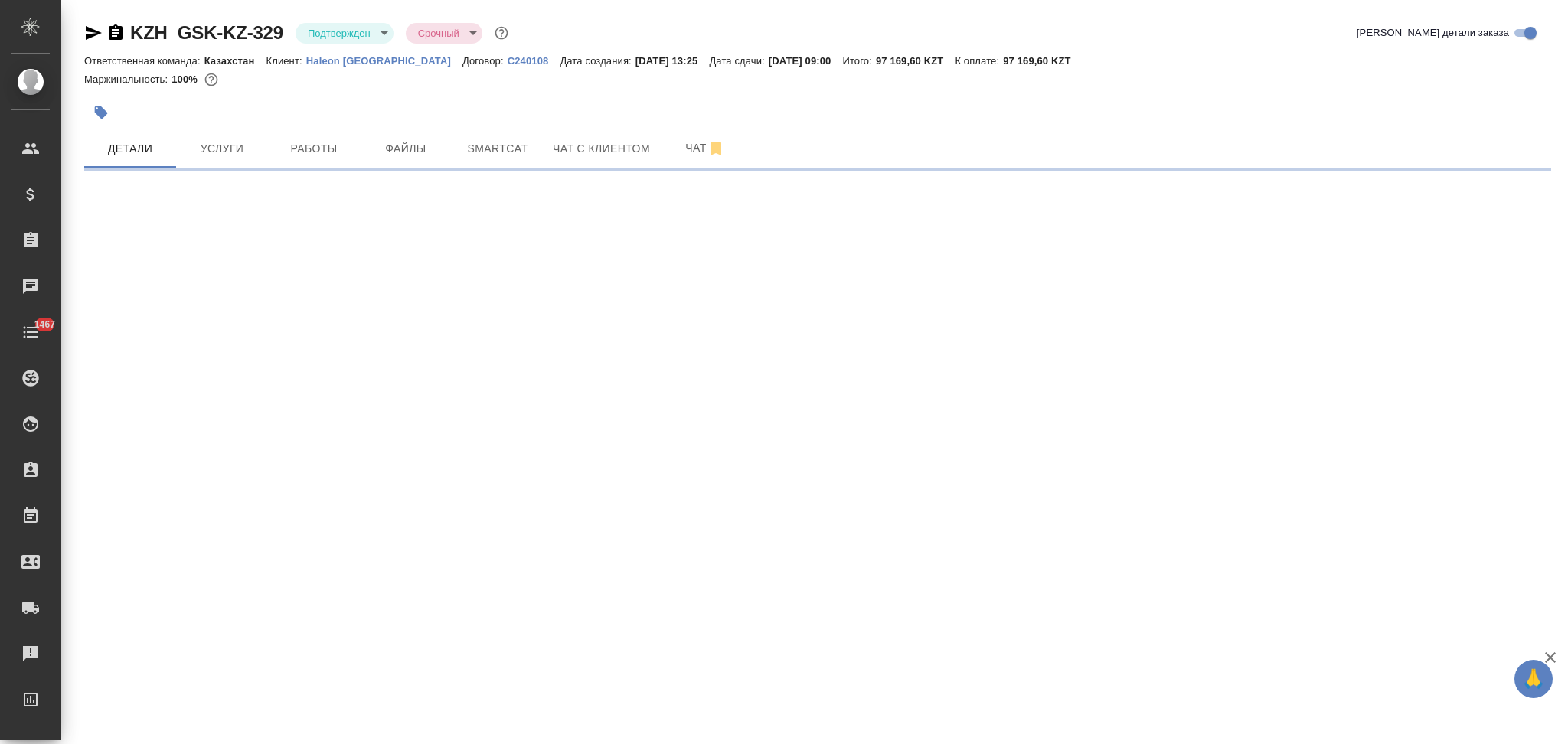
select select "RU"
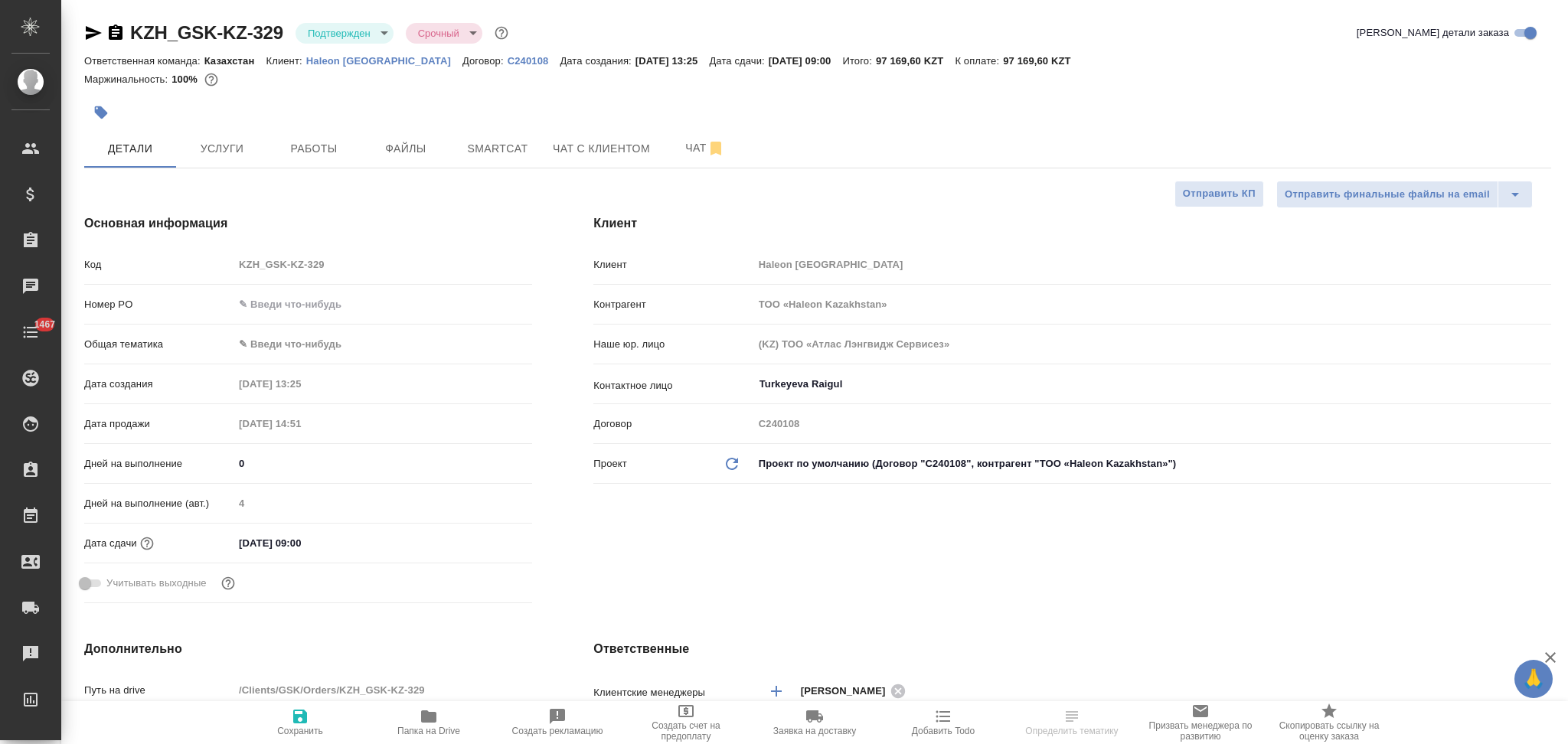
type textarea "x"
click at [91, 32] on icon "button" at bounding box center [93, 32] width 18 height 18
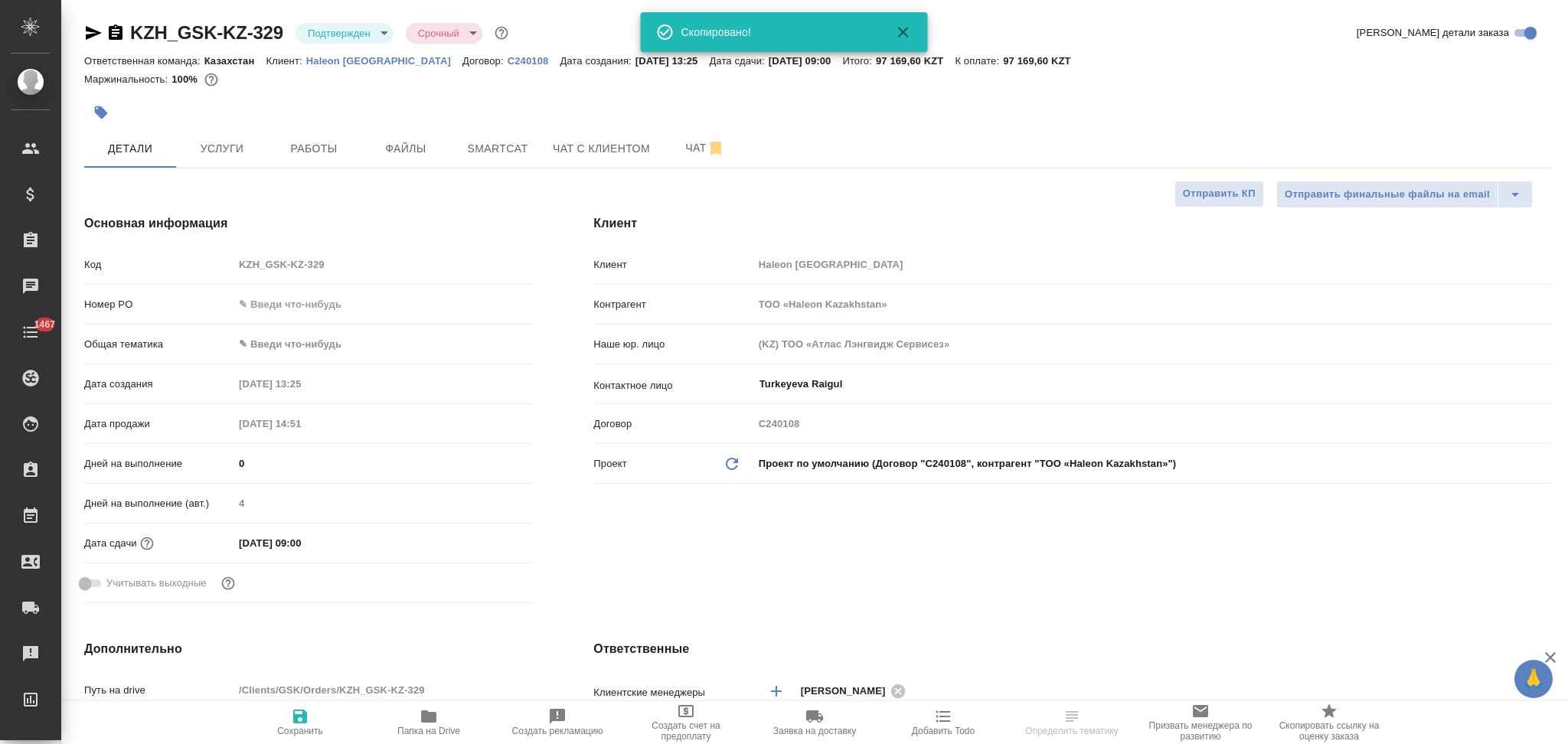
type textarea "x"
select select "RU"
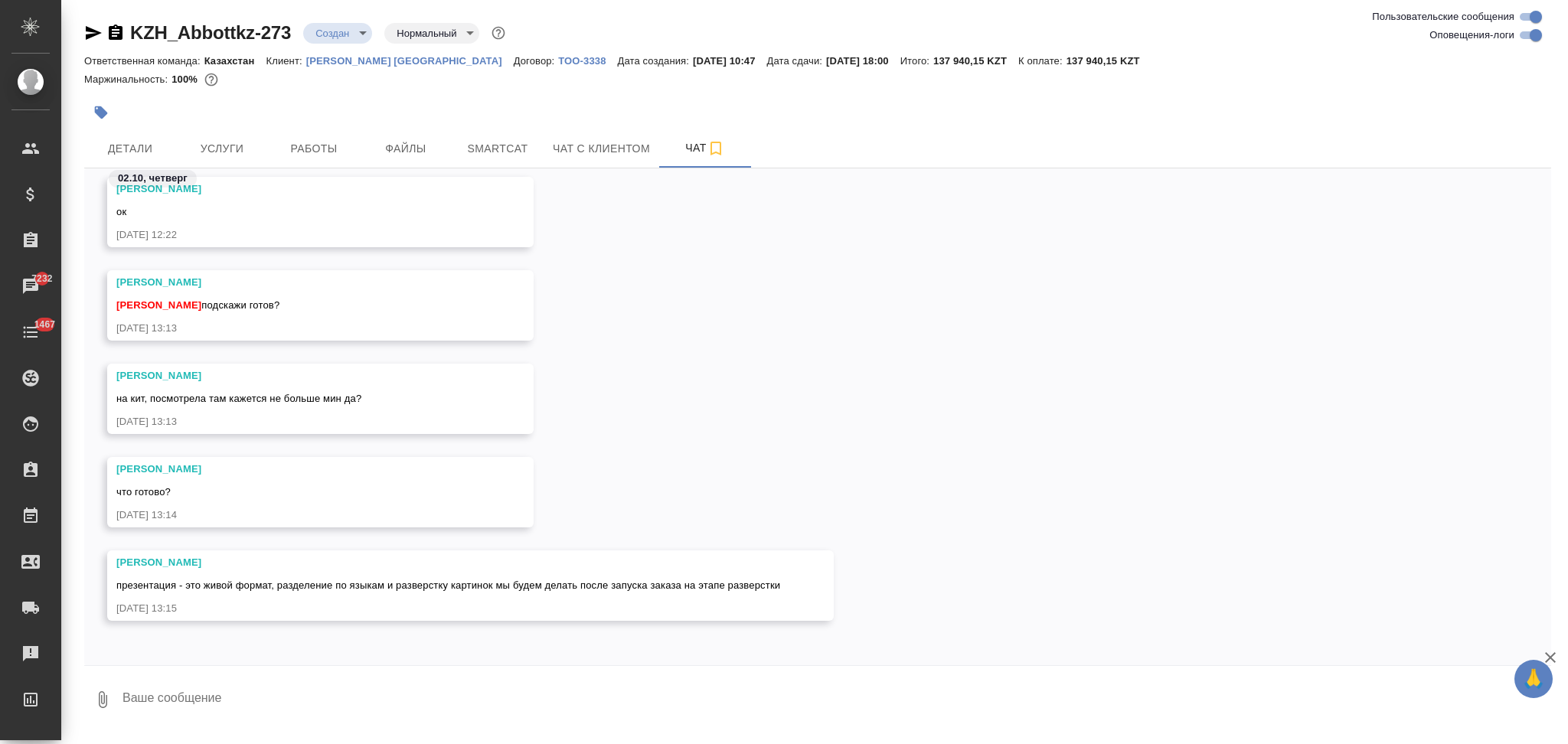
scroll to position [1356, 0]
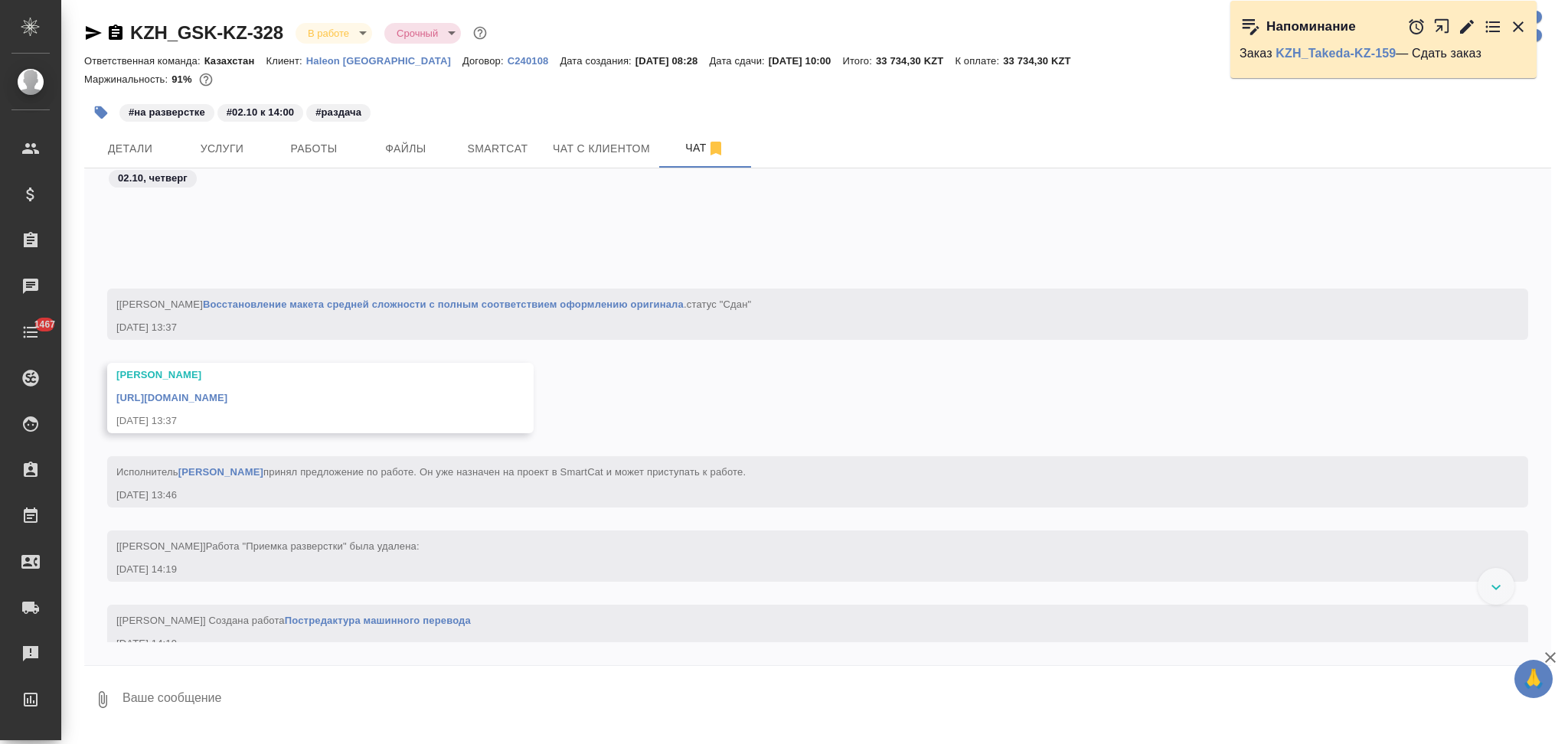
scroll to position [2420, 0]
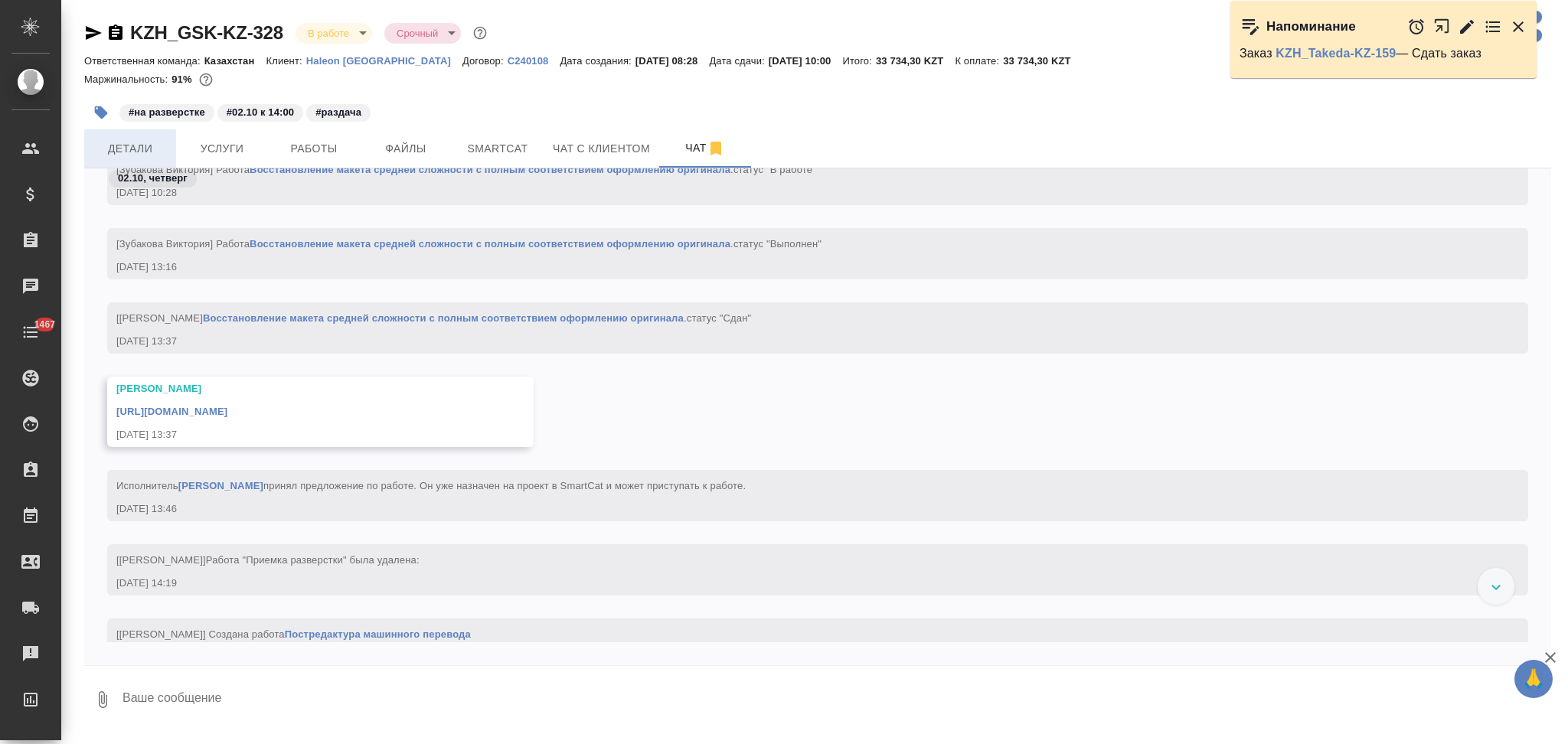
click at [142, 149] on span "Детали" at bounding box center [131, 149] width 74 height 19
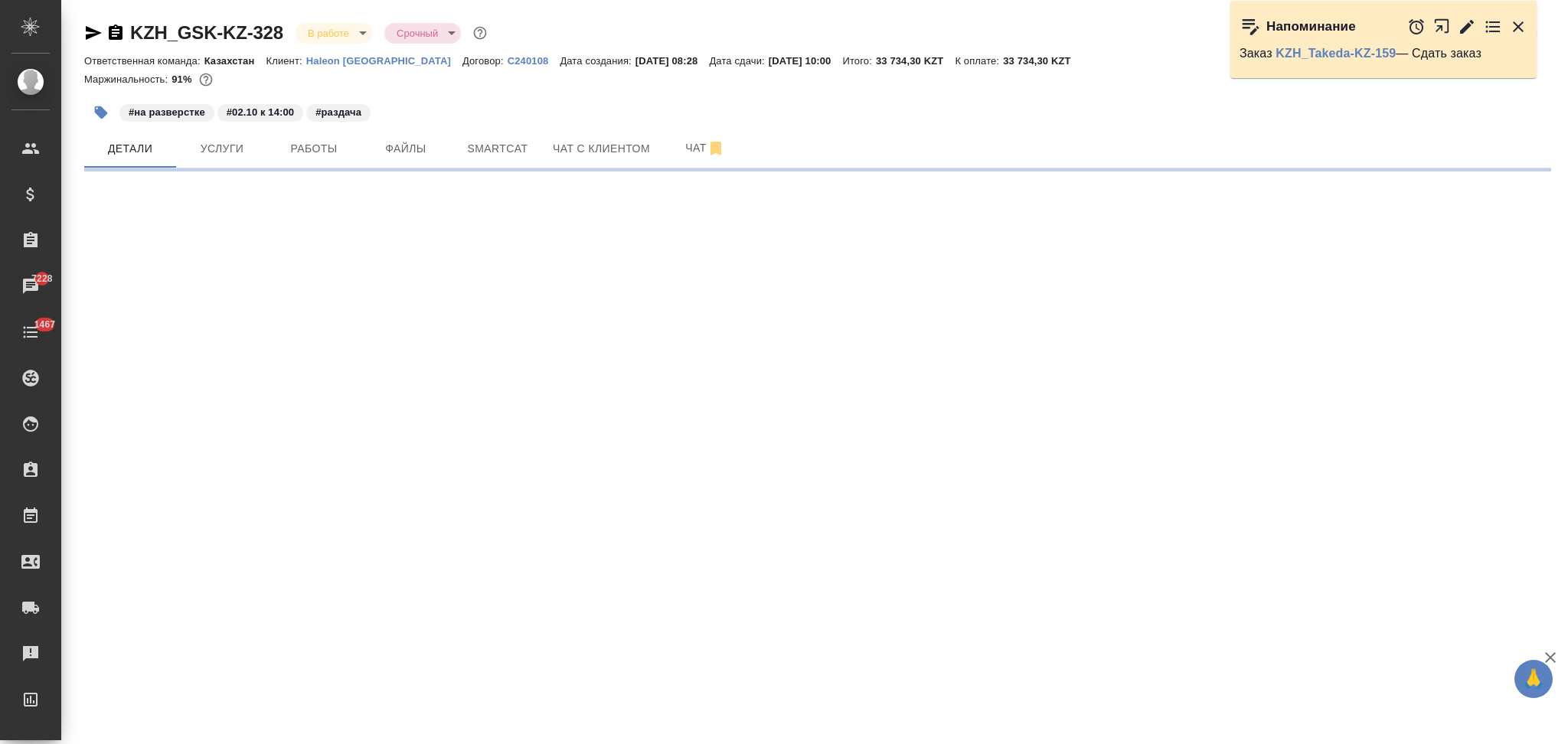
select select "RU"
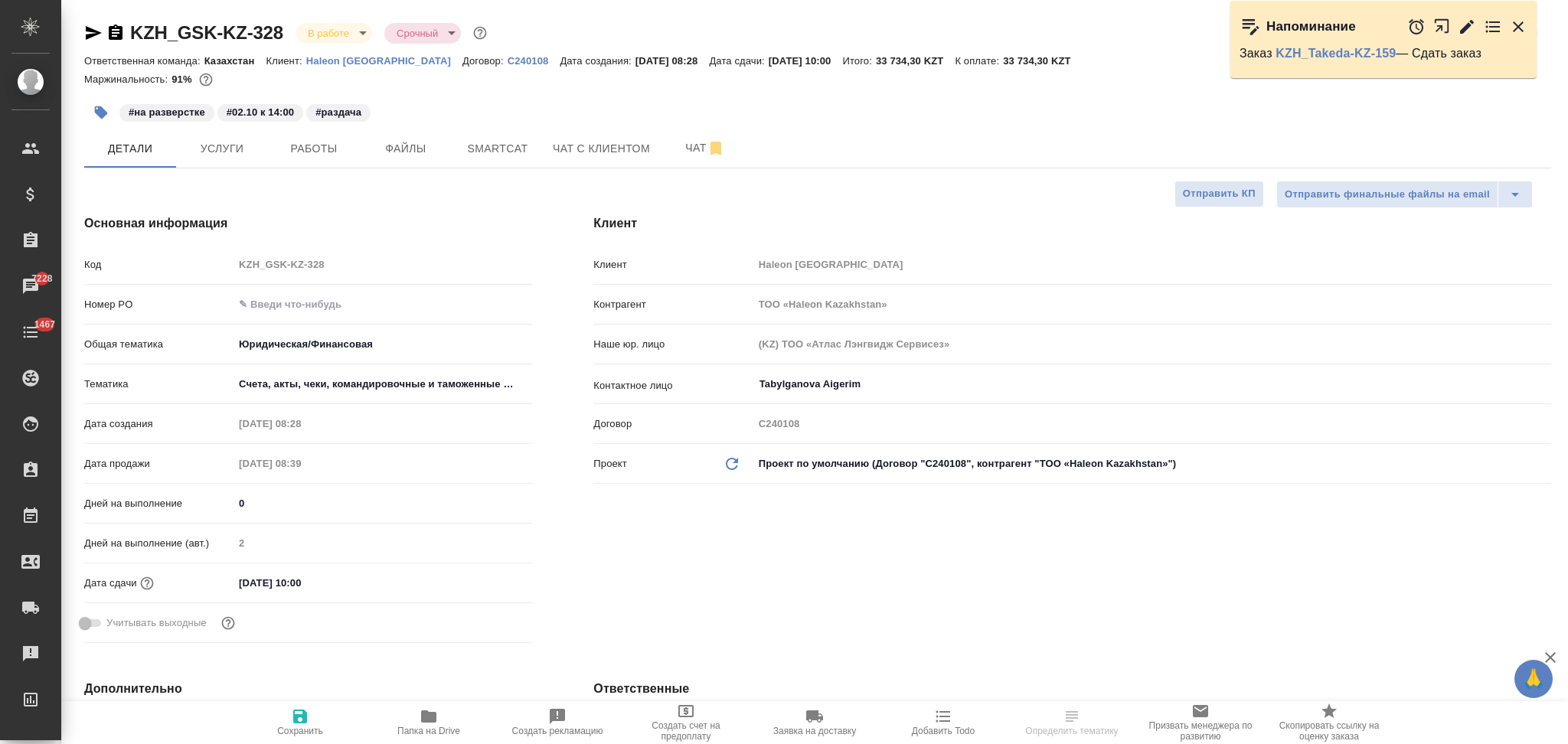
type textarea "x"
click at [319, 157] on span "Работы" at bounding box center [314, 149] width 74 height 19
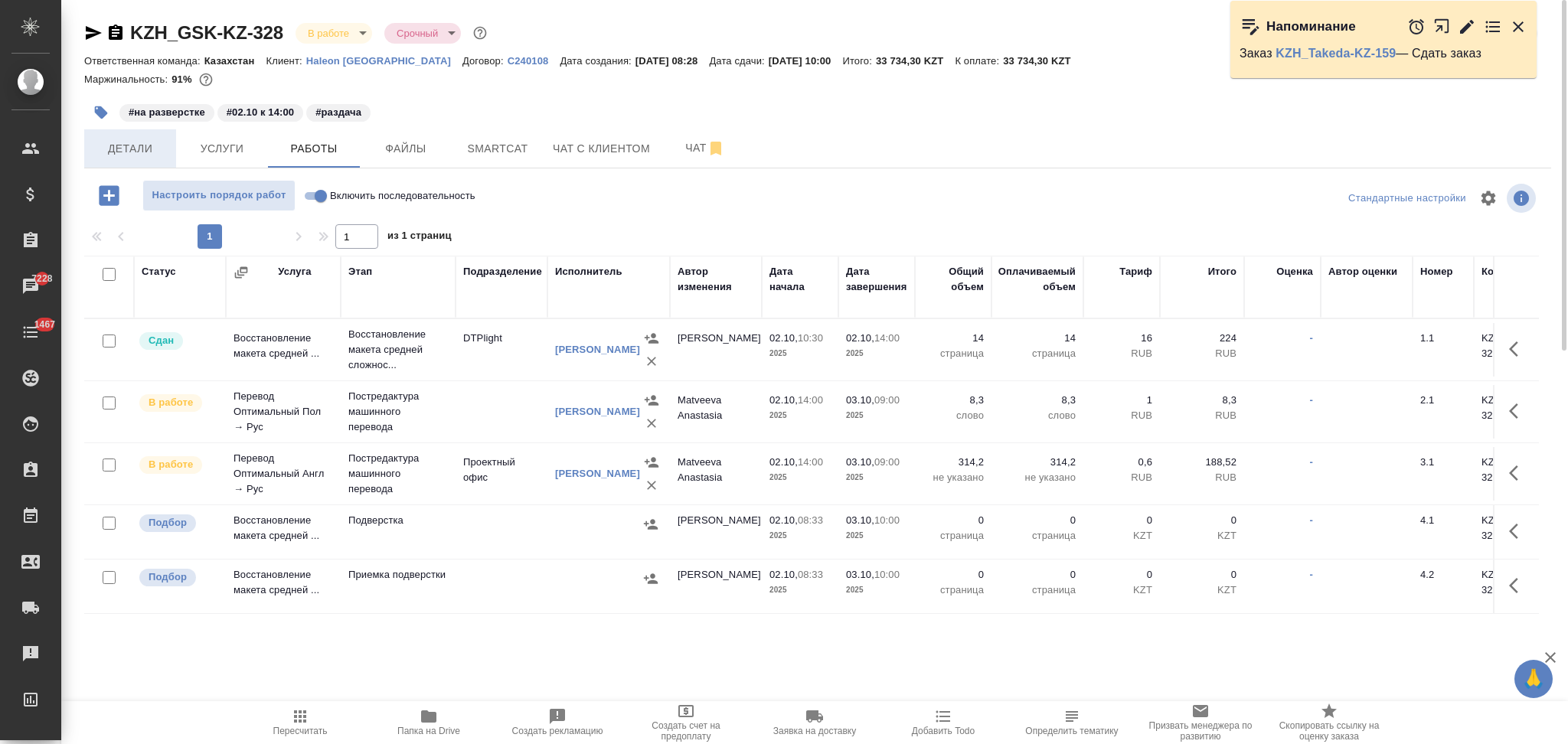
click at [129, 142] on span "Детали" at bounding box center [131, 149] width 74 height 19
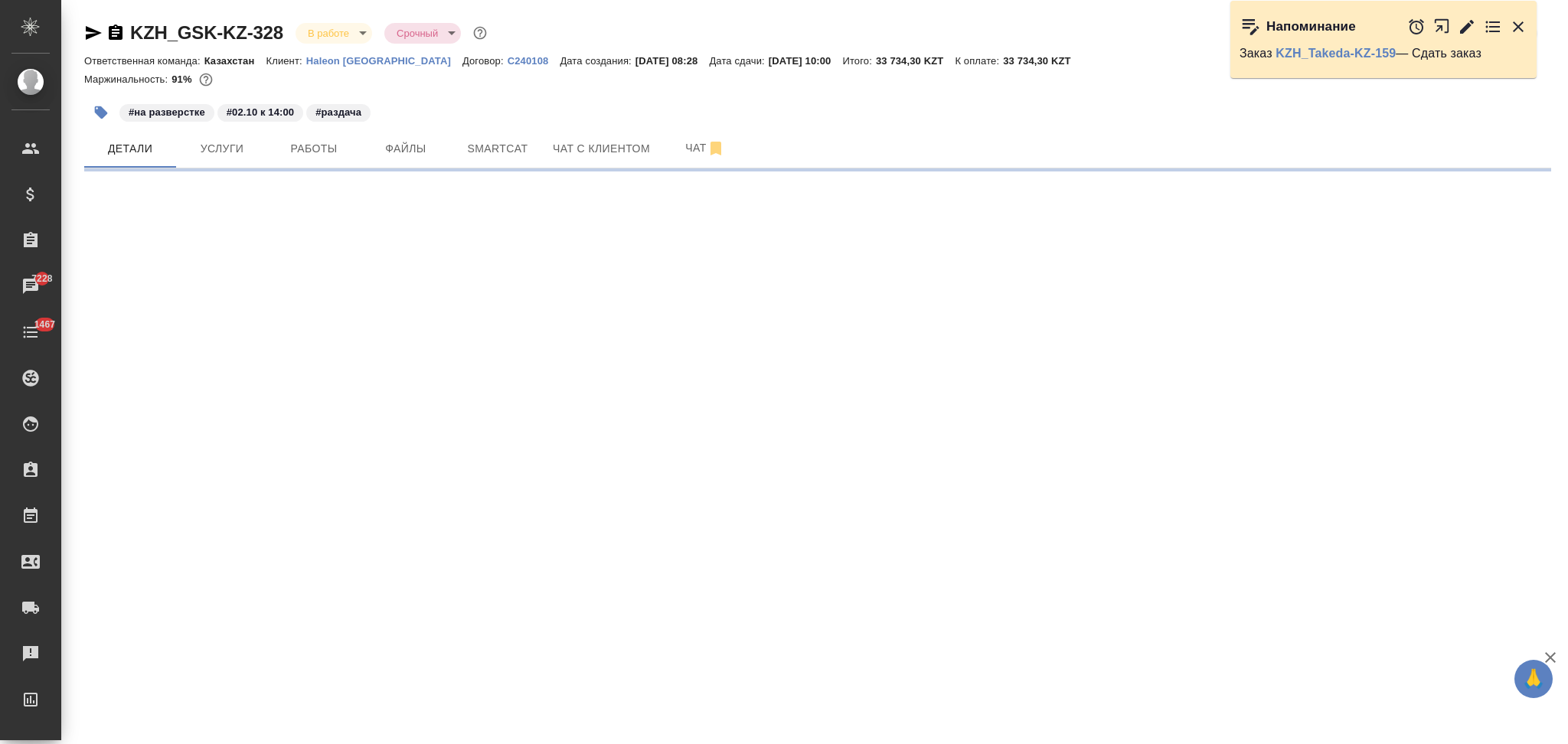
select select "RU"
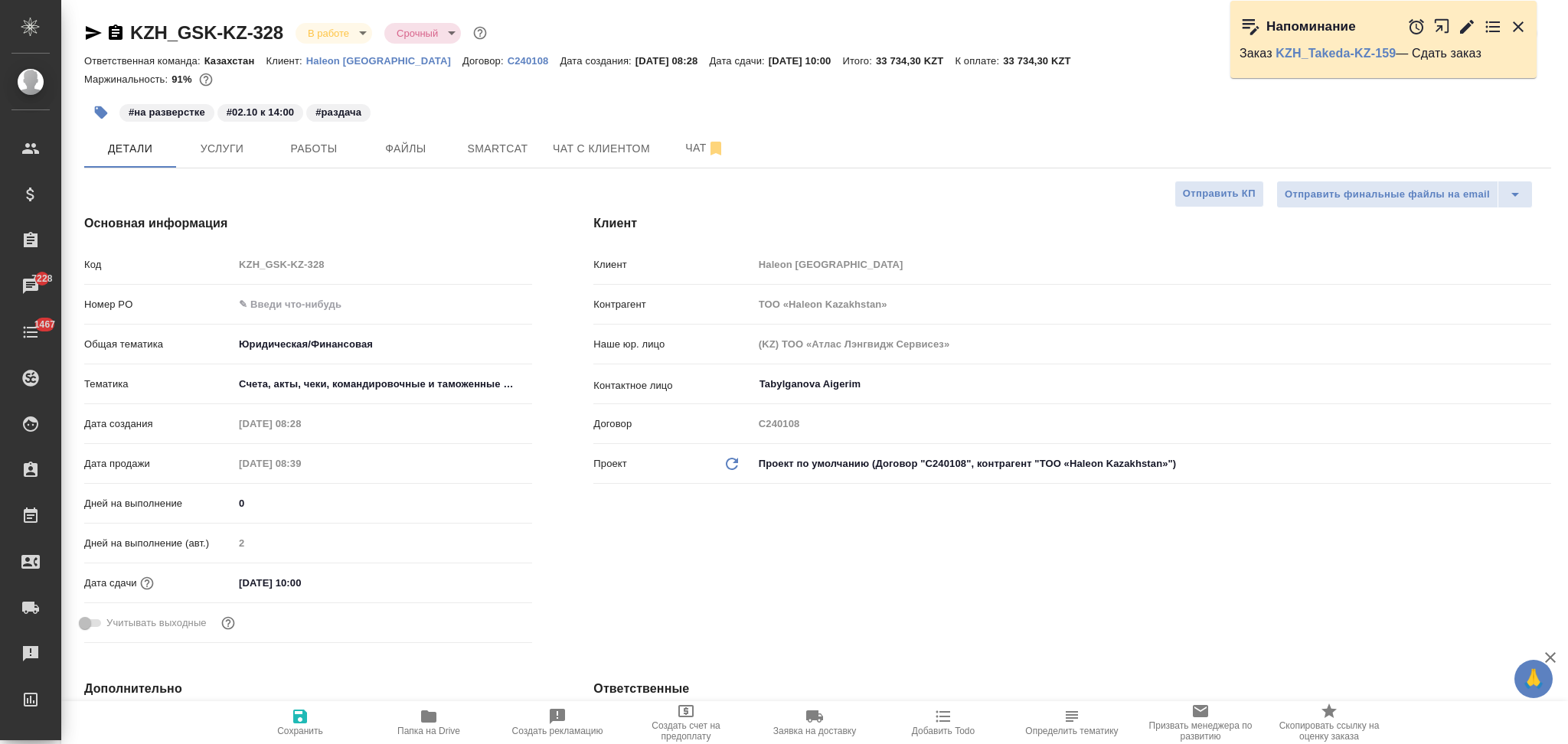
type textarea "x"
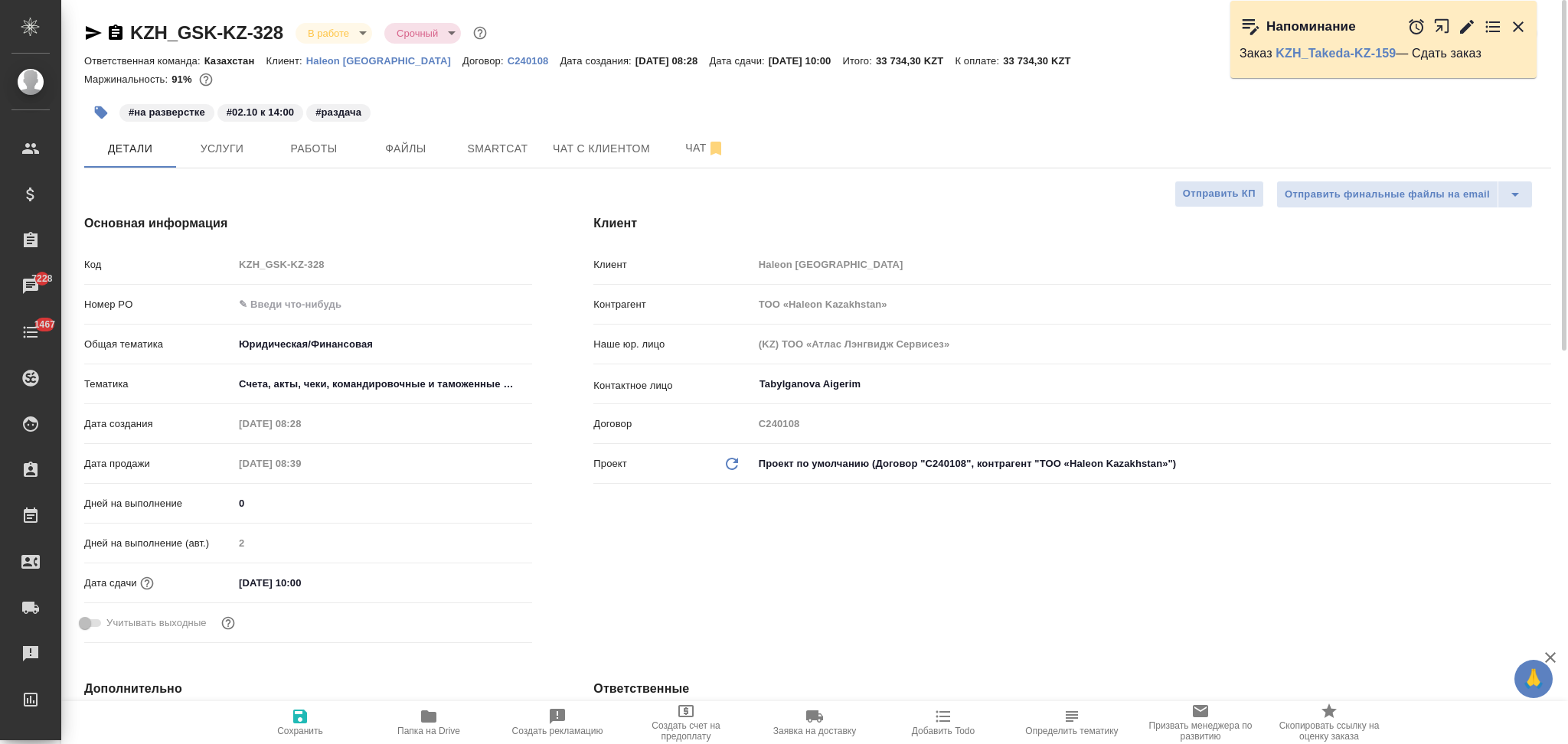
type textarea "x"
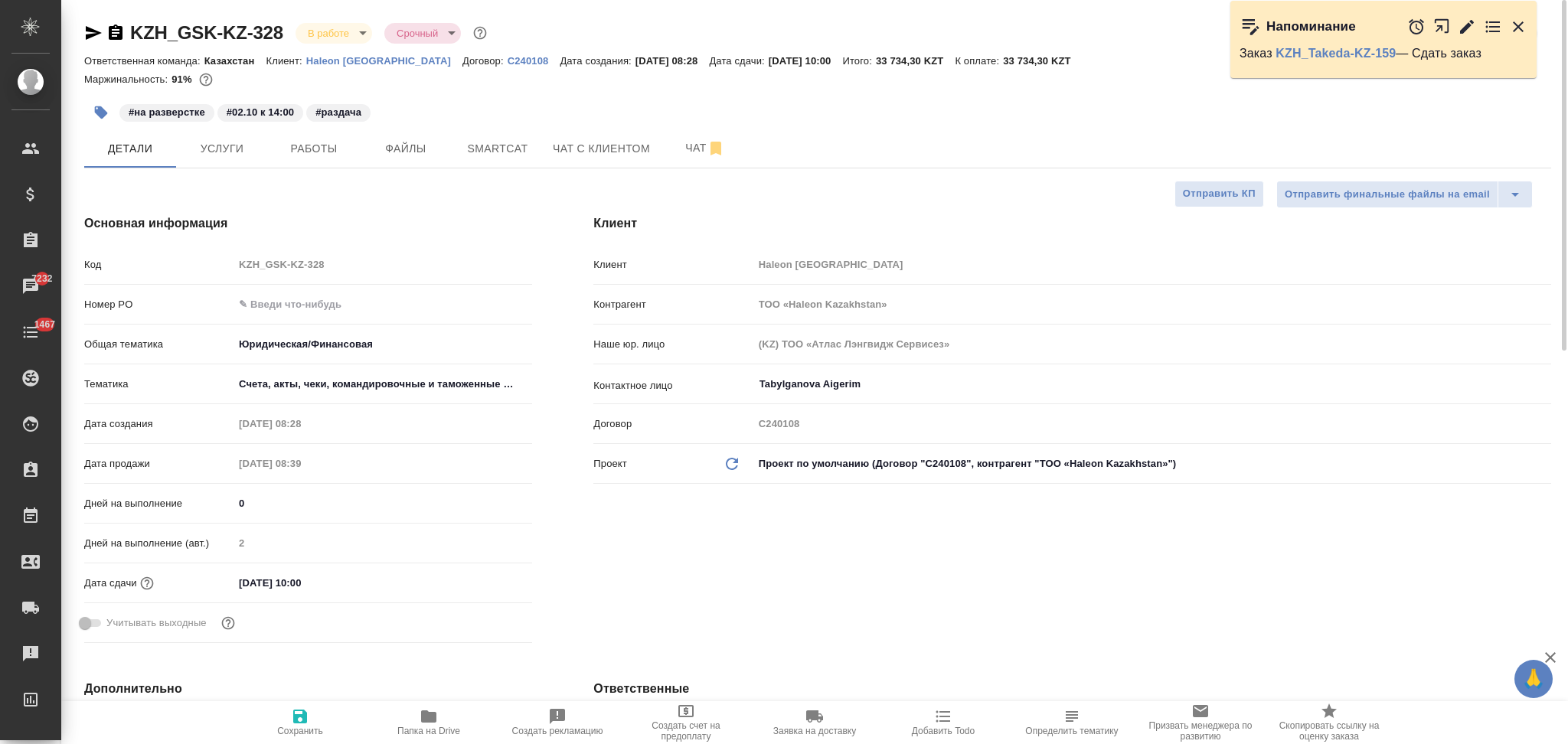
type textarea "x"
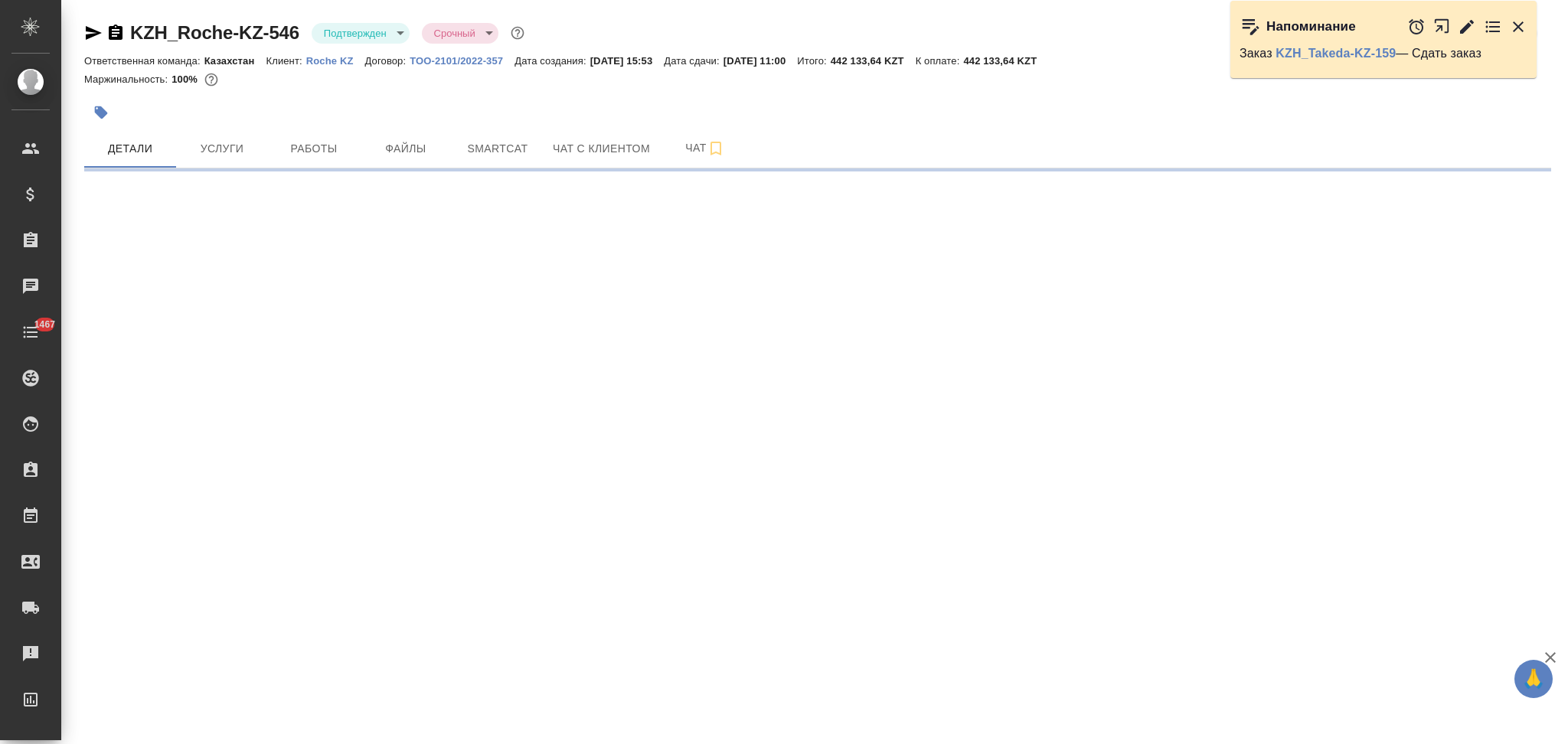
select select "RU"
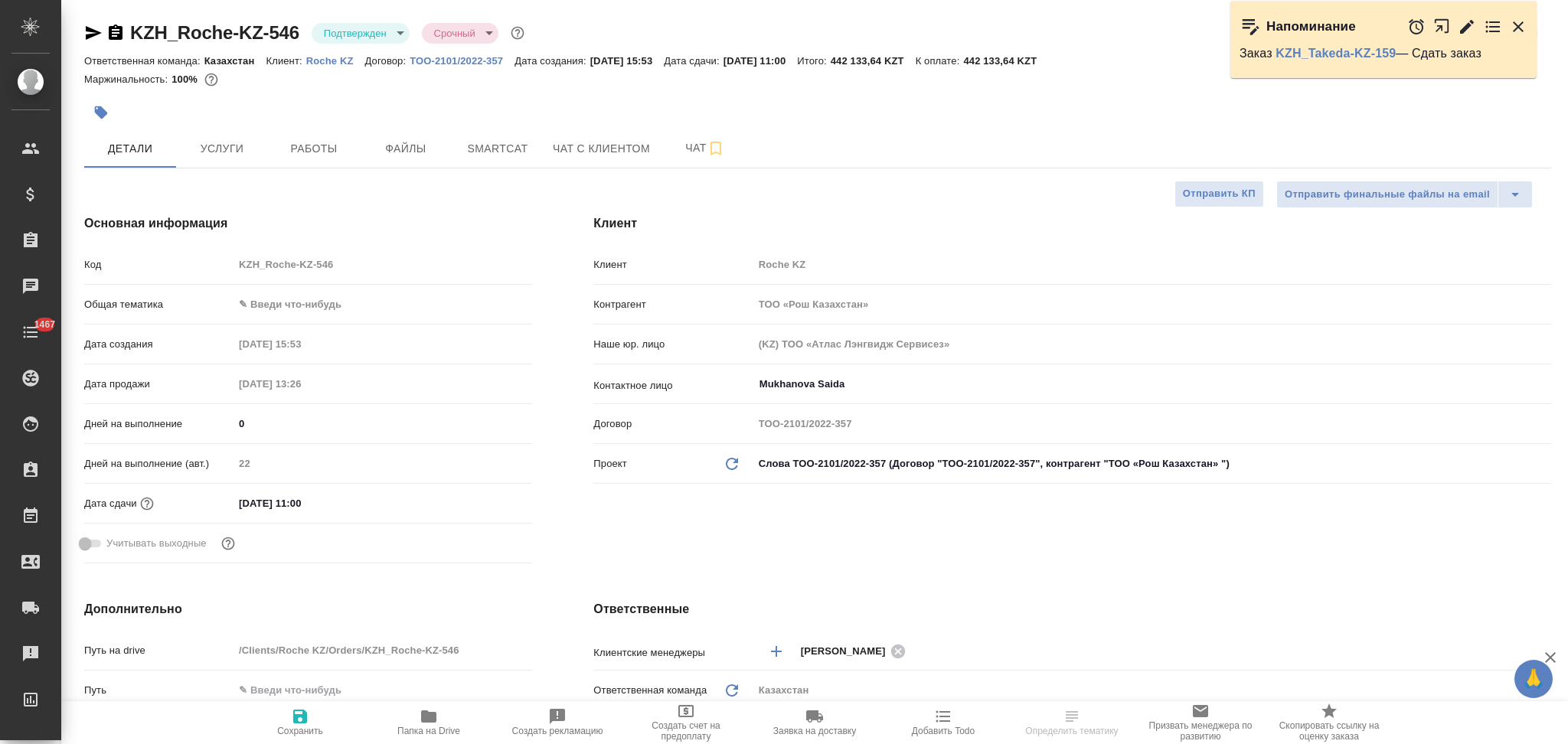
type textarea "x"
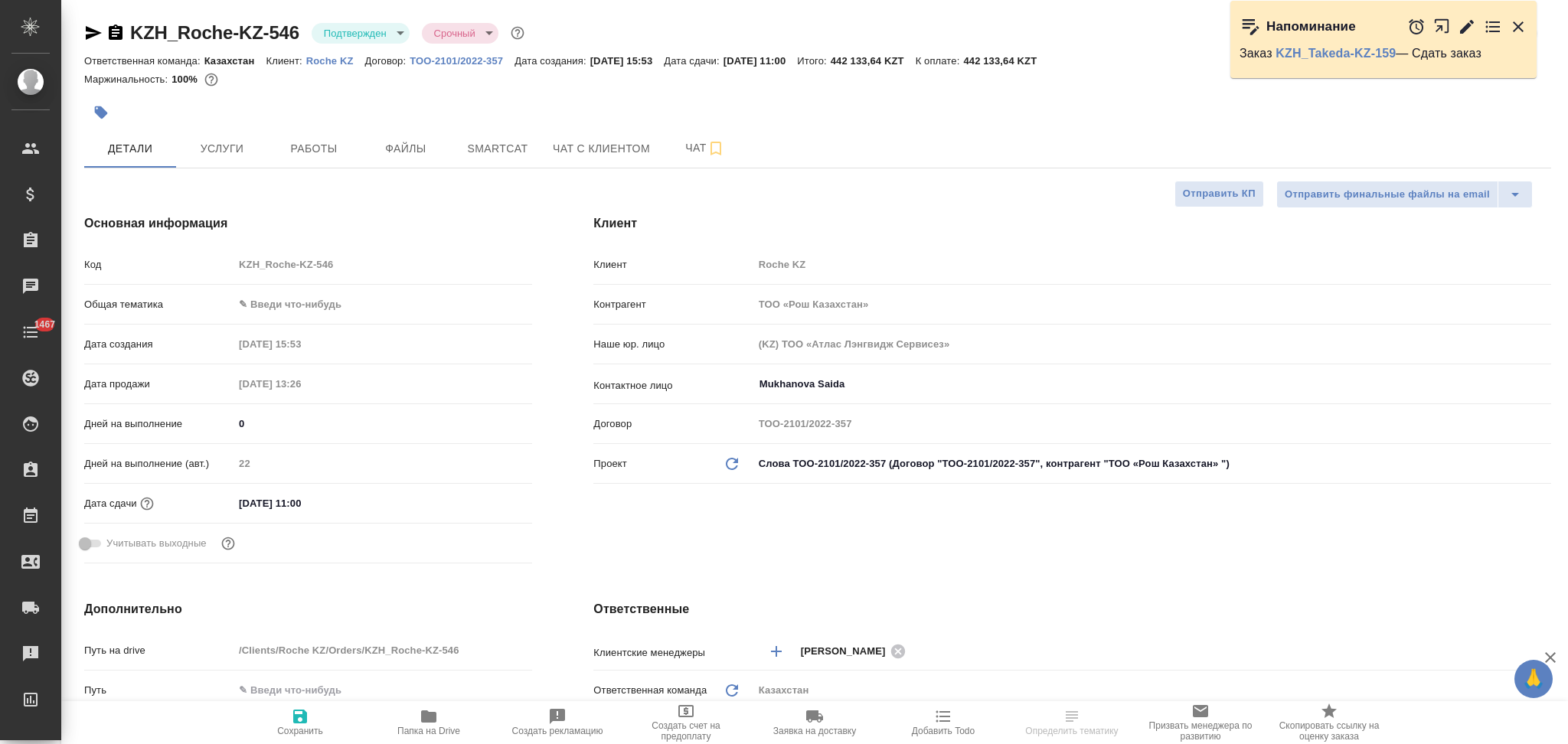
type textarea "x"
click at [945, 720] on icon "button" at bounding box center [943, 716] width 18 height 18
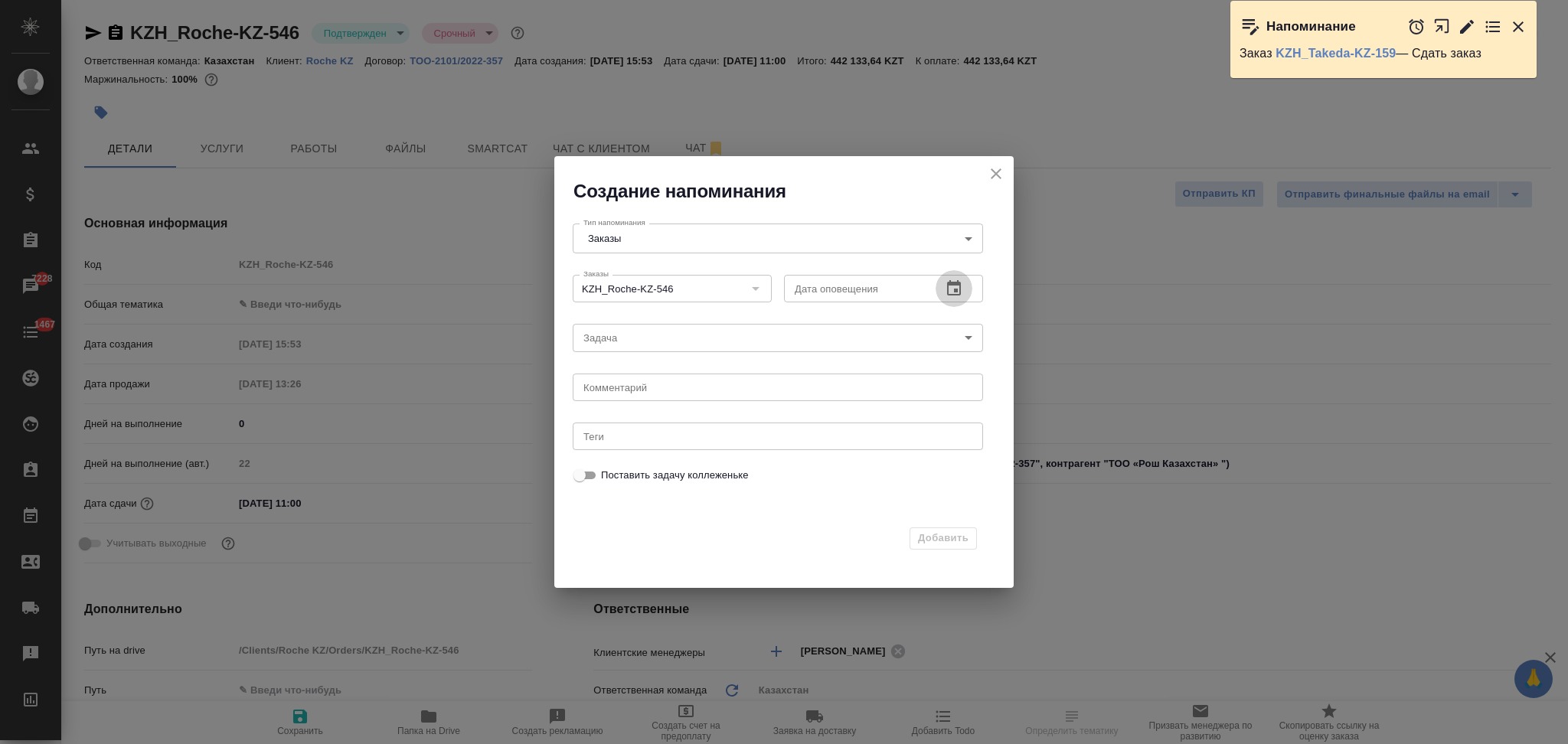
click at [956, 286] on icon "button" at bounding box center [954, 289] width 18 height 18
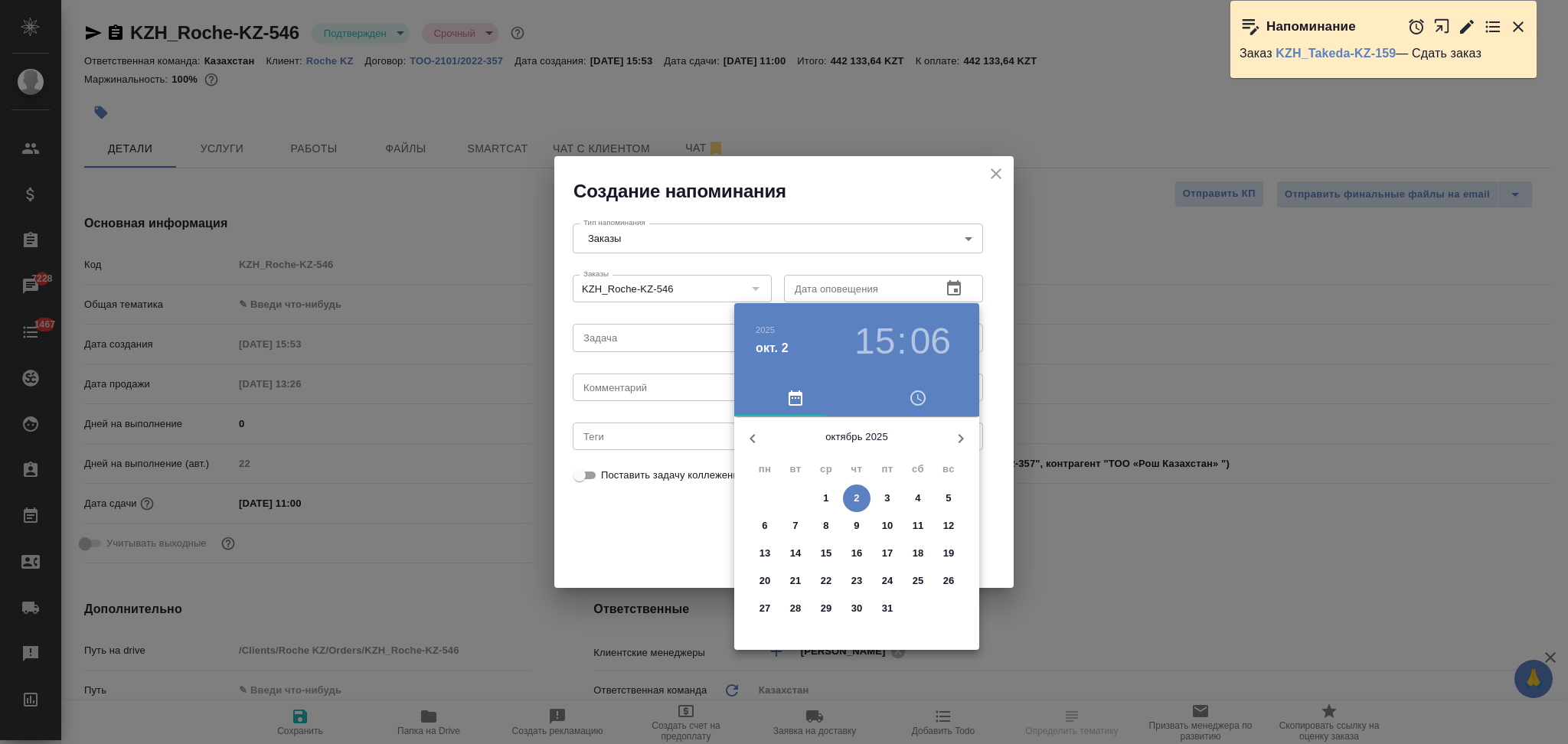
click at [767, 550] on p "13" at bounding box center [765, 553] width 12 height 15
type input "13.10.2025 15:06"
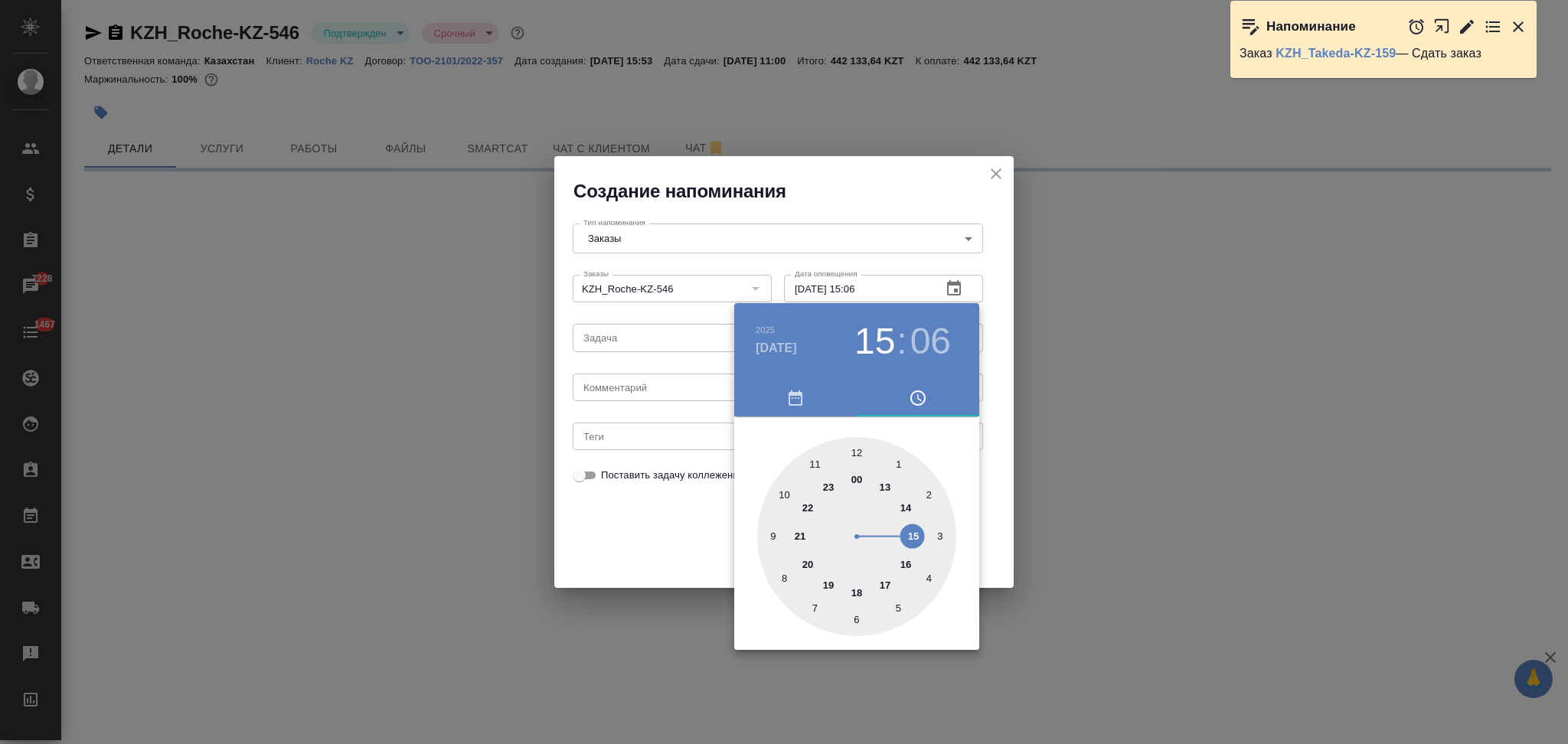
select select "RU"
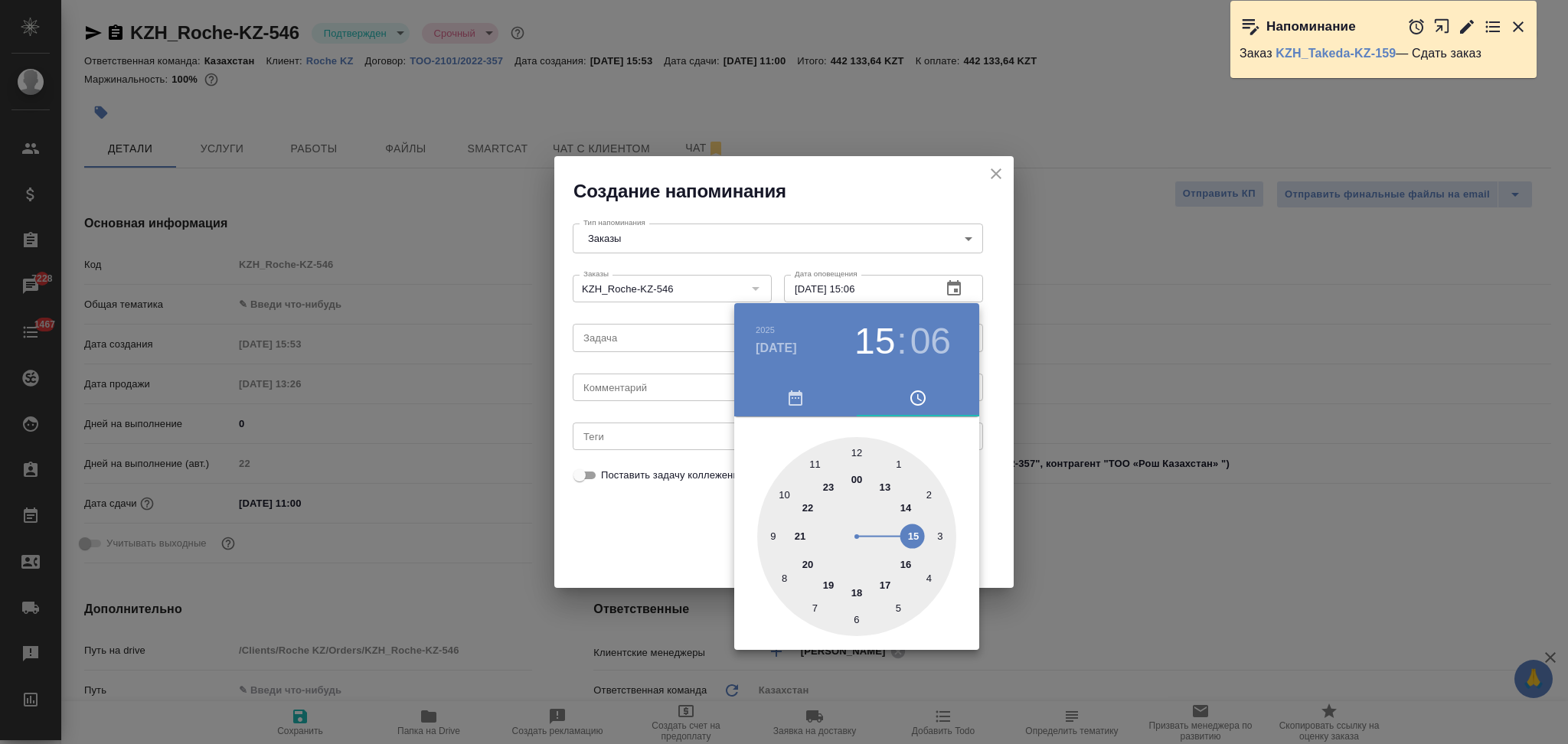
type textarea "x"
click at [816, 461] on div at bounding box center [857, 537] width 199 height 199
click at [855, 452] on div at bounding box center [857, 537] width 199 height 199
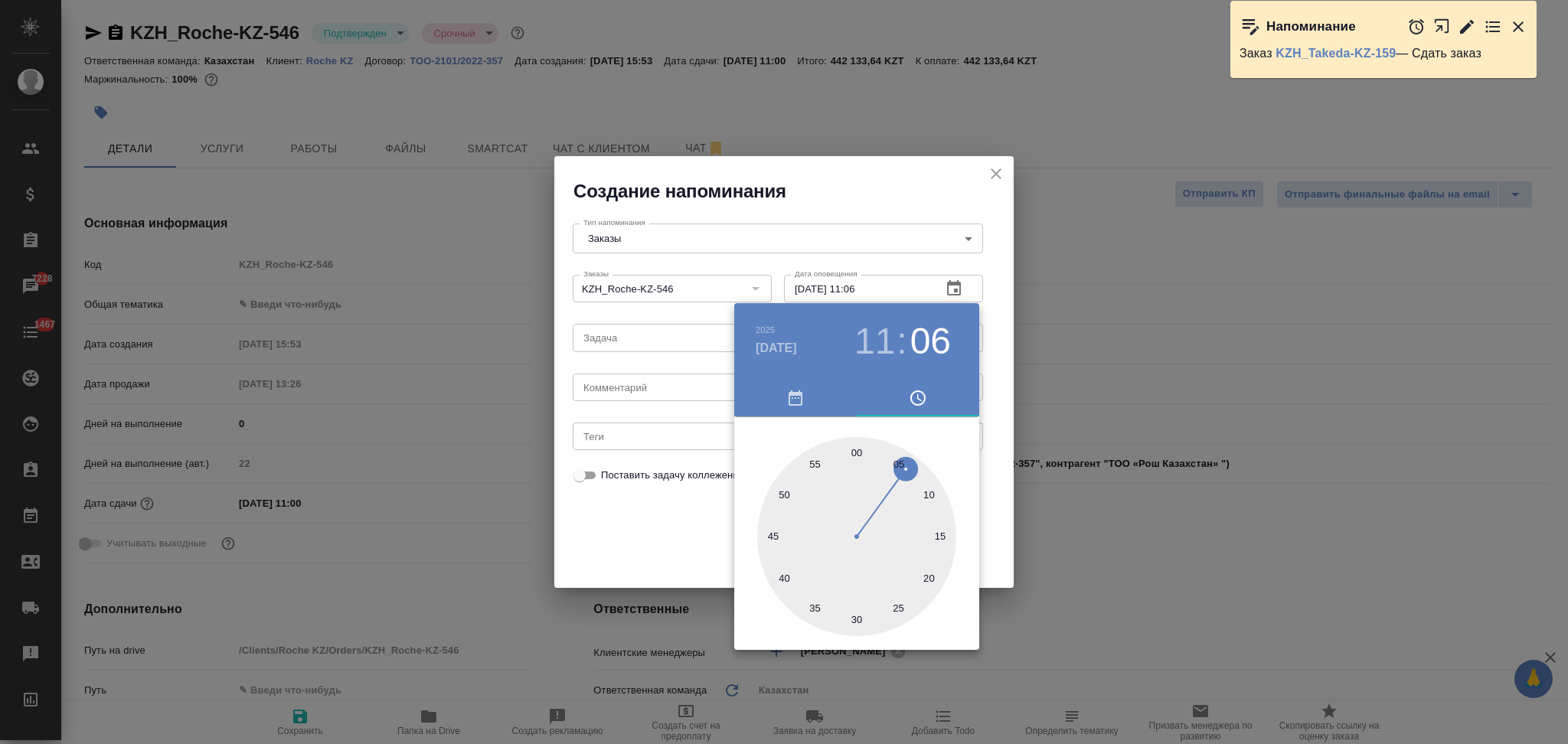
type input "13.10.2025 11:00"
click at [651, 509] on div at bounding box center [784, 372] width 1568 height 744
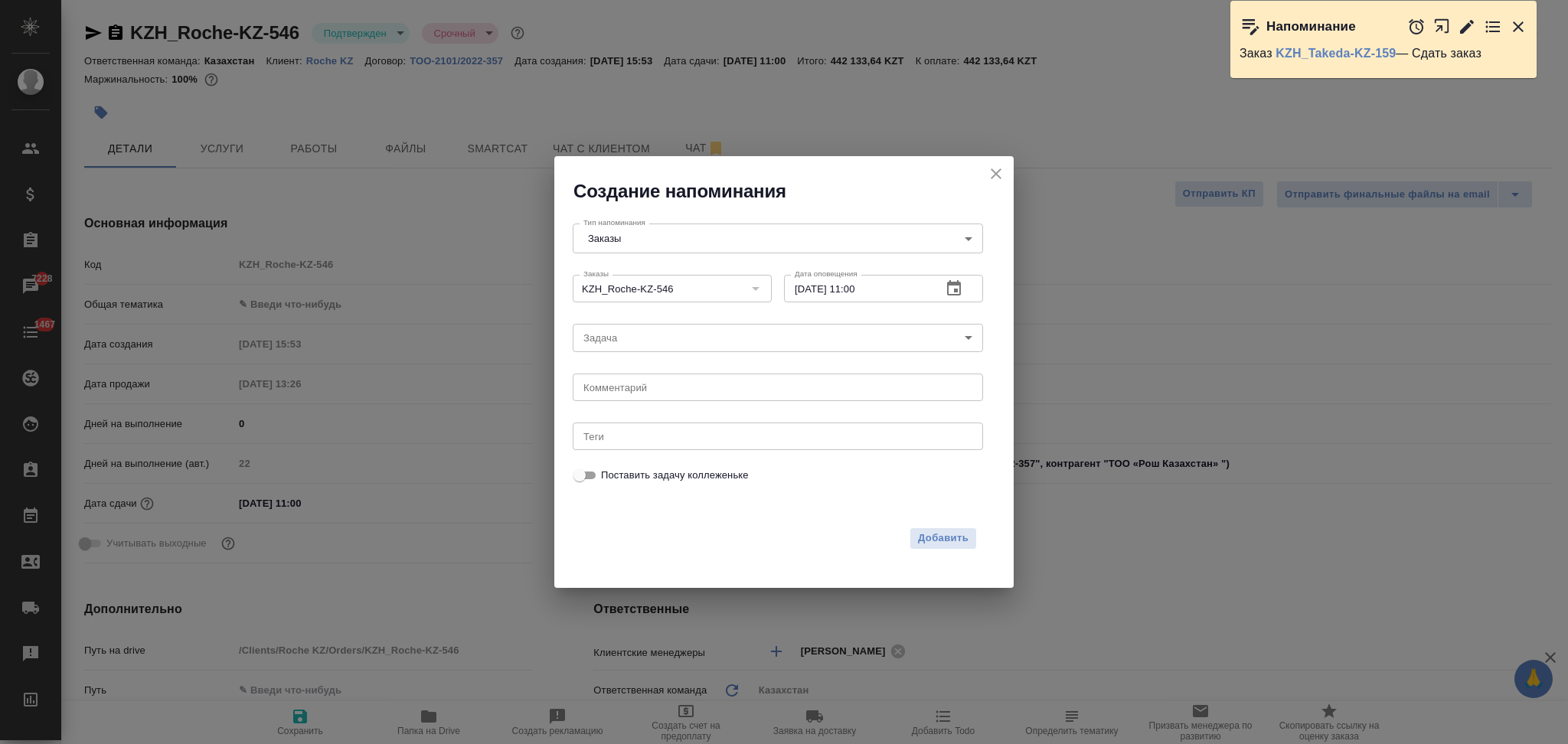
click at [629, 341] on body "🙏 .cls-1 fill:#fff; AWATERA Aslanukova Sati Клиенты Спецификации Заказы 7228 Ча…" at bounding box center [784, 372] width 1568 height 744
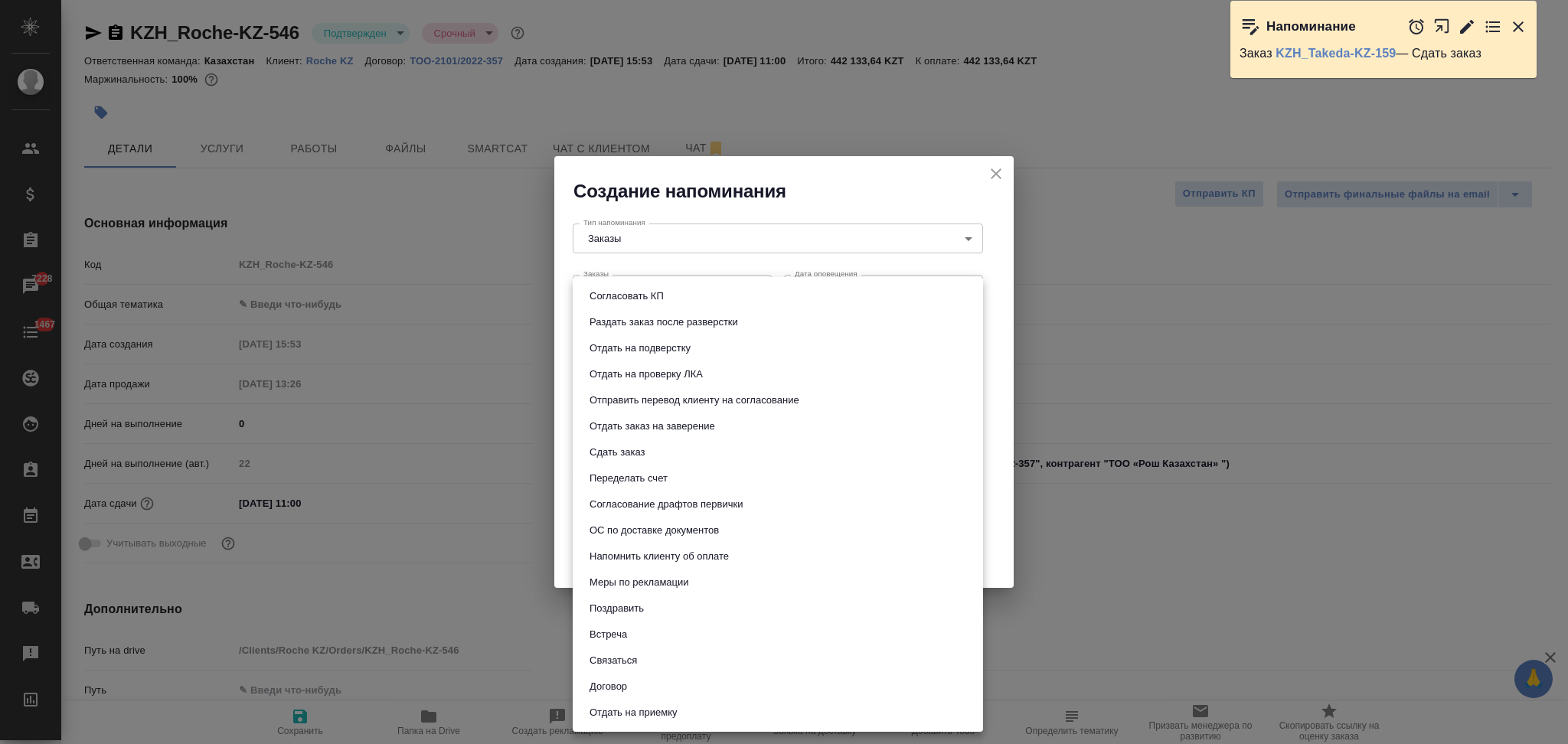
click at [615, 450] on button "Сдать заказ" at bounding box center [617, 452] width 64 height 17
type input "Сдать заказ"
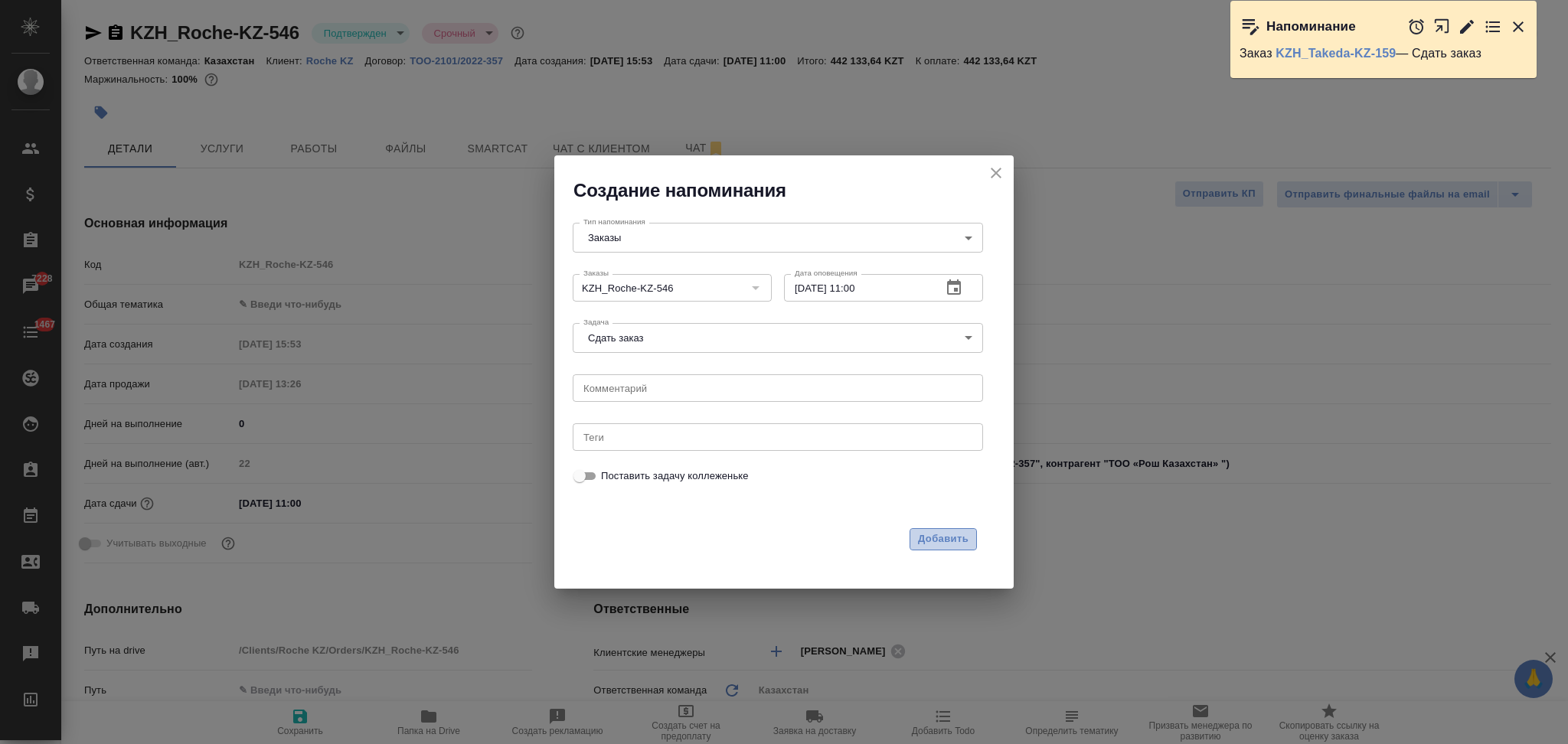
click at [920, 529] on button "Добавить" at bounding box center [943, 539] width 68 height 23
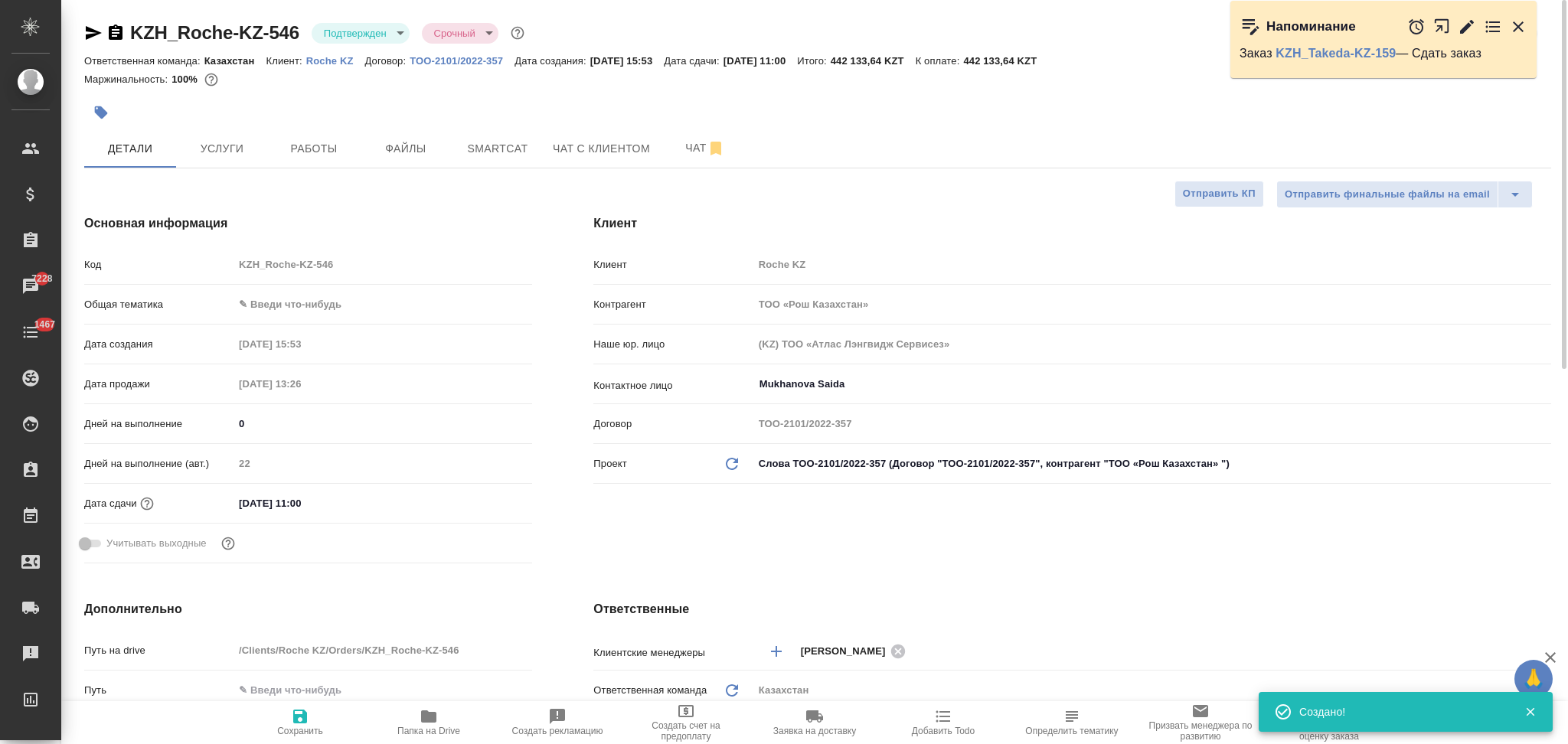
type textarea "x"
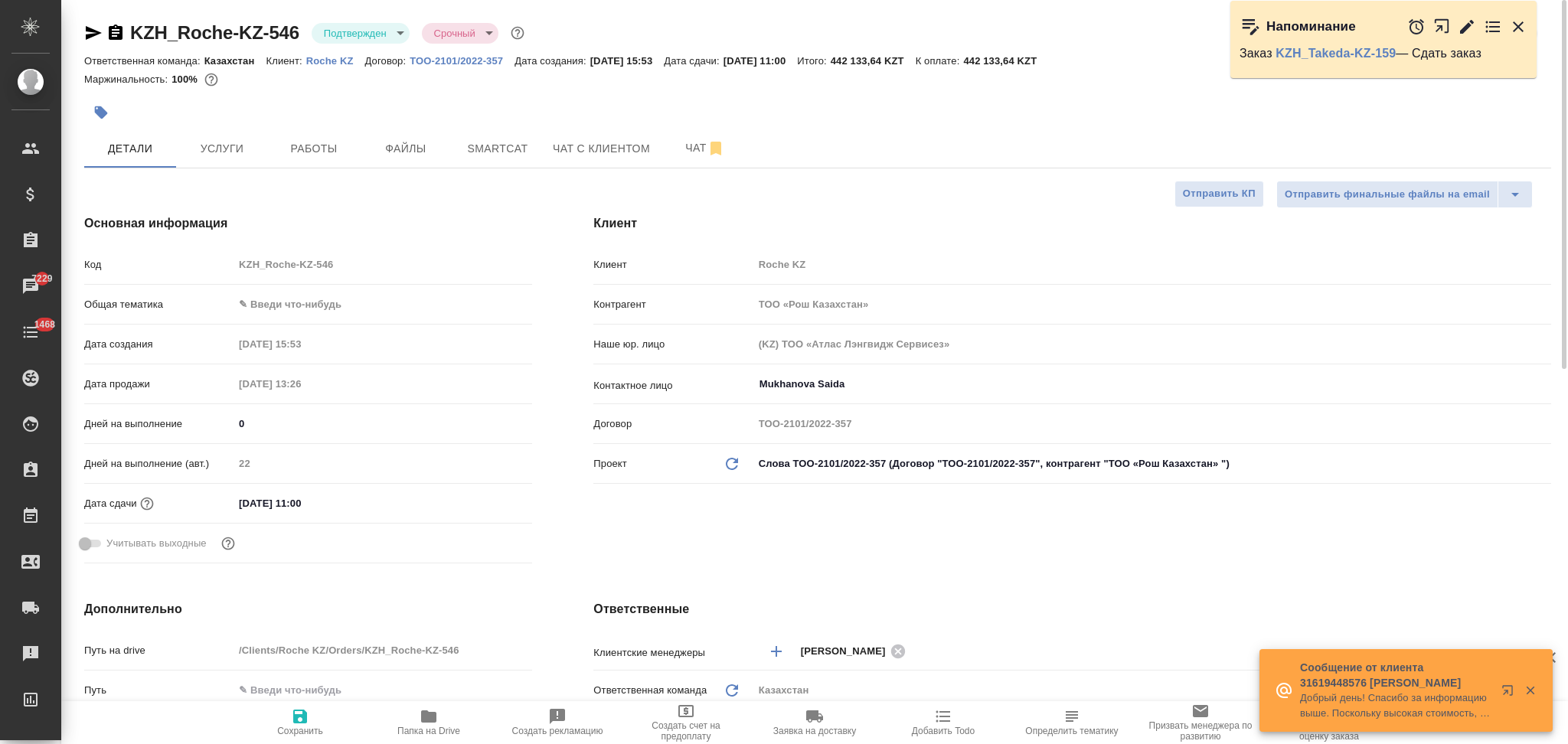
type textarea "x"
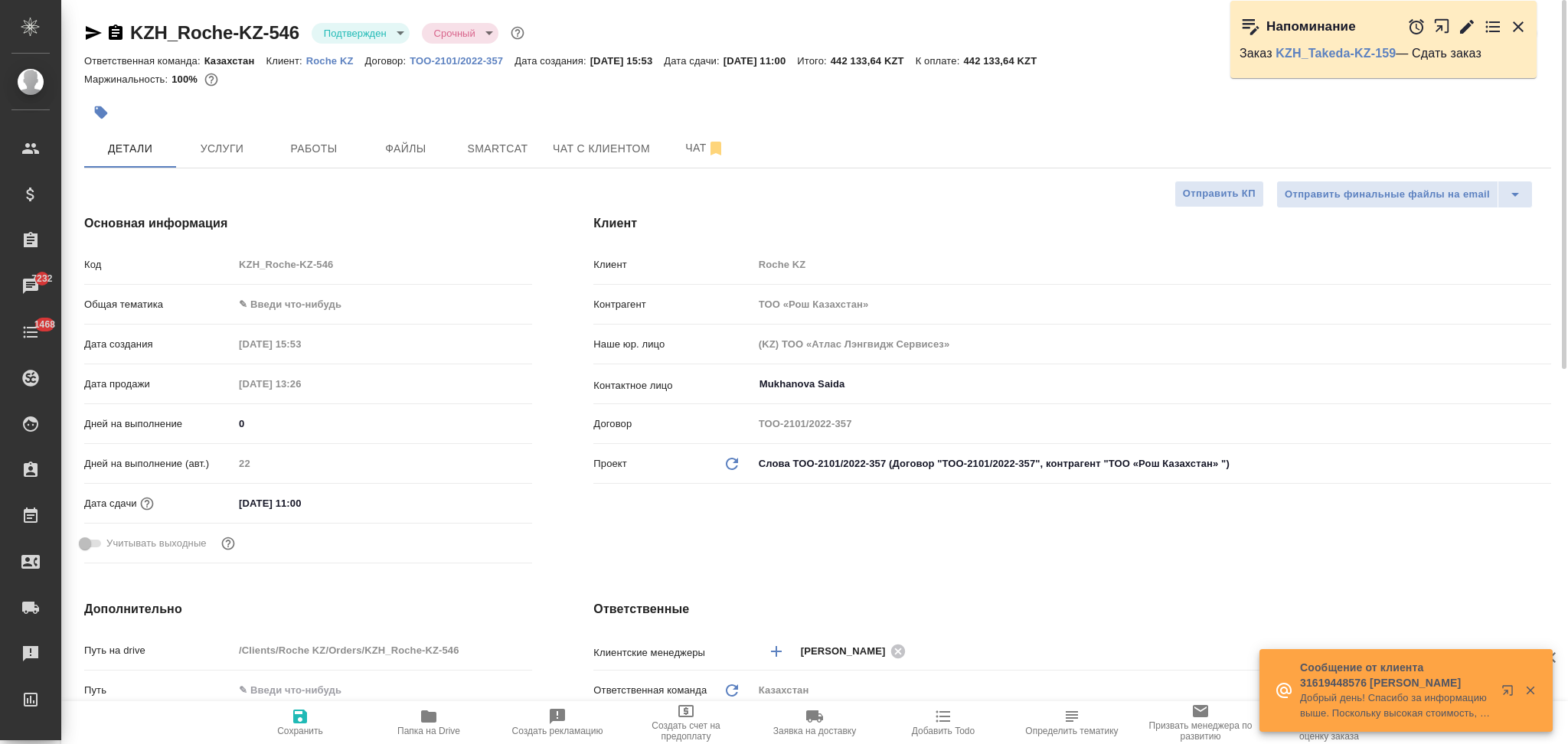
type textarea "x"
click at [674, 147] on span "Чат" at bounding box center [705, 148] width 74 height 19
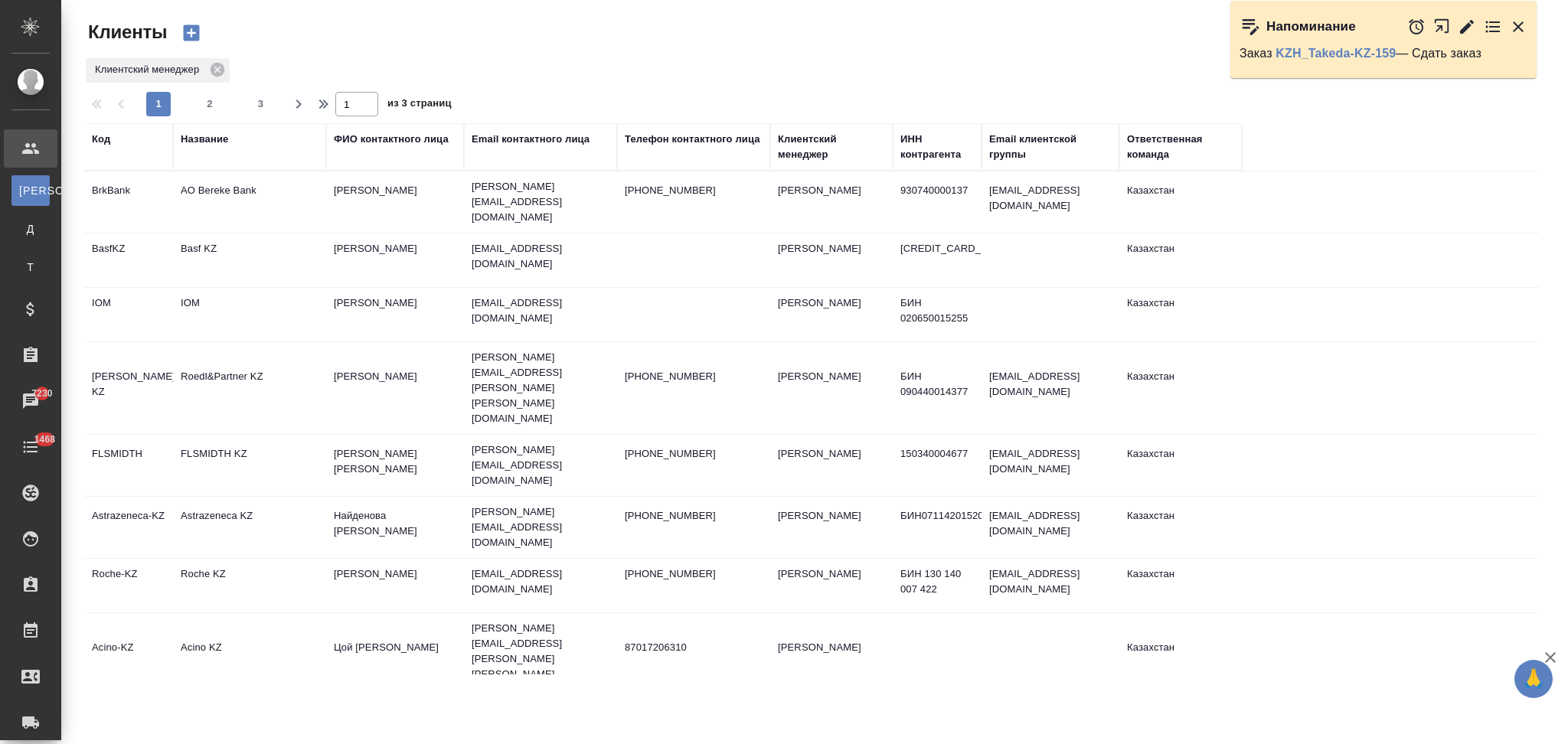
select select "RU"
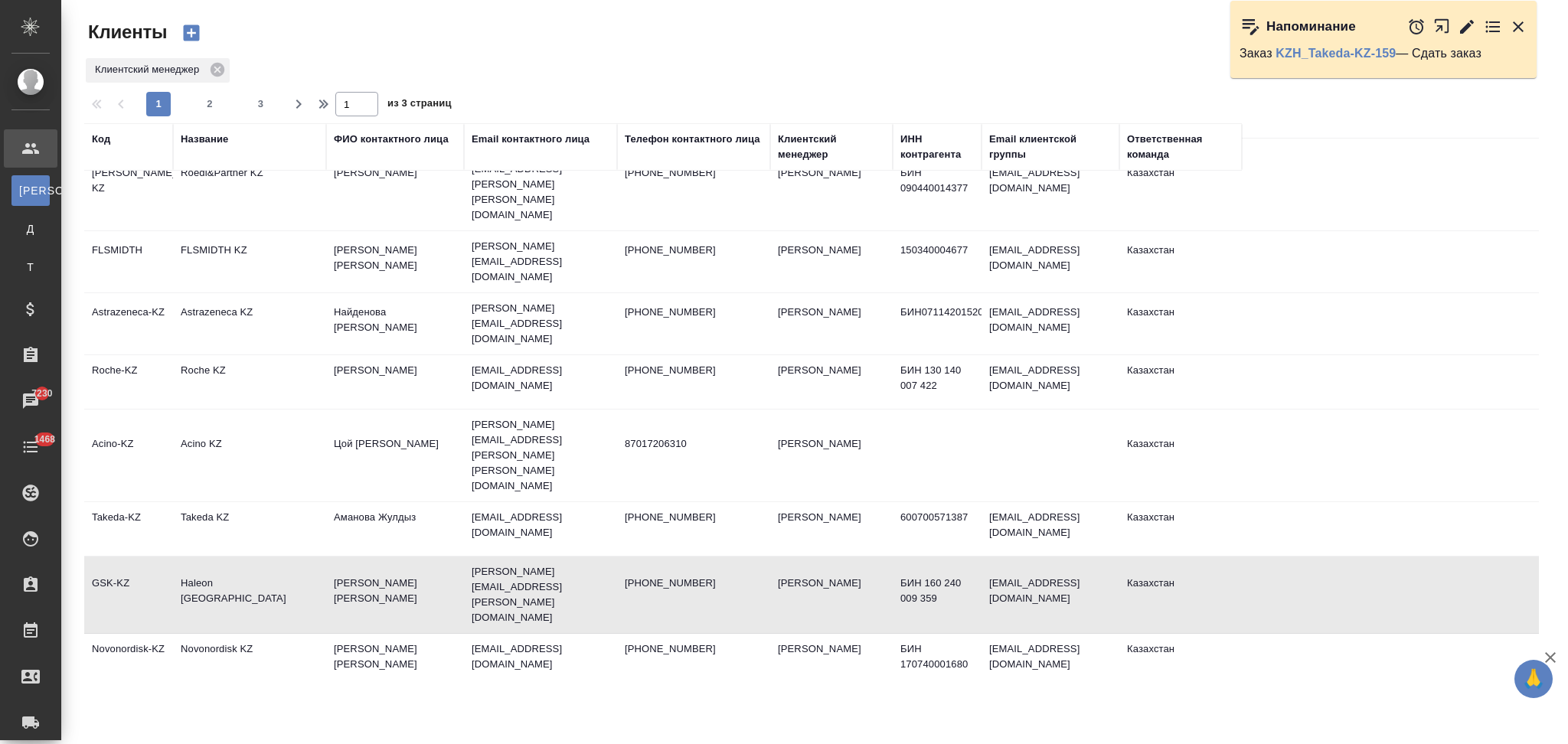
click at [216, 144] on div "Название" at bounding box center [204, 139] width 48 height 15
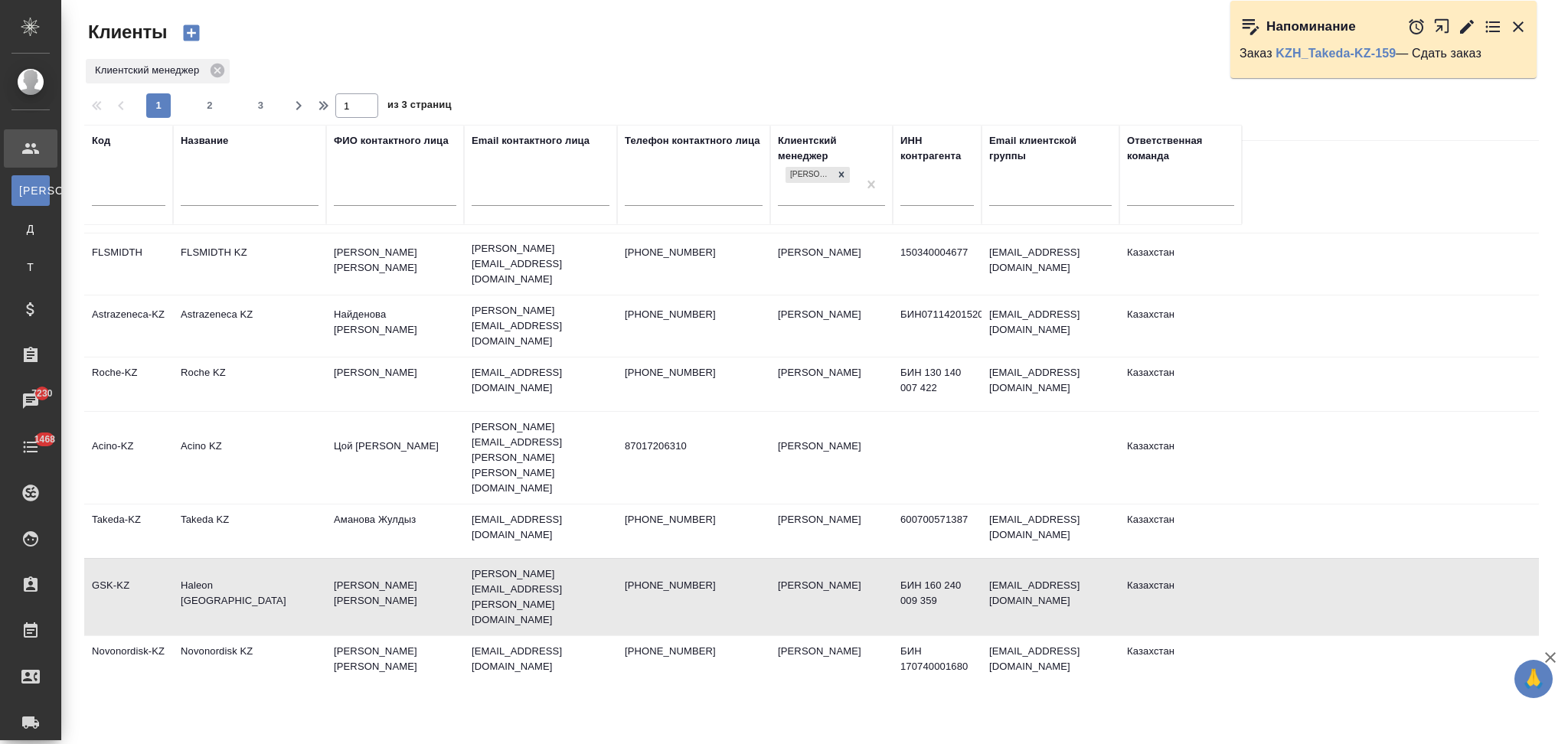
click at [226, 197] on input "text" at bounding box center [249, 195] width 138 height 19
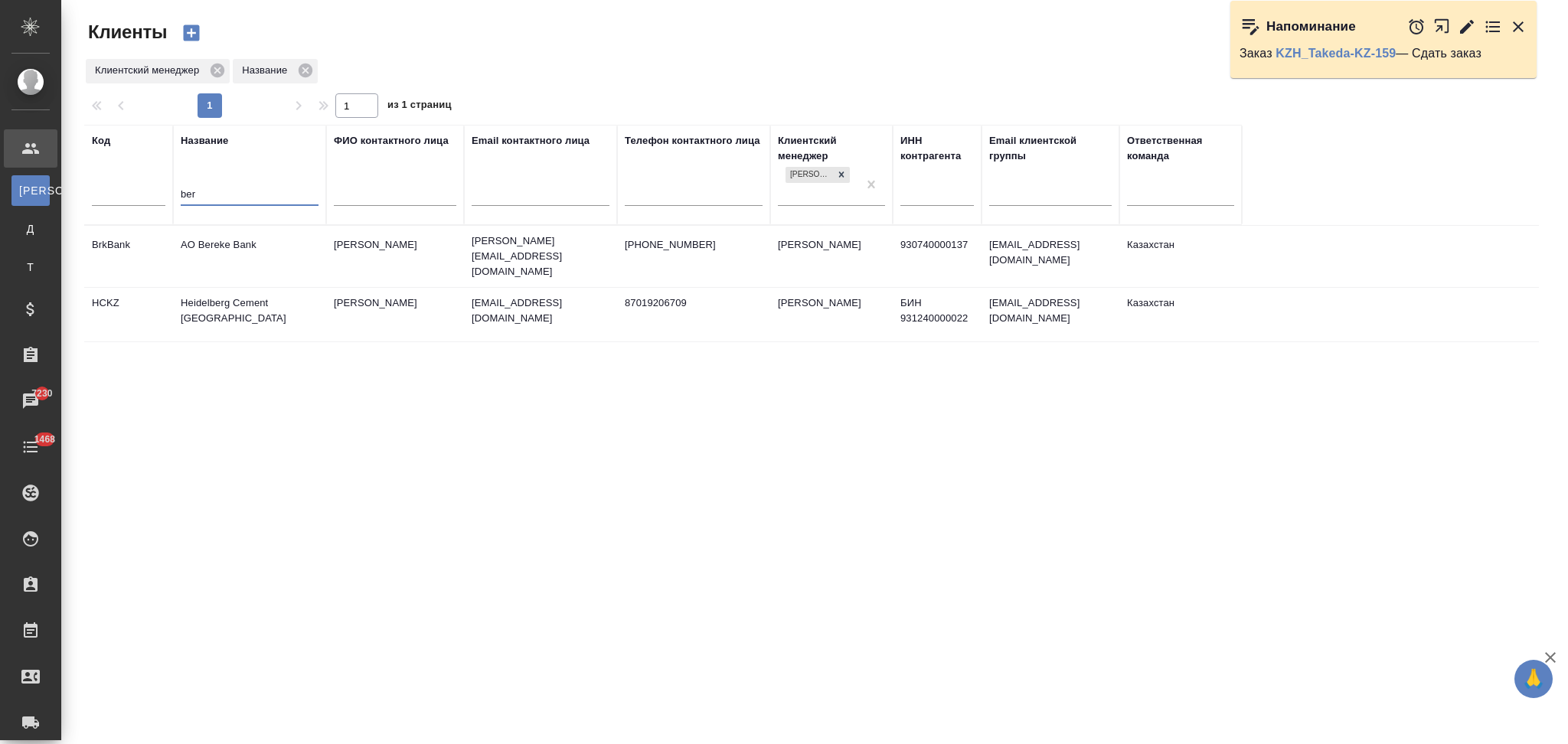
scroll to position [0, 0]
type input "ber"
click at [294, 255] on td "AO Bereke Bank" at bounding box center [250, 256] width 153 height 53
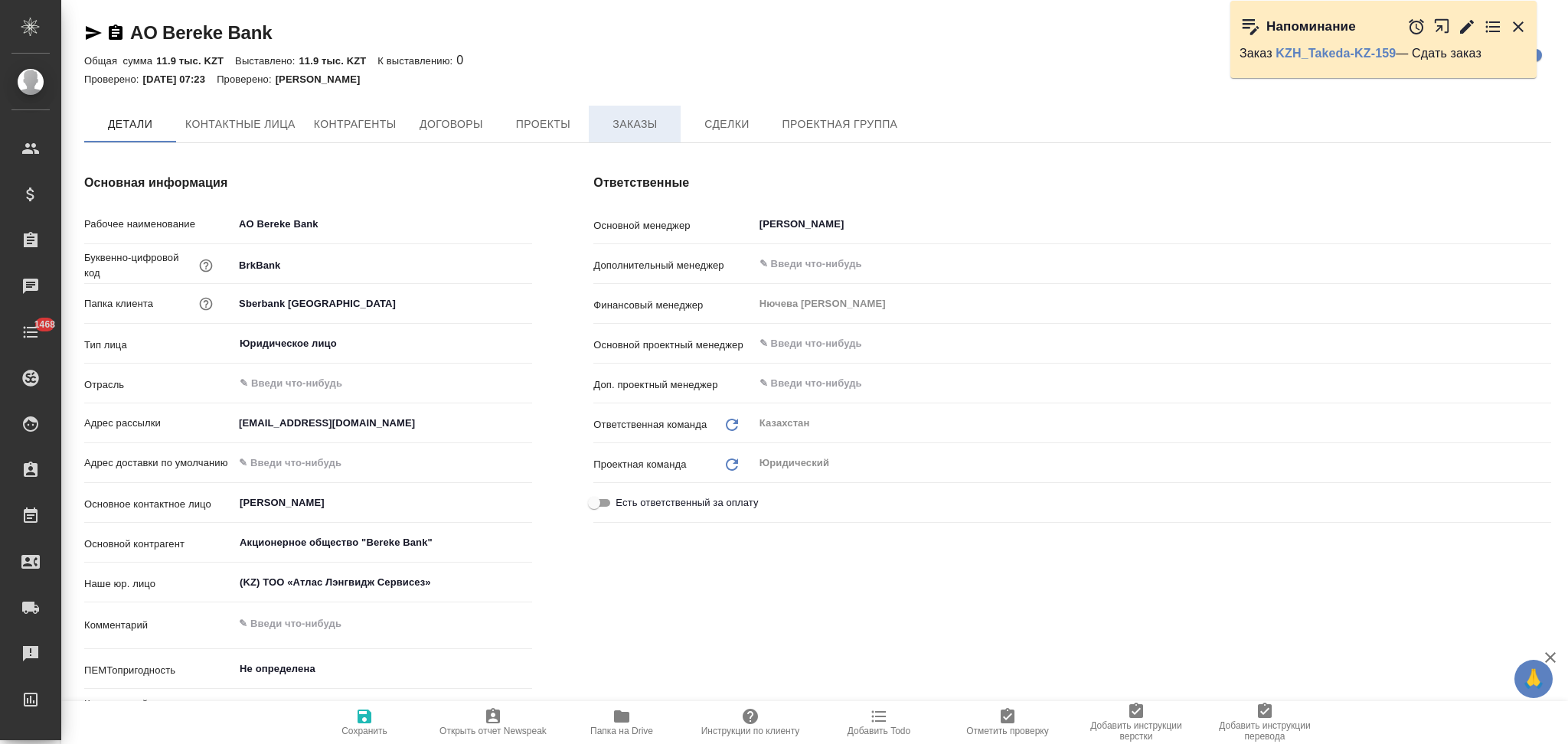
type textarea "x"
click at [628, 124] on span "Заказы" at bounding box center [635, 124] width 74 height 19
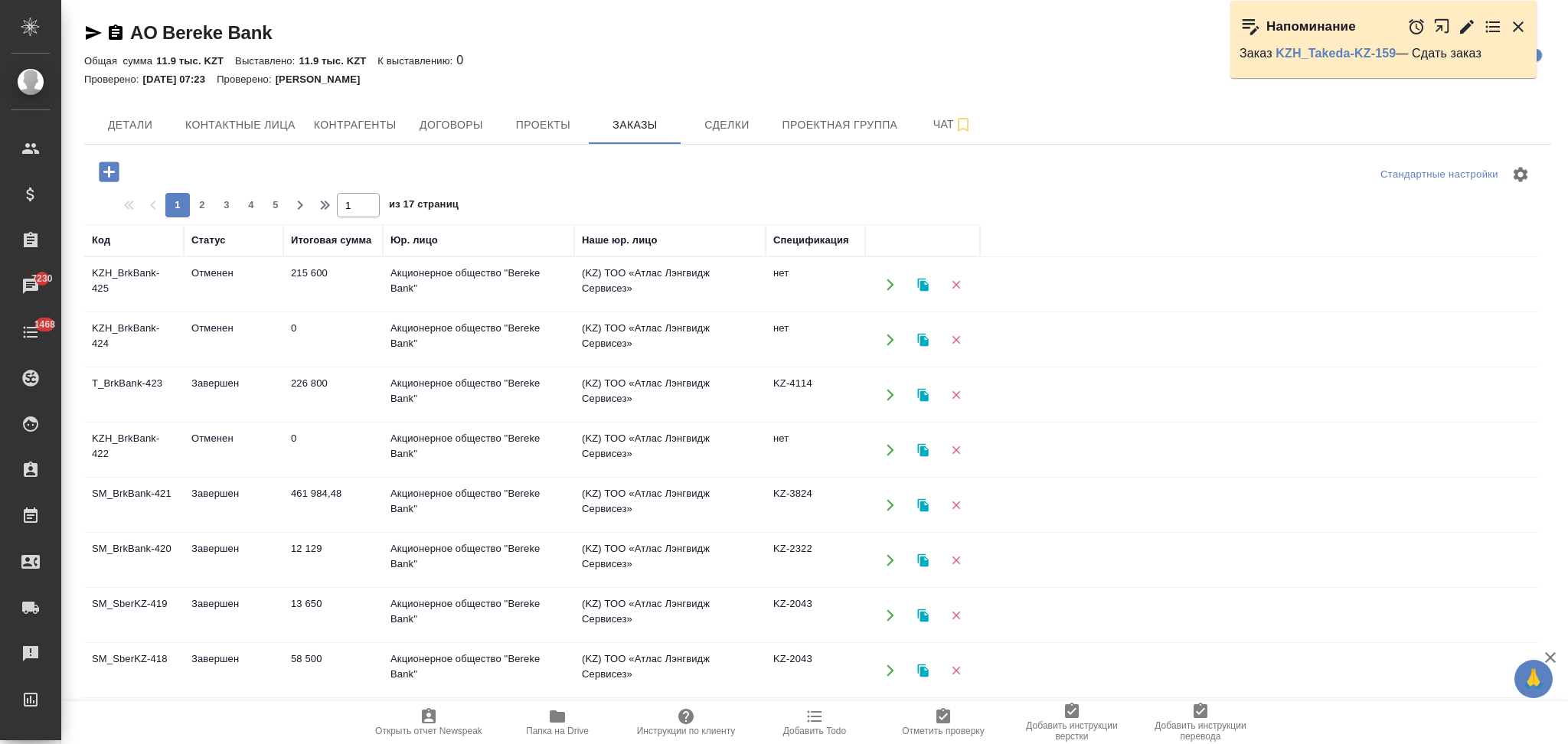
click at [887, 394] on icon "button" at bounding box center [890, 394] width 14 height 14
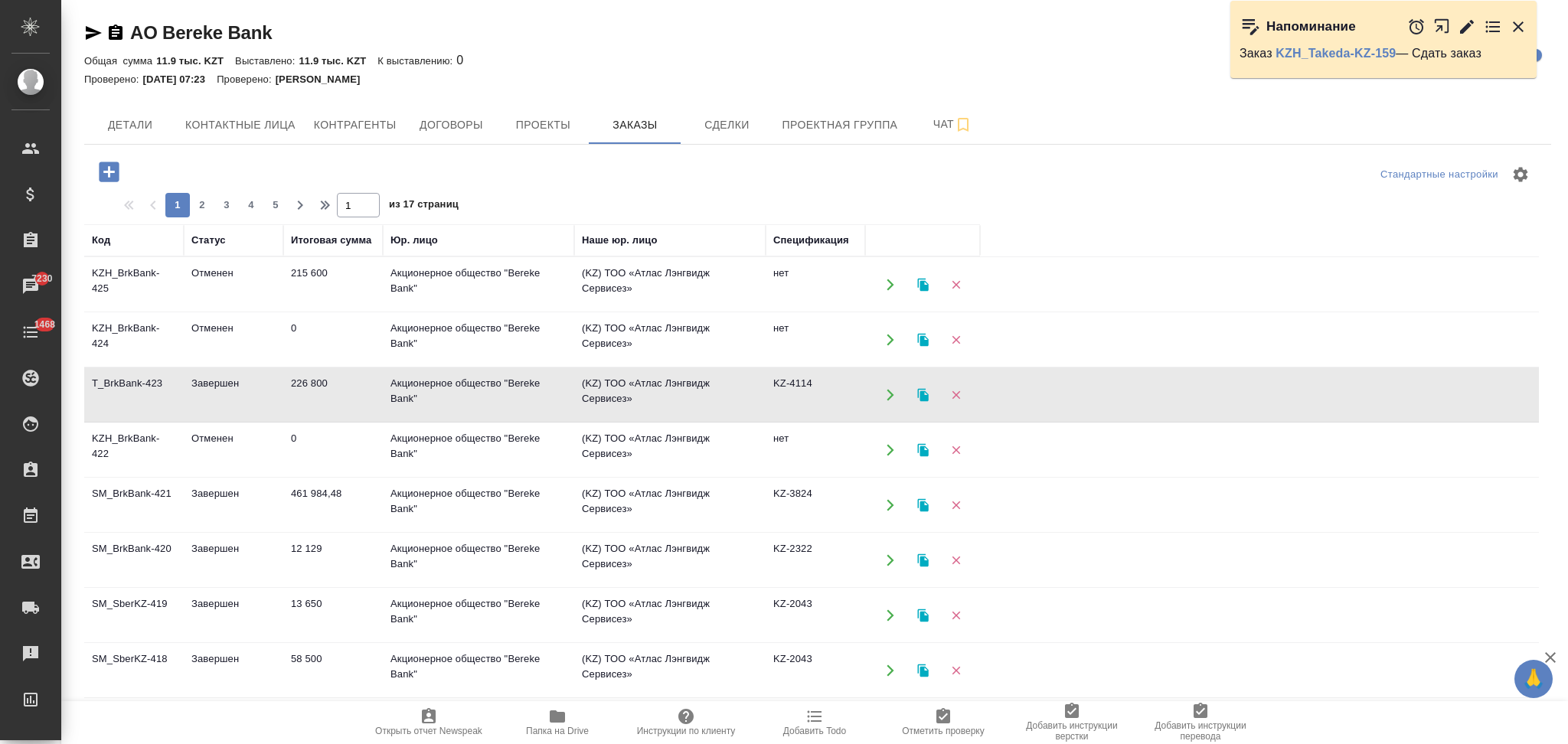
click at [886, 500] on icon "button" at bounding box center [890, 505] width 14 height 14
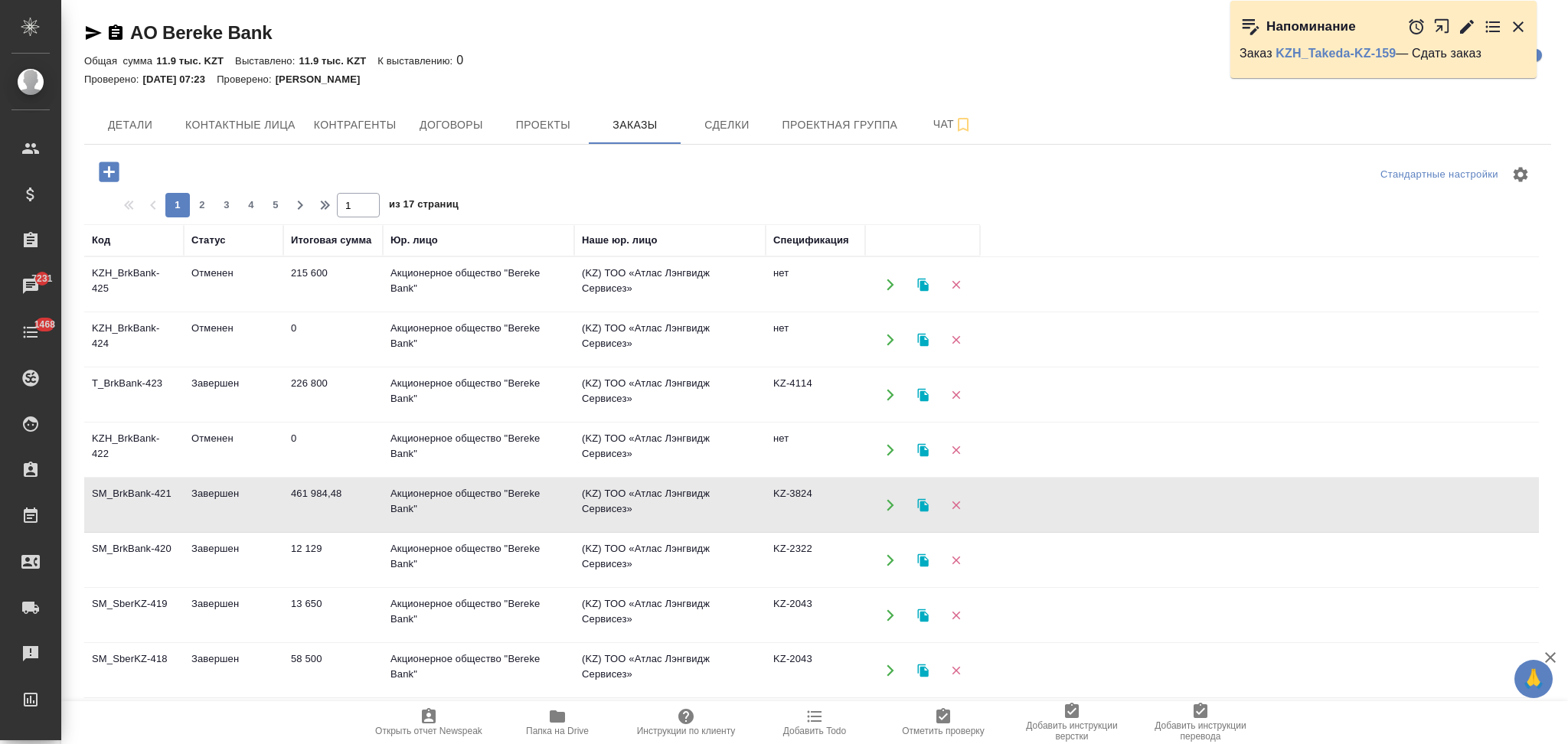
click at [885, 562] on icon "button" at bounding box center [890, 560] width 14 height 14
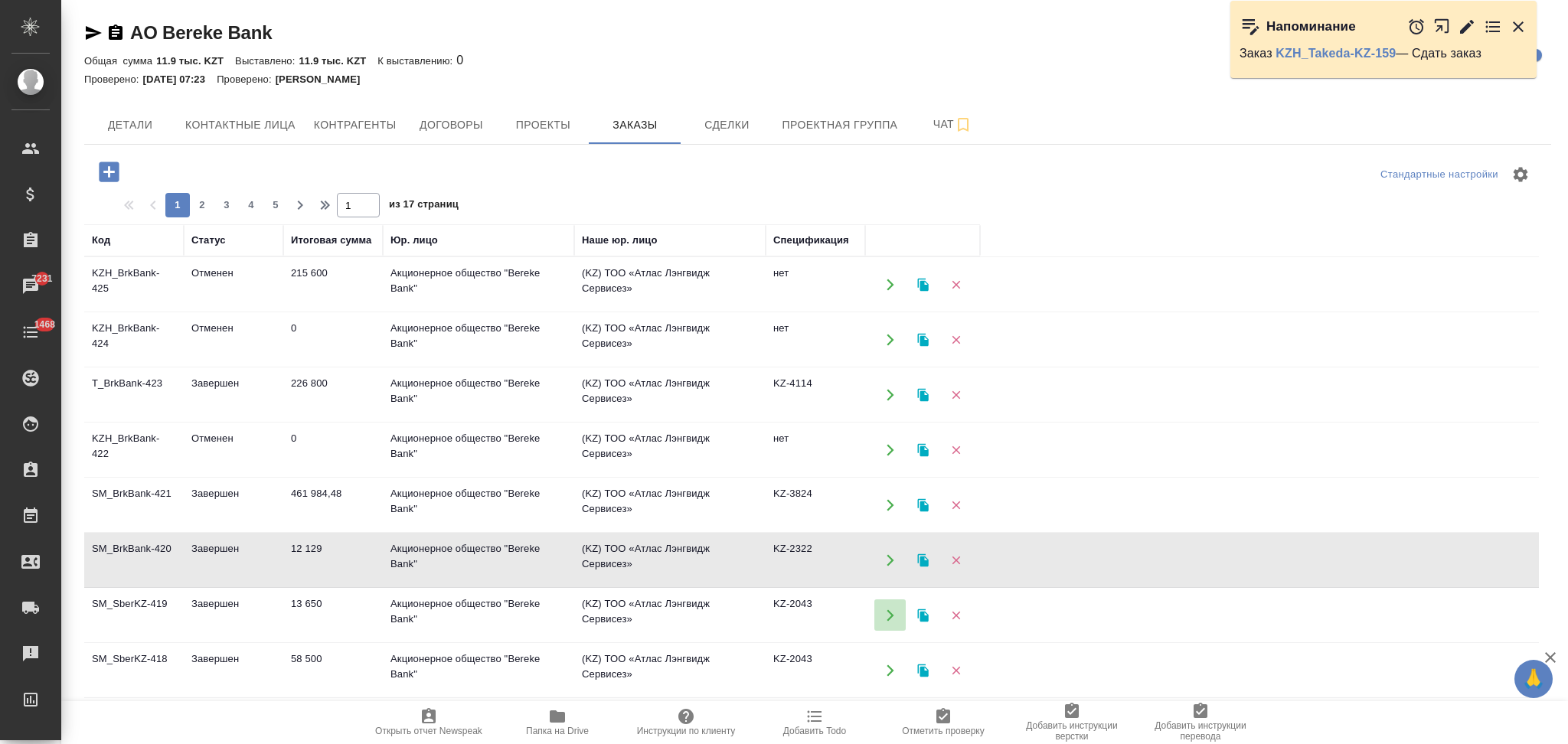
click at [886, 606] on button "button" at bounding box center [890, 615] width 32 height 32
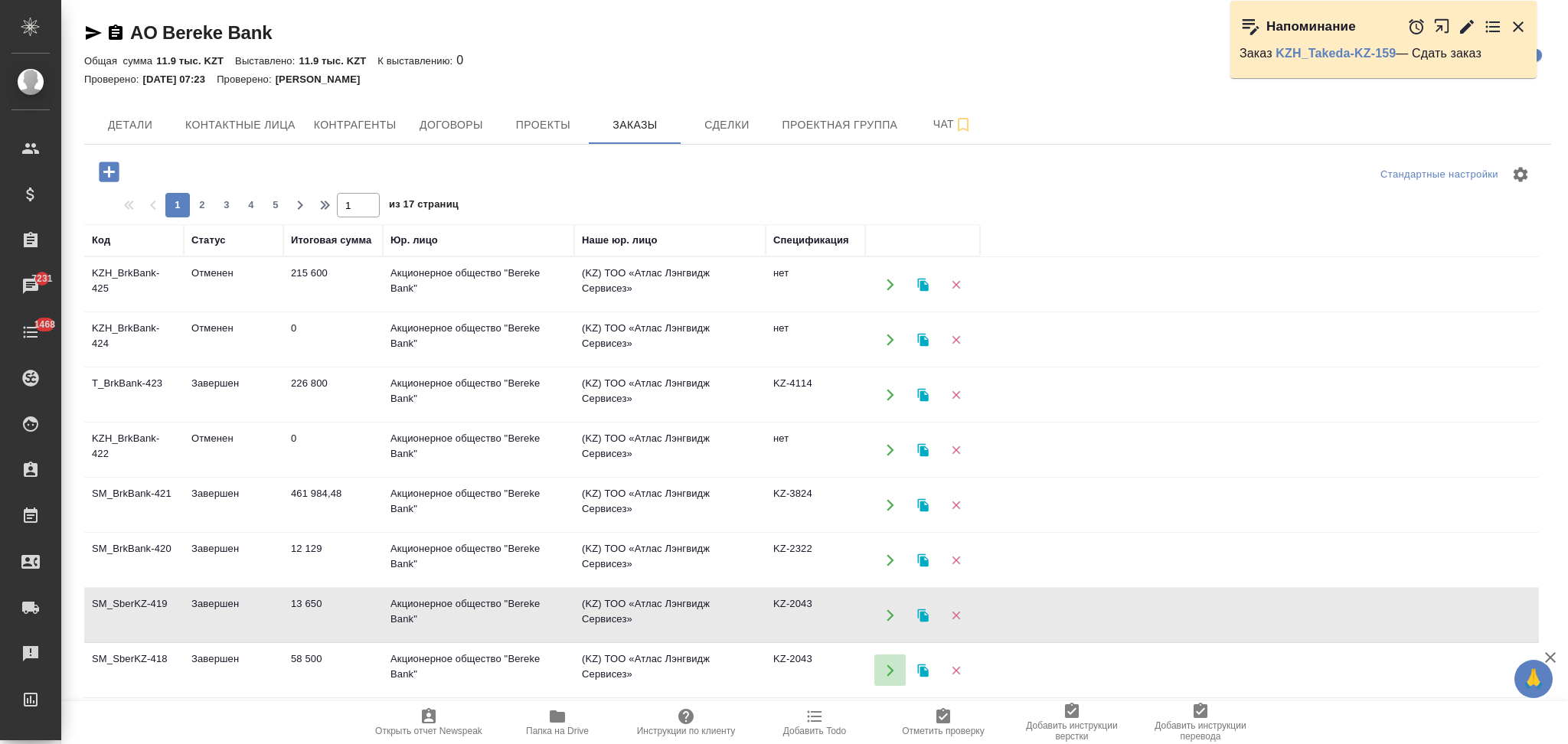
click at [887, 666] on icon "button" at bounding box center [890, 670] width 7 height 12
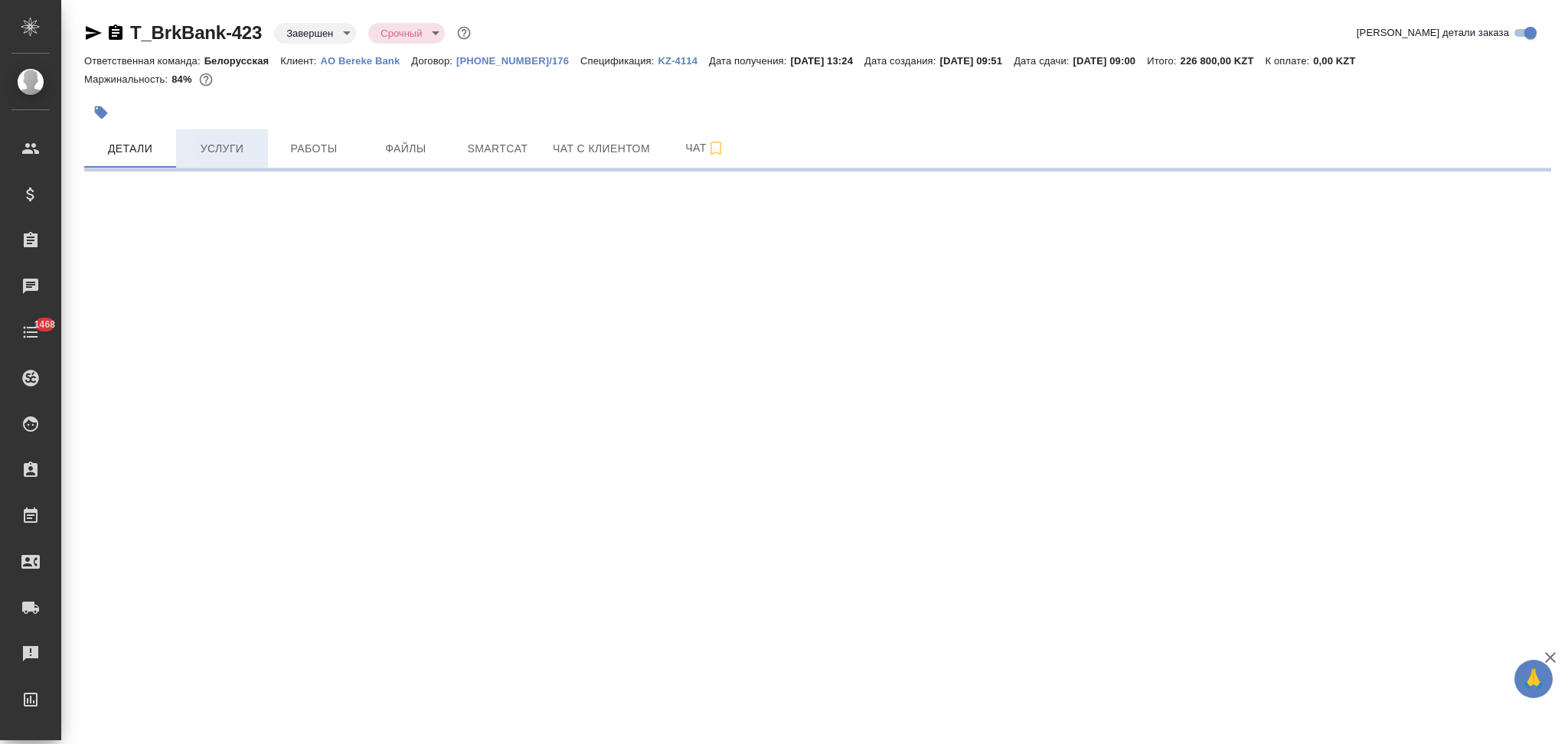
select select "RU"
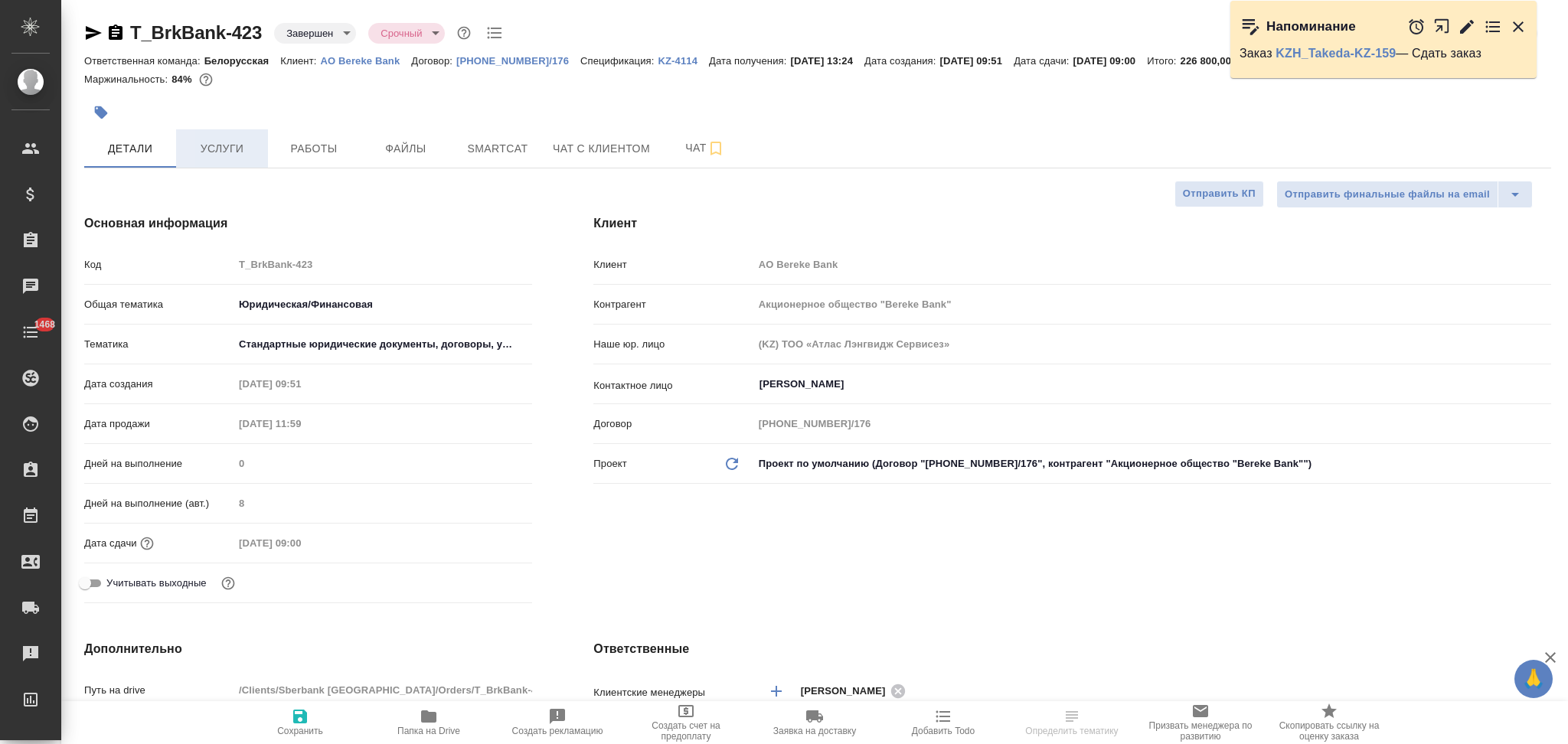
type textarea "x"
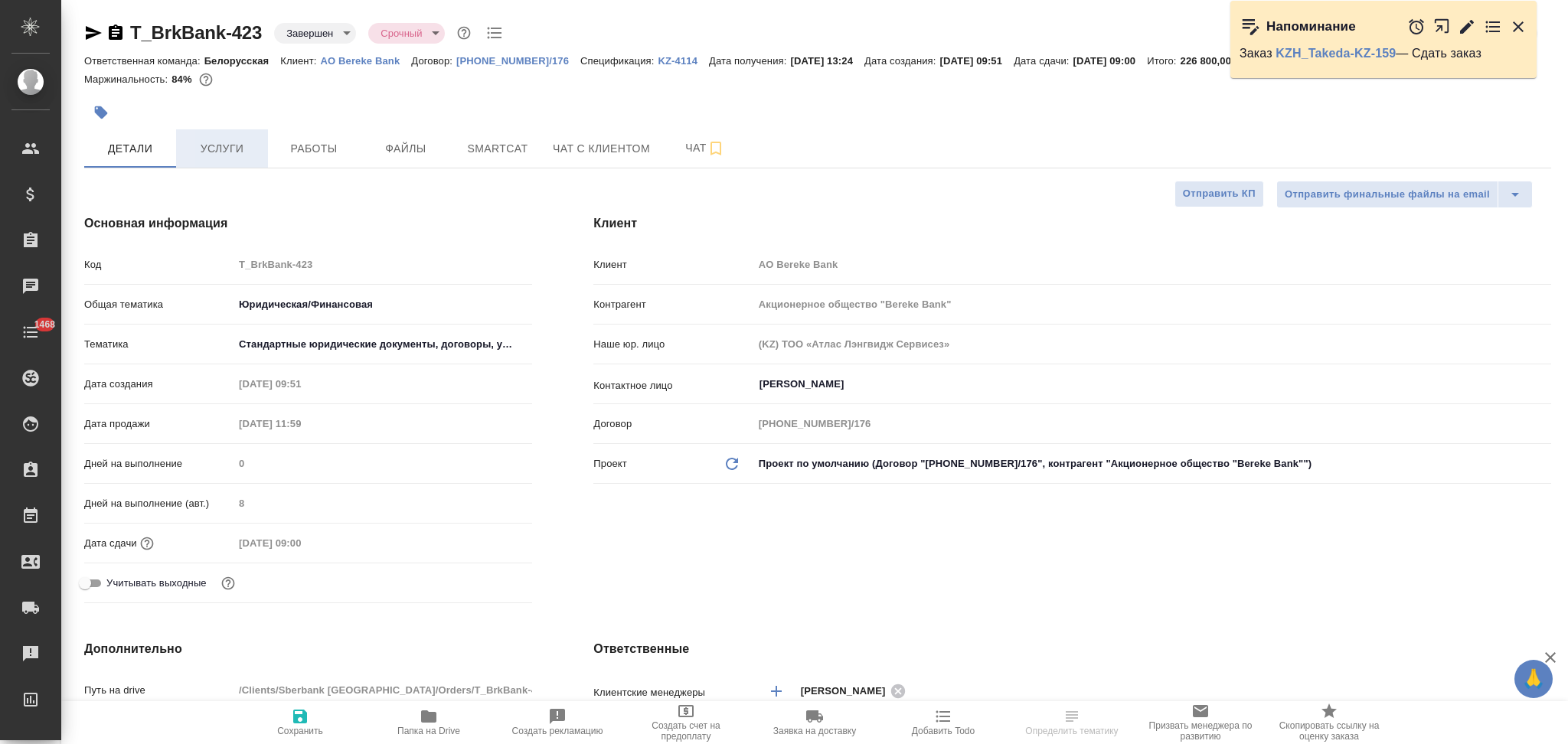
type textarea "x"
click at [233, 152] on span "Услуги" at bounding box center [222, 149] width 74 height 19
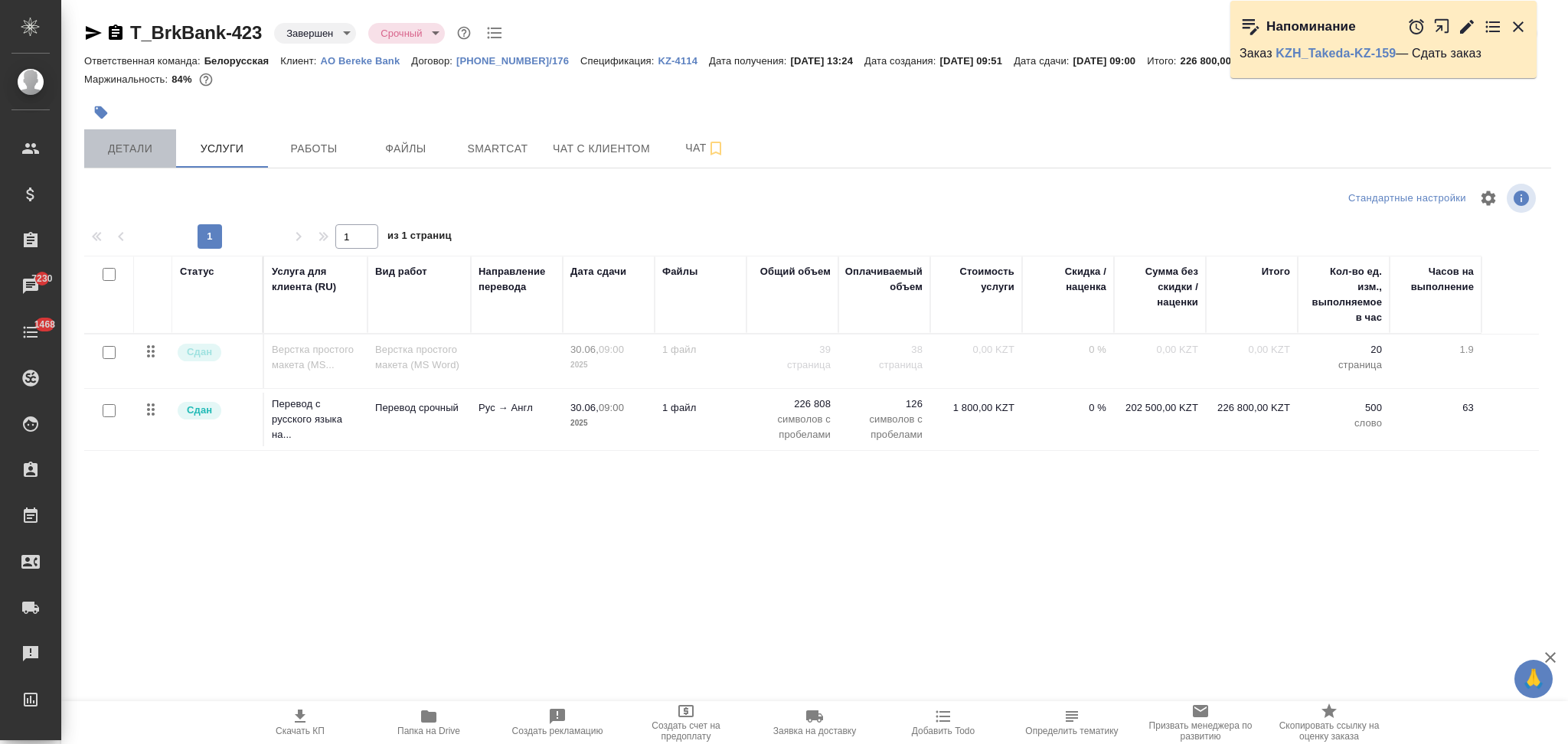
click at [134, 150] on span "Детали" at bounding box center [131, 149] width 74 height 19
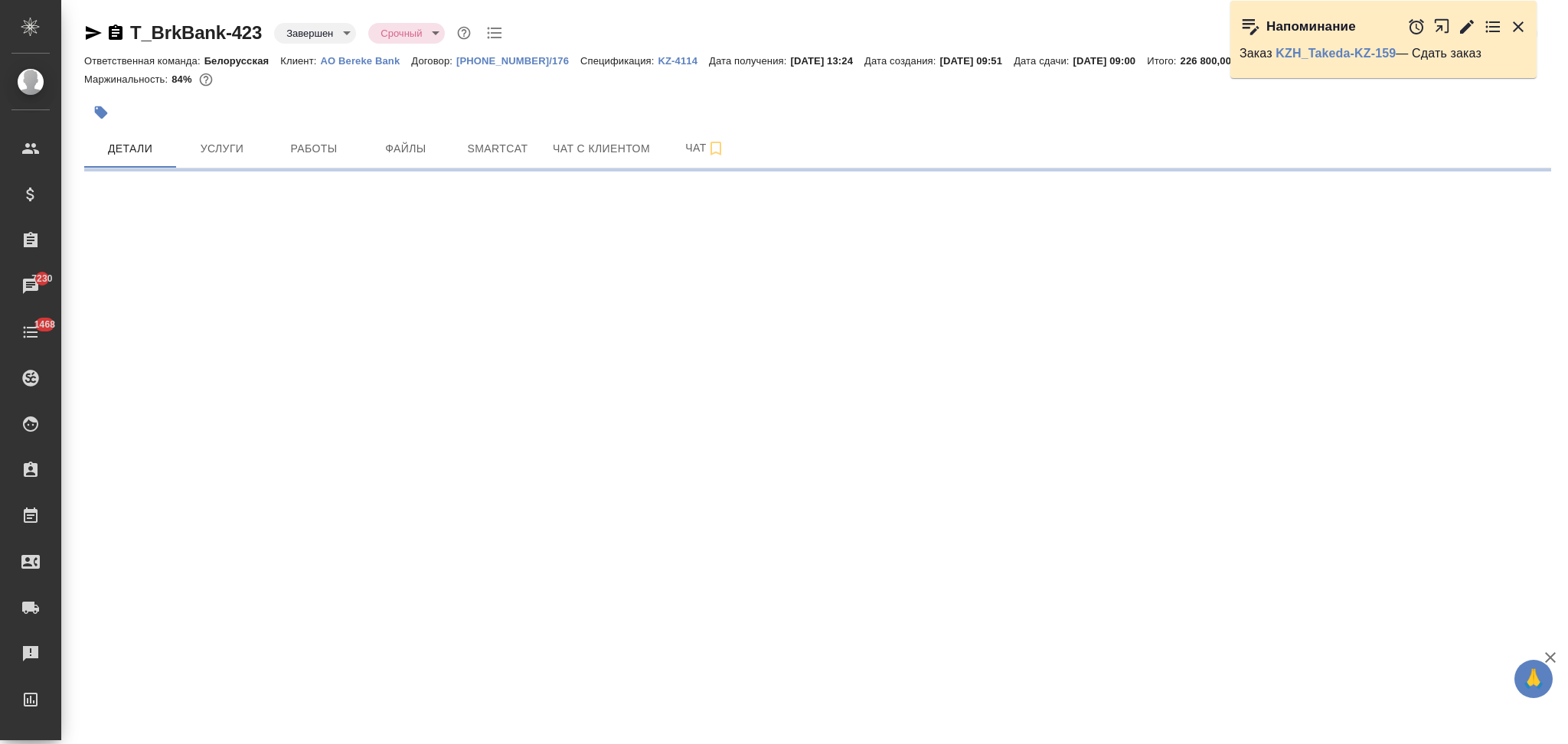
select select "RU"
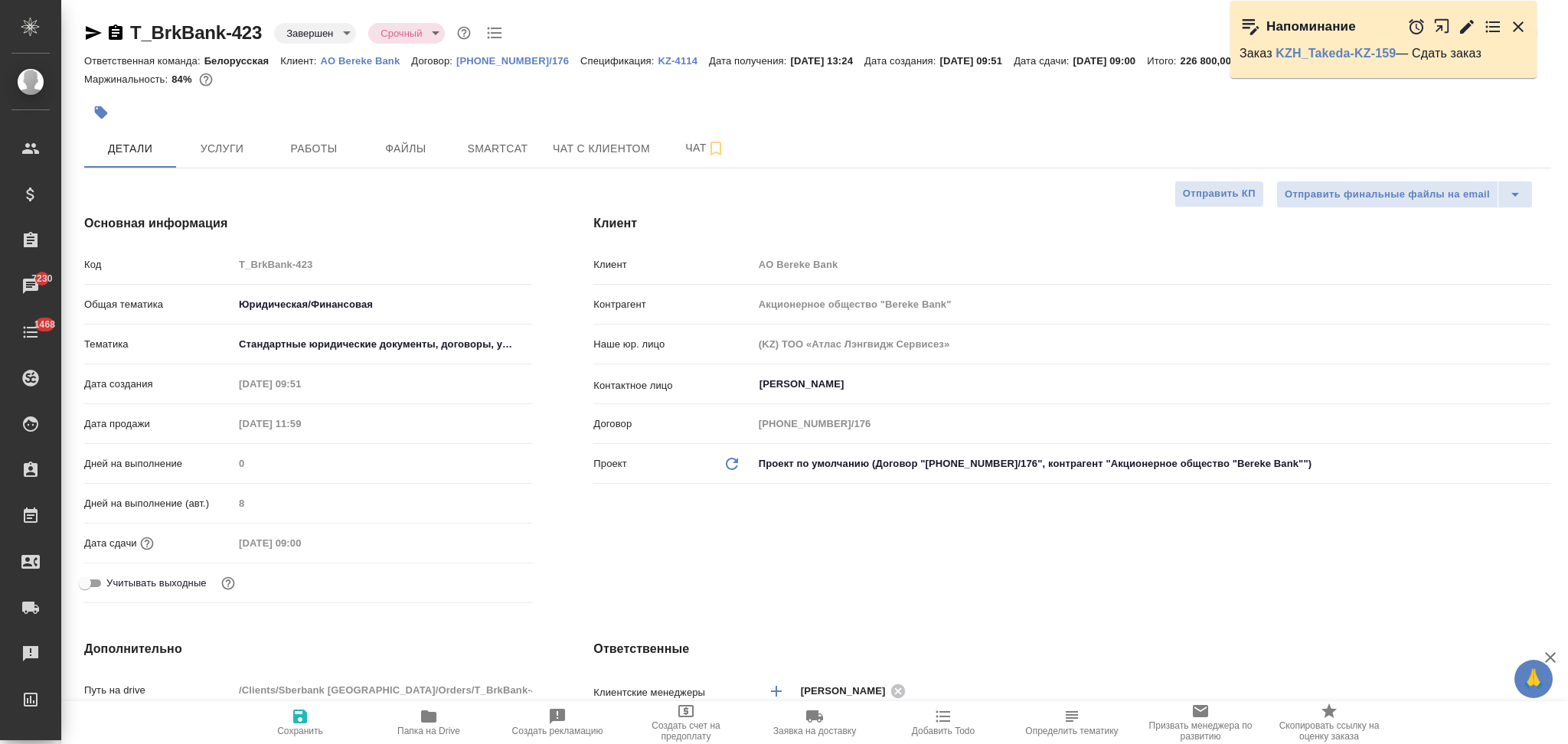
type textarea "x"
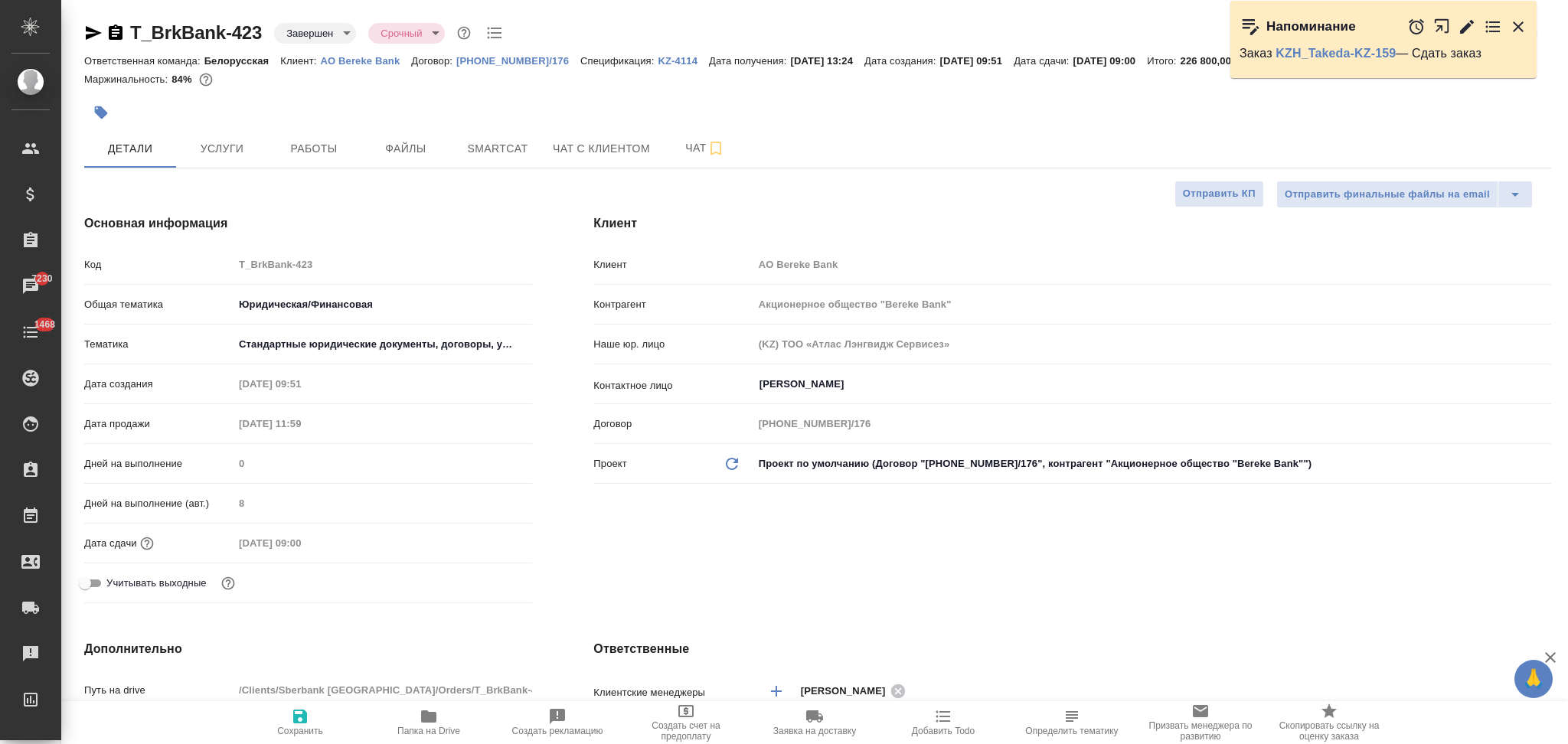
type textarea "x"
click at [312, 157] on span "Работы" at bounding box center [314, 149] width 74 height 19
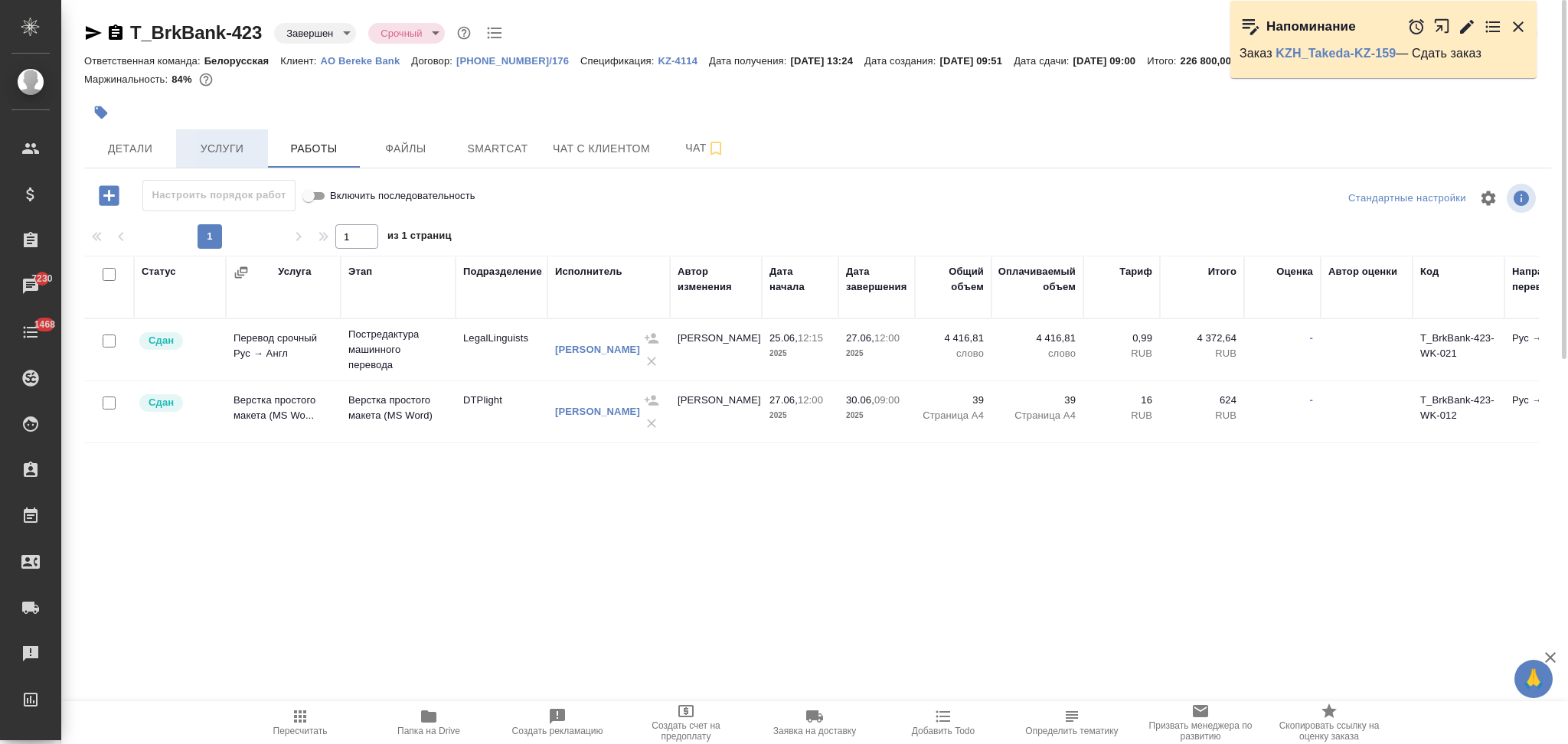
click at [216, 134] on button "Услуги" at bounding box center [222, 148] width 92 height 38
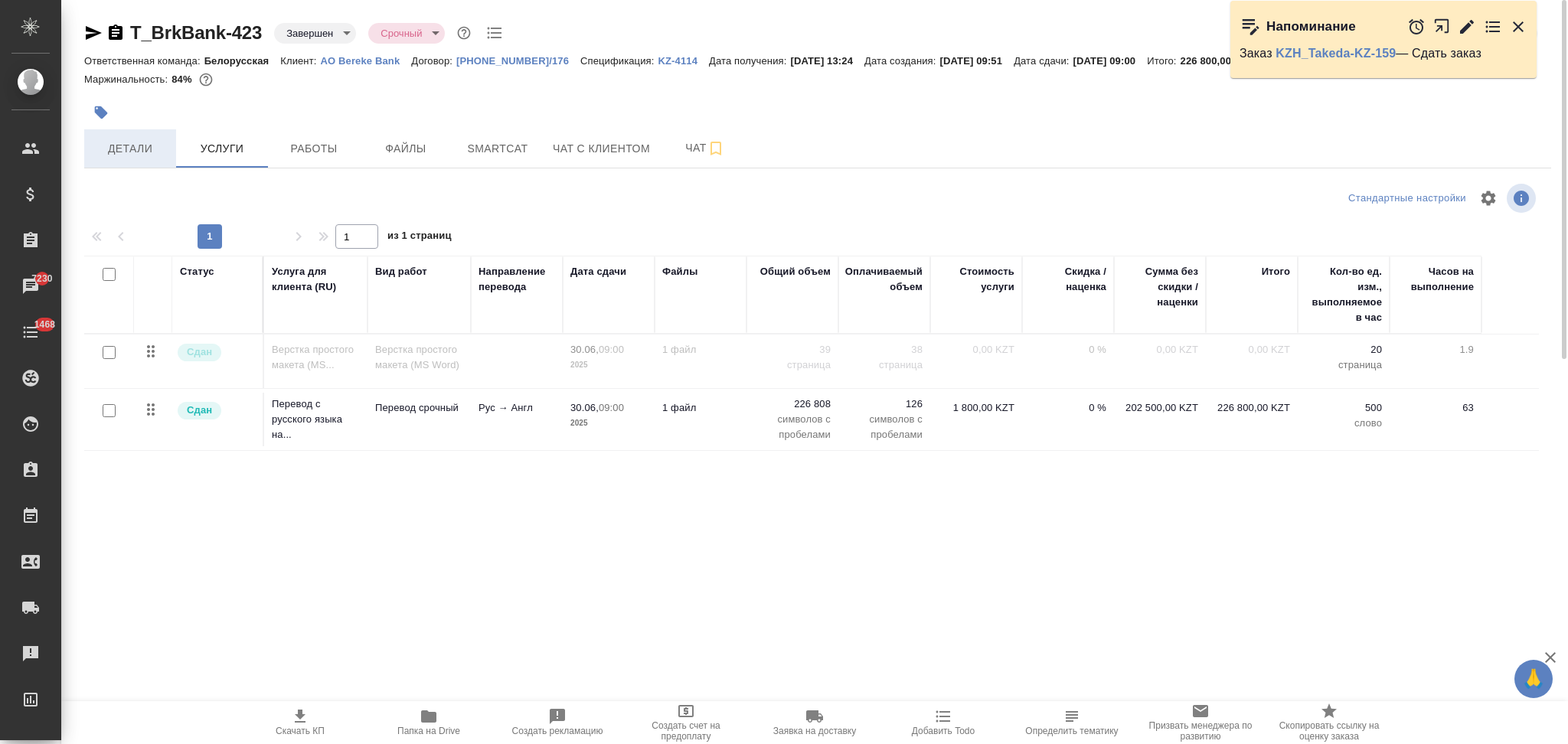
click at [138, 149] on span "Детали" at bounding box center [131, 149] width 74 height 19
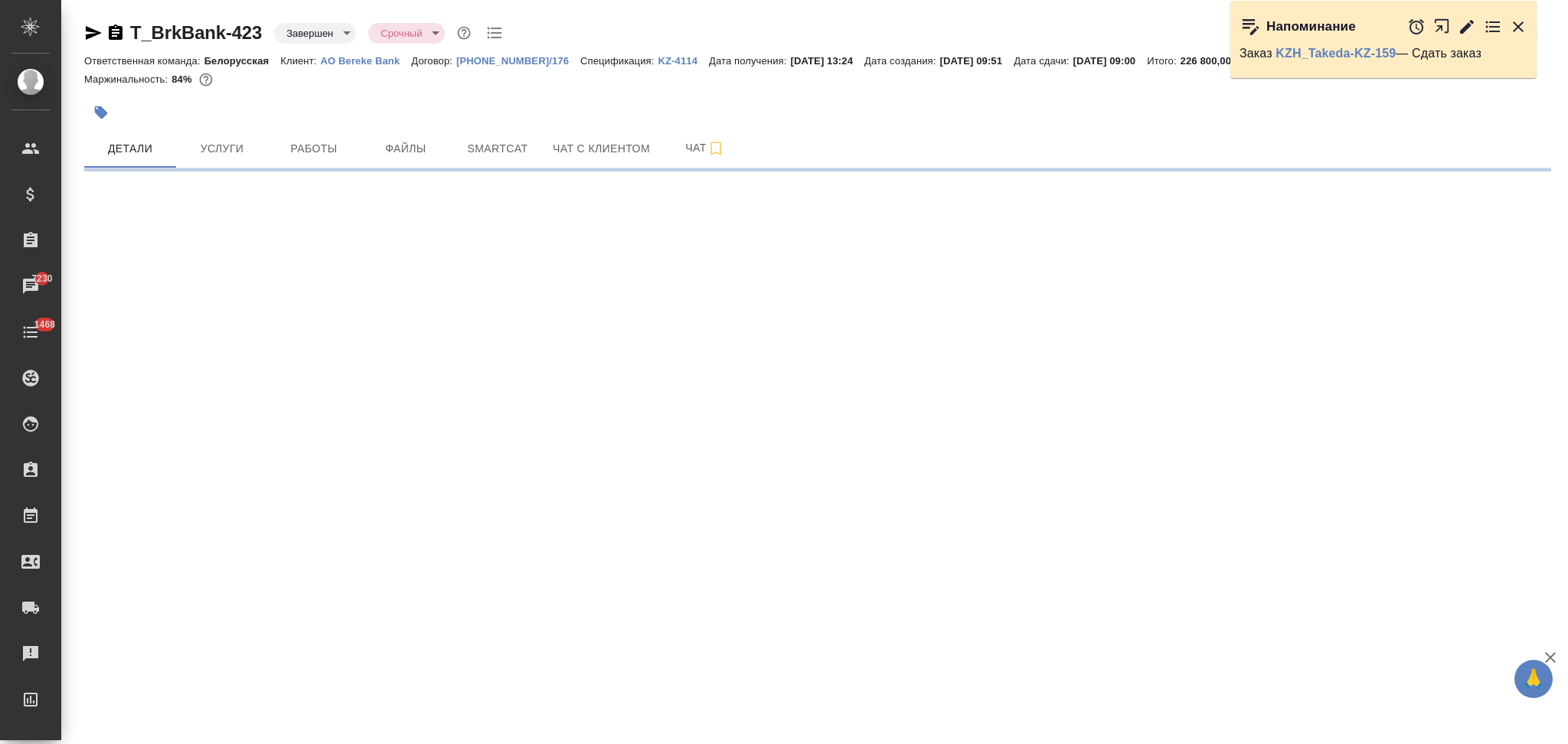
select select "RU"
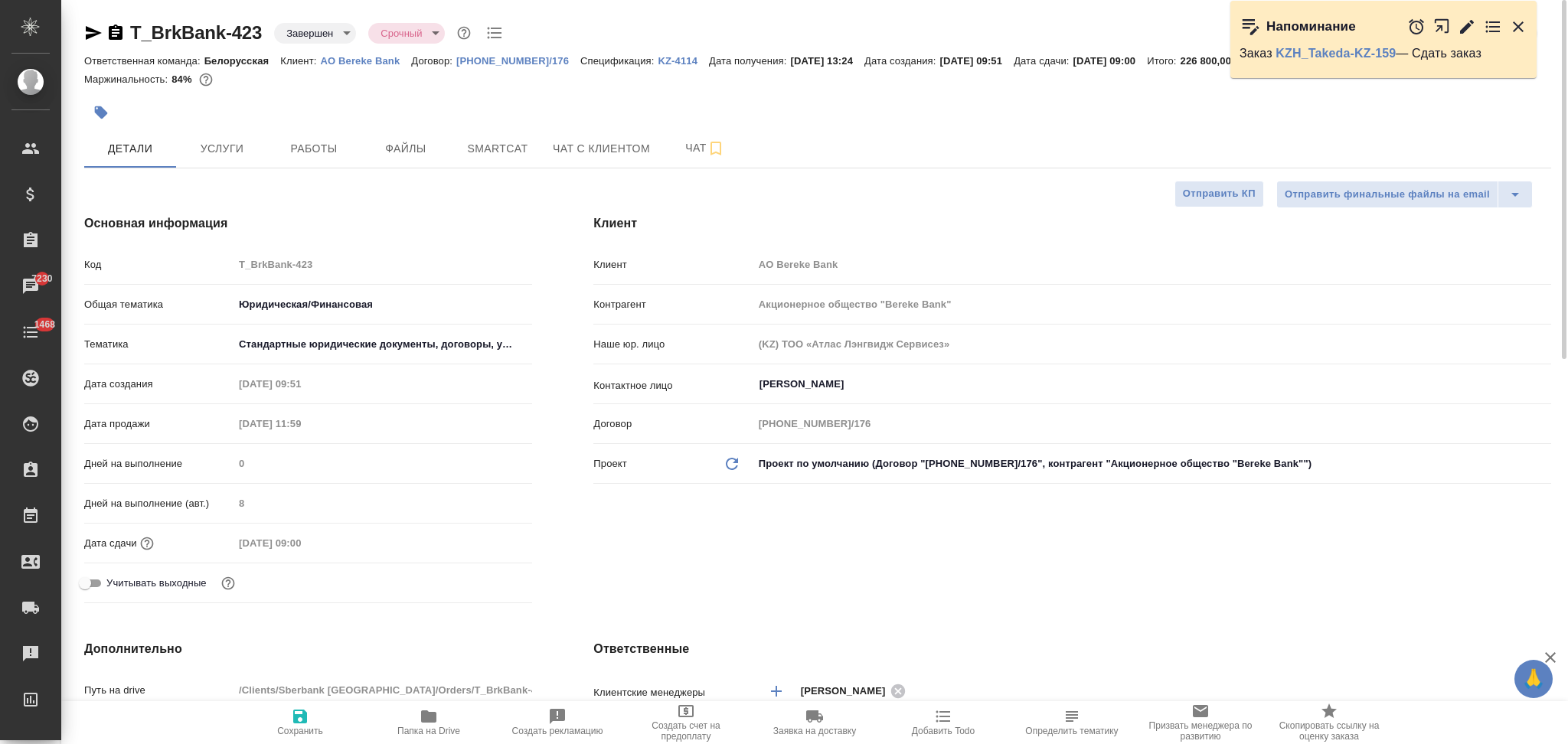
type textarea "x"
click at [88, 32] on icon "button" at bounding box center [93, 32] width 18 height 18
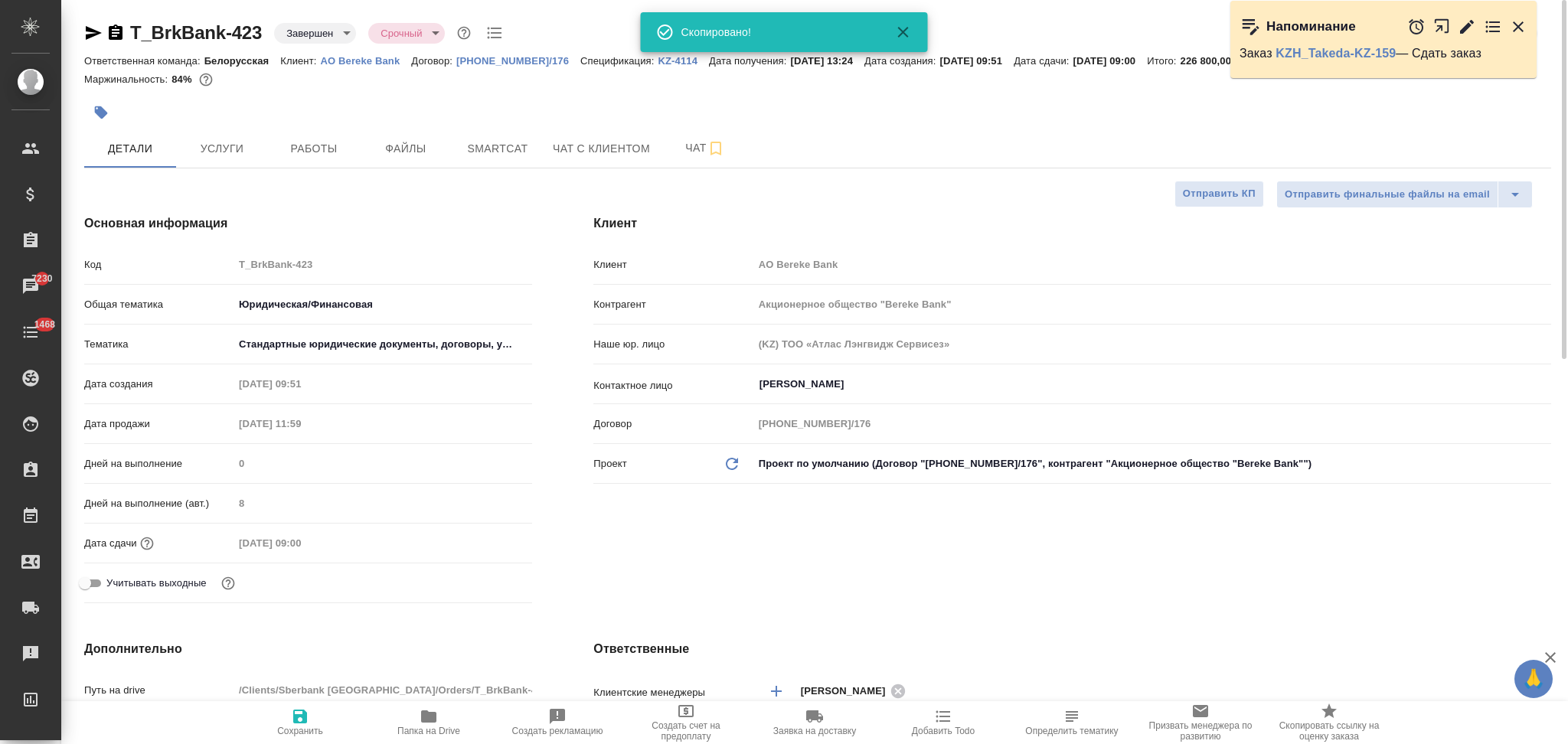
type textarea "x"
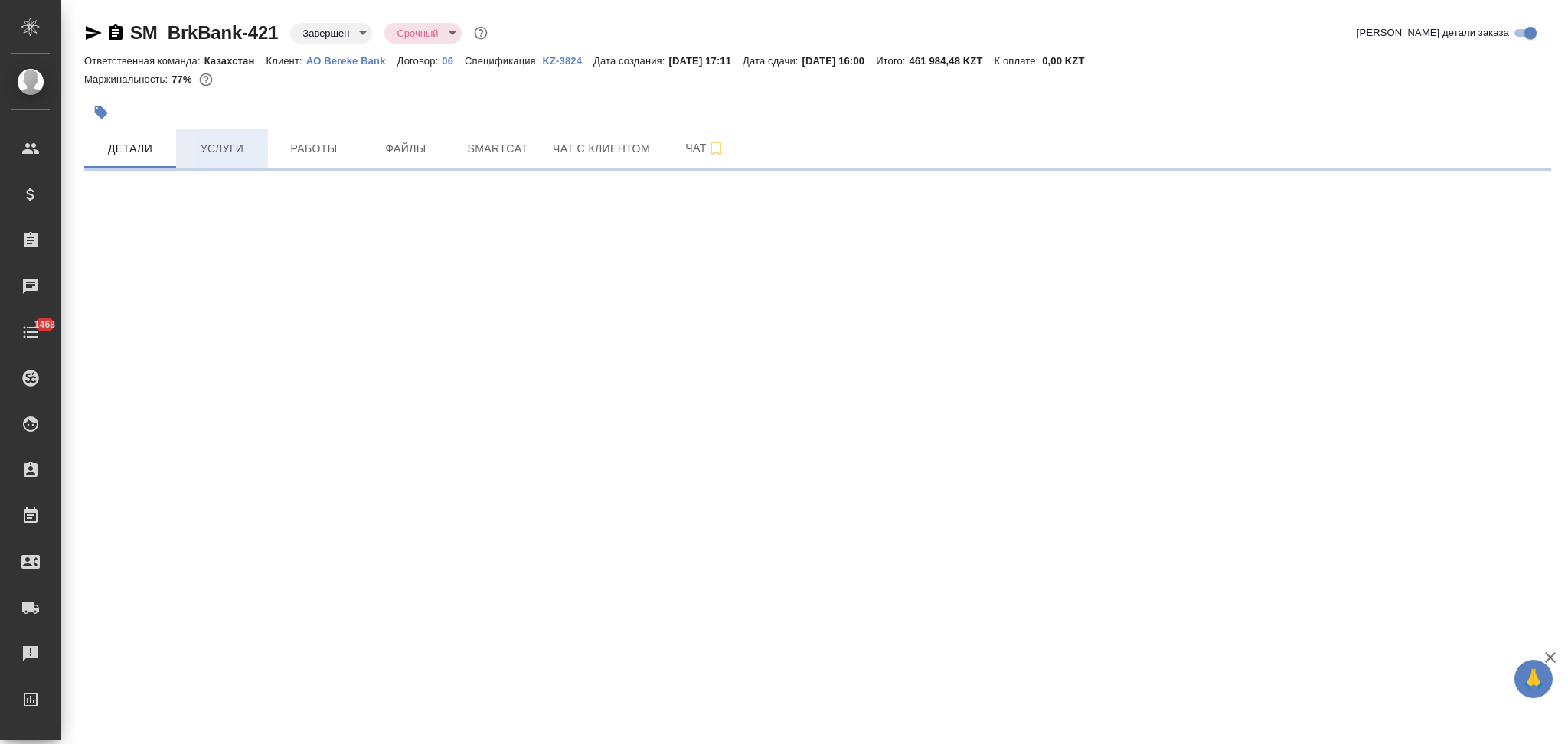
select select "RU"
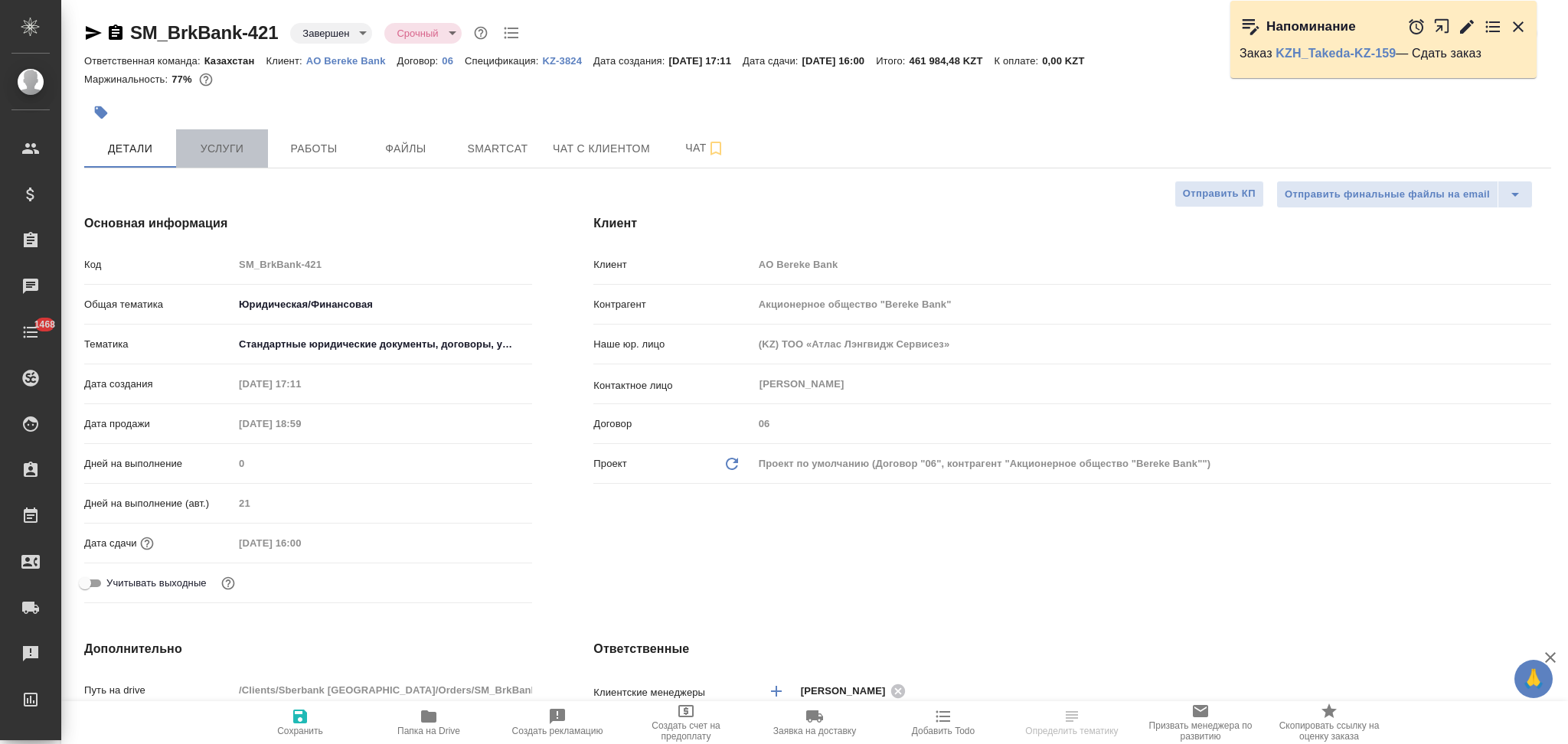
type textarea "x"
click at [234, 147] on span "Услуги" at bounding box center [222, 149] width 74 height 19
type textarea "x"
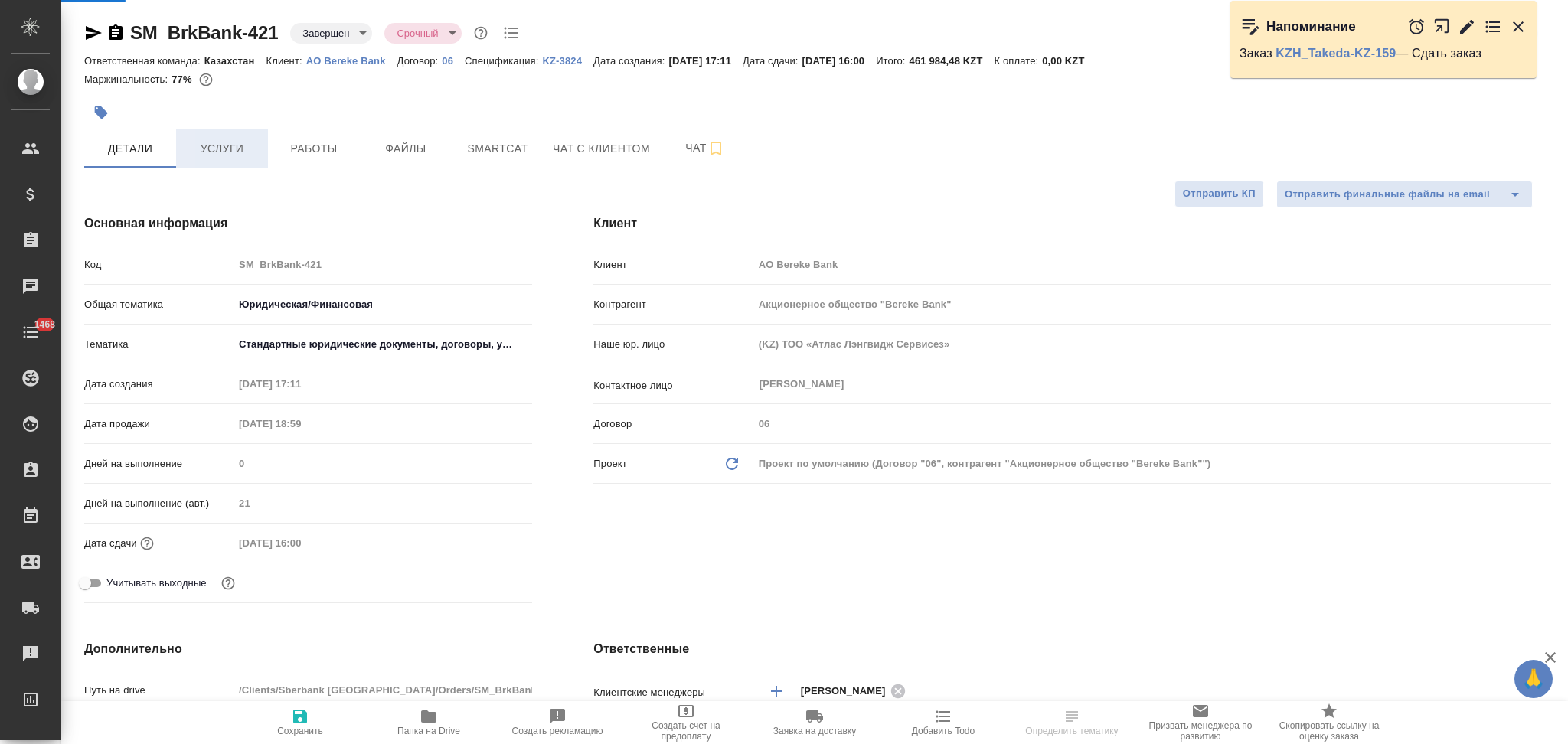
type textarea "x"
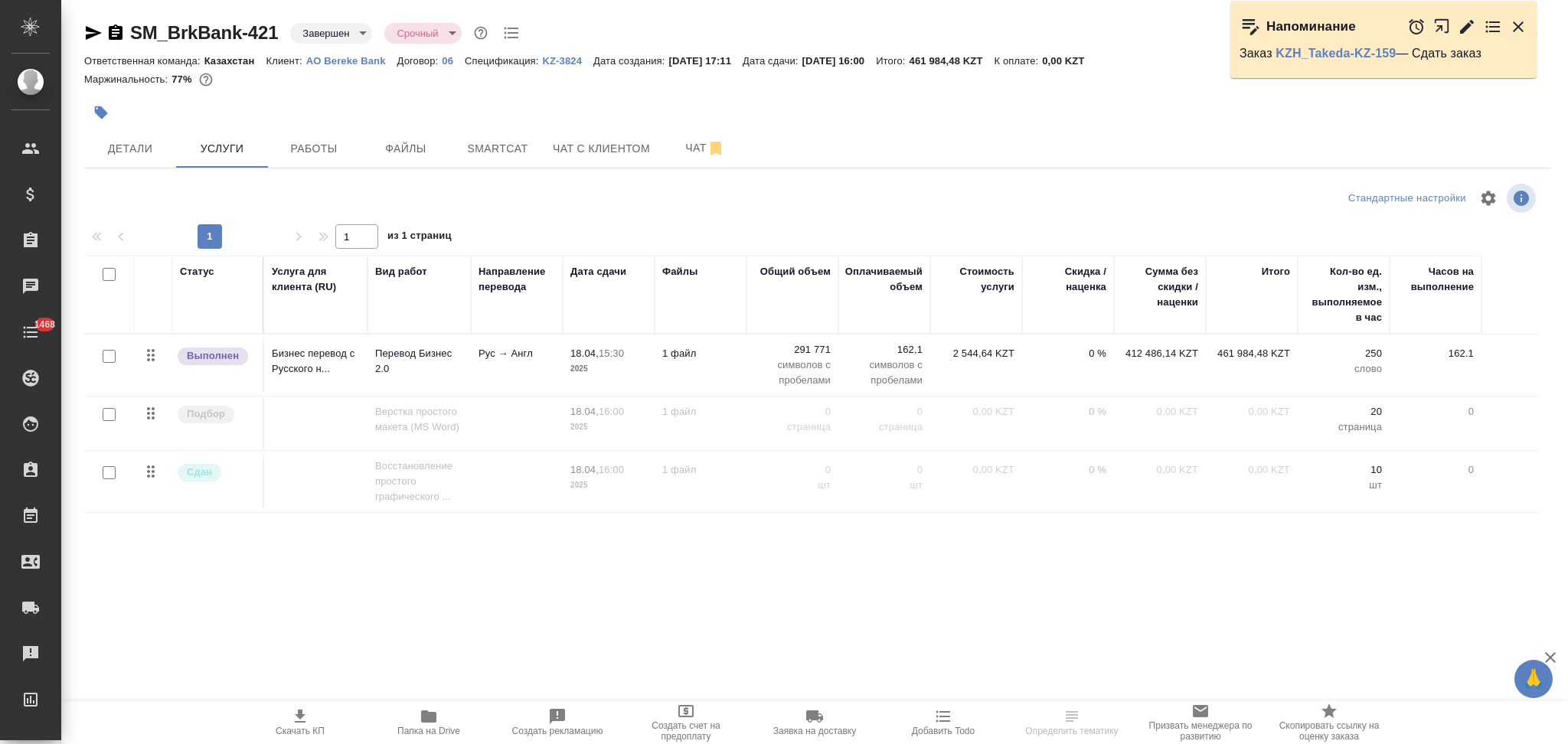
click at [702, 372] on td "1 файл" at bounding box center [701, 364] width 92 height 53
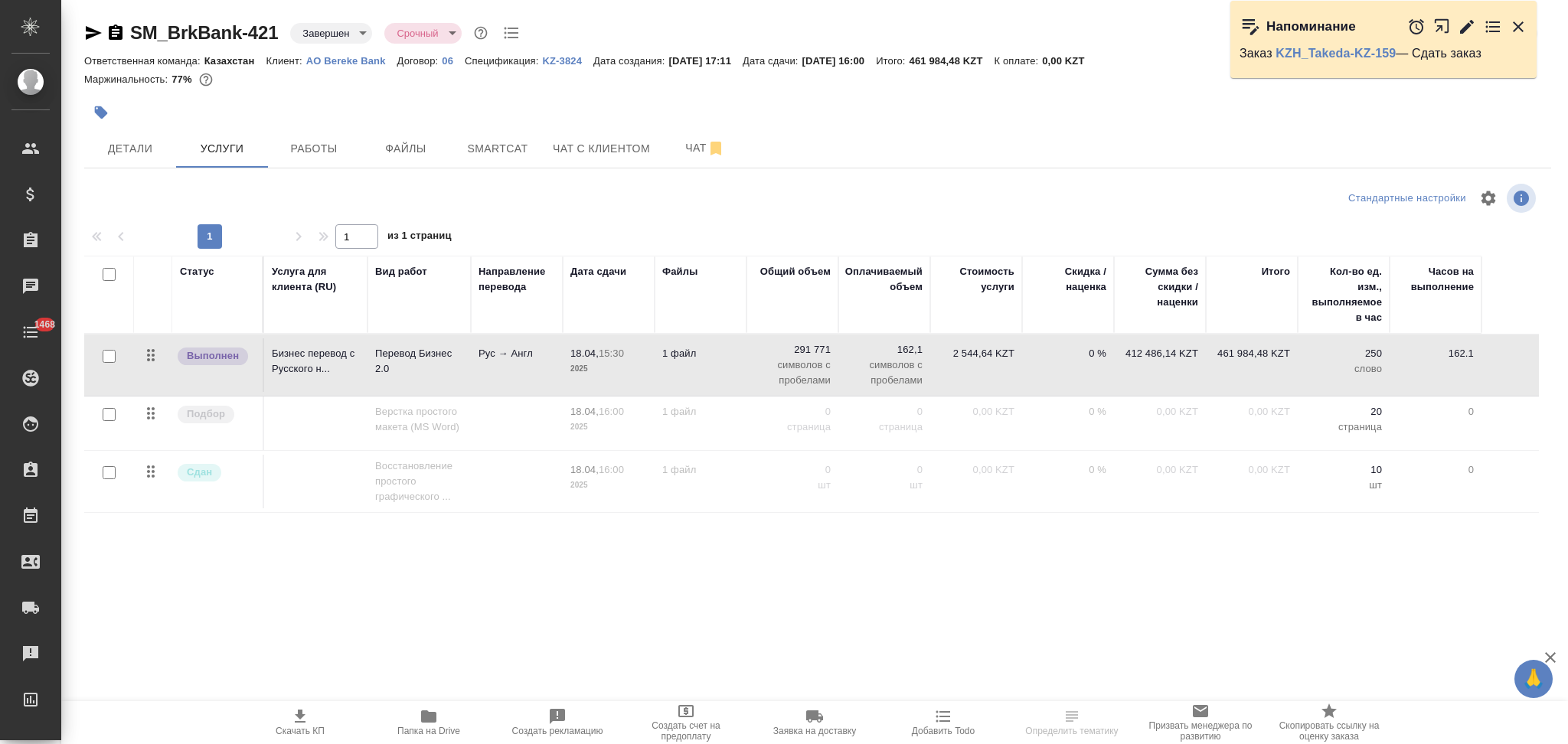
click at [702, 372] on td "1 файл" at bounding box center [701, 364] width 92 height 53
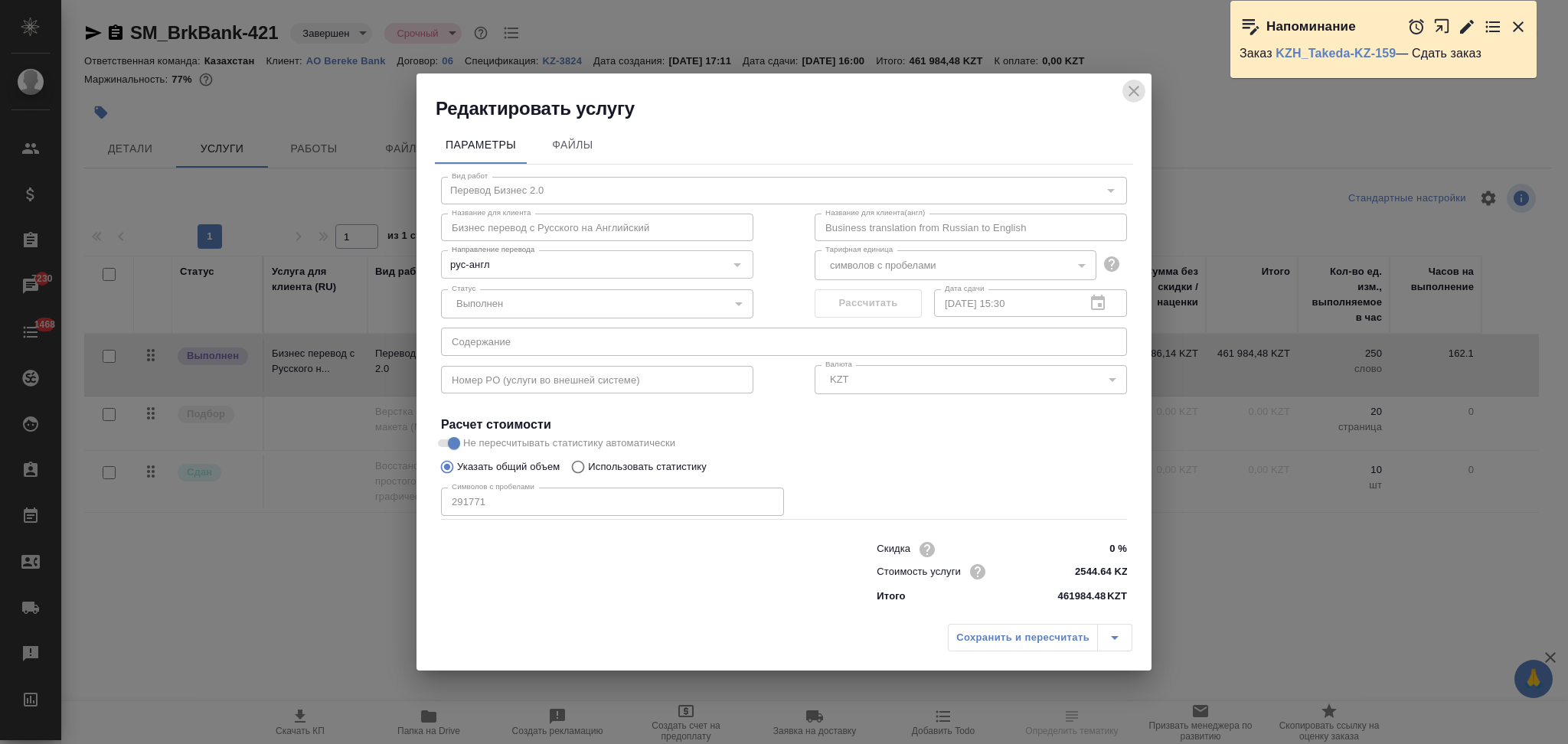
click at [1131, 95] on icon "close" at bounding box center [1133, 91] width 18 height 18
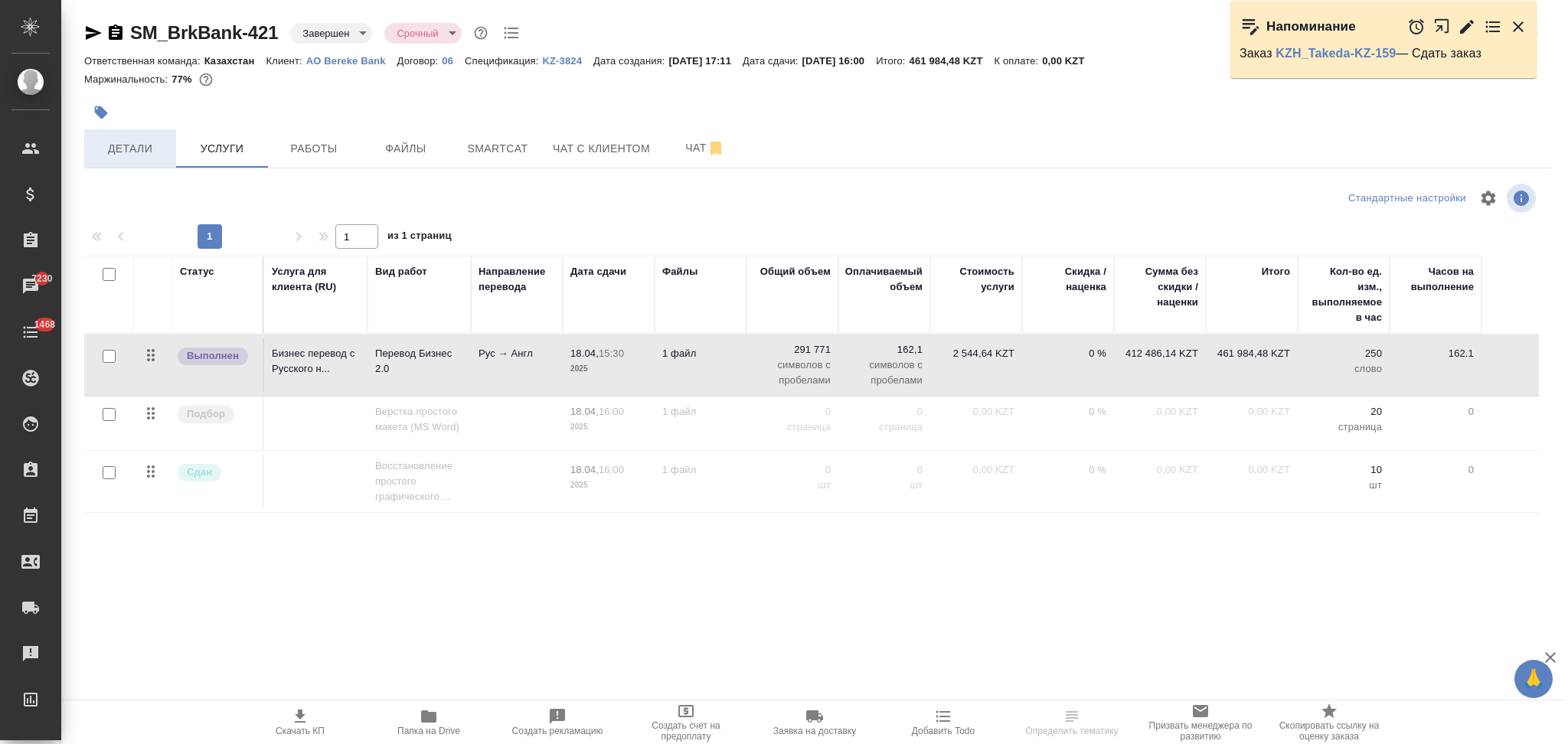
click at [141, 147] on span "Детали" at bounding box center [131, 149] width 74 height 19
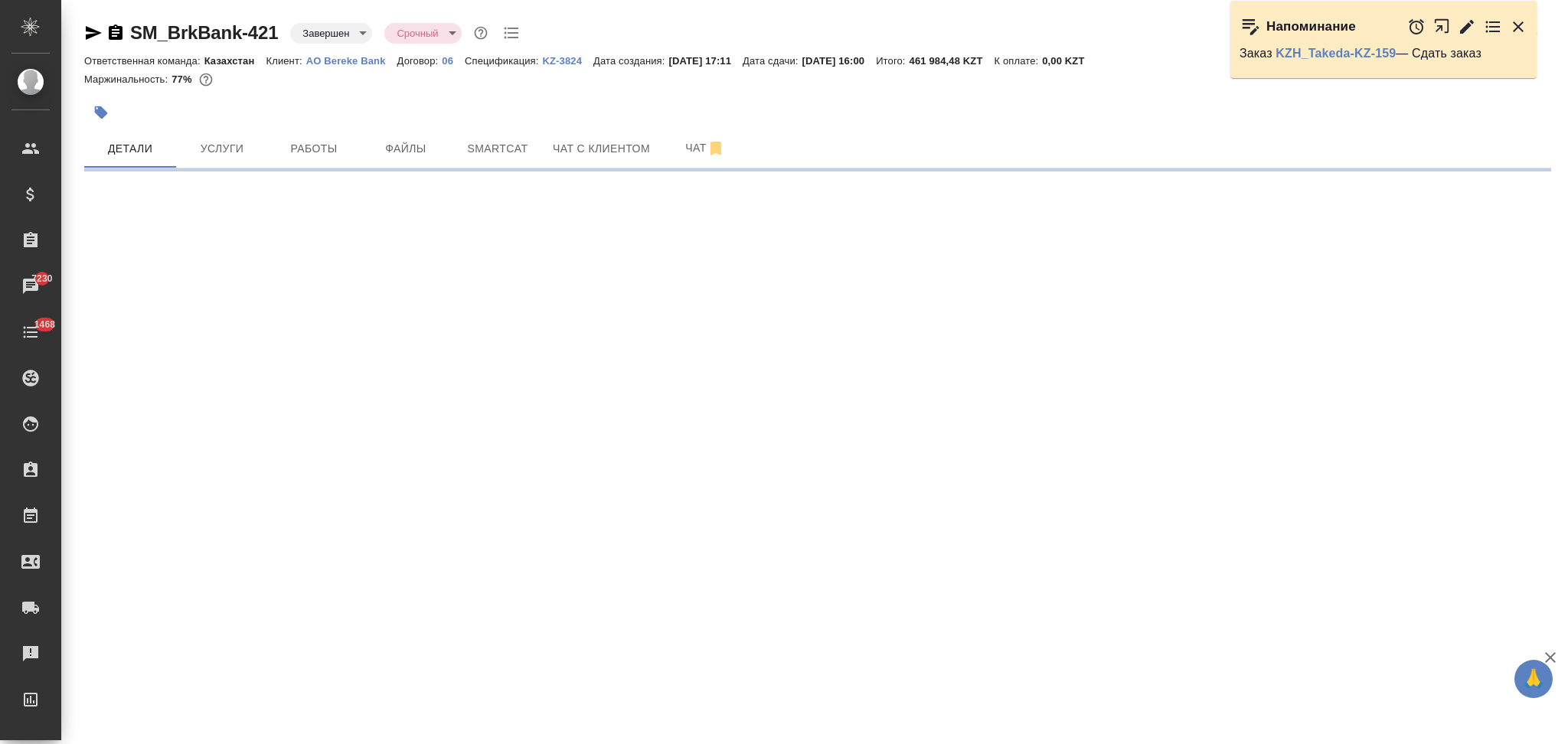
select select "RU"
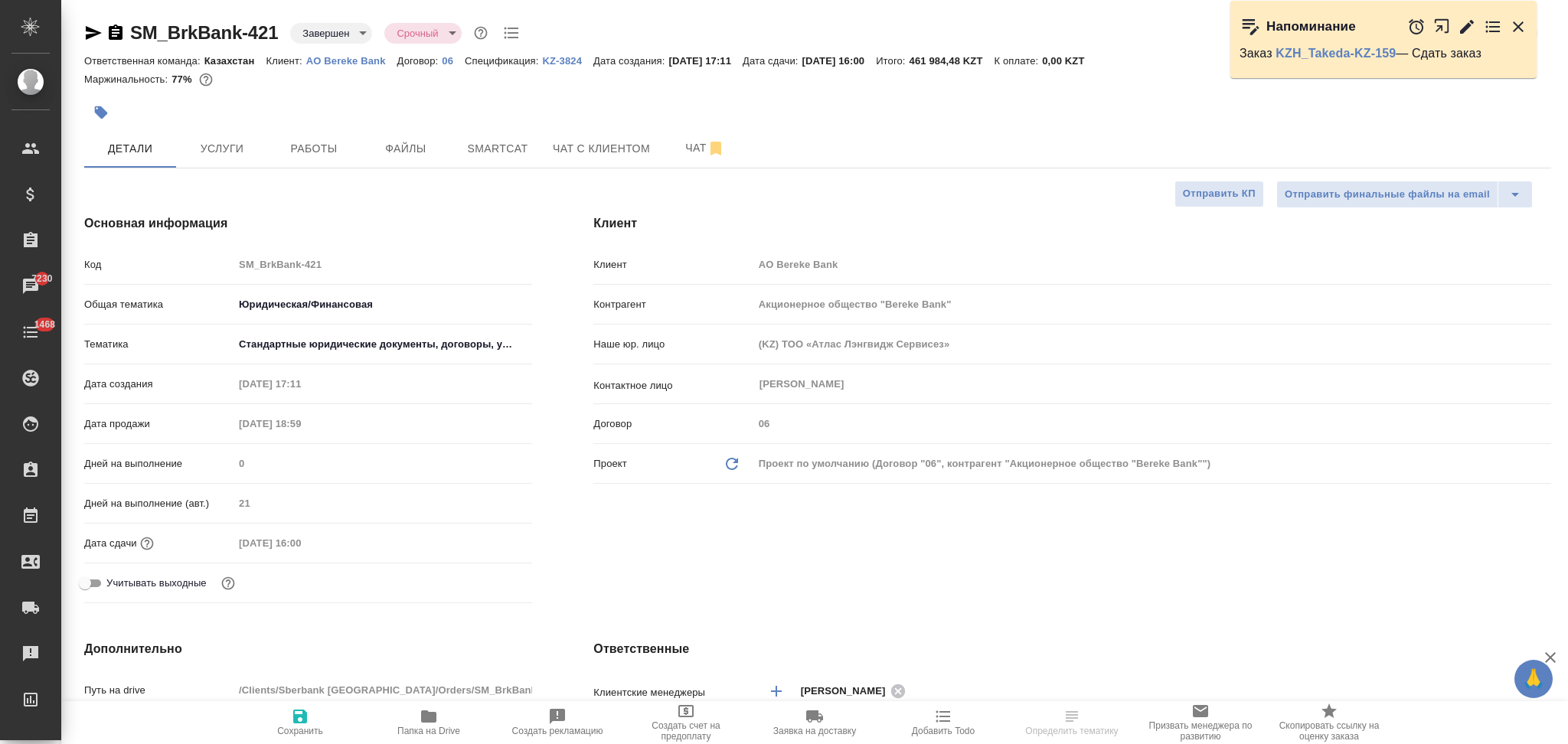
type textarea "x"
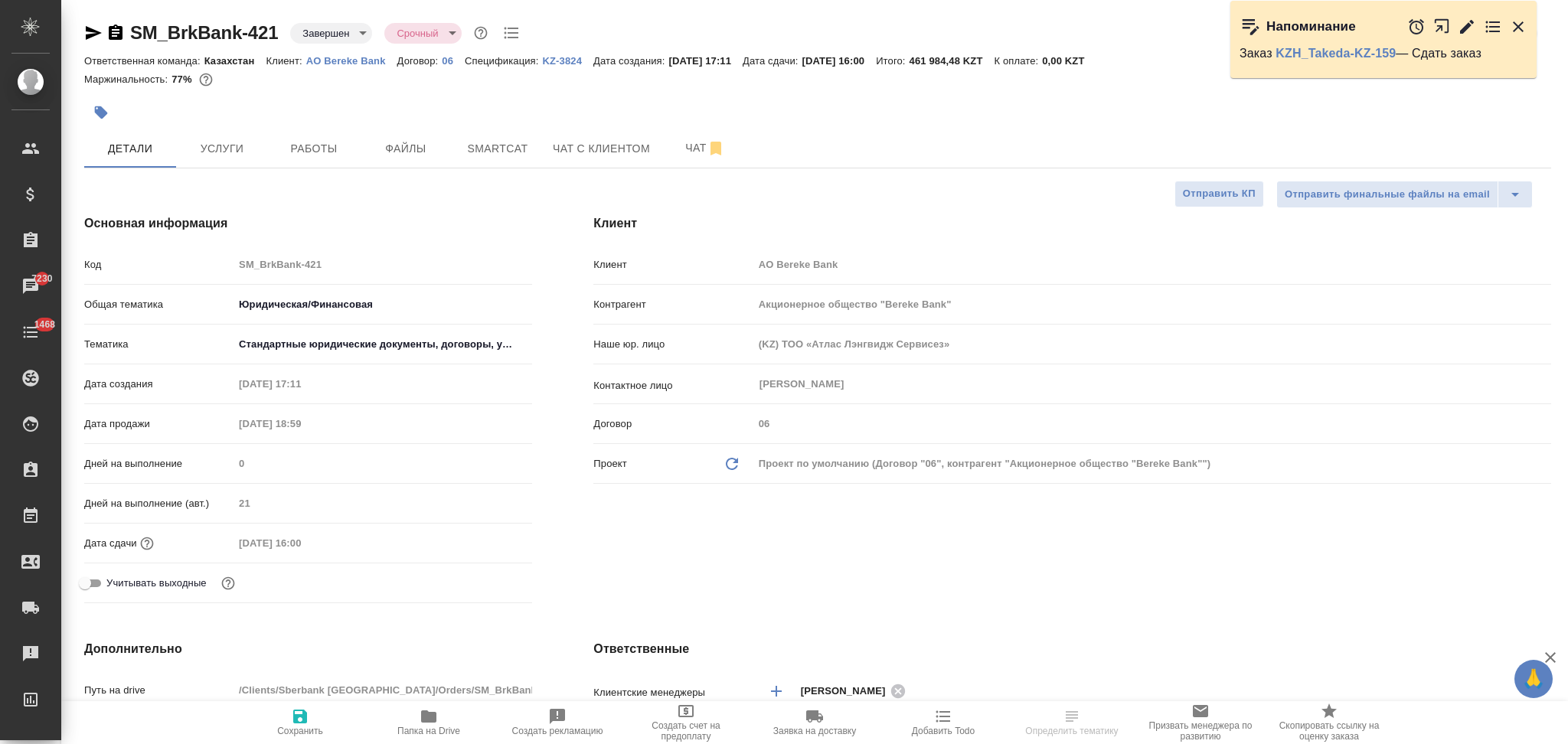
type textarea "x"
select select "RU"
type textarea "x"
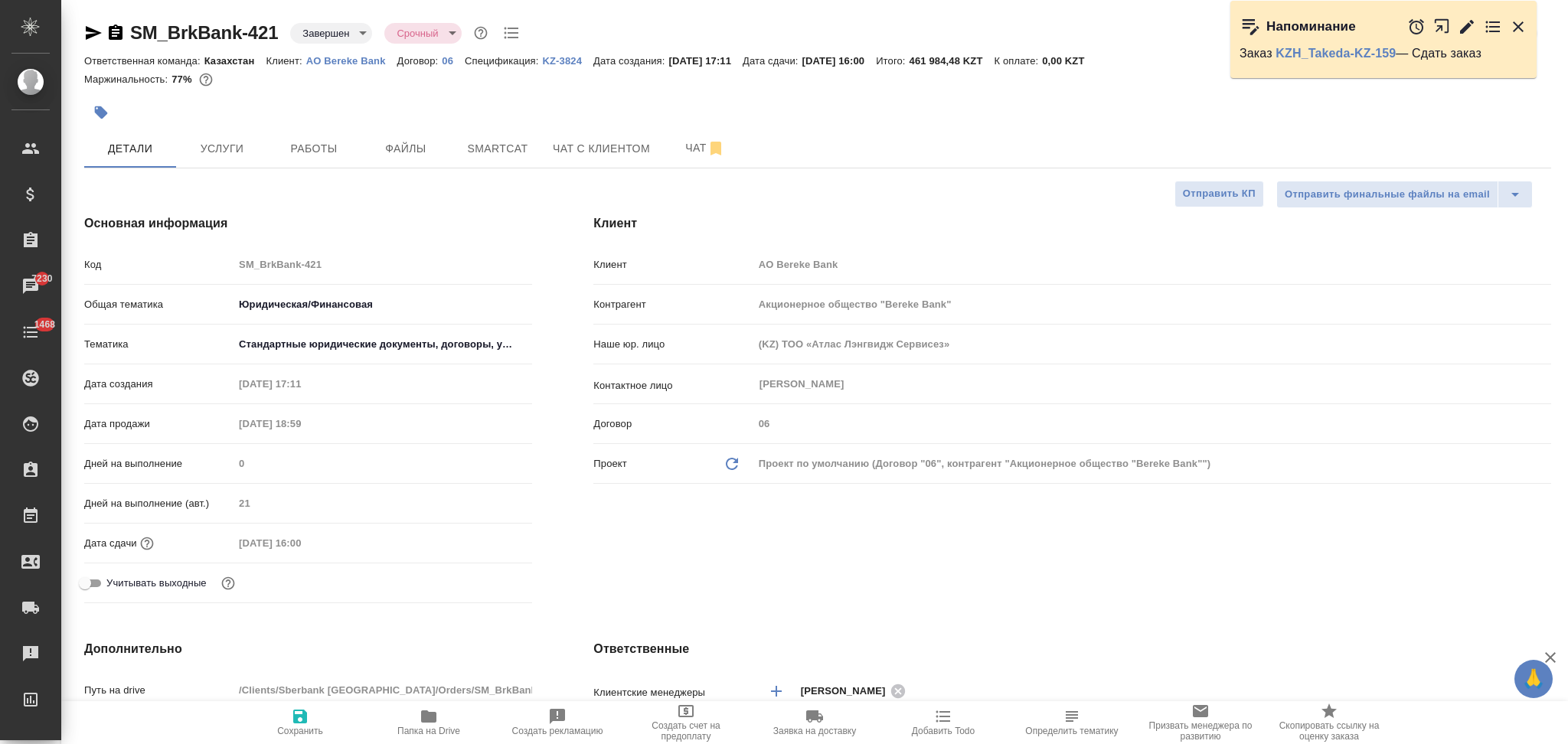
type textarea "x"
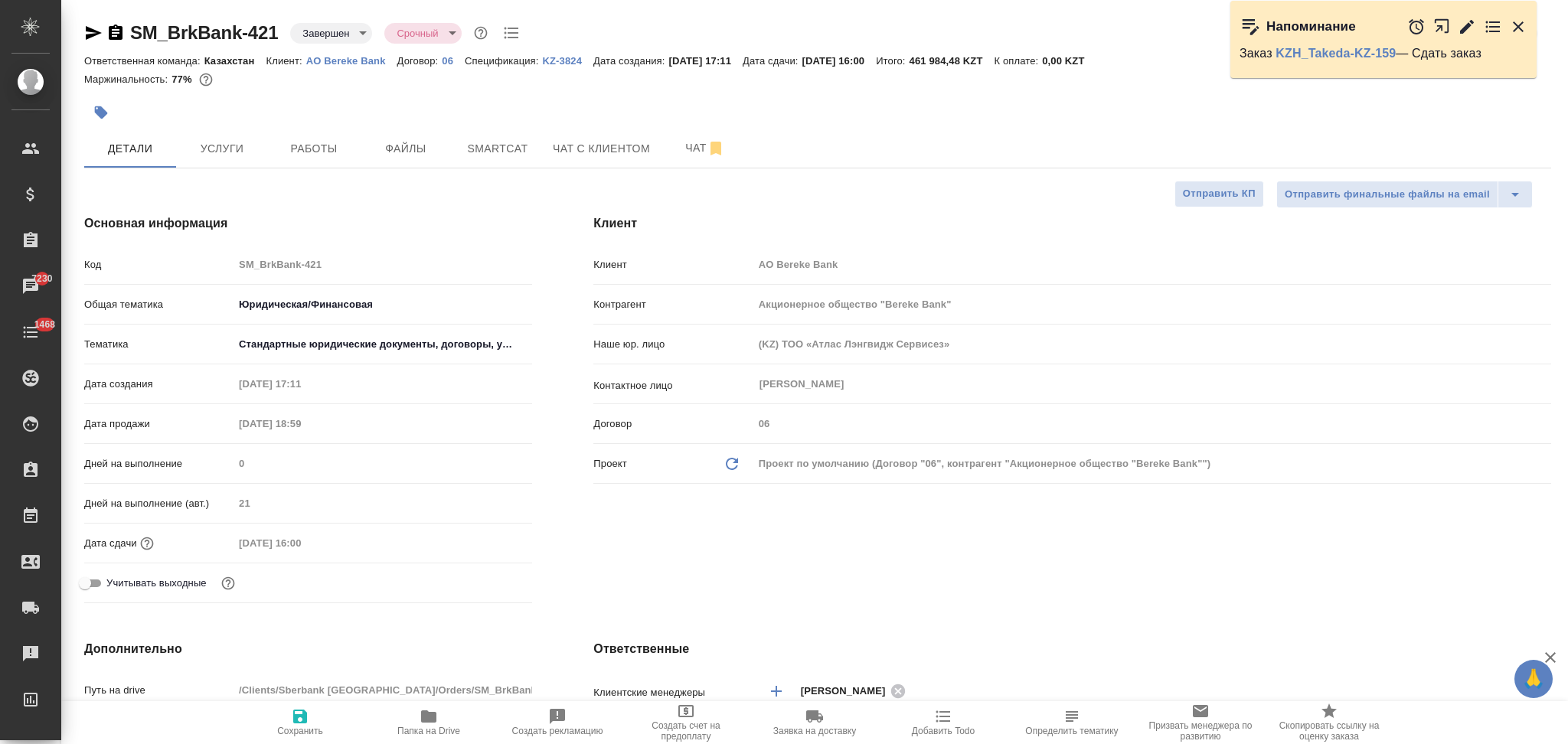
type textarea "x"
click at [230, 140] on span "Услуги" at bounding box center [222, 149] width 74 height 19
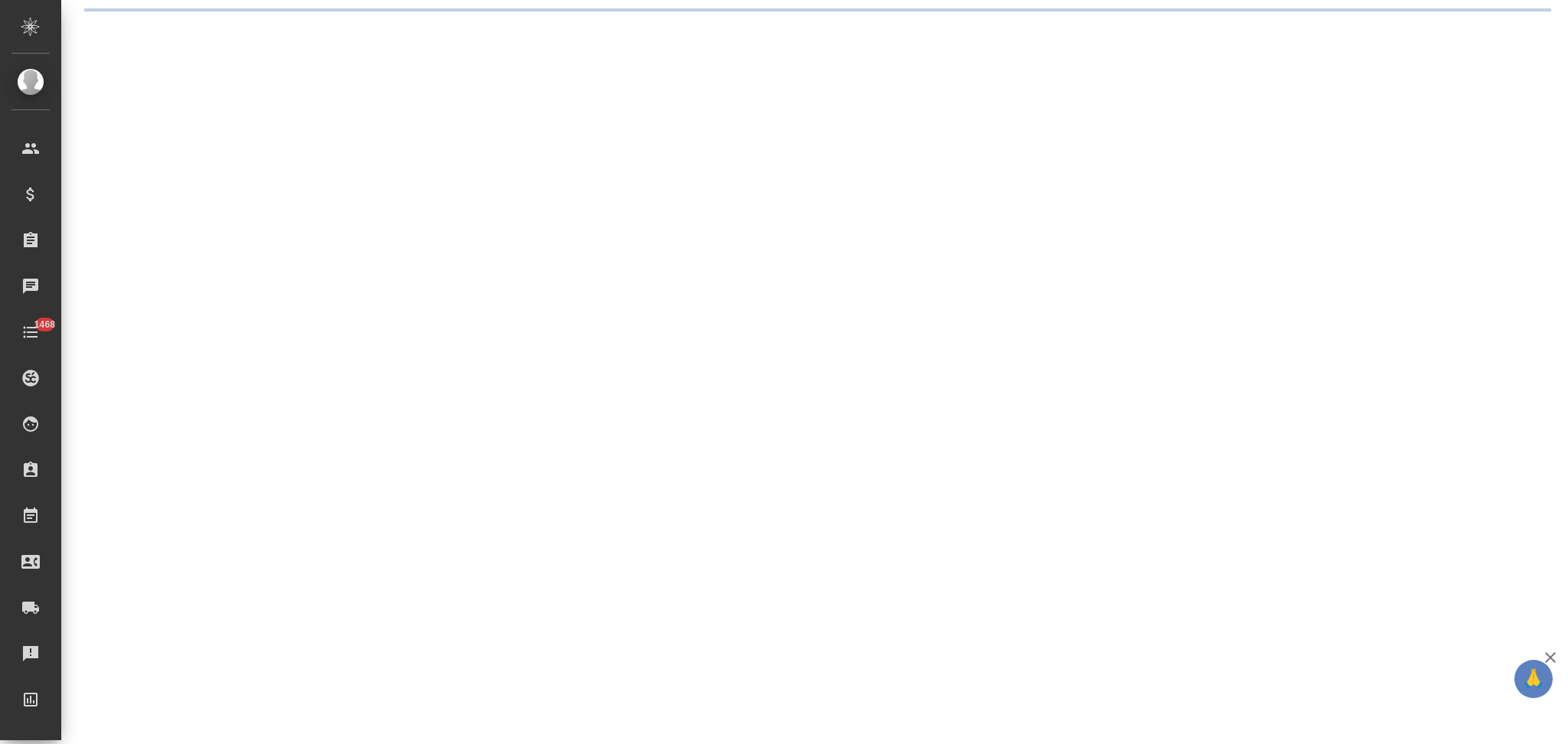
select select "RU"
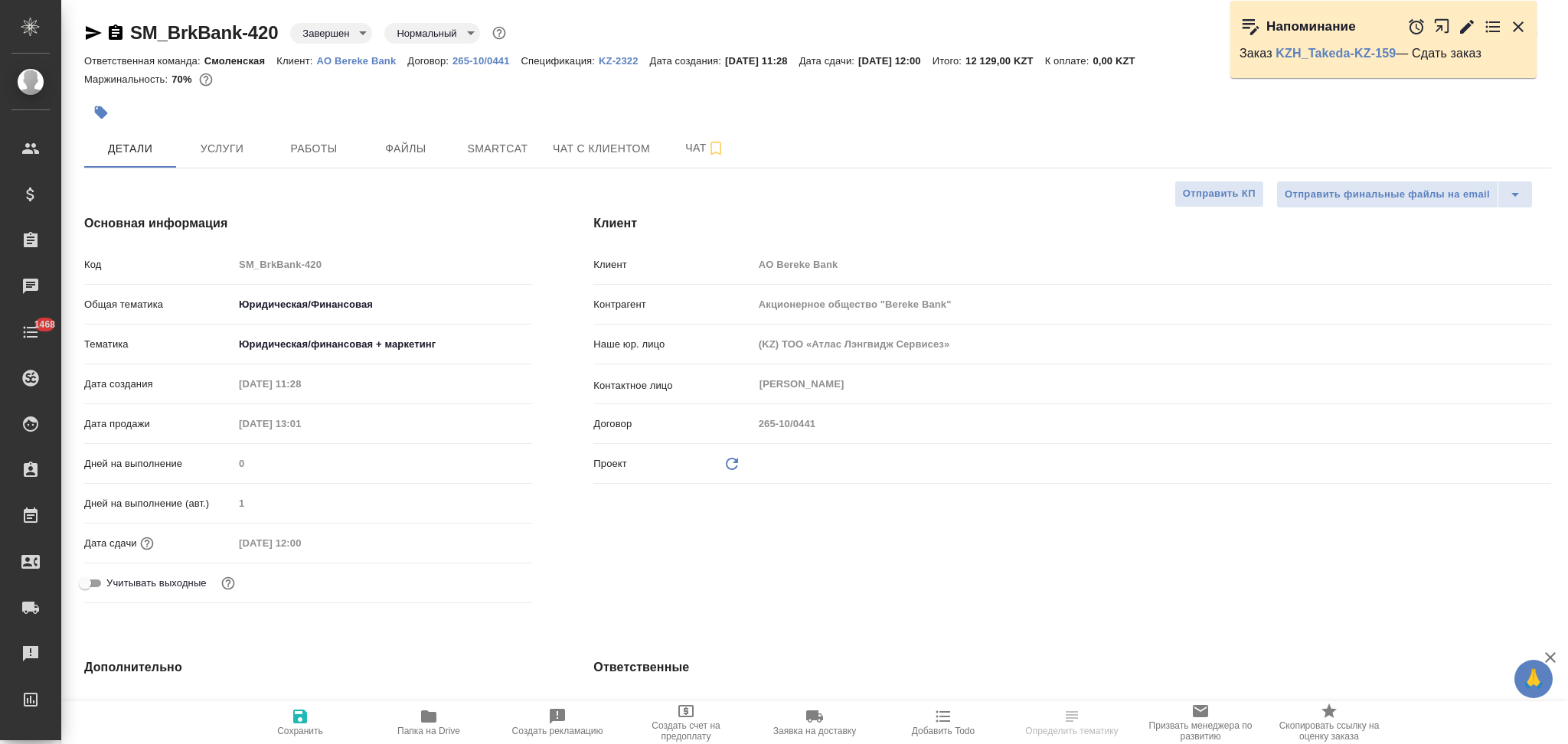
type textarea "x"
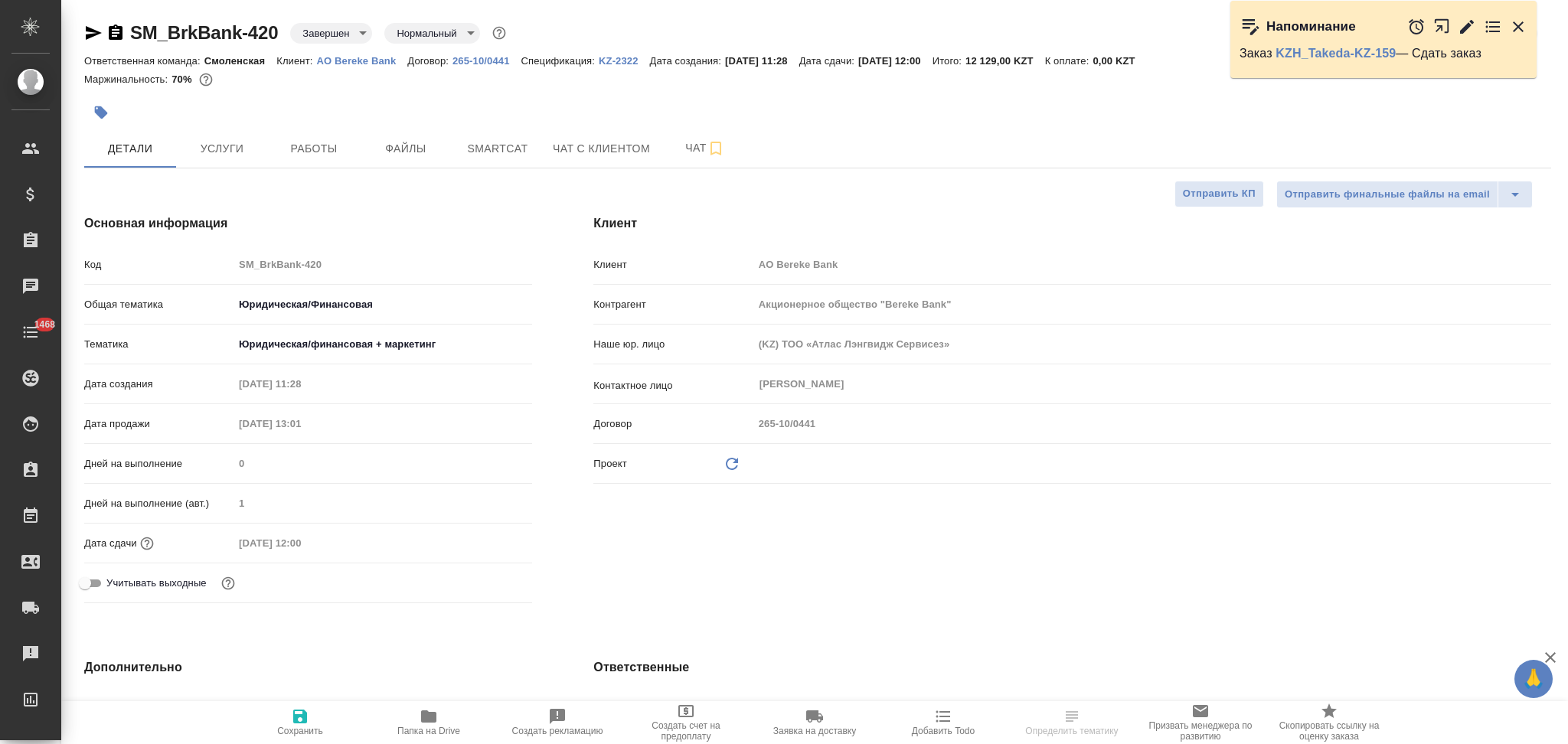
type textarea "x"
select select "RU"
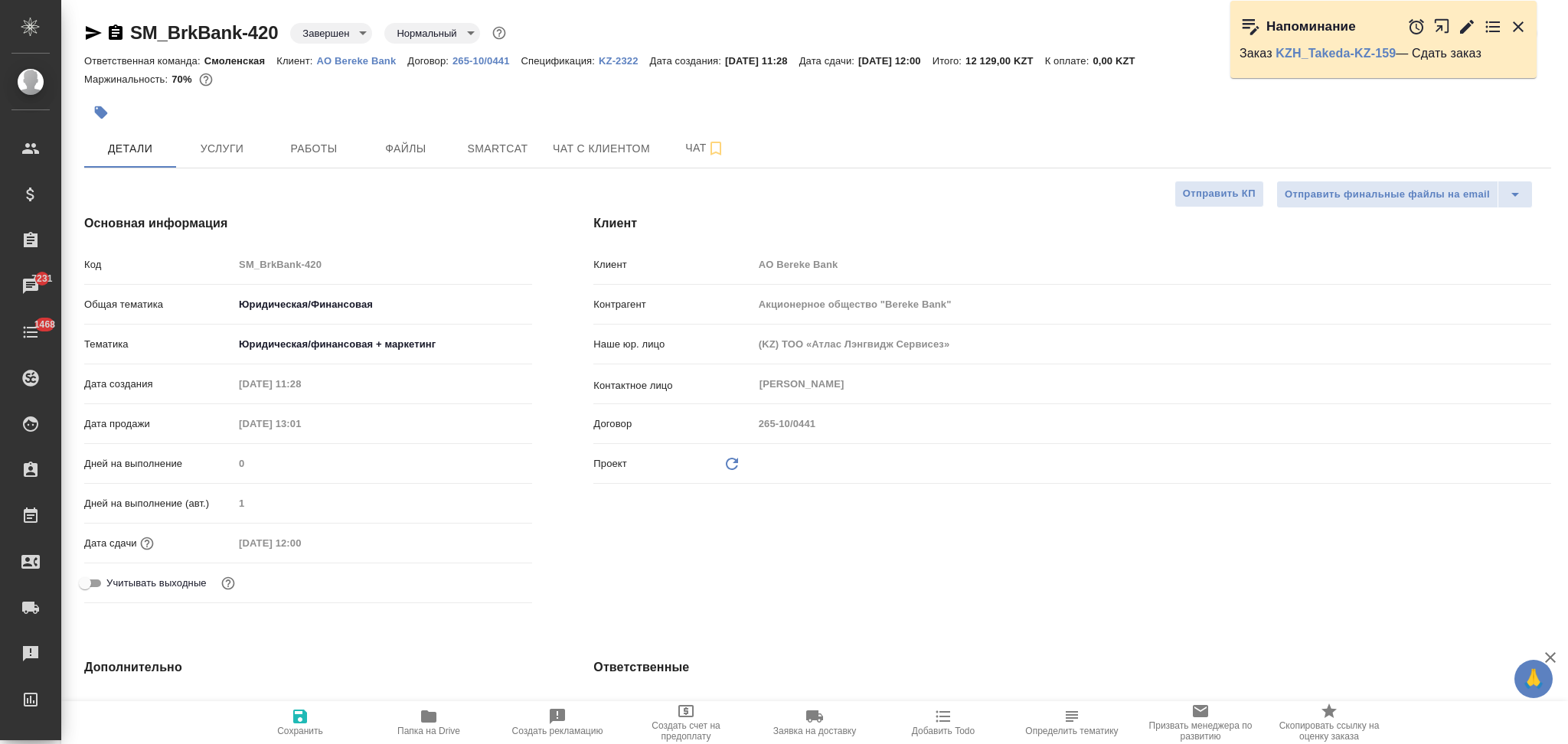
type textarea "x"
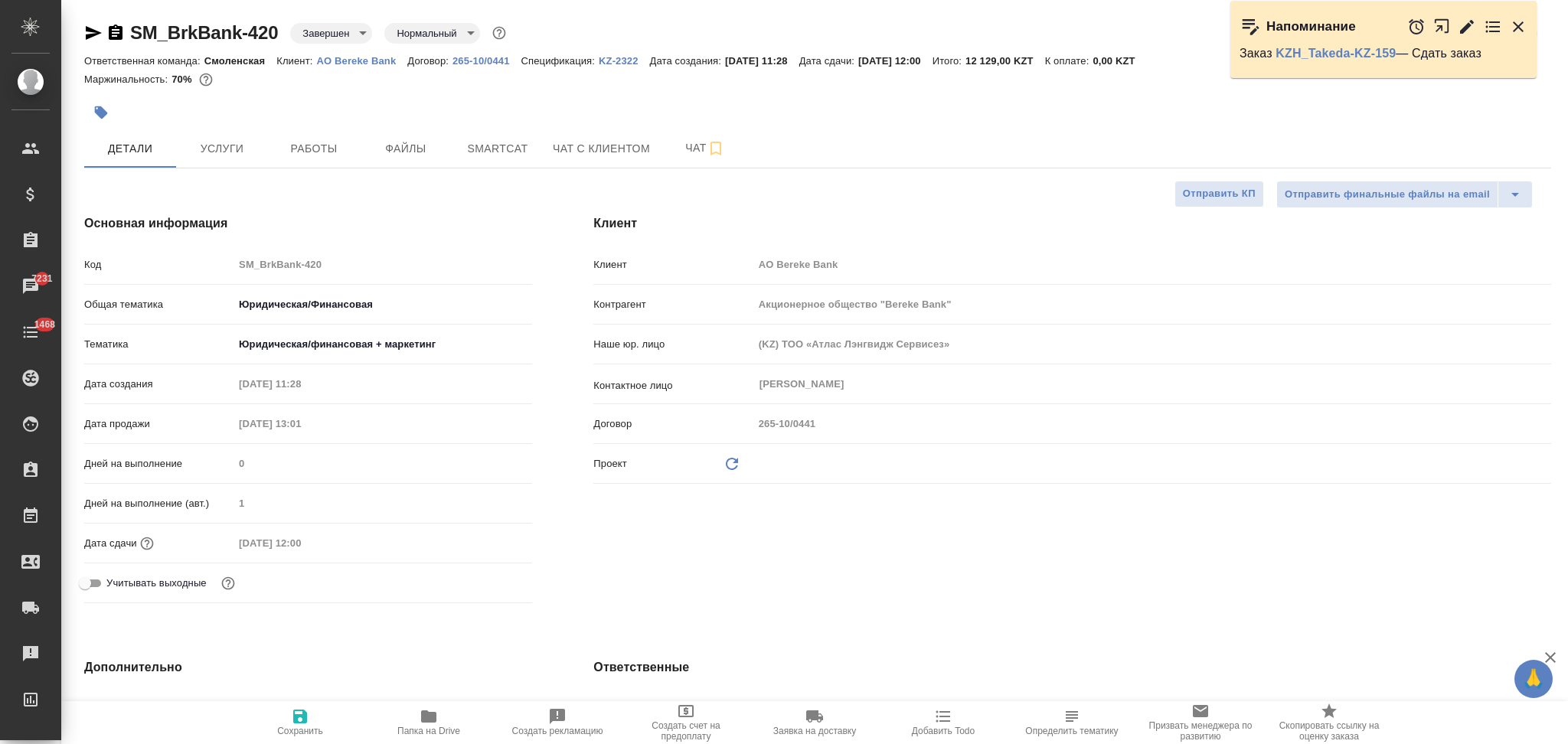
type textarea "x"
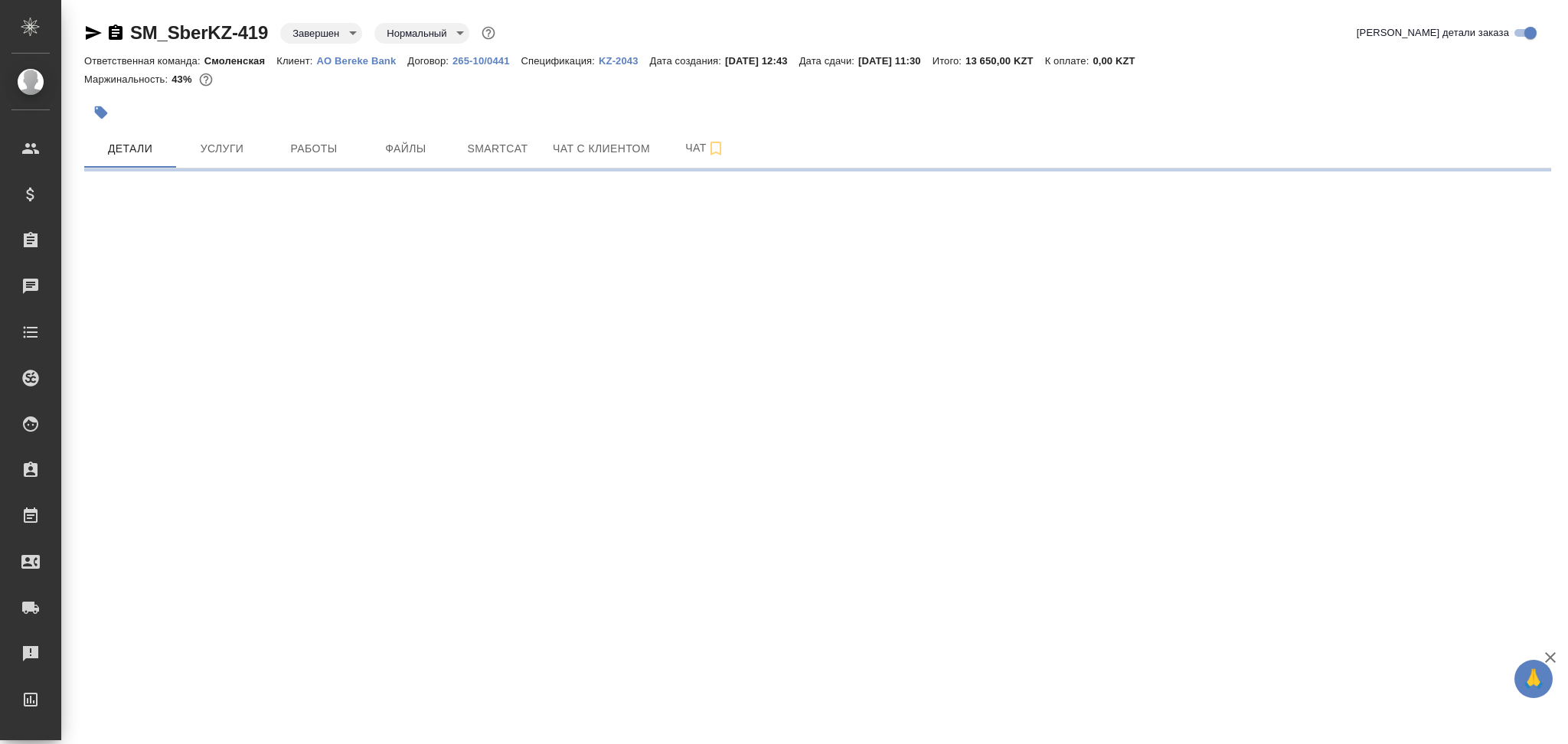
select select "RU"
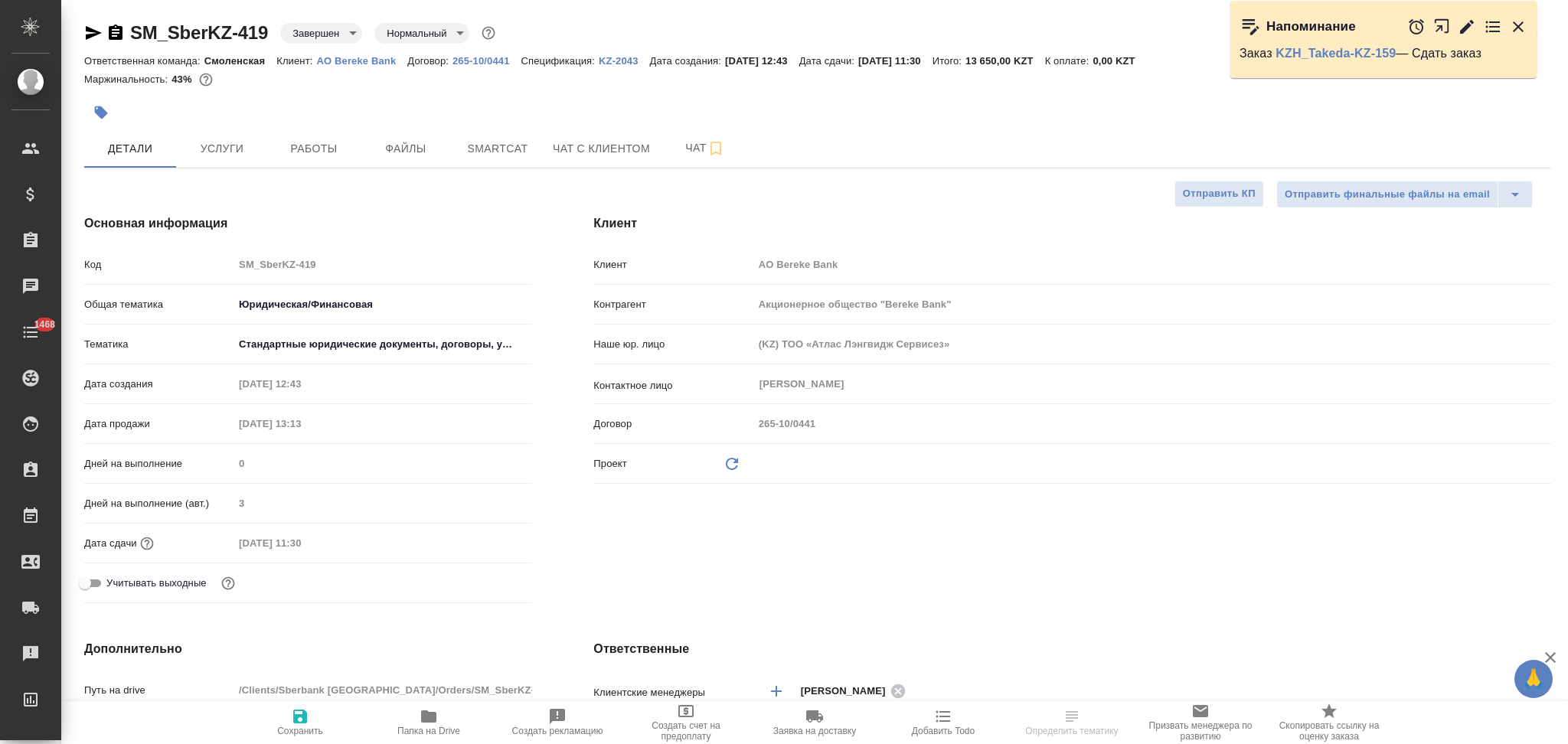
type textarea "x"
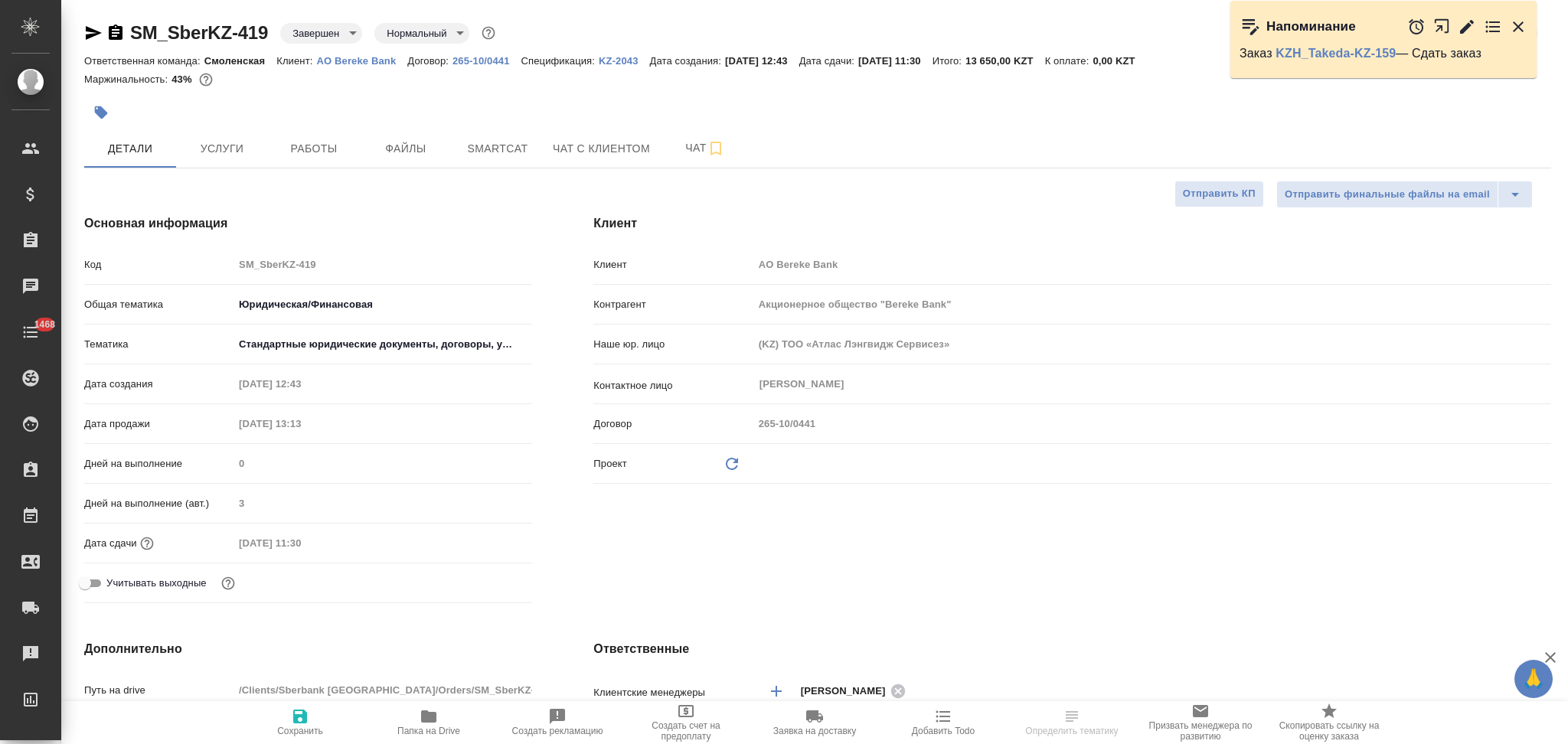
type textarea "x"
click at [202, 153] on span "Услуги" at bounding box center [222, 149] width 74 height 19
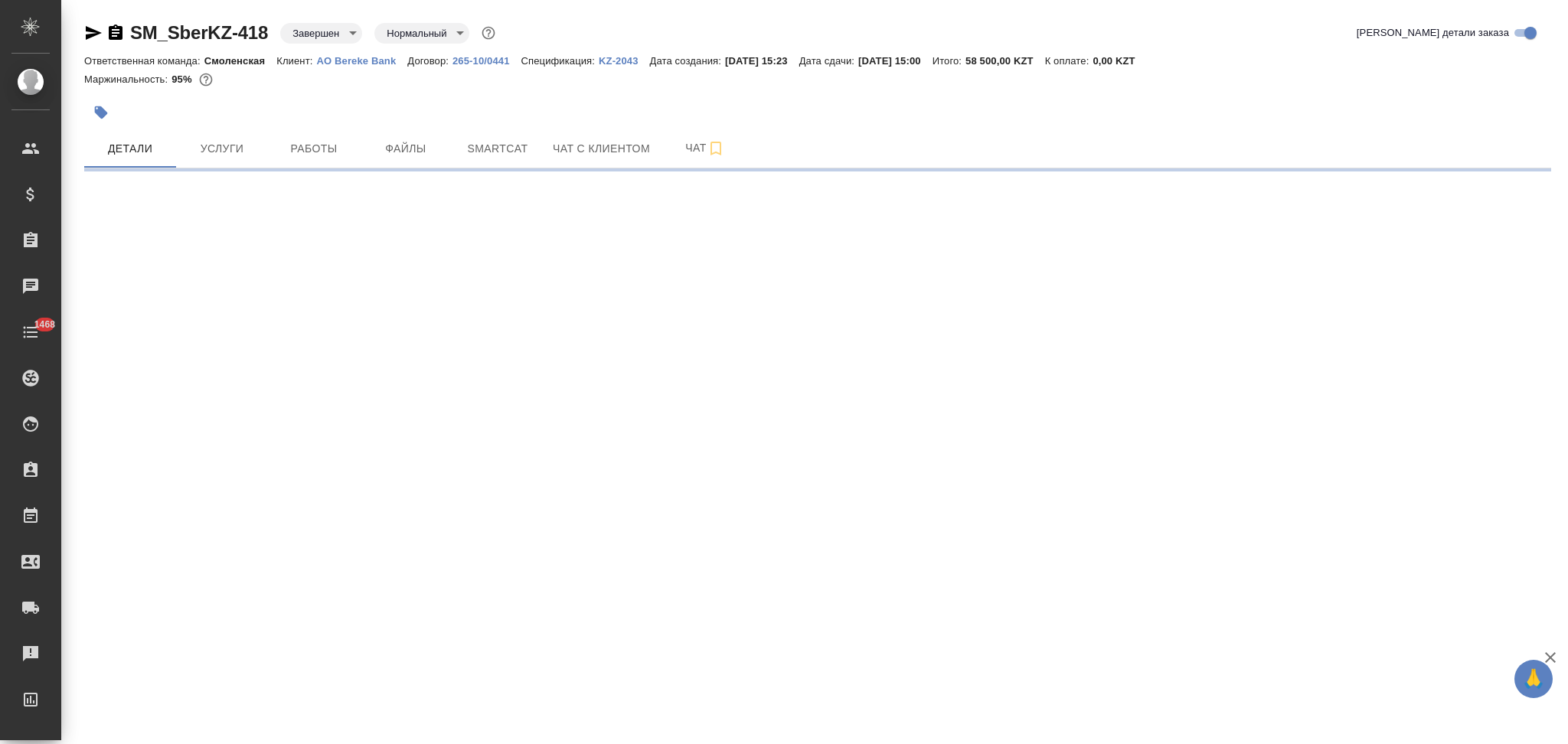
select select "RU"
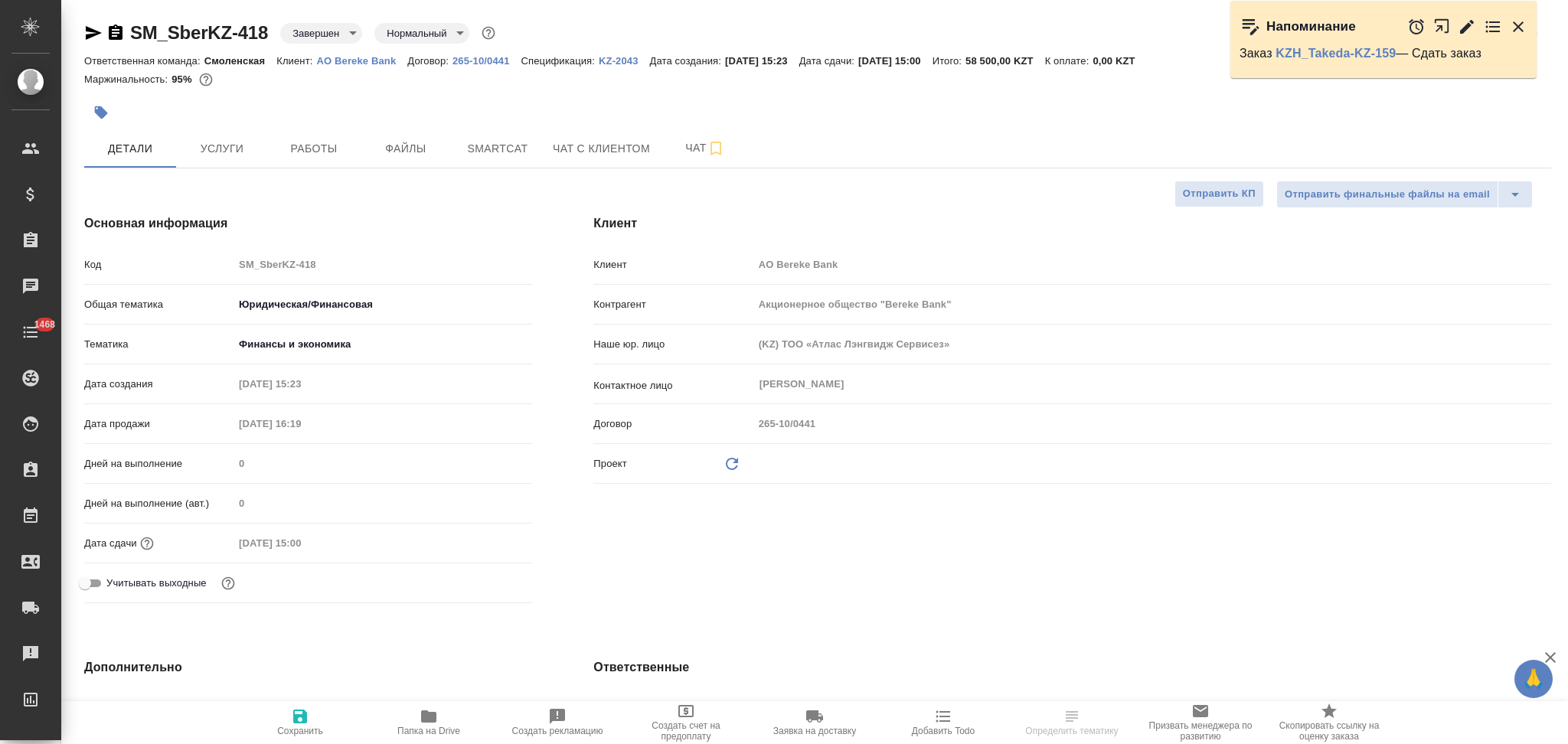
type textarea "x"
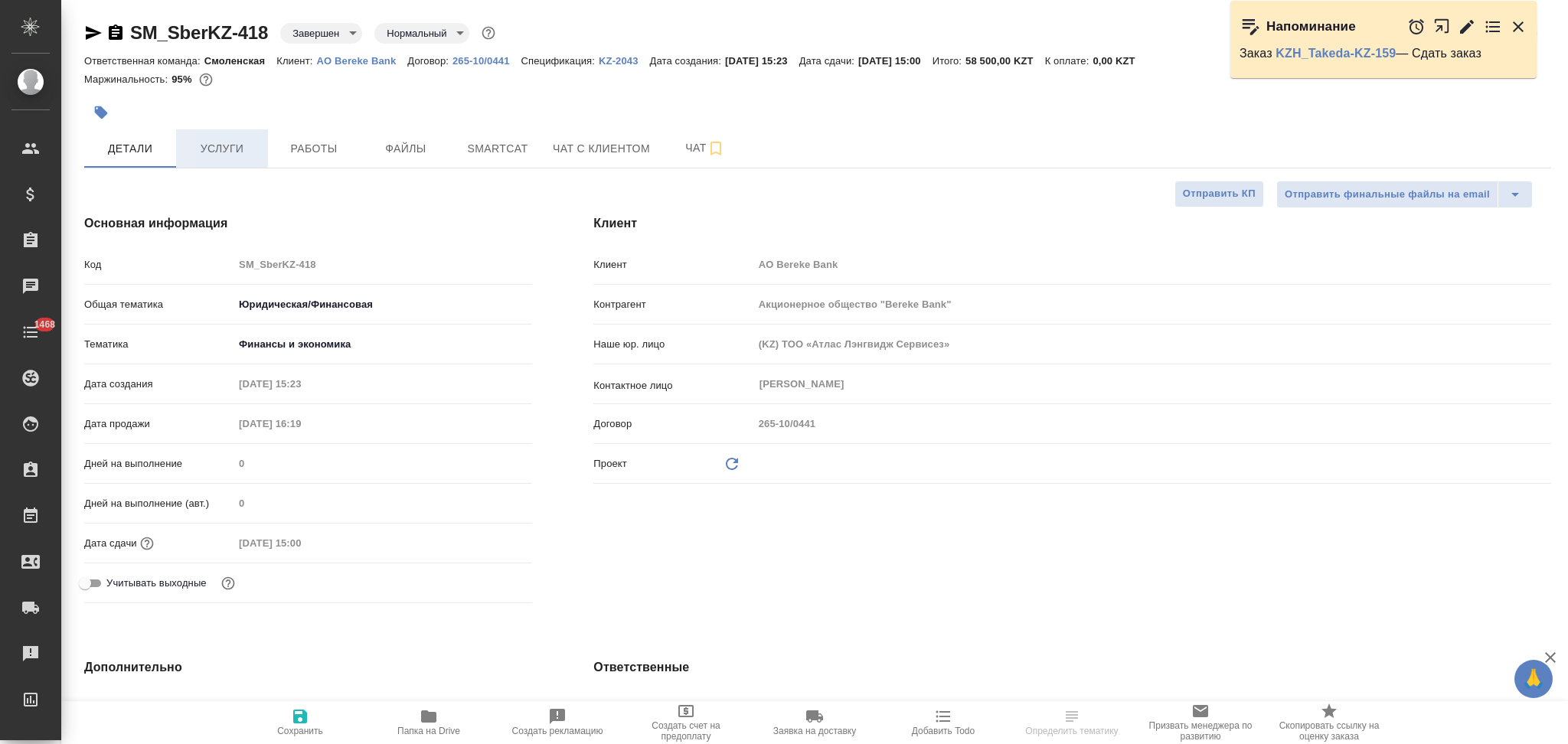
type textarea "x"
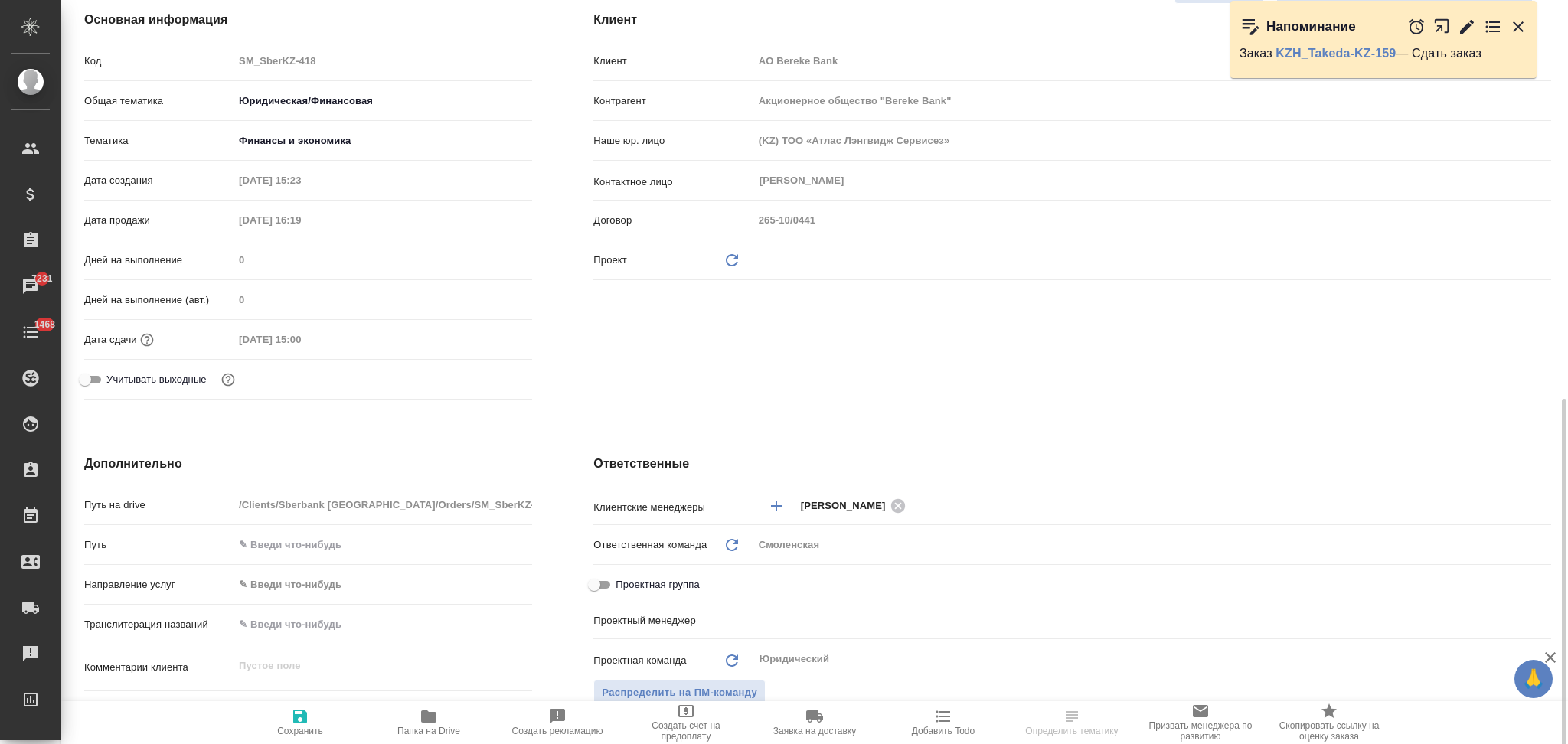
scroll to position [102, 0]
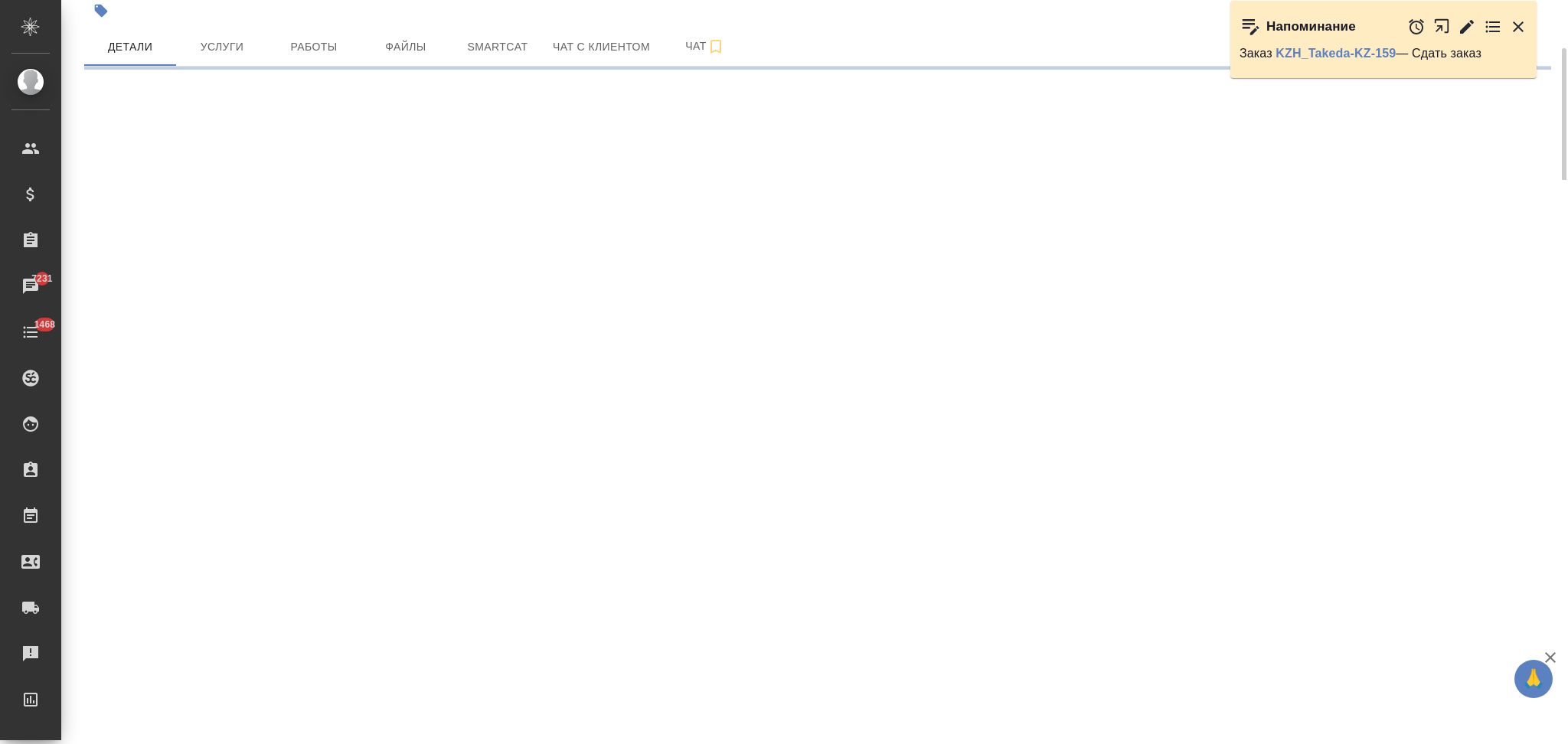
select select "RU"
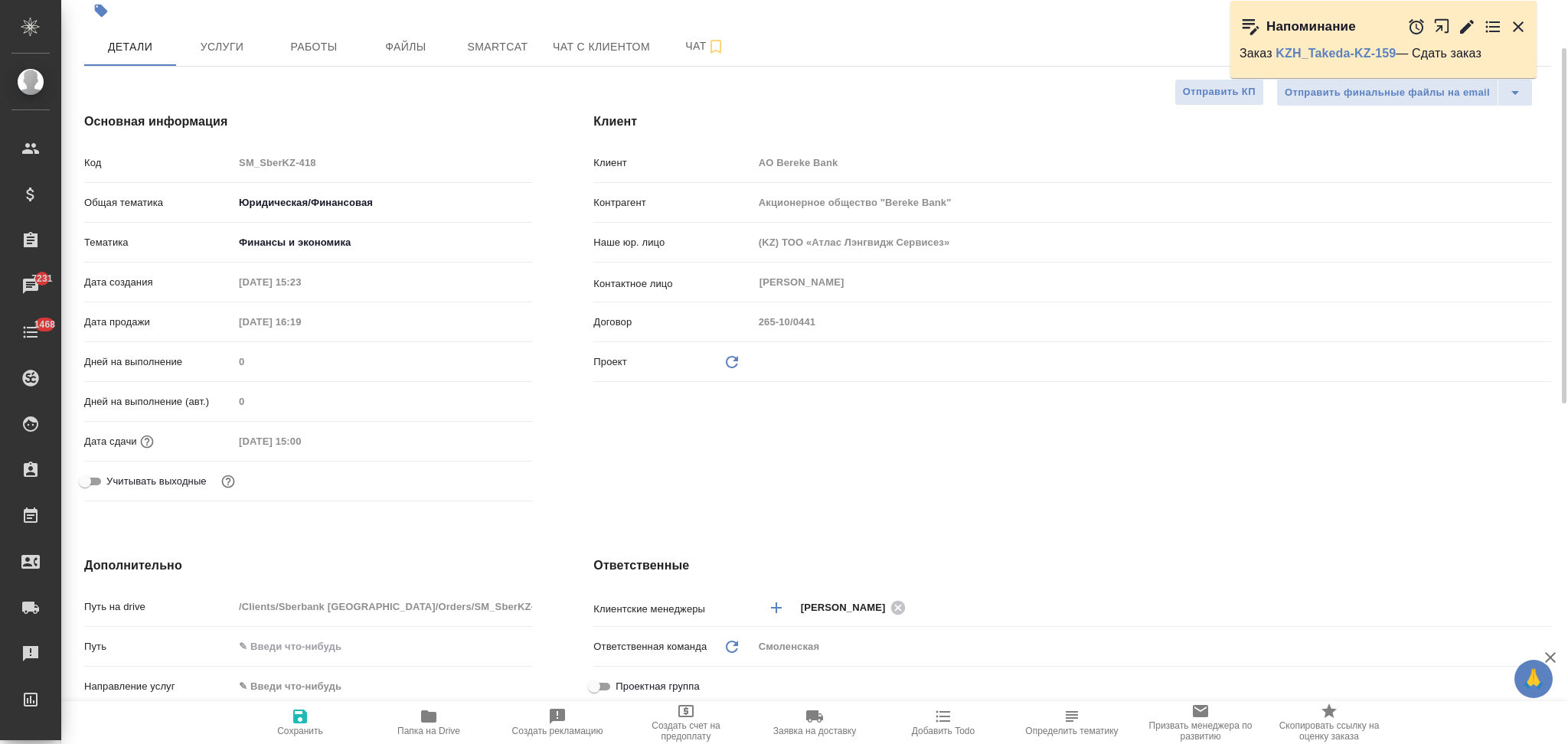
type textarea "x"
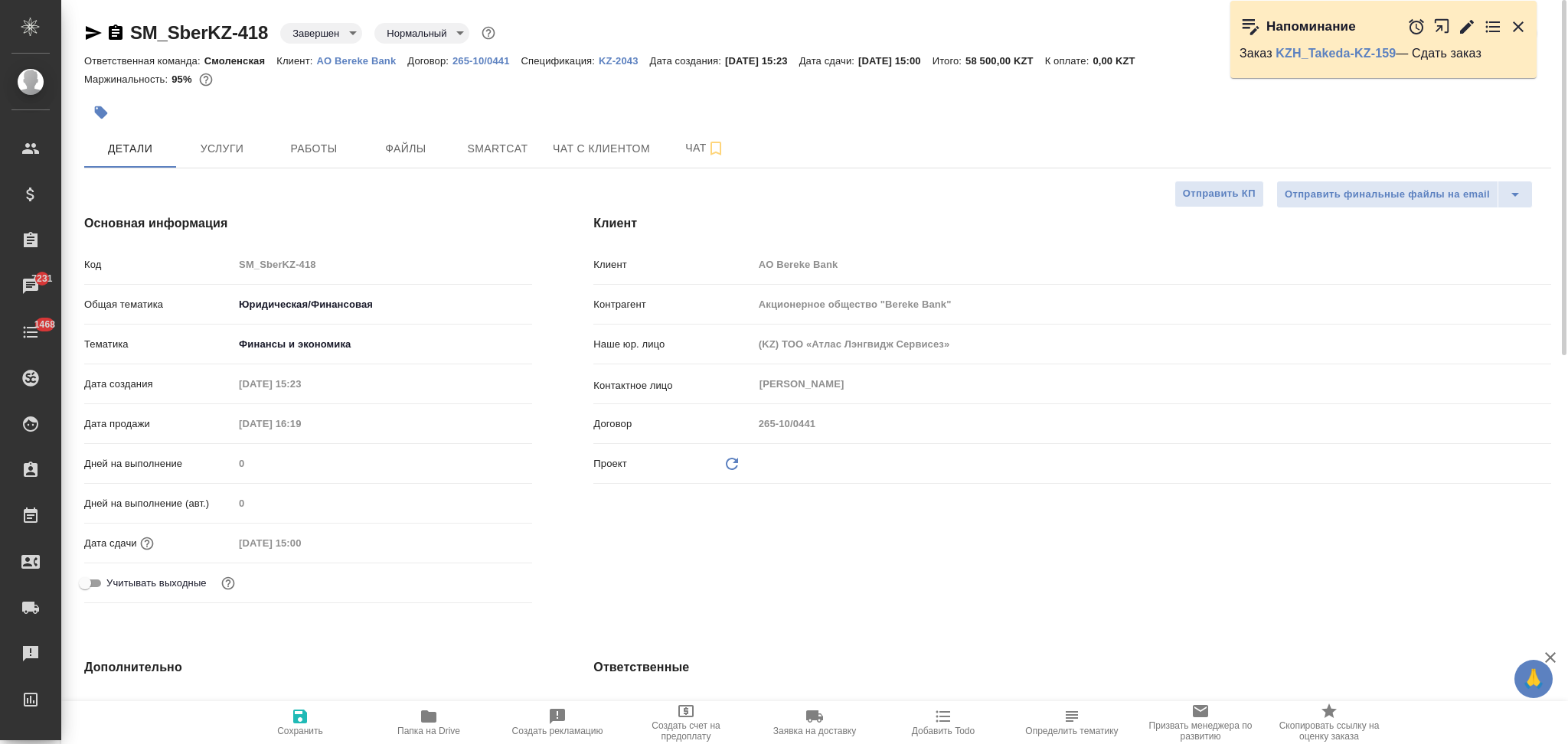
type textarea "x"
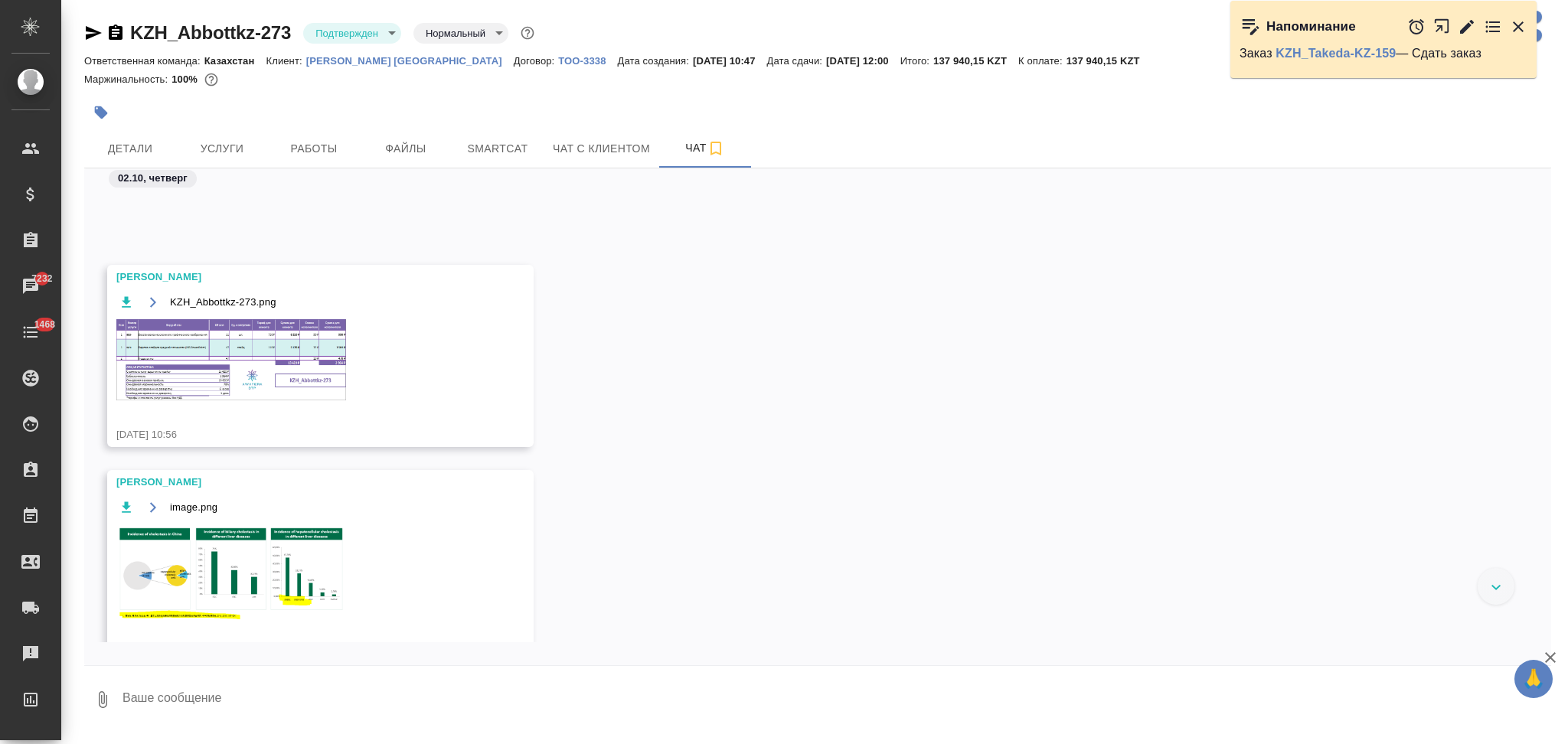
scroll to position [137, 0]
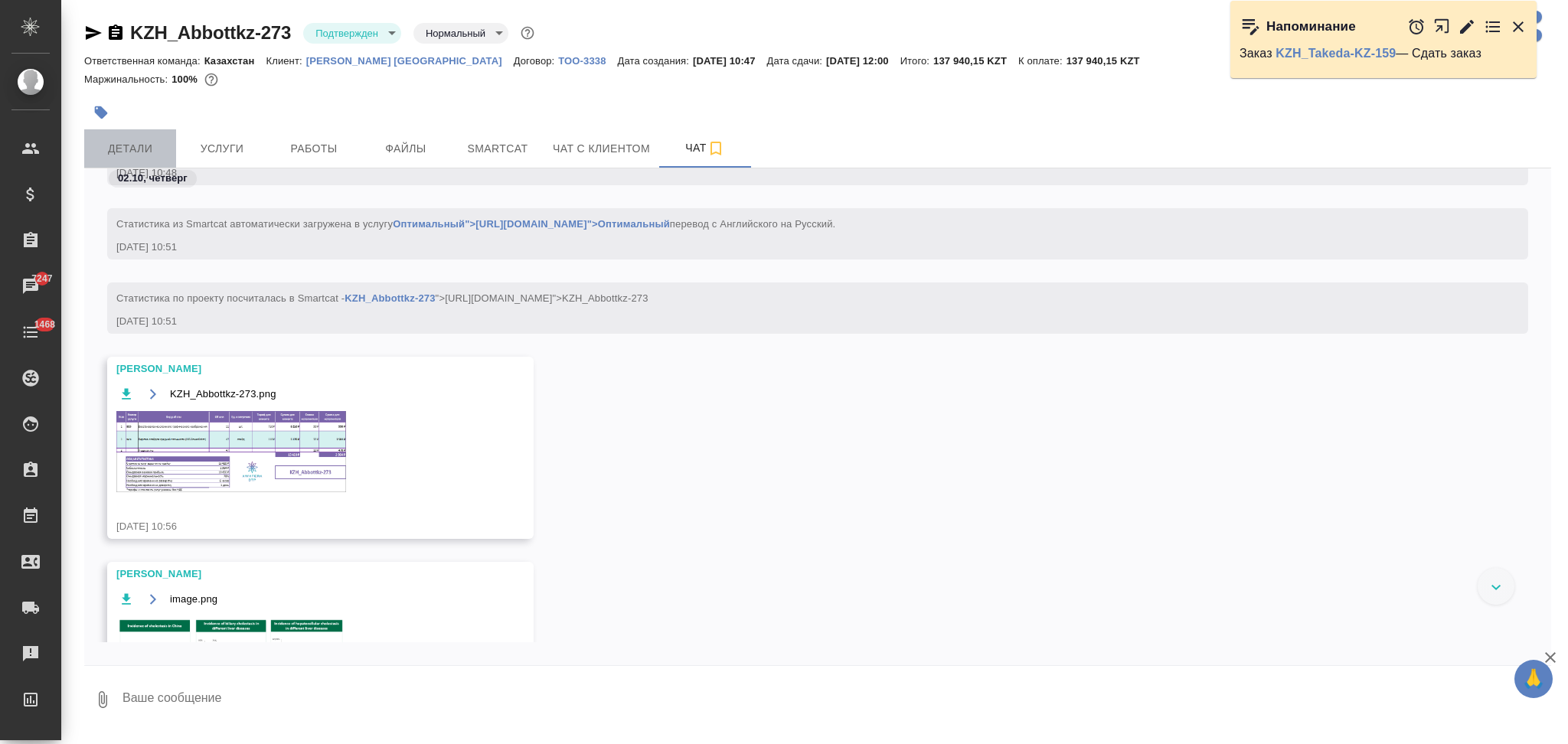
click at [142, 138] on button "Детали" at bounding box center [130, 148] width 92 height 38
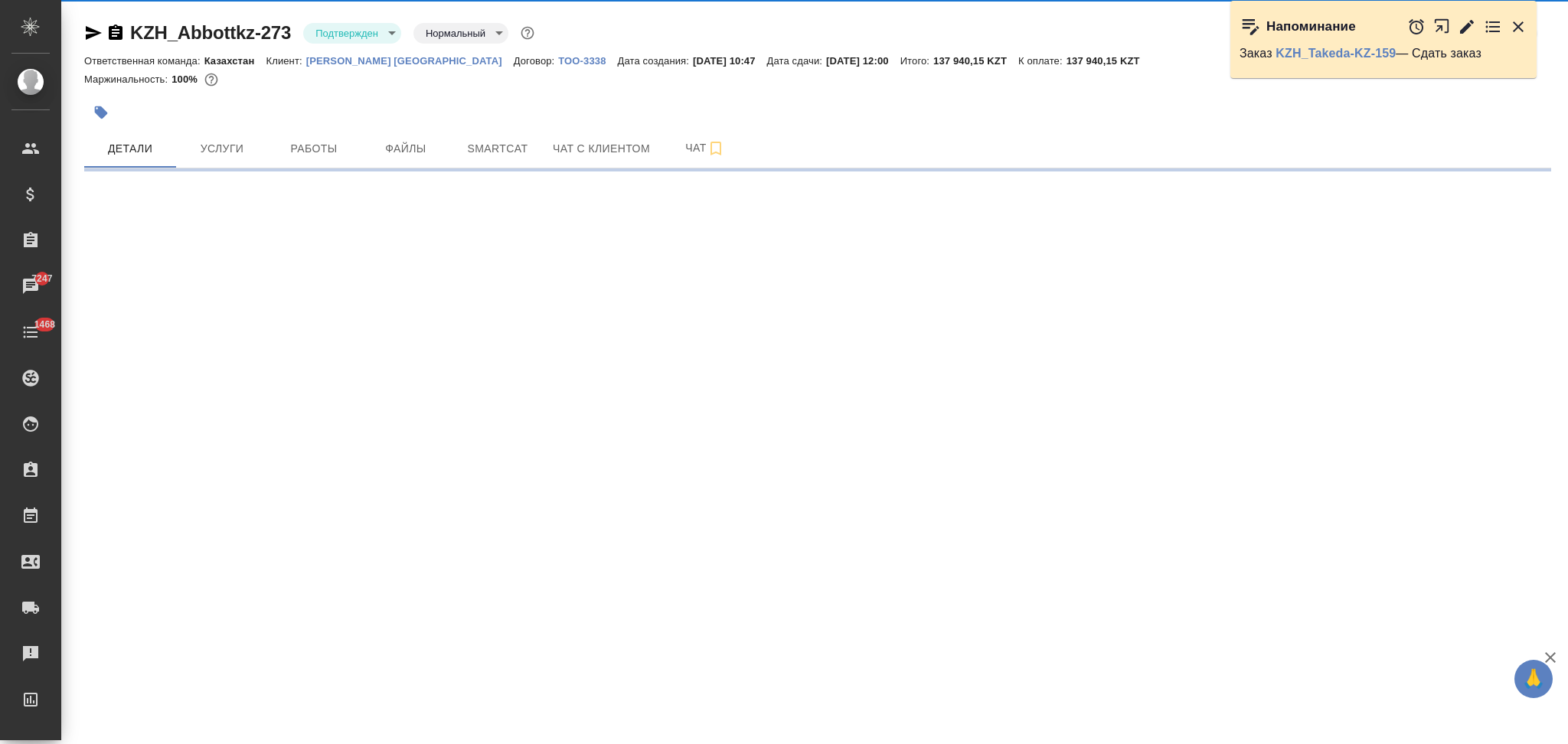
select select "RU"
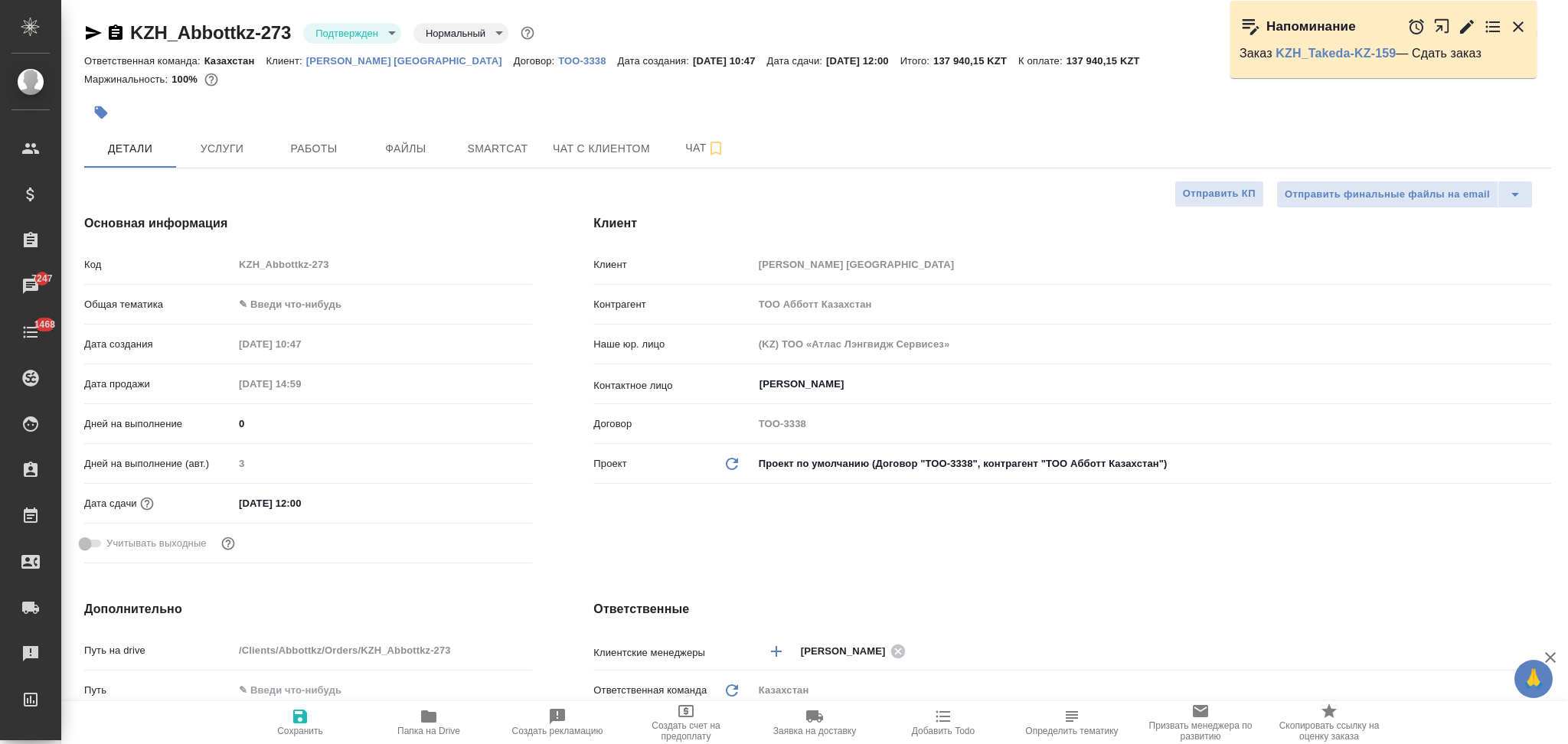
type textarea "x"
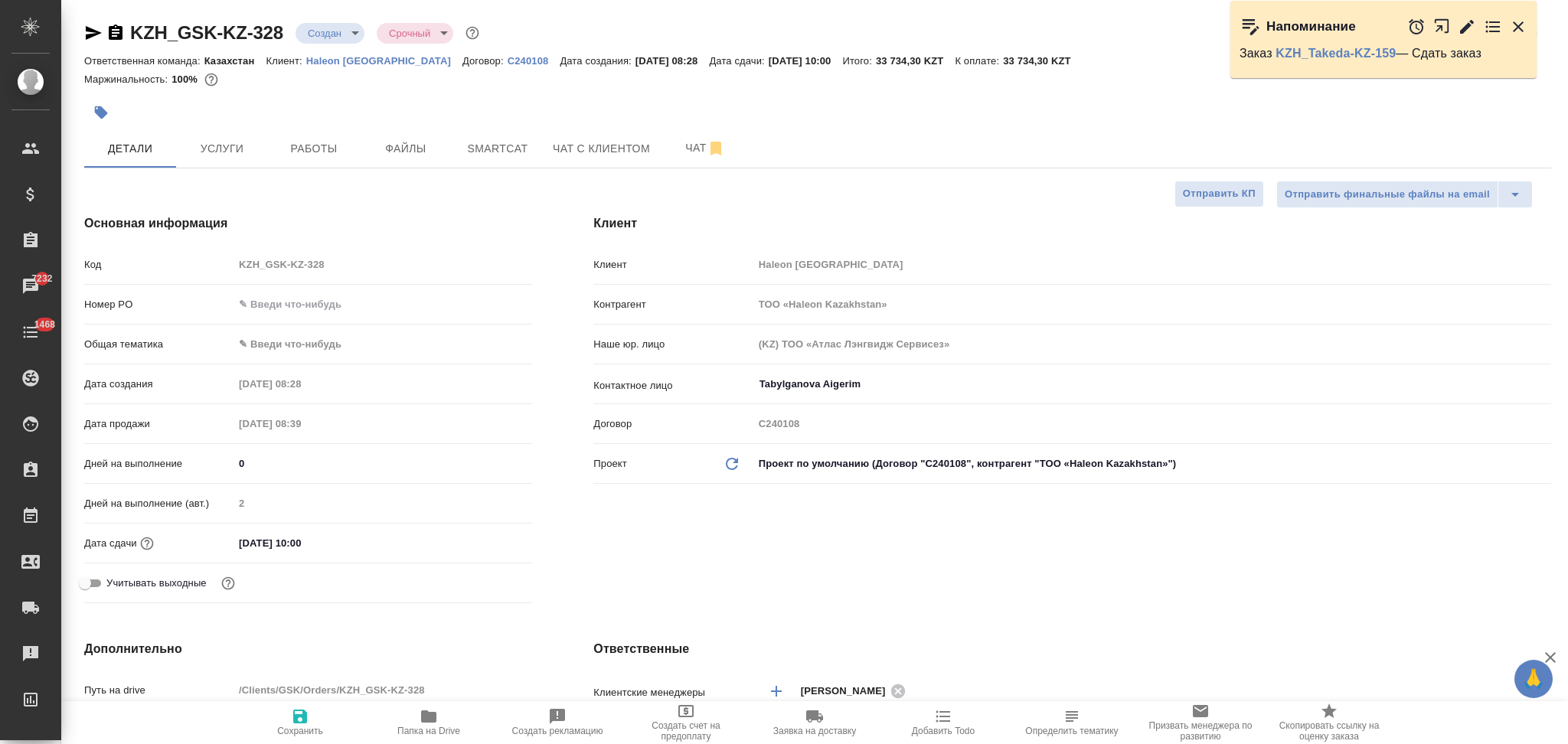
select select "RU"
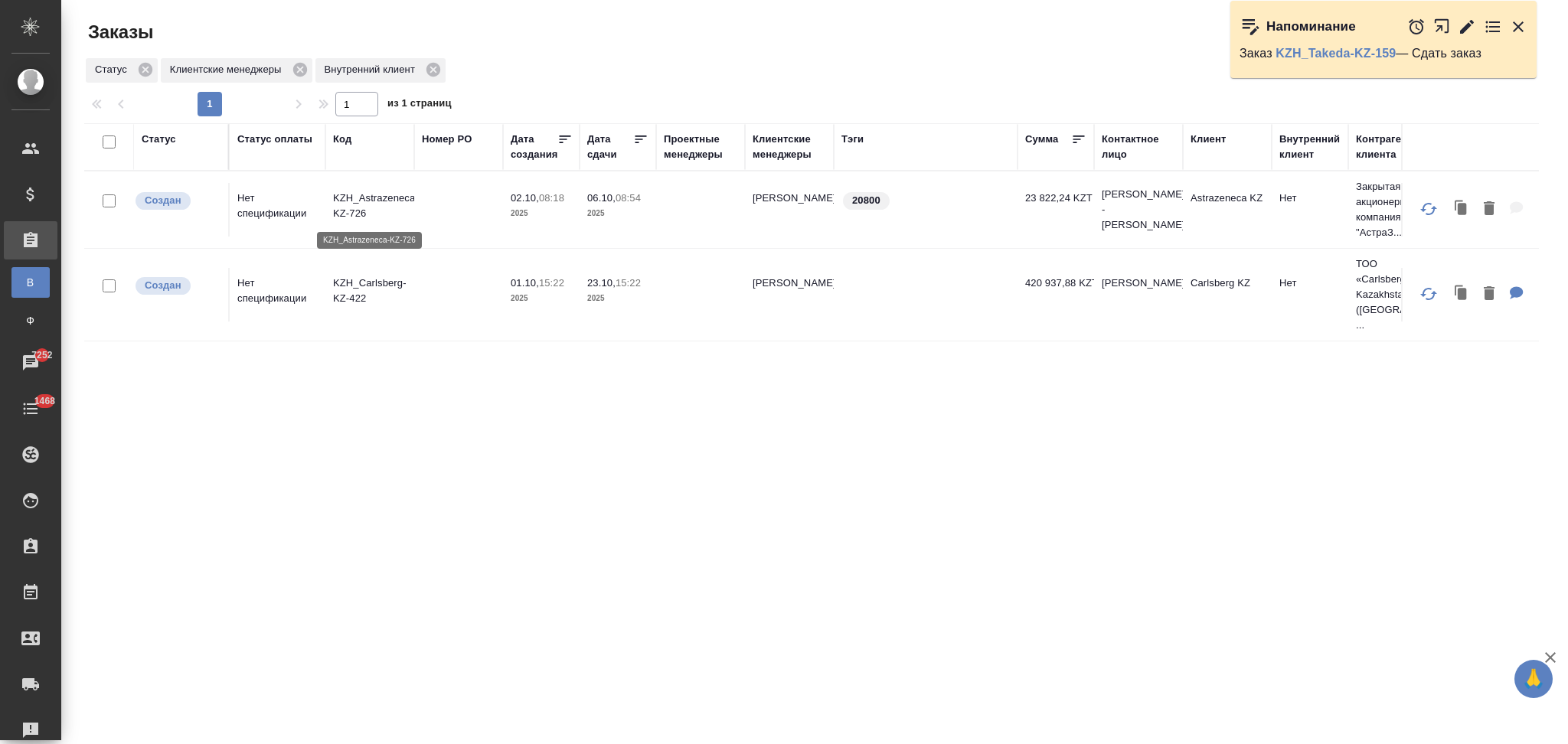
click at [376, 197] on p "KZH_Astrazeneca-KZ-726" at bounding box center [370, 206] width 74 height 31
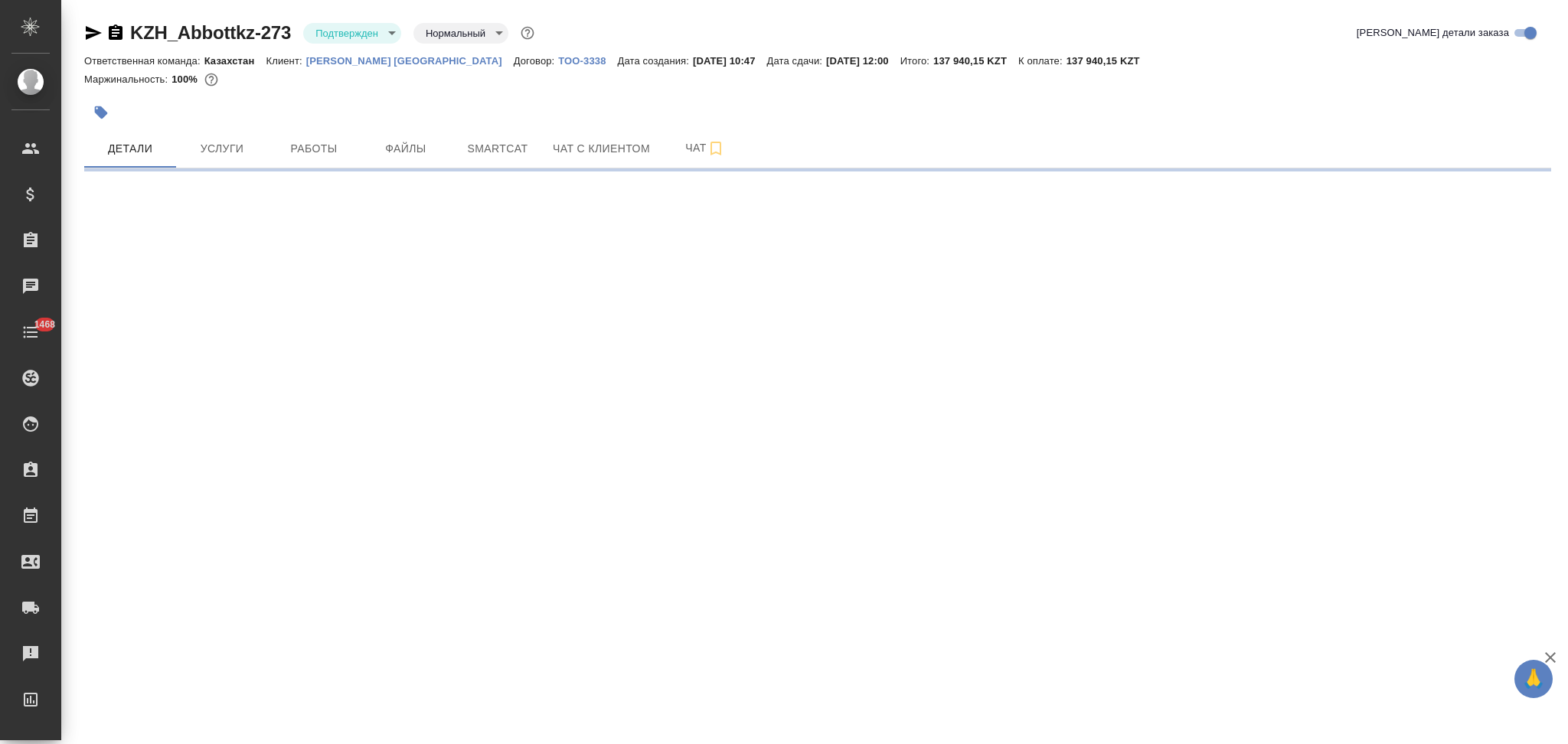
select select "RU"
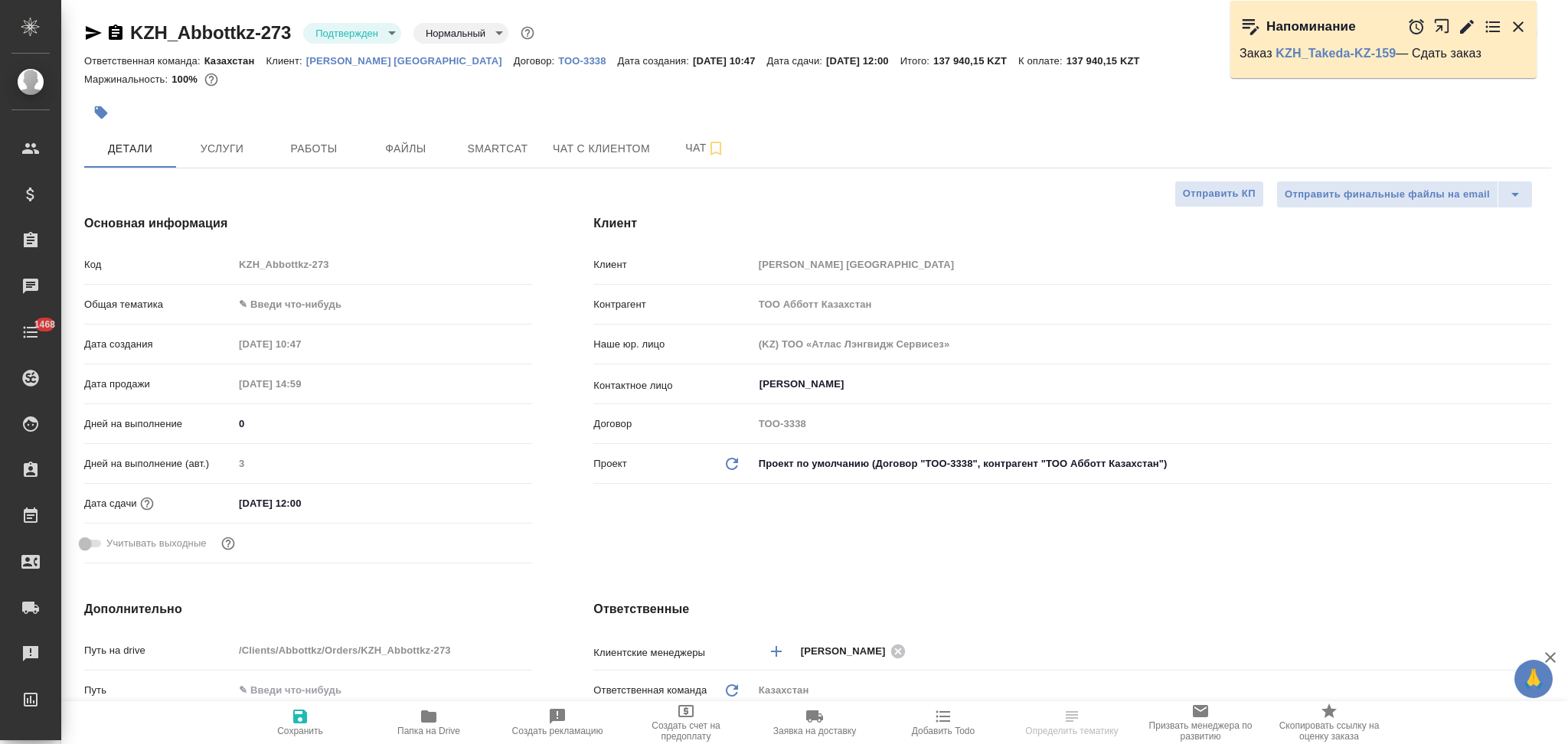
type textarea "x"
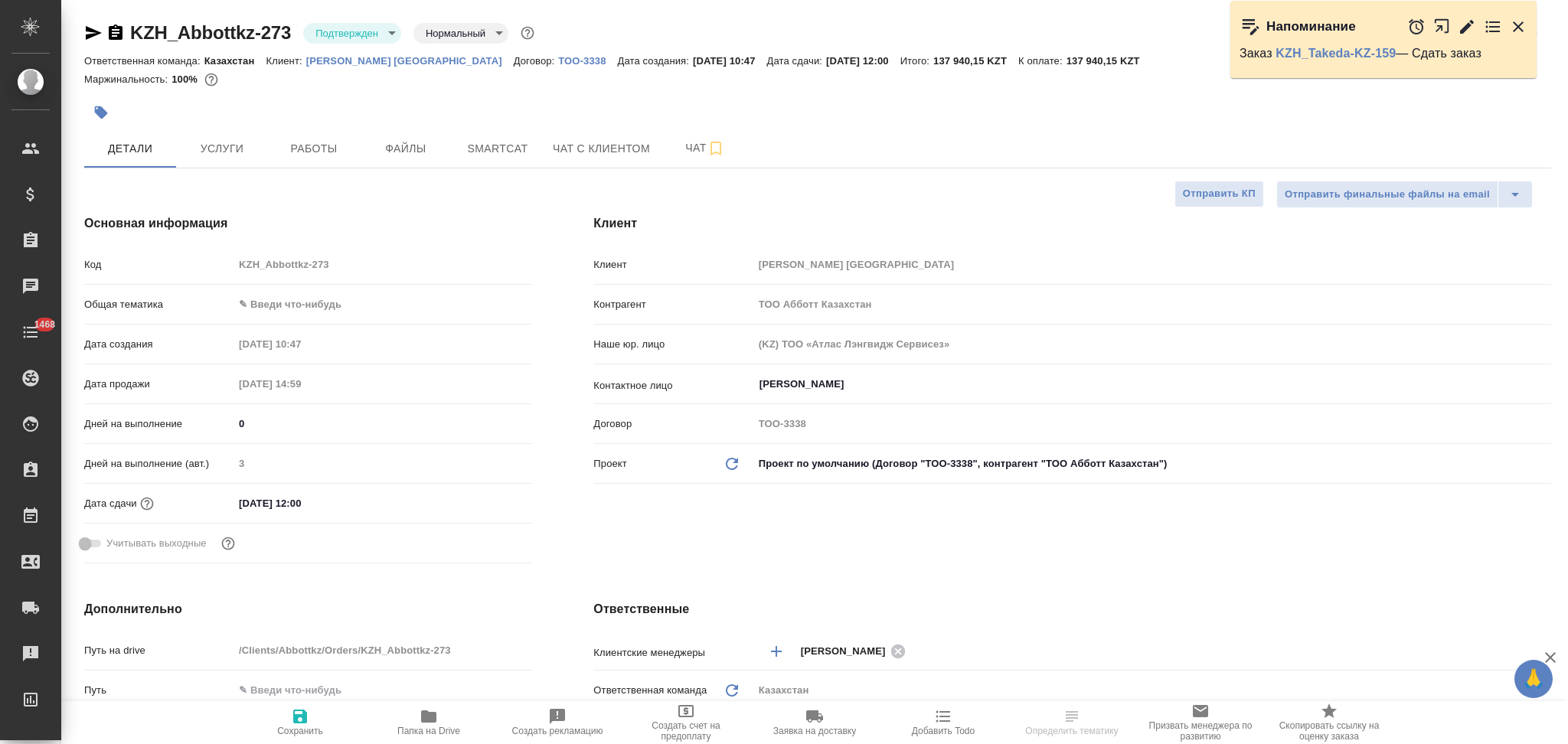
type textarea "x"
click at [689, 146] on span "Чат" at bounding box center [705, 148] width 74 height 19
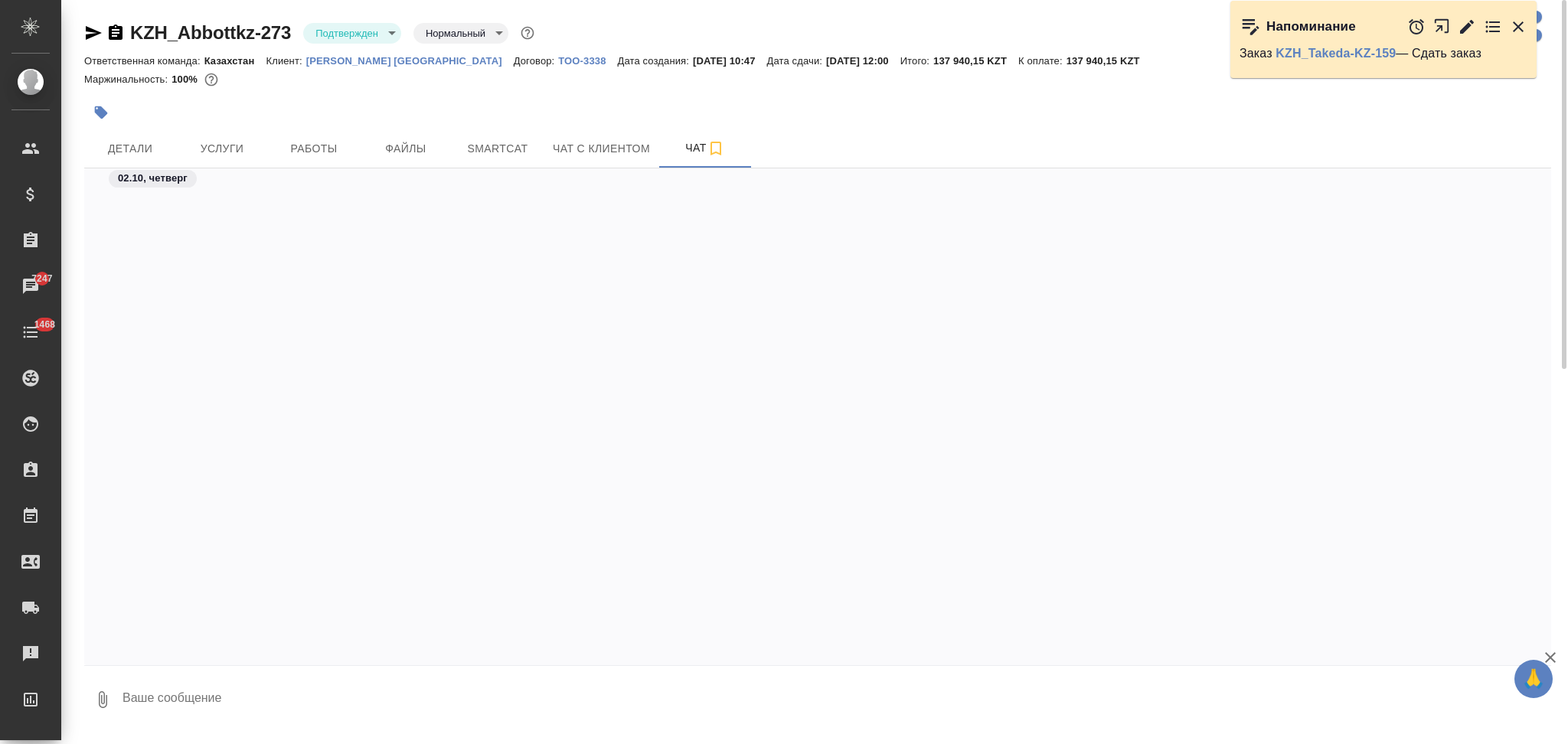
scroll to position [1431, 0]
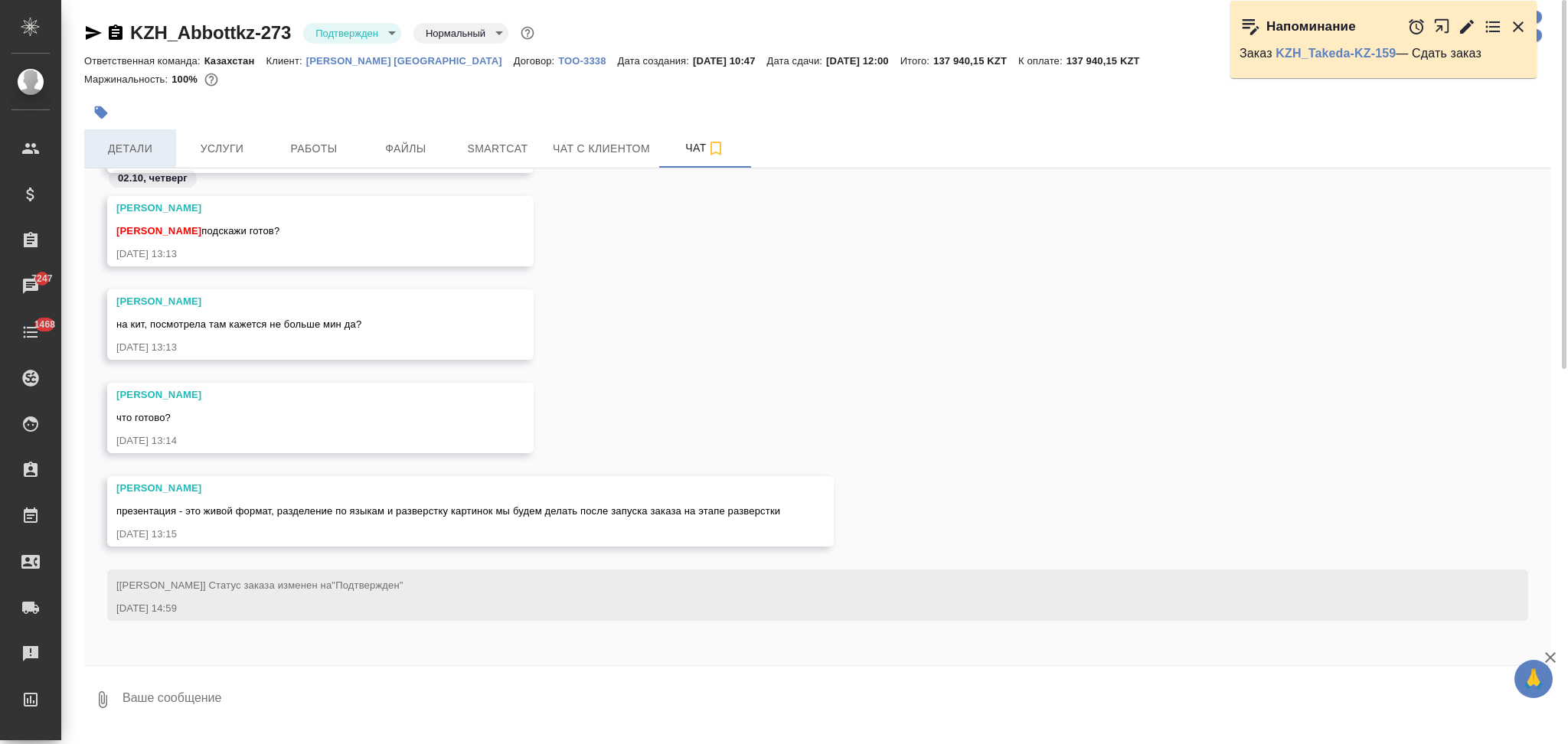
click at [126, 140] on span "Детали" at bounding box center [131, 149] width 74 height 19
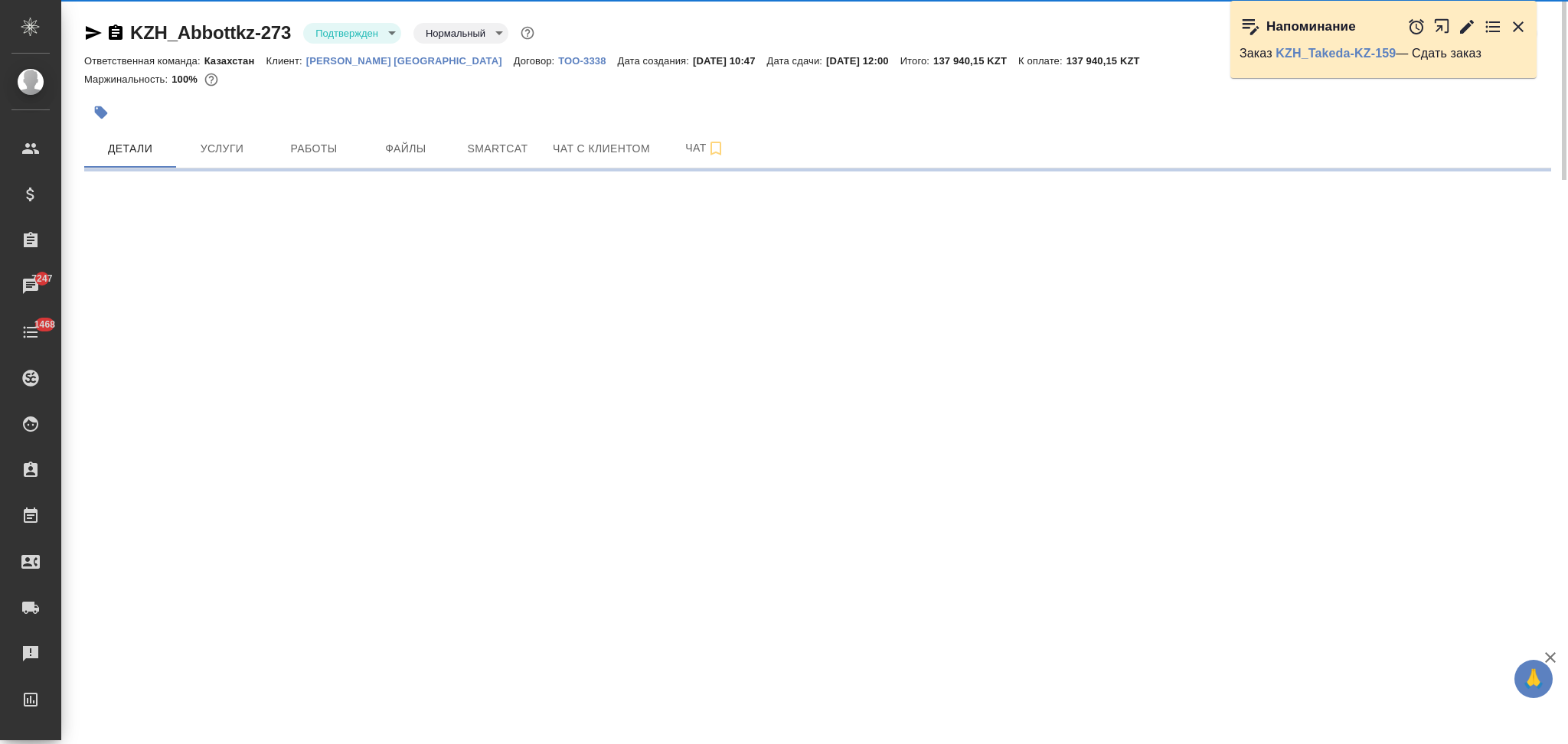
select select "RU"
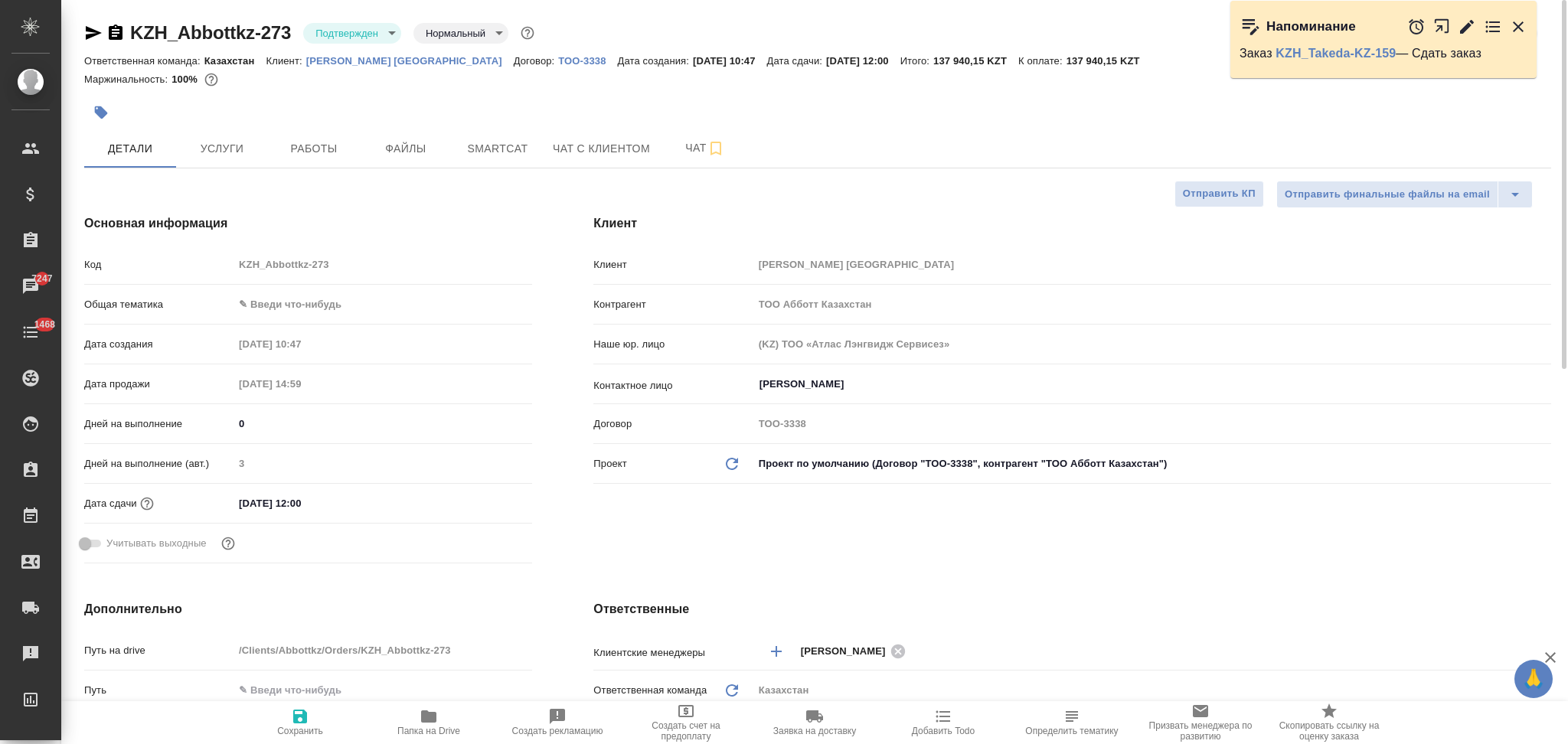
type textarea "x"
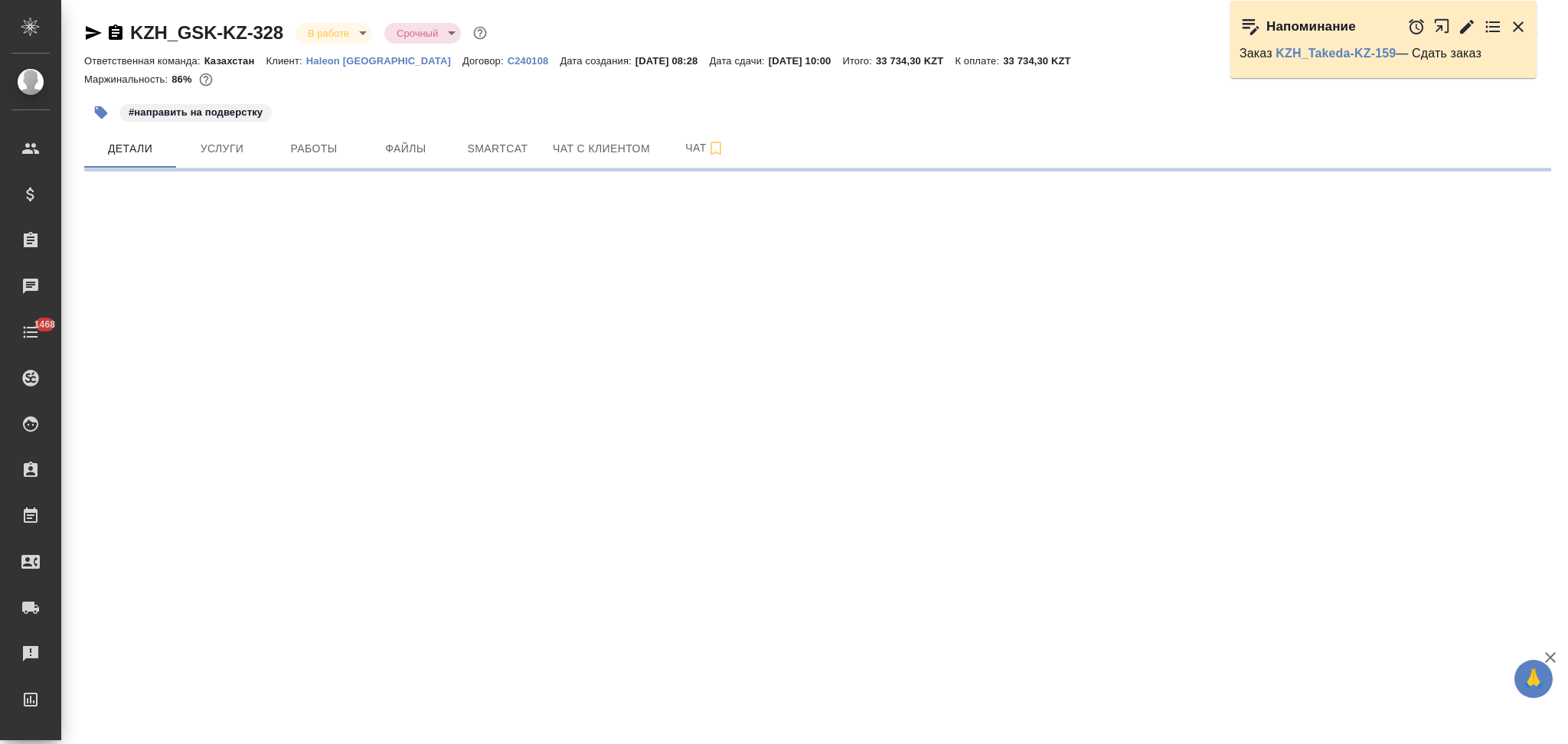
select select "RU"
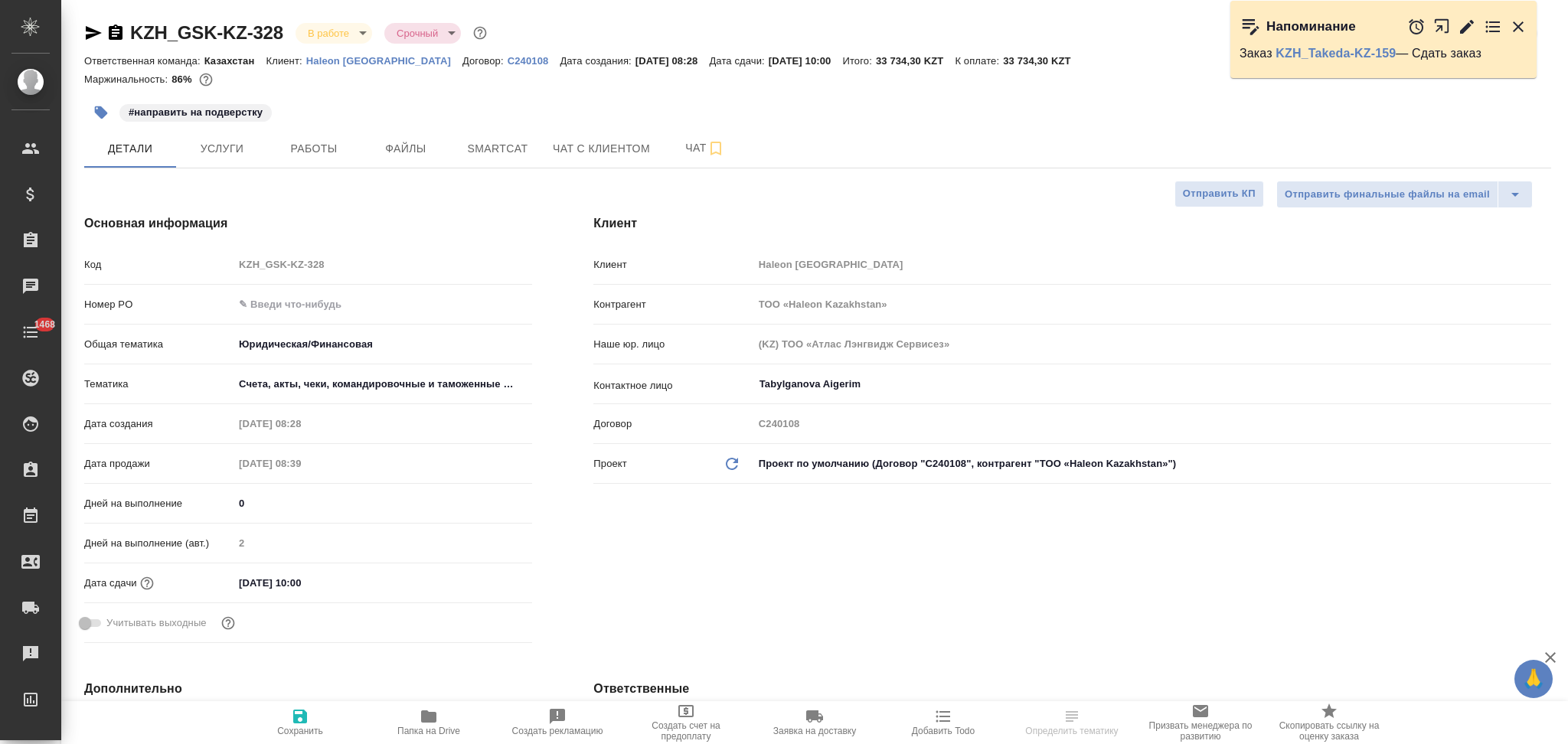
type textarea "x"
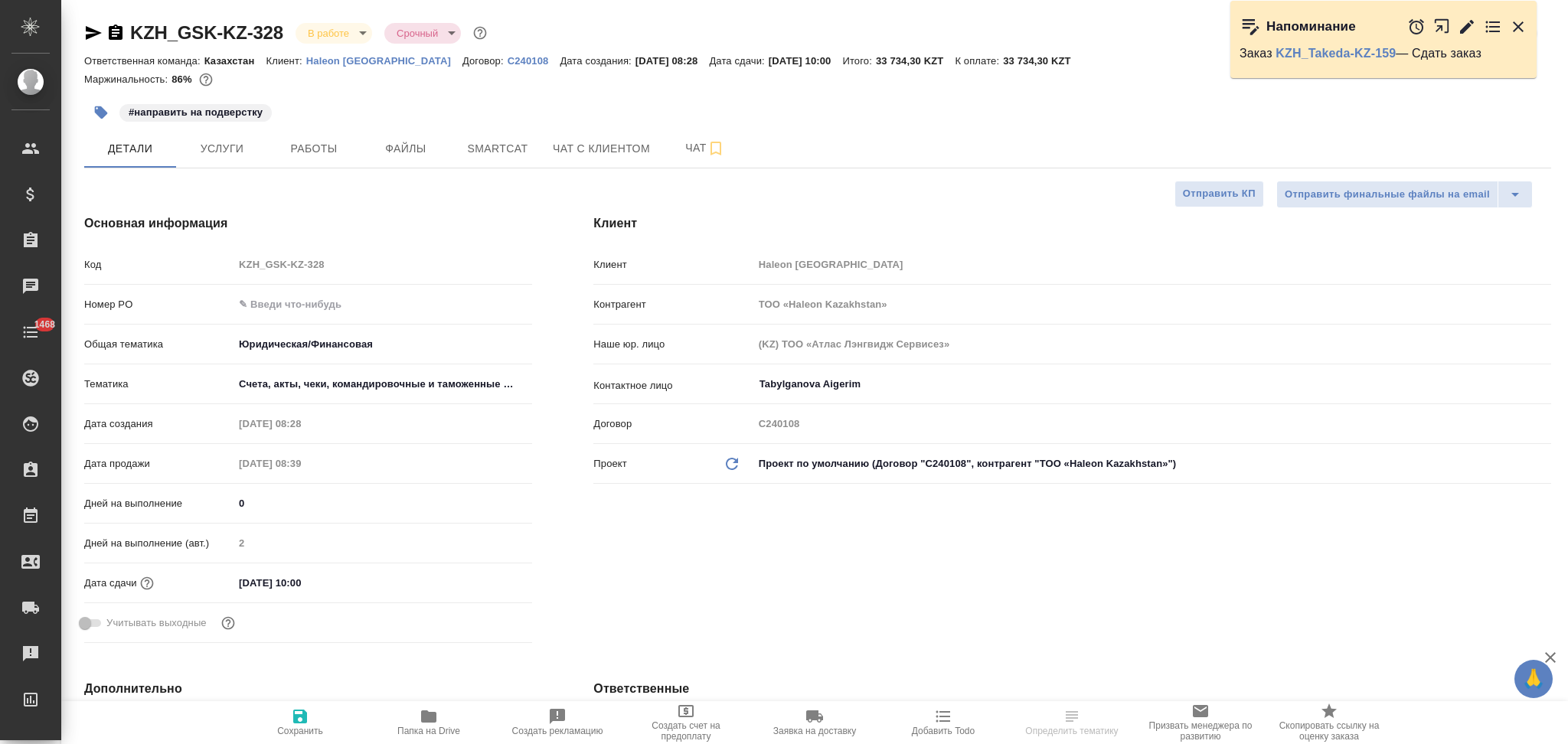
type textarea "x"
click at [498, 150] on span "Smartcat" at bounding box center [498, 149] width 74 height 19
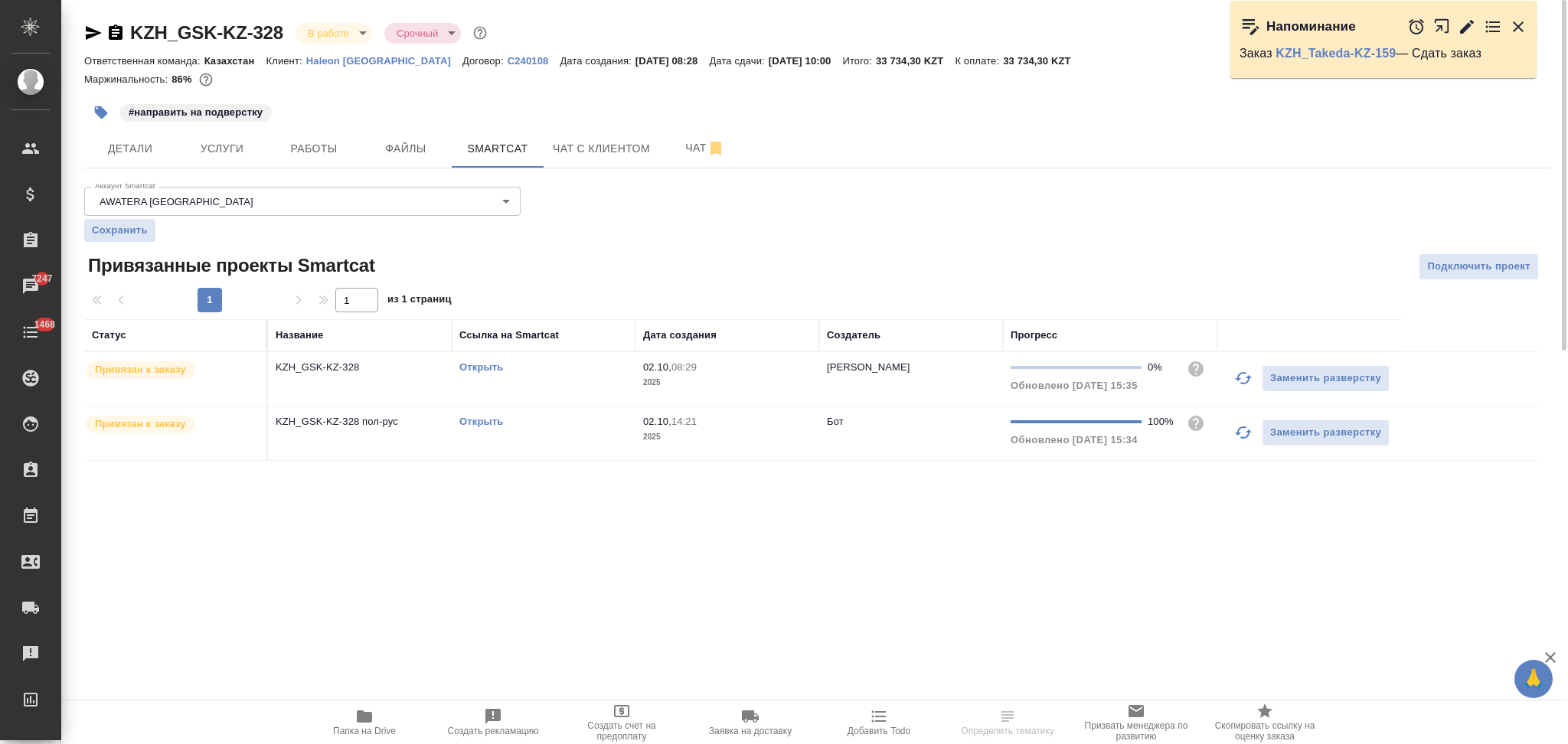
click at [484, 369] on link "Открыть" at bounding box center [481, 367] width 43 height 12
click at [469, 423] on link "Открыть" at bounding box center [481, 421] width 43 height 12
click at [140, 142] on span "Детали" at bounding box center [131, 149] width 74 height 19
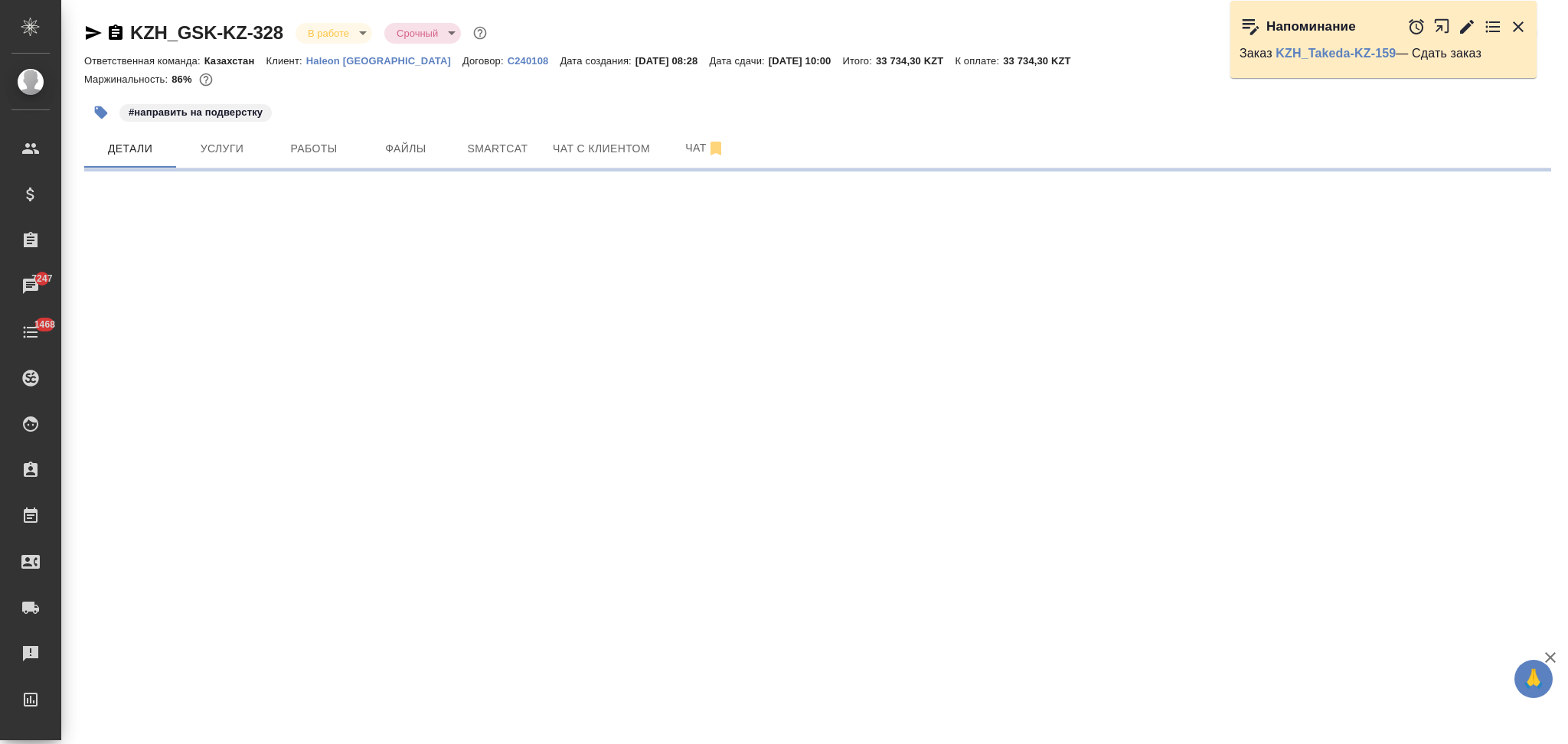
select select "RU"
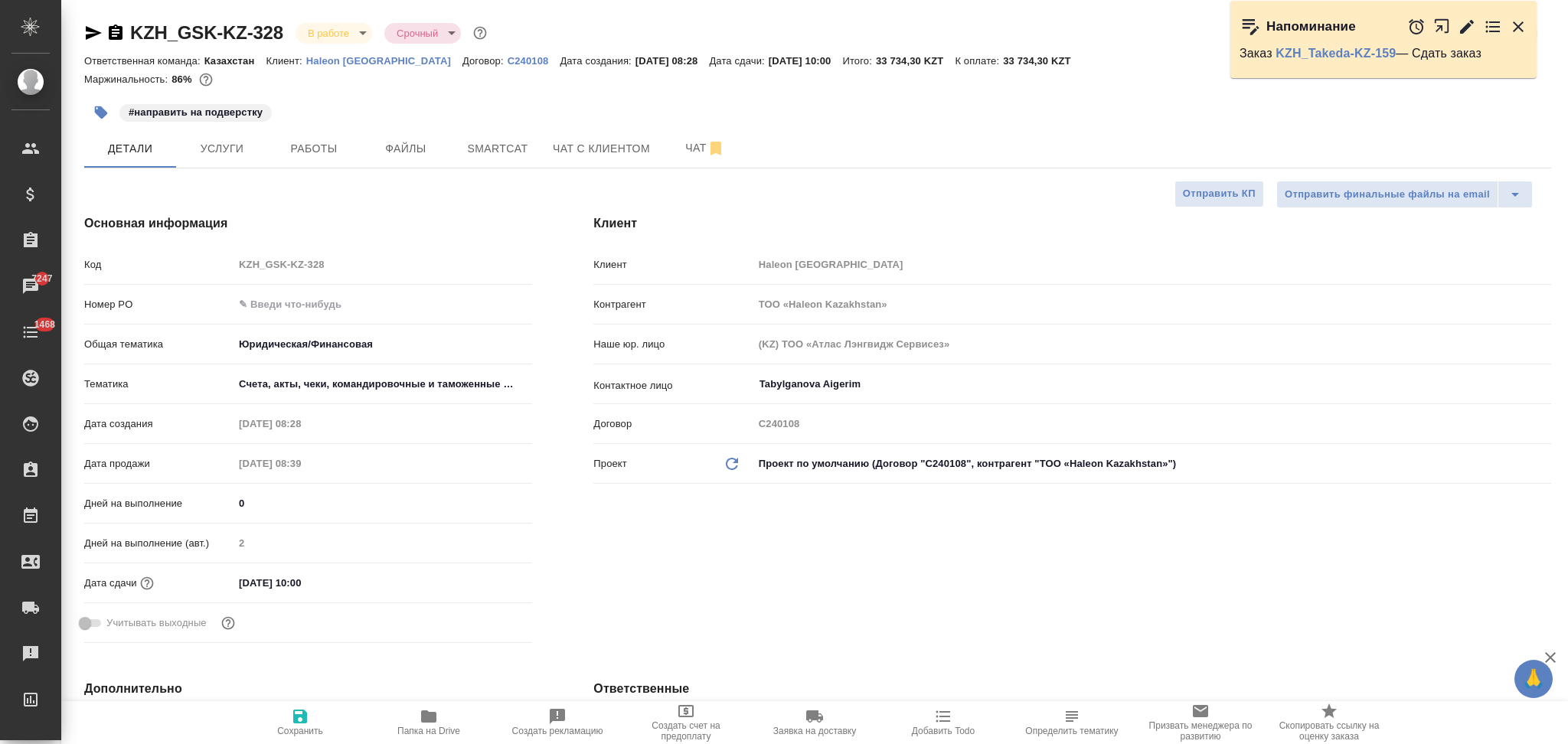
type textarea "x"
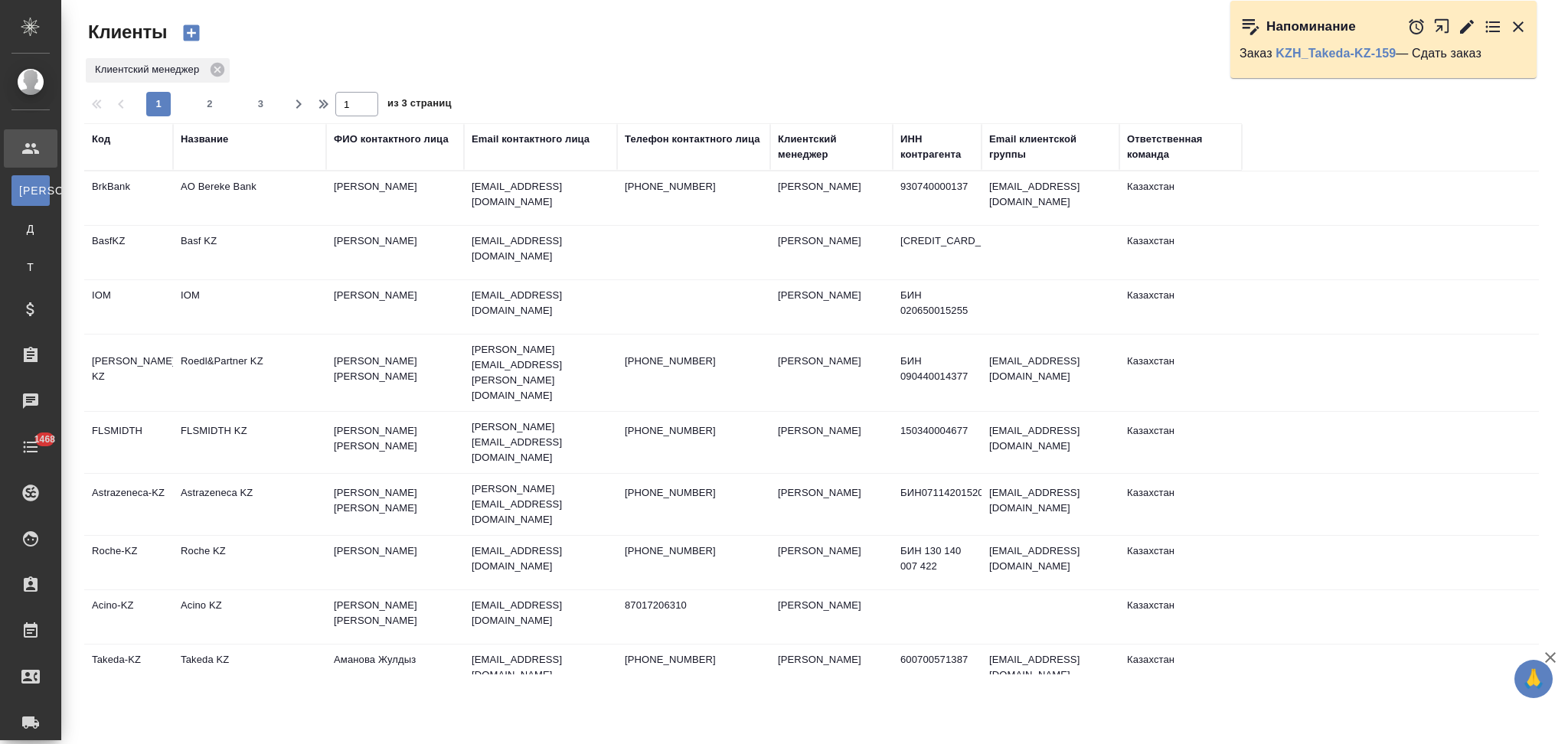
select select "RU"
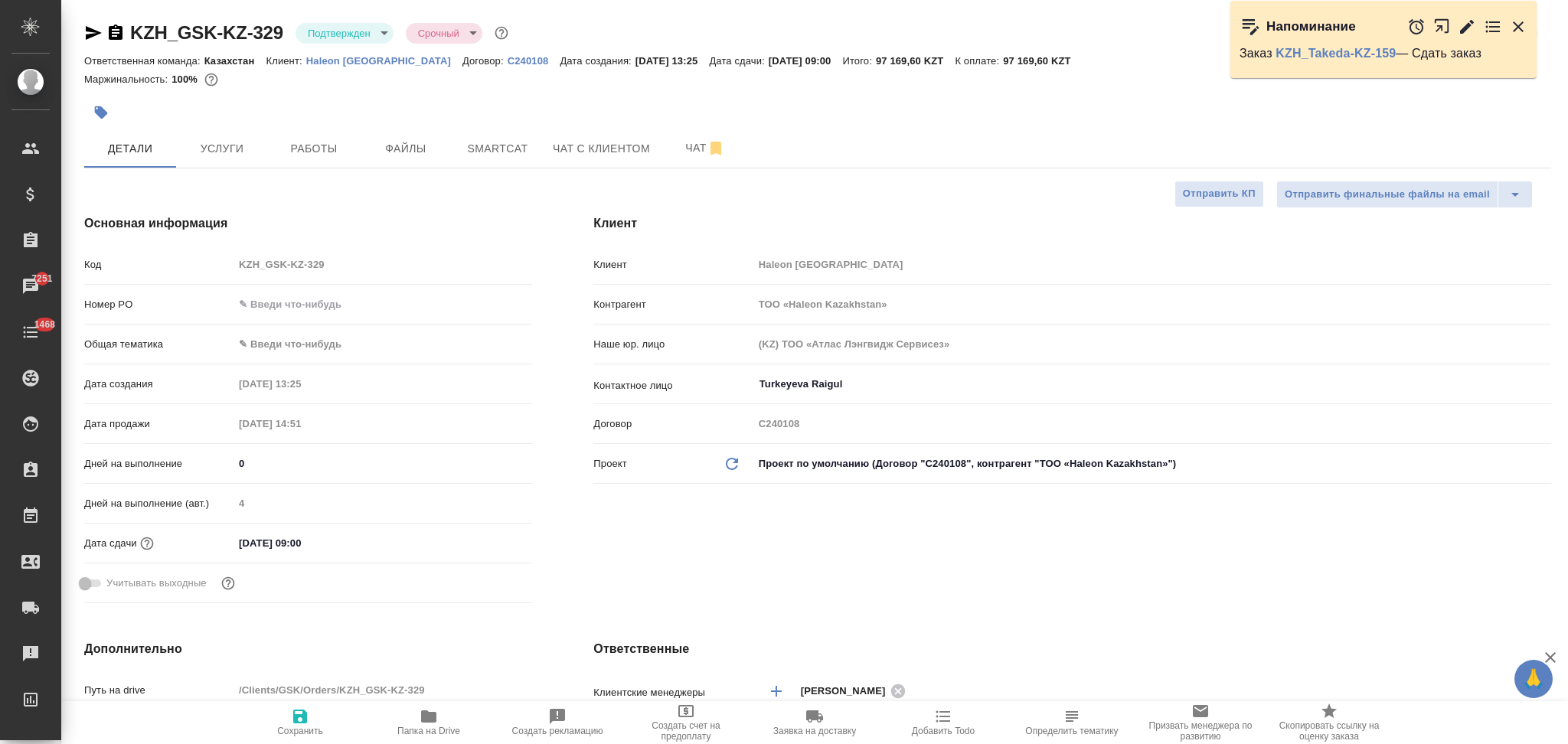
select select "RU"
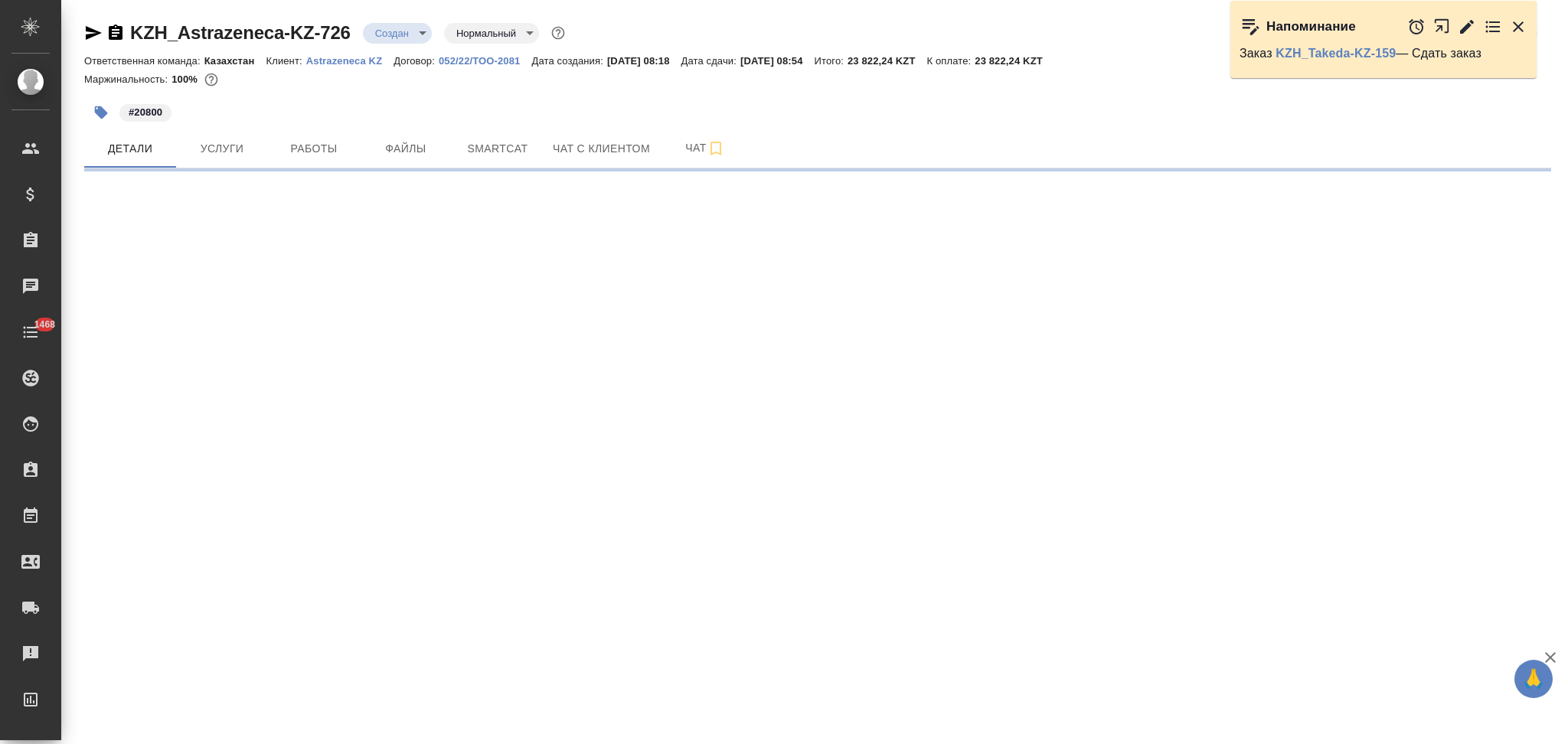
select select "RU"
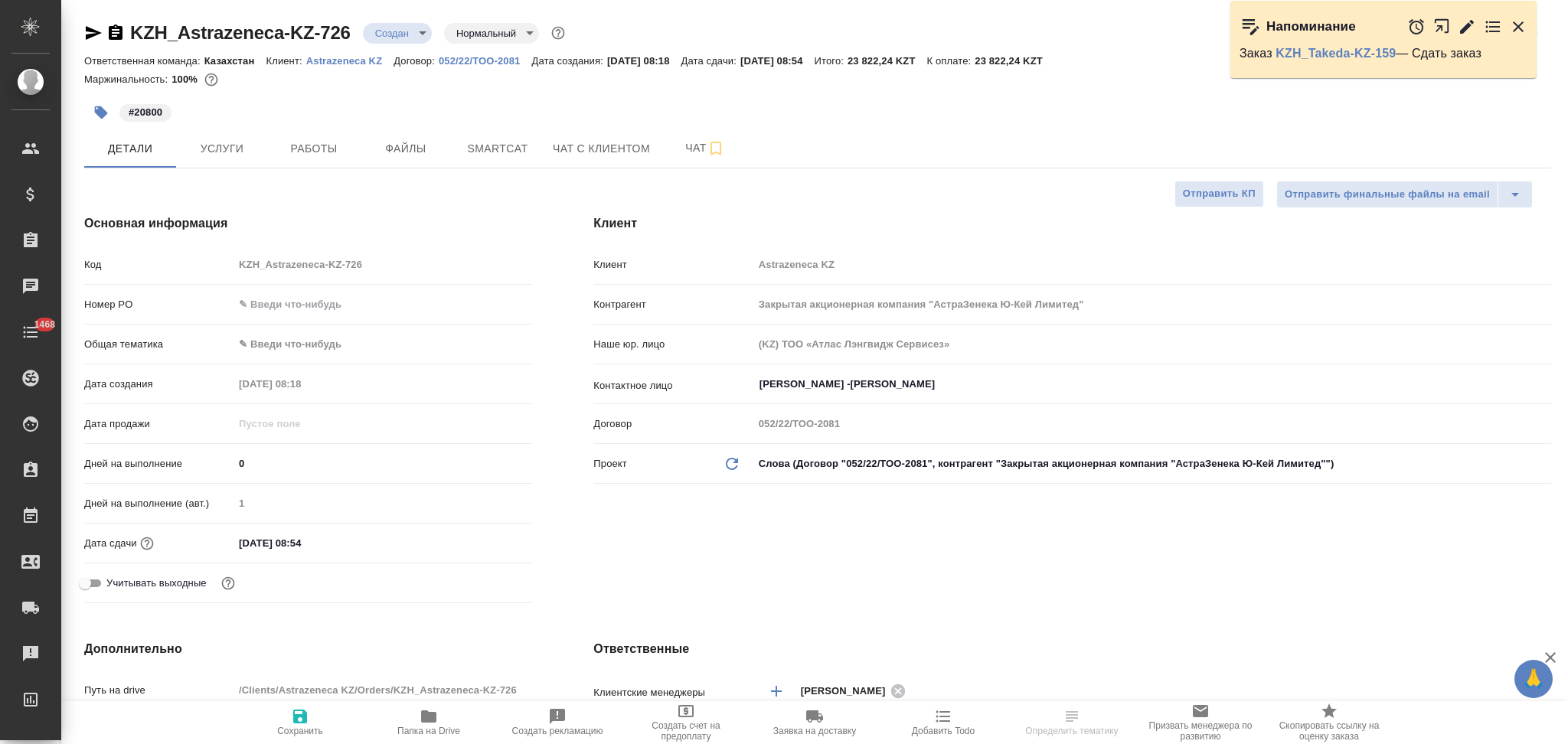
type textarea "x"
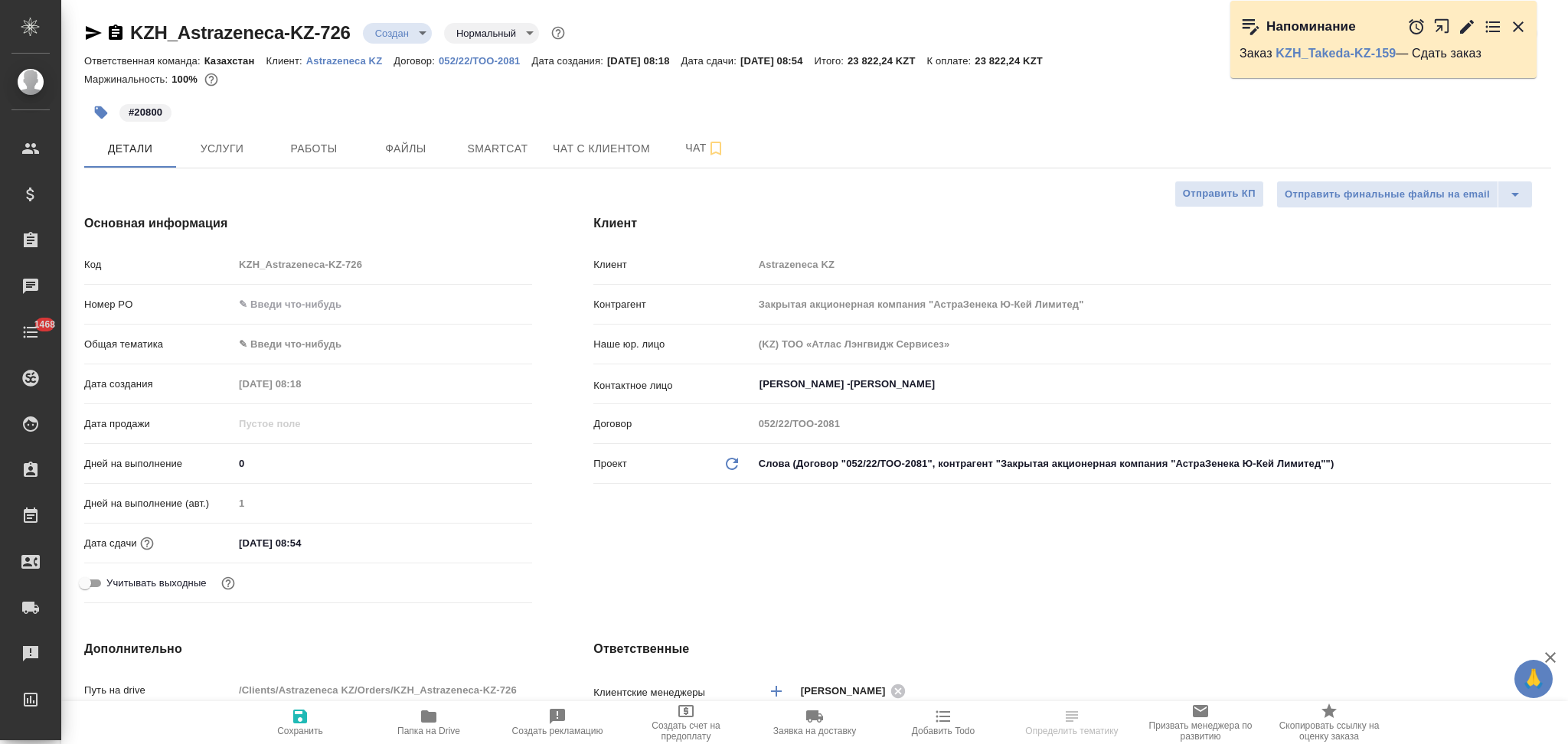
type textarea "x"
type input "Журавлев Денис"
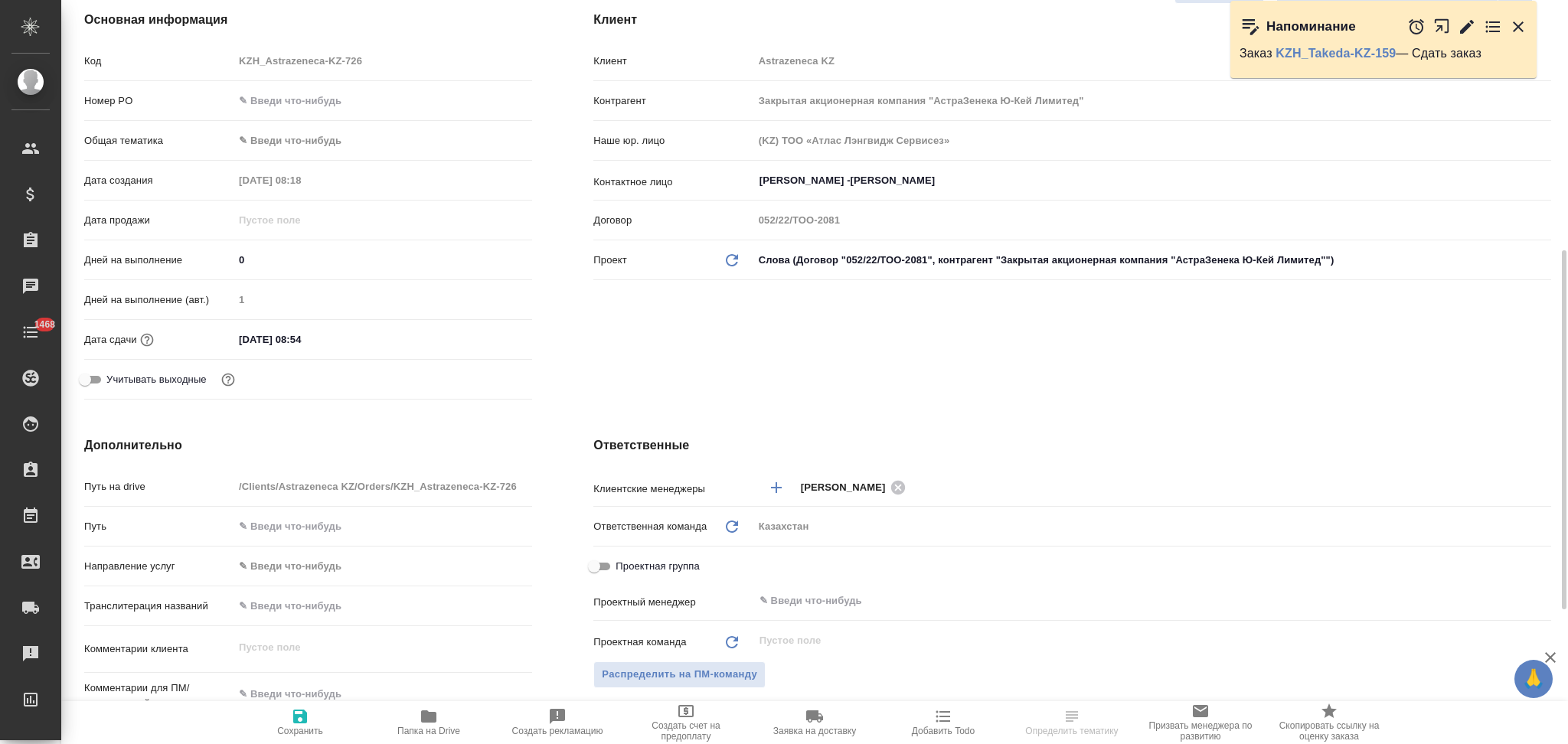
scroll to position [307, 0]
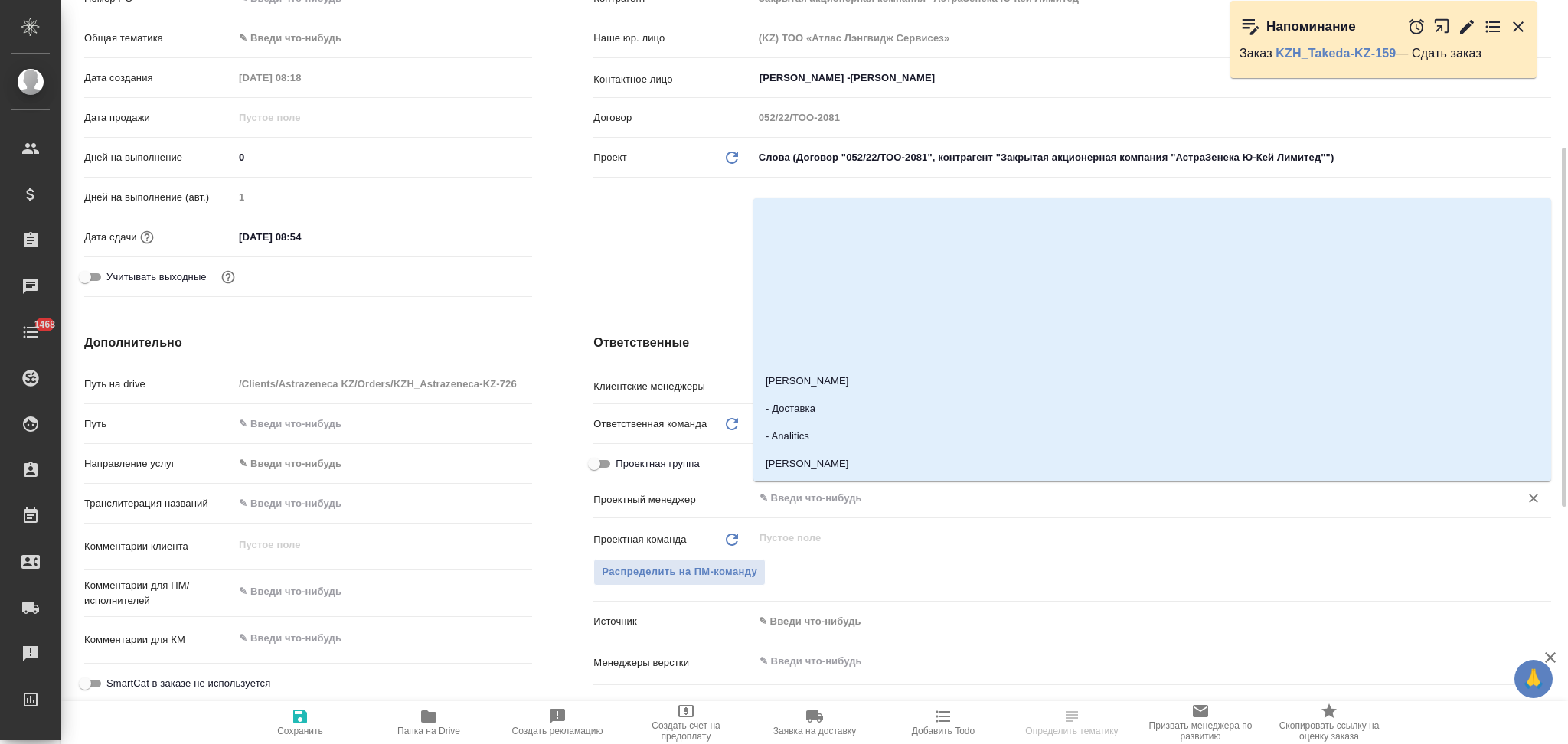
click at [810, 500] on input "text" at bounding box center [1126, 498] width 738 height 18
type input "асл"
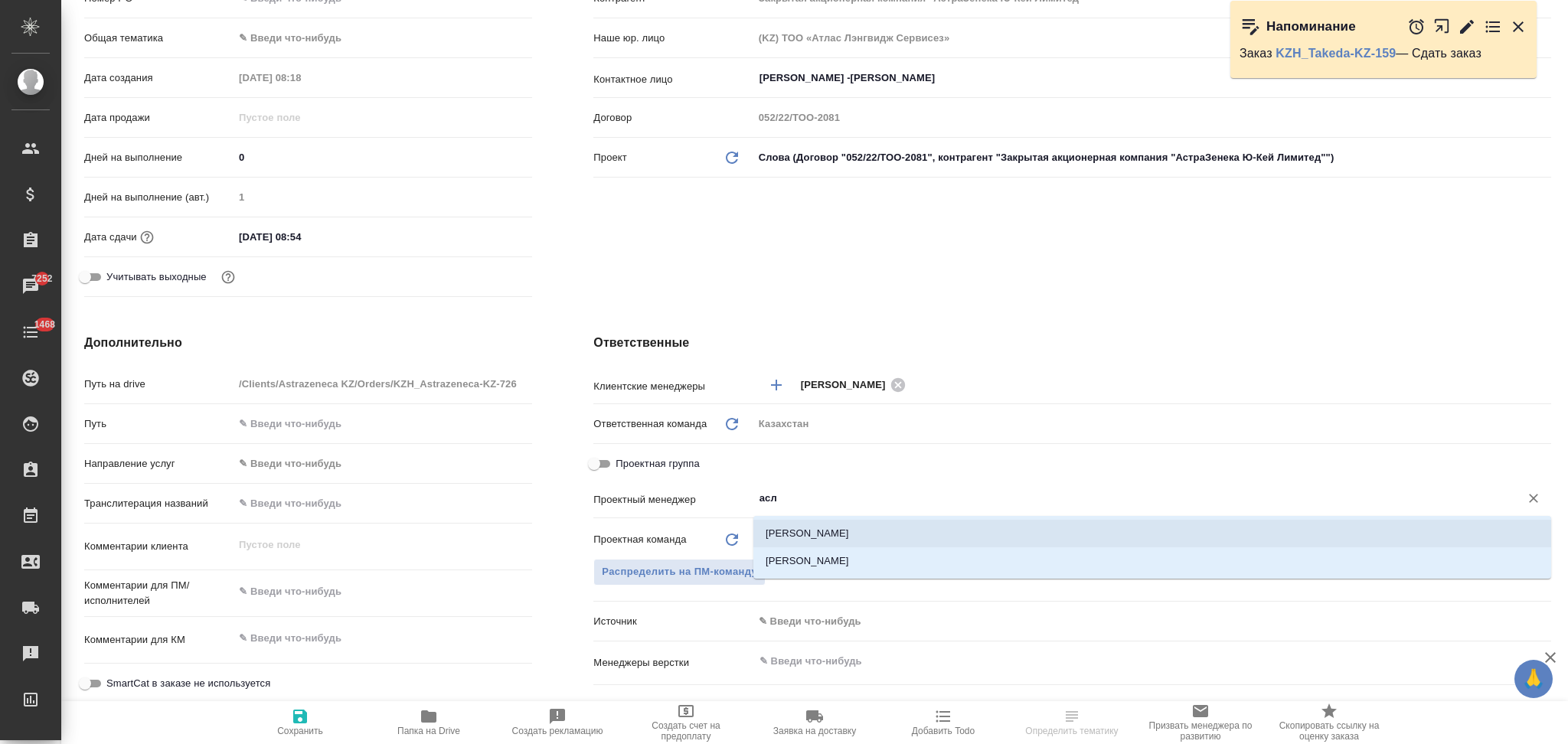
click at [811, 537] on li "Асланукова Сати" at bounding box center [1151, 533] width 798 height 28
type textarea "x"
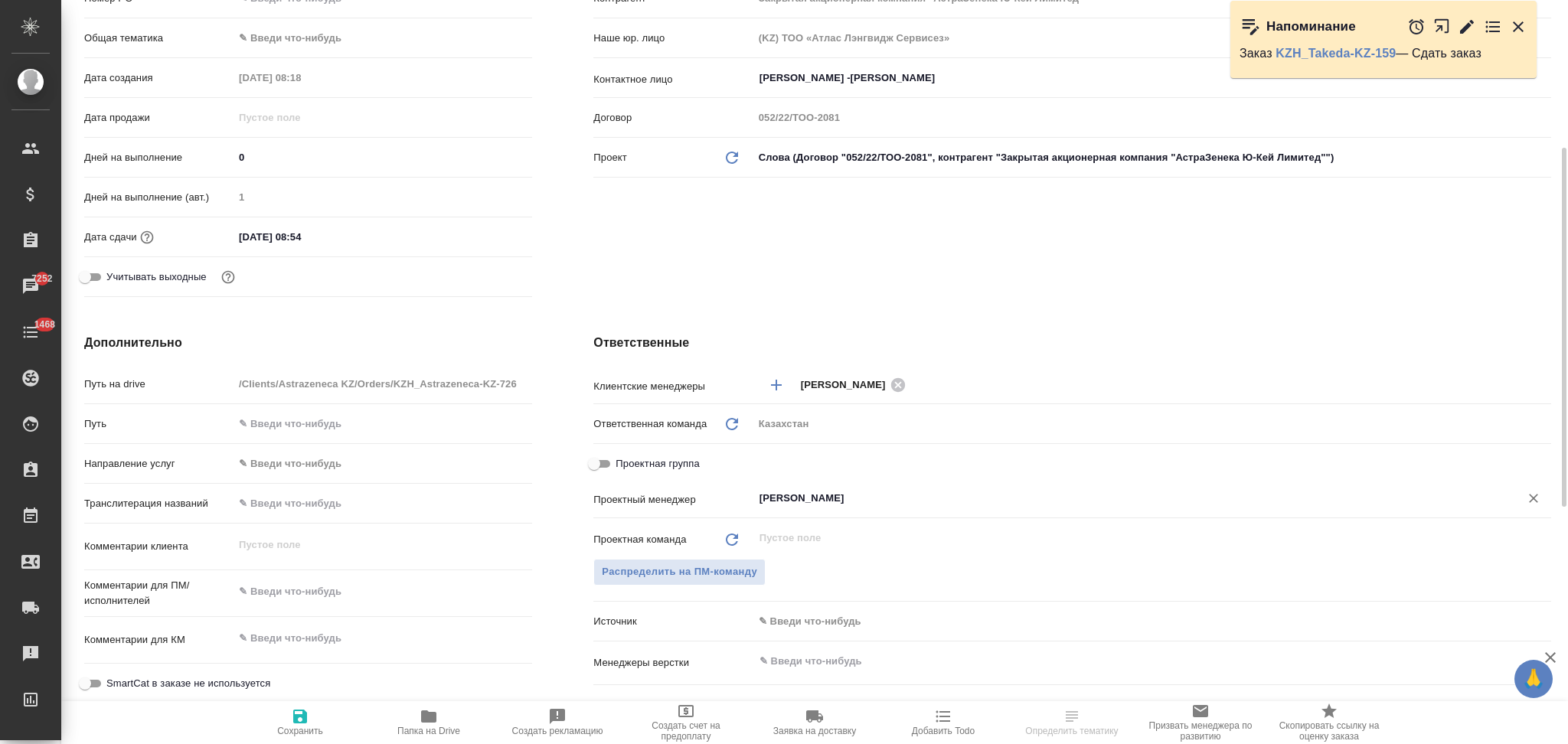
type input "Асланукова Сати"
click at [303, 713] on icon "button" at bounding box center [299, 716] width 14 height 14
type textarea "x"
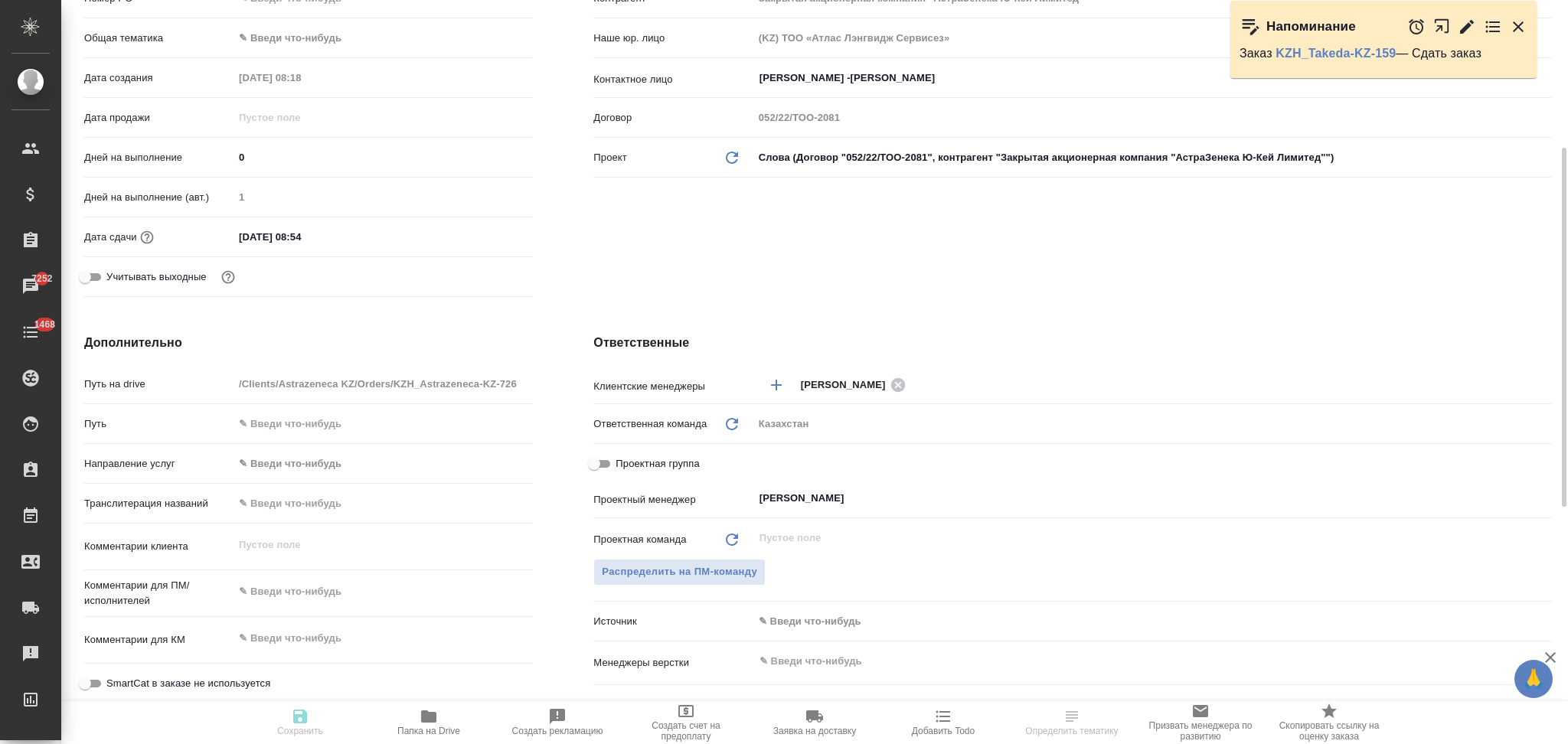
type textarea "x"
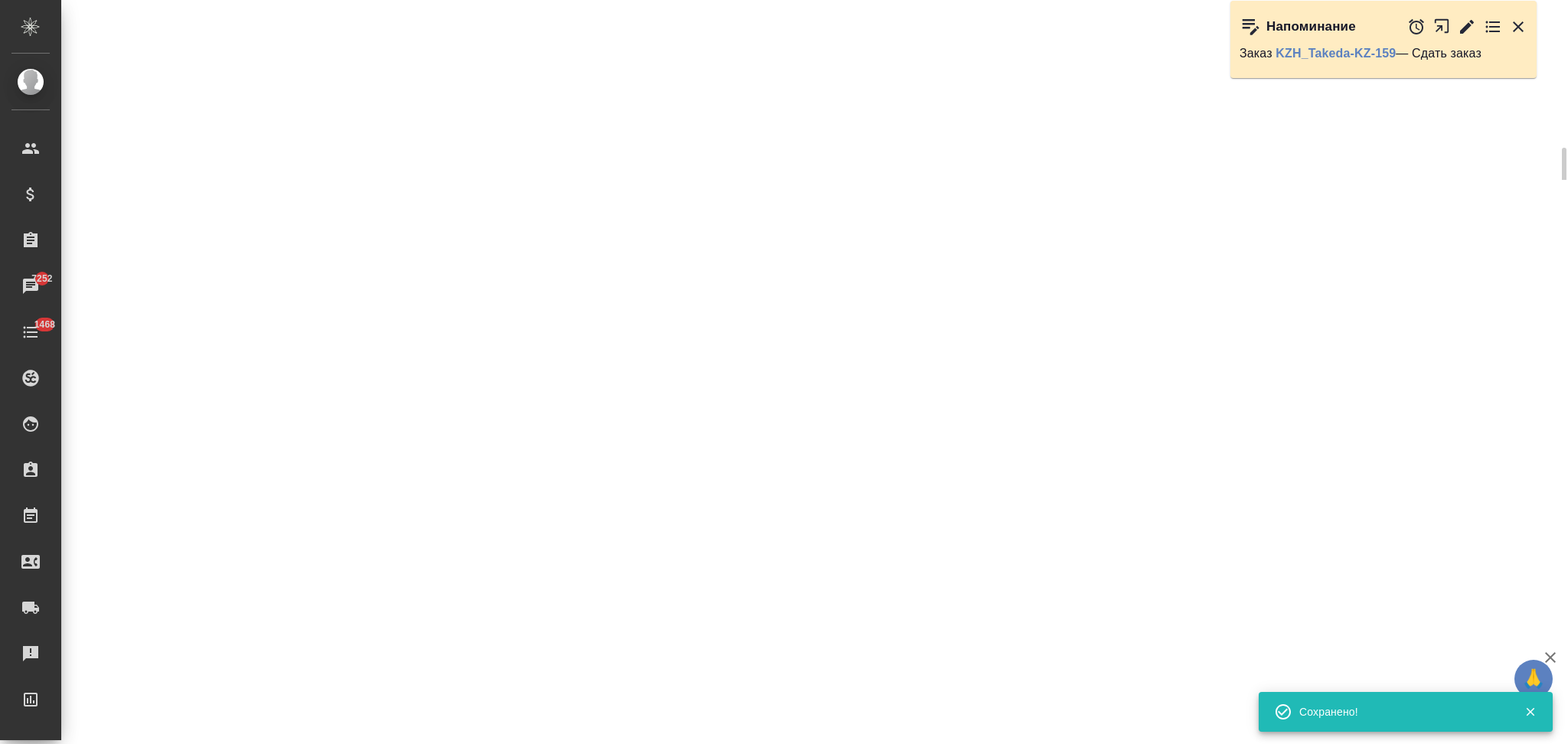
select select "RU"
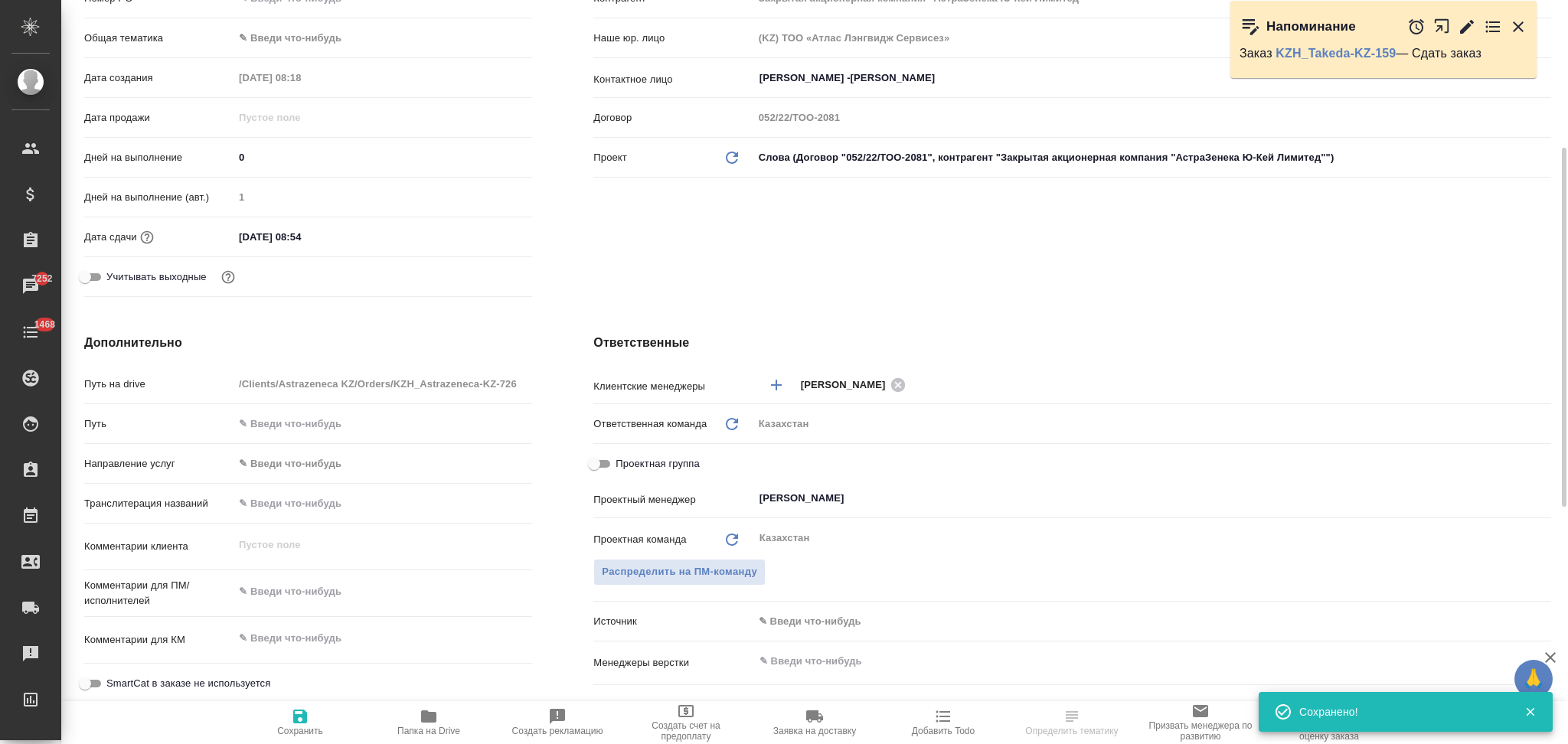
type textarea "x"
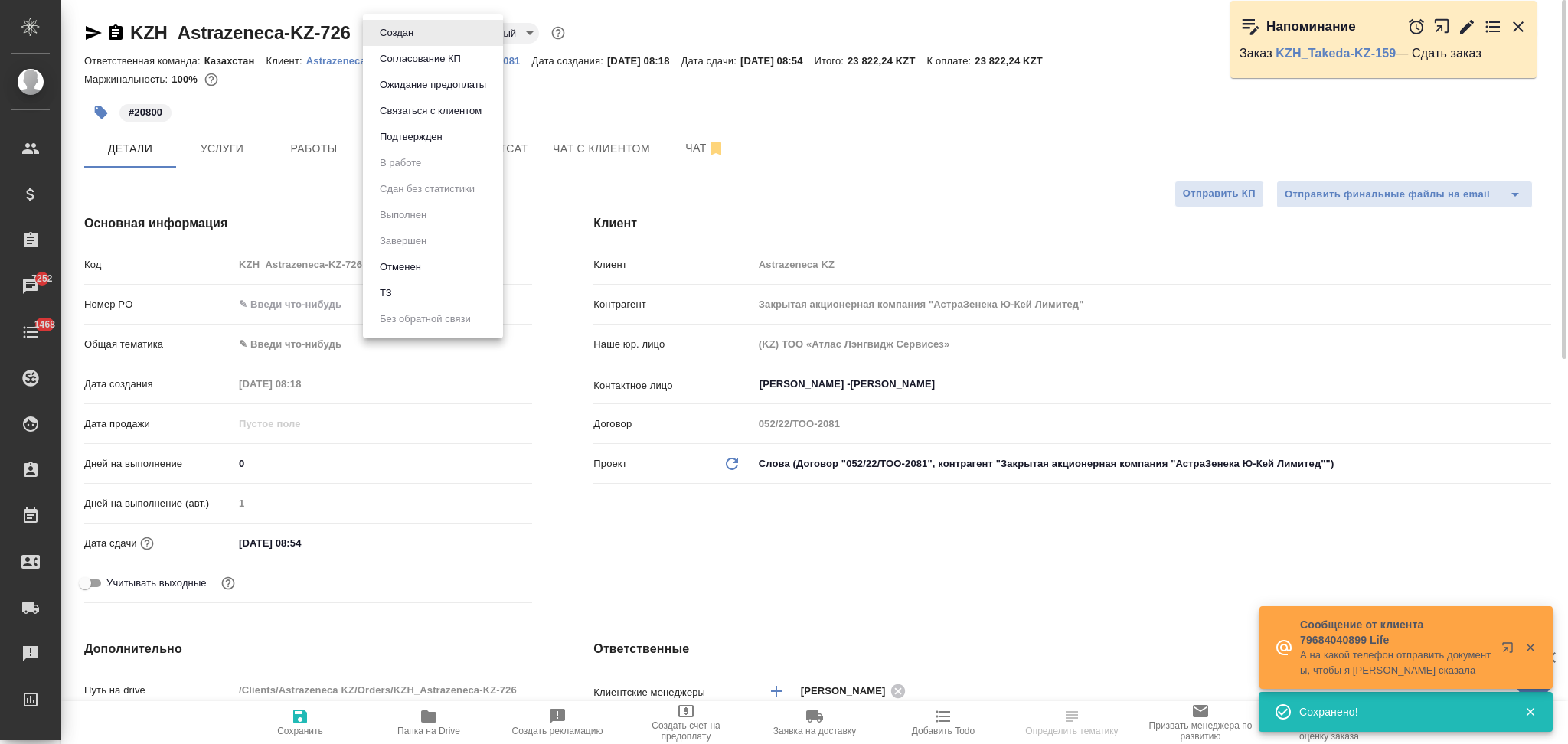
click at [393, 27] on body "🙏 .cls-1 fill:#fff; AWATERA Aslanukova Sati Клиенты Спецификации Заказы 7252 Ча…" at bounding box center [784, 372] width 1568 height 744
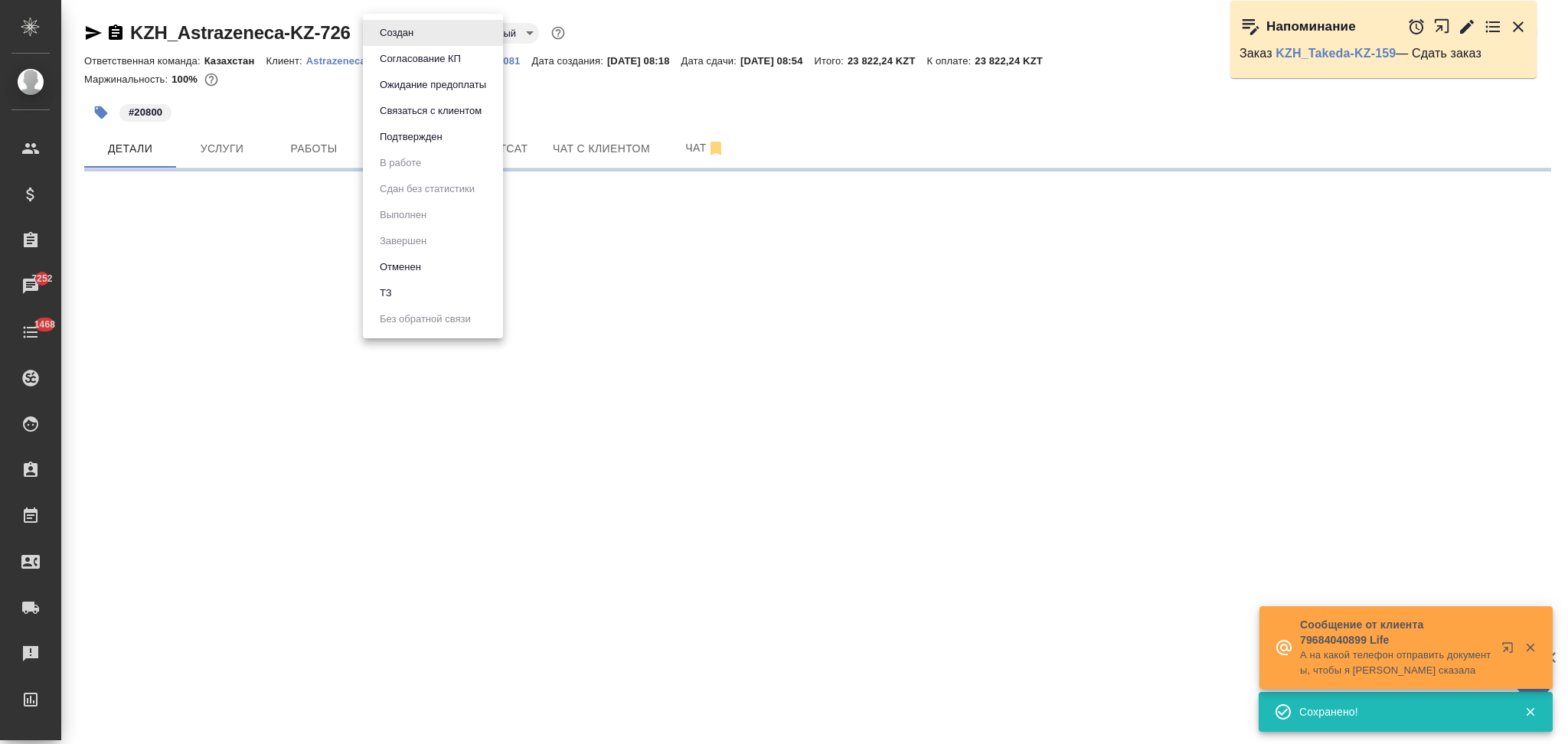
select select "RU"
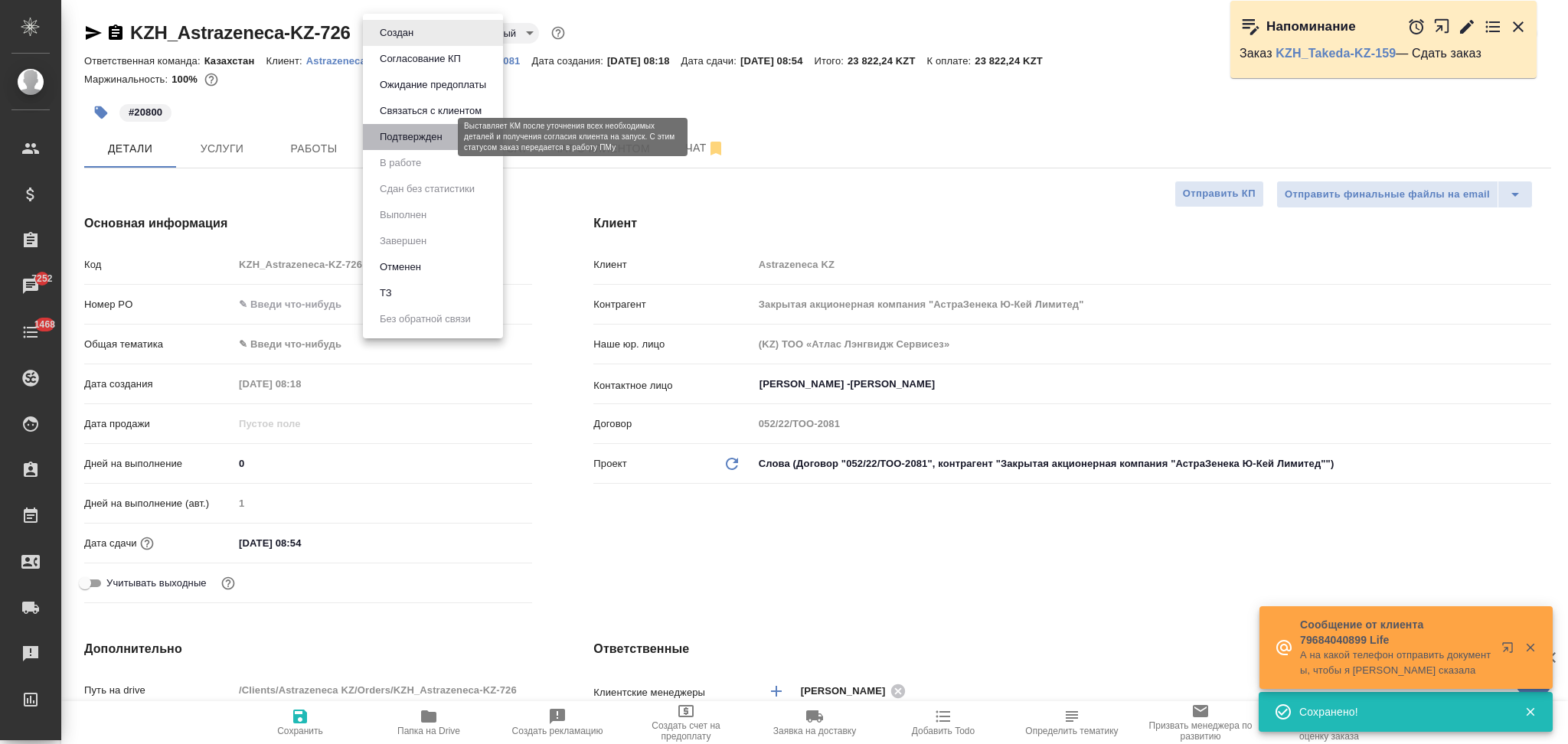
click at [402, 137] on button "Подтвержден" at bounding box center [411, 137] width 72 height 17
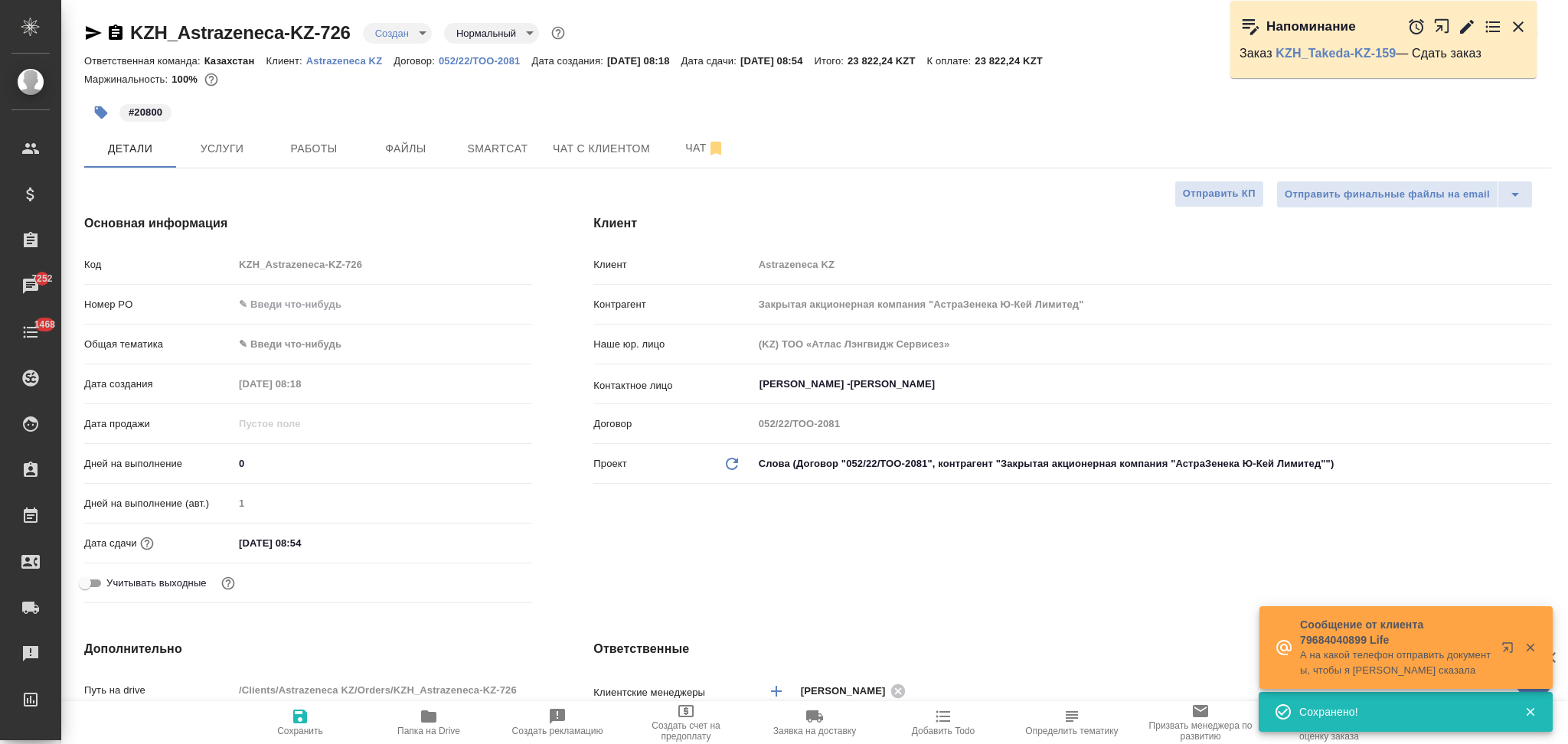
type textarea "x"
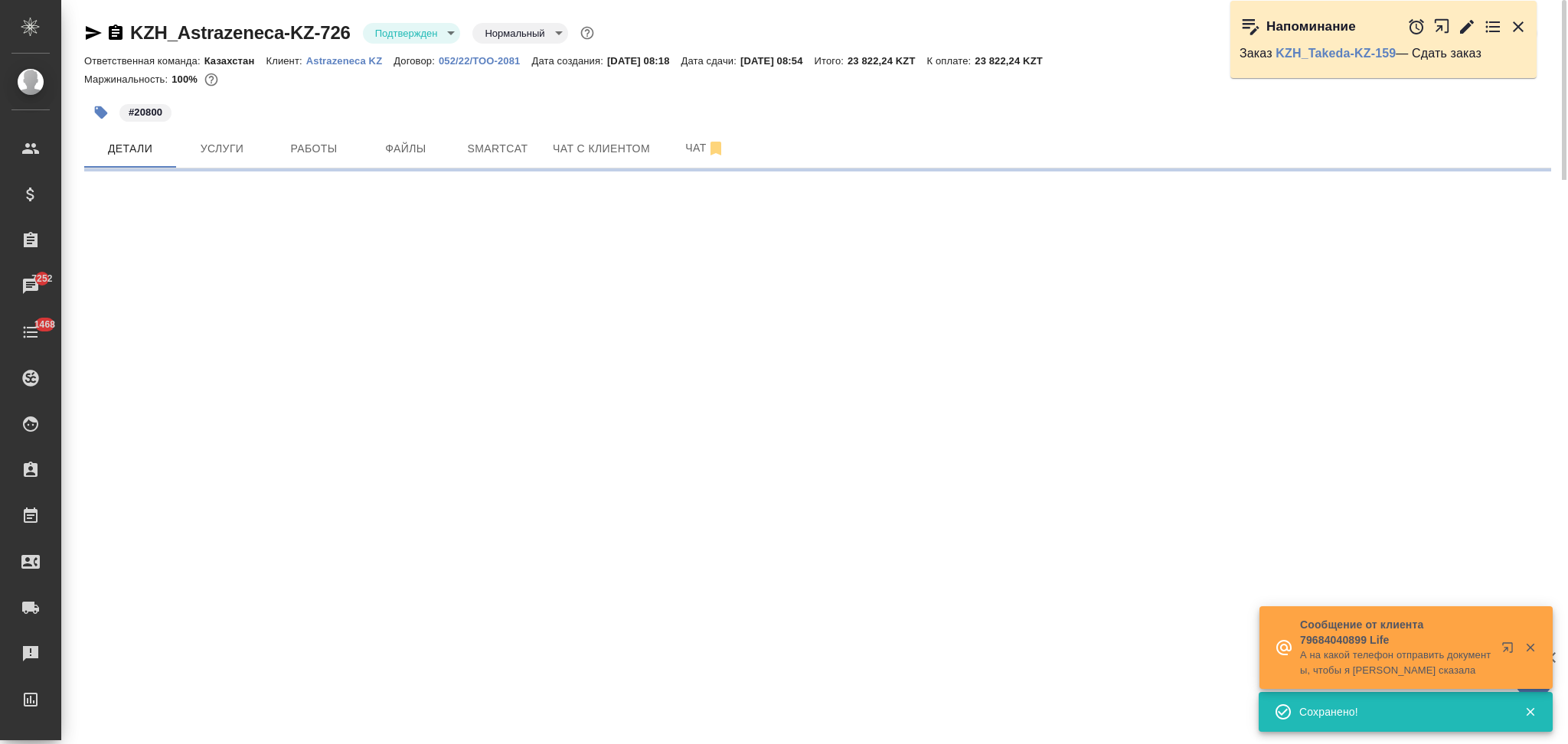
select select "RU"
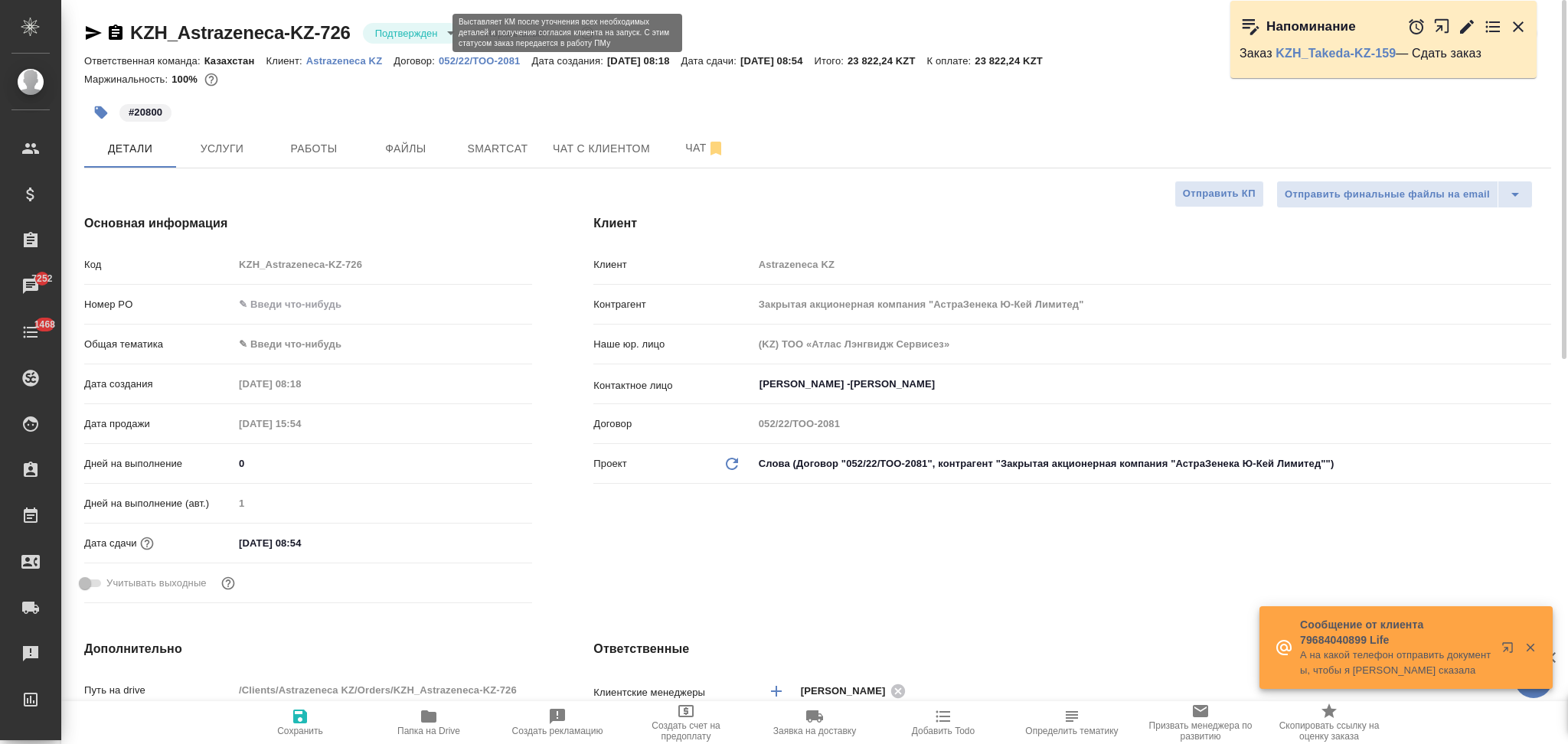
type textarea "x"
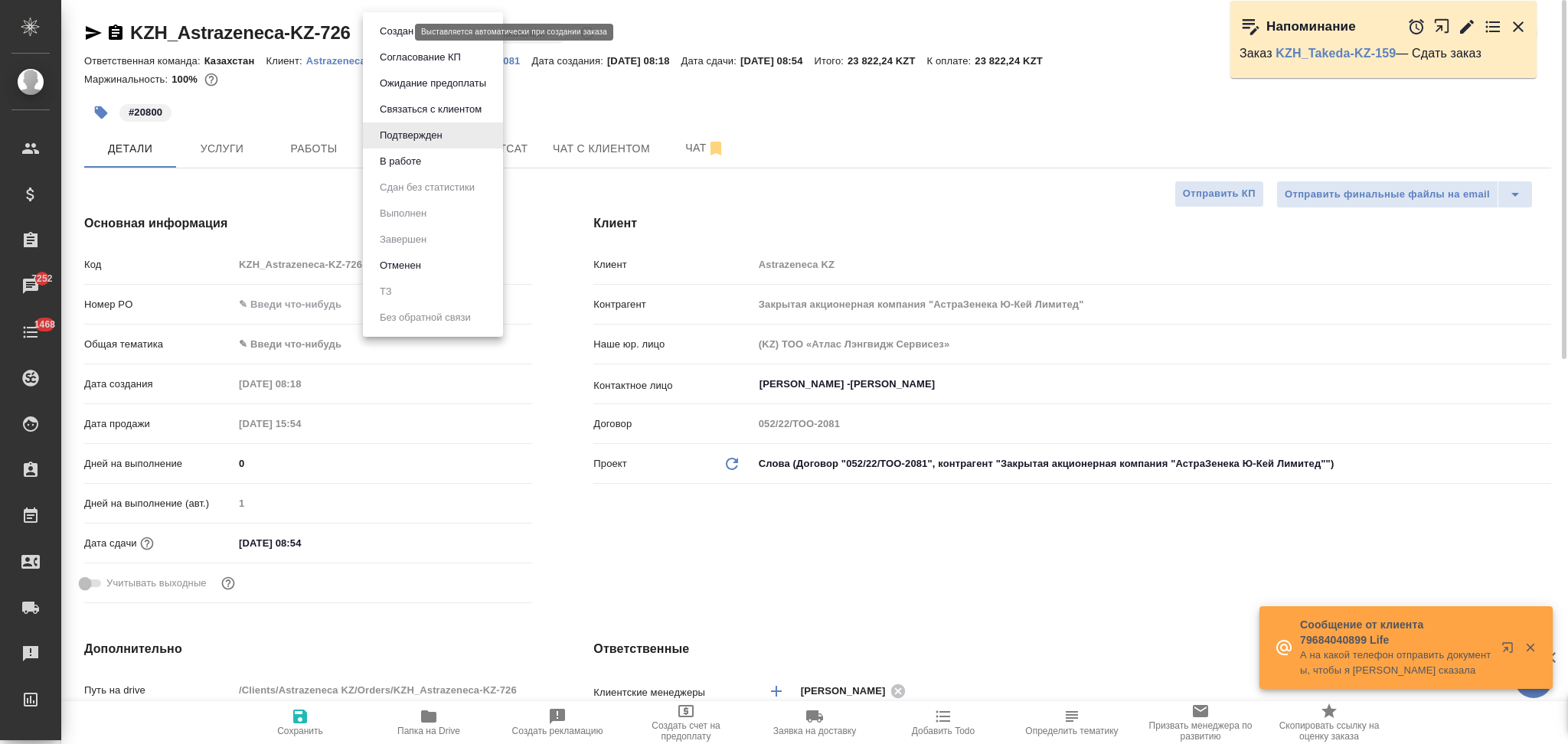
click at [401, 34] on body "🙏 .cls-1 fill:#fff; AWATERA Aslanukova Sati Клиенты Спецификации Заказы 7252 Ча…" at bounding box center [784, 372] width 1568 height 744
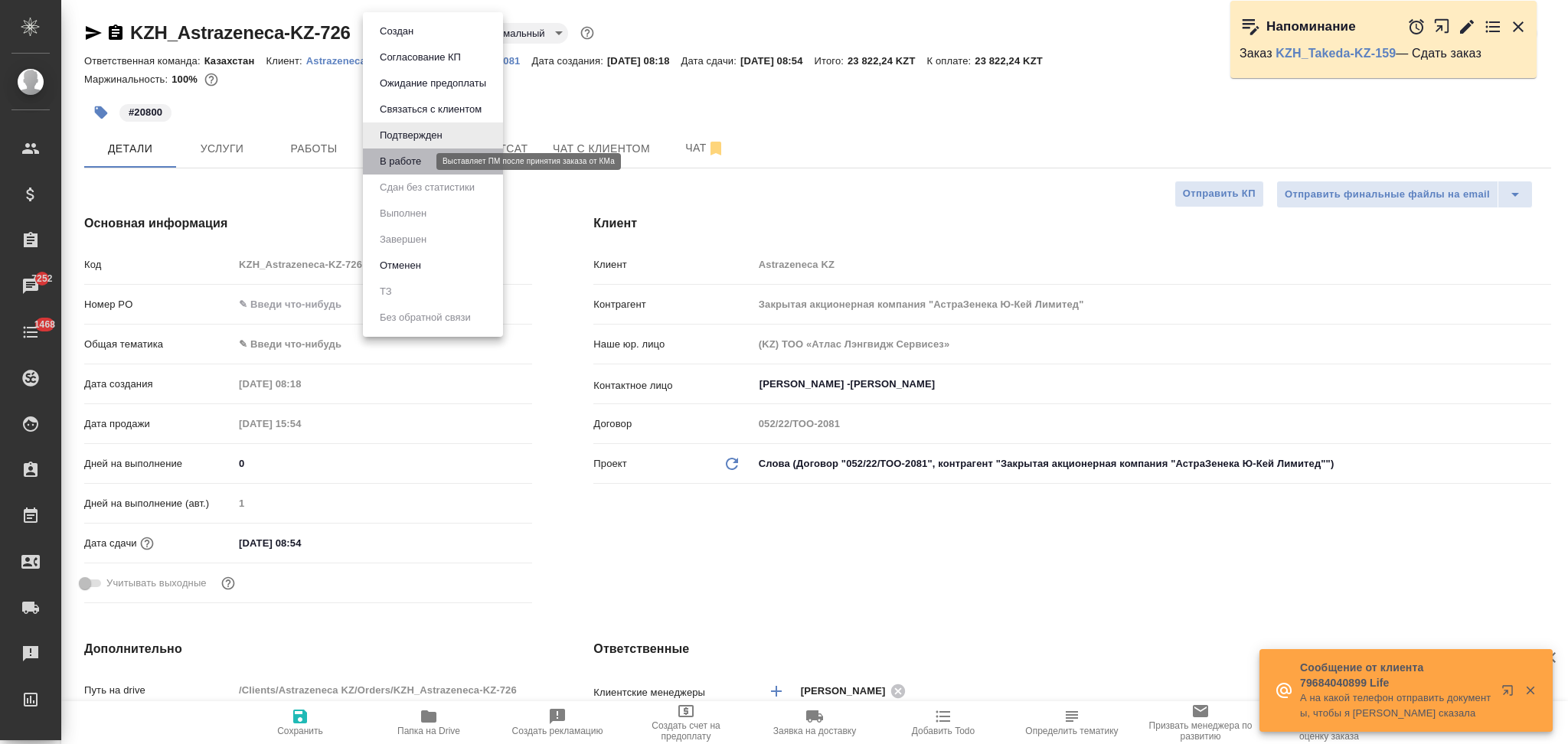
click at [407, 153] on button "В работе" at bounding box center [400, 161] width 50 height 17
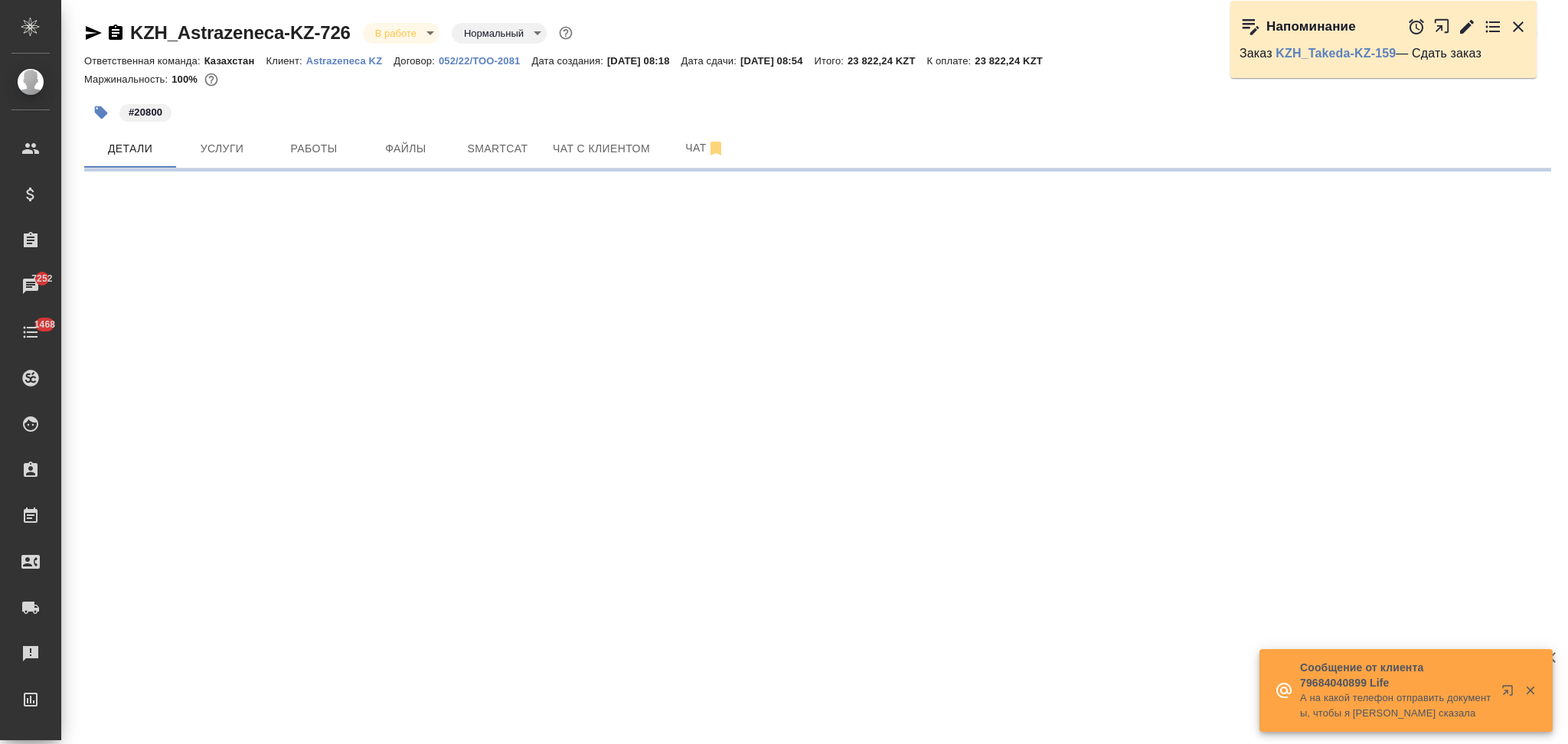
select select "RU"
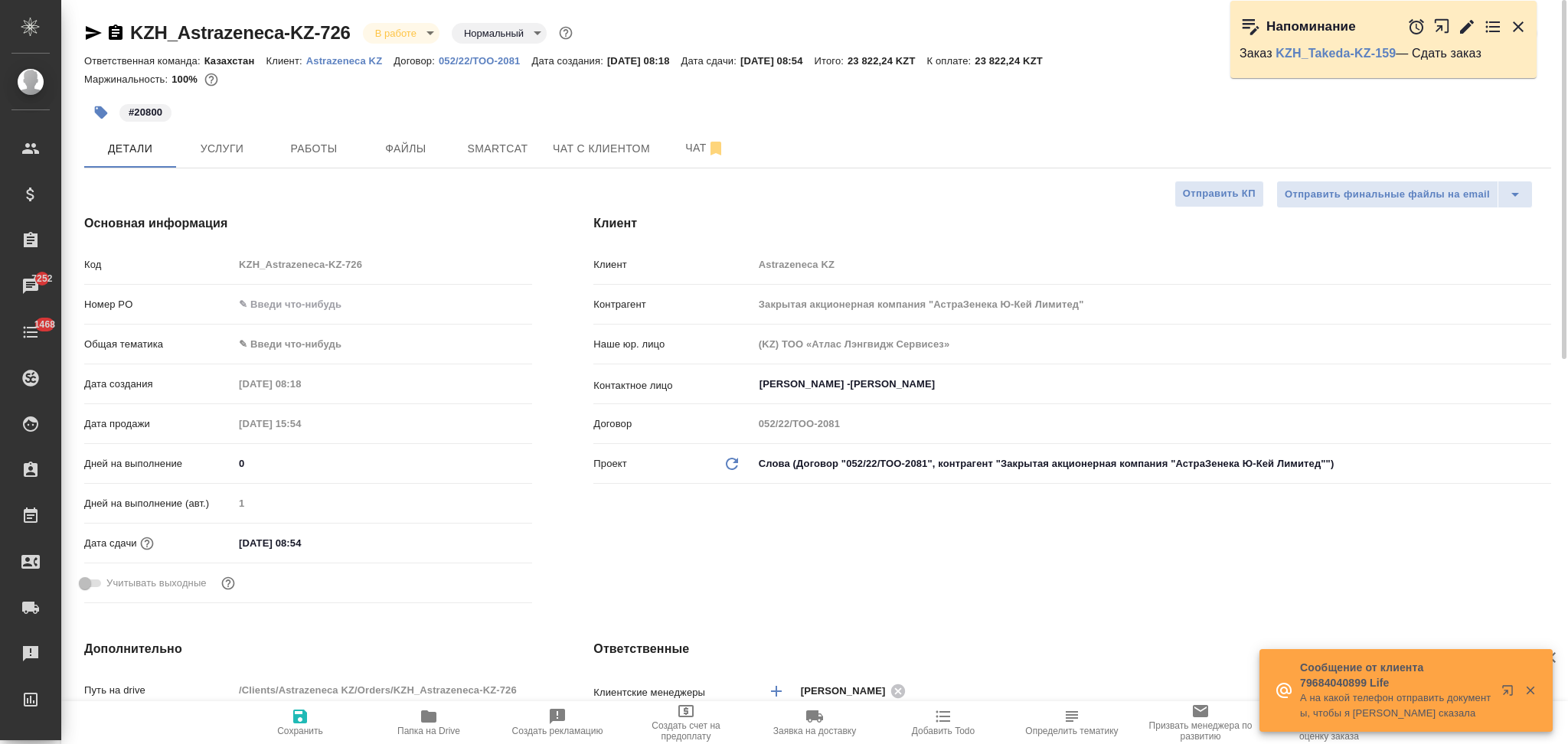
type textarea "x"
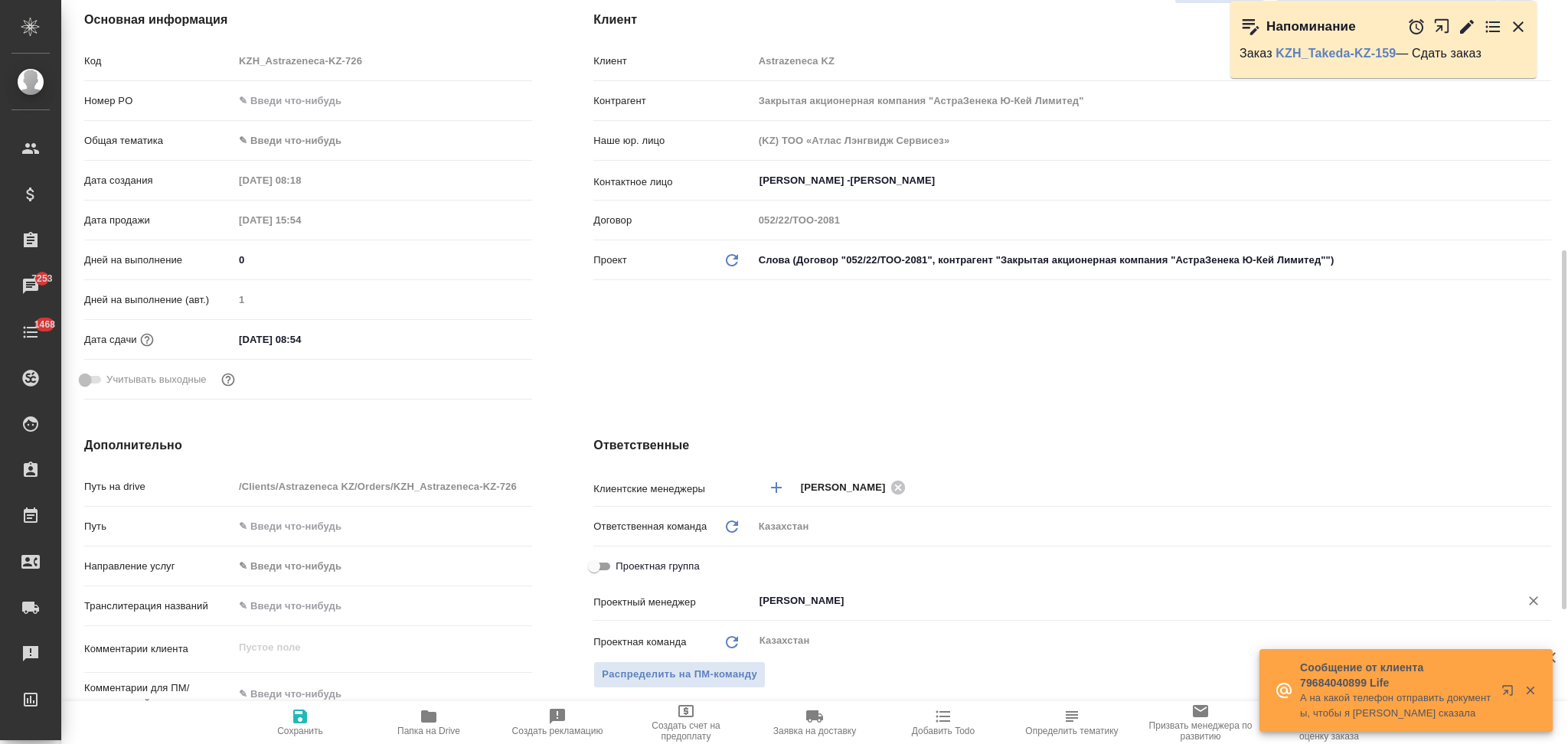
scroll to position [307, 0]
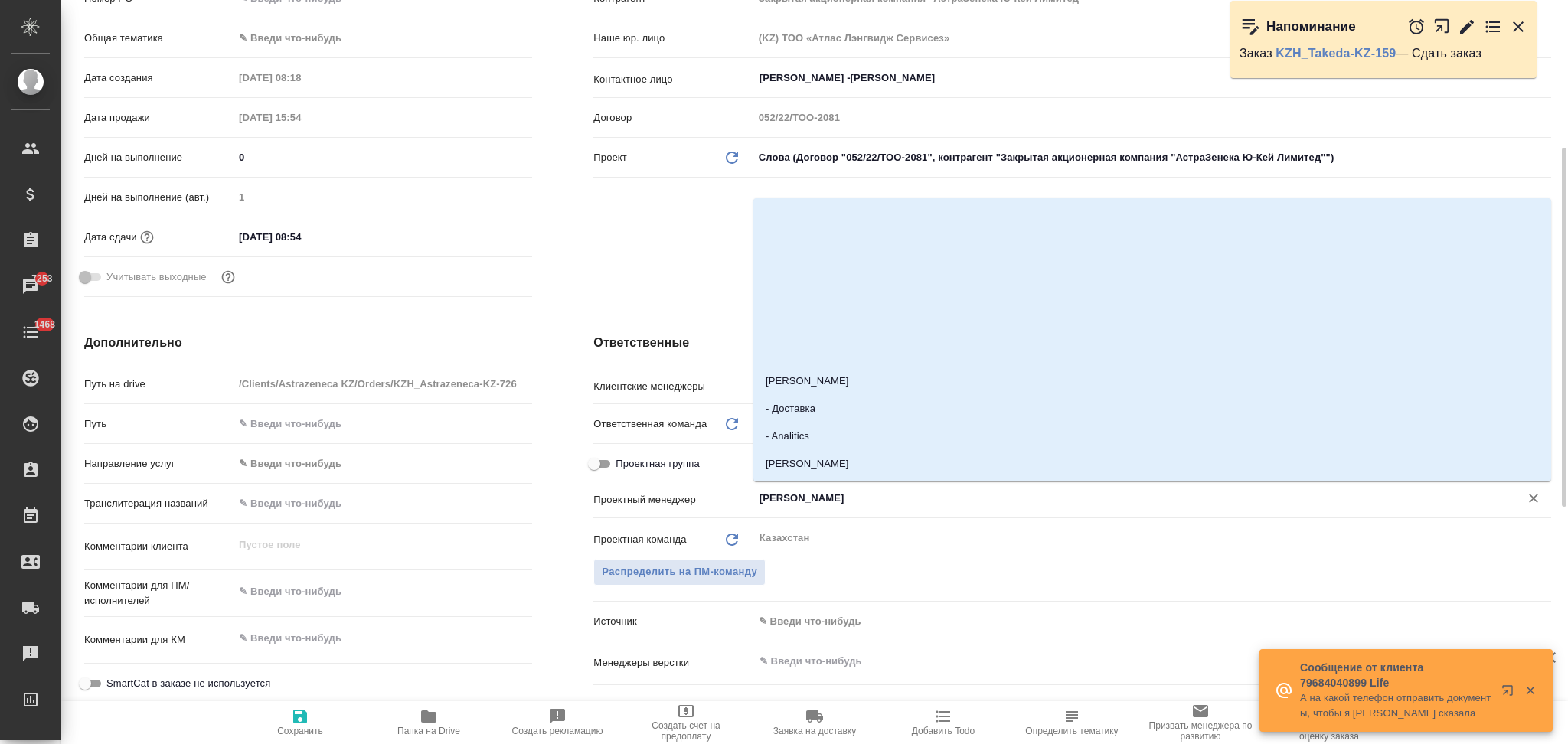
drag, startPoint x: 800, startPoint y: 491, endPoint x: 633, endPoint y: 476, distance: 167.7
click at [633, 476] on div "Клиентские менеджеры Асланукова Сати ​ Ответственная команда Обновить Казахстан…" at bounding box center [1072, 630] width 958 height 519
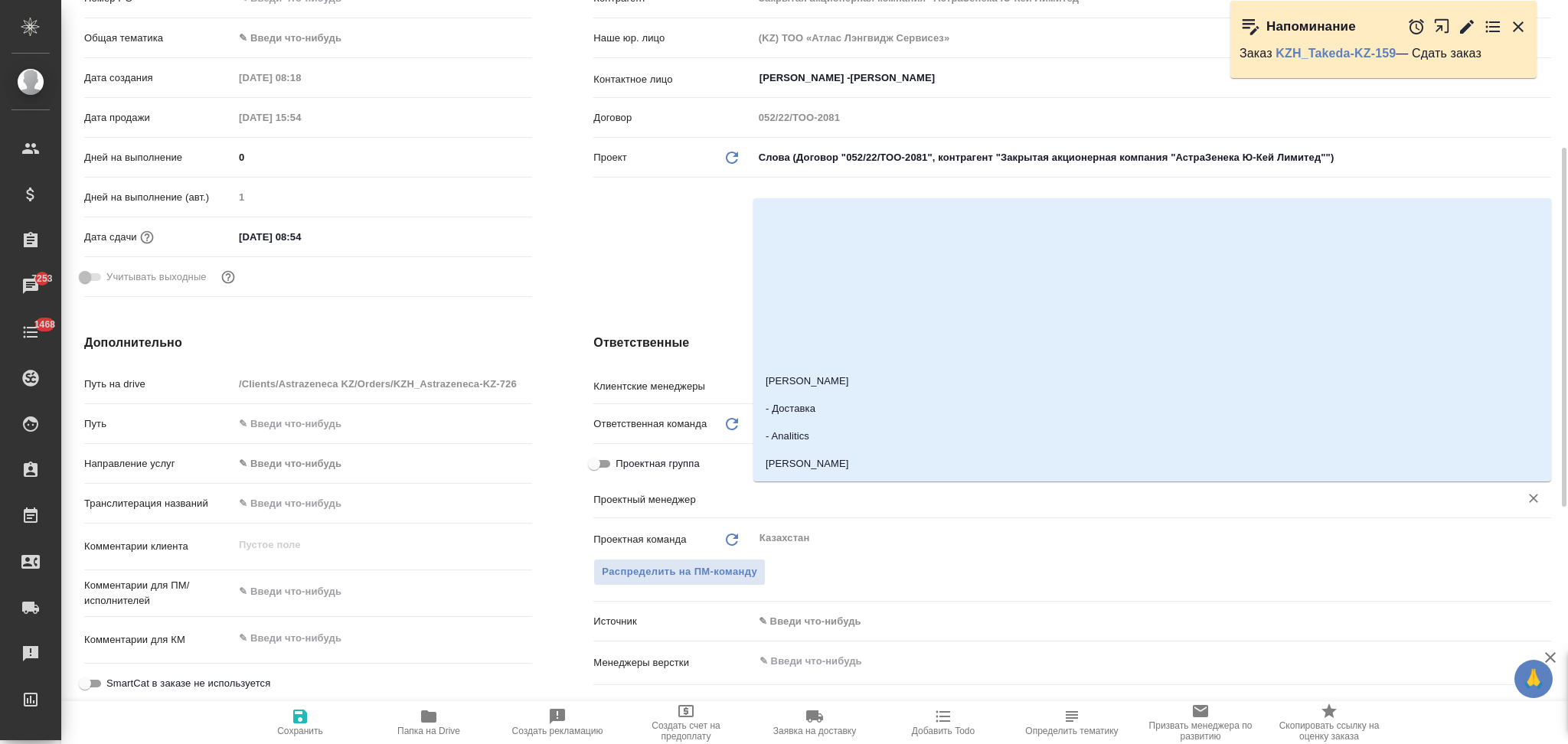
type textarea "x"
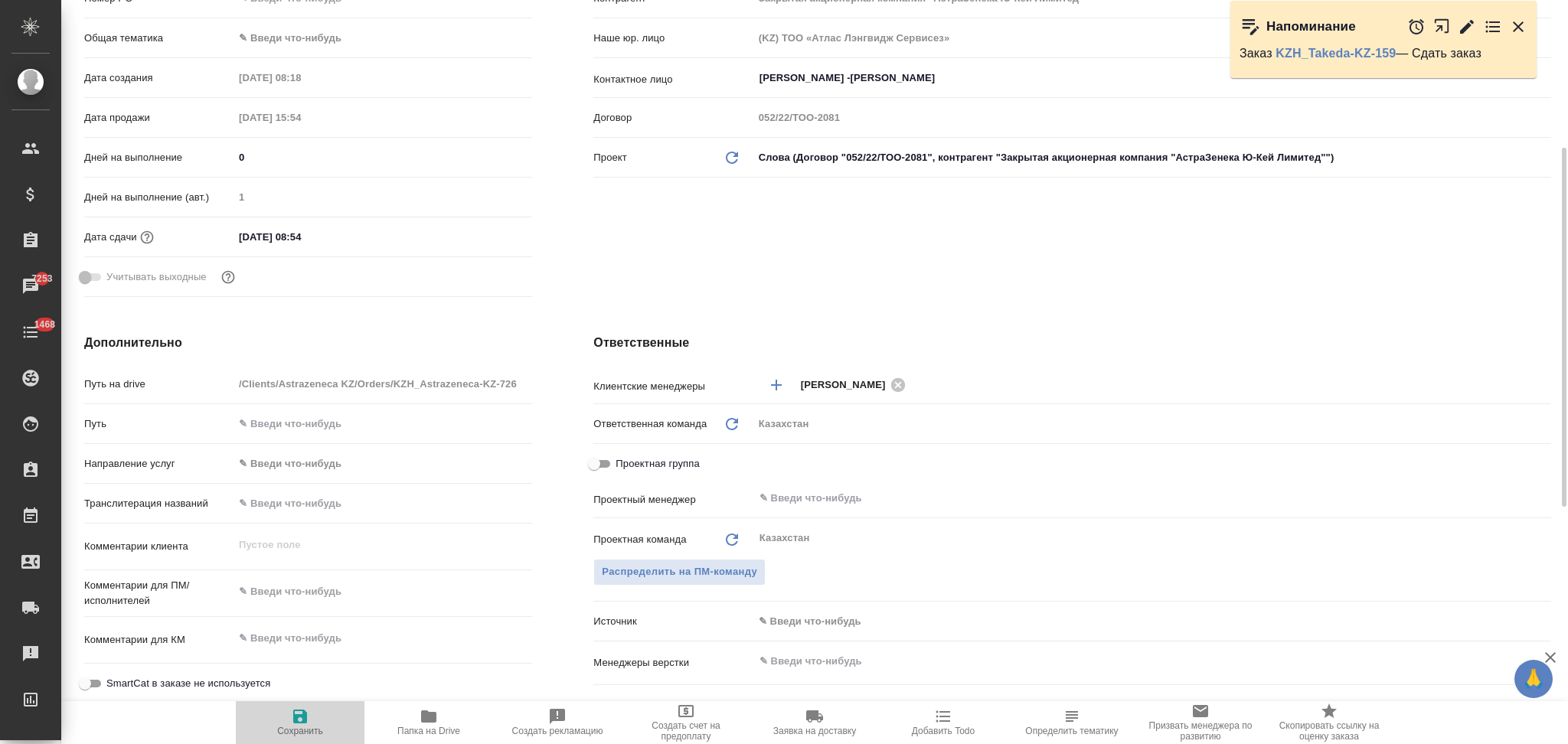
click at [300, 720] on icon "button" at bounding box center [300, 716] width 18 height 18
type textarea "x"
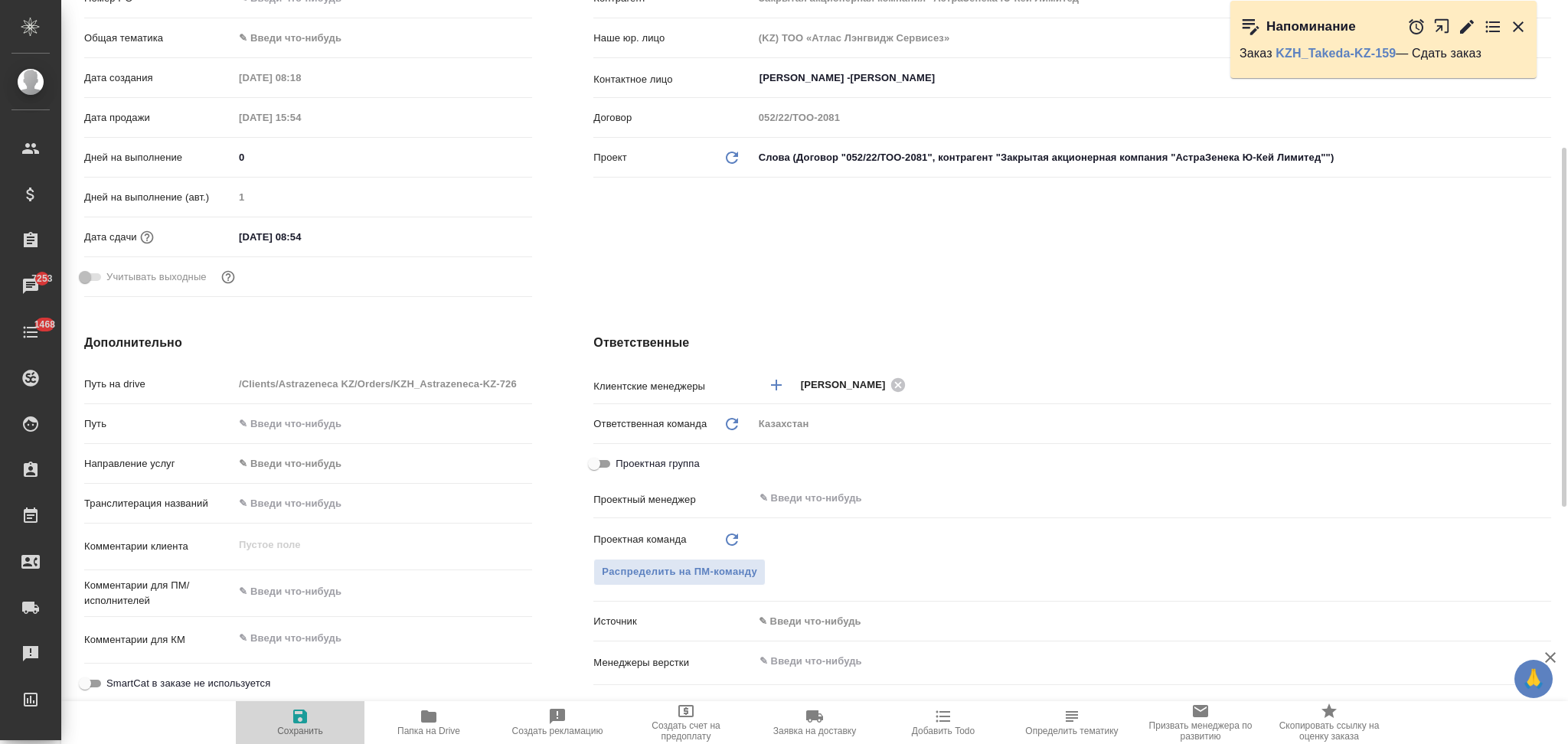
type textarea "x"
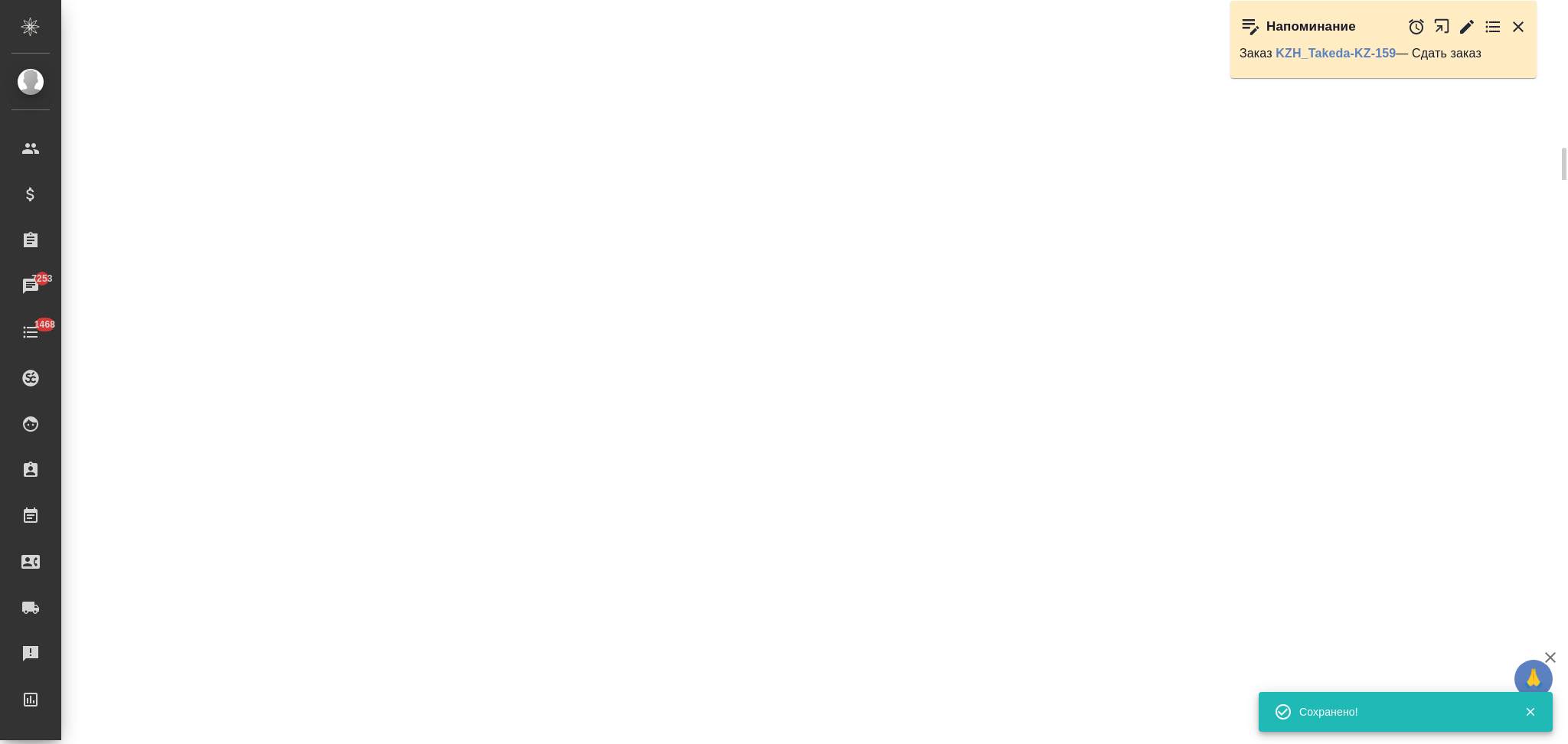
select select "RU"
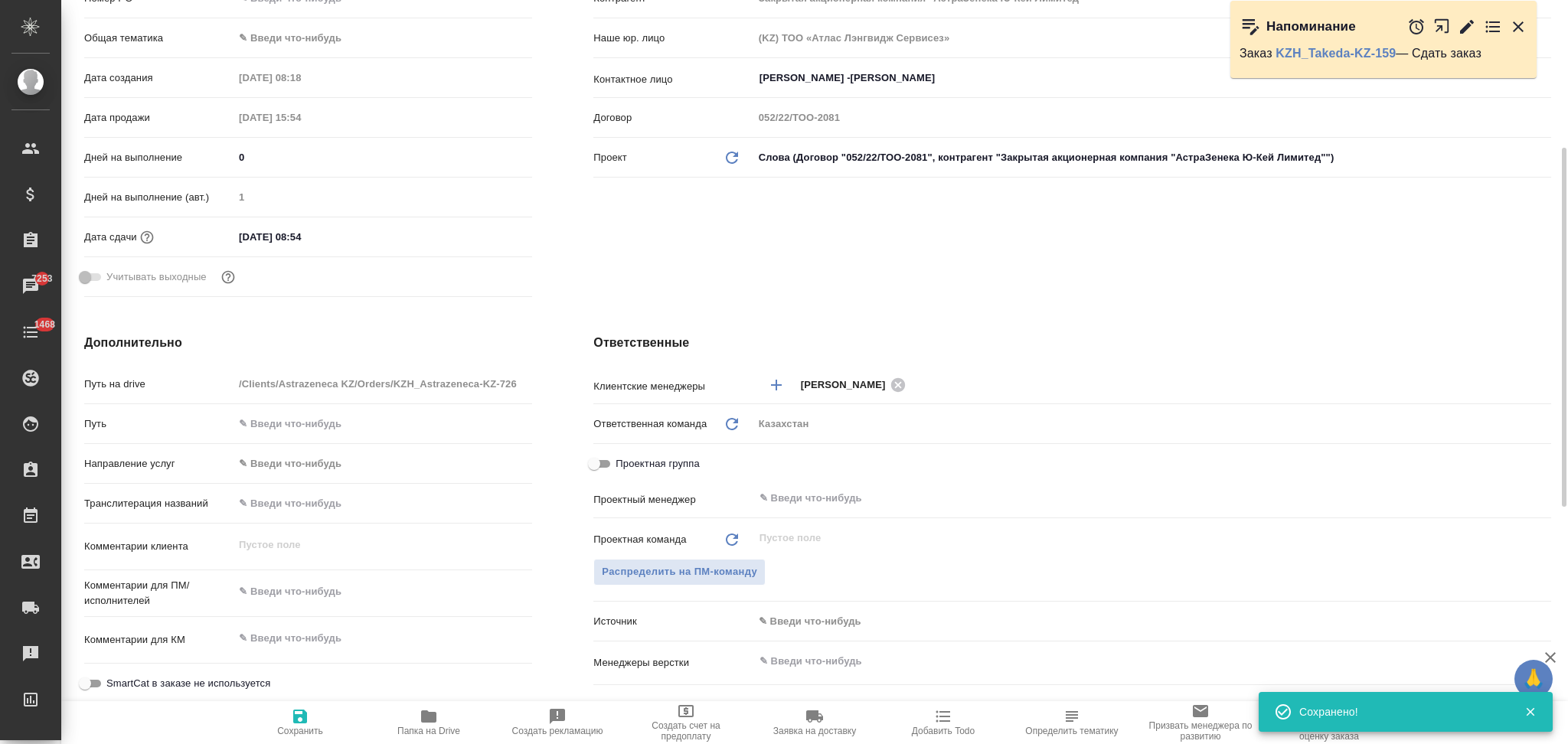
type textarea "x"
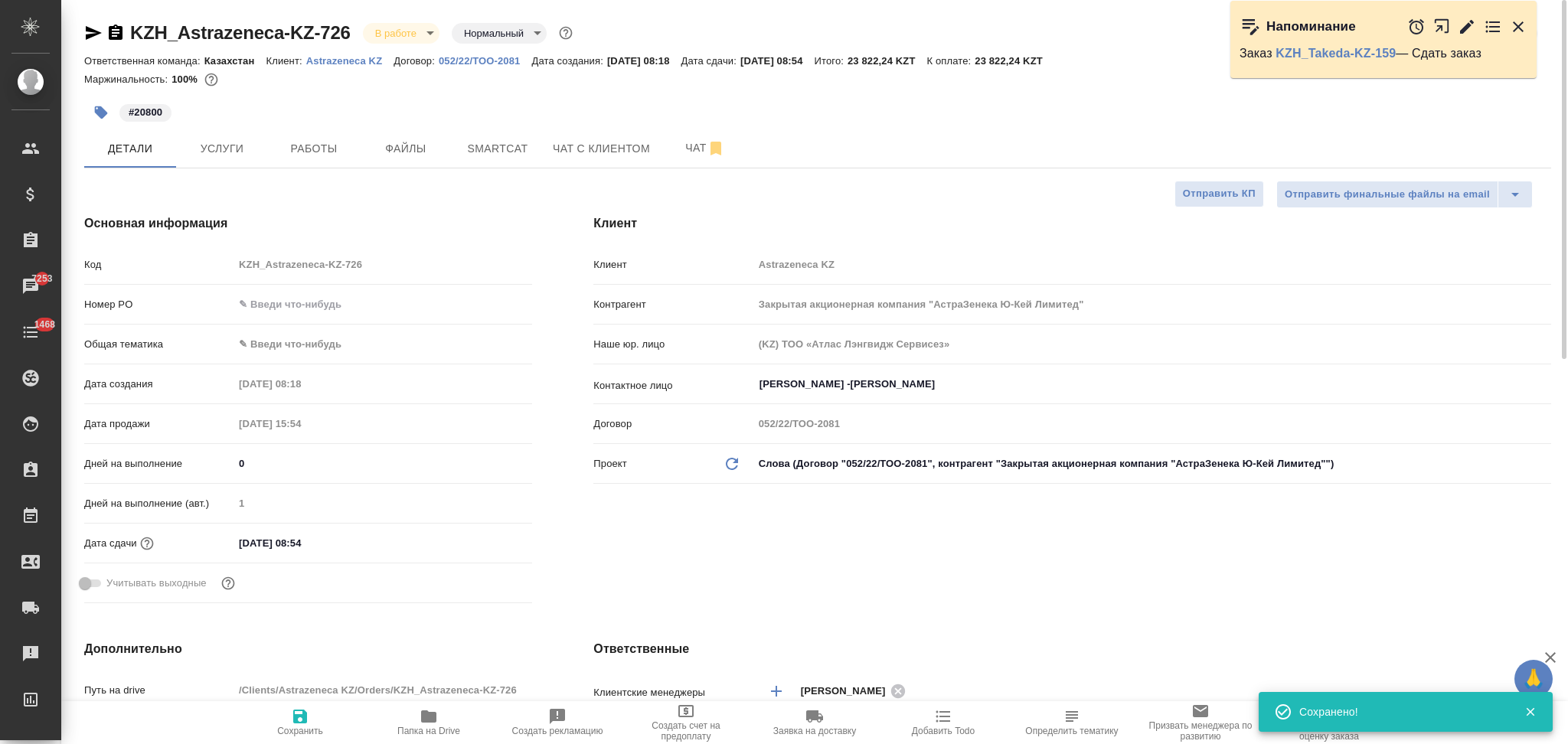
type textarea "x"
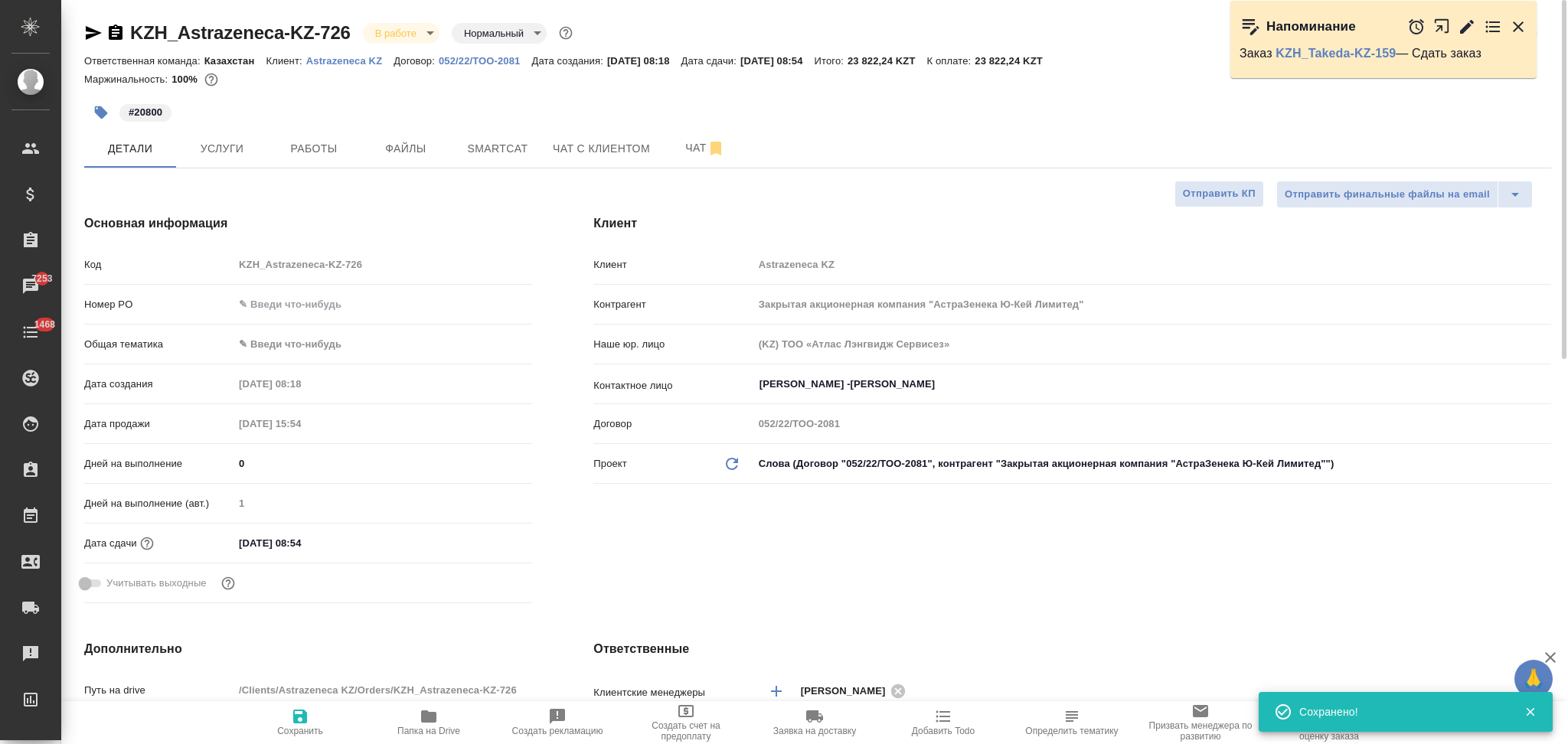
type textarea "x"
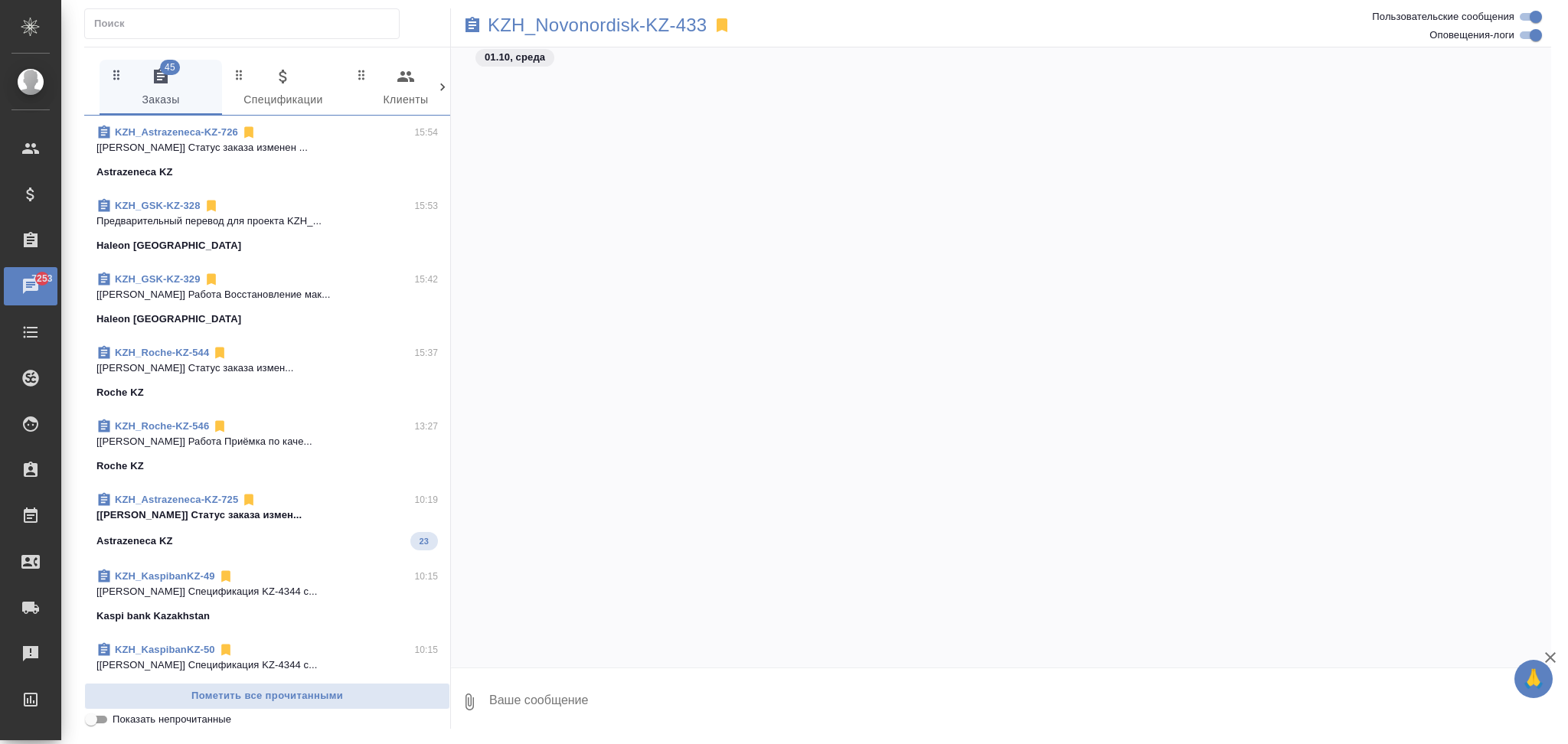
scroll to position [2481, 0]
